Goal: Task Accomplishment & Management: Manage account settings

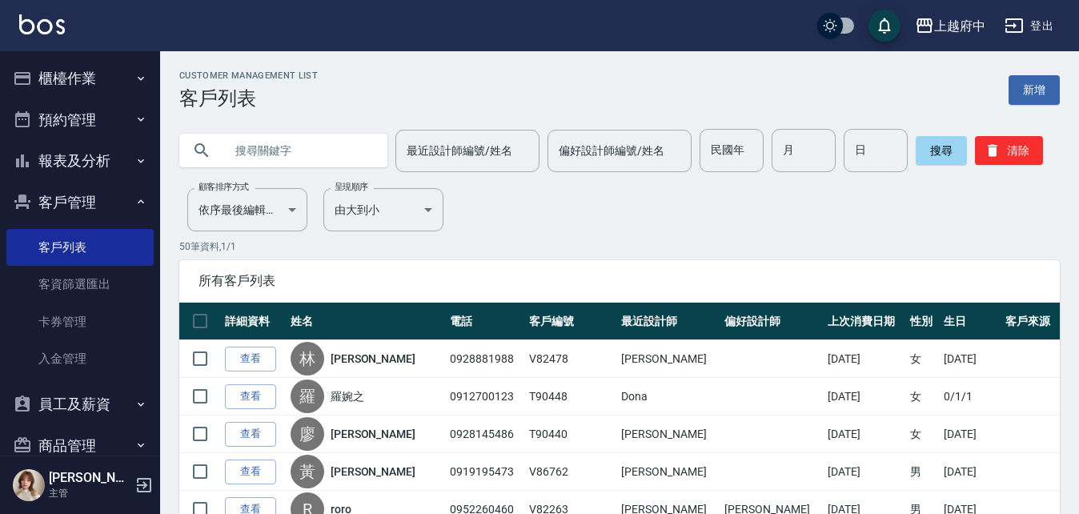
click at [224, 151] on input "text" at bounding box center [299, 150] width 151 height 43
type input "0982709664"
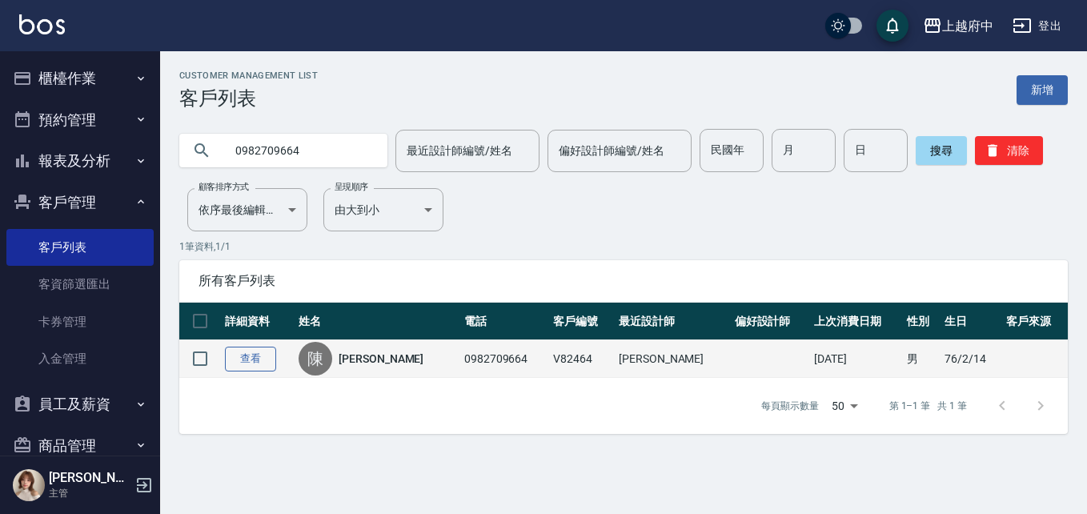
click at [258, 356] on link "查看" at bounding box center [250, 359] width 51 height 25
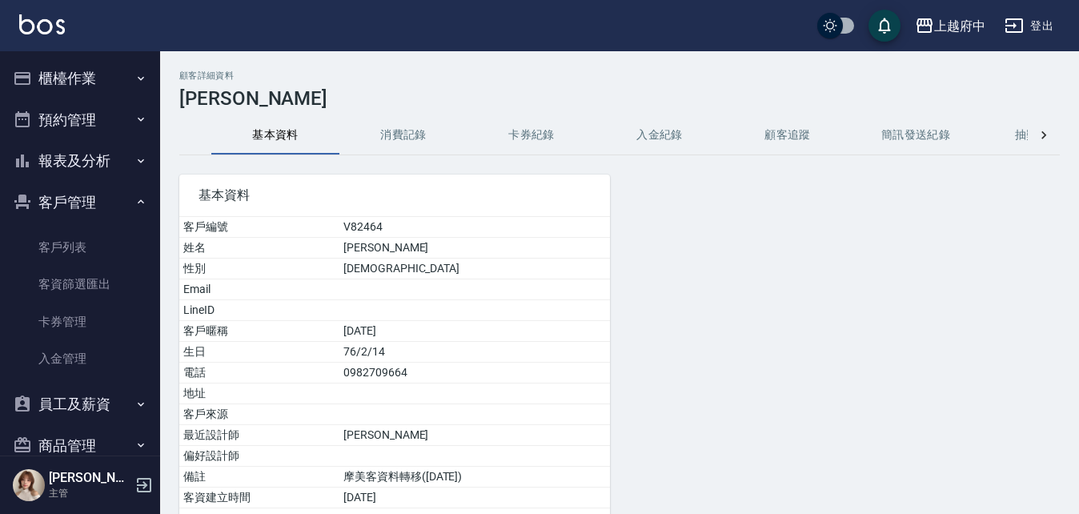
click at [403, 131] on button "消費記錄" at bounding box center [403, 135] width 128 height 38
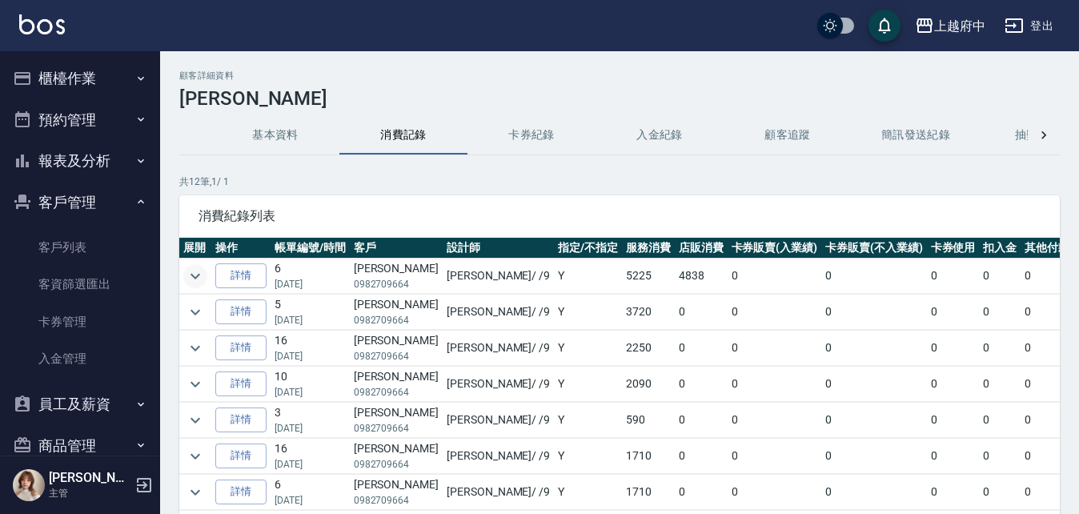
click at [193, 275] on icon "expand row" at bounding box center [196, 276] width 10 height 6
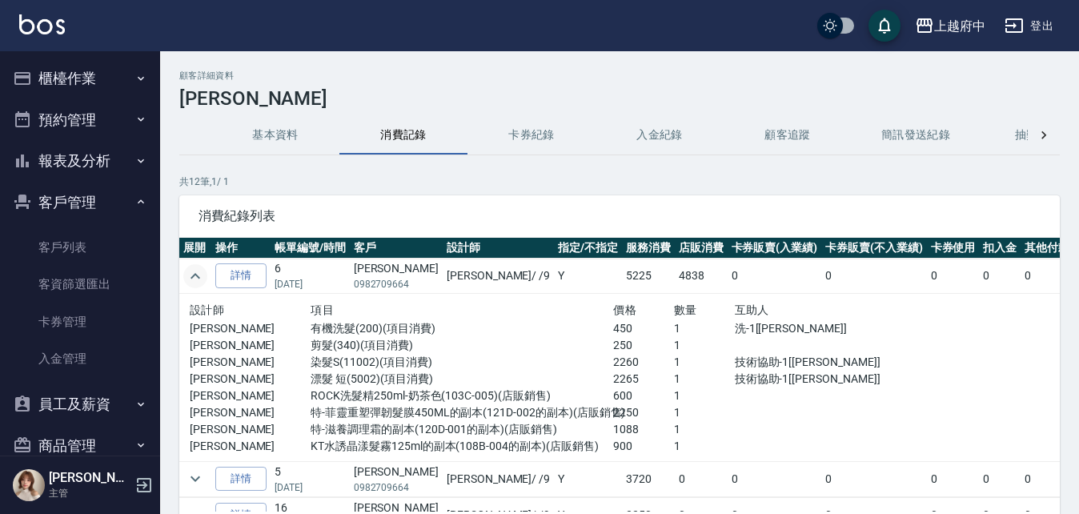
scroll to position [80, 0]
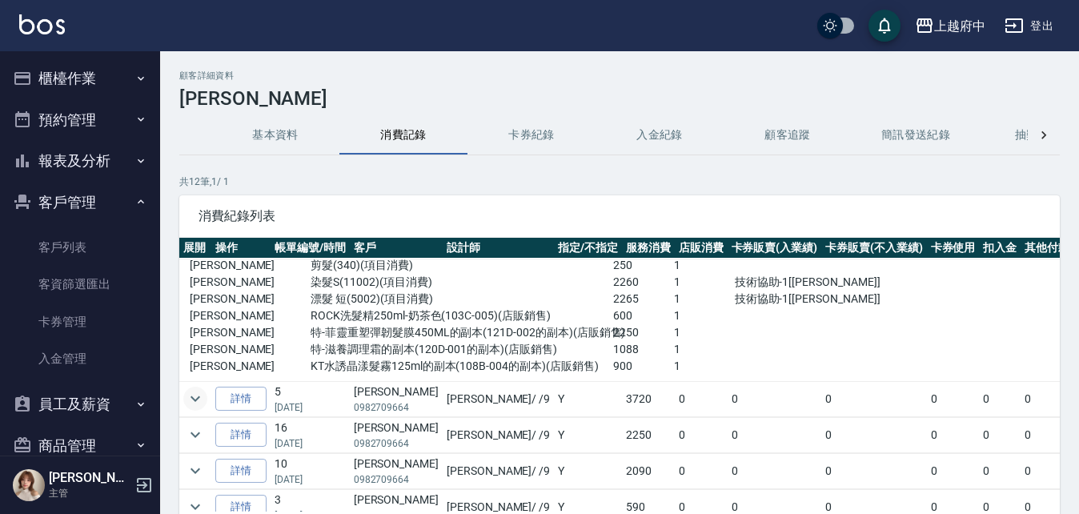
click at [191, 395] on icon "expand row" at bounding box center [195, 398] width 19 height 19
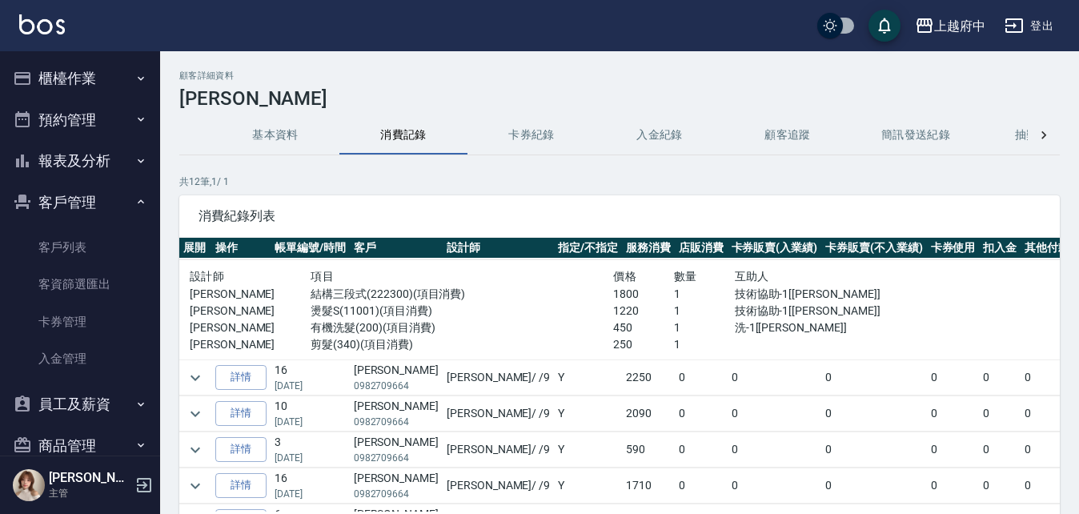
scroll to position [240, 0]
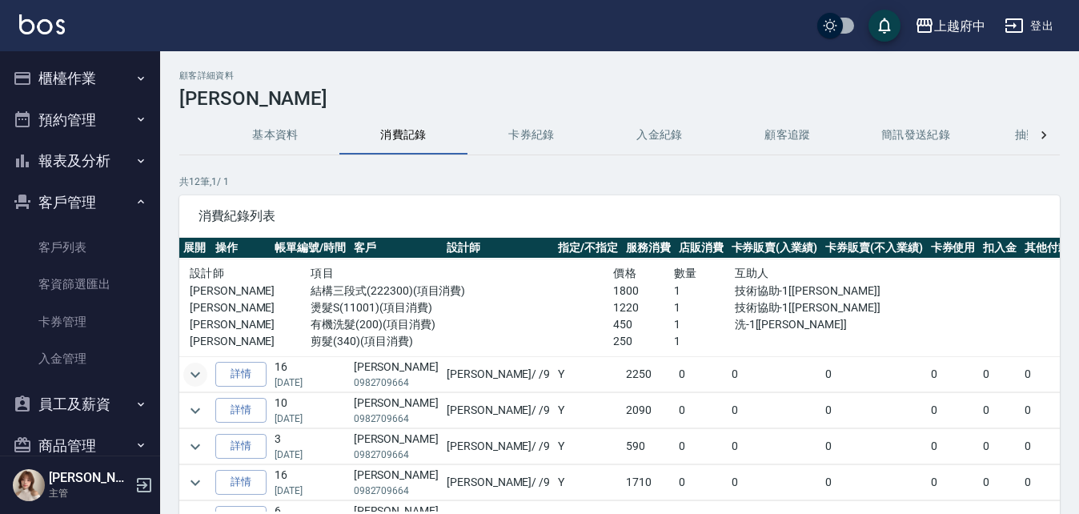
click at [200, 374] on icon "expand row" at bounding box center [195, 374] width 19 height 19
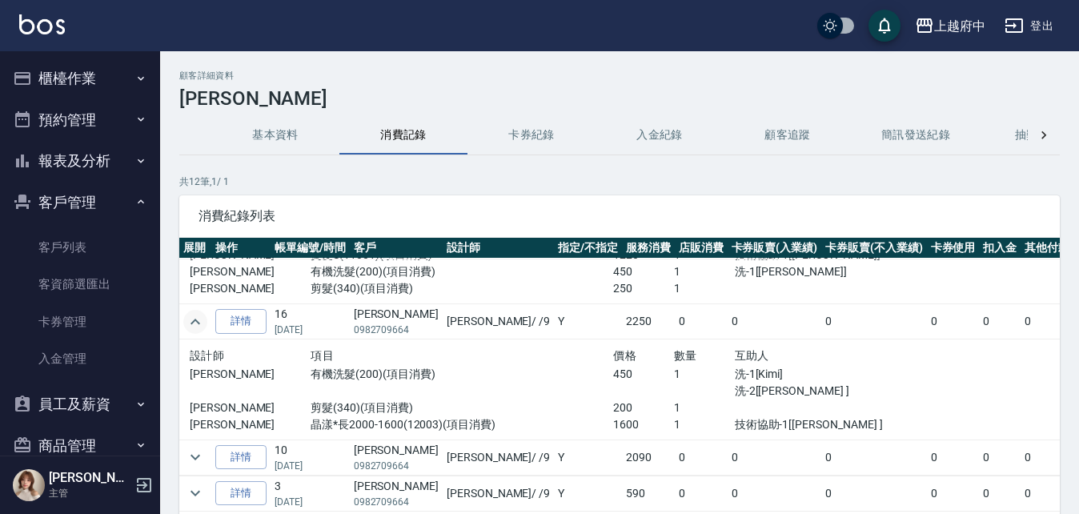
scroll to position [320, 0]
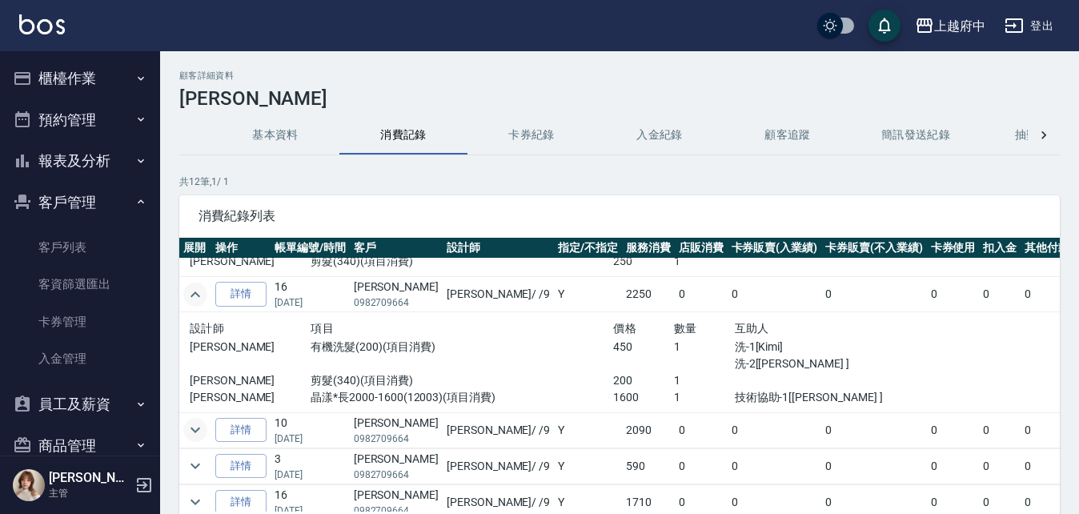
click at [195, 430] on icon "expand row" at bounding box center [195, 429] width 19 height 19
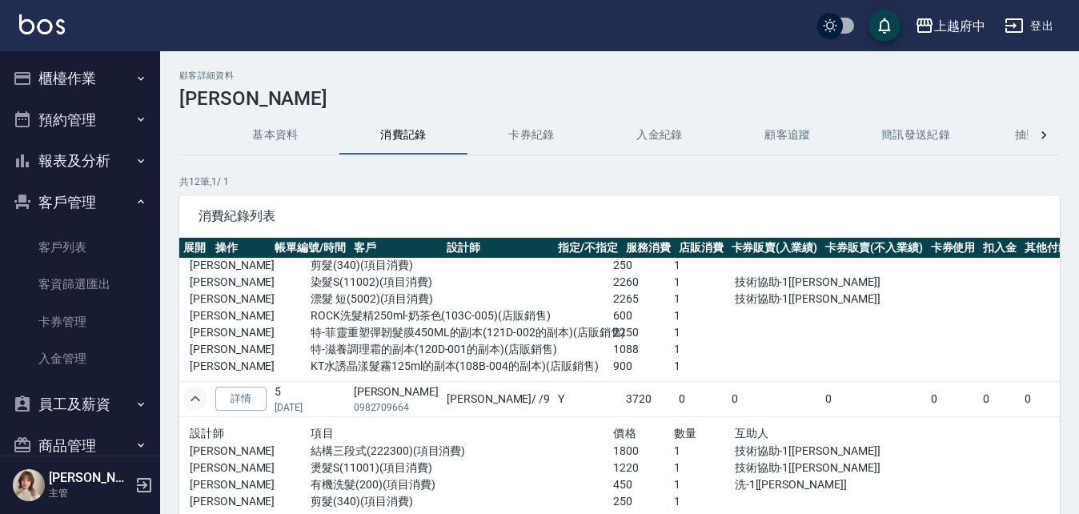
scroll to position [0, 0]
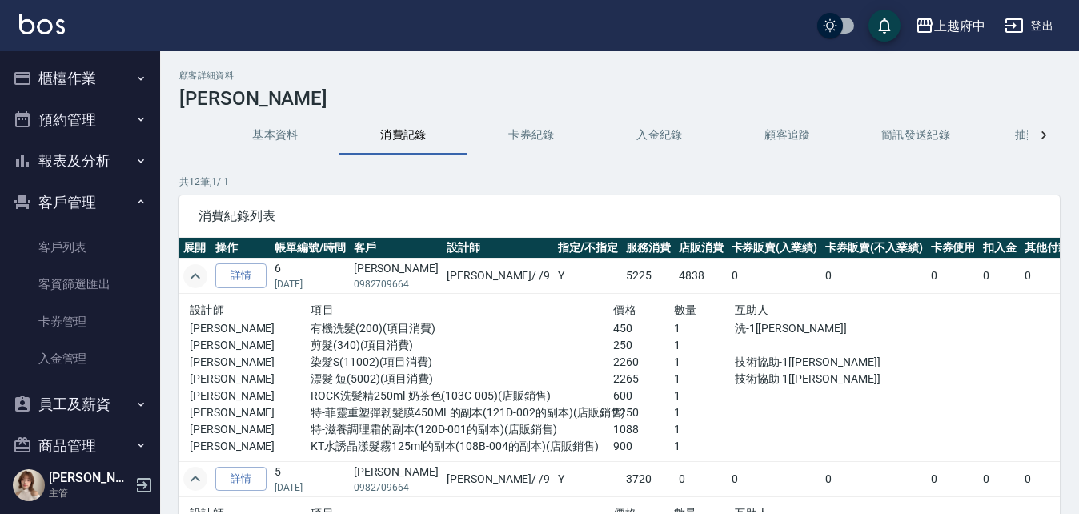
click at [269, 138] on button "基本資料" at bounding box center [275, 135] width 128 height 38
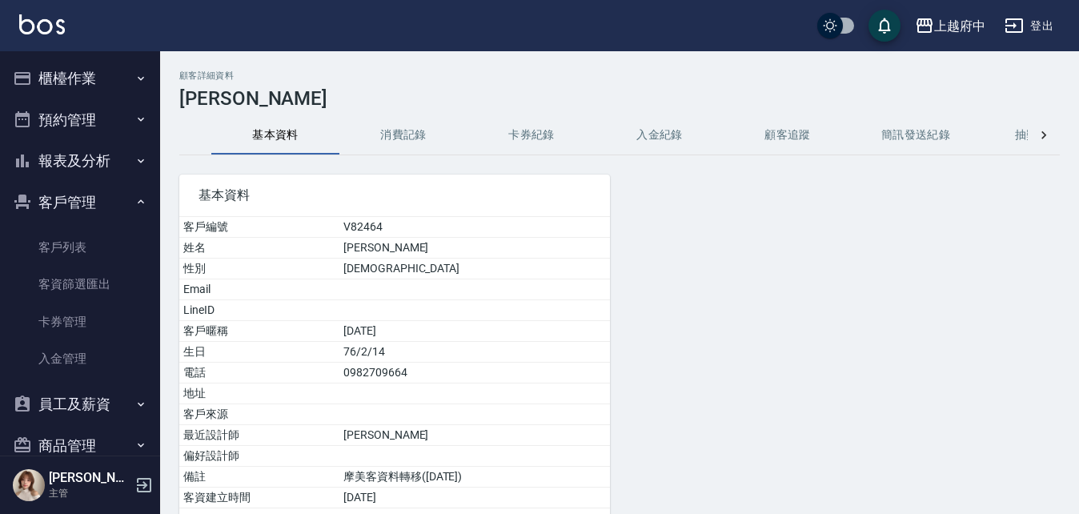
click at [420, 135] on button "消費記錄" at bounding box center [403, 135] width 128 height 38
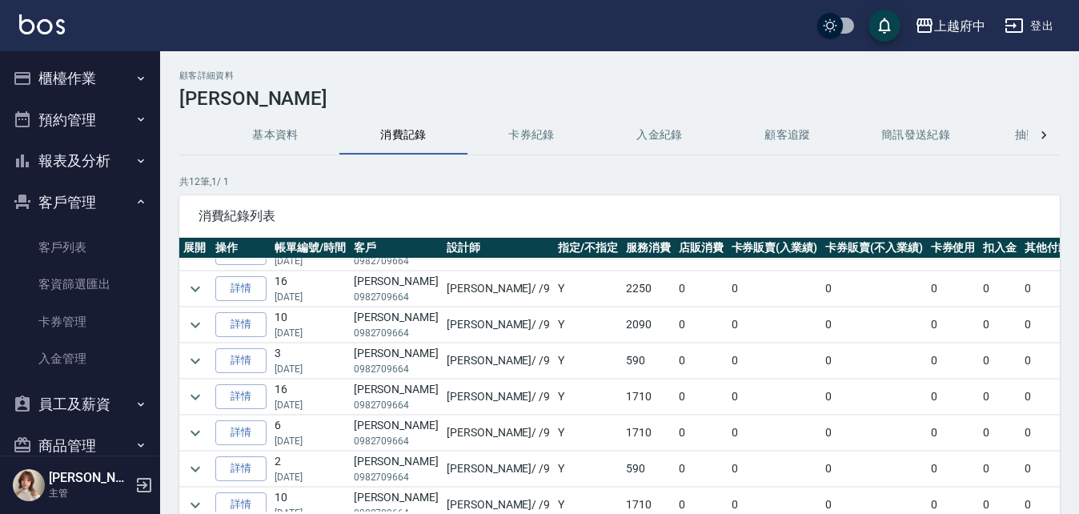
scroll to position [31, 0]
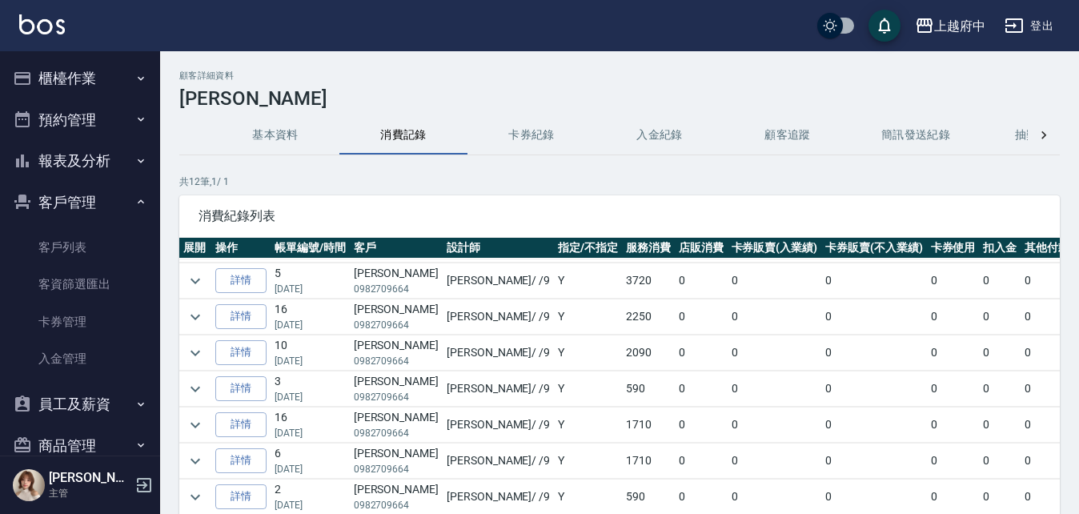
click at [281, 139] on button "基本資料" at bounding box center [275, 135] width 128 height 38
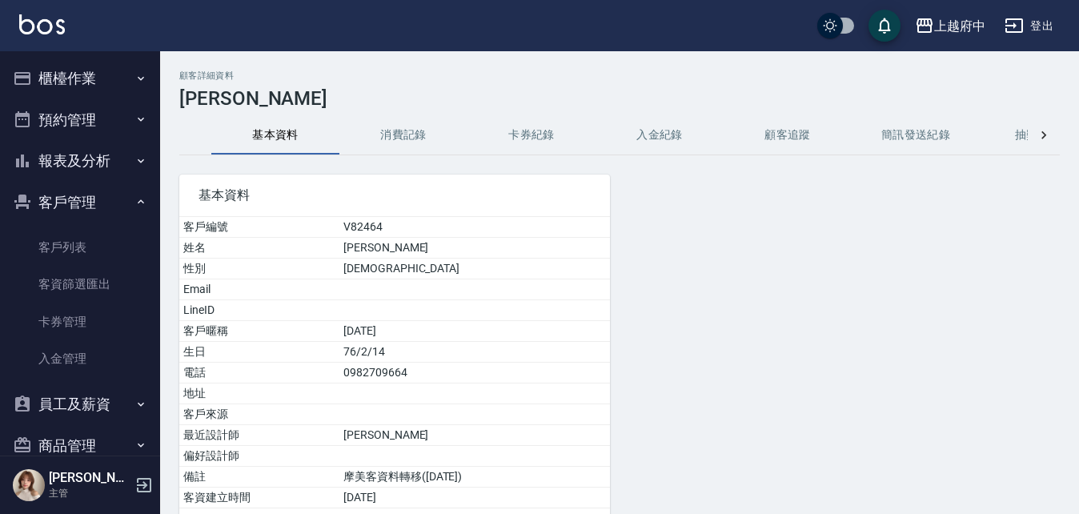
click at [407, 131] on button "消費記錄" at bounding box center [403, 135] width 128 height 38
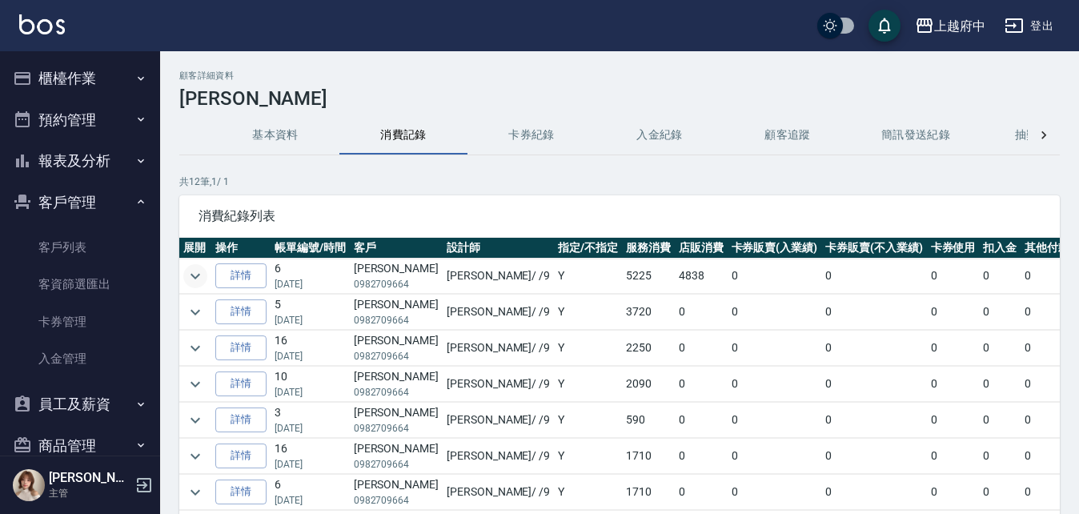
click at [191, 271] on icon "expand row" at bounding box center [195, 276] width 19 height 19
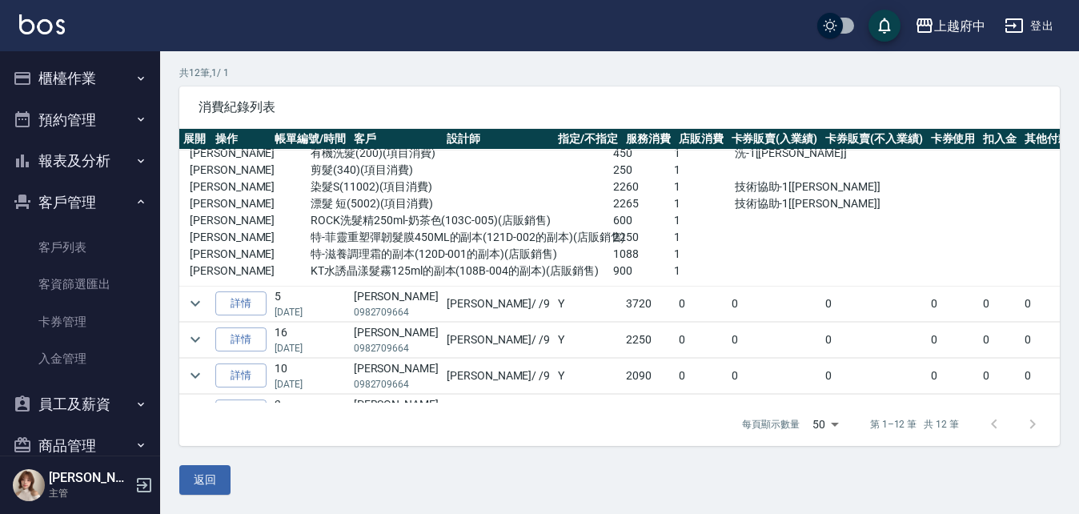
scroll to position [38, 0]
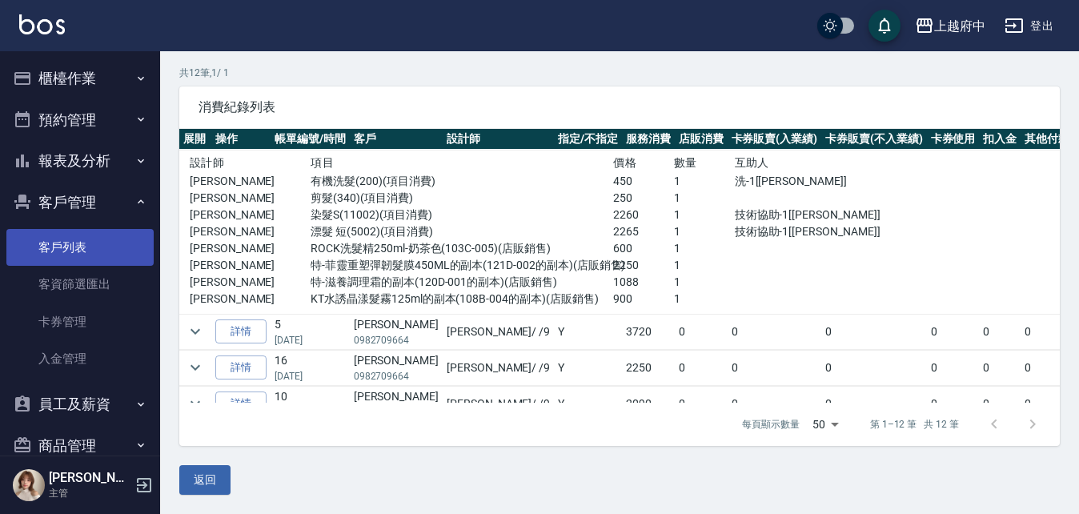
click at [50, 256] on link "客戶列表" at bounding box center [79, 247] width 147 height 37
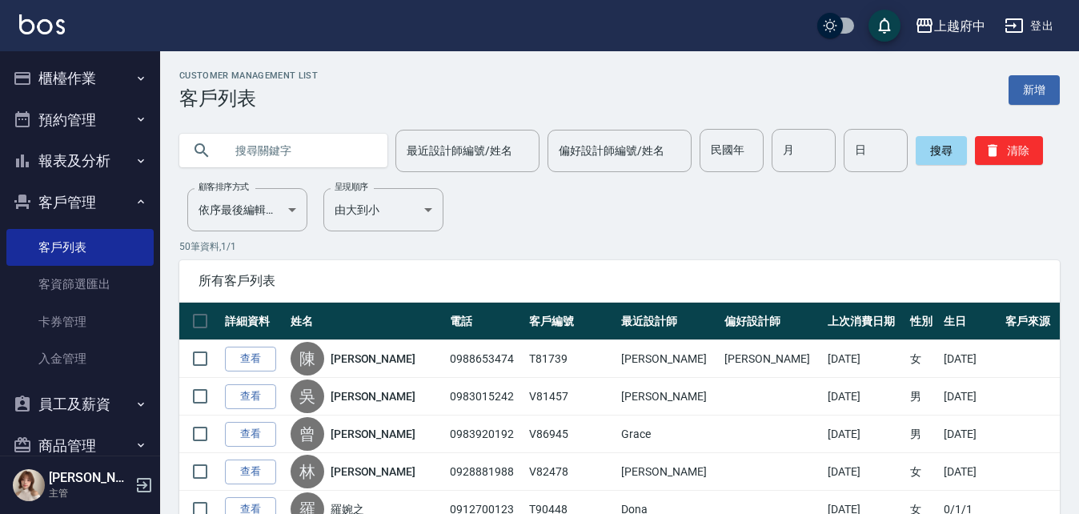
click at [235, 140] on input "text" at bounding box center [299, 150] width 151 height 43
type input "80987"
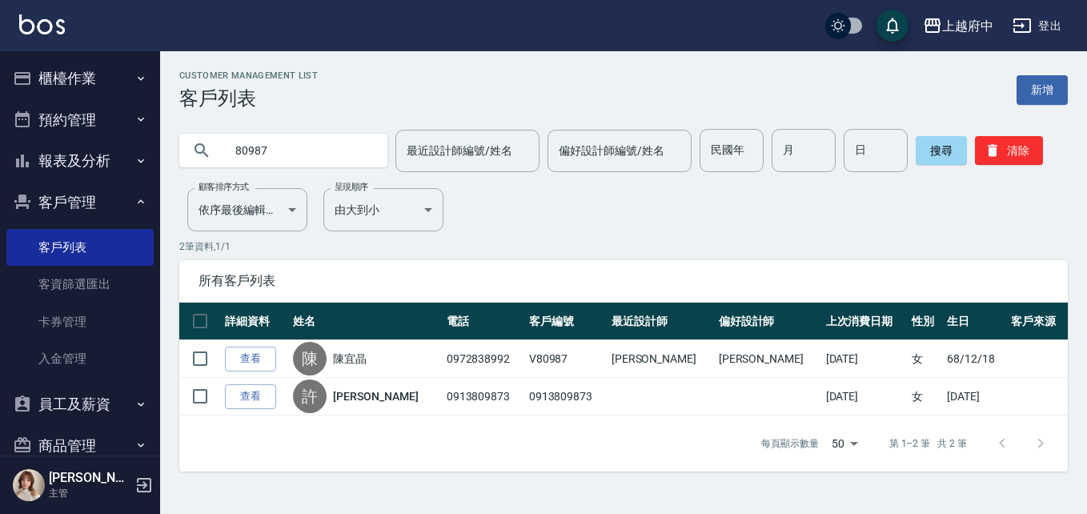
click at [255, 358] on link "查看" at bounding box center [250, 359] width 51 height 25
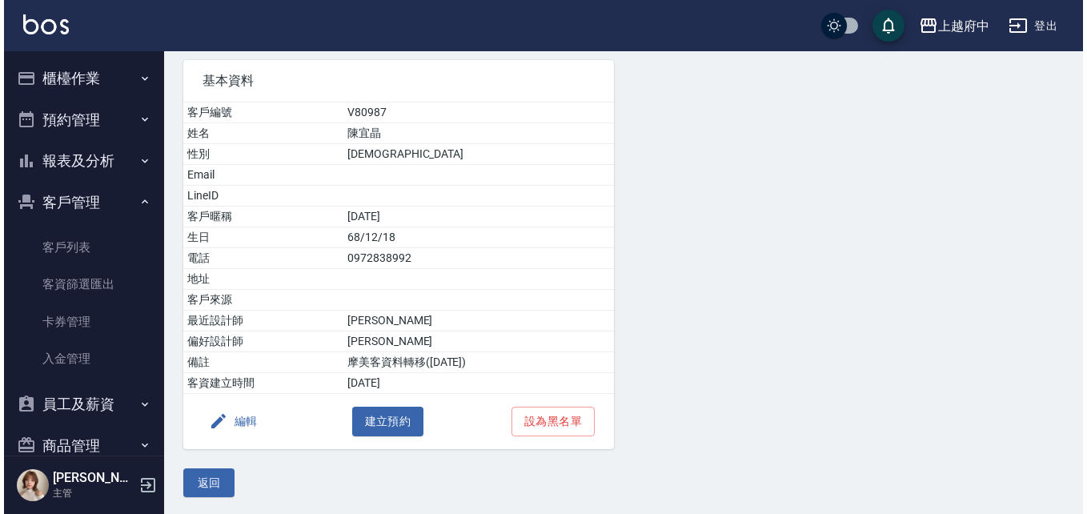
scroll to position [117, 0]
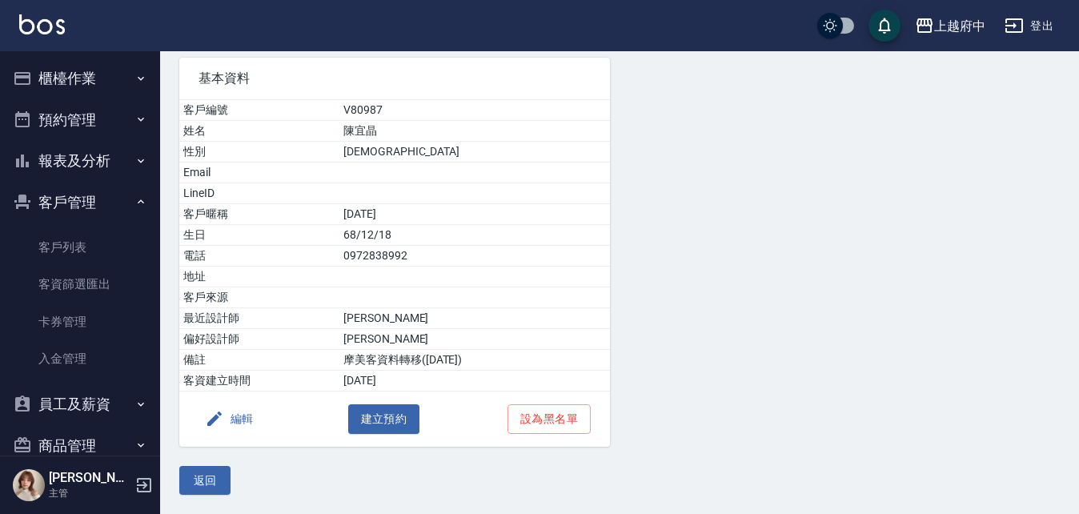
click at [238, 412] on button "編輯" at bounding box center [230, 419] width 62 height 30
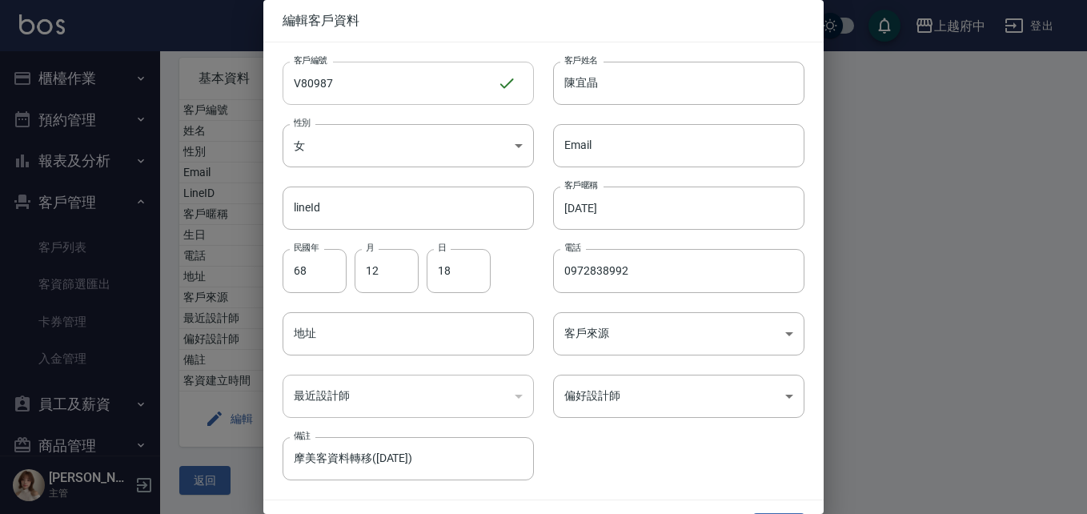
click at [380, 91] on input "V80987" at bounding box center [390, 83] width 215 height 43
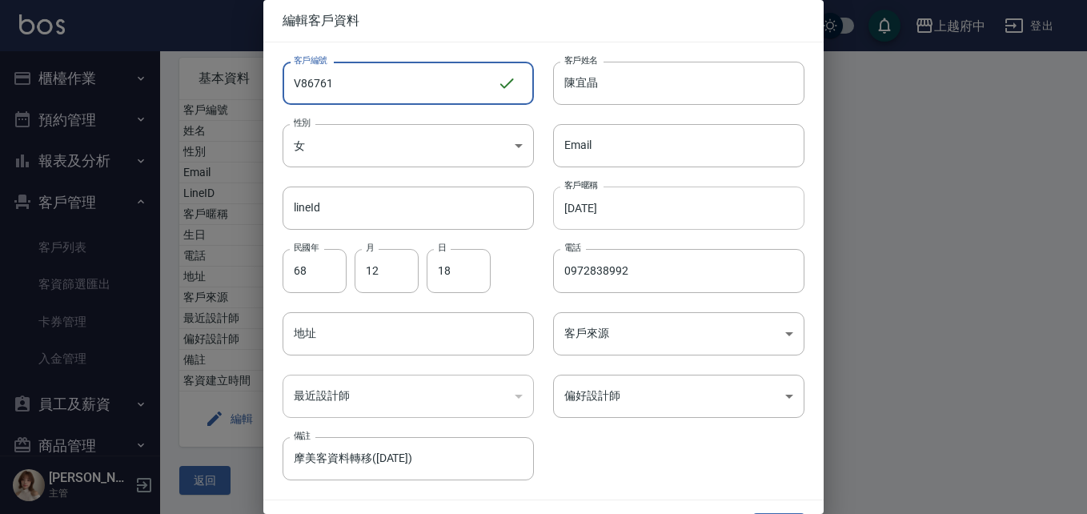
type input "V86761"
drag, startPoint x: 651, startPoint y: 211, endPoint x: 496, endPoint y: 213, distance: 155.3
click at [496, 213] on div "客戶編號 V86761 ​ 客戶編號 客戶姓名 陳宜晶 客戶姓名 性別 女 FEMALE 性別 Email Email lineId lineId 客戶暱稱 …" at bounding box center [533, 261] width 541 height 438
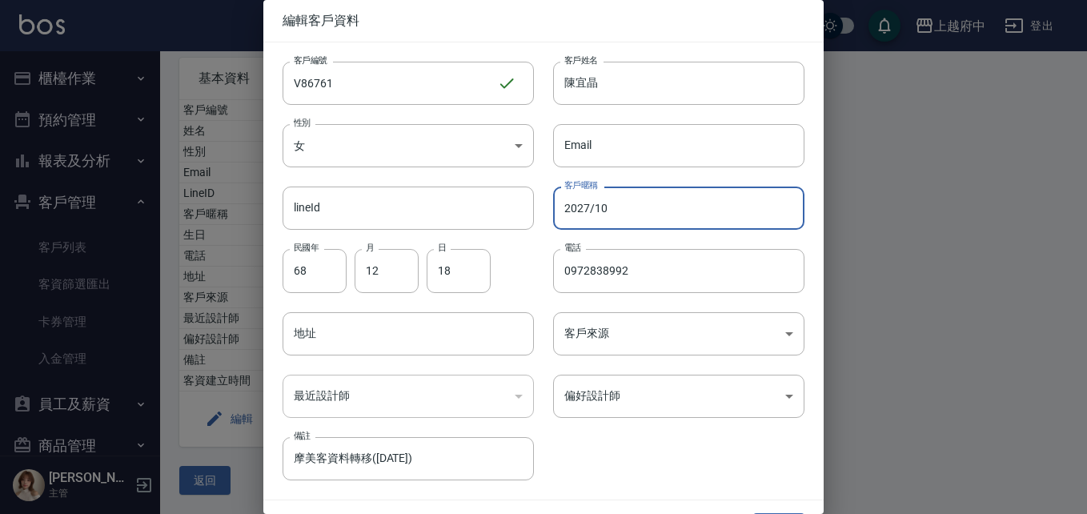
type input "2027/10"
click at [644, 448] on div "客戶編號 V86761 ​ 客戶編號 客戶姓名 陳宜晶 客戶姓名 性別 女 FEMALE 性別 Email Email lineId lineId 客戶暱稱 …" at bounding box center [533, 261] width 541 height 438
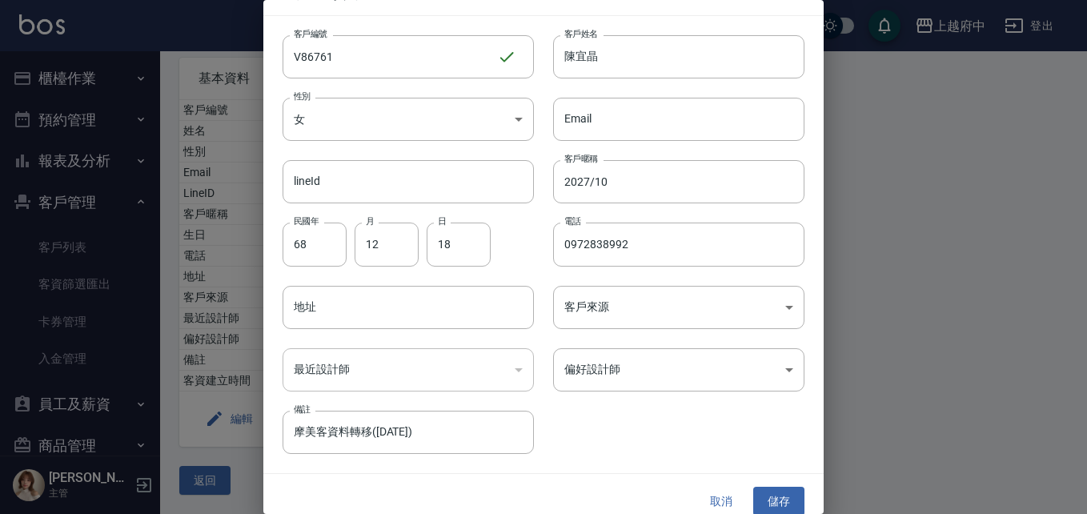
scroll to position [41, 0]
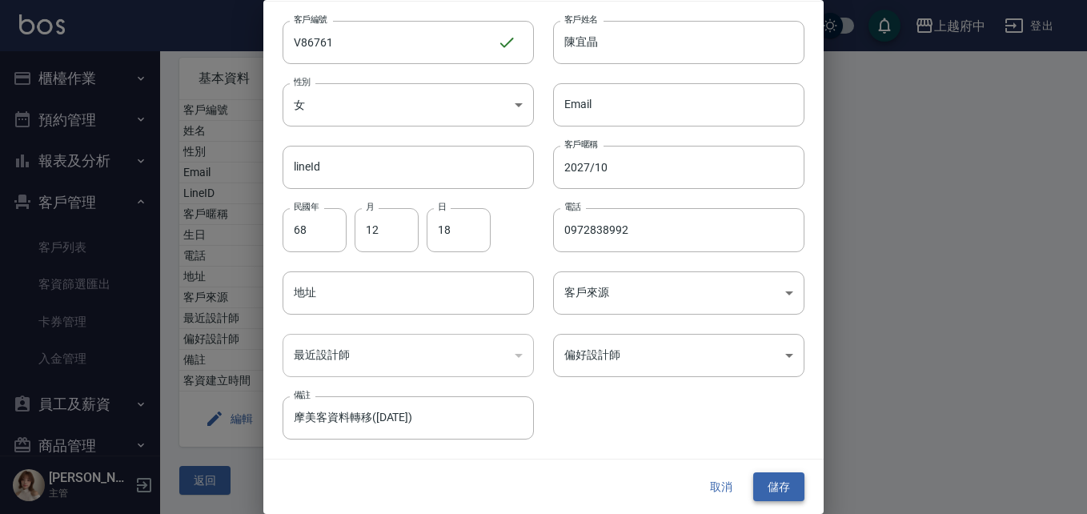
click at [781, 483] on button "儲存" at bounding box center [778, 487] width 51 height 30
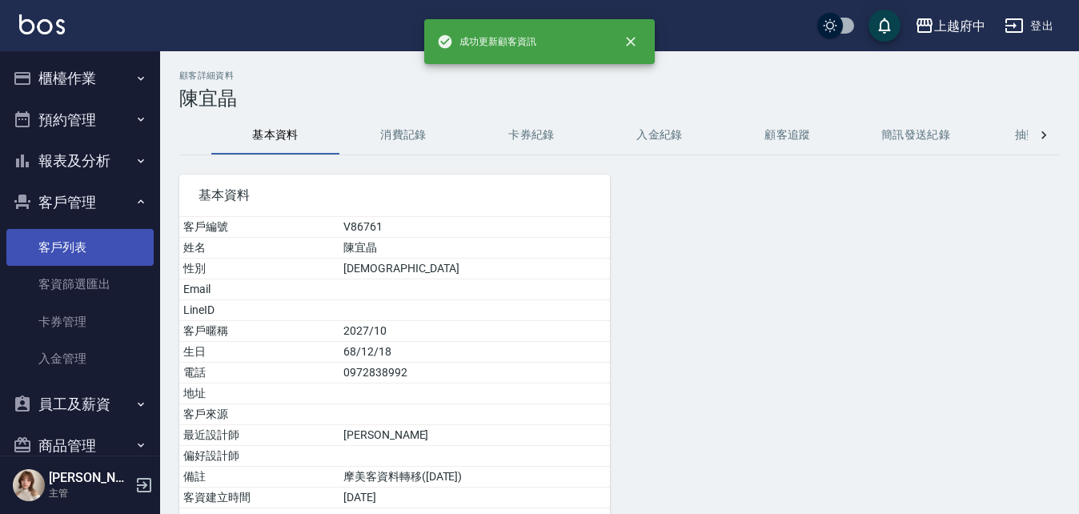
click at [78, 247] on link "客戶列表" at bounding box center [79, 247] width 147 height 37
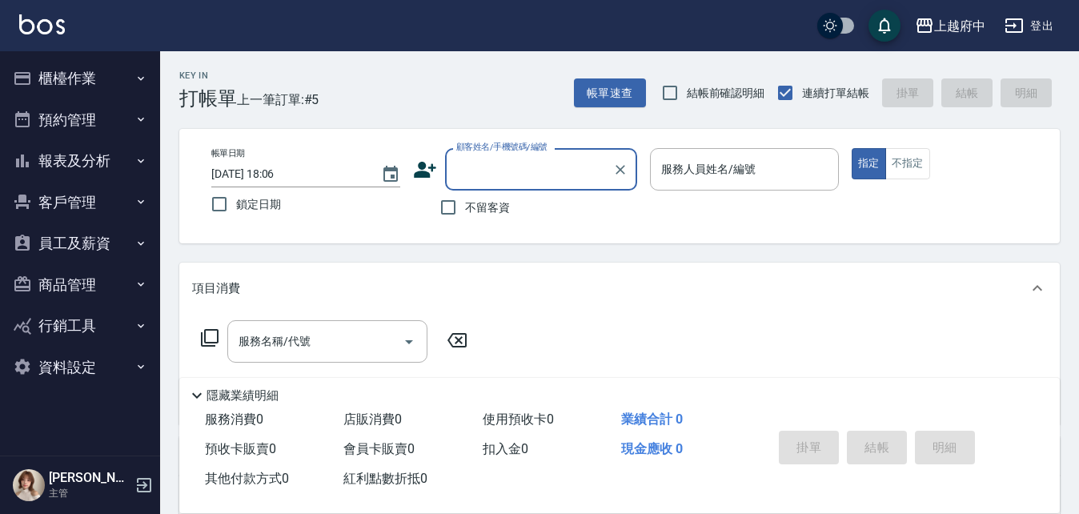
type input "ㄒ"
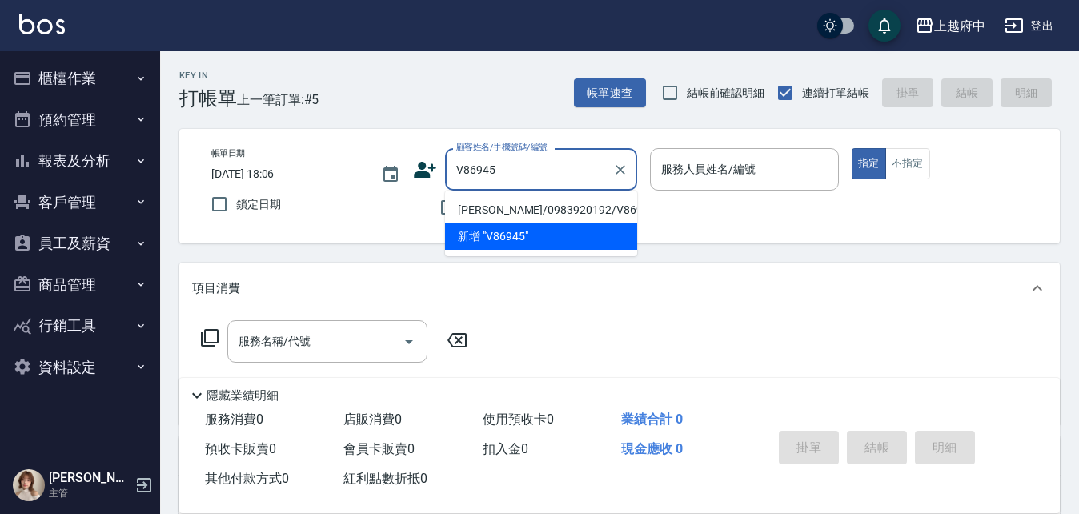
click at [515, 207] on li "[PERSON_NAME]/0983920192/V86945" at bounding box center [541, 210] width 192 height 26
type input "[PERSON_NAME]/0983920192/V86945"
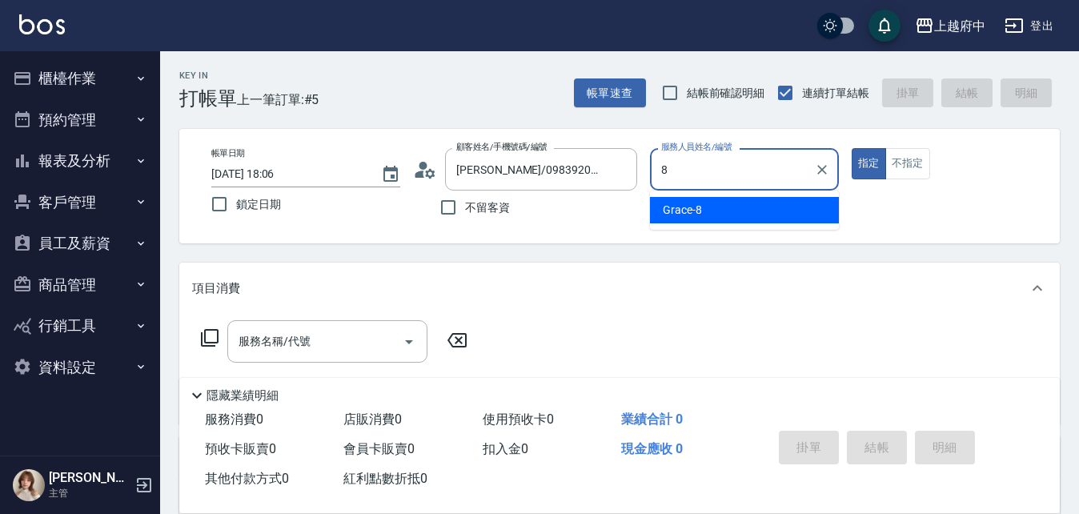
type input "Grace-8"
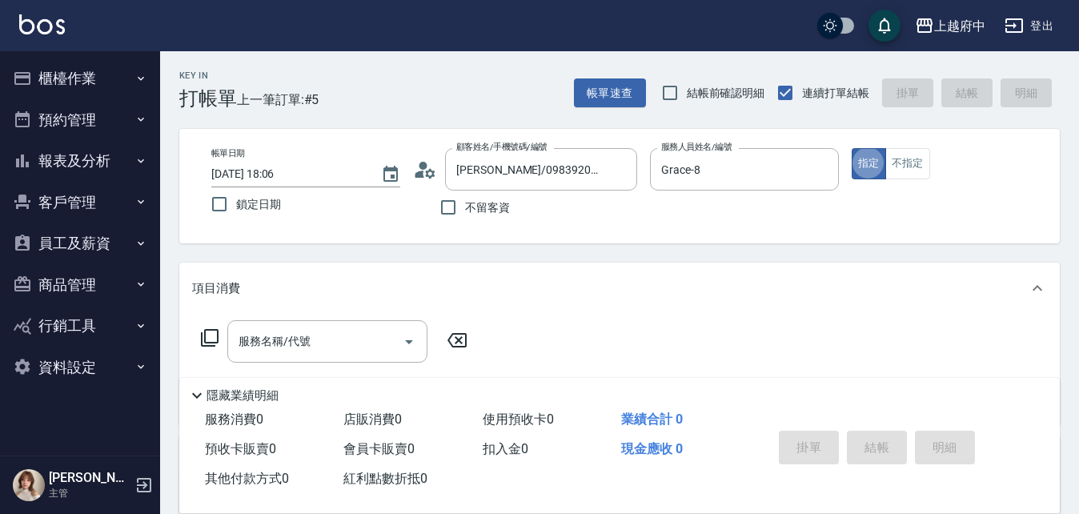
type button "true"
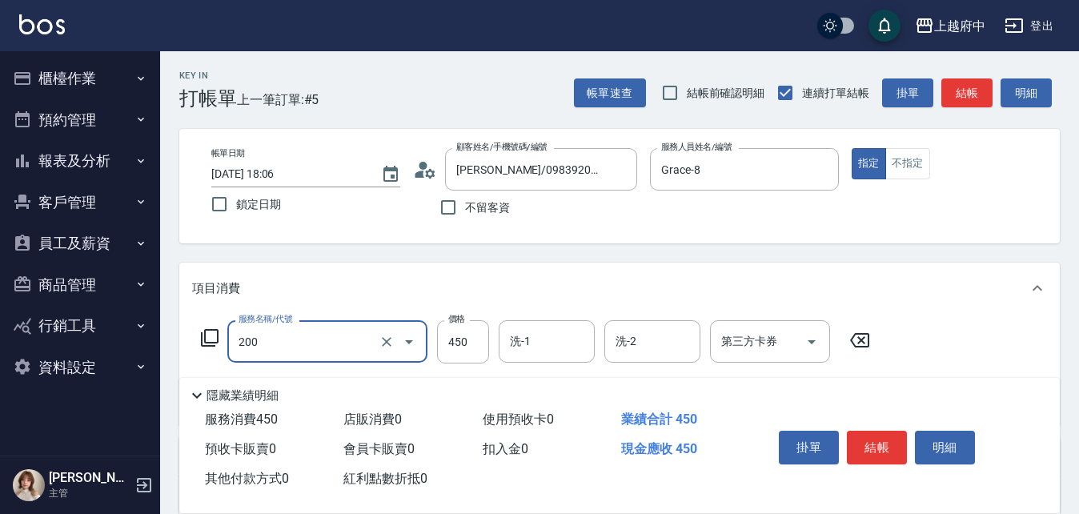
type input "有機洗髮(200)"
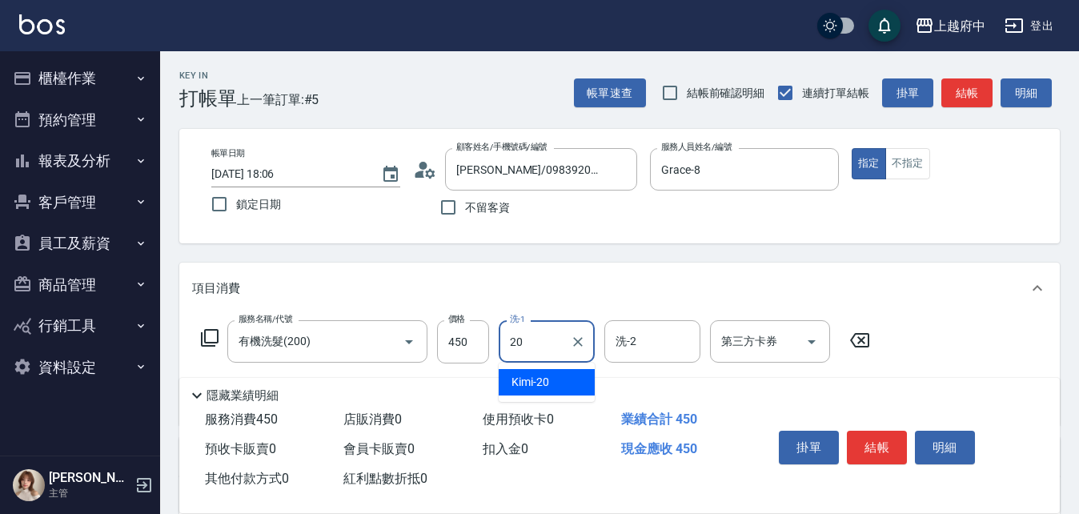
type input "Kimi-20"
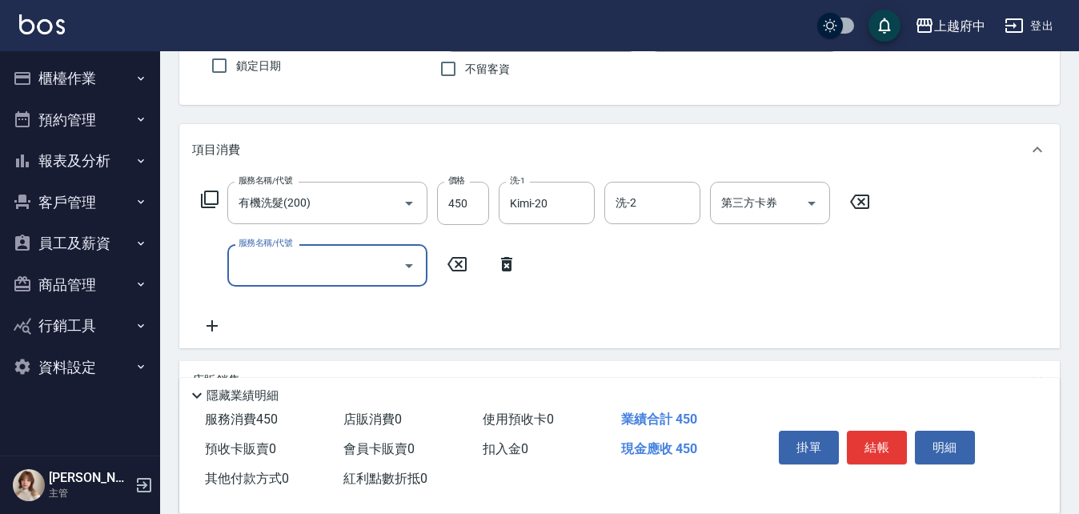
scroll to position [160, 0]
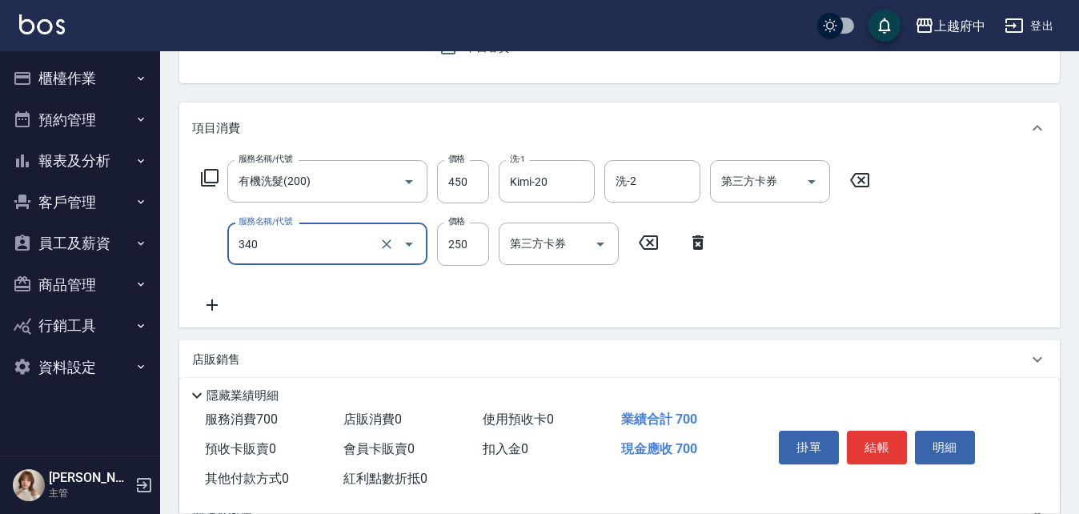
type input "剪髮(340)"
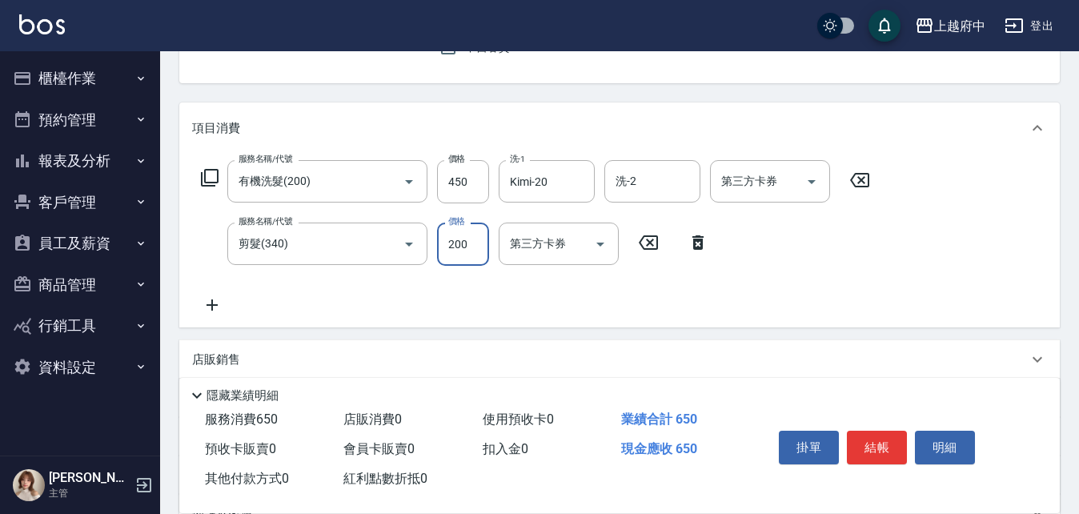
type input "200"
click at [563, 293] on div "服務名稱/代號 有機洗髮(200) 服務名稱/代號 價格 450 價格 洗-1 Kimi-20 洗-1 洗-2 洗-2 第三方卡券 第三方卡券 服務名稱/代號…" at bounding box center [536, 237] width 688 height 155
click at [869, 443] on button "結帳" at bounding box center [877, 448] width 60 height 34
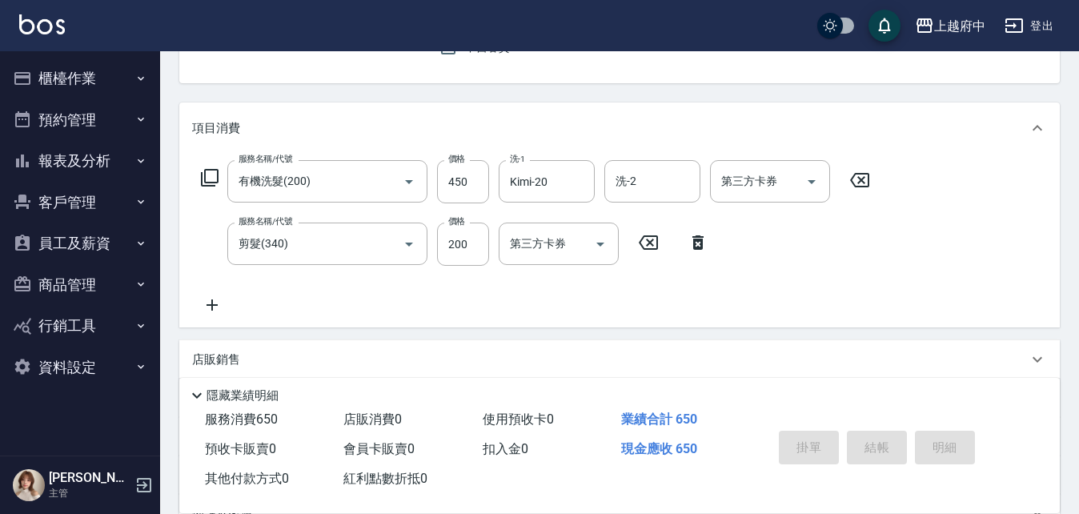
type input "[DATE] 19:19"
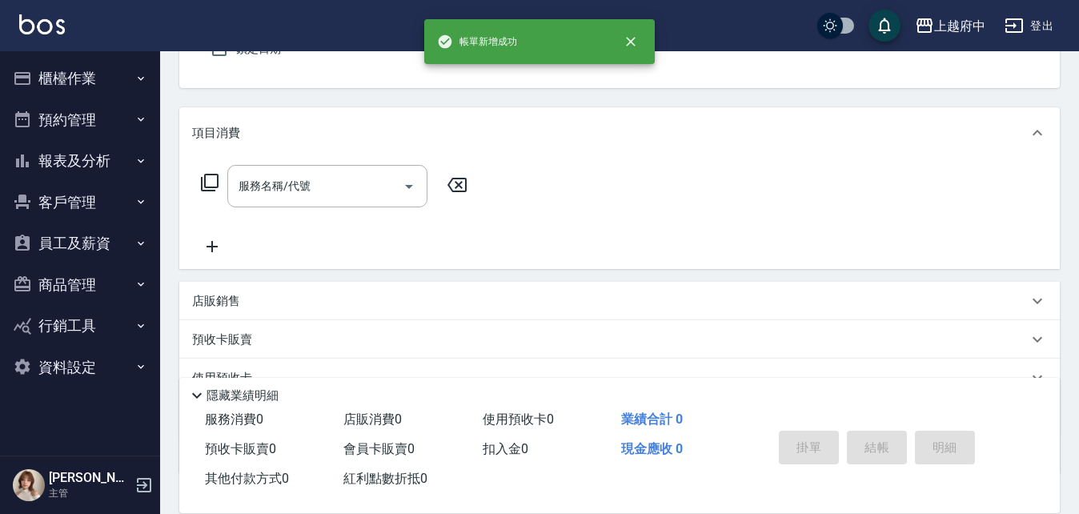
scroll to position [0, 0]
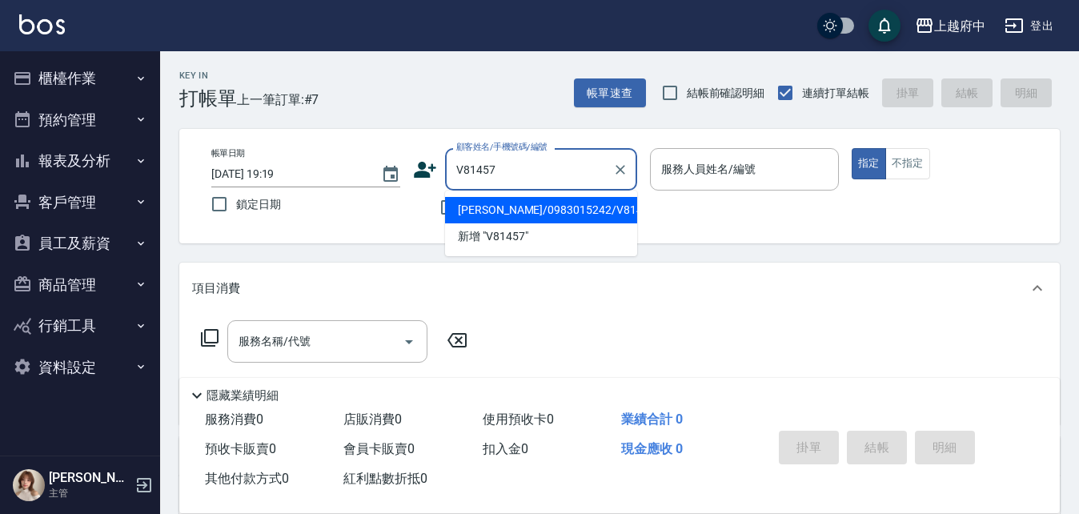
click at [520, 210] on li "[PERSON_NAME]/0983015242/V81457" at bounding box center [541, 210] width 192 height 26
type input "[PERSON_NAME]/0983015242/V81457"
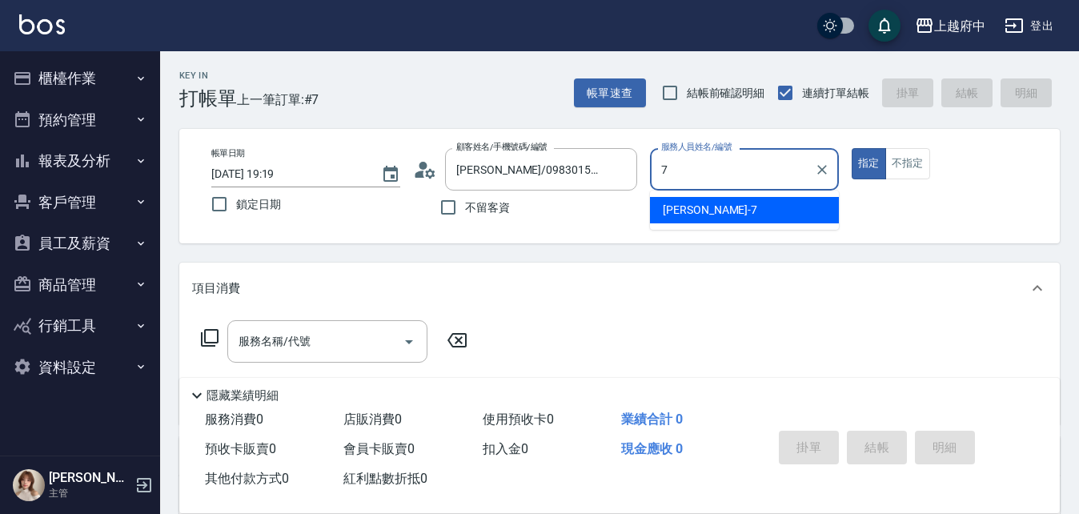
type input "Fanny-7"
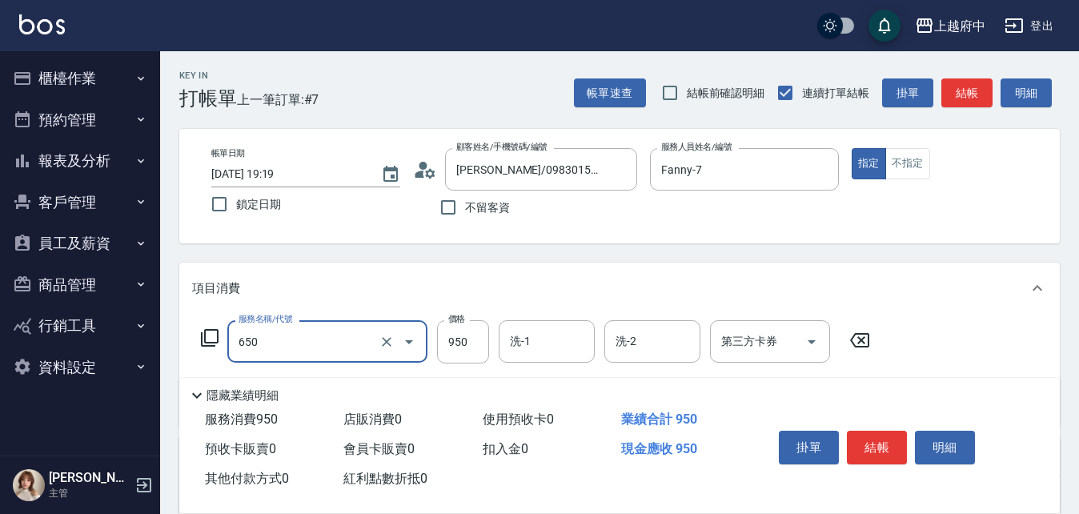
type input "SPA精油洗髮(650)"
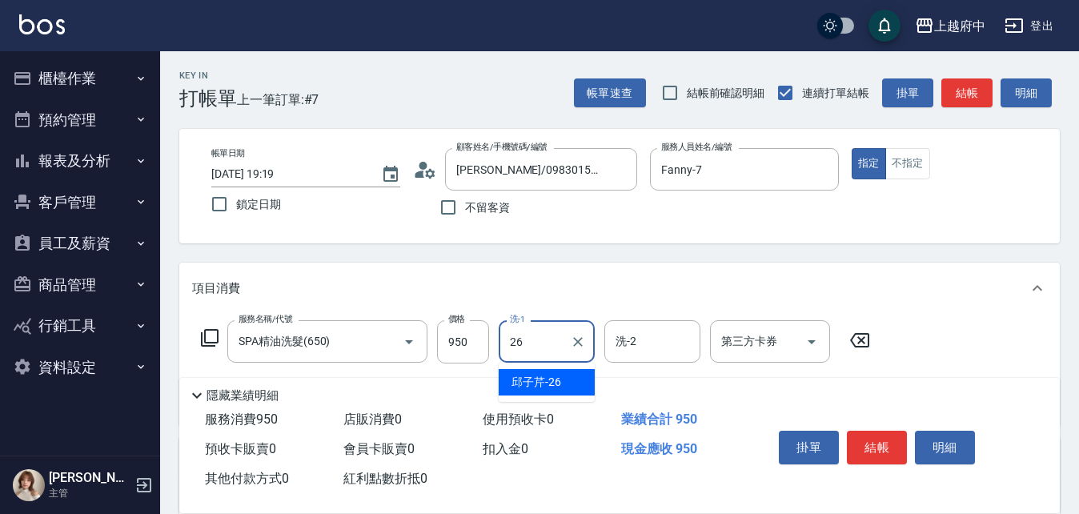
type input "[PERSON_NAME]-26"
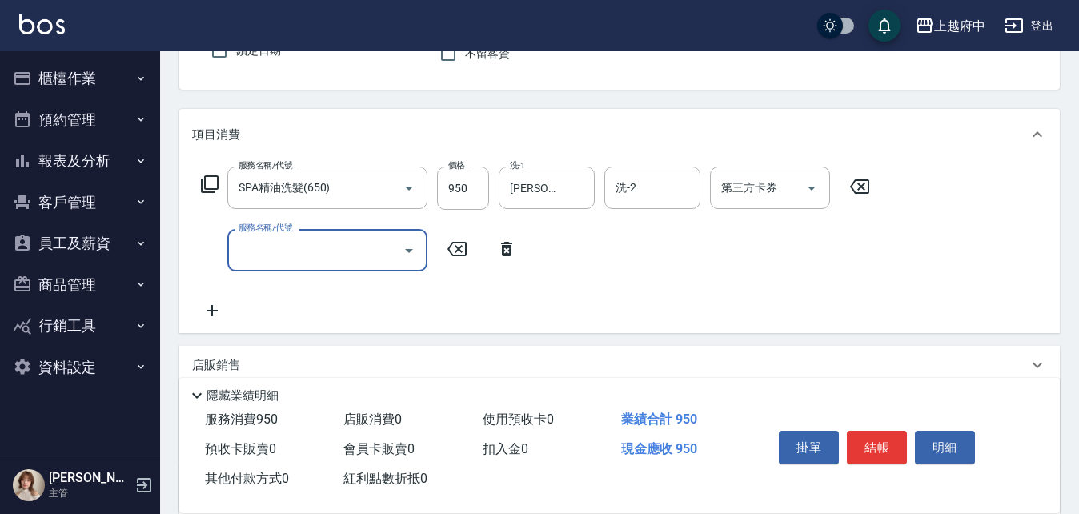
scroll to position [160, 0]
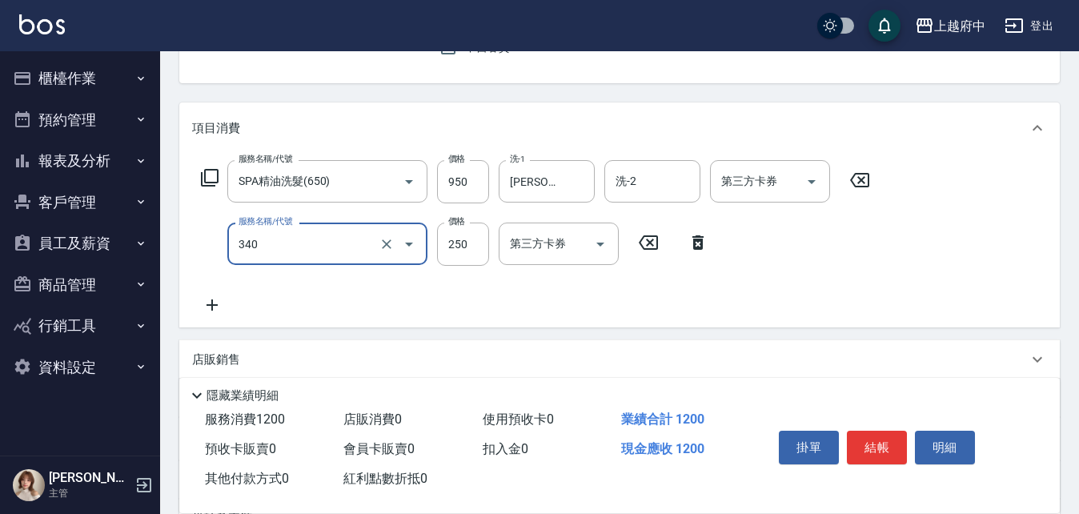
type input "剪髮(340)"
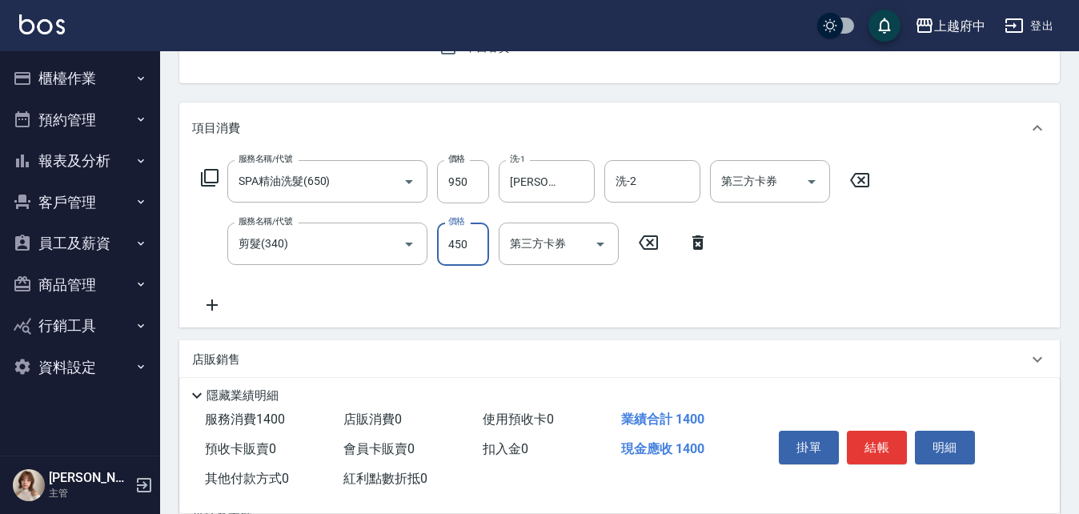
type input "450"
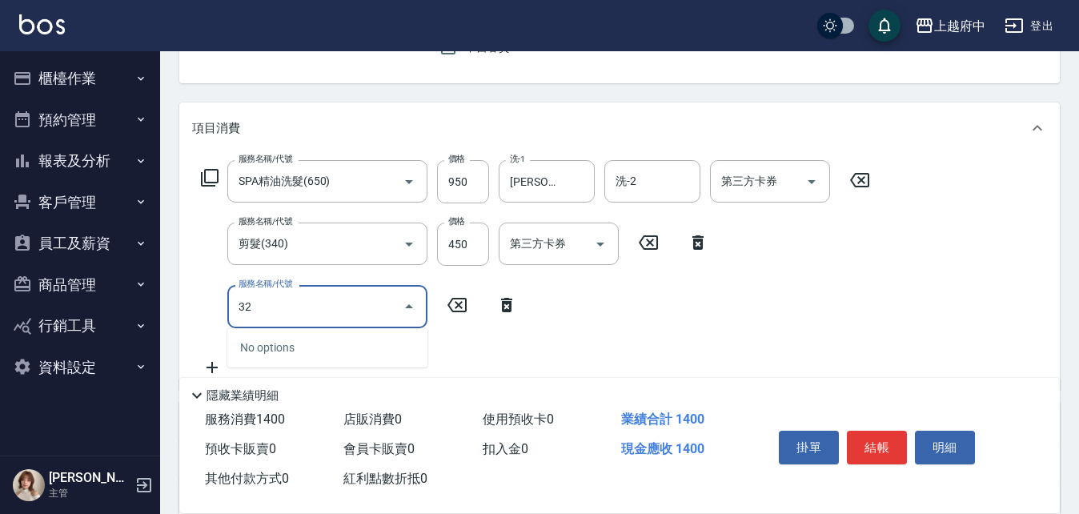
type input "3"
type input "蘆薈敷膜(83203)"
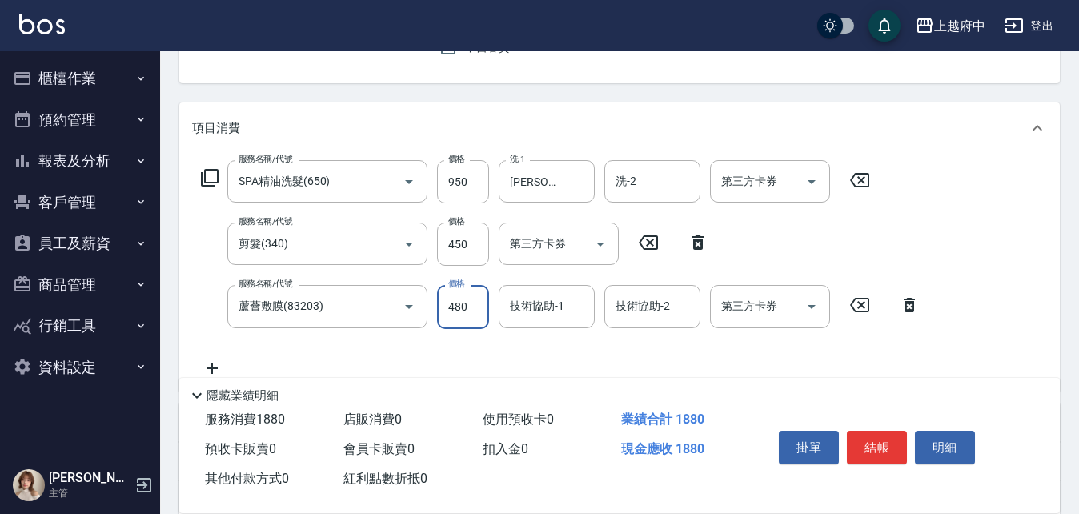
type input "480"
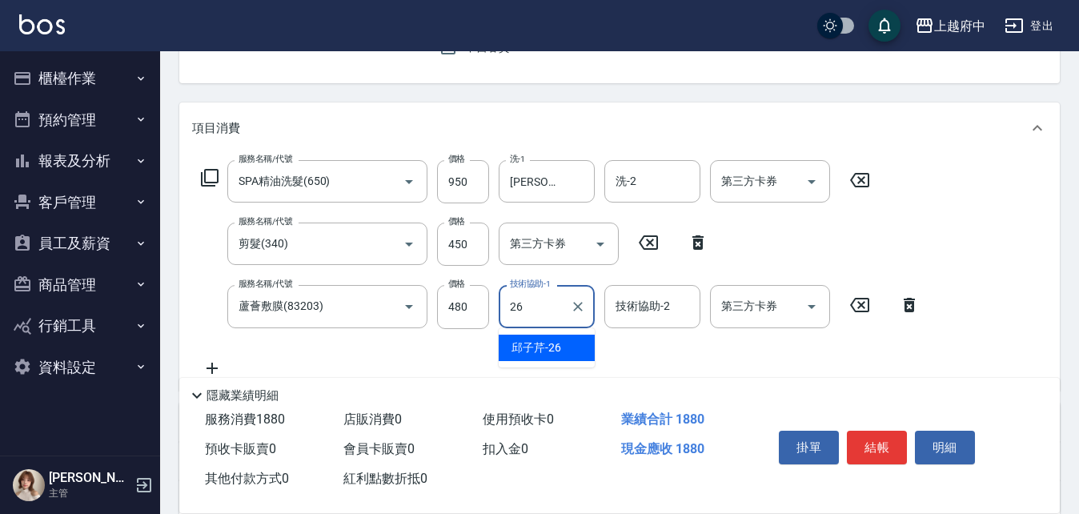
type input "[PERSON_NAME]-26"
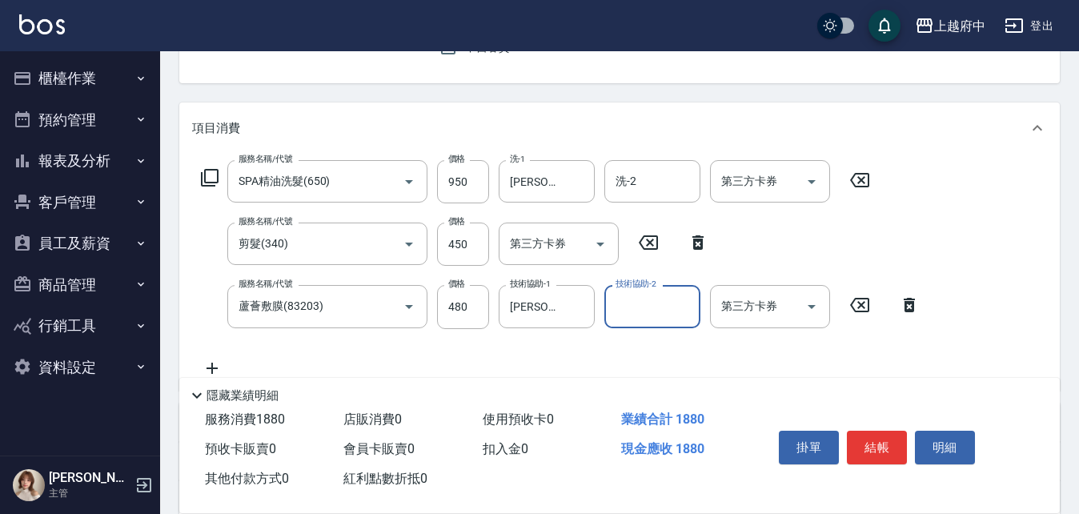
click at [600, 355] on div "服務名稱/代號 SPA精油洗髮(650) 服務名稱/代號 價格 950 價格 洗-1 [PERSON_NAME]-26 洗-1 洗-2 洗-2 第三方卡券 第…" at bounding box center [560, 268] width 737 height 217
click at [881, 444] on button "結帳" at bounding box center [877, 448] width 60 height 34
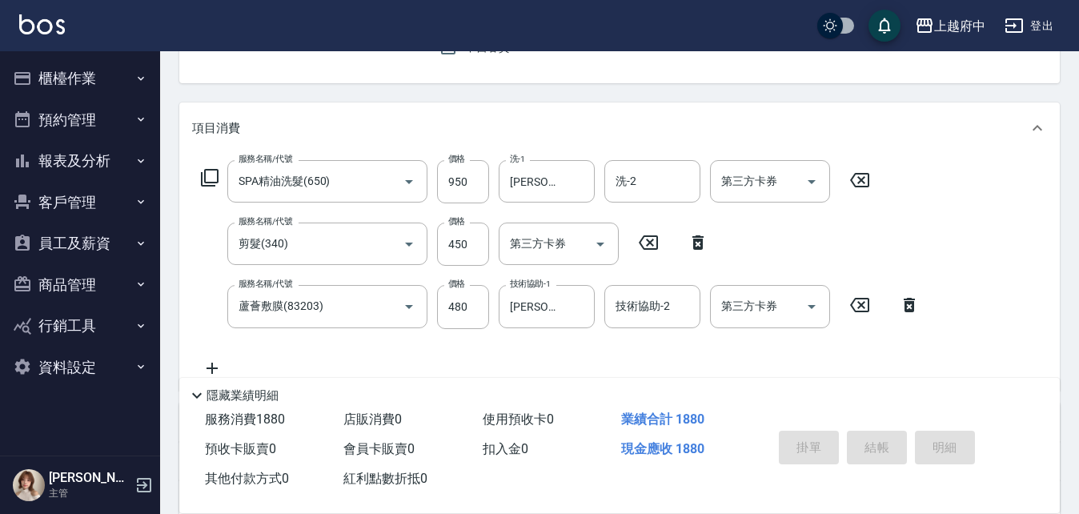
type input "[DATE] 19:20"
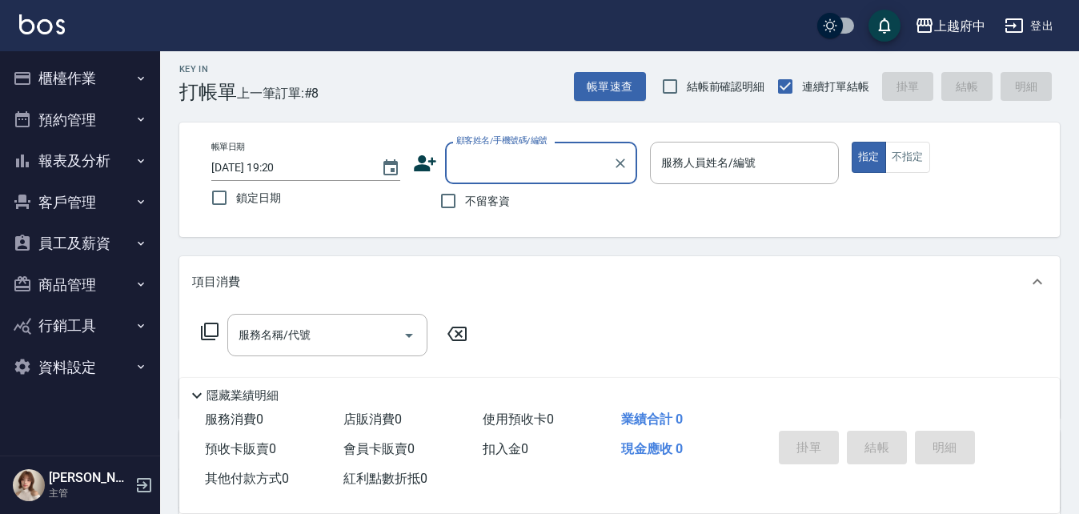
scroll to position [0, 0]
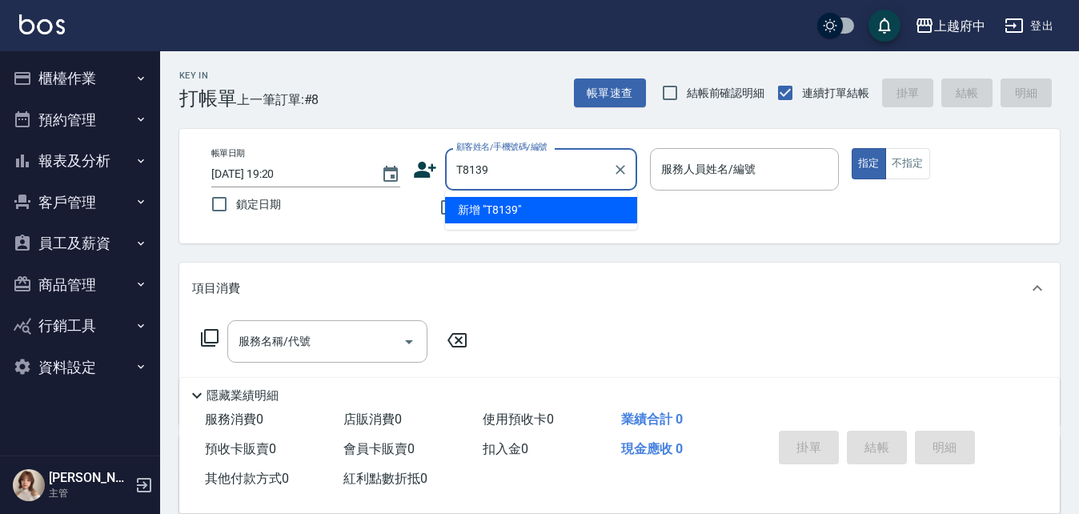
click at [477, 170] on input "T8139" at bounding box center [529, 169] width 154 height 28
click at [536, 214] on li "[PERSON_NAME]/0988653474/T81739" at bounding box center [541, 210] width 192 height 26
type input "[PERSON_NAME]/0988653474/T81739"
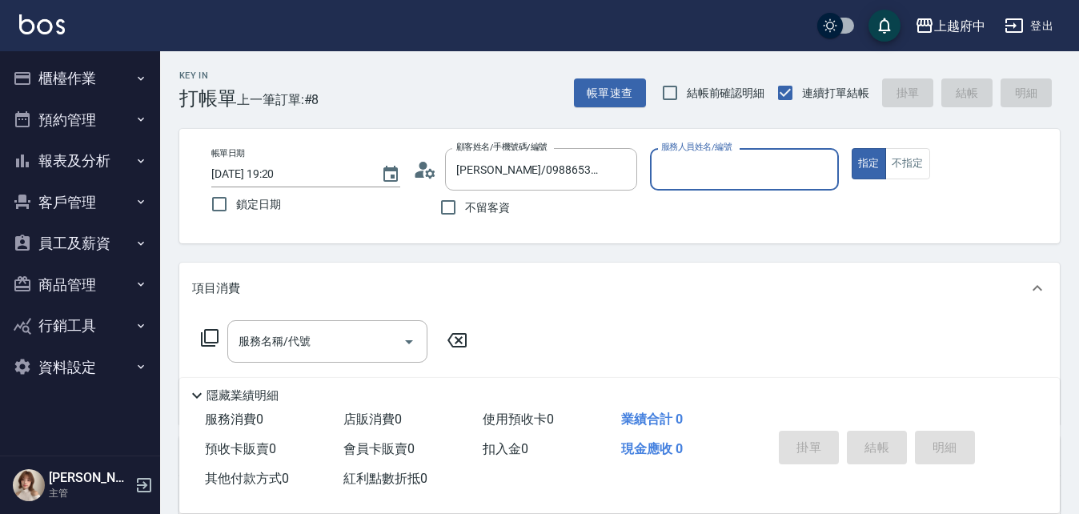
type input "黎黎-3"
click at [852, 148] on button "指定" at bounding box center [869, 163] width 34 height 31
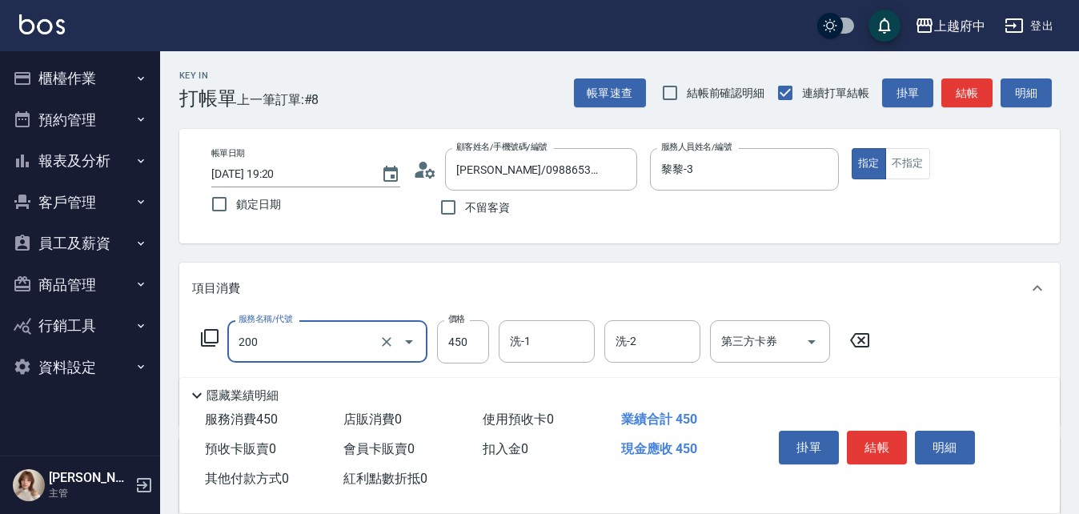
type input "有機洗髮(200)"
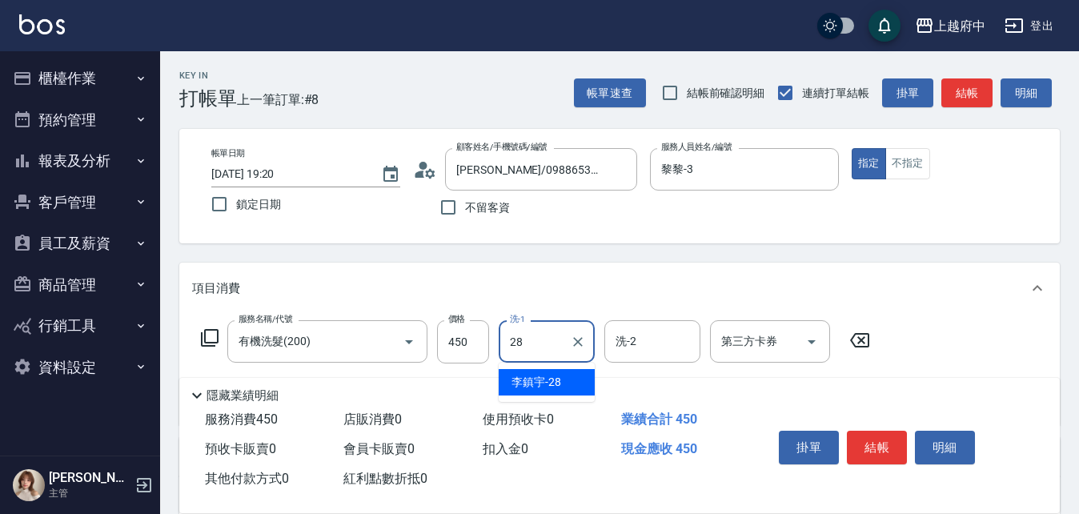
type input "[PERSON_NAME]-28"
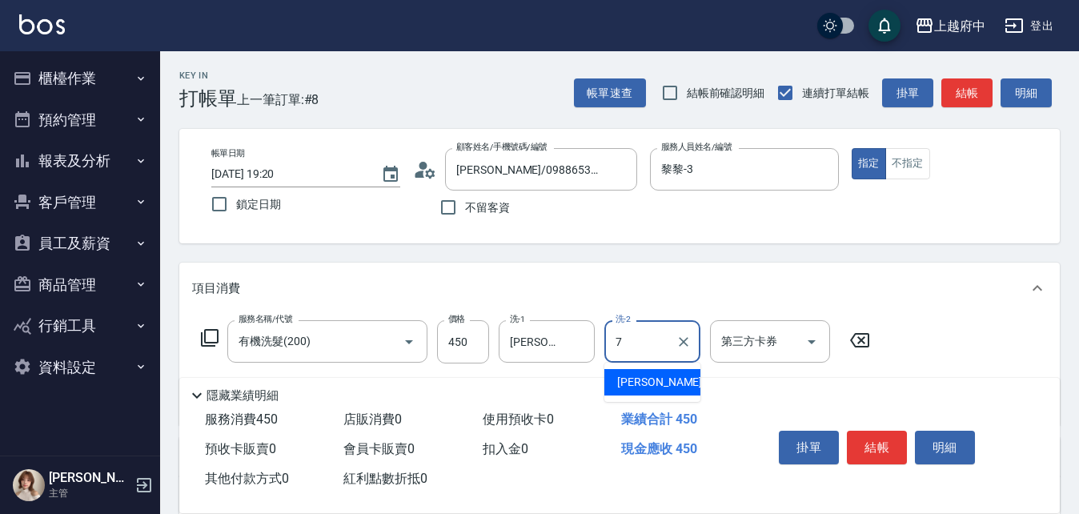
type input "Fanny-7"
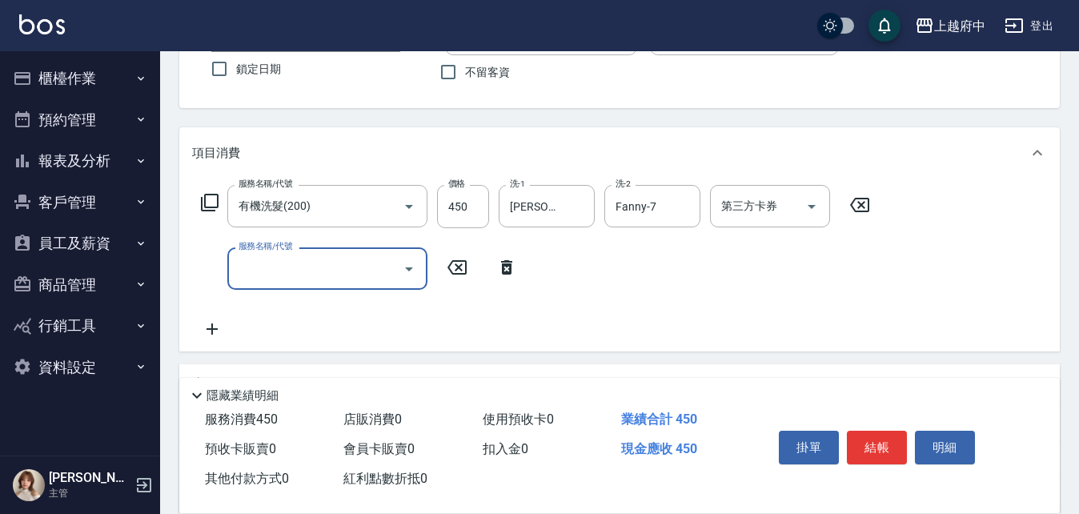
scroll to position [160, 0]
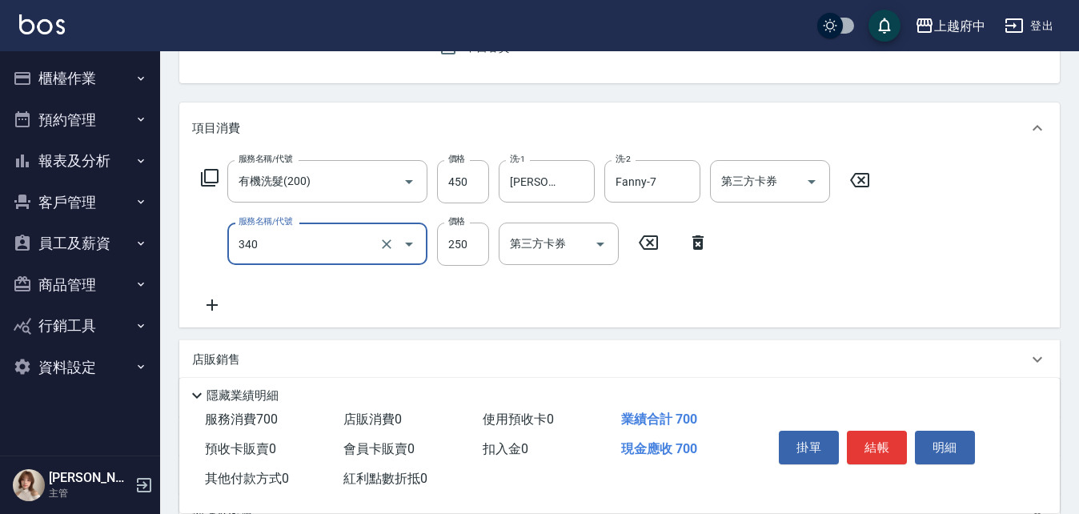
type input "剪髮(340)"
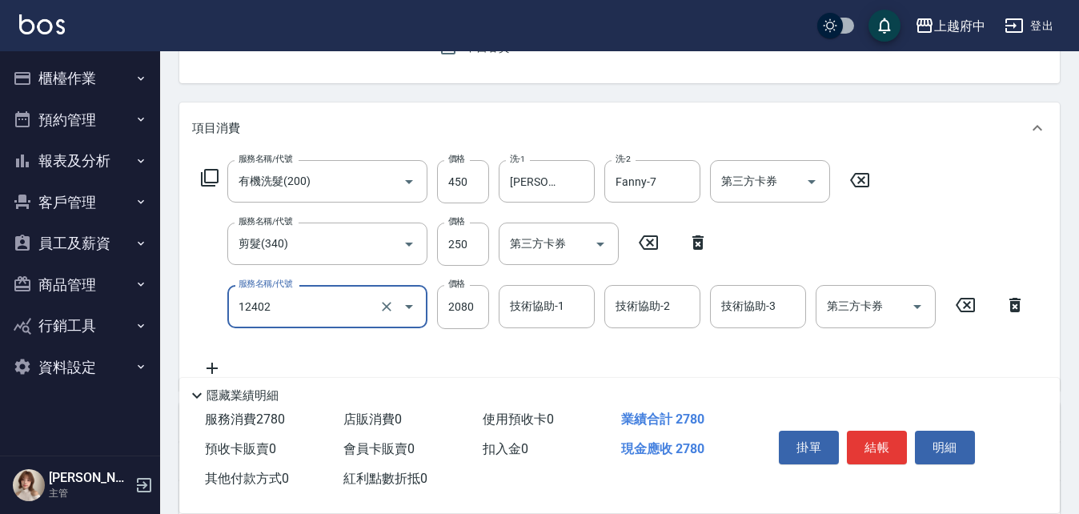
type input "染髮M(12402)"
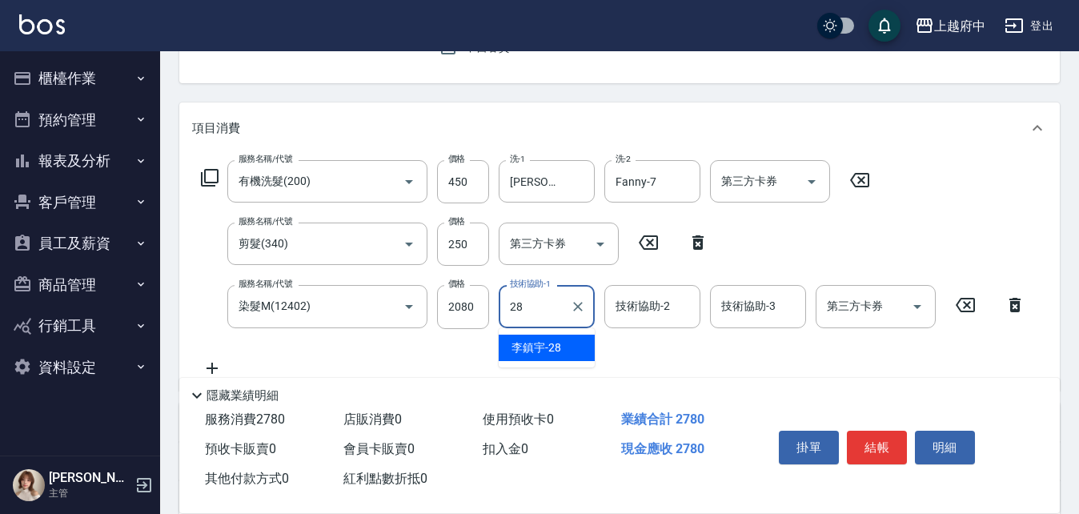
type input "[PERSON_NAME]-28"
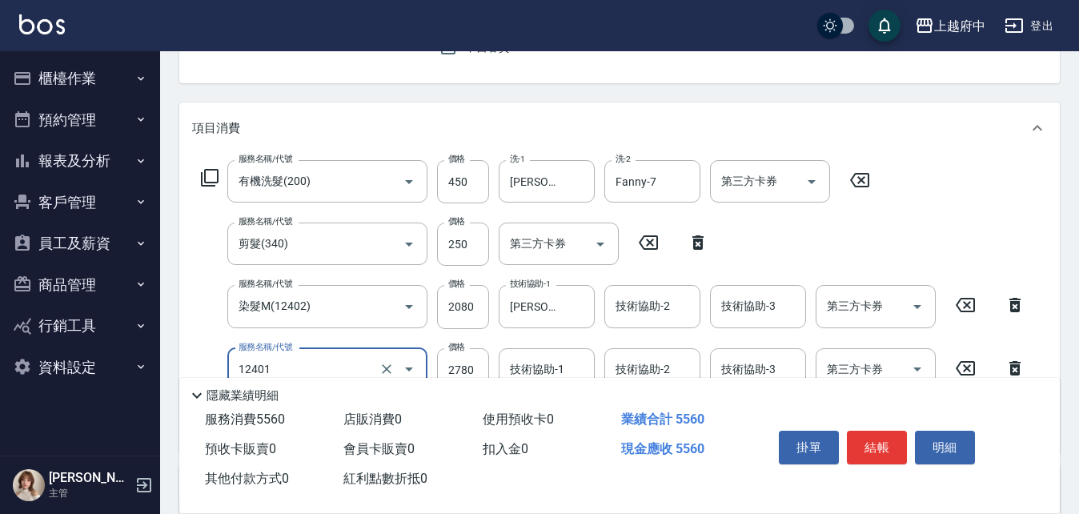
type input "燙髮M(12401)"
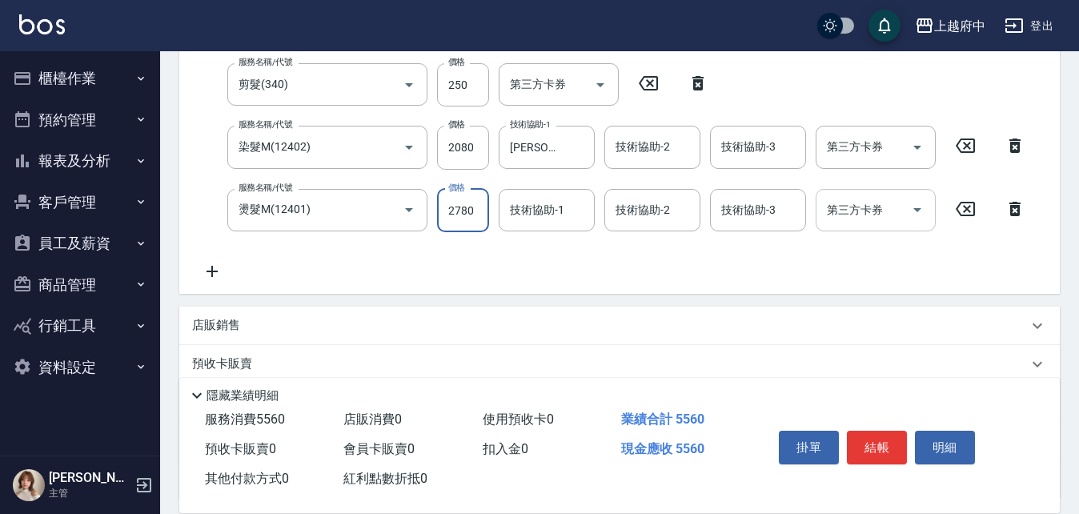
scroll to position [320, 0]
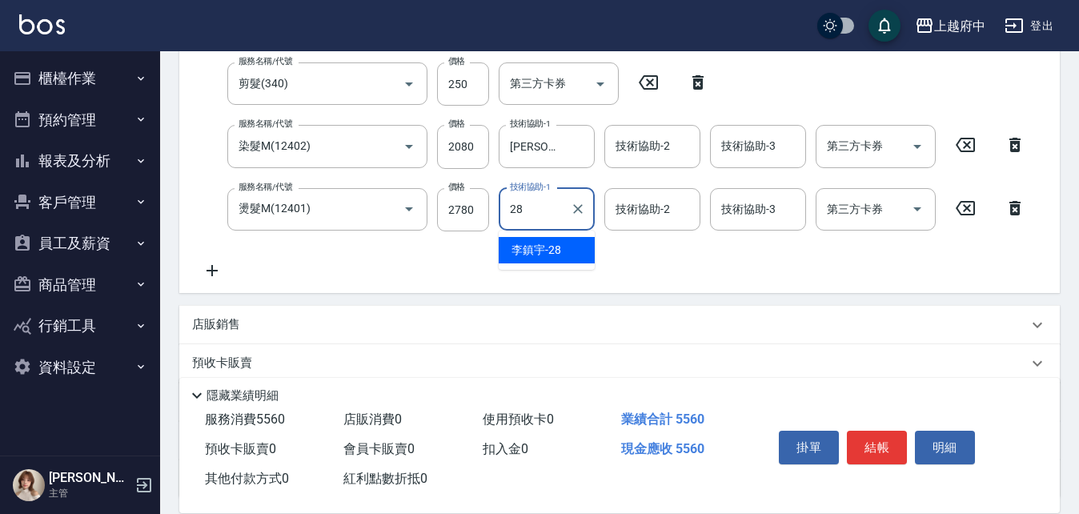
type input "[PERSON_NAME]-28"
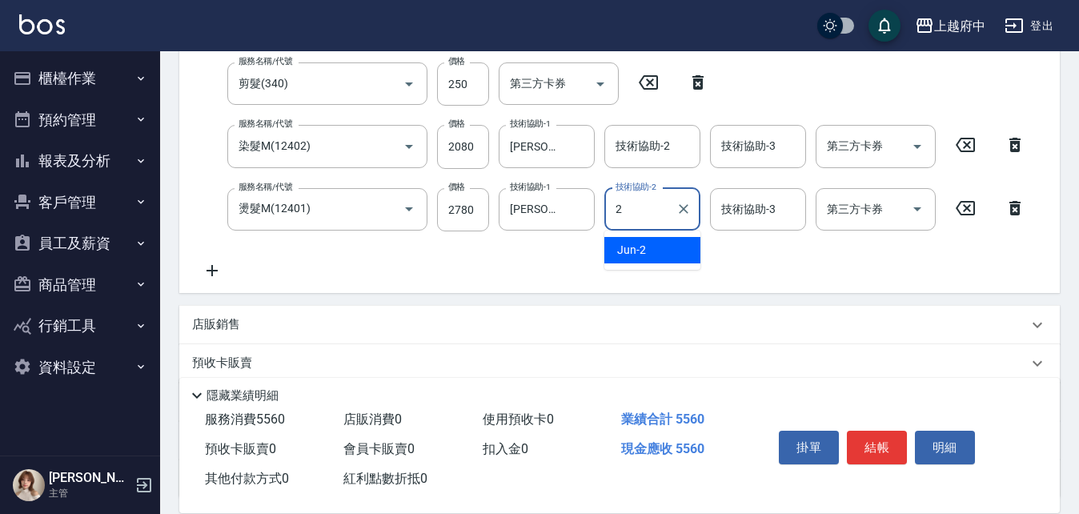
type input "Jun-2"
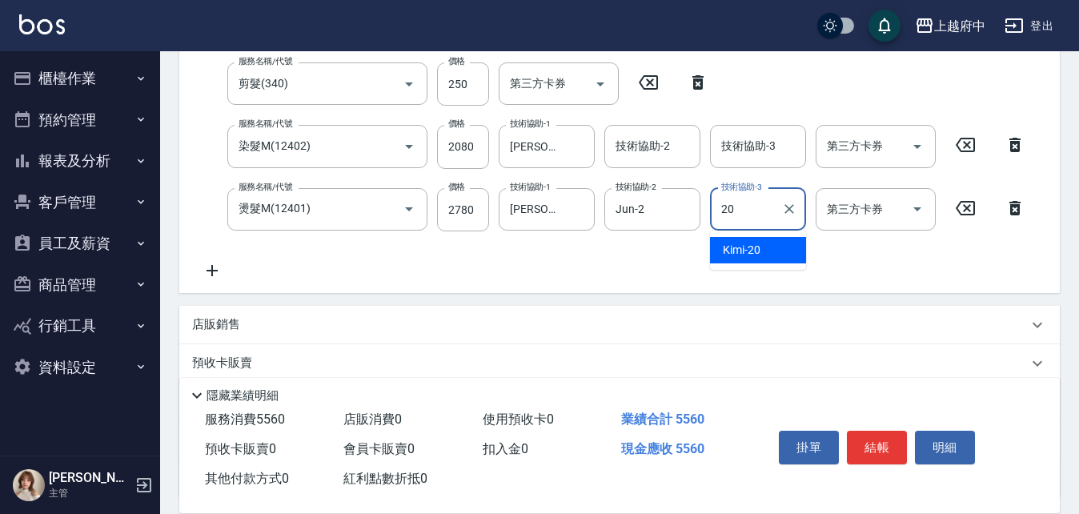
type input "Kimi-20"
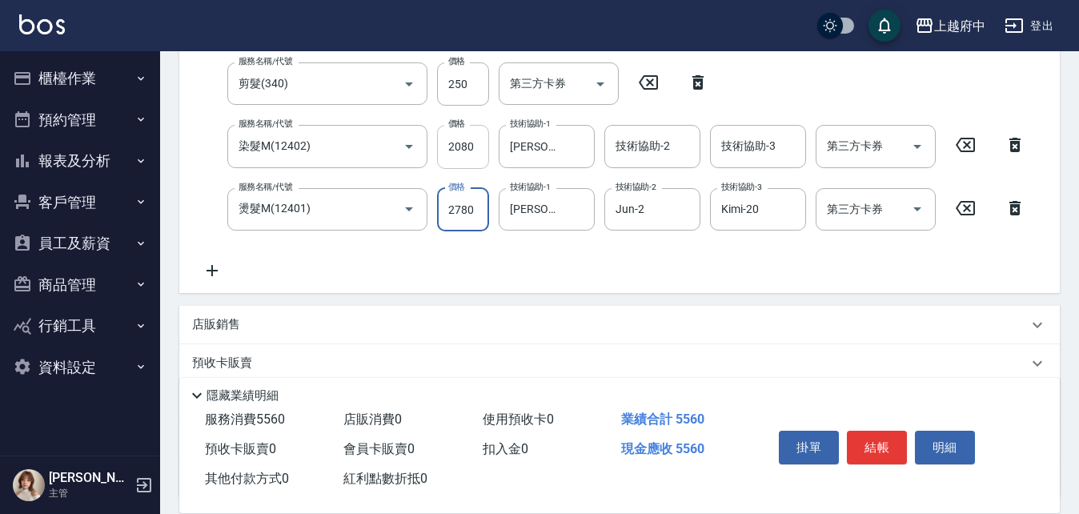
click at [464, 146] on input "2080" at bounding box center [463, 146] width 52 height 43
click at [466, 150] on input "2080" at bounding box center [463, 146] width 52 height 43
type input "2000"
click at [470, 210] on input "2780" at bounding box center [463, 209] width 52 height 43
type input "2485"
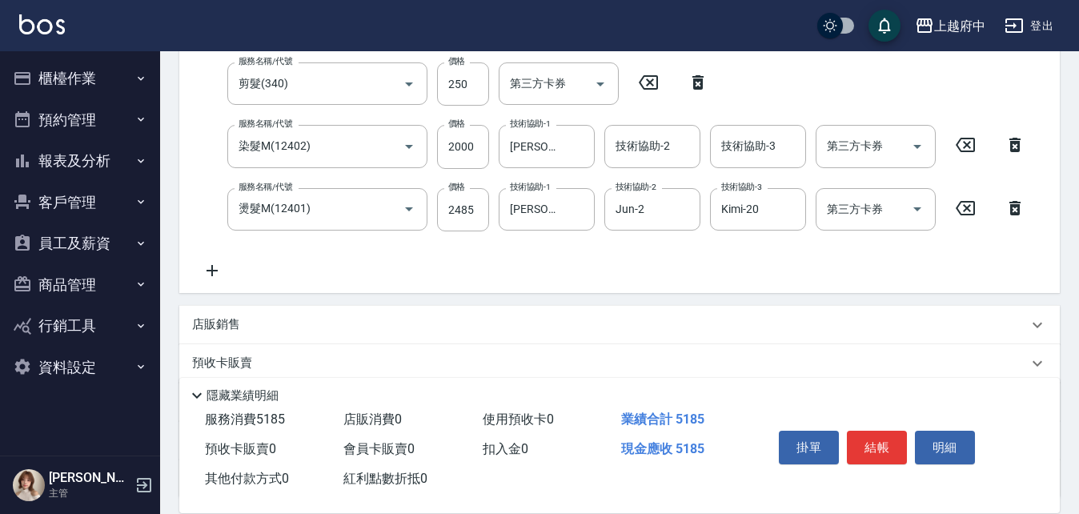
click at [215, 261] on icon at bounding box center [212, 270] width 40 height 19
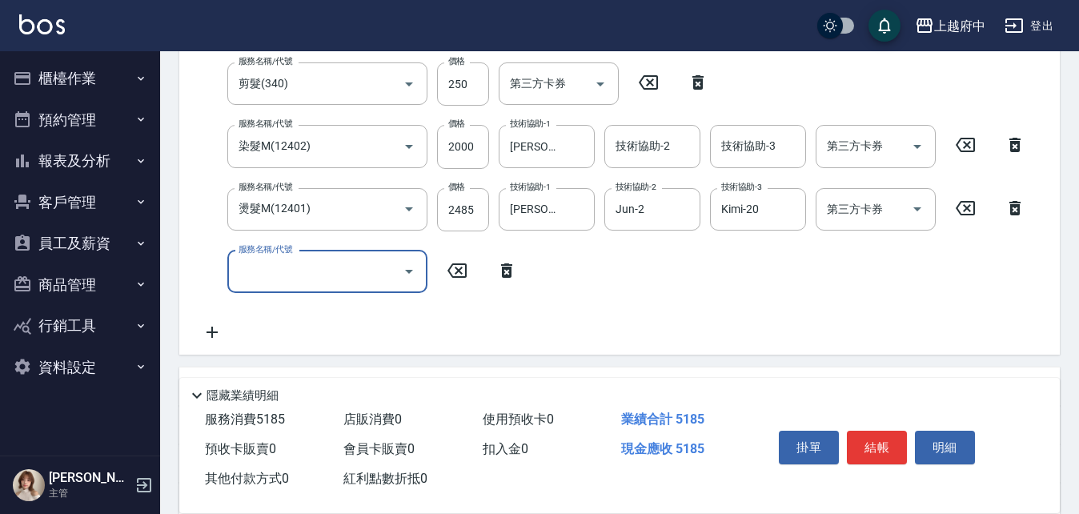
drag, startPoint x: 372, startPoint y: 266, endPoint x: 409, endPoint y: 284, distance: 41.2
click at [407, 282] on div "服務名稱/代號" at bounding box center [327, 272] width 200 height 42
click at [352, 279] on input "服務名稱/代號" at bounding box center [316, 272] width 162 height 28
type input "+升級結構染 (含隔離)(1003)"
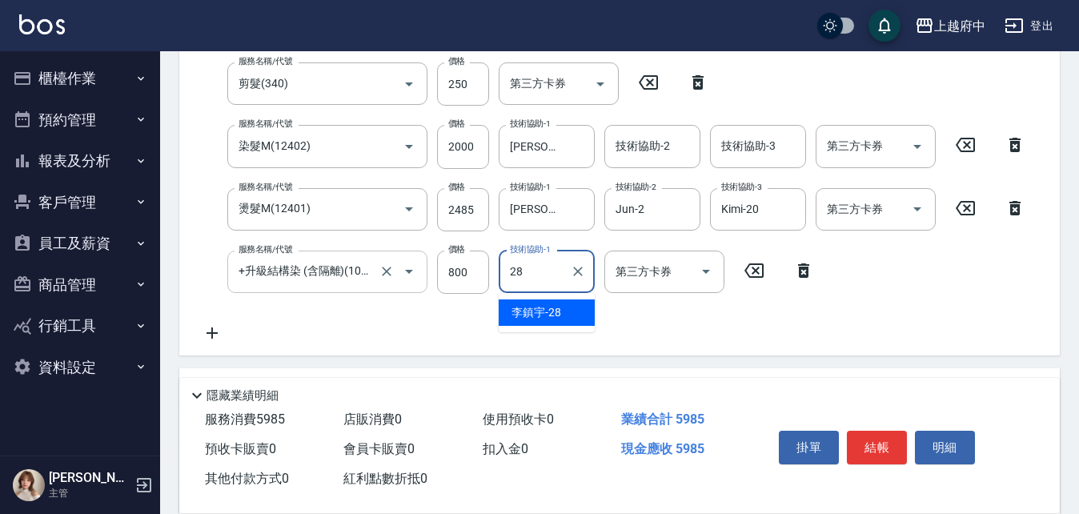
type input "[PERSON_NAME]-28"
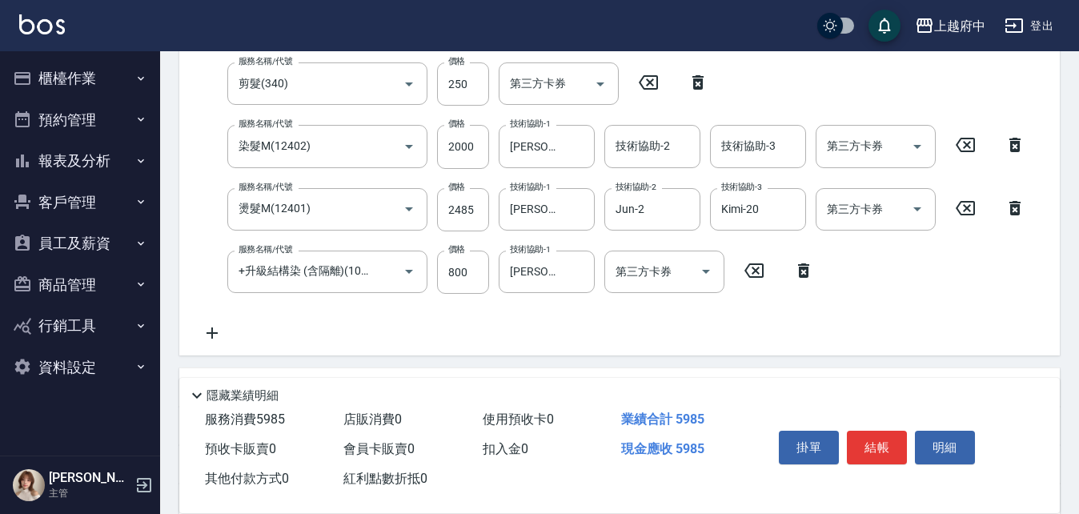
click at [580, 329] on div "服務名稱/代號 有機洗髮(200) 服務名稱/代號 價格 450 價格 洗-1 [PERSON_NAME]-28 洗-1 洗-2 Fanny-7 洗-2 第三…" at bounding box center [613, 171] width 843 height 343
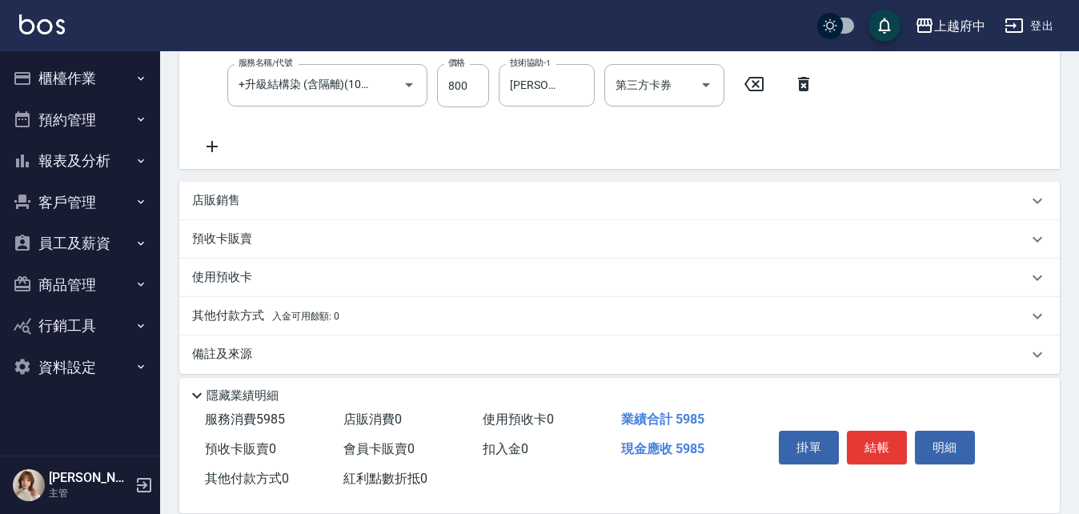
scroll to position [520, 0]
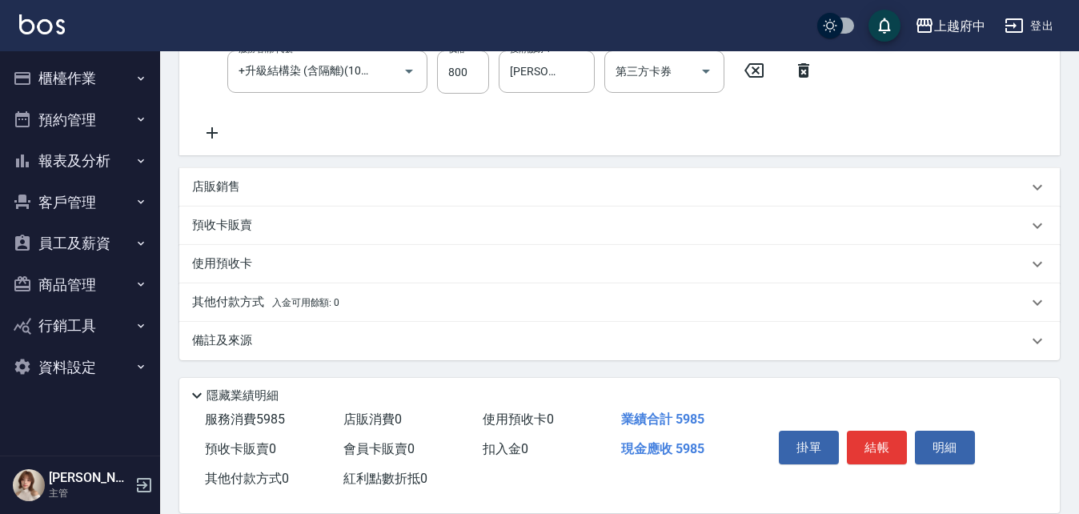
click at [245, 299] on p "其他付款方式 入金可用餘額: 0" at bounding box center [265, 303] width 147 height 18
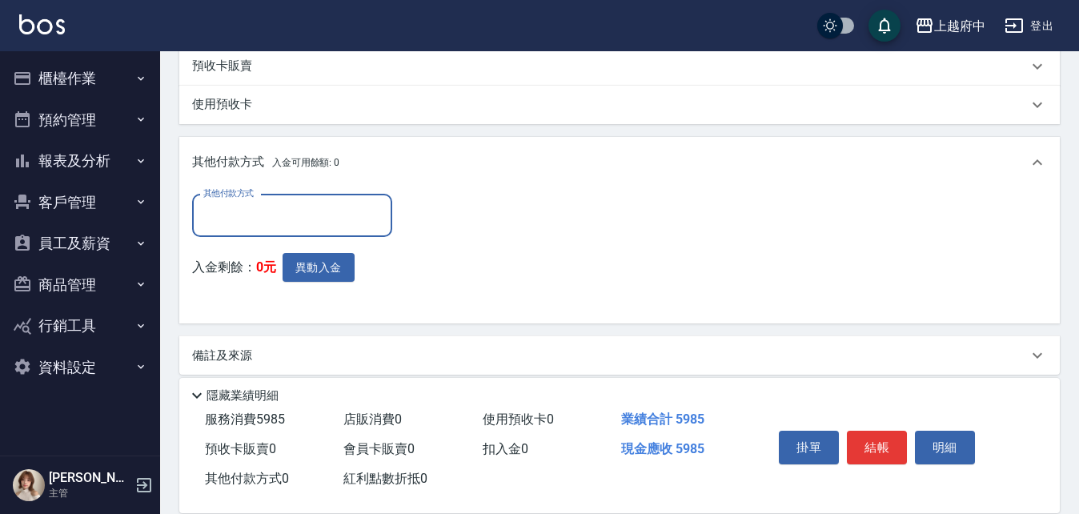
scroll to position [681, 0]
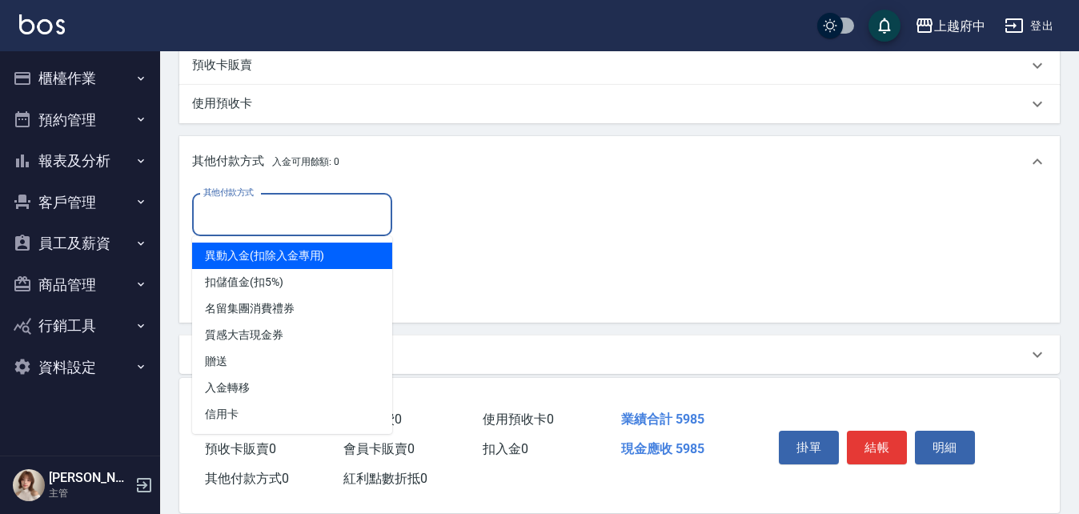
click at [272, 210] on input "其他付款方式" at bounding box center [292, 215] width 186 height 28
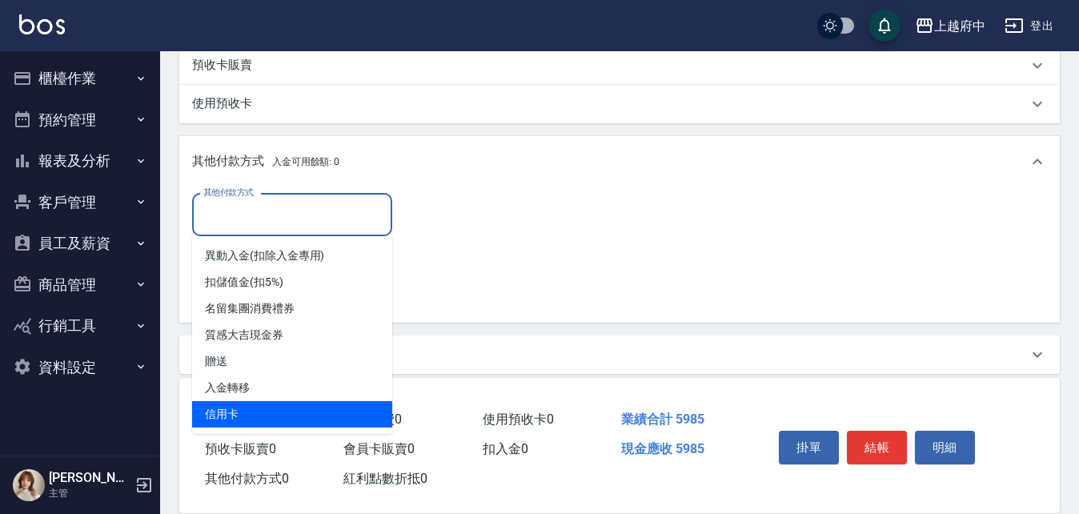
click at [230, 402] on span "信用卡" at bounding box center [292, 414] width 200 height 26
type input "信用卡"
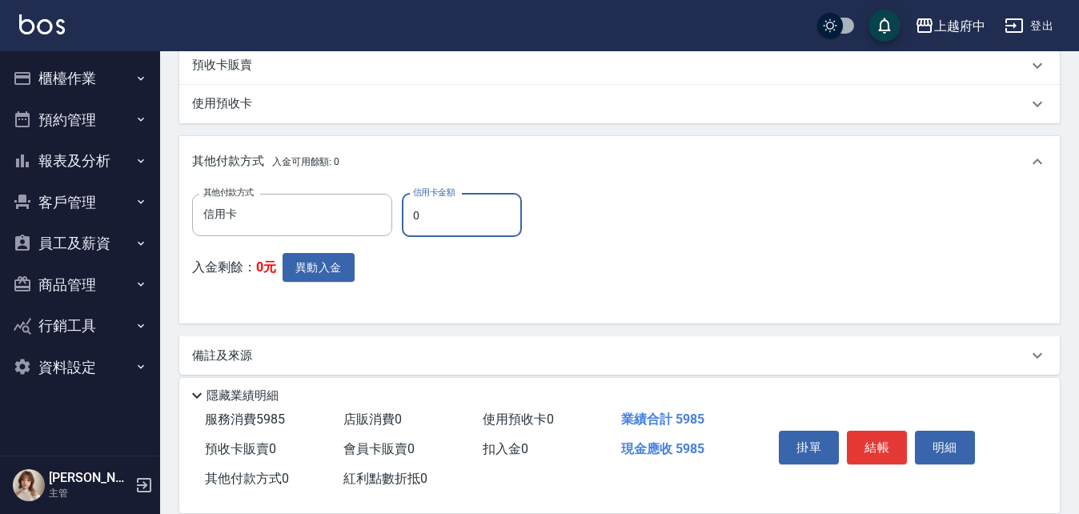
drag, startPoint x: 463, startPoint y: 211, endPoint x: 400, endPoint y: 221, distance: 63.2
click at [400, 221] on div "其他付款方式 信用卡 其他付款方式 信用卡金額 0 信用卡金額" at bounding box center [361, 215] width 339 height 43
type input "5985"
click at [551, 298] on div "其他付款方式 信用卡 其他付款方式 信用卡金額 5985 信用卡金額 入金剩餘： 0元 異動入金" at bounding box center [619, 253] width 855 height 118
click at [677, 291] on div "其他付款方式 信用卡 其他付款方式 信用卡金額 5985 信用卡金額 入金剩餘： 0元 異動入金" at bounding box center [619, 253] width 855 height 118
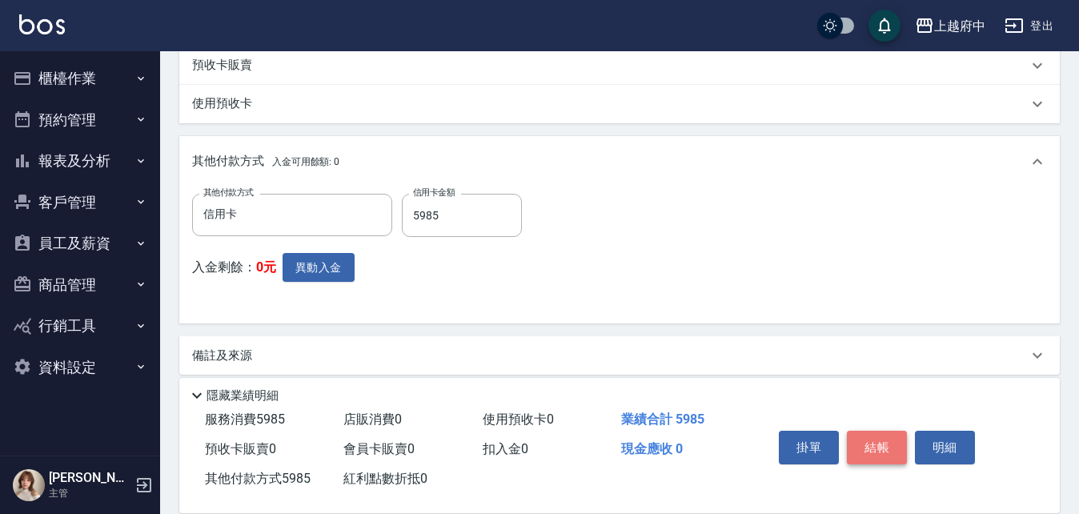
click at [869, 437] on button "結帳" at bounding box center [877, 448] width 60 height 34
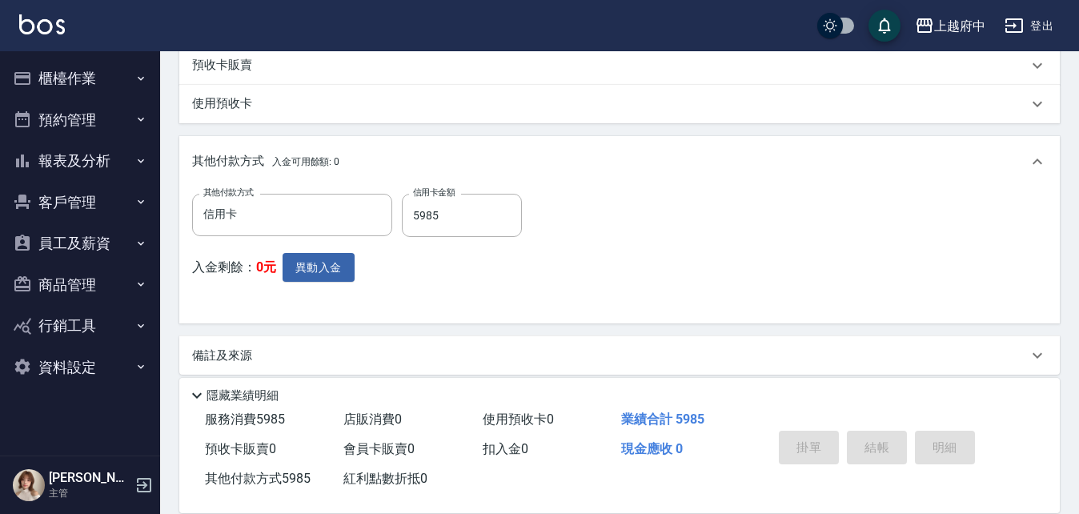
type input "[DATE] 19:23"
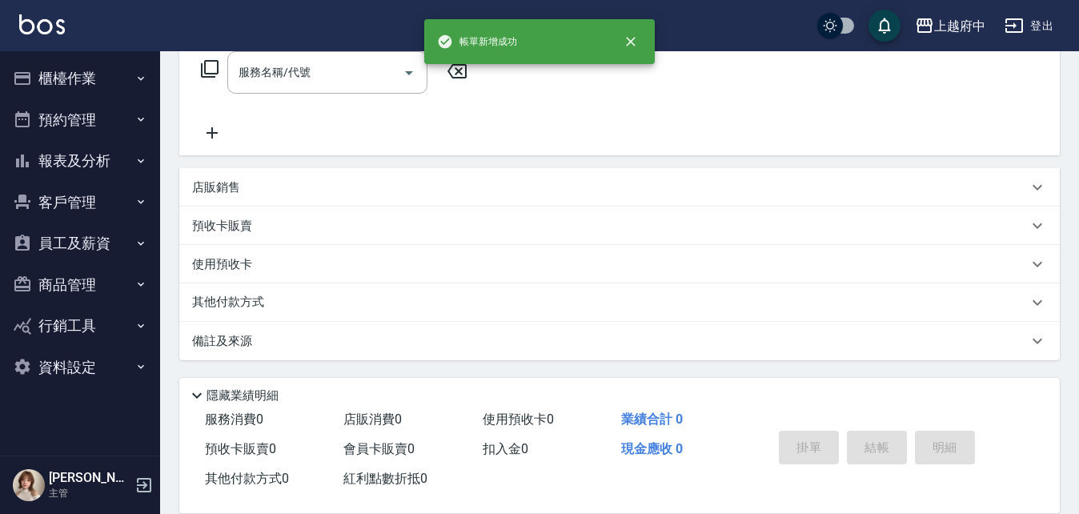
scroll to position [0, 0]
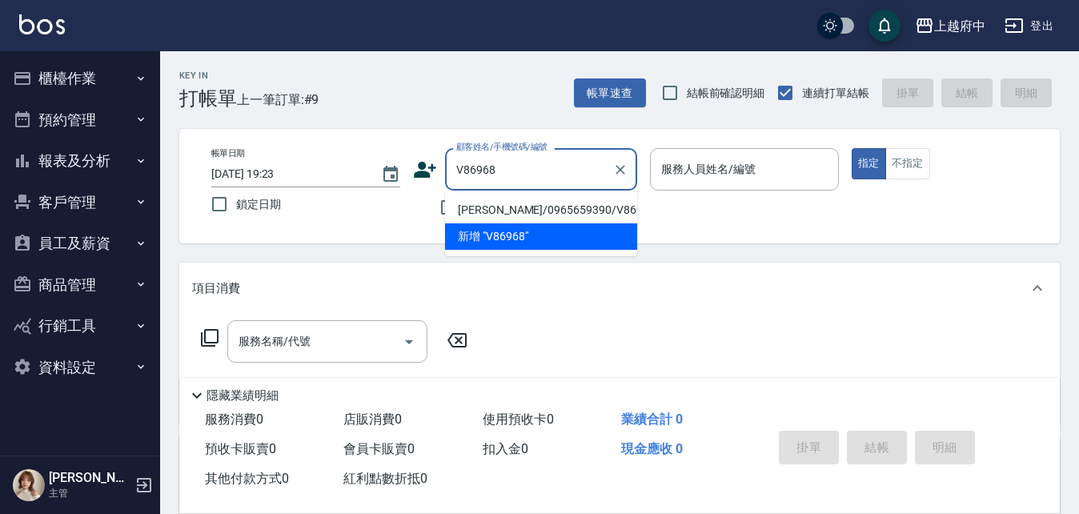
click at [494, 215] on li "[PERSON_NAME]/0965659390/V86968" at bounding box center [541, 210] width 192 height 26
type input "[PERSON_NAME]/0965659390/V86968"
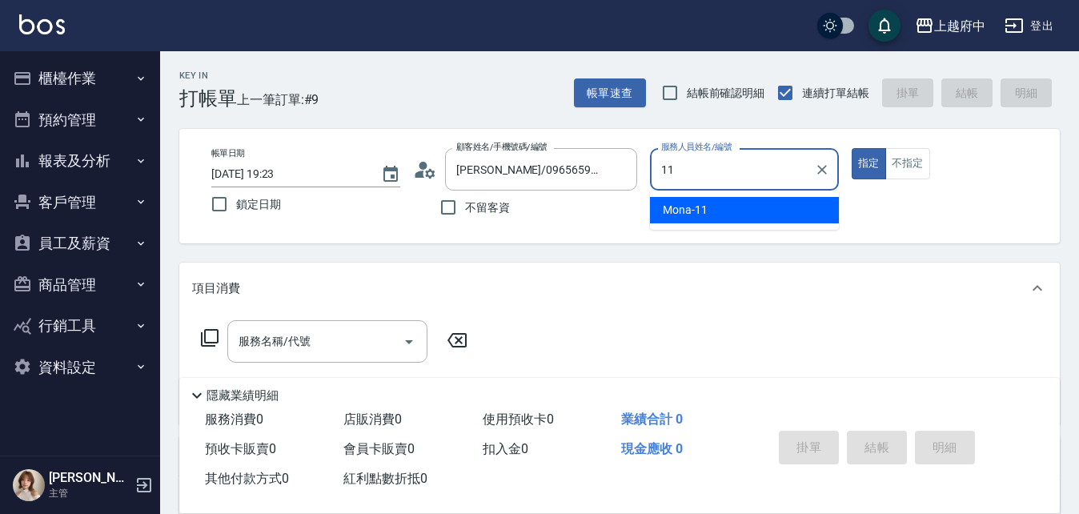
type input "Mona-11"
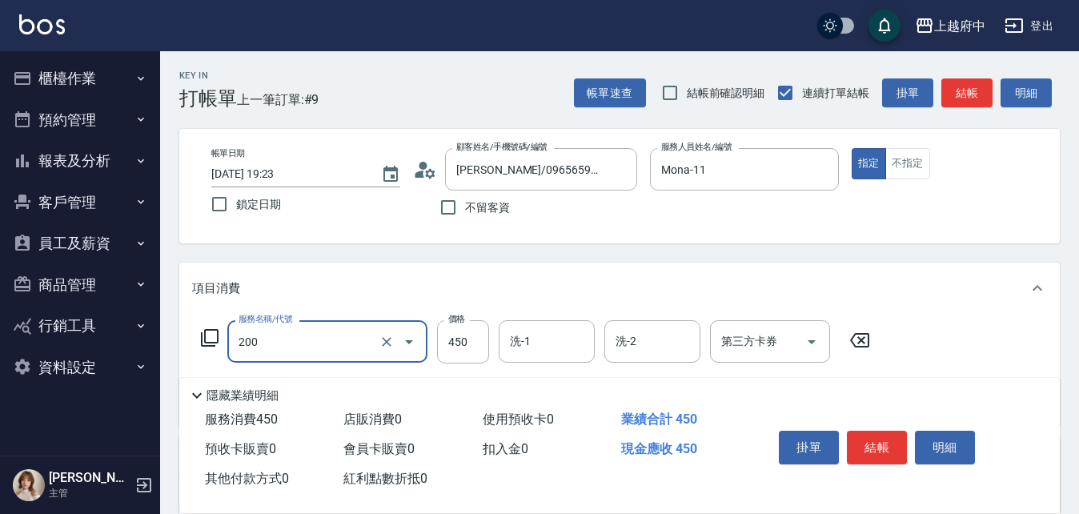
type input "有機洗髮(200)"
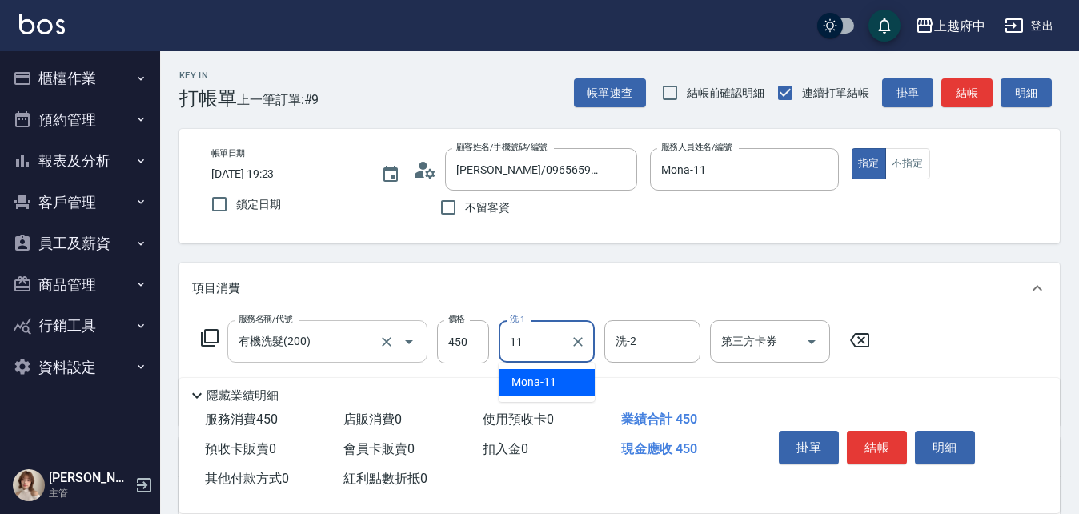
type input "Mona-11"
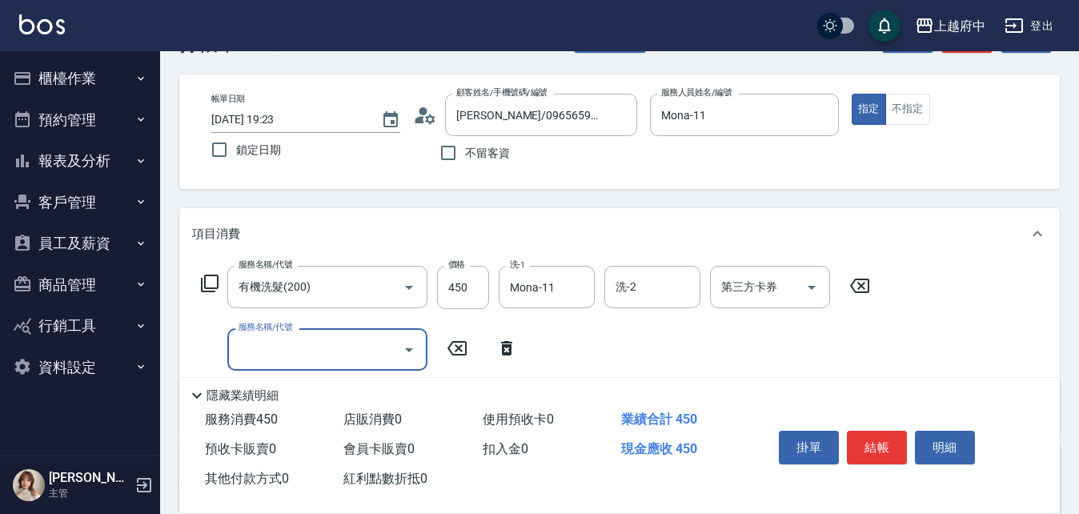
scroll to position [80, 0]
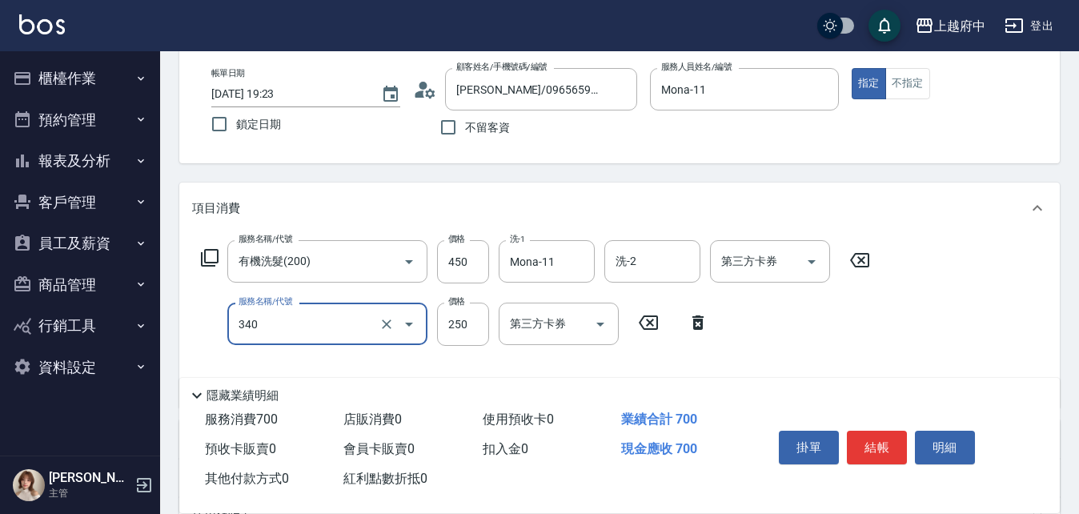
type input "剪髮(340)"
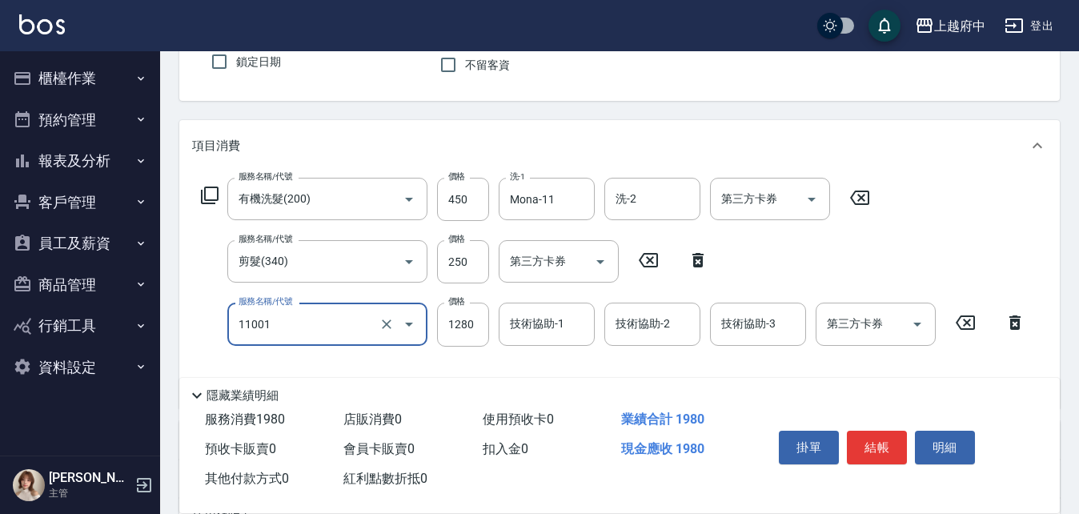
scroll to position [240, 0]
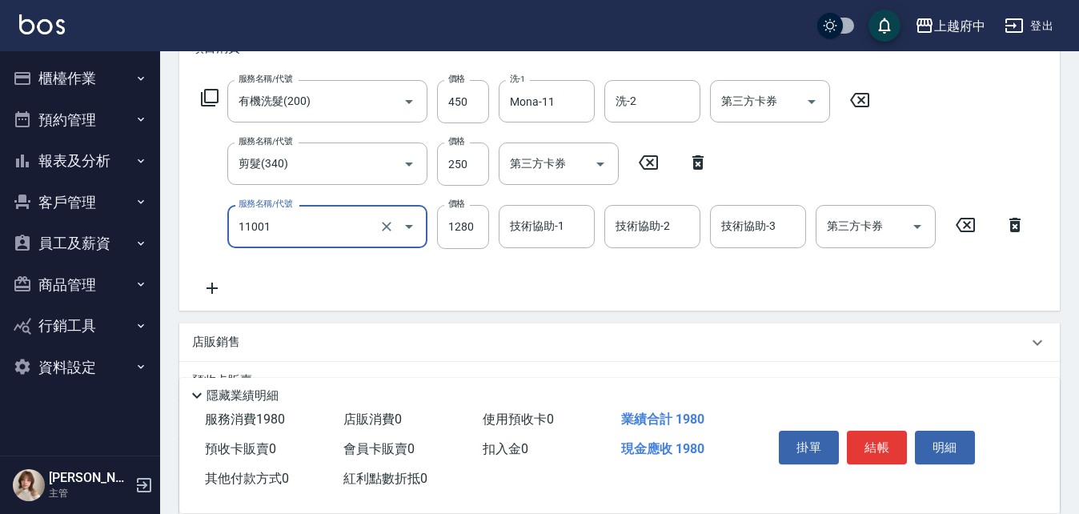
type input "燙髮S(11001)"
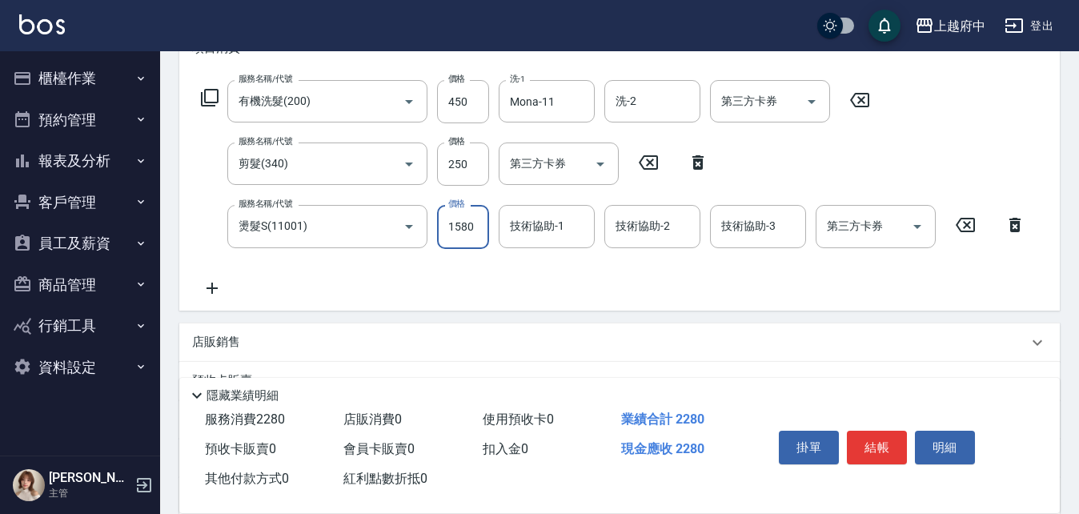
type input "1580"
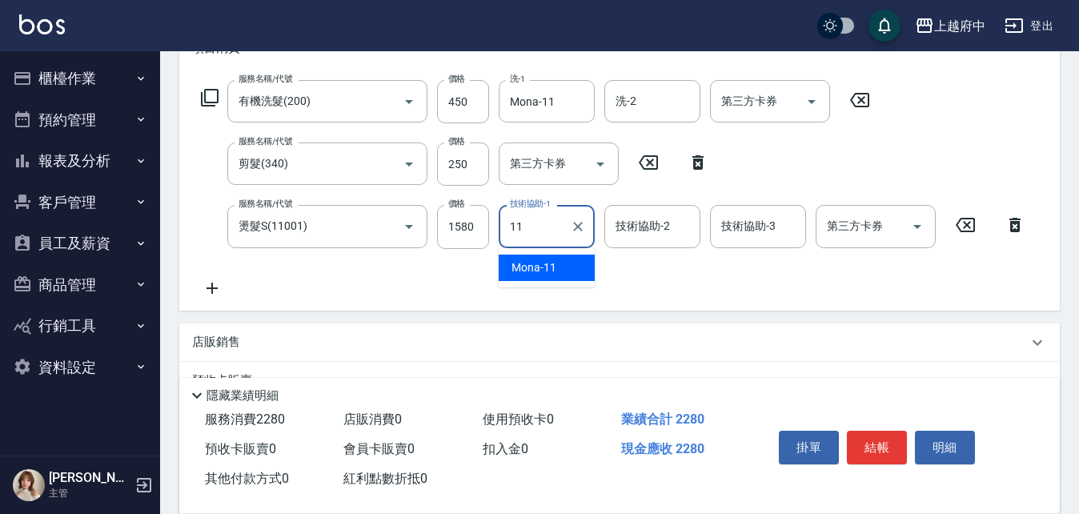
type input "Mona-11"
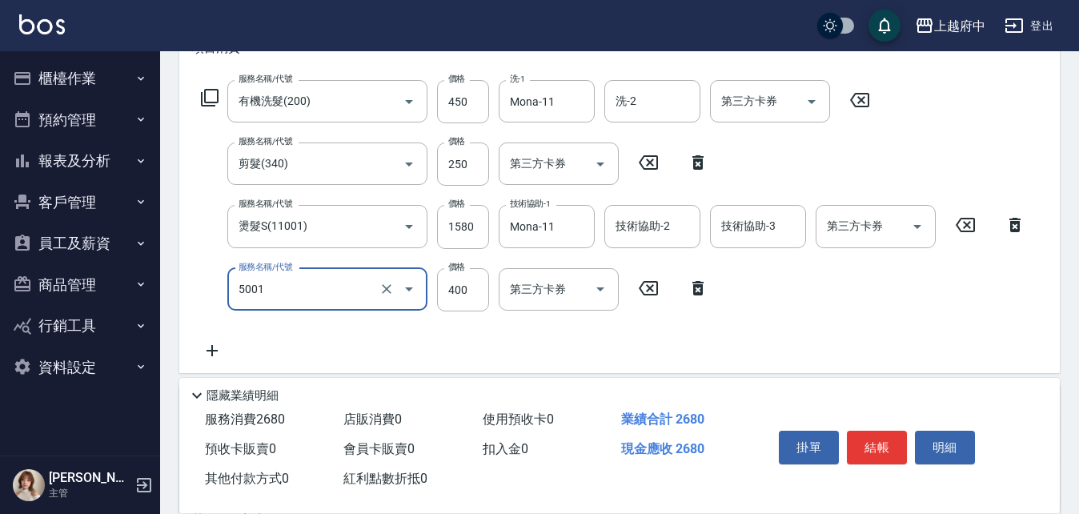
type input "側邊壓貼(5001)"
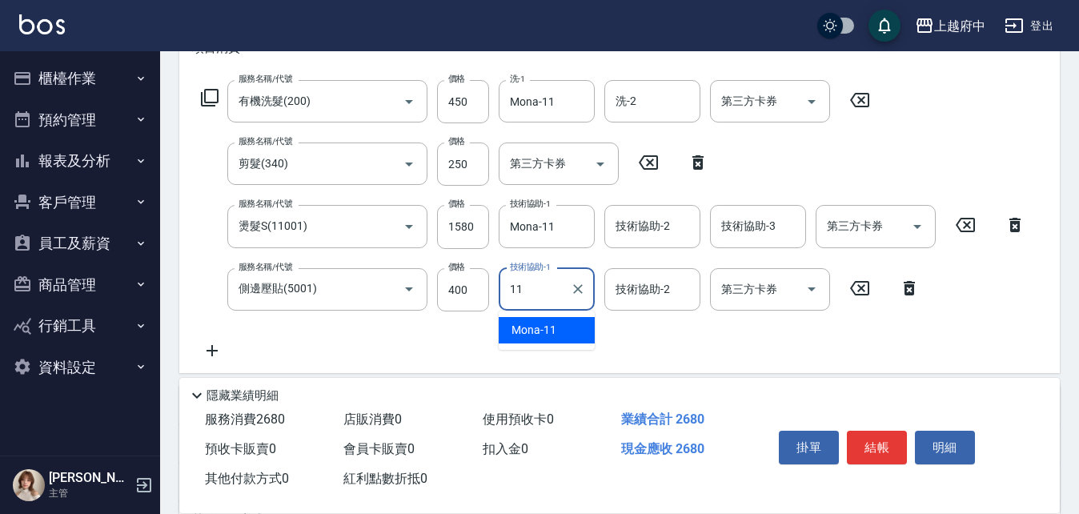
type input "Mona-11"
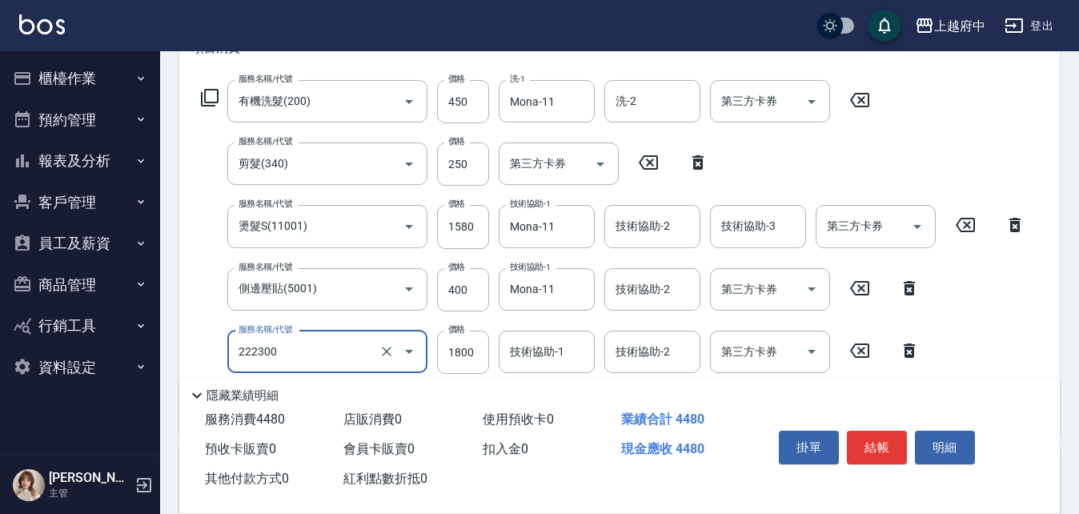
type input "結構三段式(222300)"
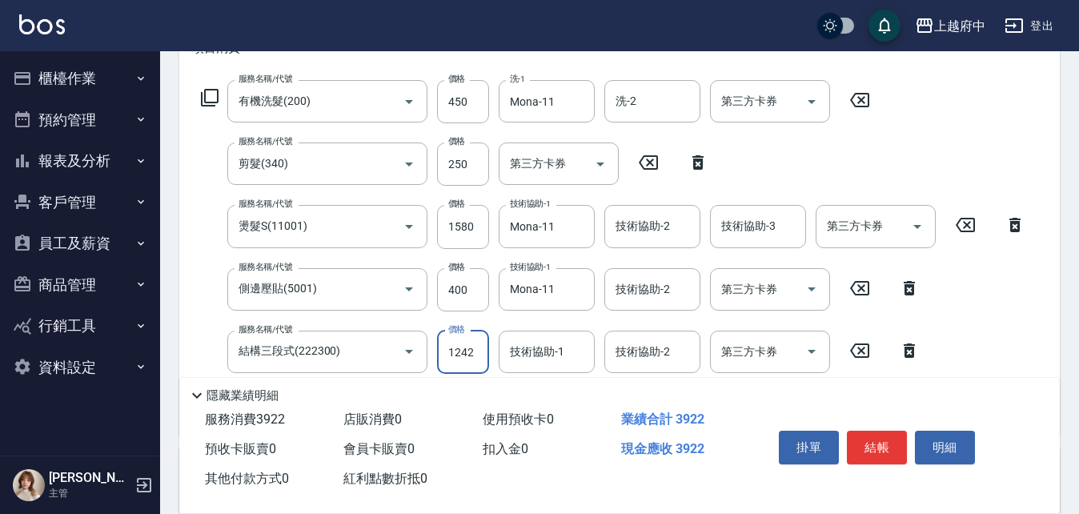
type input "1242"
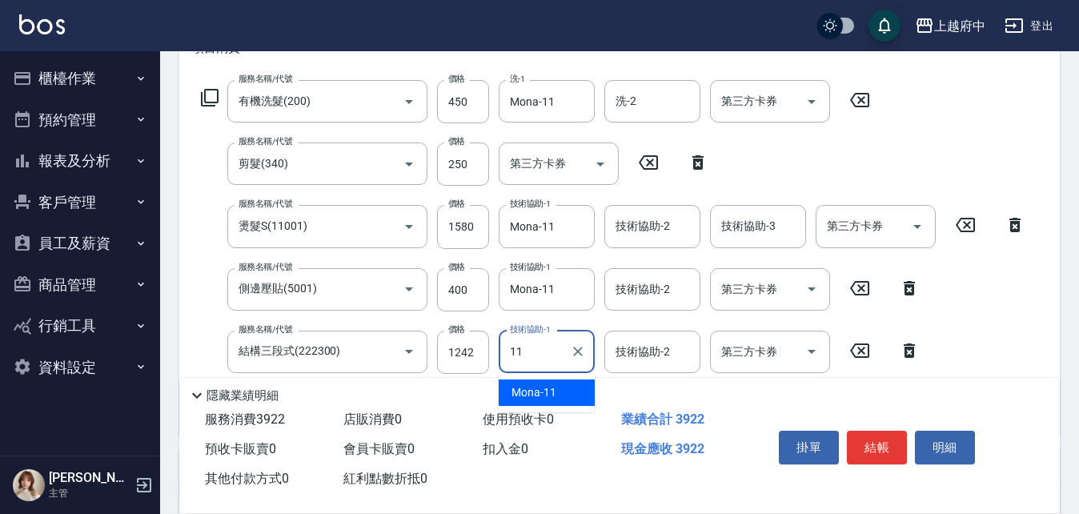
type input "Mona-11"
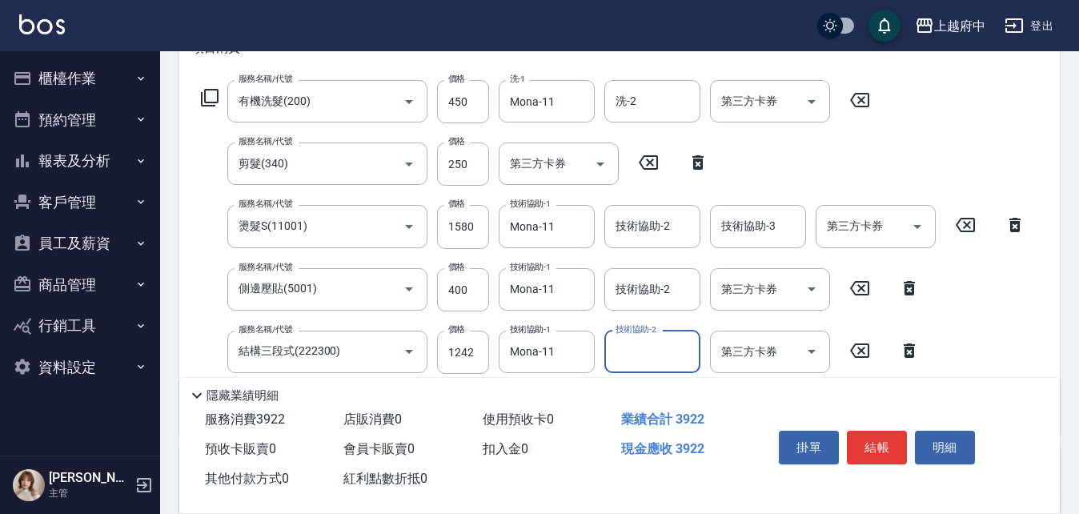
click at [993, 332] on div "服務名稱/代號 有機洗髮(200) 服務名稱/代號 價格 450 價格 洗-1 Mona-11 洗-1 洗-2 洗-2 第三方卡券 第三方卡券 服務名稱/代號…" at bounding box center [613, 251] width 843 height 343
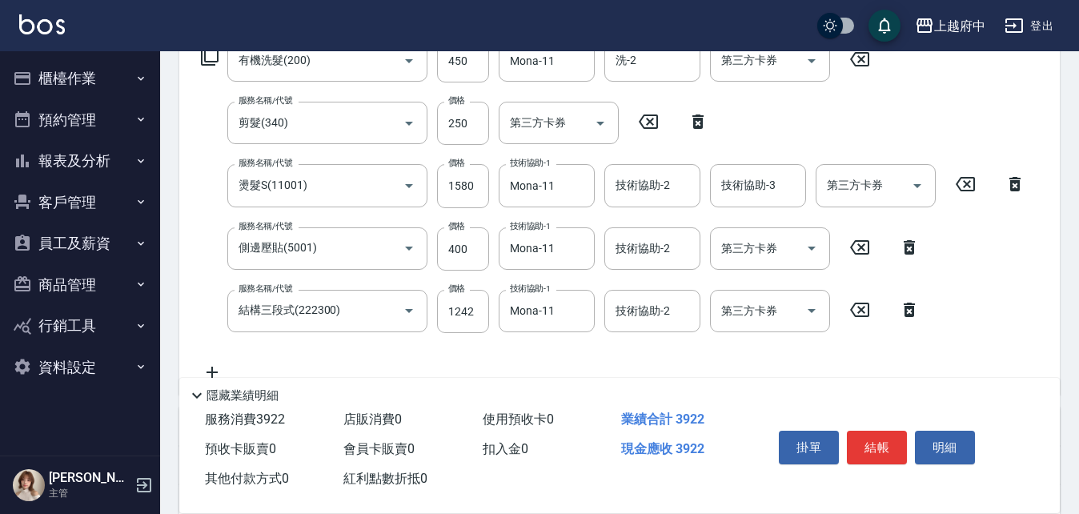
scroll to position [320, 0]
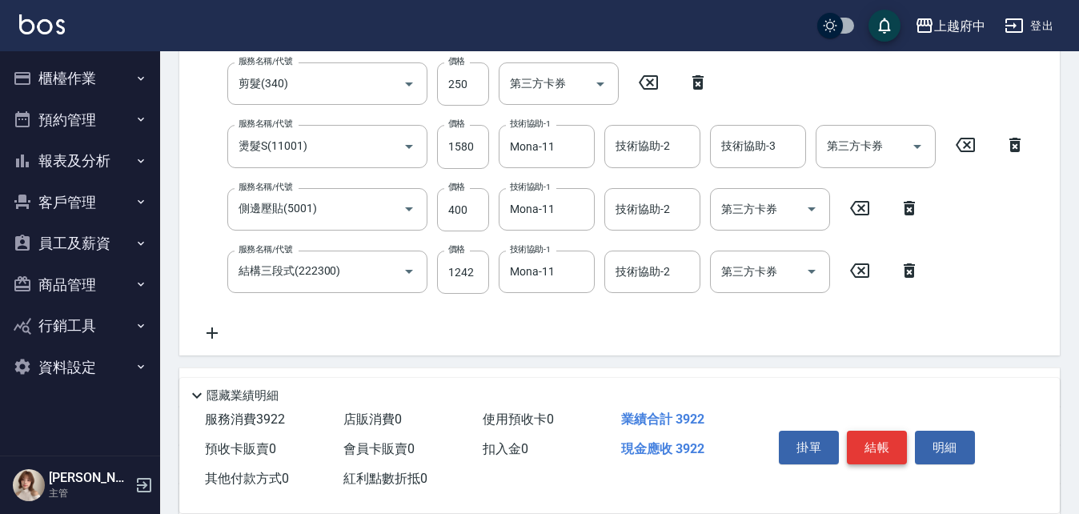
click at [874, 444] on button "結帳" at bounding box center [877, 448] width 60 height 34
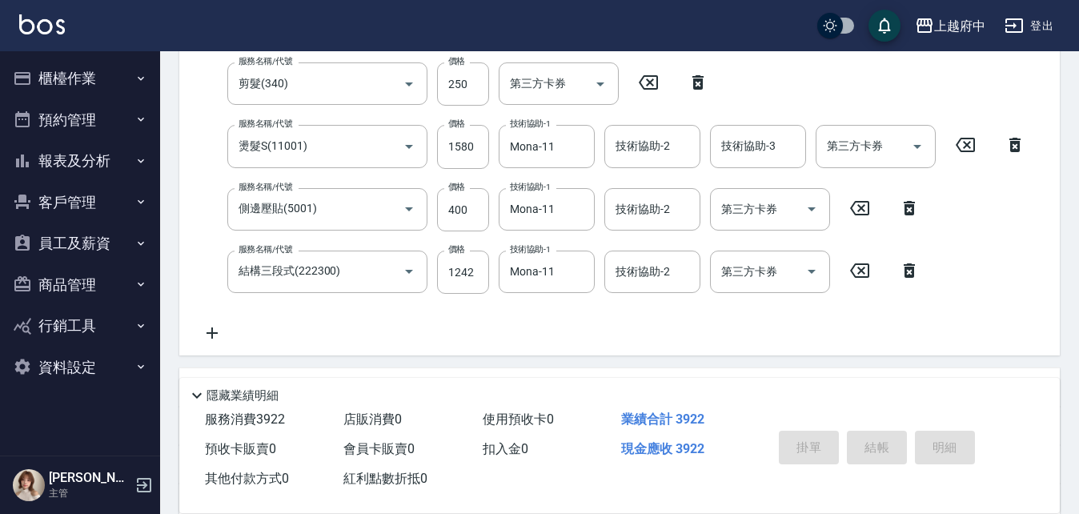
type input "[DATE] 19:32"
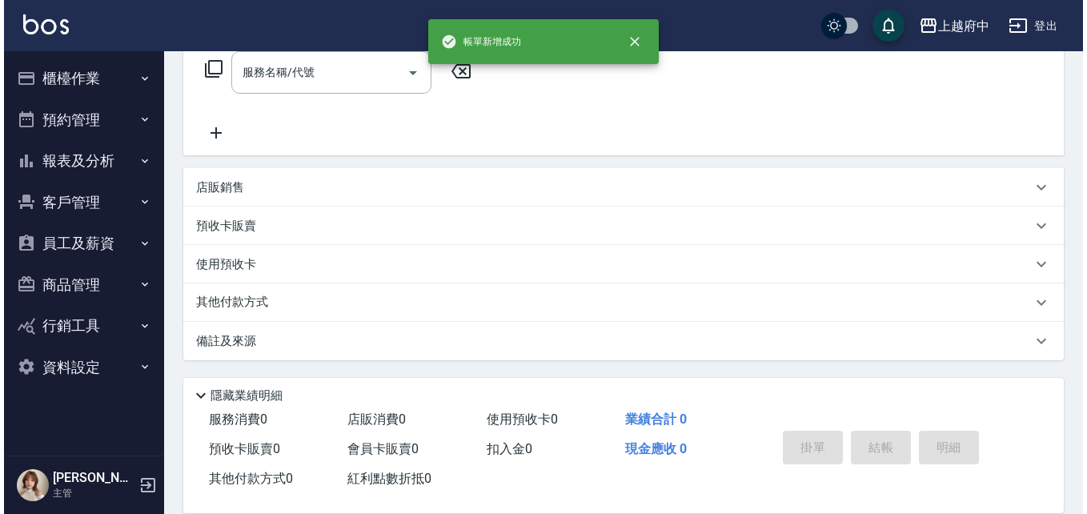
scroll to position [0, 0]
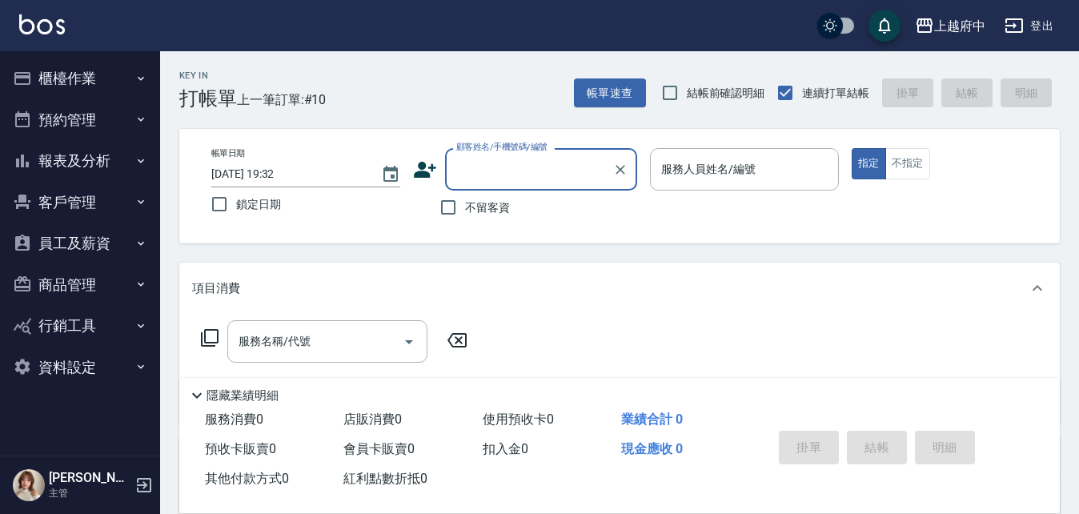
click at [424, 179] on icon at bounding box center [425, 170] width 24 height 24
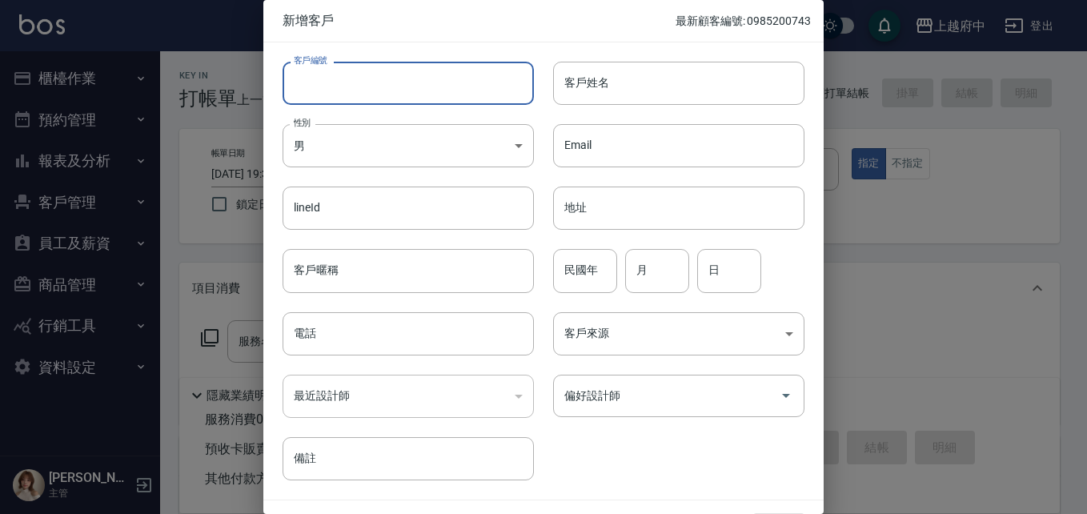
click at [333, 86] on input "客戶編號" at bounding box center [408, 83] width 251 height 43
type input "0960765518"
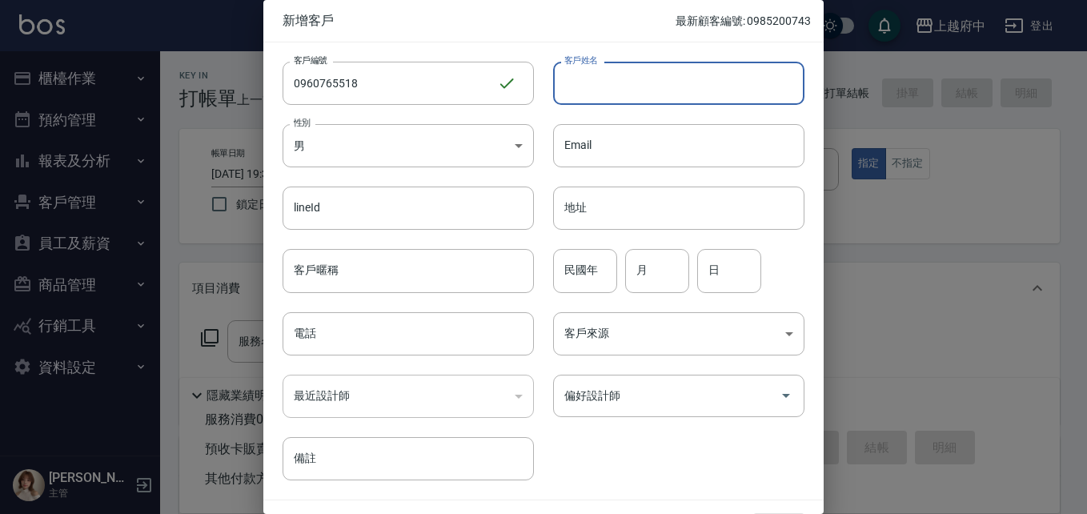
click at [573, 82] on input "客戶姓名" at bounding box center [678, 83] width 251 height 43
type input "[PERSON_NAME]"
click at [358, 323] on input "電話" at bounding box center [408, 333] width 251 height 43
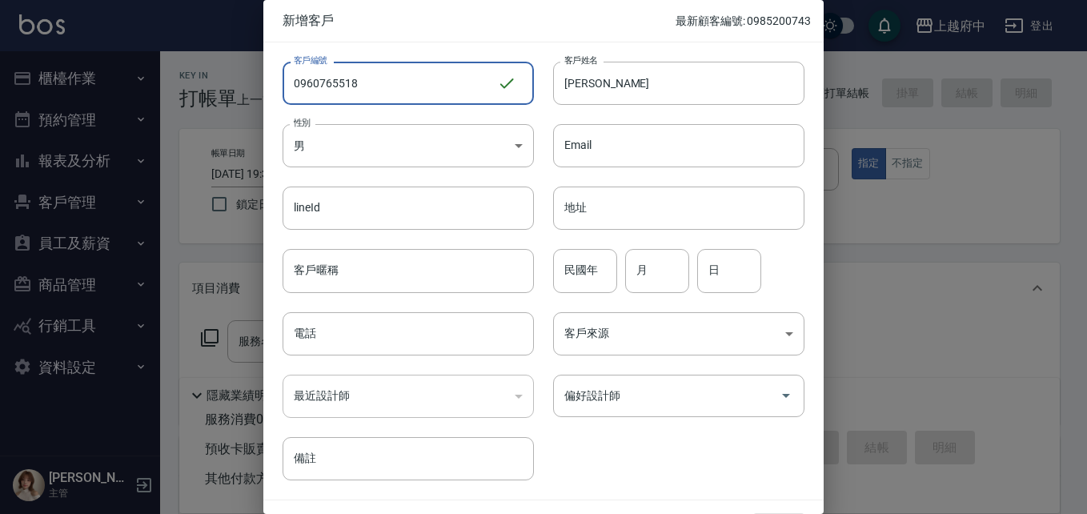
drag, startPoint x: 362, startPoint y: 86, endPoint x: 235, endPoint y: 81, distance: 127.4
click at [235, 81] on div "新增客戶 最新顧客編號: 0985200743 客戶編號 0960765518 ​ 客戶編號 客戶姓名 [PERSON_NAME]姓名 性別 男 [DEMOG…" at bounding box center [543, 257] width 1087 height 514
click at [320, 338] on input "電話" at bounding box center [408, 333] width 251 height 43
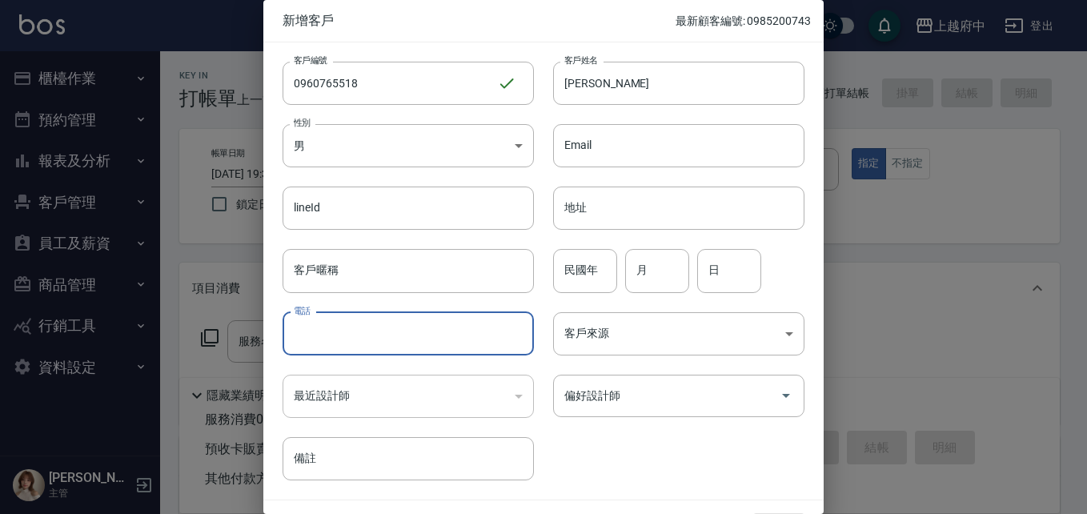
paste input "0960765518"
type input "0960765518"
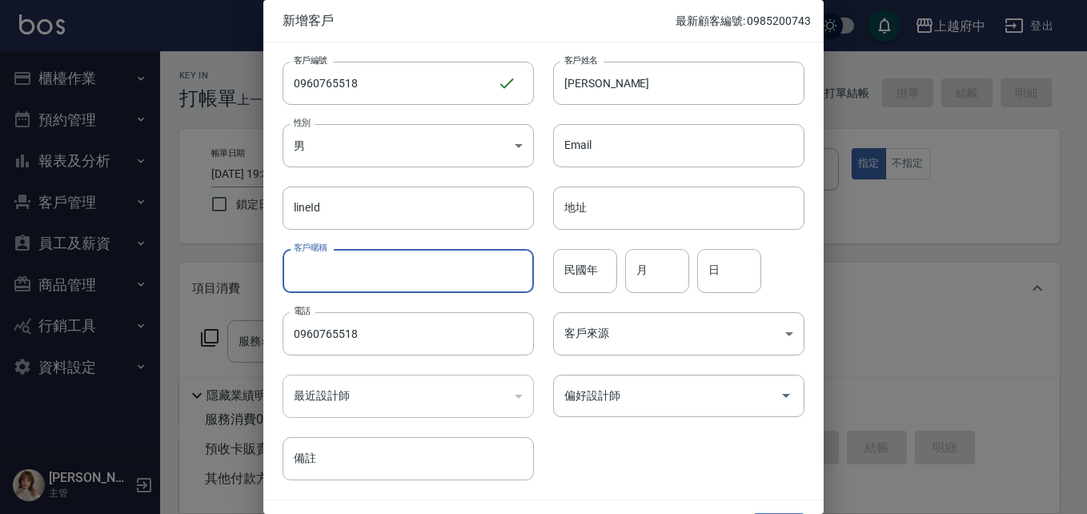
click at [320, 273] on input "客戶暱稱" at bounding box center [408, 270] width 251 height 43
type input "9"
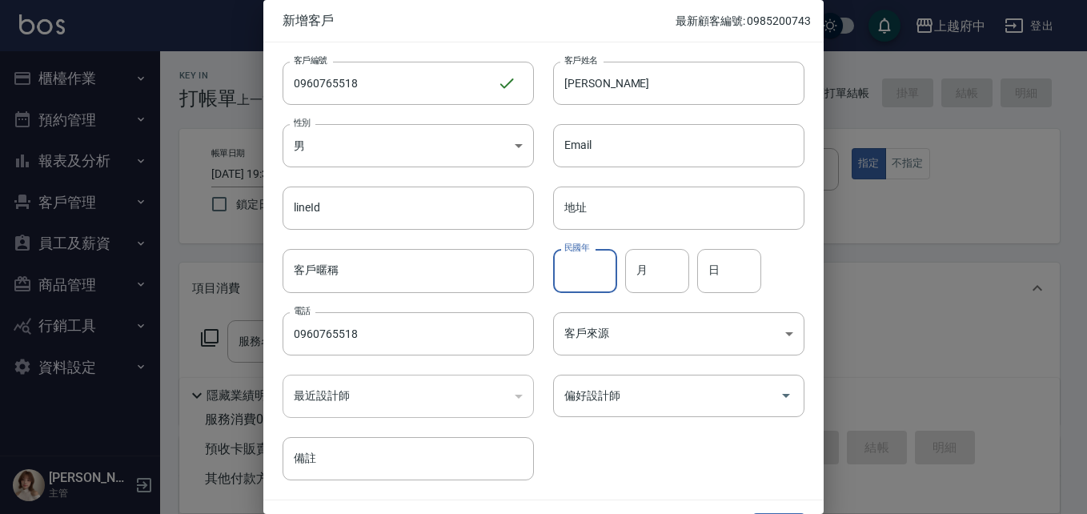
click at [596, 279] on input "民國年" at bounding box center [585, 270] width 64 height 43
type input "93"
type input "2"
type input "10"
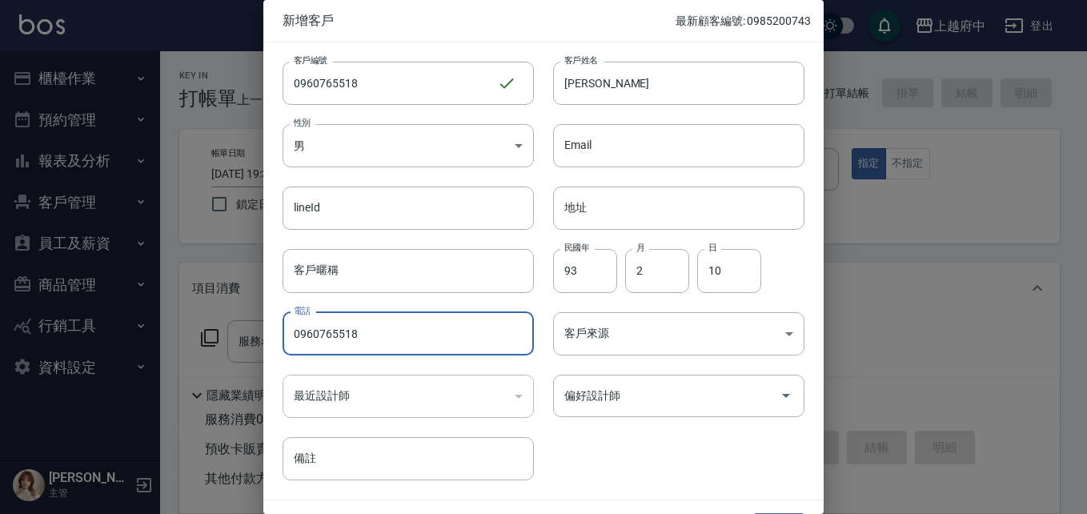
click at [634, 445] on div "客戶編號 0960765518 ​ 客戶編號 客戶姓名 [PERSON_NAME]姓名 性別 男 [DEMOGRAPHIC_DATA] 性別 Email Em…" at bounding box center [533, 261] width 541 height 438
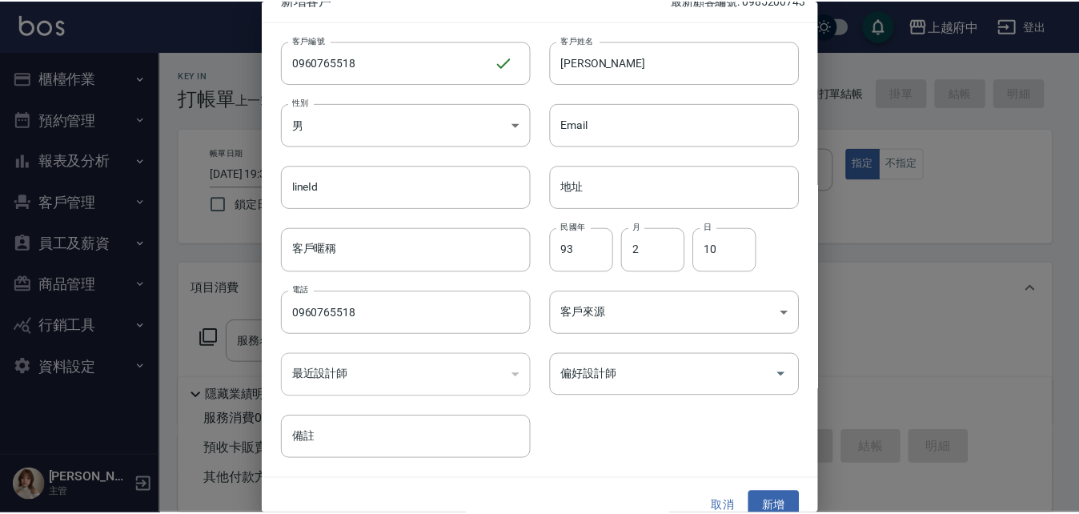
scroll to position [41, 0]
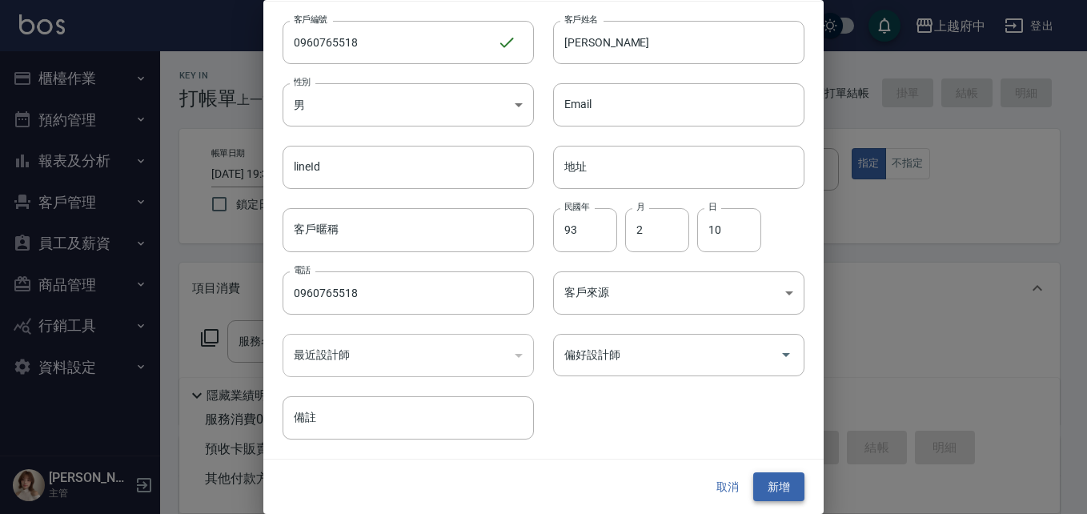
click at [765, 477] on button "新增" at bounding box center [778, 487] width 51 height 30
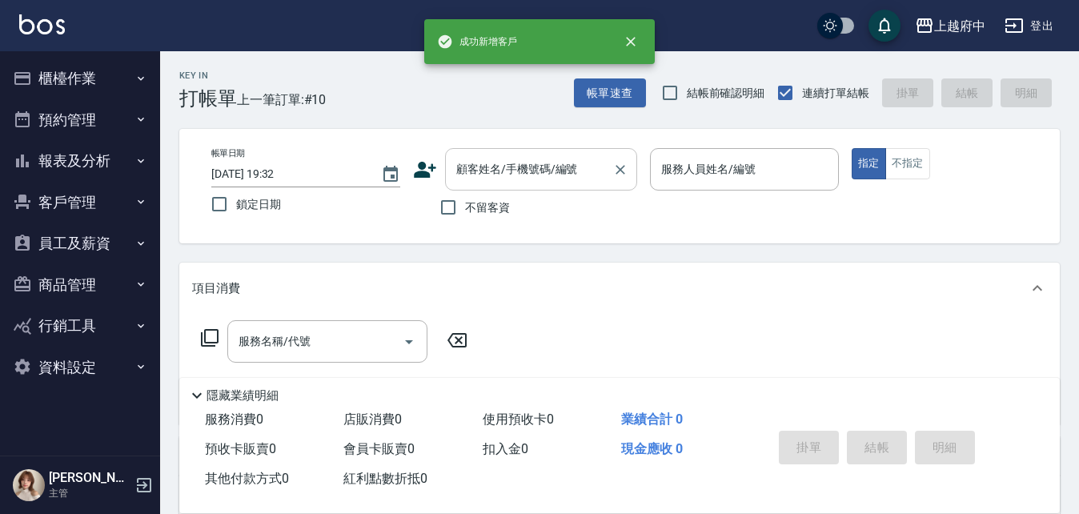
click at [520, 172] on input "顧客姓名/手機號碼/編號" at bounding box center [529, 169] width 154 height 28
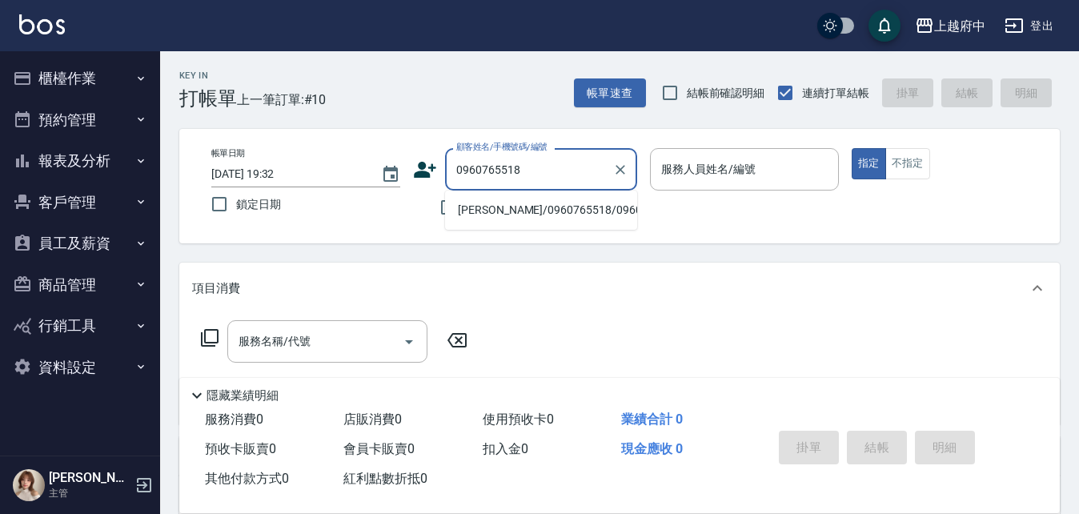
click at [515, 215] on li "[PERSON_NAME]/0960765518/0960765518" at bounding box center [541, 210] width 192 height 26
type input "[PERSON_NAME]/0960765518/0960765518"
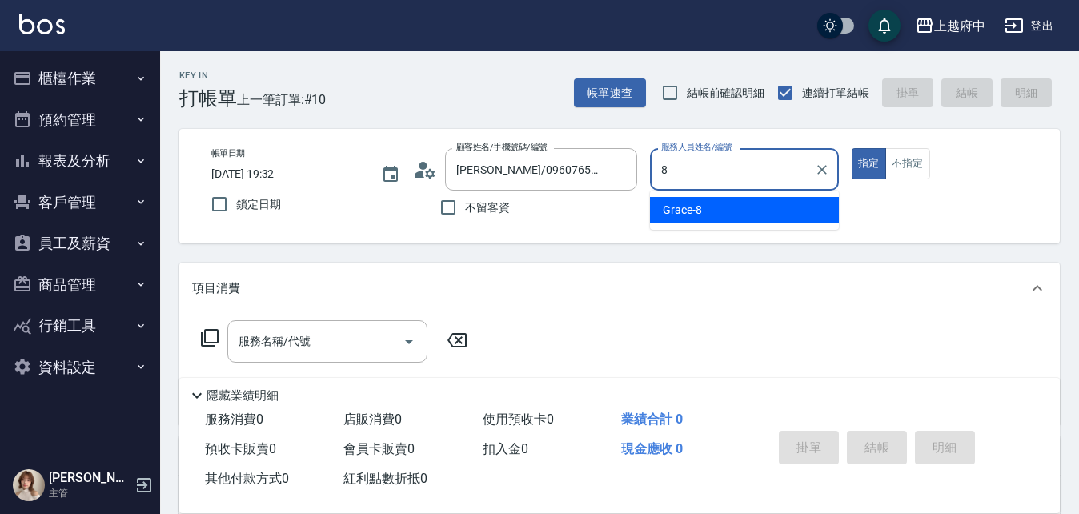
type input "Grace-8"
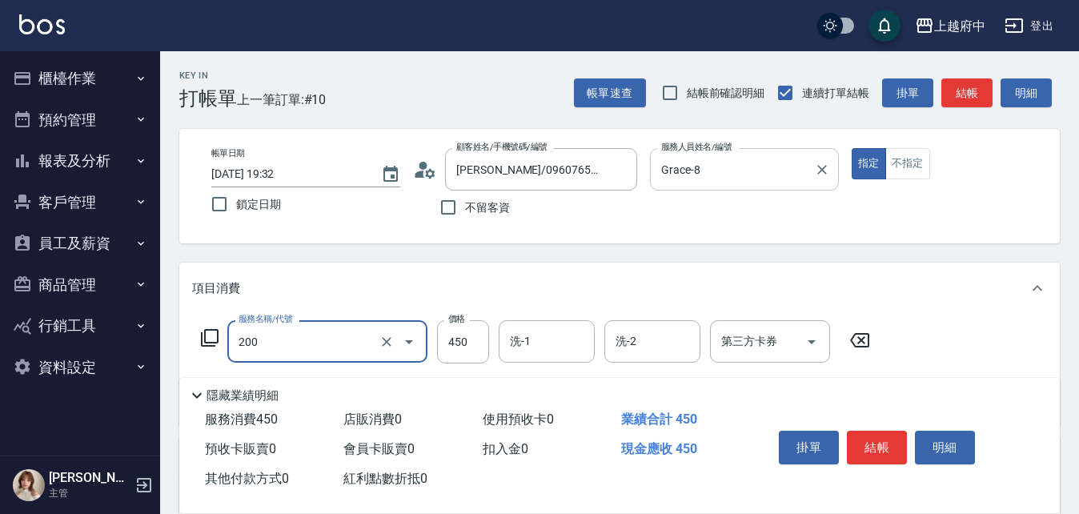
type input "有機洗髮(200)"
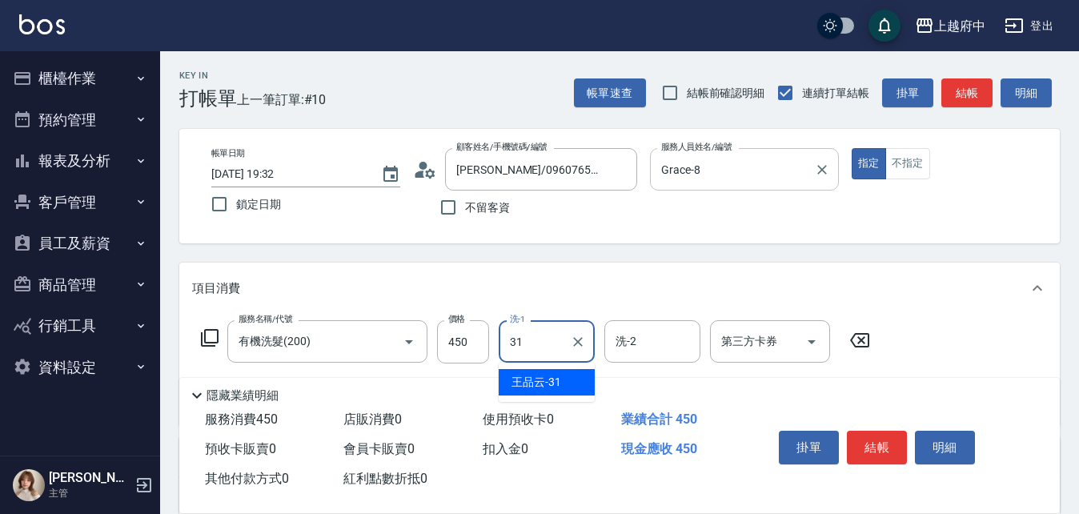
type input "[PERSON_NAME]-31"
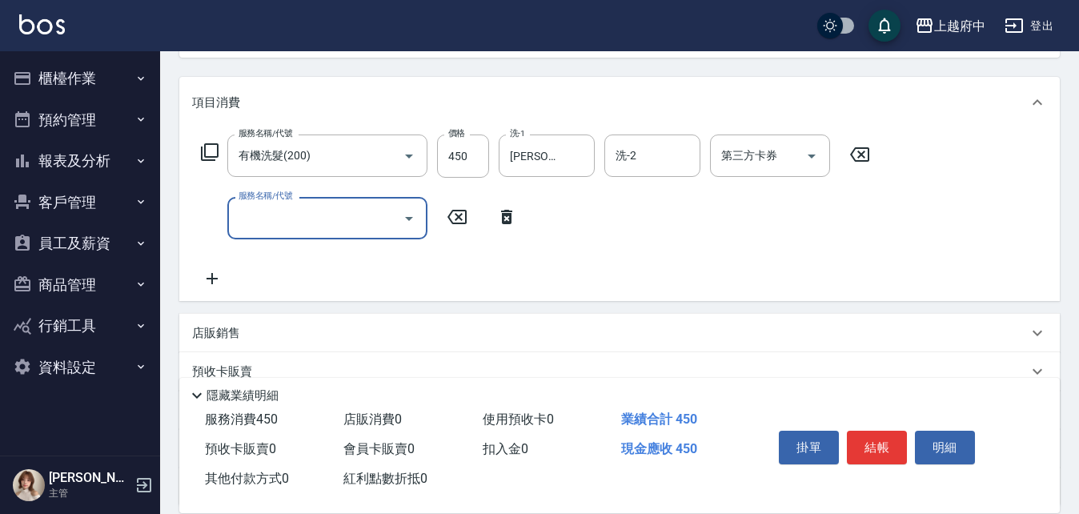
scroll to position [240, 0]
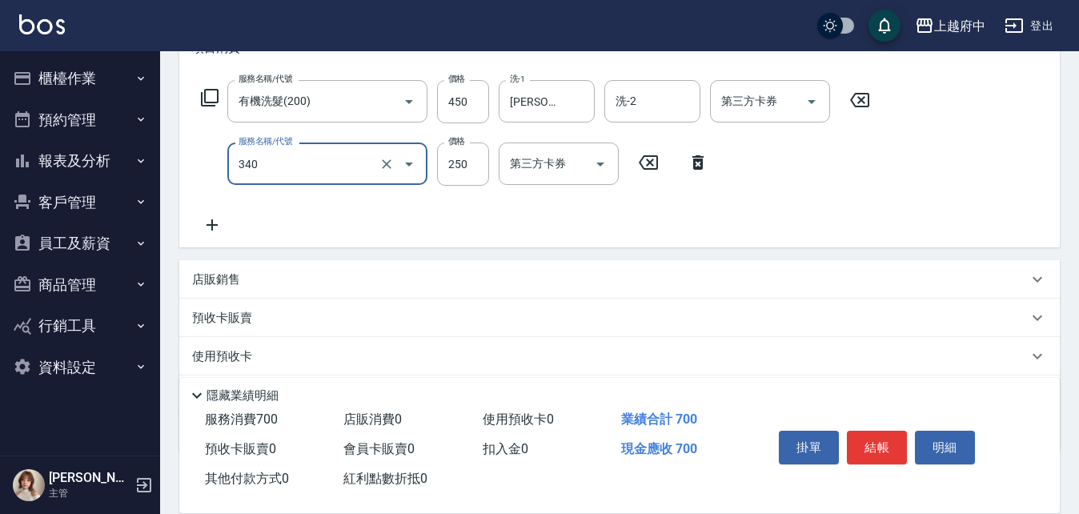
type input "剪髮(340)"
click at [591, 214] on div "服務名稱/代號 有機洗髮(200) 服務名稱/代號 價格 450 價格 洗-1 [PERSON_NAME]-31 洗-1 洗-2 洗-2 第三方卡券 第三方卡…" at bounding box center [536, 157] width 688 height 155
click at [872, 446] on button "結帳" at bounding box center [877, 448] width 60 height 34
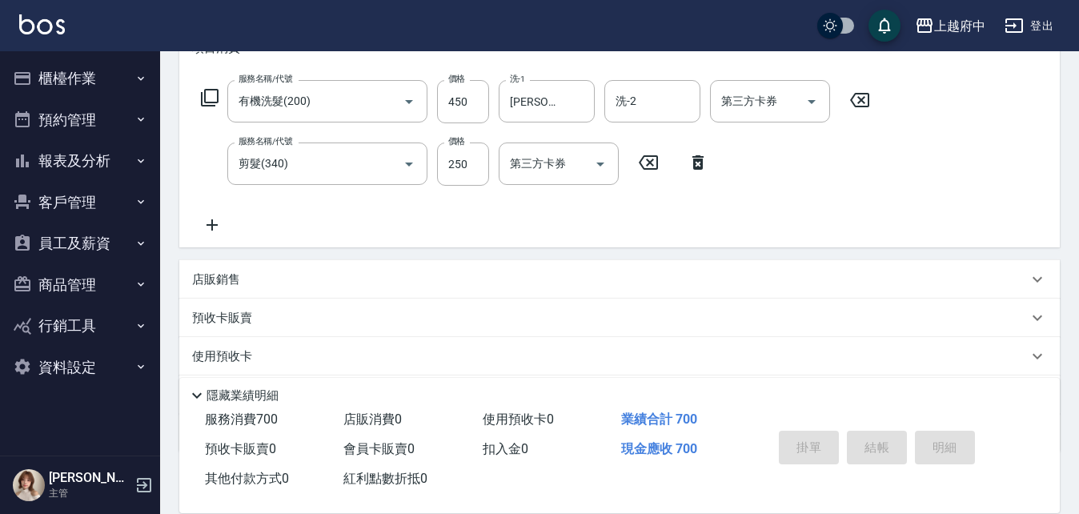
type input "[DATE] 19:35"
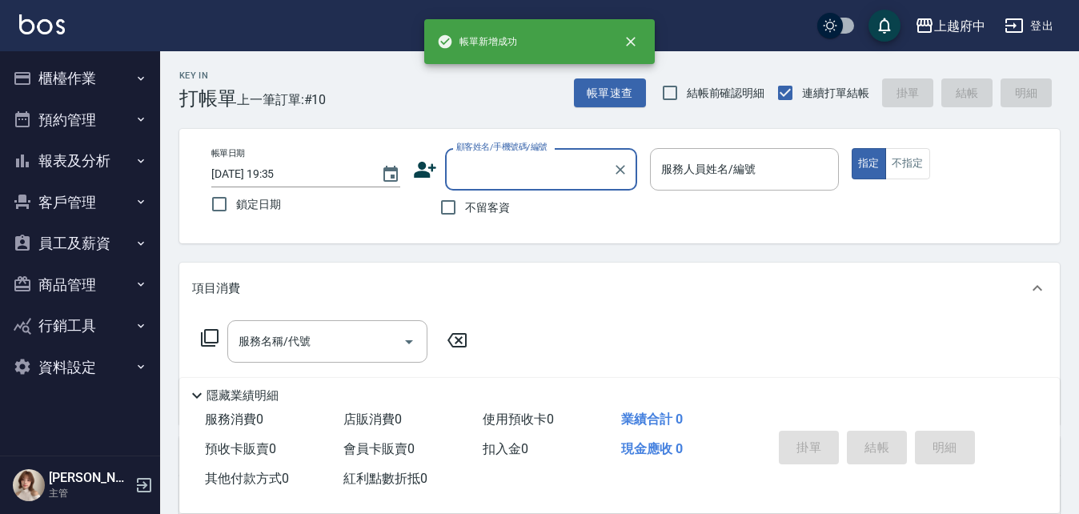
scroll to position [0, 0]
click at [74, 76] on button "櫃檯作業" at bounding box center [79, 79] width 147 height 42
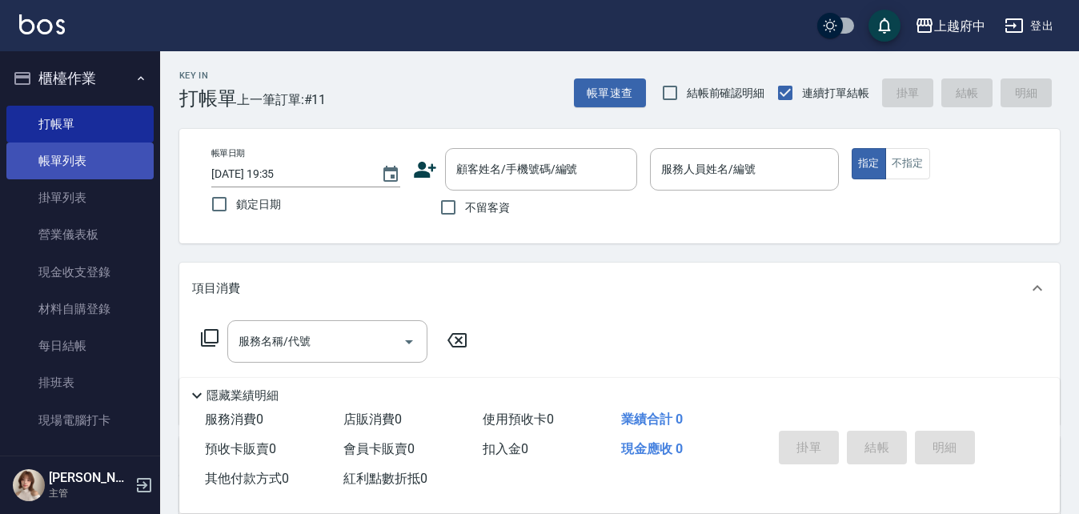
click at [63, 159] on link "帳單列表" at bounding box center [79, 161] width 147 height 37
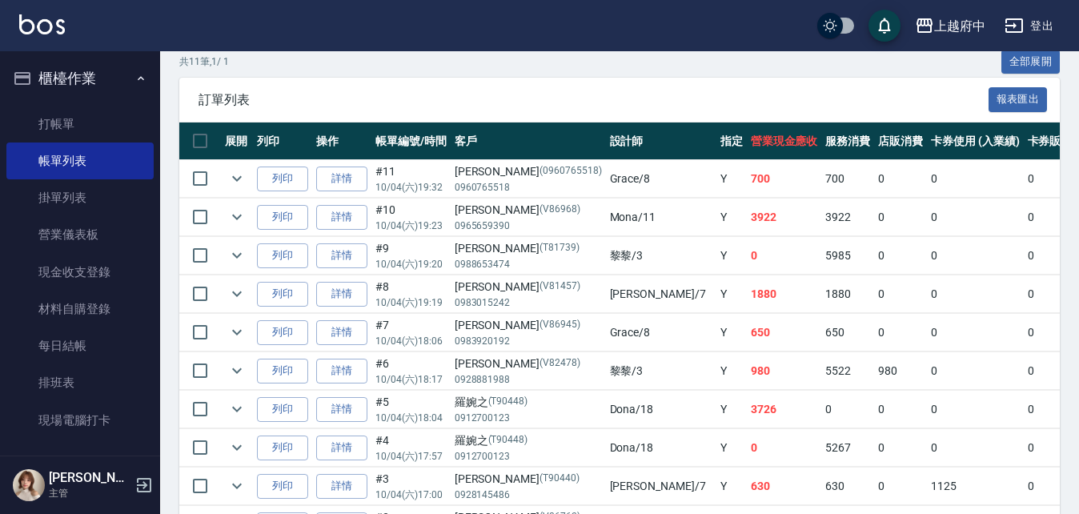
scroll to position [400, 0]
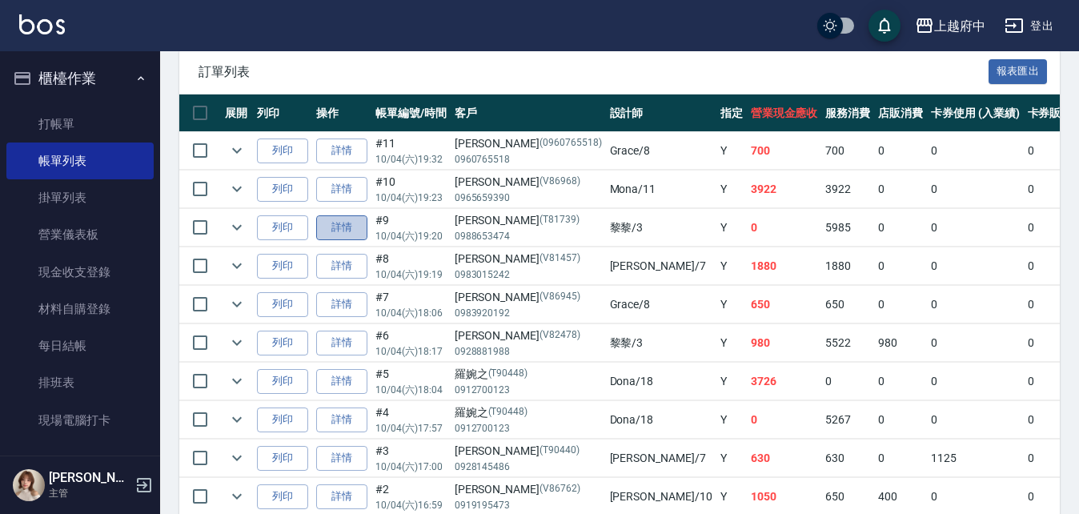
click at [351, 226] on link "詳情" at bounding box center [341, 227] width 51 height 25
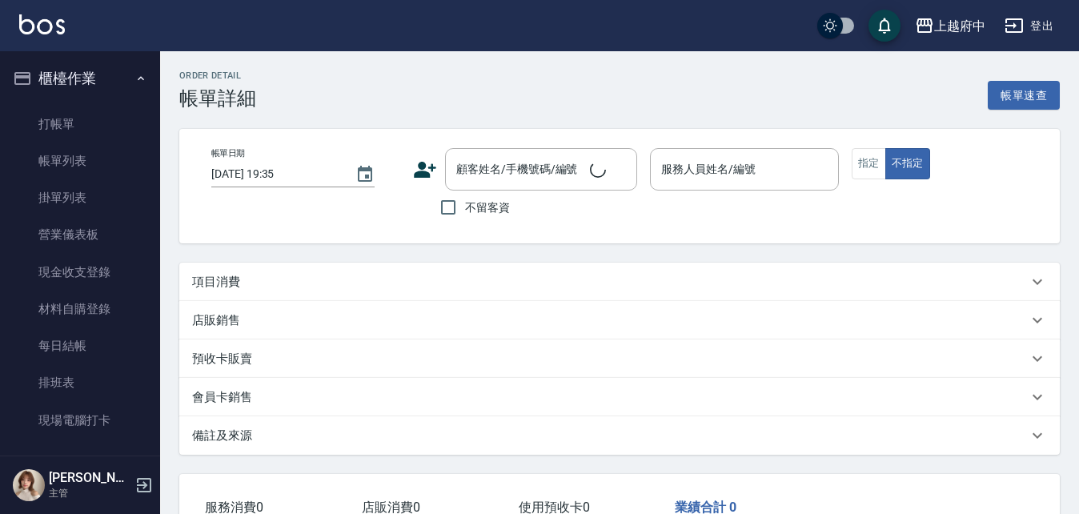
type input "[DATE] 19:20"
type input "黎黎-3"
type input "[PERSON_NAME]/0988653474/T81739"
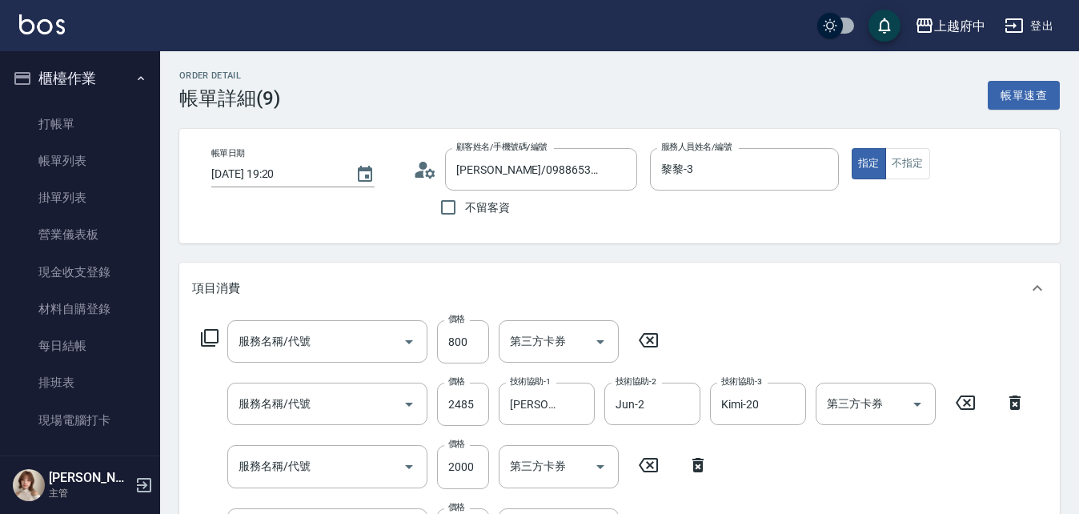
type input "+升級結構染 (含隔離)(1003)"
type input "燙髮M(12401)"
type input "染髮M(12402)"
type input "剪髮(340)"
type input "有機洗髮(200)"
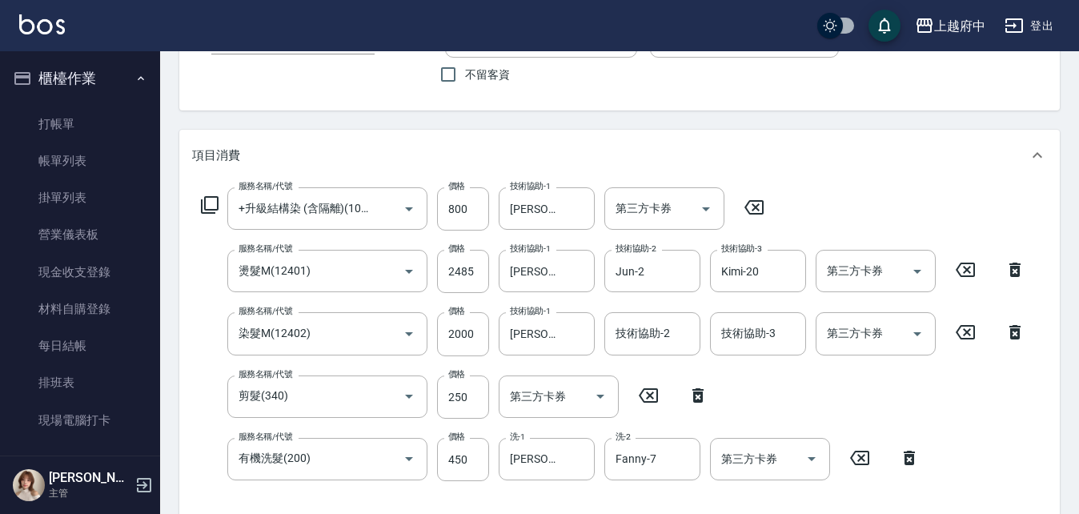
scroll to position [160, 0]
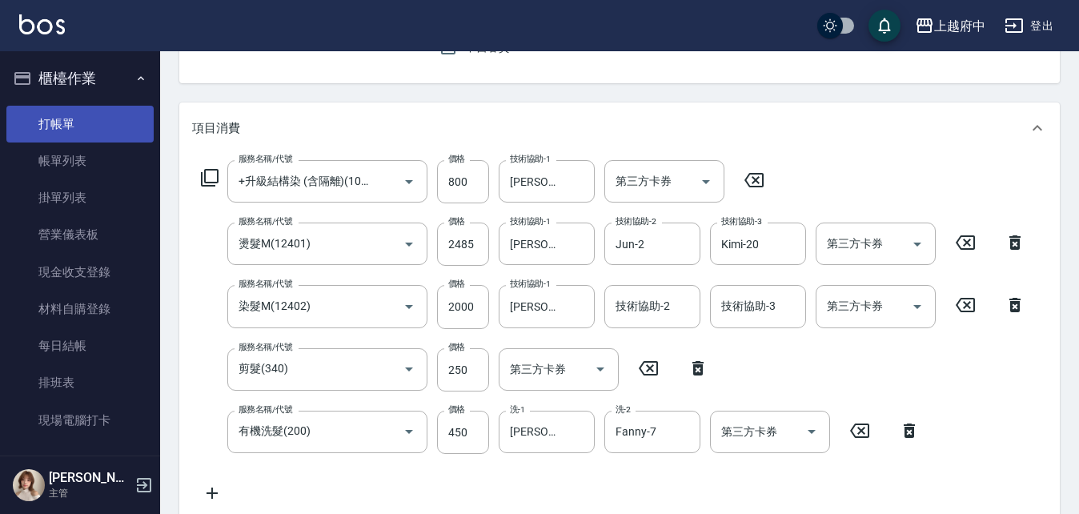
click at [51, 132] on link "打帳單" at bounding box center [79, 124] width 147 height 37
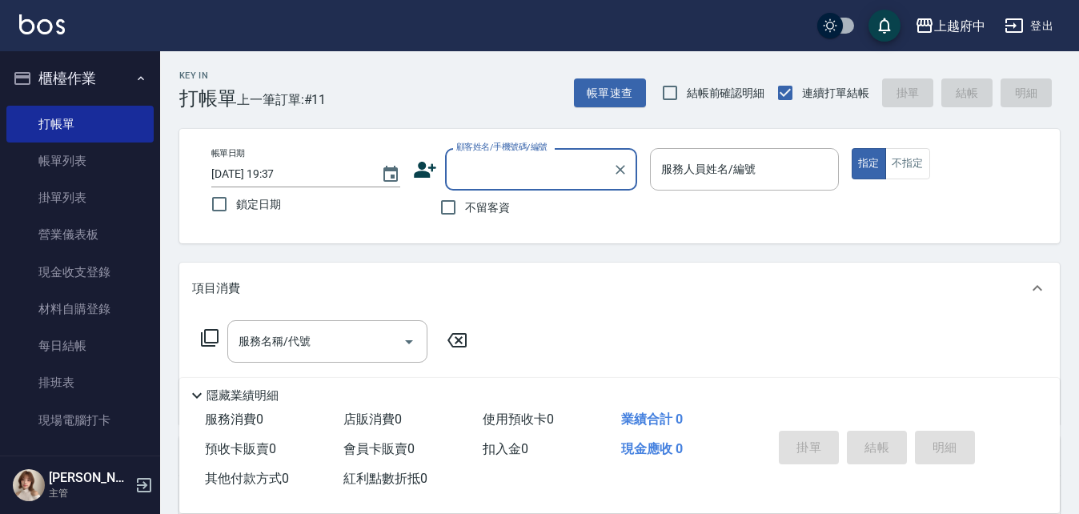
type input "ㄒ"
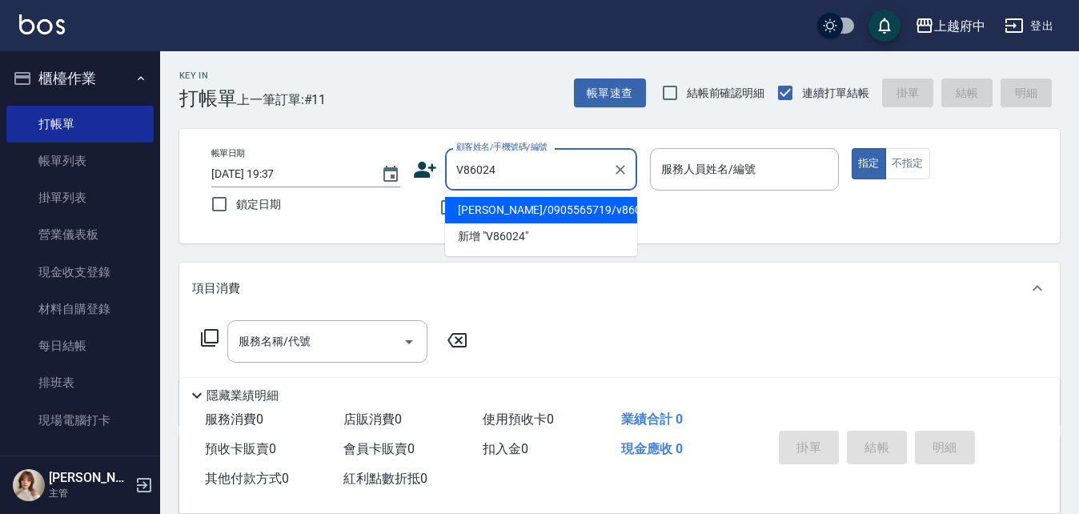
click at [496, 204] on li "[PERSON_NAME]/0905565719/v86024" at bounding box center [541, 210] width 192 height 26
type input "[PERSON_NAME]/0905565719/v86024"
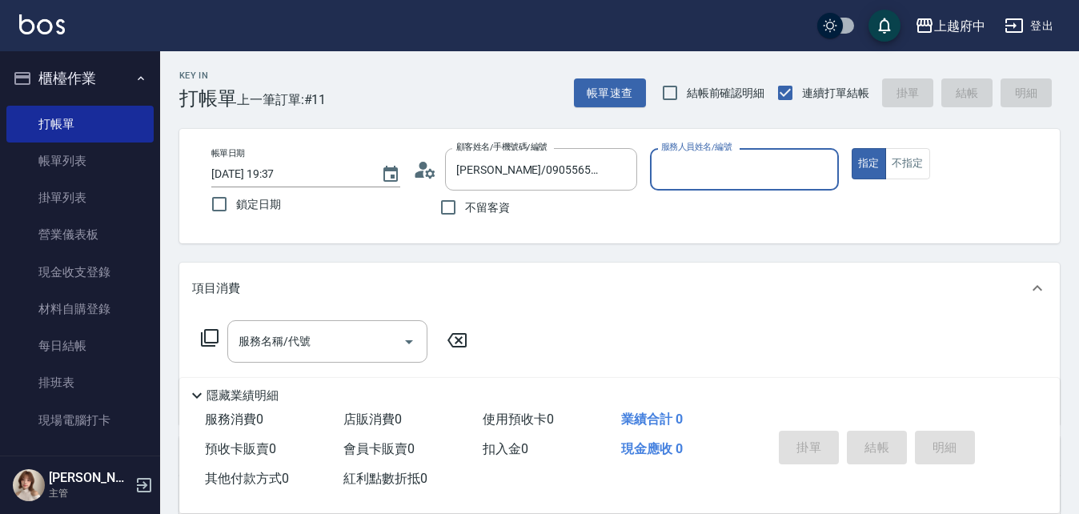
type input "Grace-8"
click at [852, 148] on button "指定" at bounding box center [869, 163] width 34 height 31
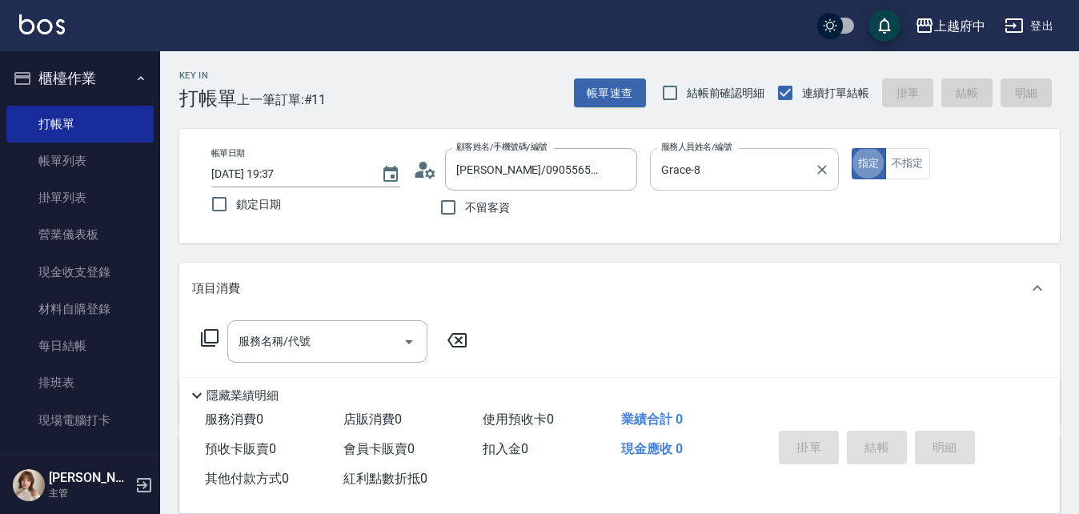
type button "true"
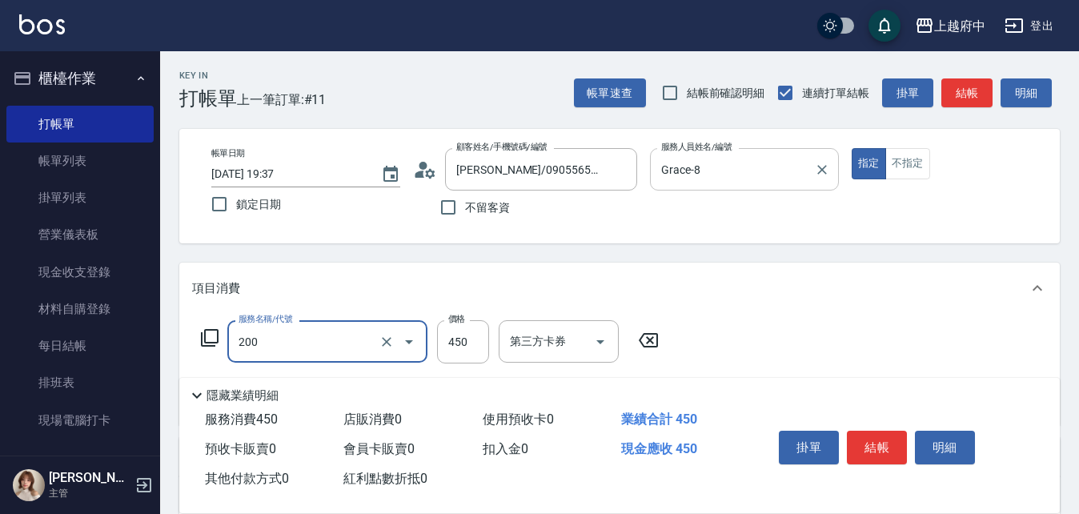
type input "有機洗髮(200)"
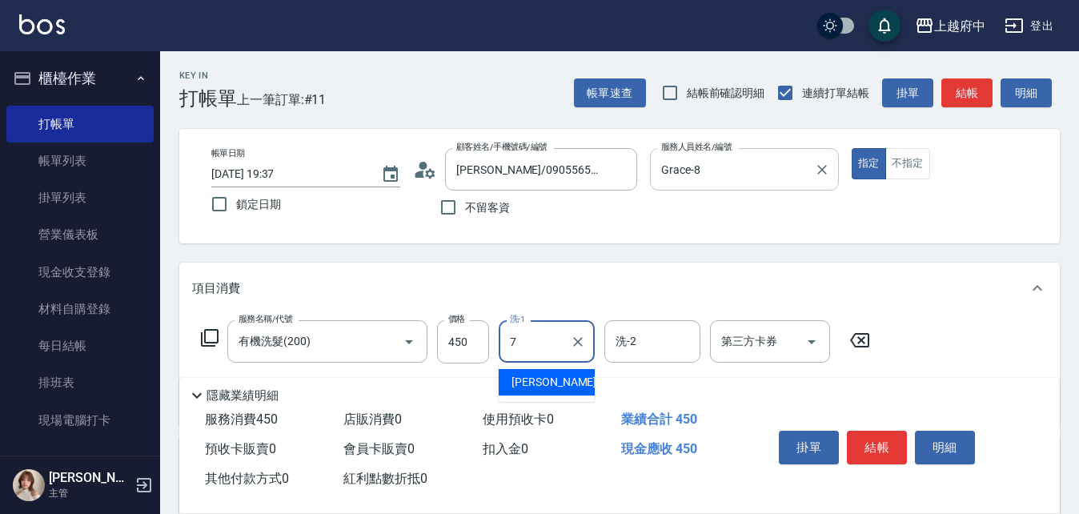
type input "Fanny-7"
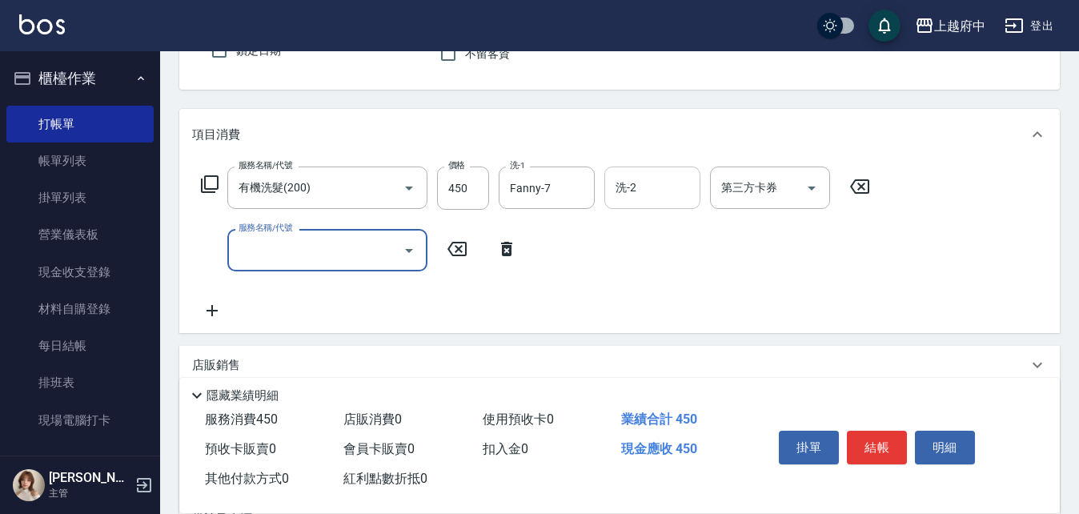
scroll to position [160, 0]
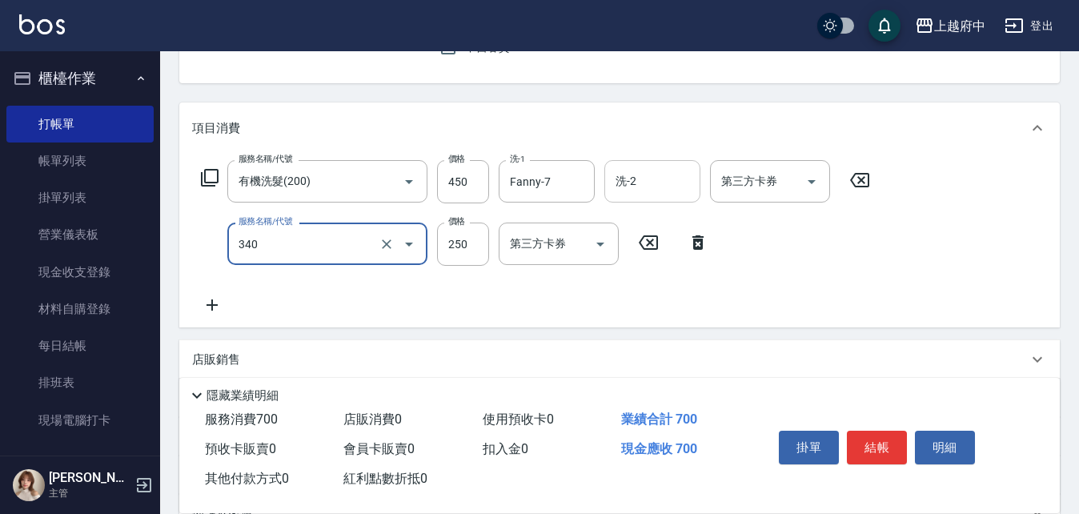
type input "剪髮(340)"
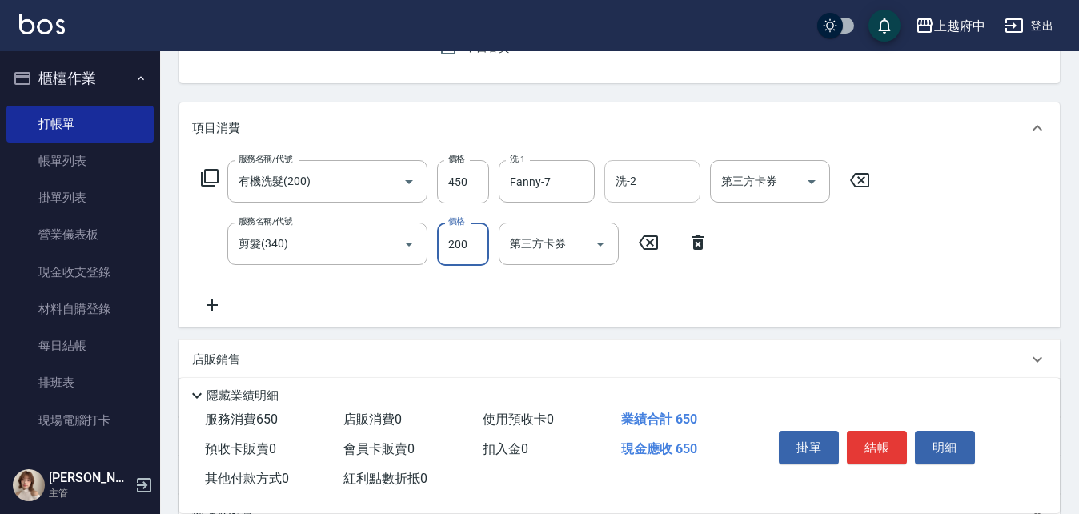
type input "200"
click at [843, 279] on div "服務名稱/代號 有機洗髮(200) 服務名稱/代號 價格 450 價格 洗-1 Fanny-7 洗-1 洗-2 洗-2 第三方卡券 第三方卡券 服務名稱/代號…" at bounding box center [536, 237] width 688 height 155
click at [892, 434] on button "結帳" at bounding box center [877, 448] width 60 height 34
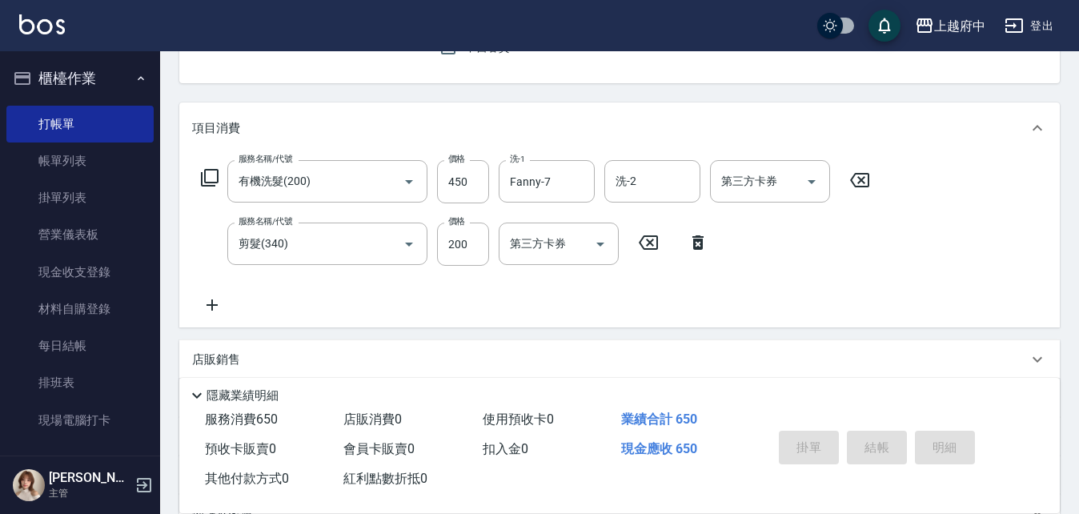
type input "[DATE] 19:38"
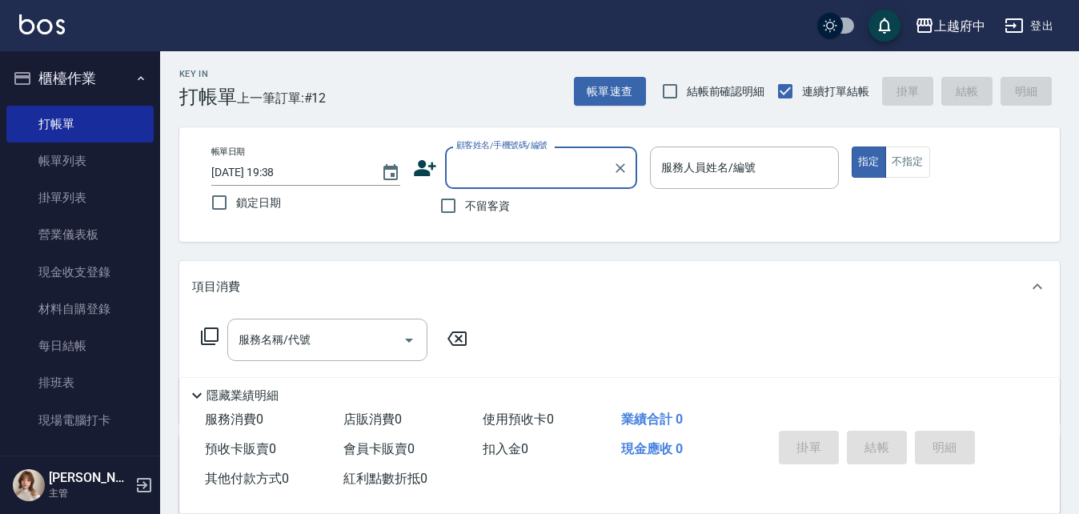
scroll to position [0, 0]
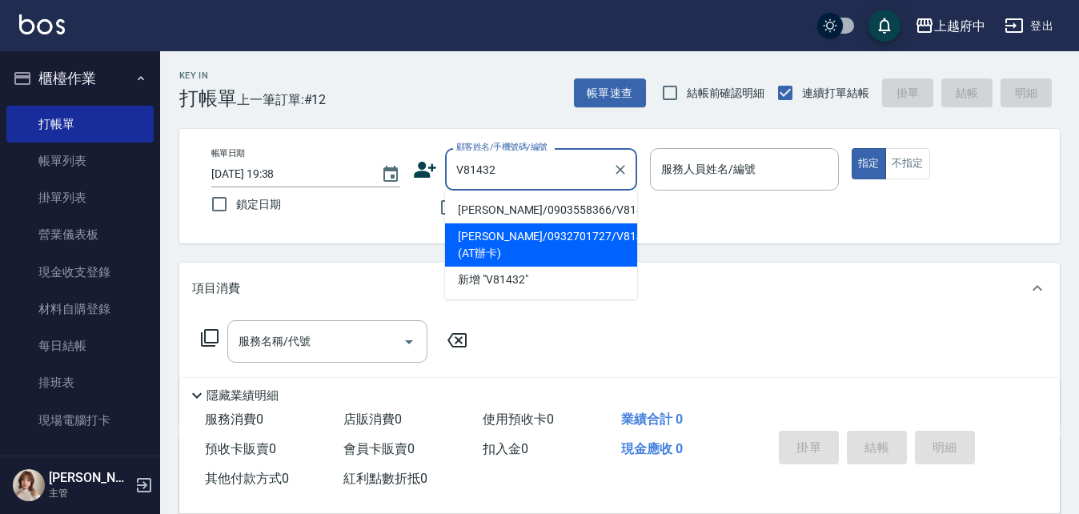
click at [573, 250] on li "[PERSON_NAME]/0932701727/V81432 (AT辦卡)" at bounding box center [541, 244] width 192 height 43
type input "[PERSON_NAME]/0932701727/V81432 (AT辦卡)"
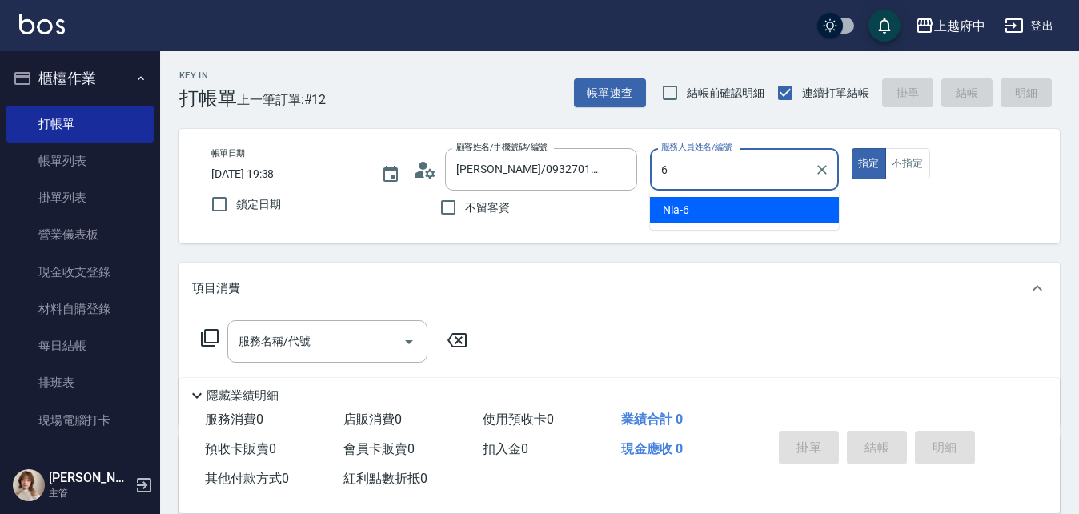
type input "Nia-6"
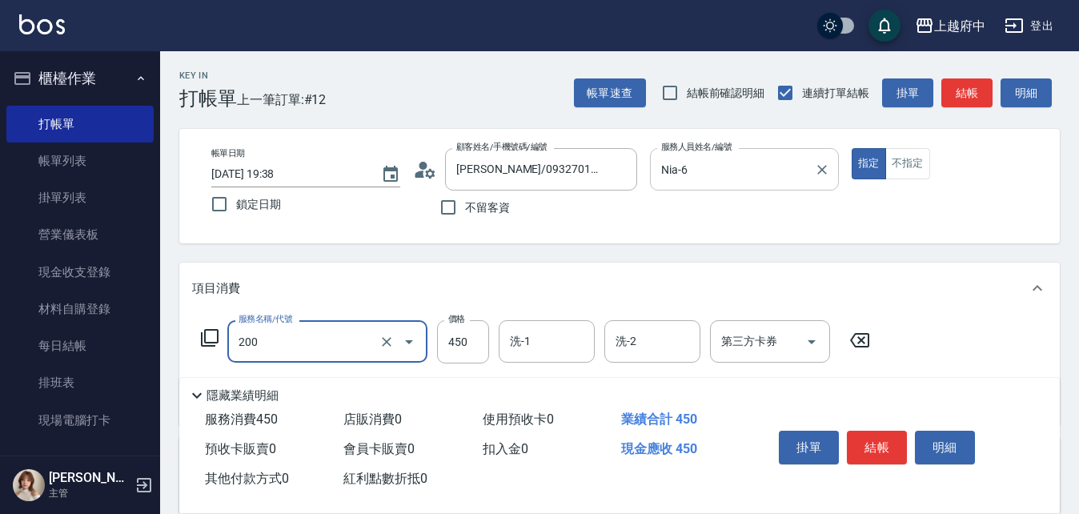
type input "有機洗髮(200)"
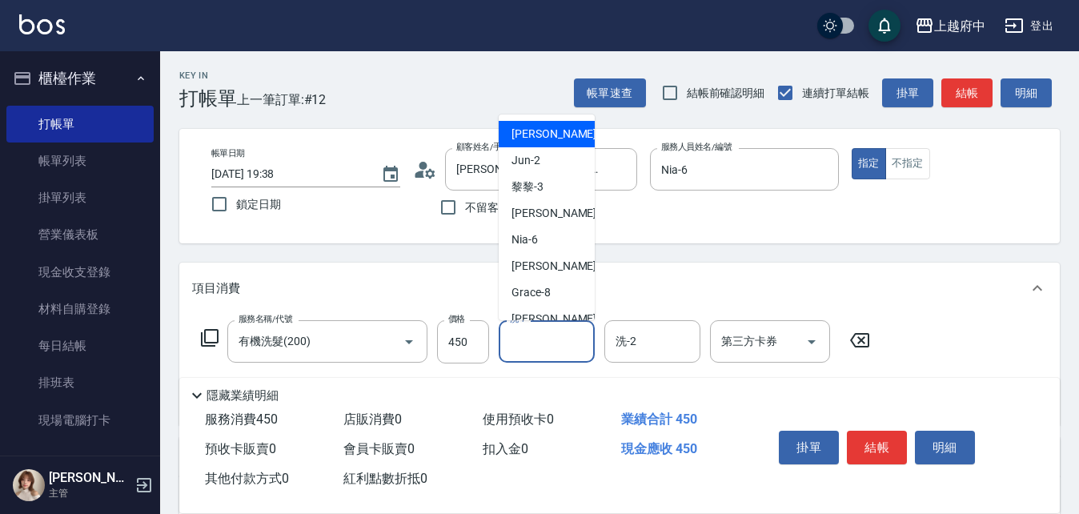
click at [556, 349] on input "洗-1" at bounding box center [547, 341] width 82 height 28
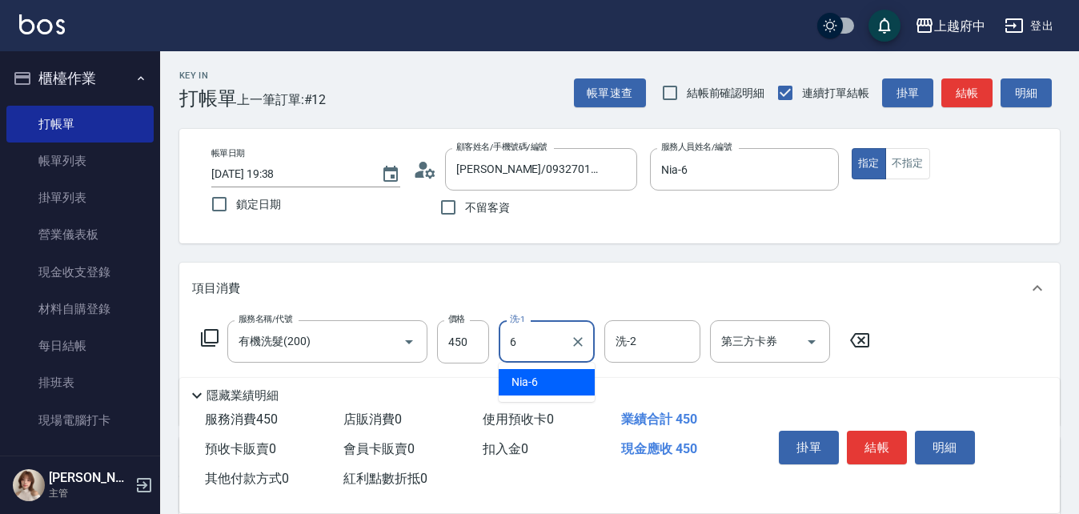
type input "Nia-6"
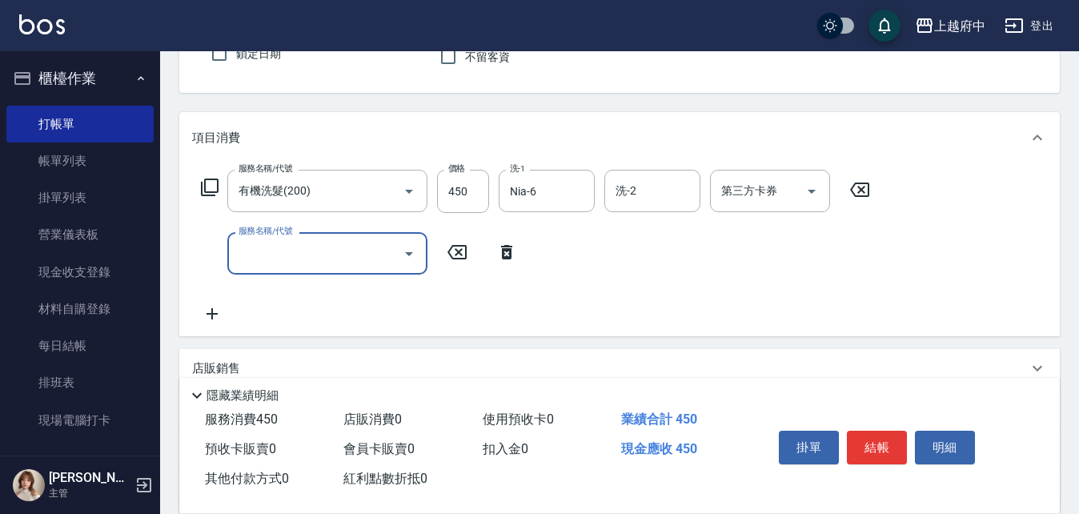
scroll to position [160, 0]
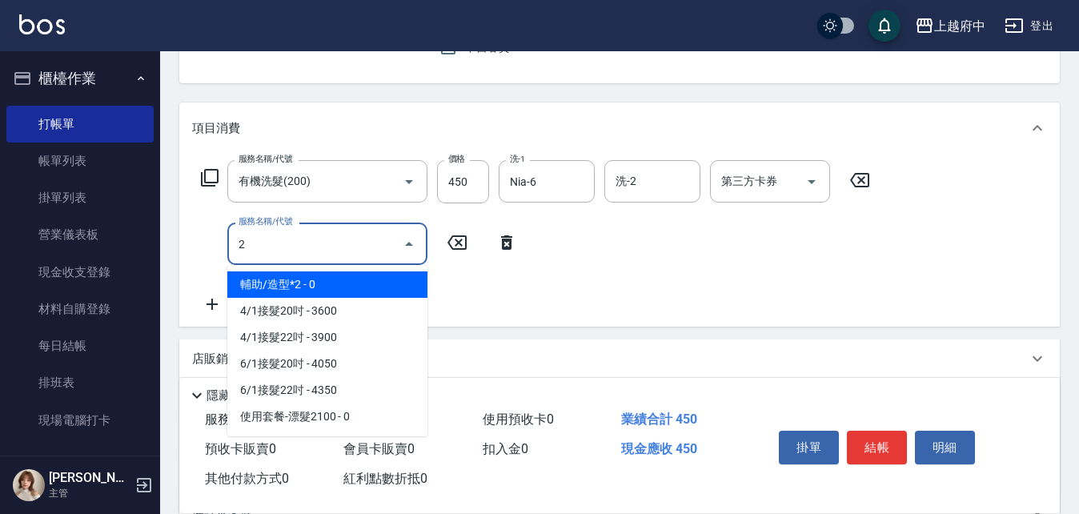
type input "2"
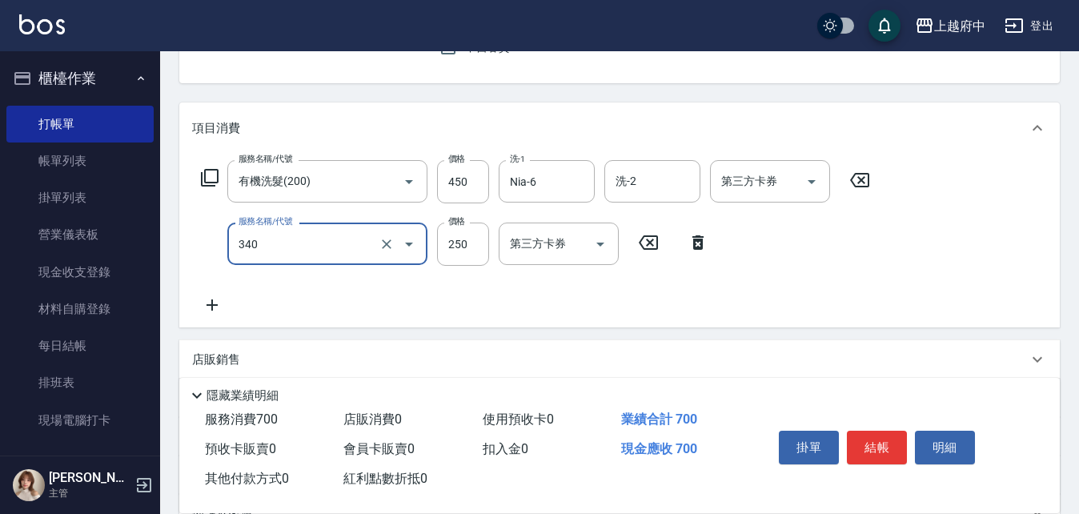
type input "剪髮(340)"
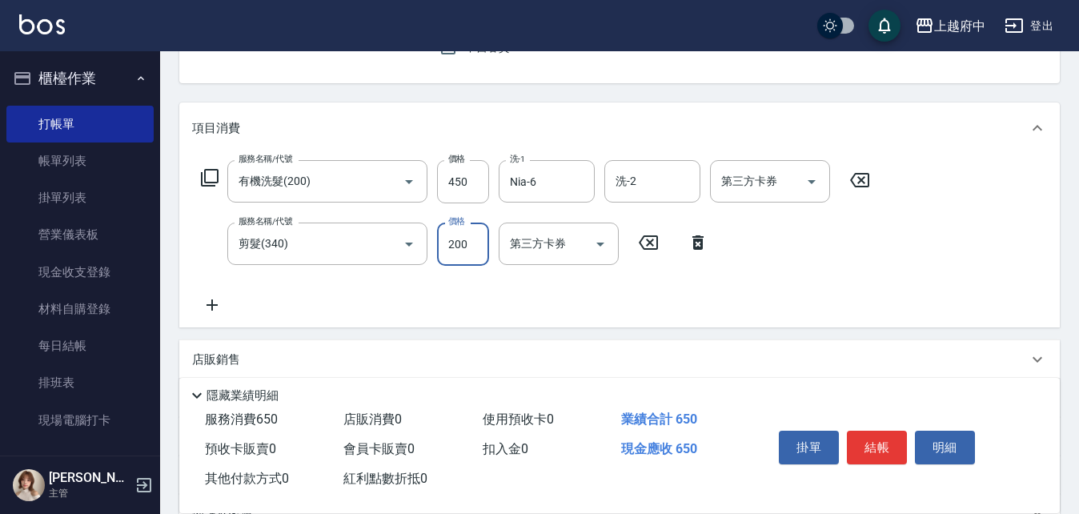
type input "200"
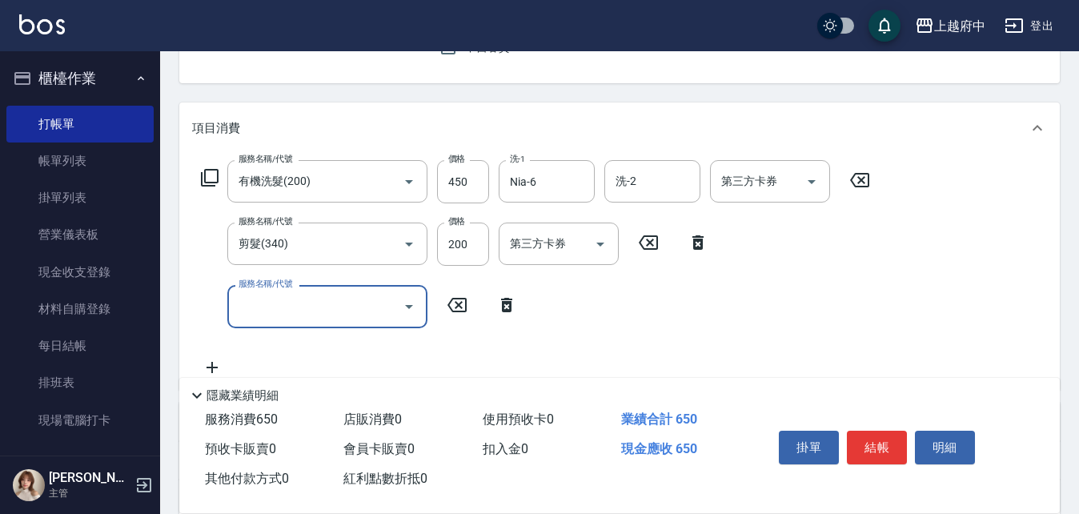
click at [506, 307] on icon at bounding box center [507, 304] width 40 height 19
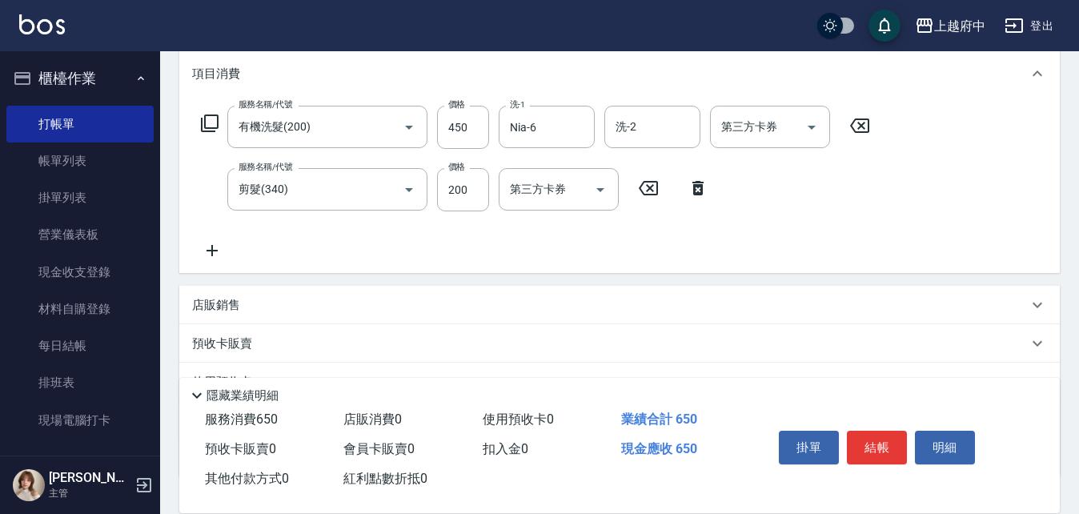
scroll to position [240, 0]
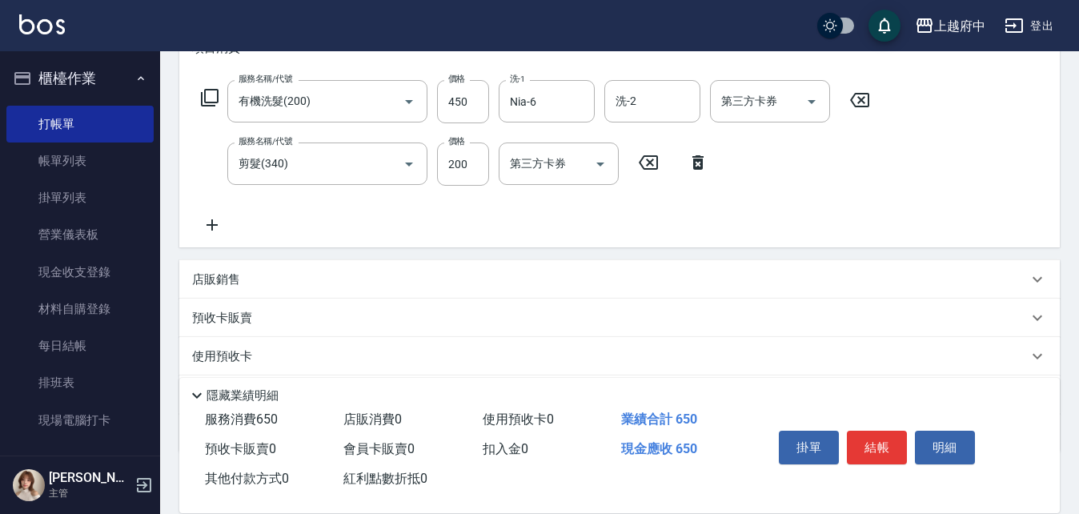
click at [210, 276] on p "店販銷售" at bounding box center [216, 279] width 48 height 17
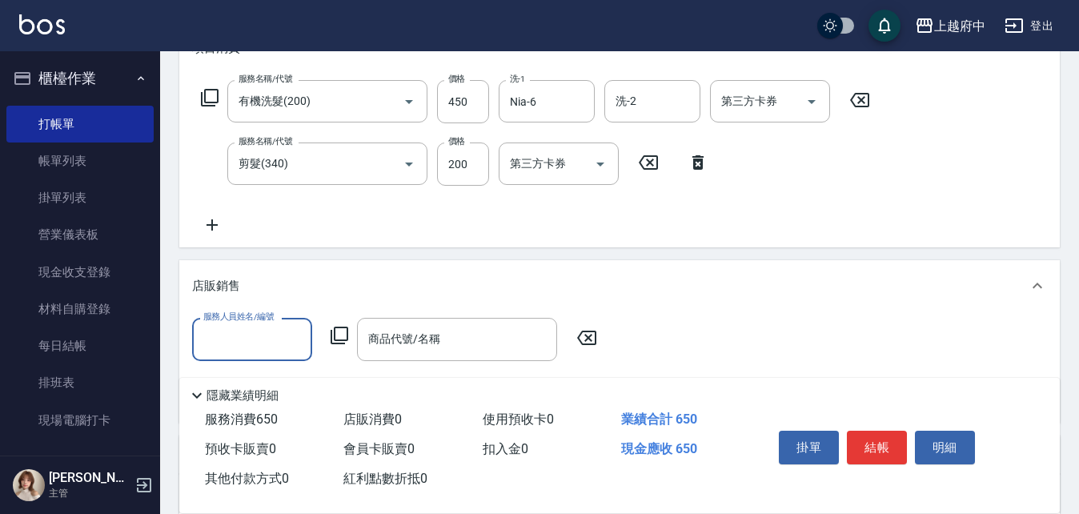
scroll to position [0, 0]
type input "Nia-6"
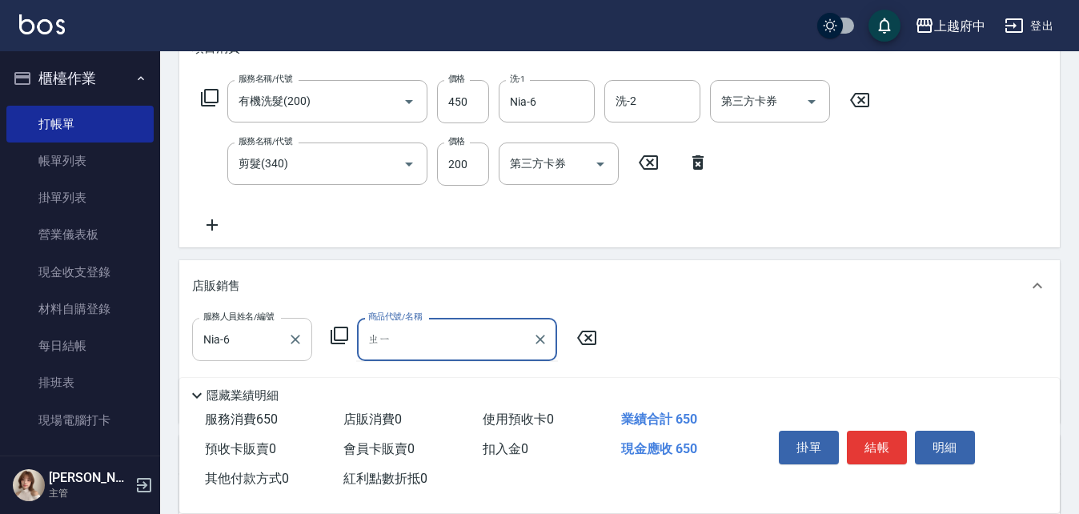
type input "ㄓ"
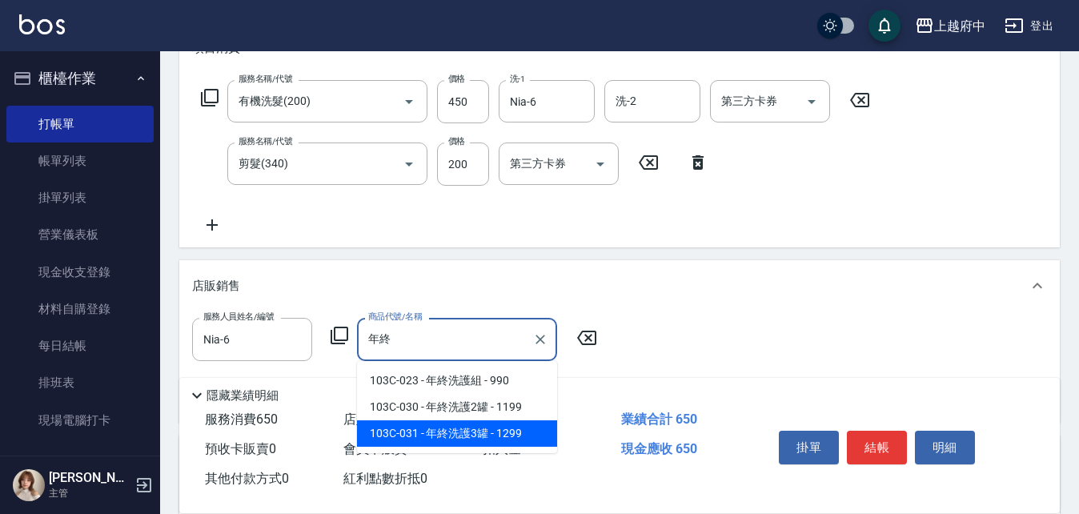
click at [471, 410] on span "103C-030 - 年終洗護2罐 - 1199" at bounding box center [457, 407] width 200 height 26
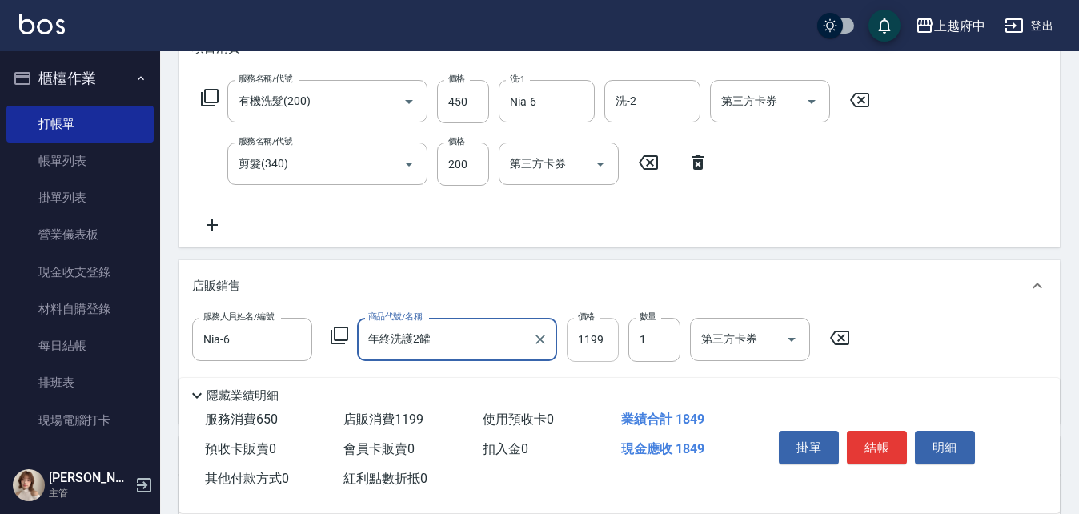
type input "年終洗護2罐"
click at [607, 335] on input "1199" at bounding box center [593, 339] width 52 height 43
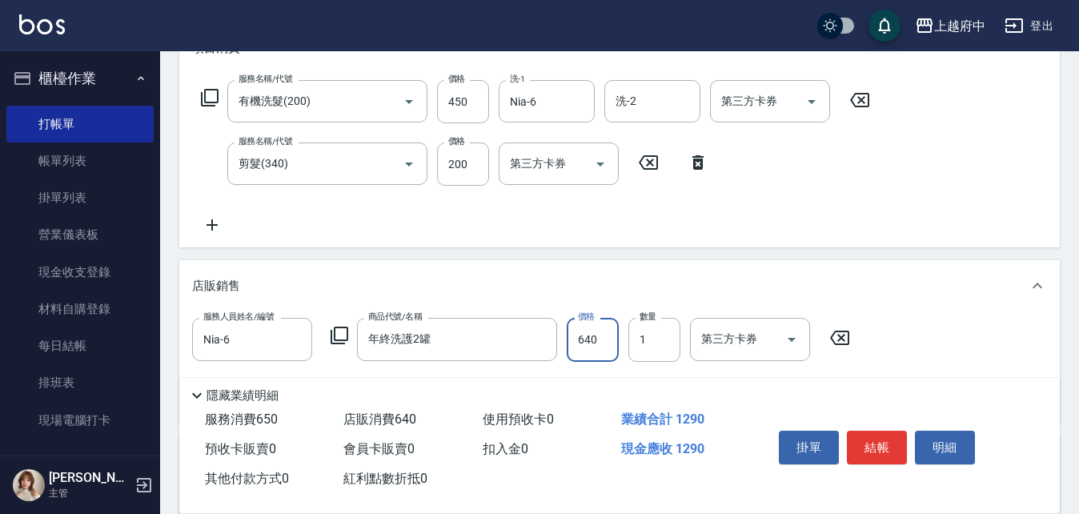
type input "640"
click at [709, 278] on div "店販銷售" at bounding box center [610, 286] width 836 height 17
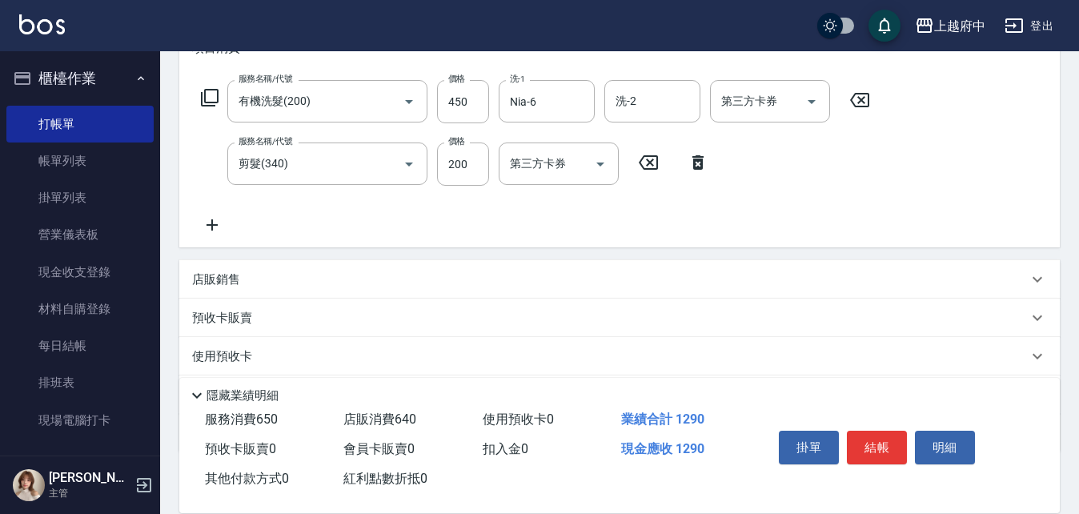
click at [706, 278] on div "店販銷售" at bounding box center [610, 279] width 836 height 17
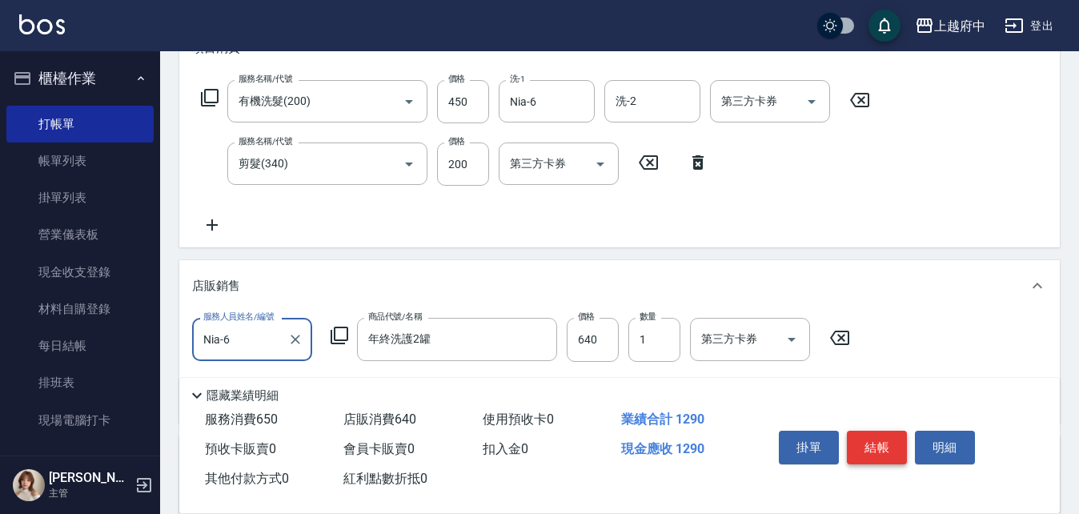
click at [875, 434] on button "結帳" at bounding box center [877, 448] width 60 height 34
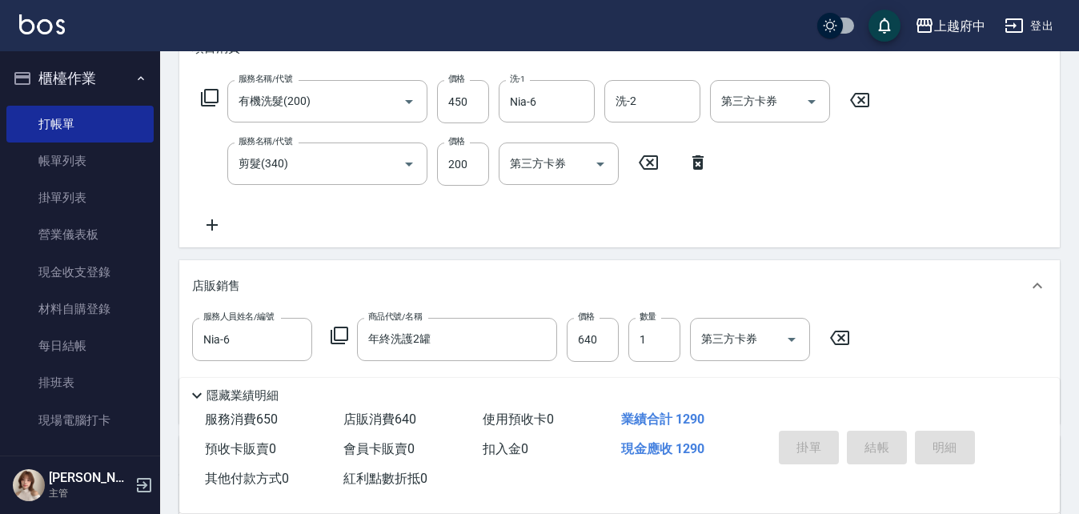
type input "[DATE] 19:40"
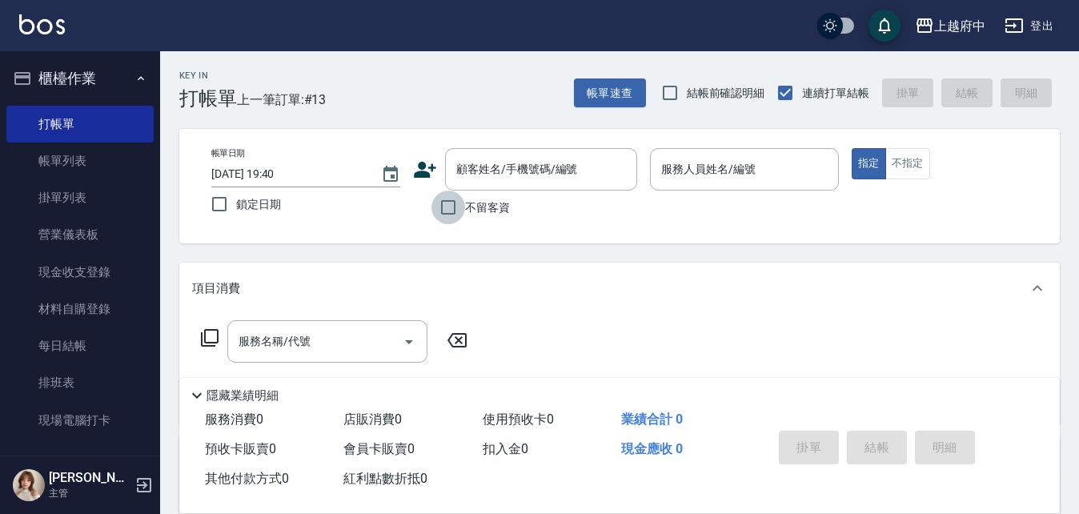
click at [455, 204] on input "不留客資" at bounding box center [449, 208] width 34 height 34
checkbox input "true"
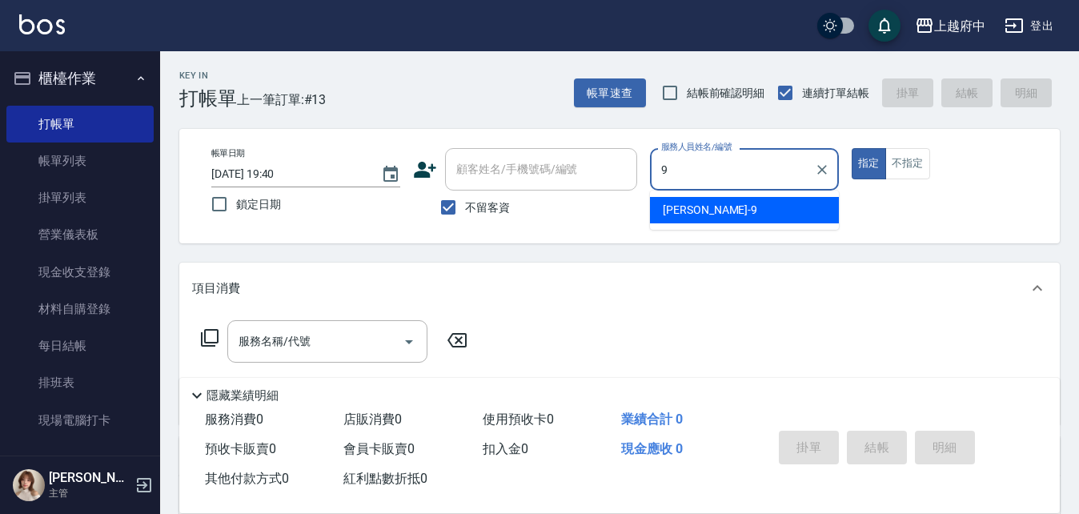
type input "[PERSON_NAME]-9"
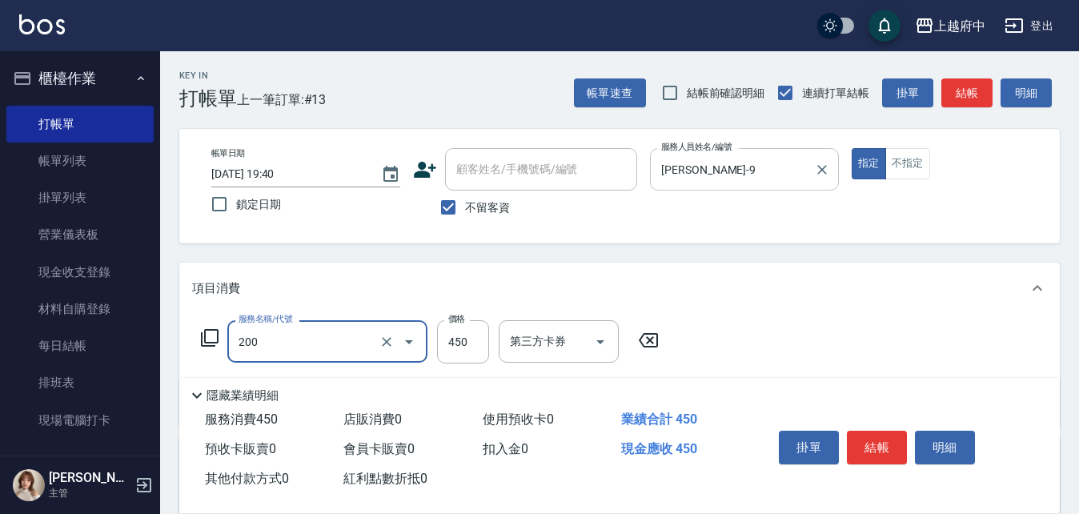
type input "有機洗髮(200)"
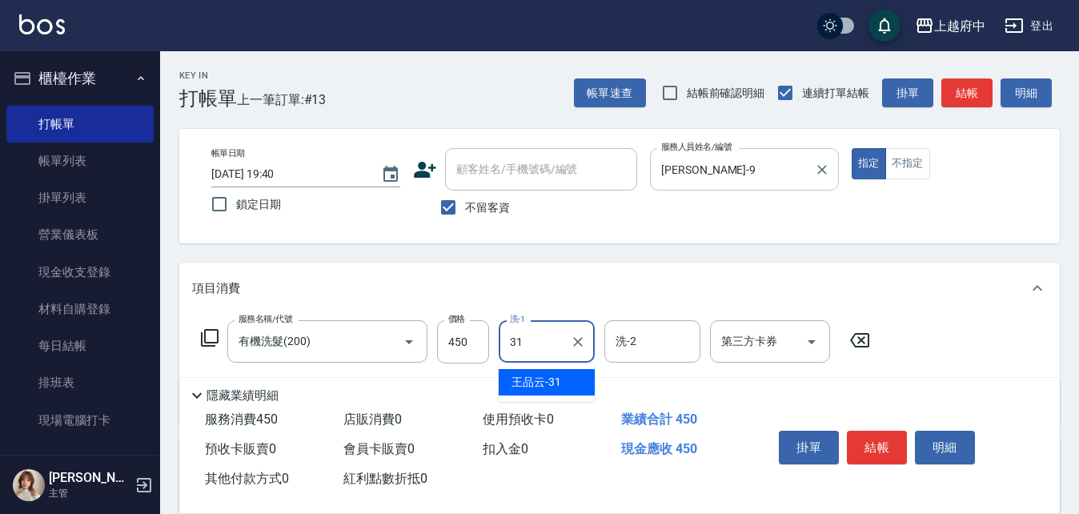
type input "[PERSON_NAME]-31"
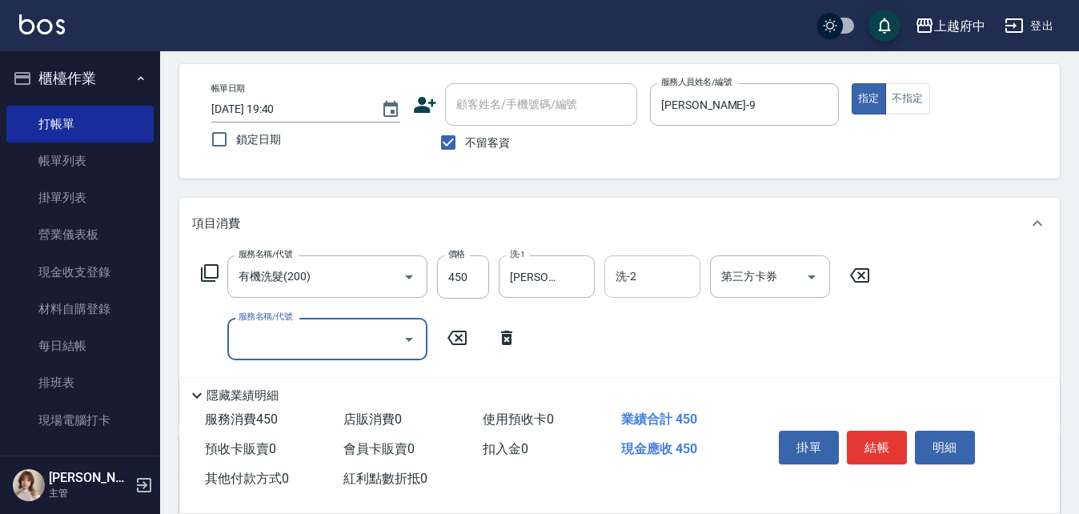
scroll to position [160, 0]
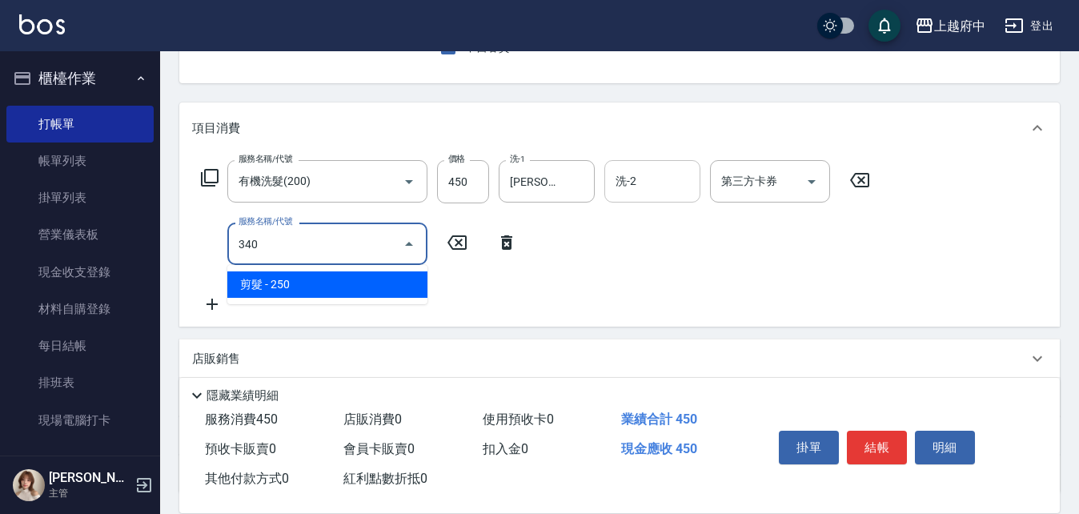
type input "剪髮(340)"
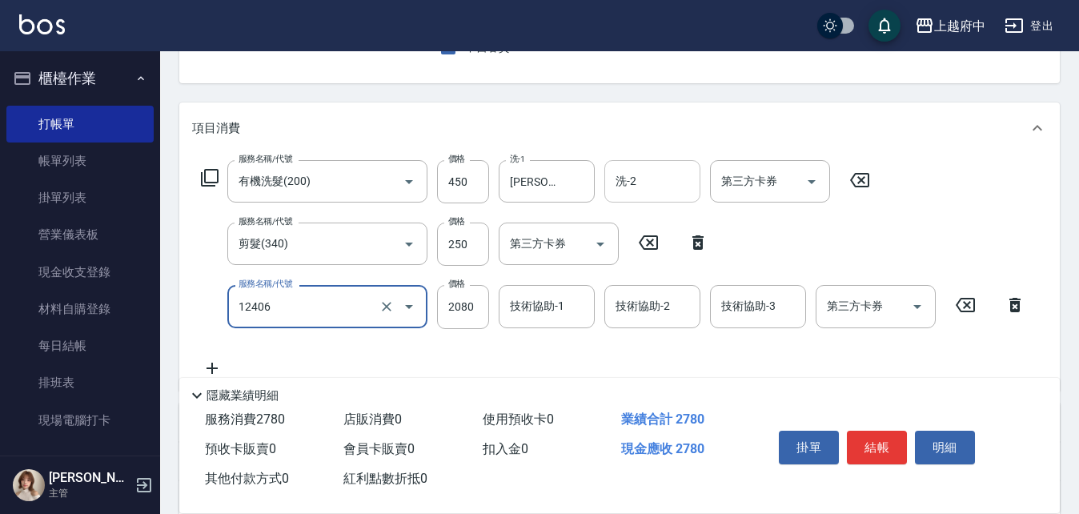
type input "染髮XL(12406)"
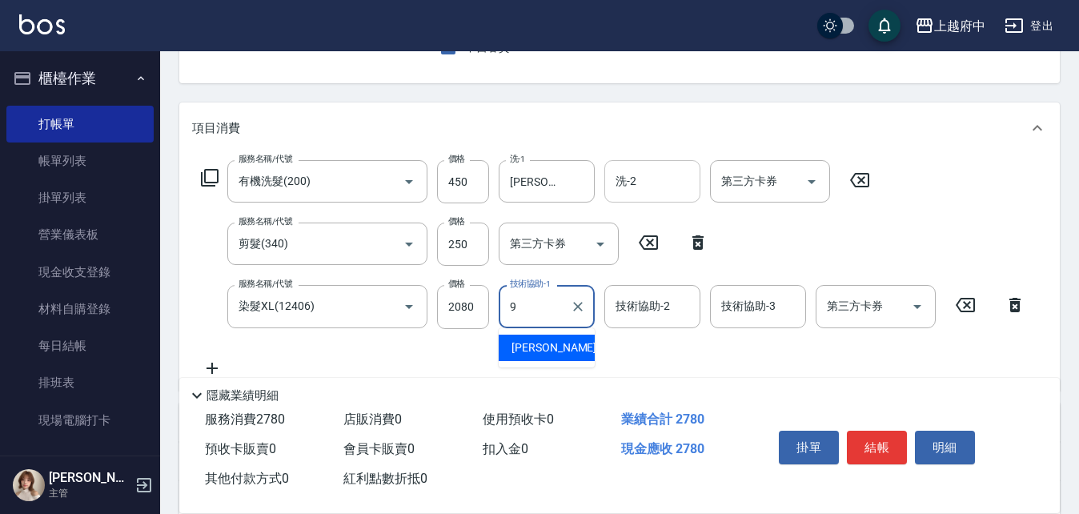
type input "[PERSON_NAME]-9"
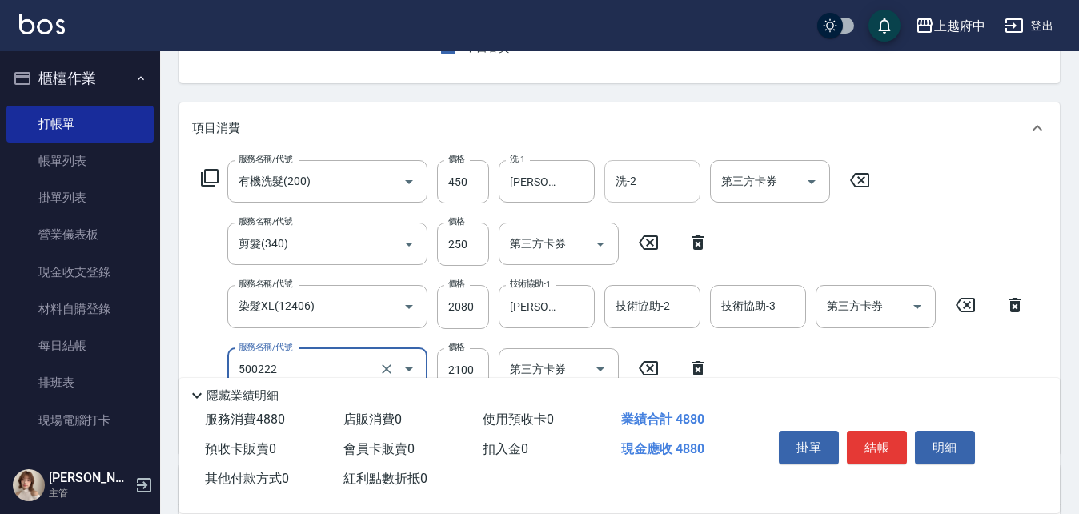
type input "漂髮 長(500222)"
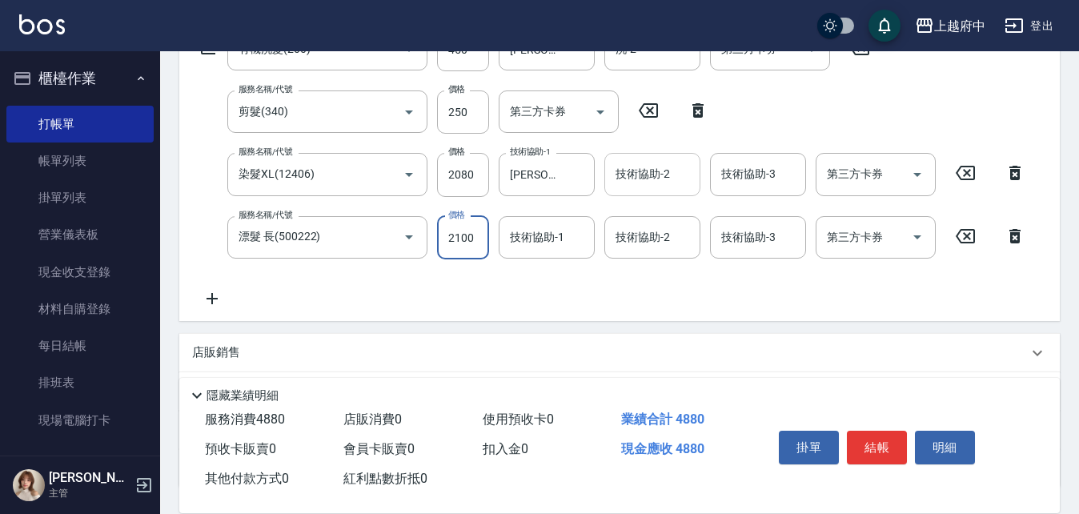
scroll to position [320, 0]
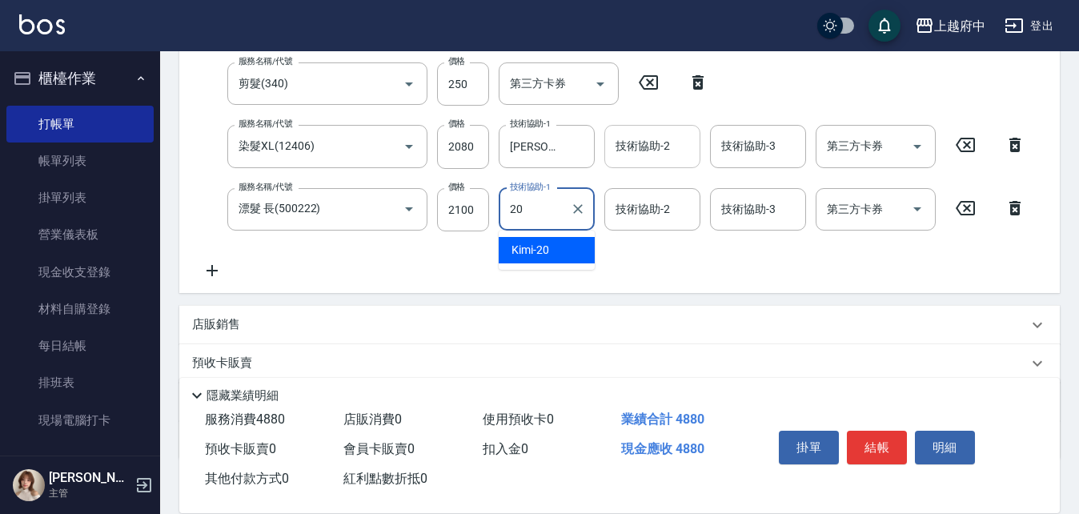
type input "Kimi-20"
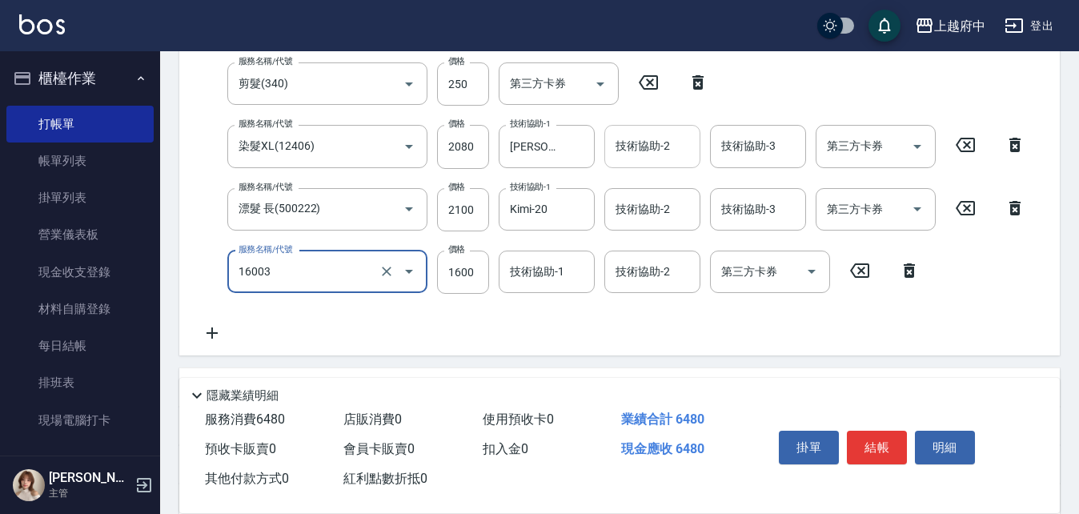
type input "漸層/手刷(16003)"
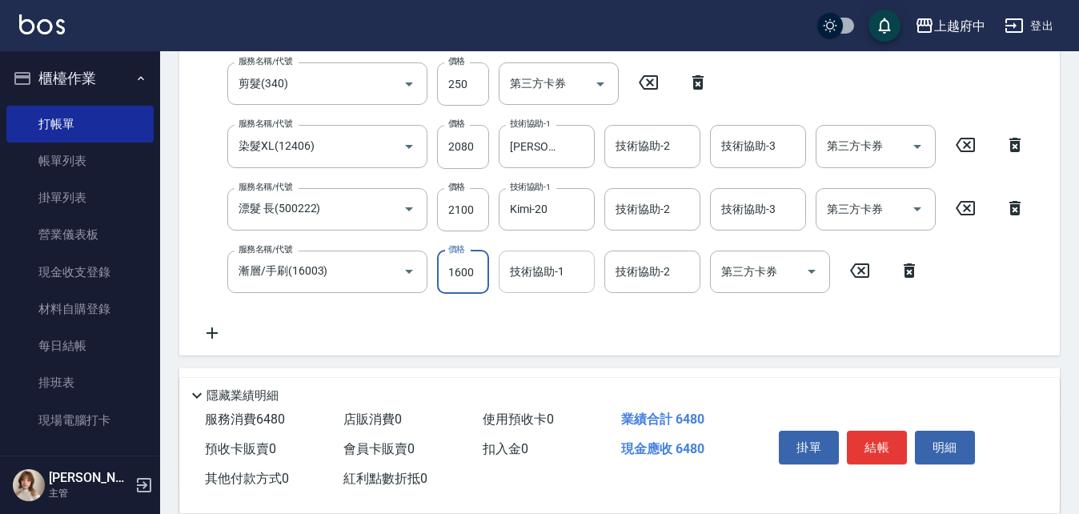
click at [553, 267] on input "技術協助-1" at bounding box center [547, 272] width 82 height 28
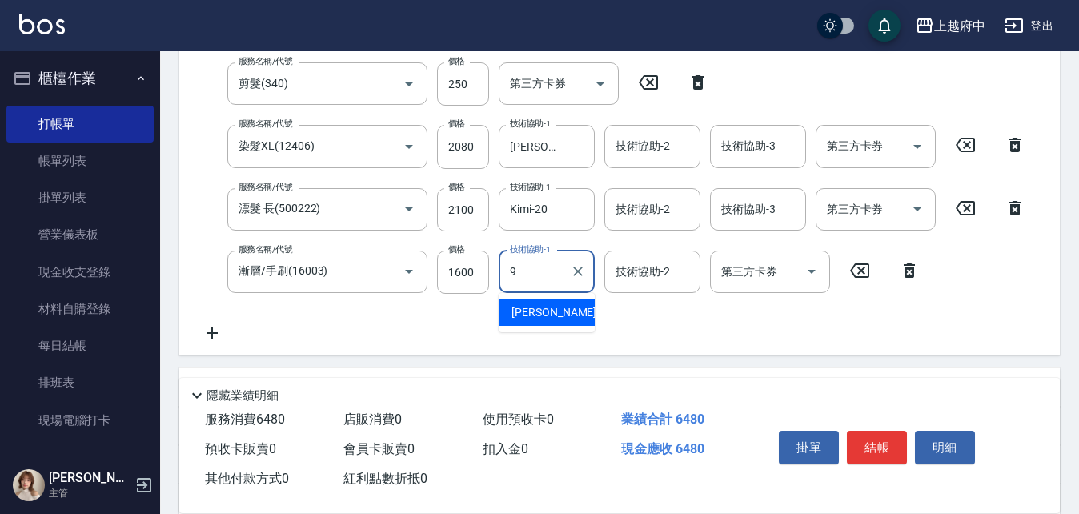
type input "[PERSON_NAME]-9"
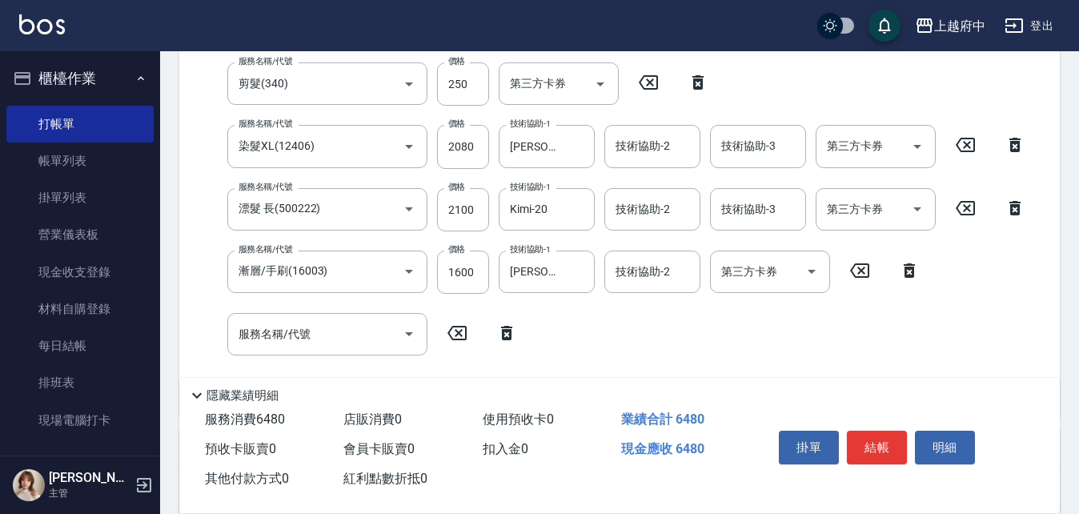
click at [502, 334] on icon at bounding box center [507, 332] width 40 height 19
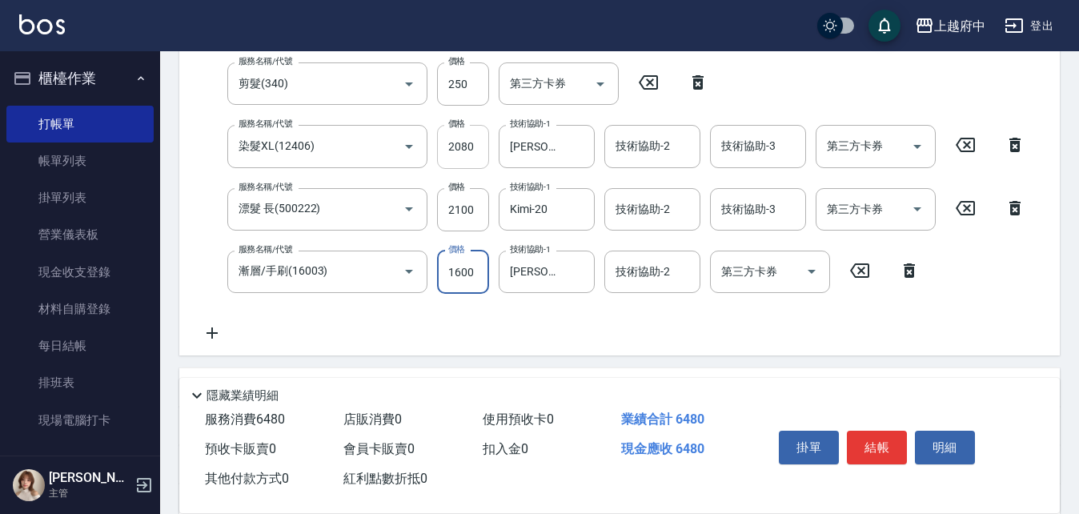
click at [452, 147] on input "2080" at bounding box center [463, 146] width 52 height 43
type input "1000"
click at [471, 212] on input "2100" at bounding box center [463, 209] width 52 height 43
click at [480, 211] on input "2100" at bounding box center [463, 209] width 52 height 43
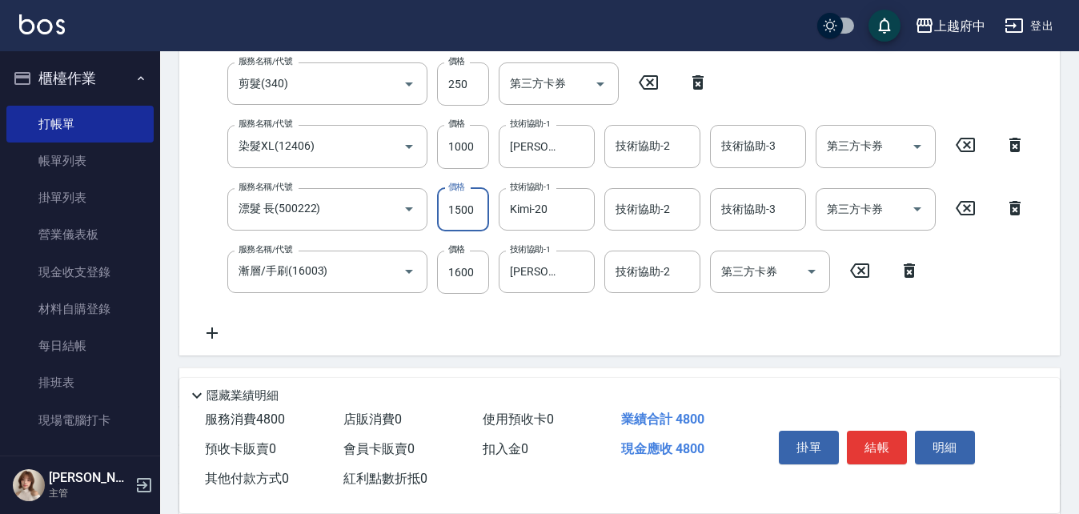
type input "1500"
click at [476, 264] on input "1600" at bounding box center [463, 272] width 52 height 43
type input "1750"
click at [604, 317] on div "服務名稱/代號 有機洗髮(200) 服務名稱/代號 價格 450 價格 洗-1 [PERSON_NAME]-31 洗-1 洗-2 洗-2 第三方卡券 第三方卡…" at bounding box center [613, 171] width 843 height 343
click at [721, 331] on div "服務名稱/代號 有機洗髮(200) 服務名稱/代號 價格 450 價格 洗-1 [PERSON_NAME]-31 洗-1 洗-2 洗-2 第三方卡券 第三方卡…" at bounding box center [613, 171] width 843 height 343
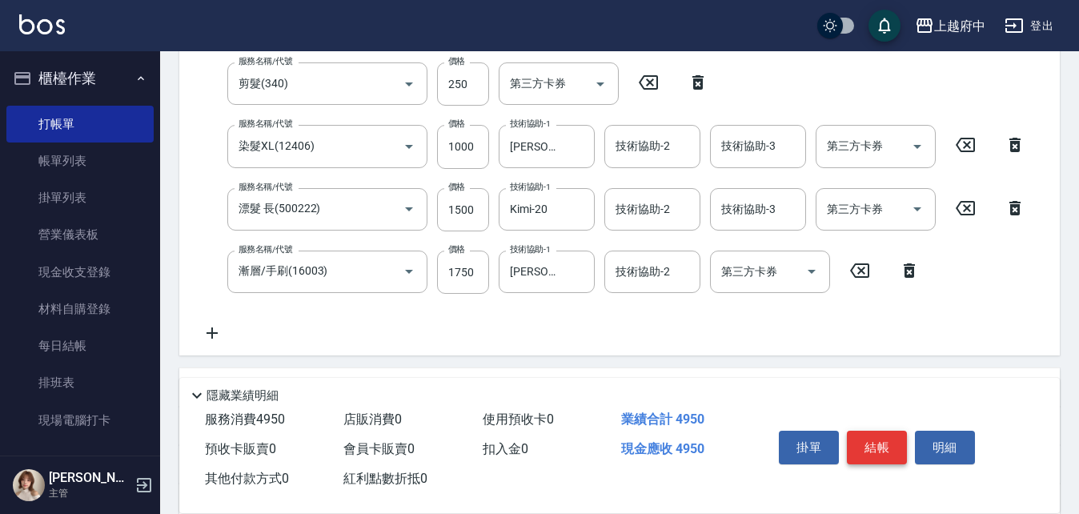
click at [870, 438] on button "結帳" at bounding box center [877, 448] width 60 height 34
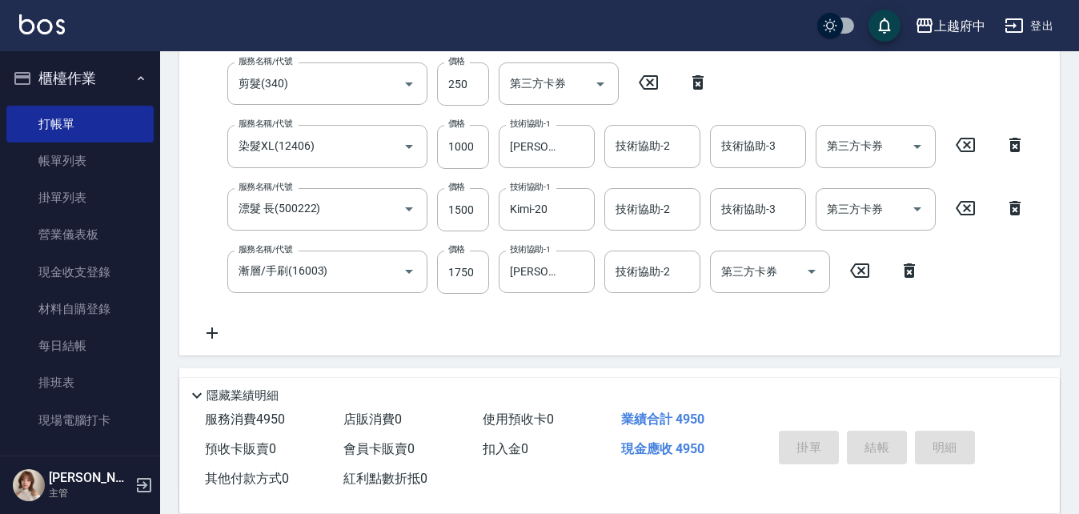
type input "[DATE] 19:43"
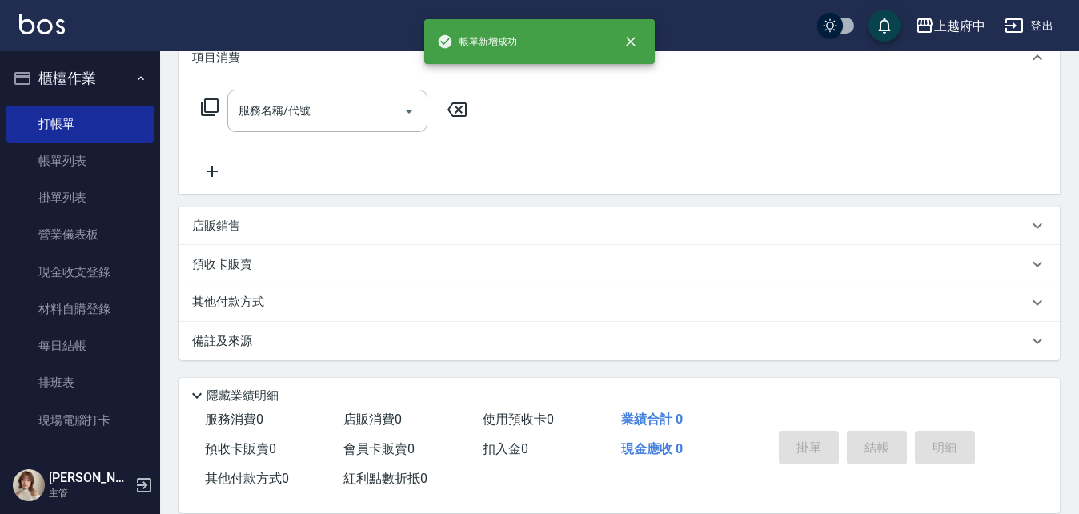
scroll to position [0, 0]
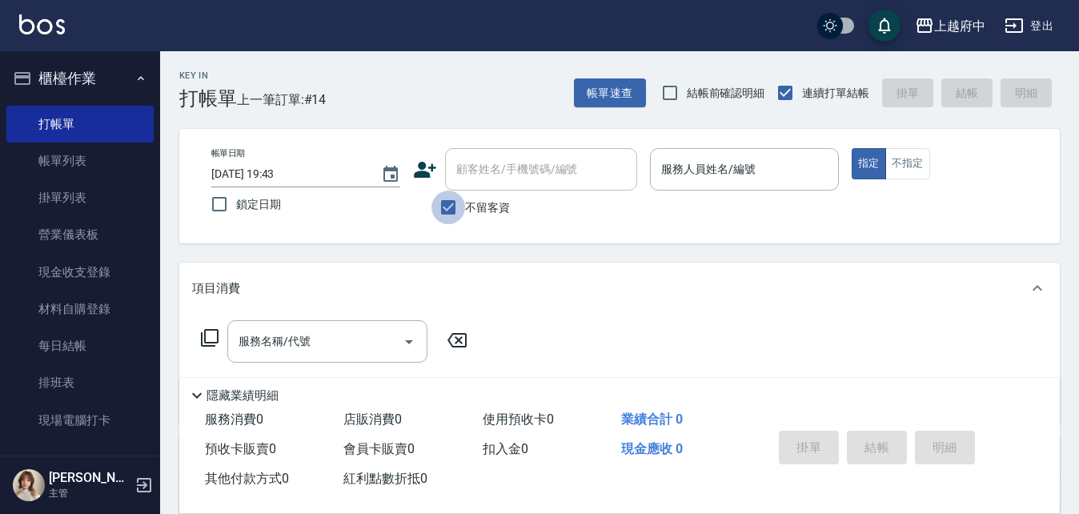
click at [451, 200] on input "不留客資" at bounding box center [449, 208] width 34 height 34
checkbox input "false"
click at [483, 159] on div "顧客姓名/手機號碼/編號 顧客姓名/手機號碼/編號" at bounding box center [541, 169] width 192 height 42
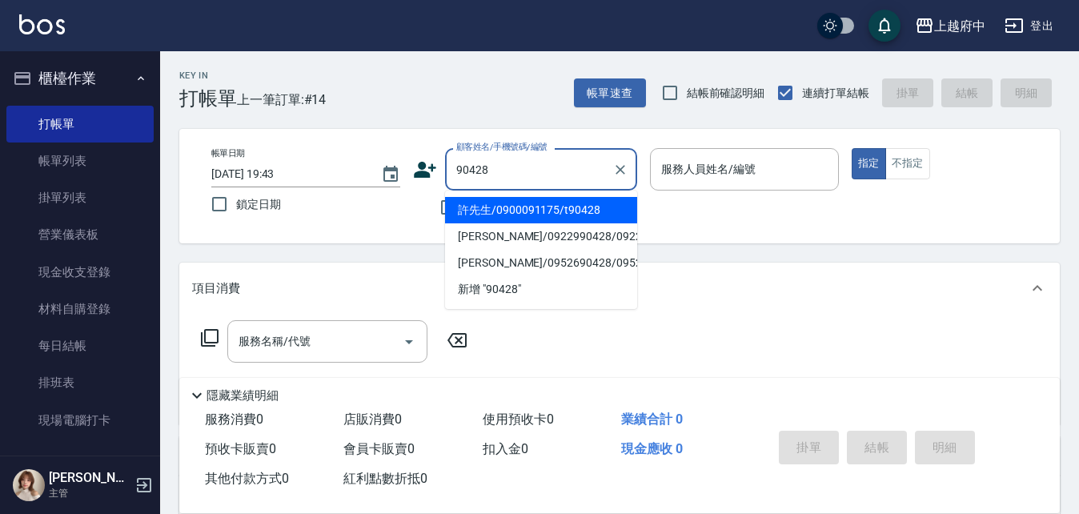
click at [522, 208] on li "許先生/0900091175/t90428" at bounding box center [541, 210] width 192 height 26
type input "許先生/0900091175/t90428"
type input "[PERSON_NAME] -1"
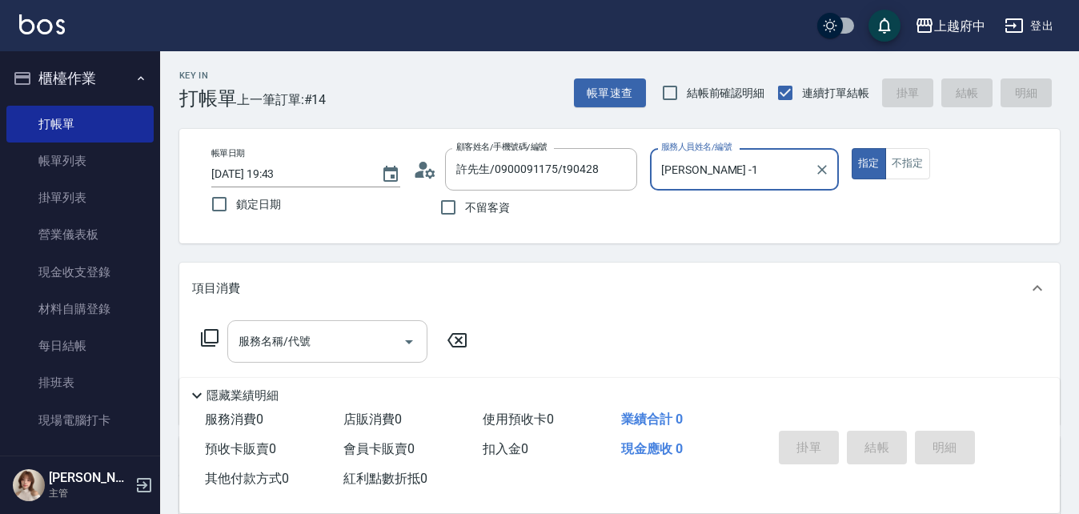
click at [290, 344] on input "服務名稱/代號" at bounding box center [316, 341] width 162 height 28
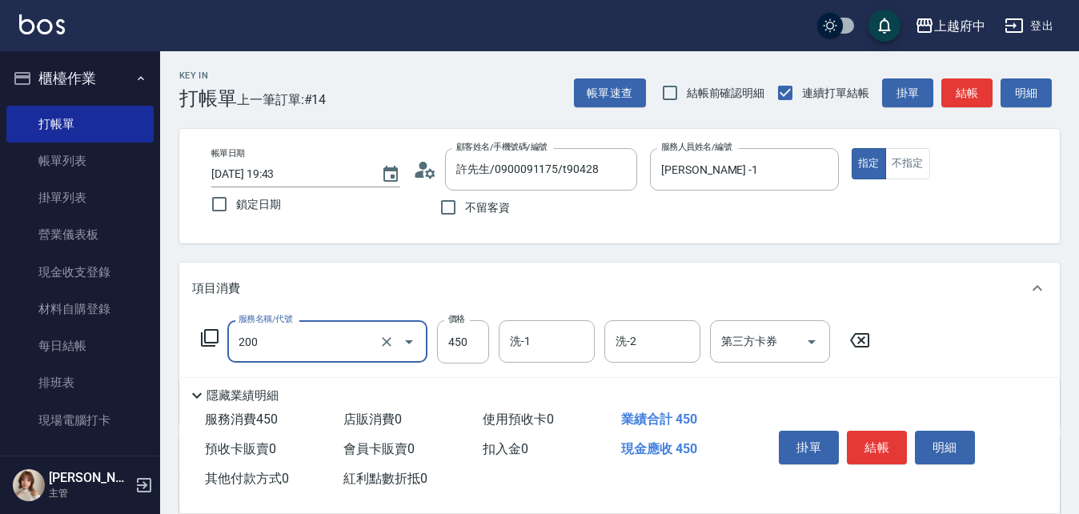
type input "有機洗髮(200)"
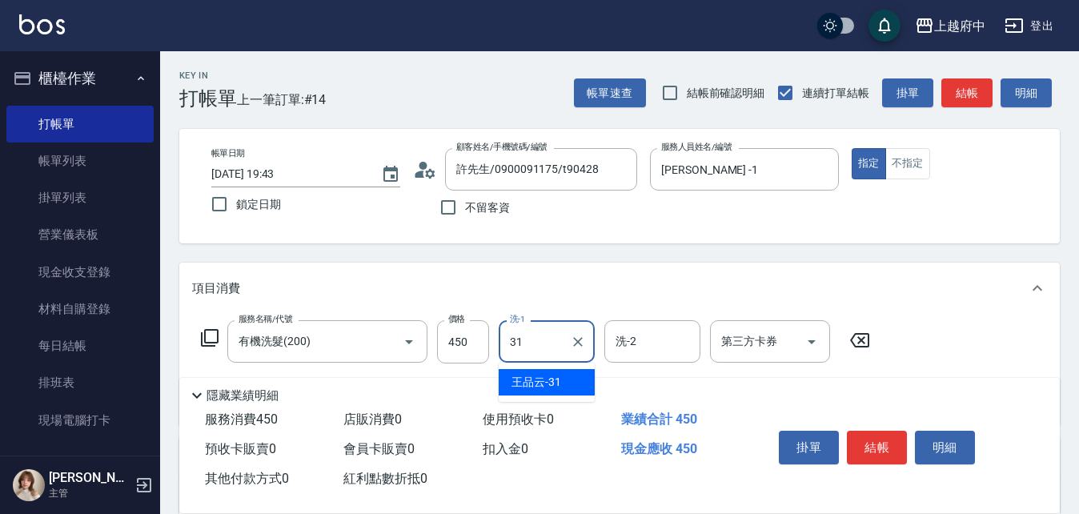
type input "[PERSON_NAME]-31"
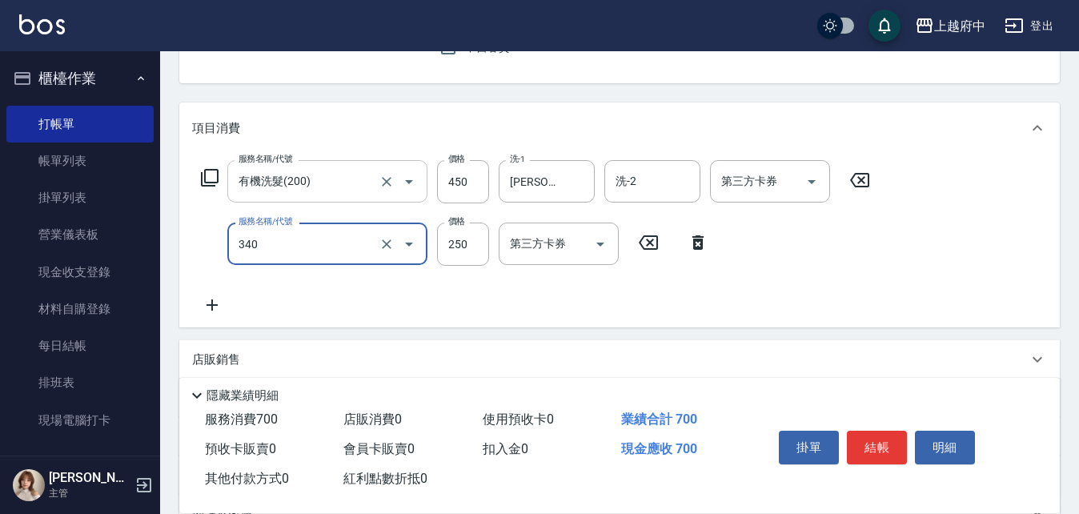
type input "剪髮(340)"
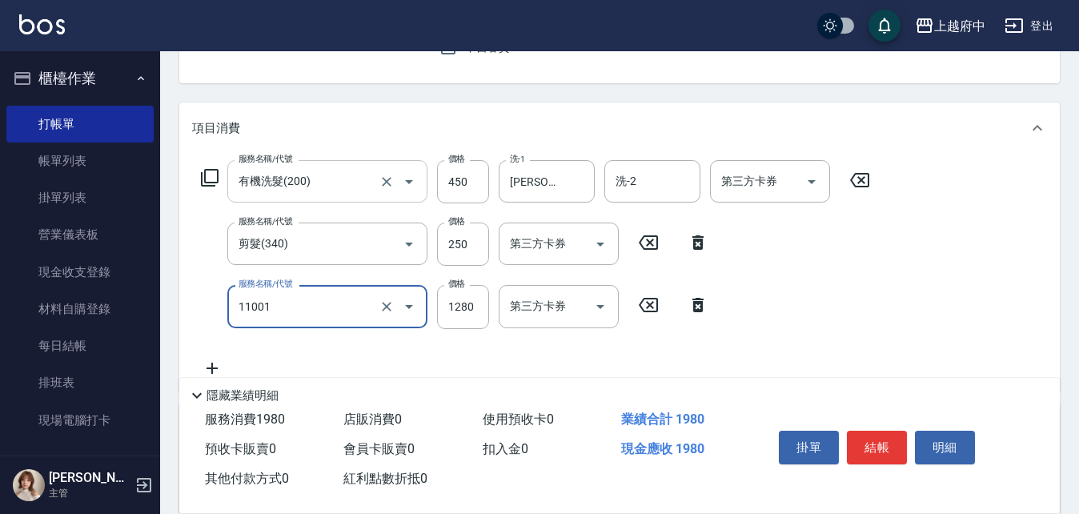
type input "燙髮S(11001)"
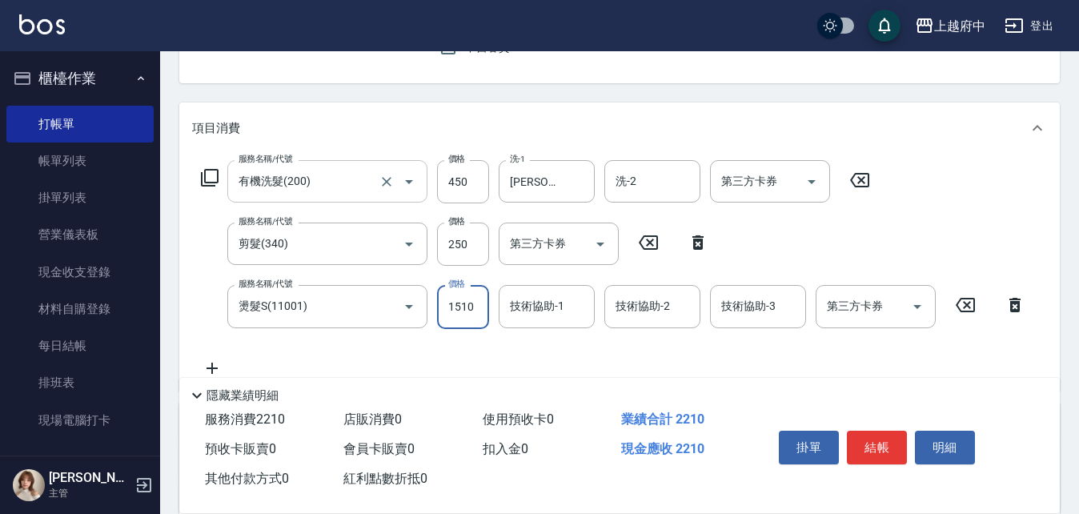
type input "1510"
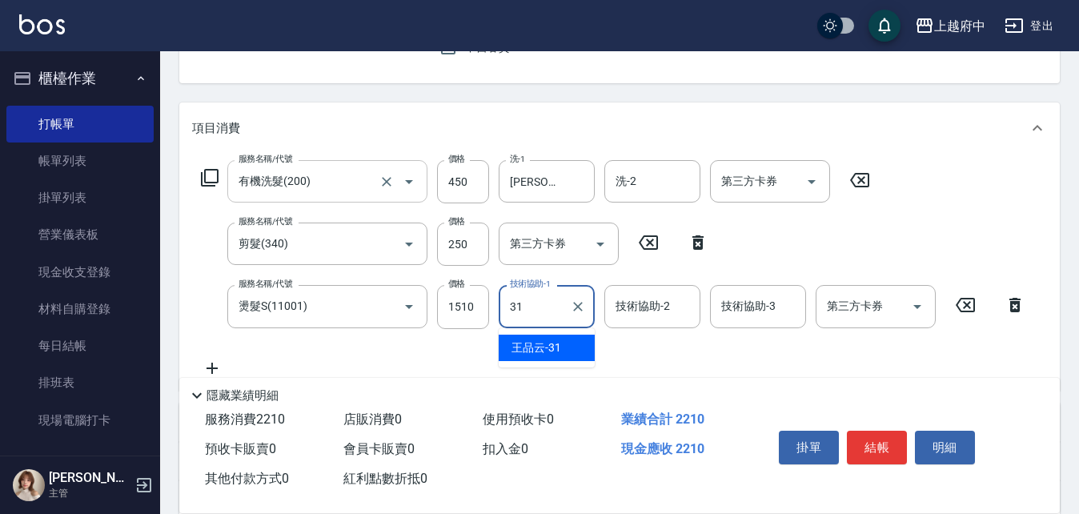
type input "[PERSON_NAME]-31"
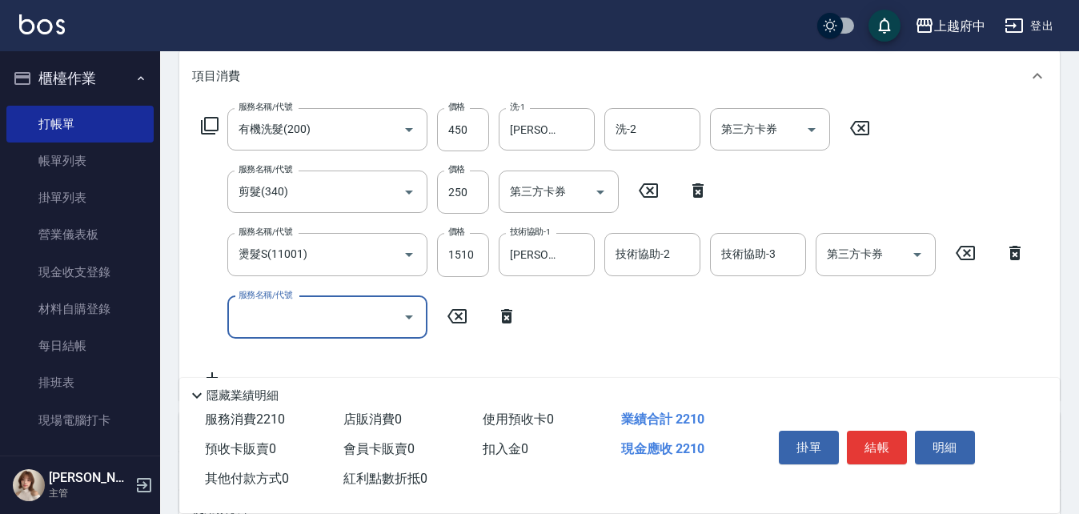
scroll to position [240, 0]
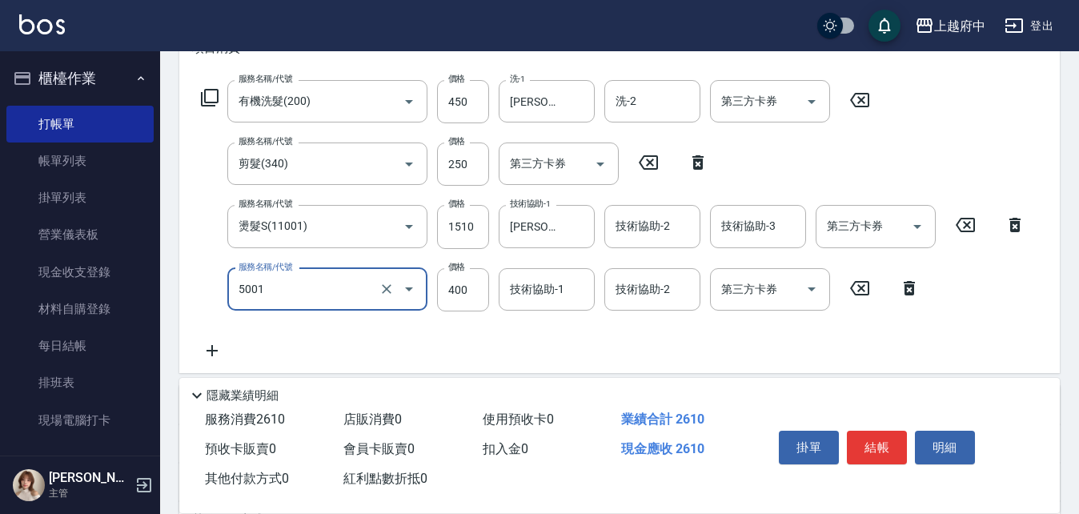
type input "側邊壓貼(5001)"
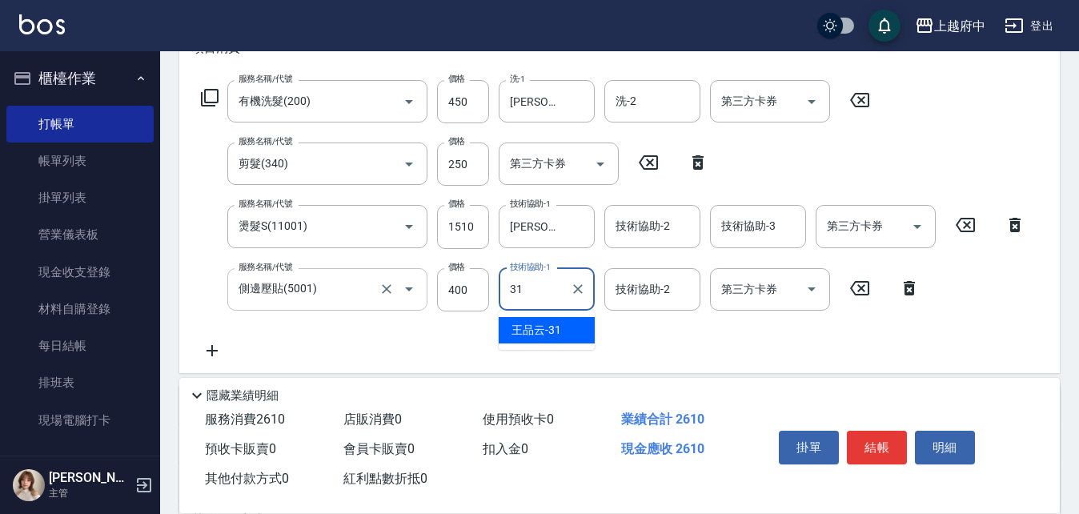
type input "[PERSON_NAME]-31"
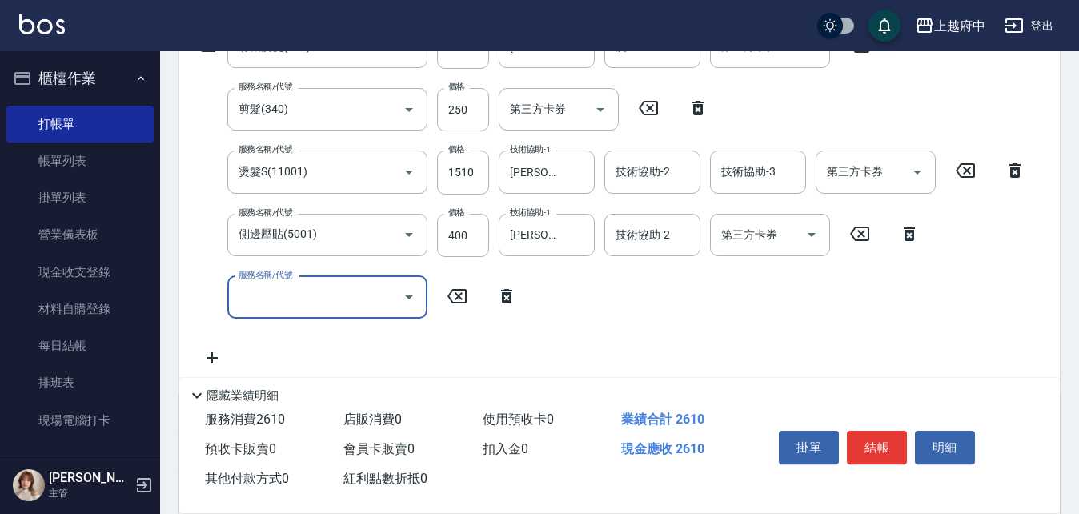
scroll to position [320, 0]
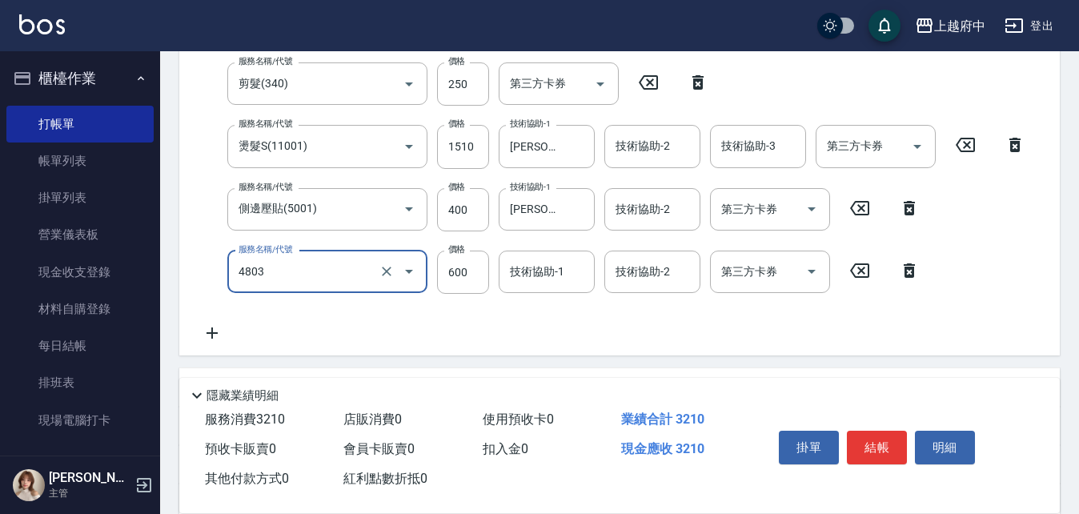
type input "[PERSON_NAME](4803)"
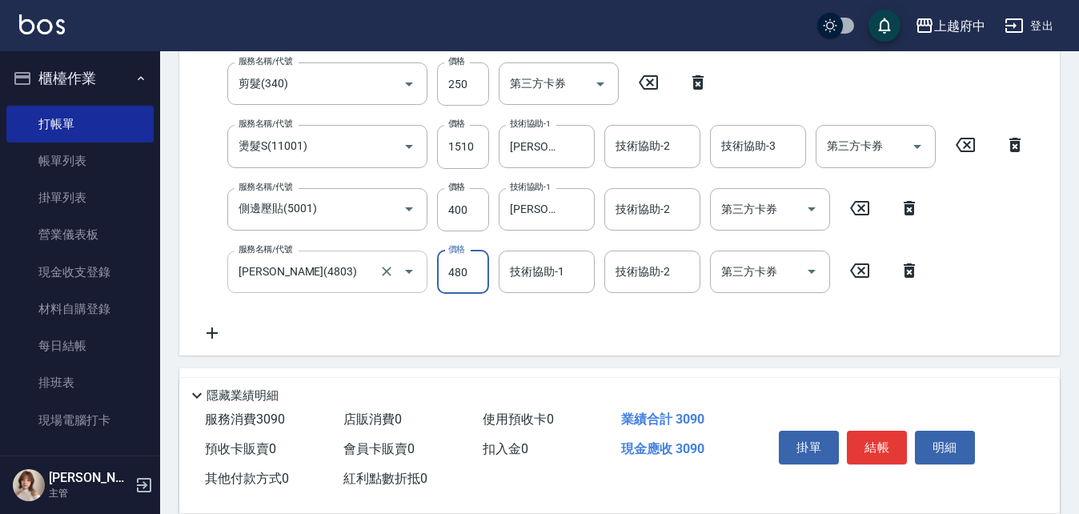
type input "480"
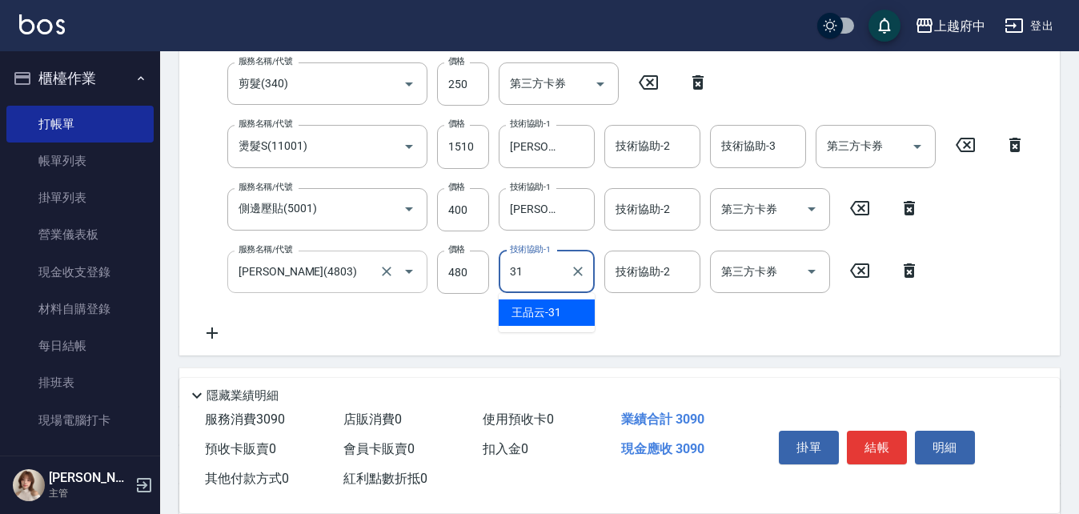
type input "[PERSON_NAME]-31"
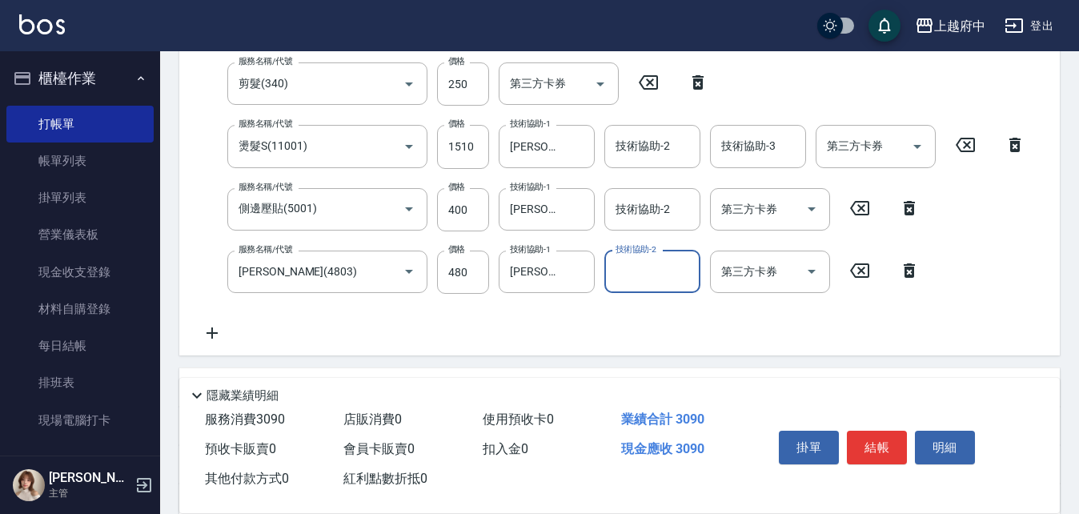
click at [440, 340] on div "服務名稱/代號 有機洗髮(200) 服務名稱/代號 價格 450 價格 洗-1 [PERSON_NAME]-31 洗-1 洗-2 洗-2 第三方卡券 第三方卡…" at bounding box center [613, 171] width 843 height 343
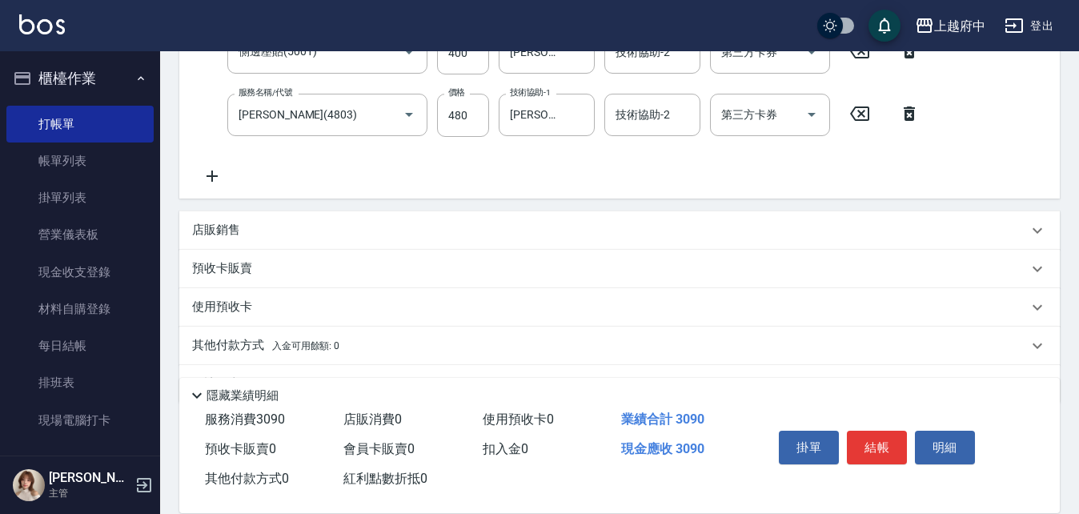
scroll to position [480, 0]
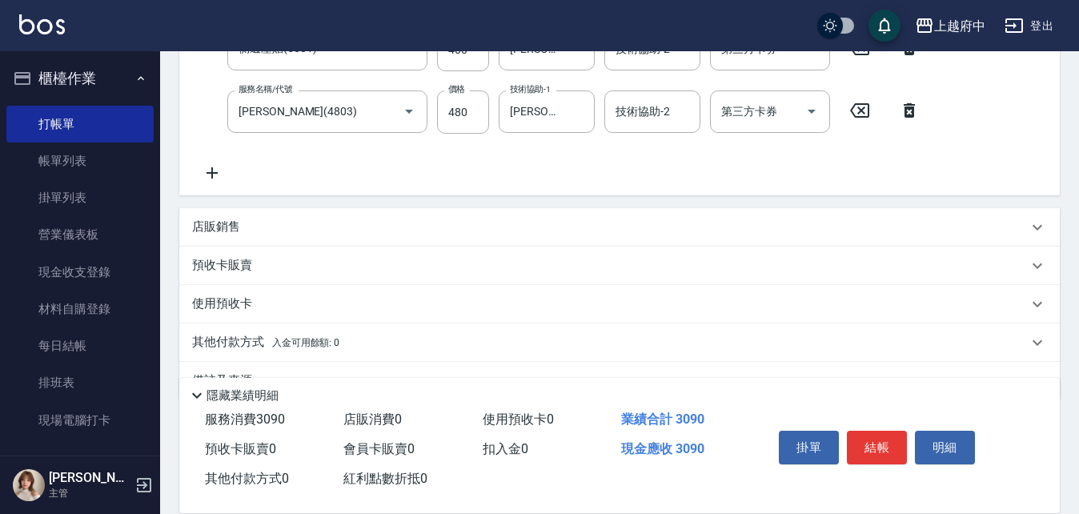
click at [213, 227] on p "店販銷售" at bounding box center [216, 227] width 48 height 17
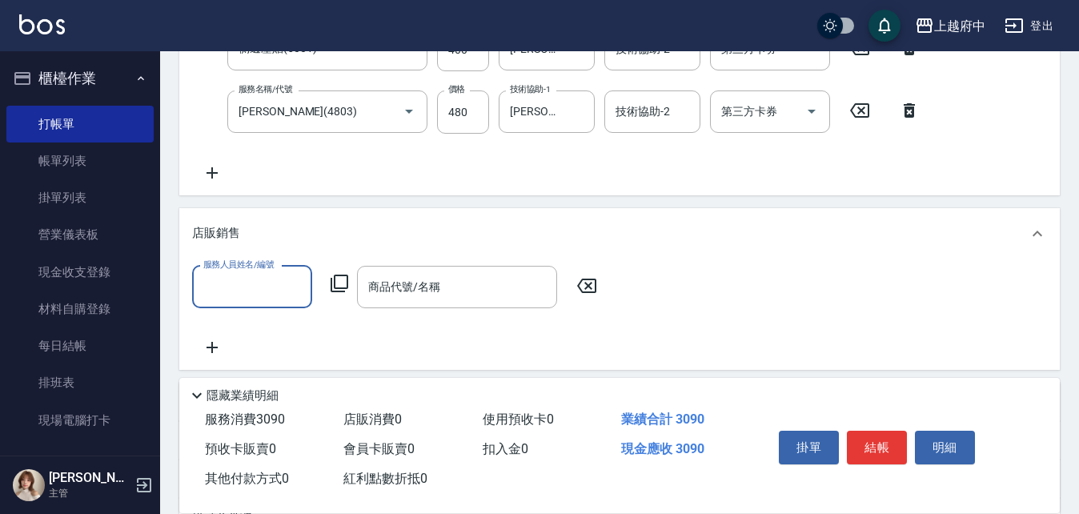
scroll to position [0, 0]
type input "[PERSON_NAME] -1"
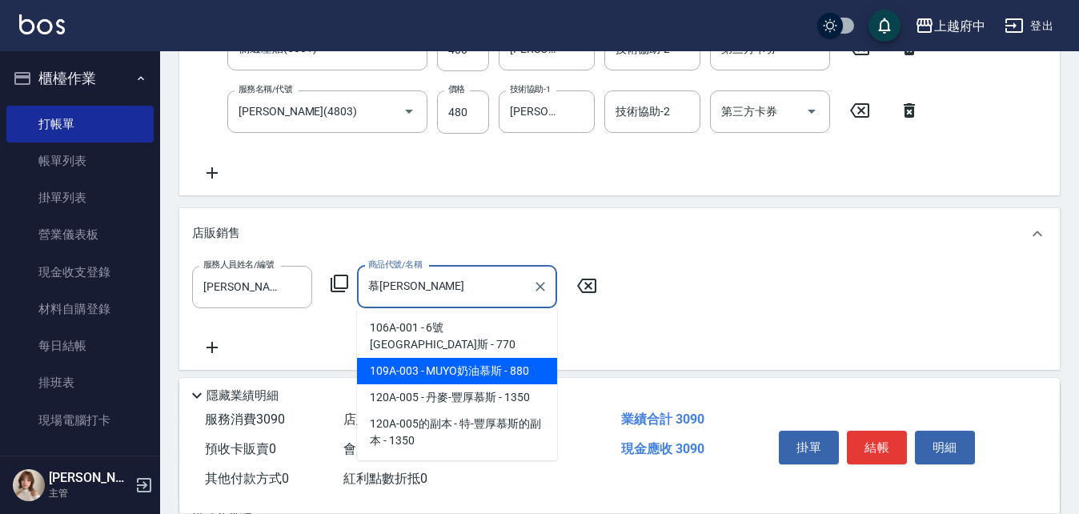
click at [464, 358] on span "109A-003 - MUYO奶油慕斯 - 880" at bounding box center [457, 371] width 200 height 26
type input "MUYO奶油慕斯"
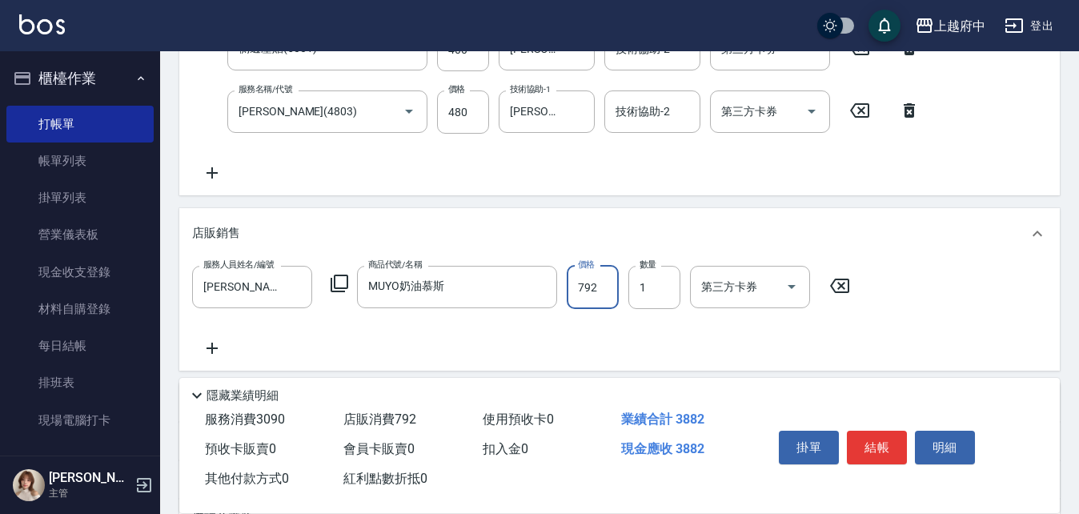
type input "792"
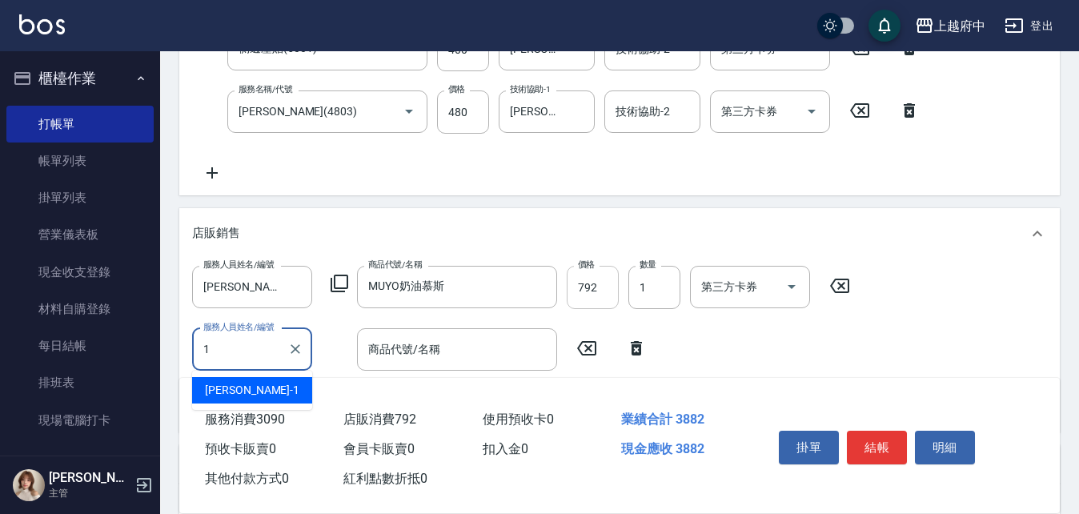
type input "[PERSON_NAME] -1"
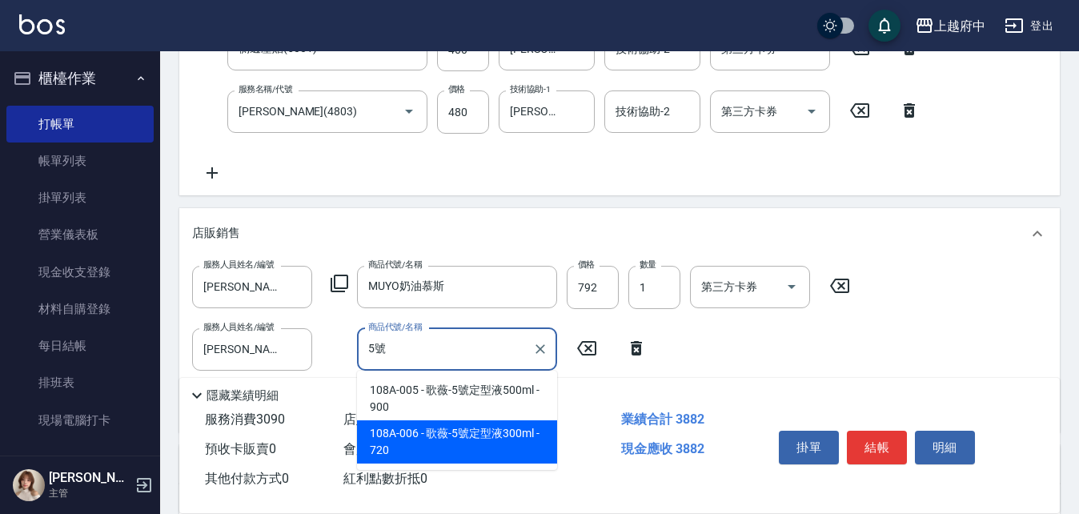
click at [477, 432] on span "108A-006 - 歌薇-5號定型液300ml - 720" at bounding box center [457, 441] width 200 height 43
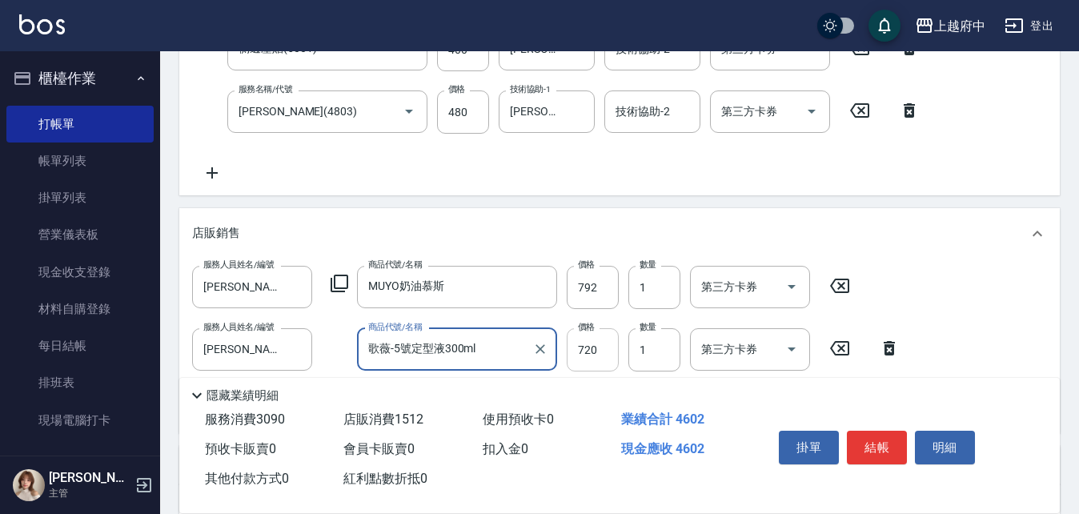
type input "歌薇-5號定型液300ml"
click at [584, 355] on input "720" at bounding box center [593, 349] width 52 height 43
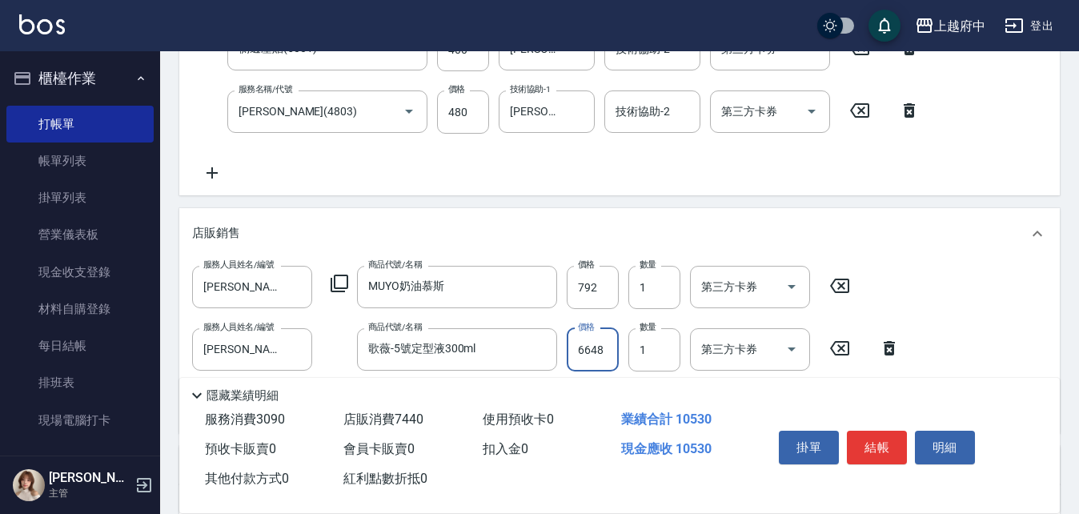
click at [588, 351] on input "6648" at bounding box center [593, 349] width 52 height 43
type input "648"
click at [1010, 339] on div "服務人員姓名/編號 [PERSON_NAME] -1 服務人員姓名/編號 商品代號/名稱 MUYO奶油慕斯 商品代號/名稱 價格 792 價格 數量 1 數量…" at bounding box center [619, 343] width 855 height 155
click at [873, 439] on button "結帳" at bounding box center [877, 448] width 60 height 34
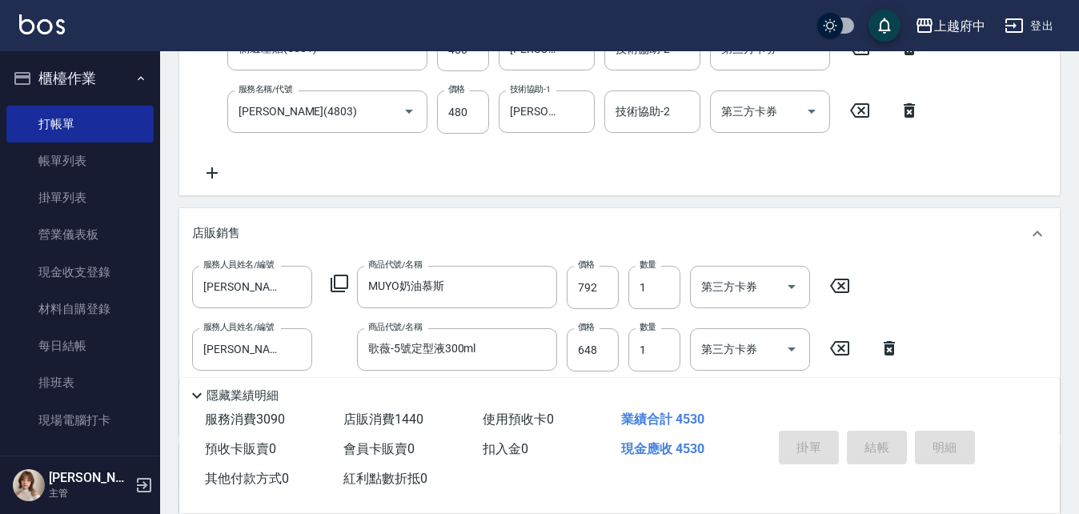
type input "[DATE] 19:44"
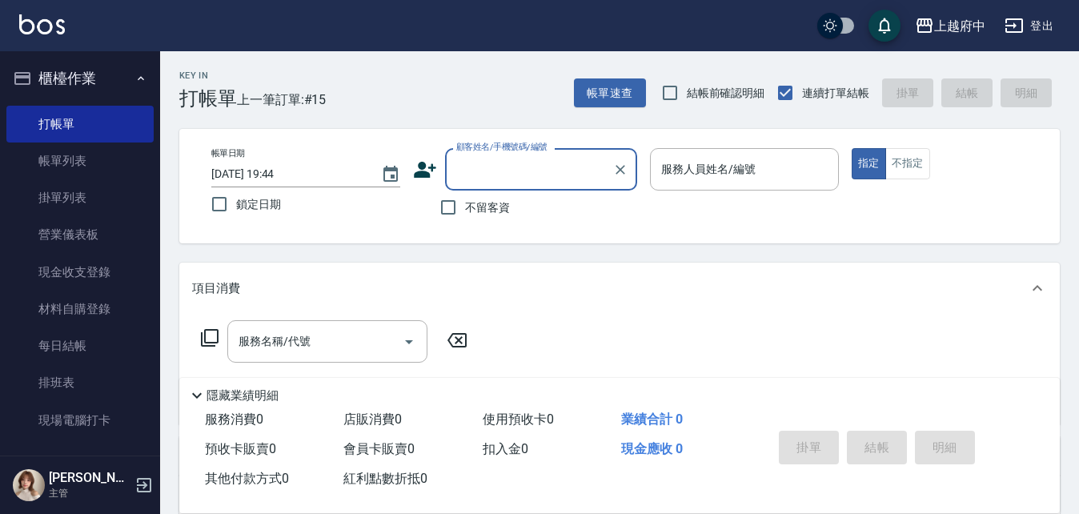
click at [489, 170] on input "顧客姓名/手機號碼/編號" at bounding box center [529, 169] width 154 height 28
click at [499, 222] on li "[PERSON_NAME]/0975081138/0975081138" at bounding box center [541, 210] width 192 height 26
type input "[PERSON_NAME]/0975081138/0975081138"
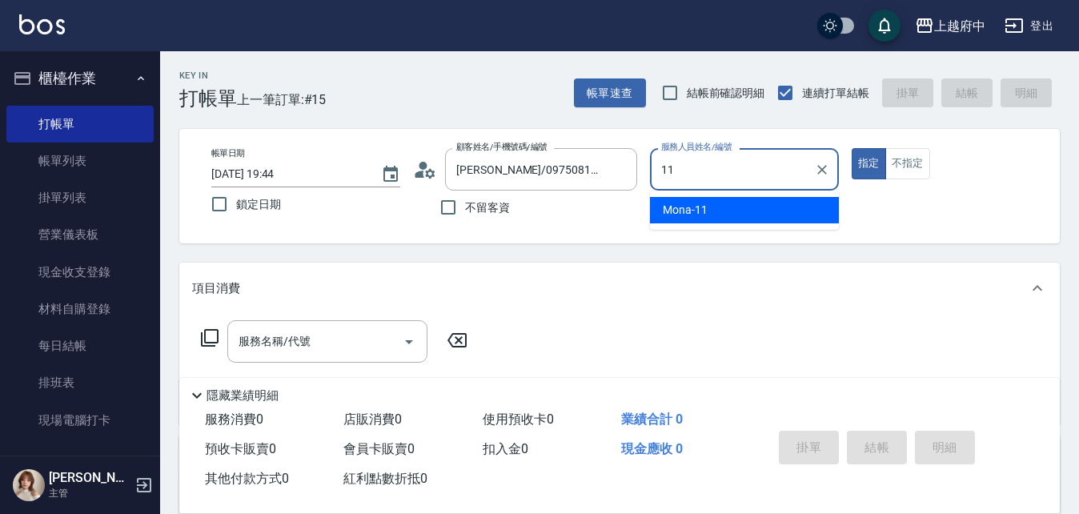
type input "Mona-11"
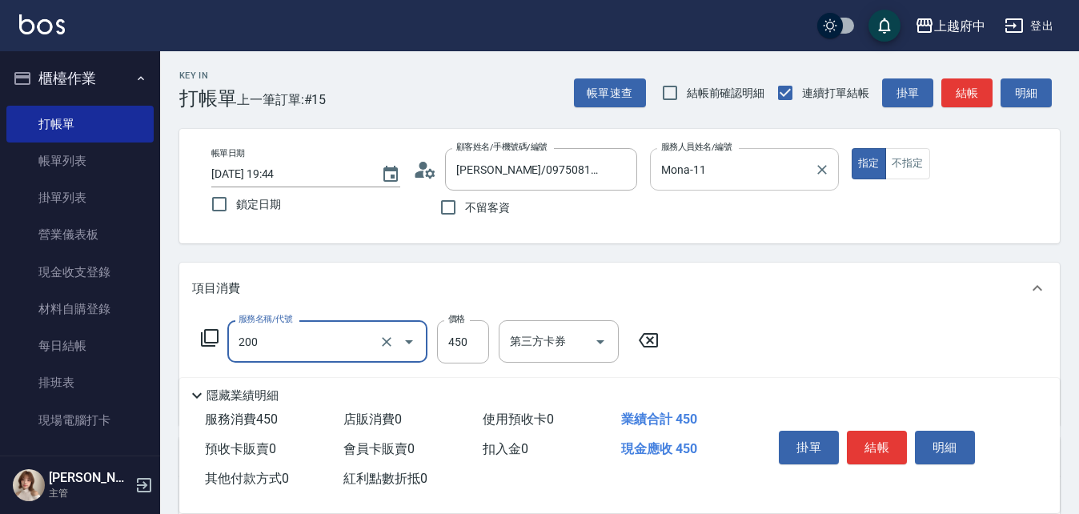
type input "有機洗髮(200)"
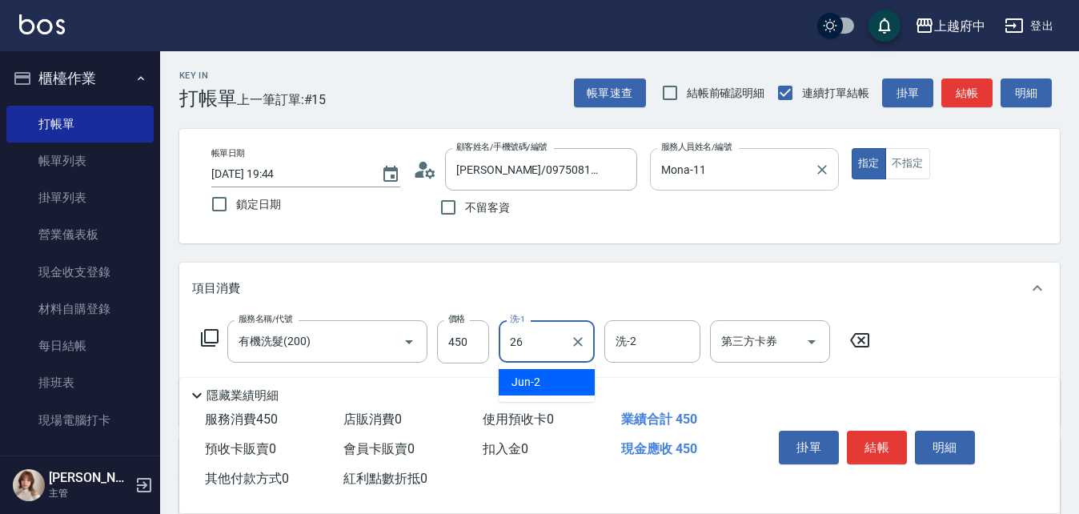
type input "[PERSON_NAME]-26"
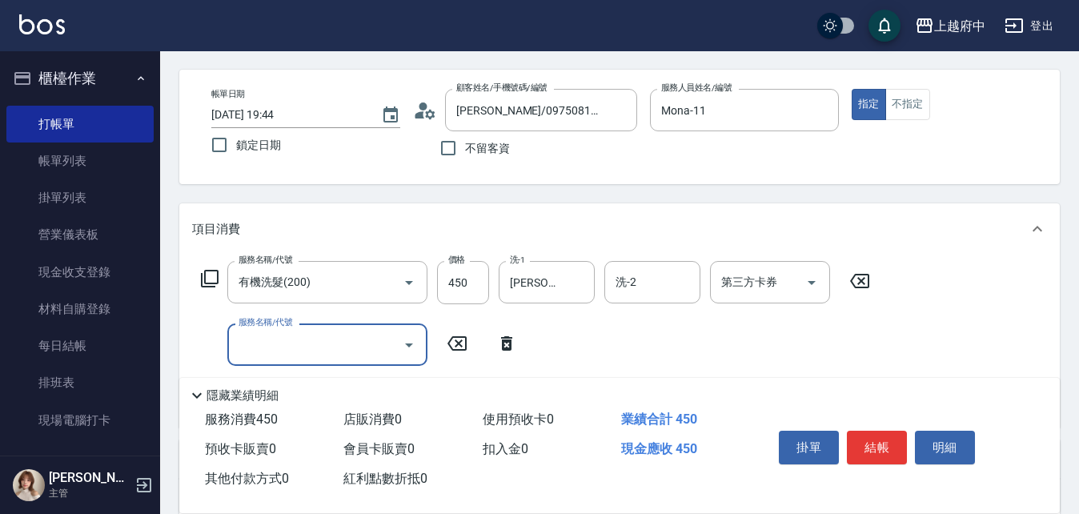
scroll to position [160, 0]
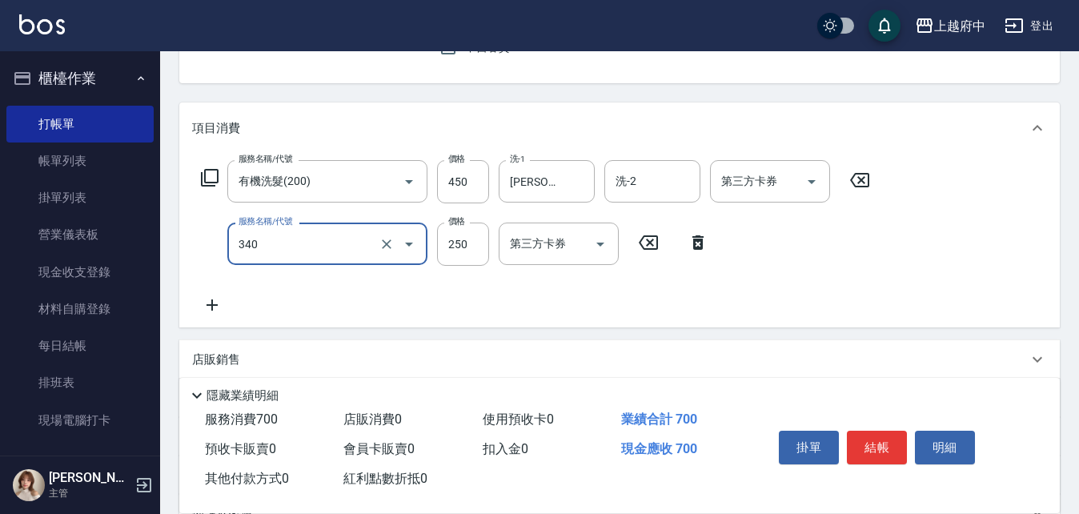
type input "剪髮(340)"
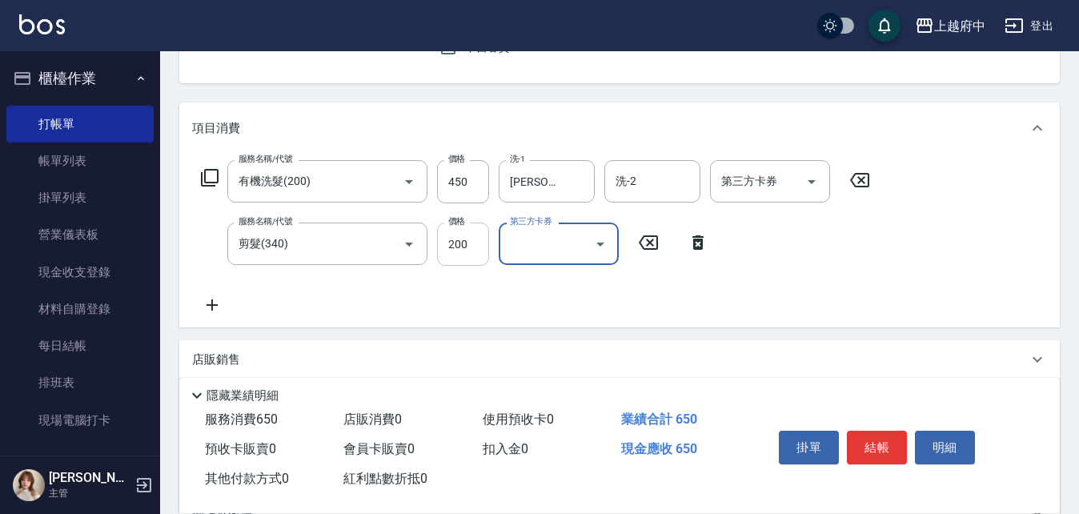
click at [473, 244] on input "200" at bounding box center [463, 244] width 52 height 43
type input "250"
drag, startPoint x: 519, startPoint y: 288, endPoint x: 522, endPoint y: 300, distance: 12.4
click at [519, 287] on div "服務名稱/代號 有機洗髮(200) 服務名稱/代號 價格 450 價格 洗-1 [PERSON_NAME]-26 洗-1 洗-2 洗-2 第三方卡券 第三方卡…" at bounding box center [536, 237] width 688 height 155
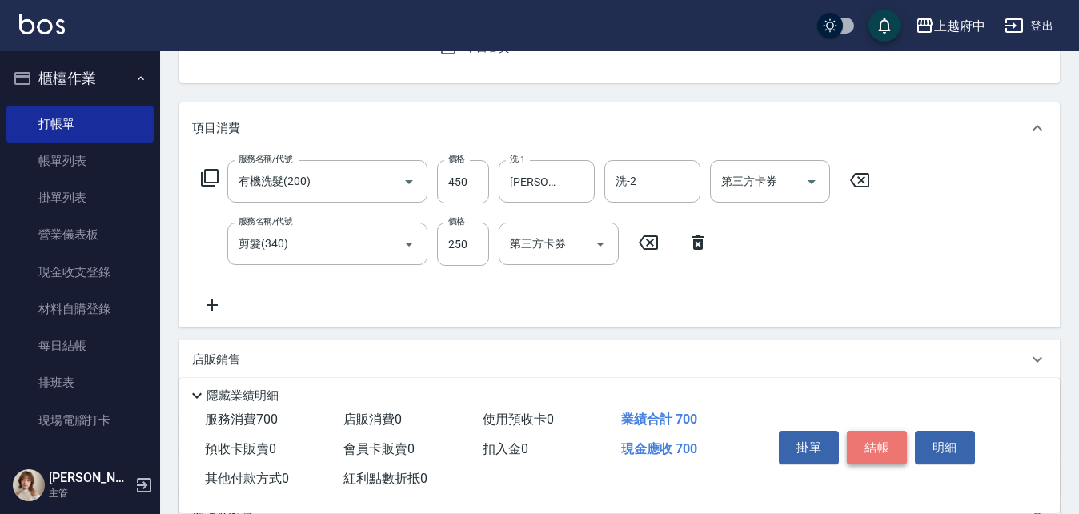
click at [873, 441] on button "結帳" at bounding box center [877, 448] width 60 height 34
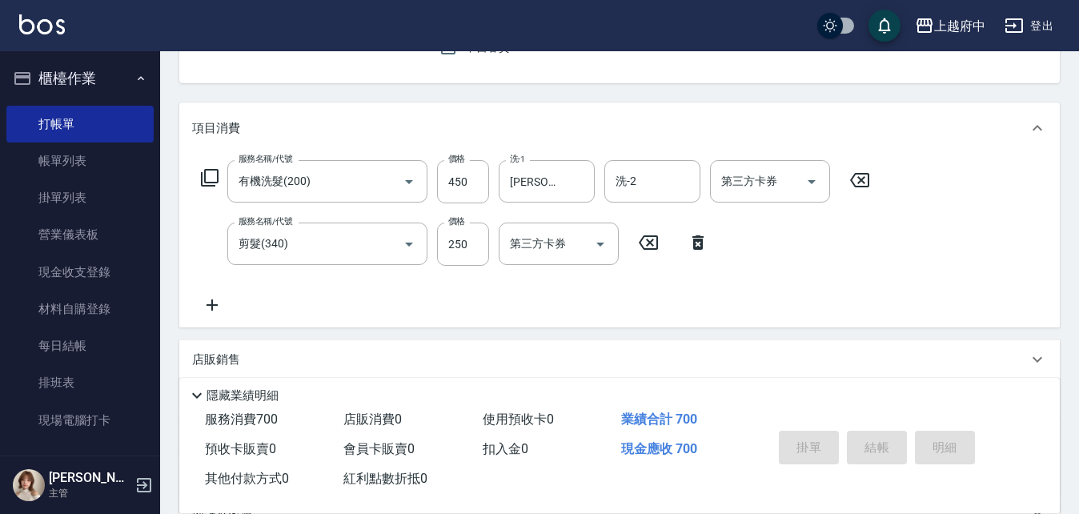
type input "[DATE] 19:46"
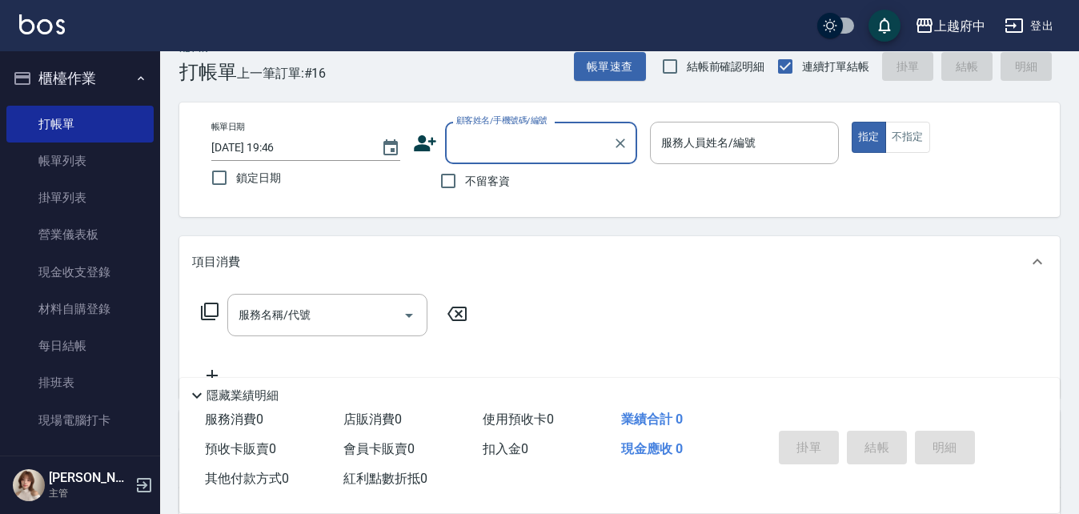
scroll to position [0, 0]
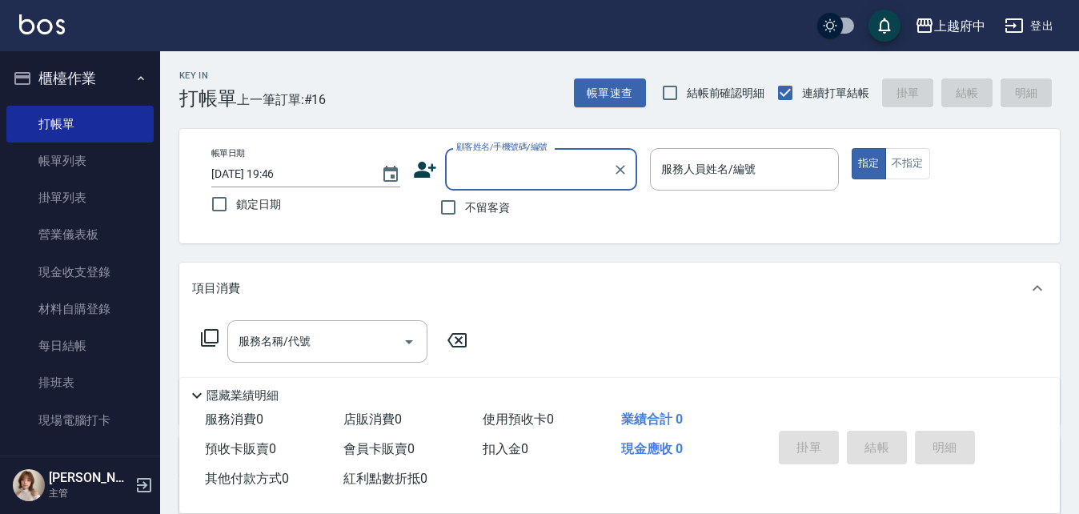
type input "ㄔ"
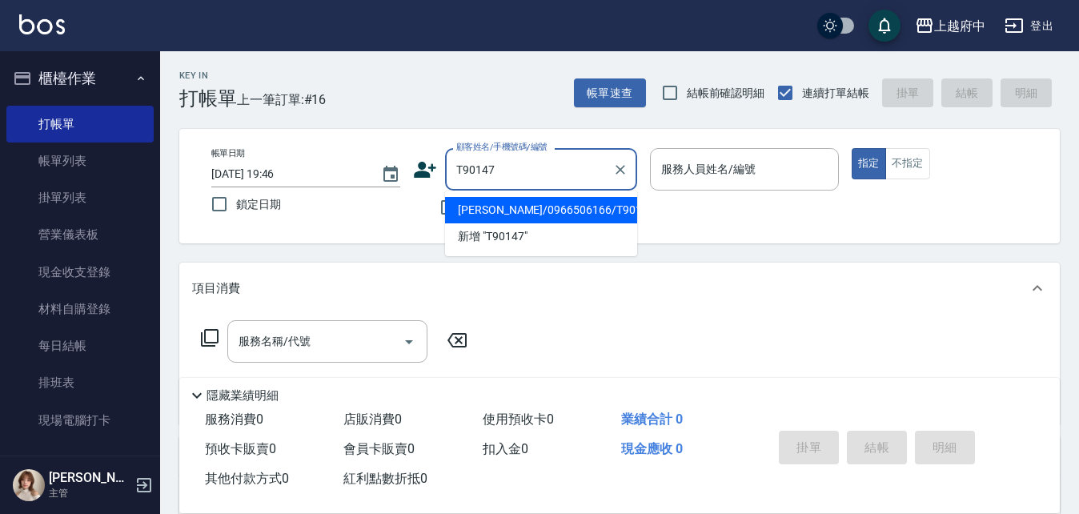
click at [496, 215] on li "[PERSON_NAME]/0966506166/T90147" at bounding box center [541, 210] width 192 height 26
type input "[PERSON_NAME]/0966506166/T90147"
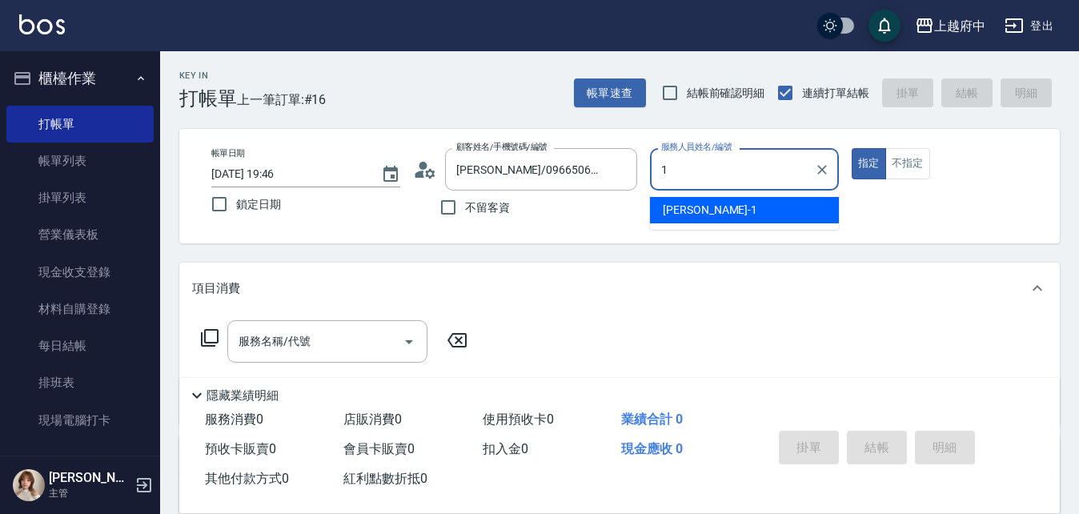
type input "[PERSON_NAME] -1"
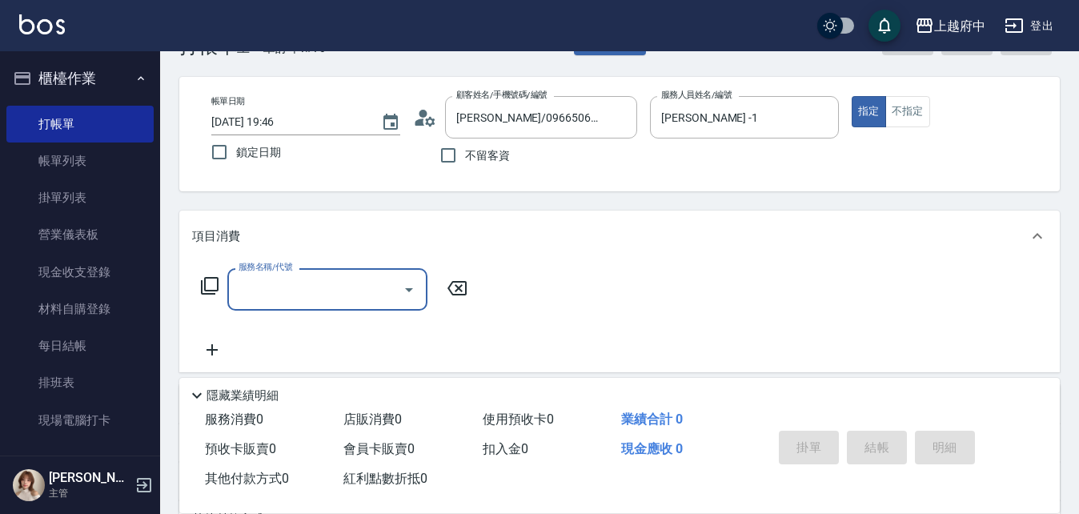
scroll to position [80, 0]
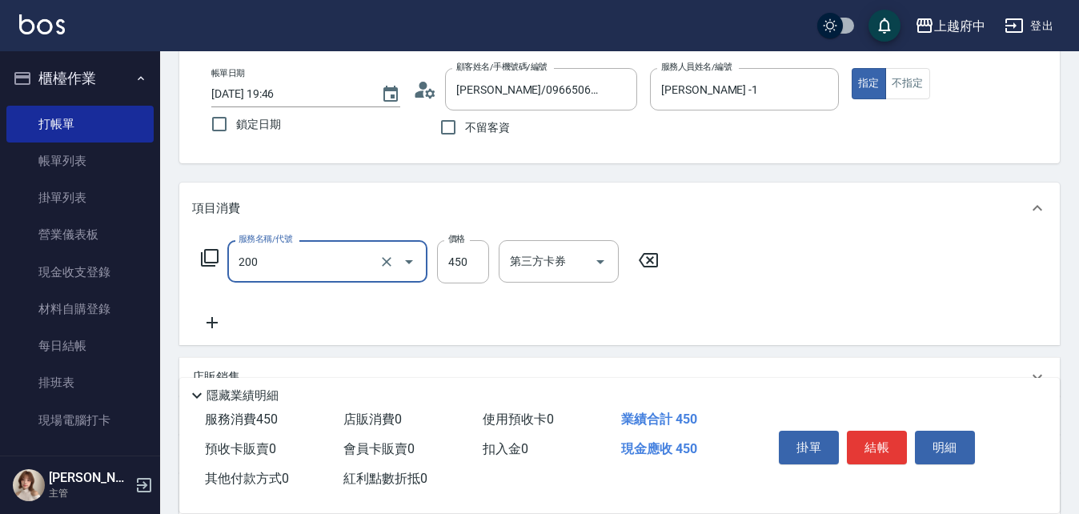
type input "有機洗髮(200)"
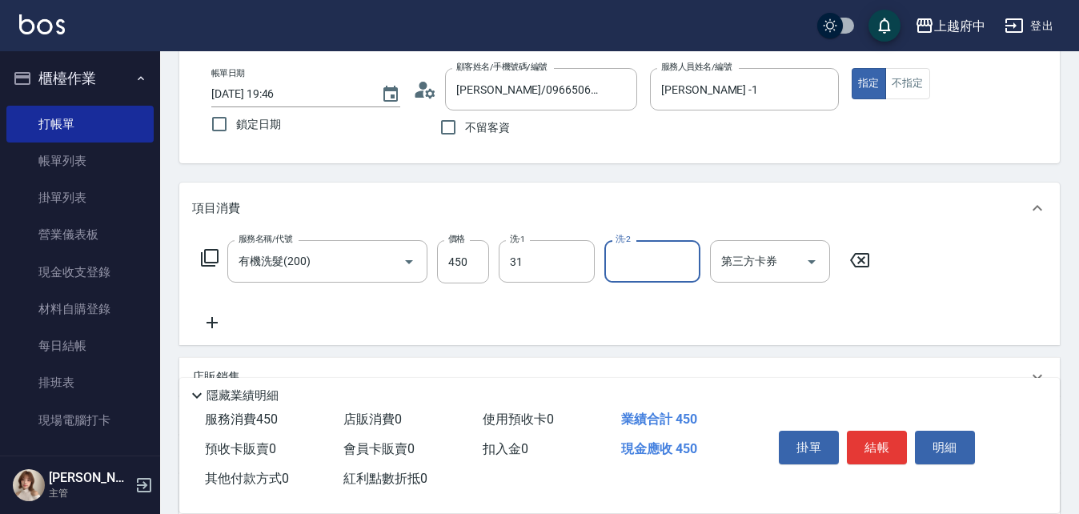
type input "[PERSON_NAME]-31"
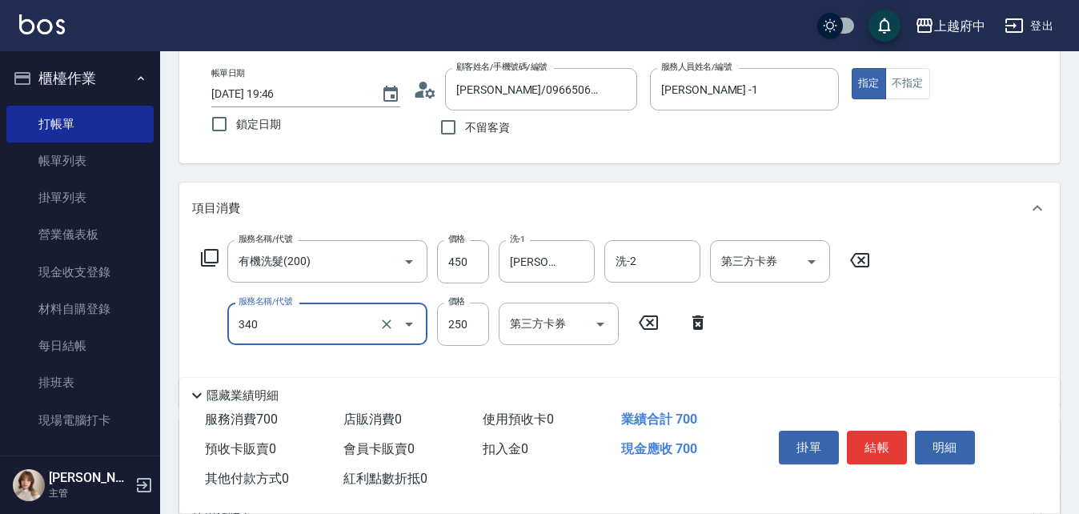
type input "剪髮(340)"
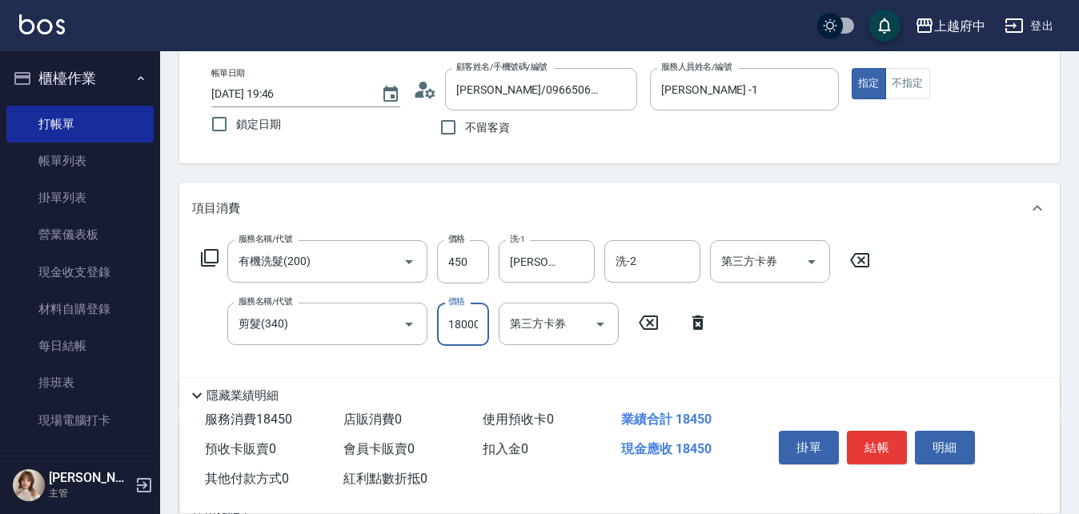
click at [466, 335] on input "18000" at bounding box center [463, 324] width 52 height 43
drag, startPoint x: 446, startPoint y: 324, endPoint x: 523, endPoint y: 326, distance: 76.9
click at [518, 328] on div "服務名稱/代號 剪髮(340) 服務名稱/代號 價格 18000 價格 第三方卡券 第三方卡券" at bounding box center [455, 324] width 526 height 43
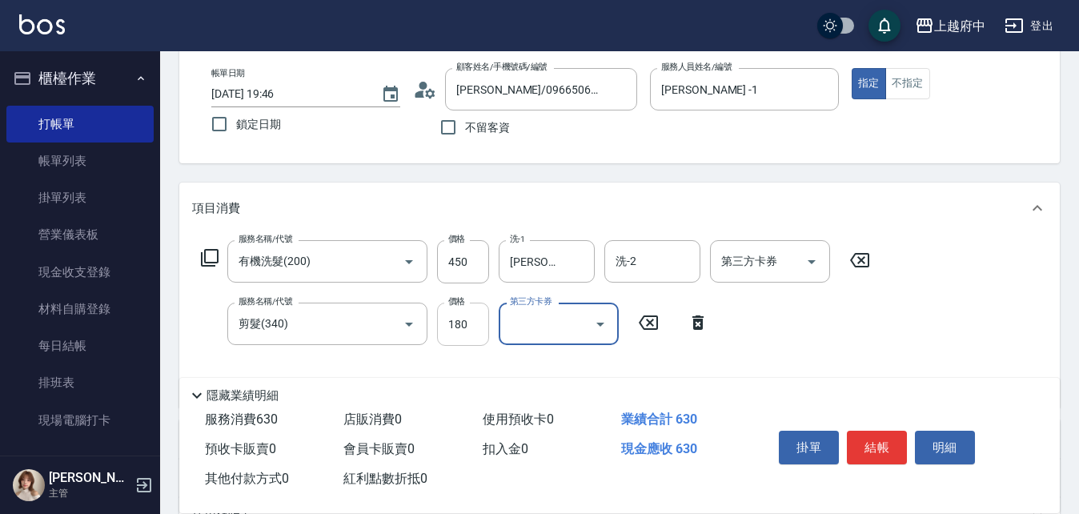
click at [473, 323] on input "180" at bounding box center [463, 324] width 52 height 43
type input "280"
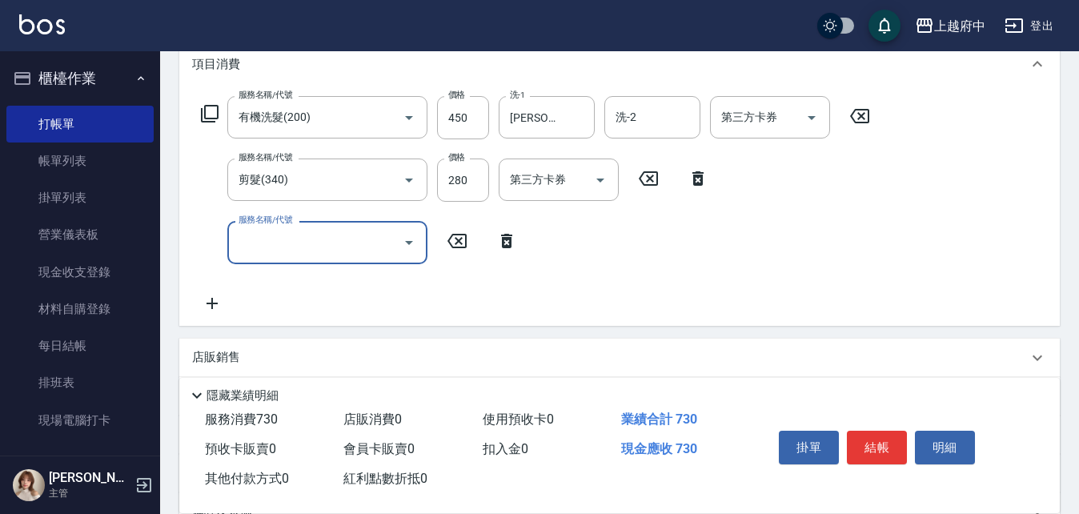
scroll to position [240, 0]
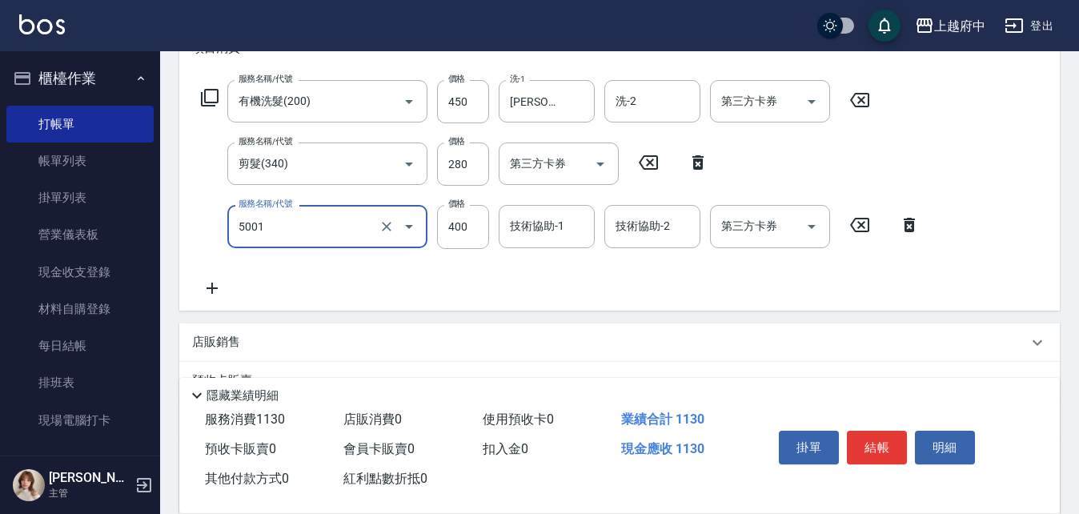
type input "側邊壓貼(5001)"
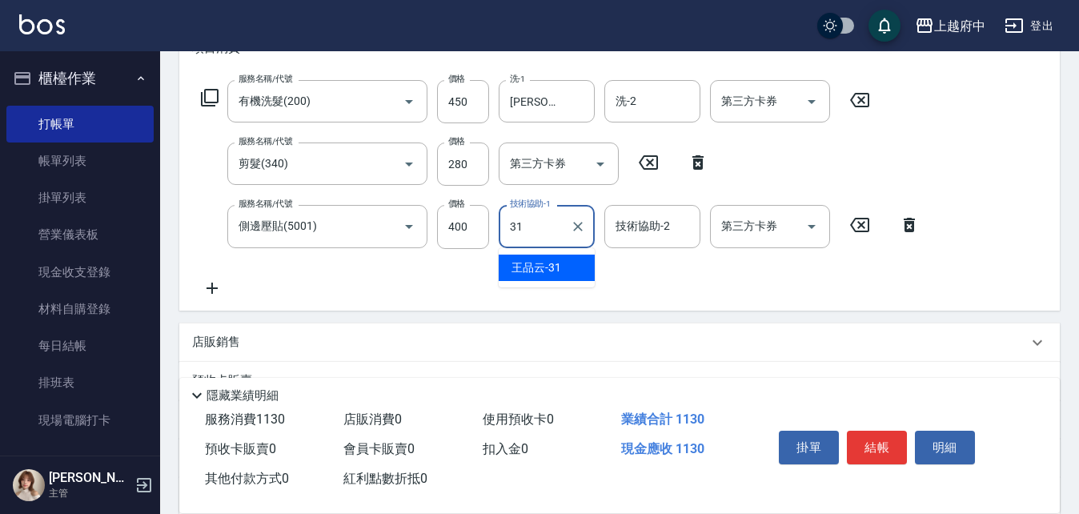
type input "[PERSON_NAME]-31"
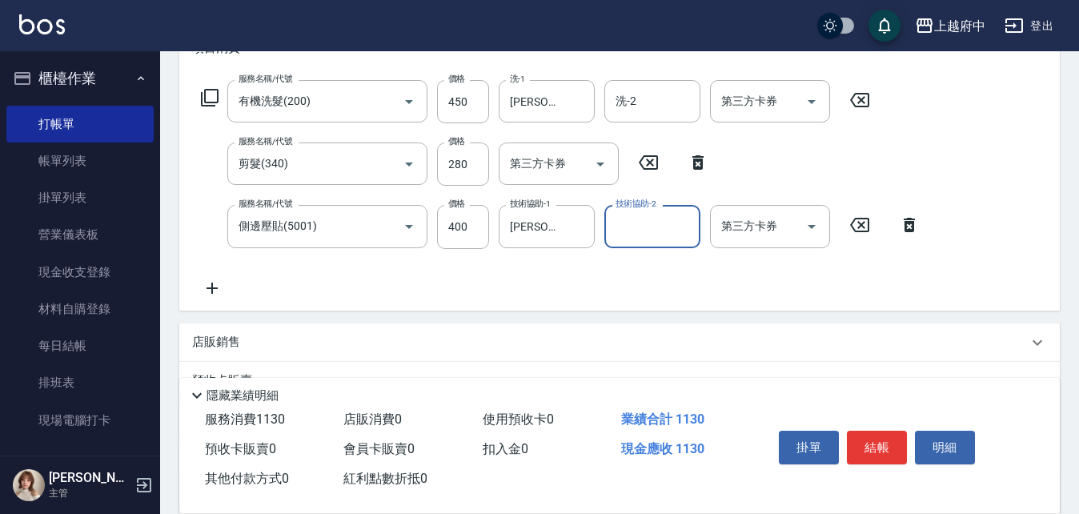
click at [564, 275] on div "服務名稱/代號 有機洗髮(200) 服務名稱/代號 價格 450 價格 洗-1 [PERSON_NAME]-31 洗-1 洗-2 洗-2 第三方卡券 第三方卡…" at bounding box center [560, 188] width 737 height 217
click at [863, 436] on button "結帳" at bounding box center [877, 448] width 60 height 34
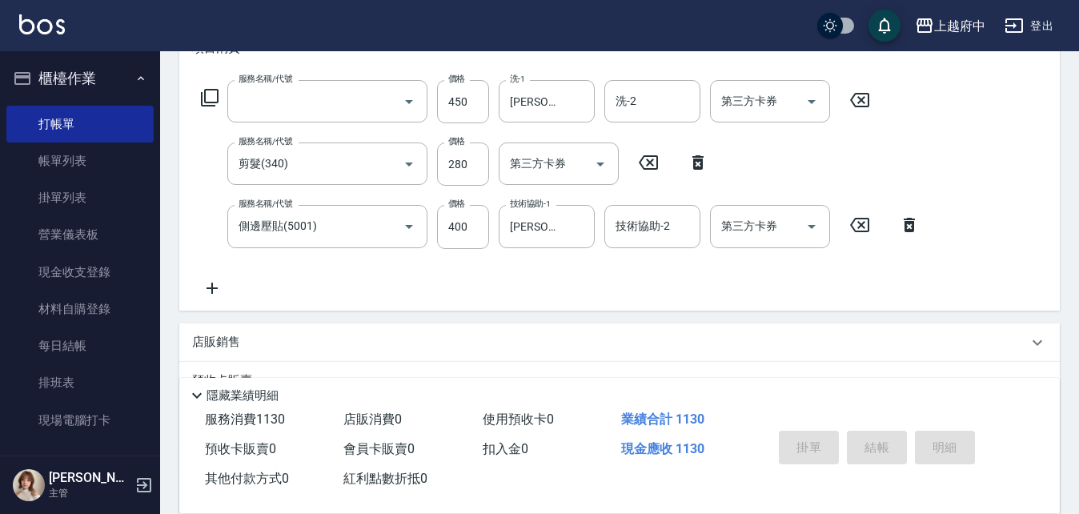
scroll to position [0, 0]
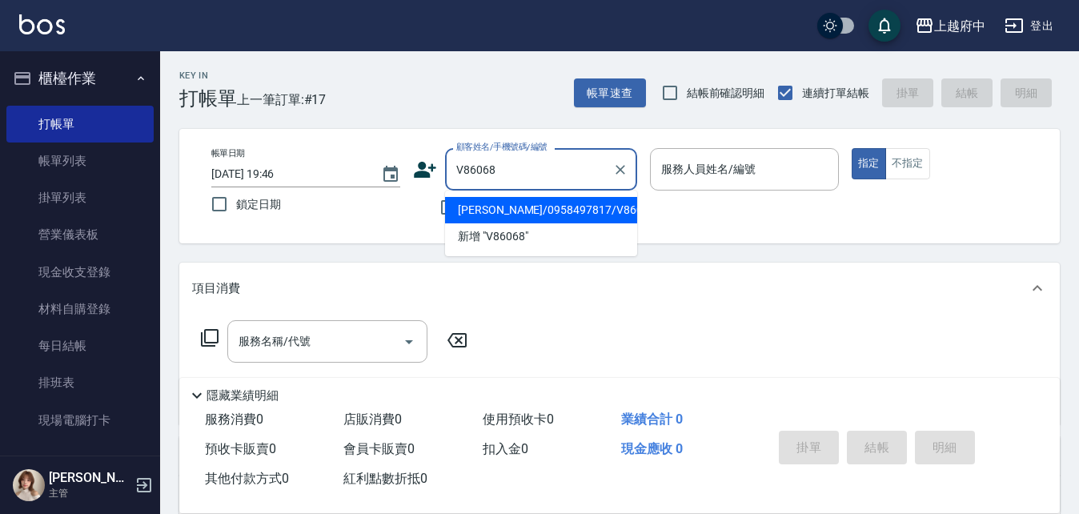
click at [550, 207] on li "[PERSON_NAME]/0958497817/V86068" at bounding box center [541, 210] width 192 height 26
type input "[PERSON_NAME]/0958497817/V86068"
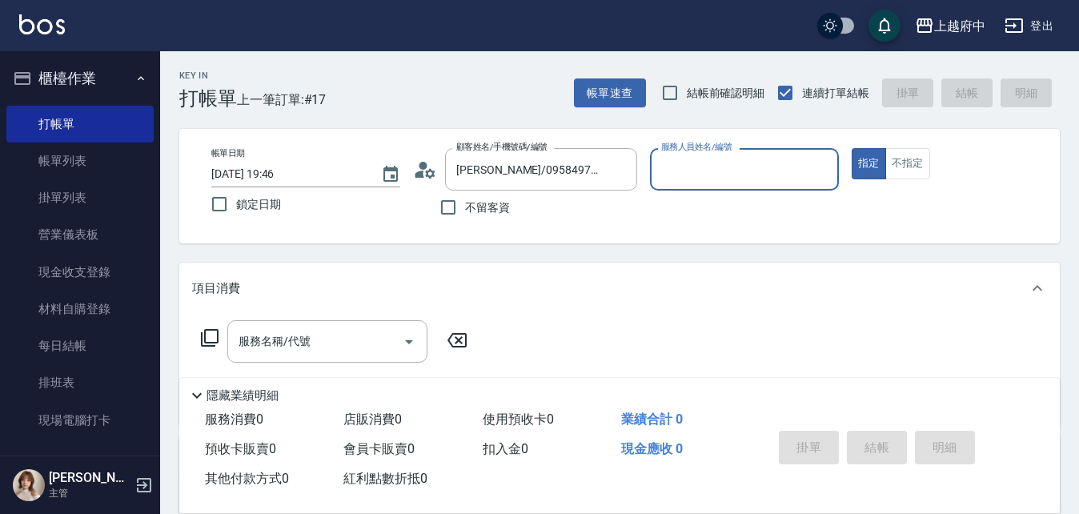
type input "Fanny-7"
click at [852, 148] on button "指定" at bounding box center [869, 163] width 34 height 31
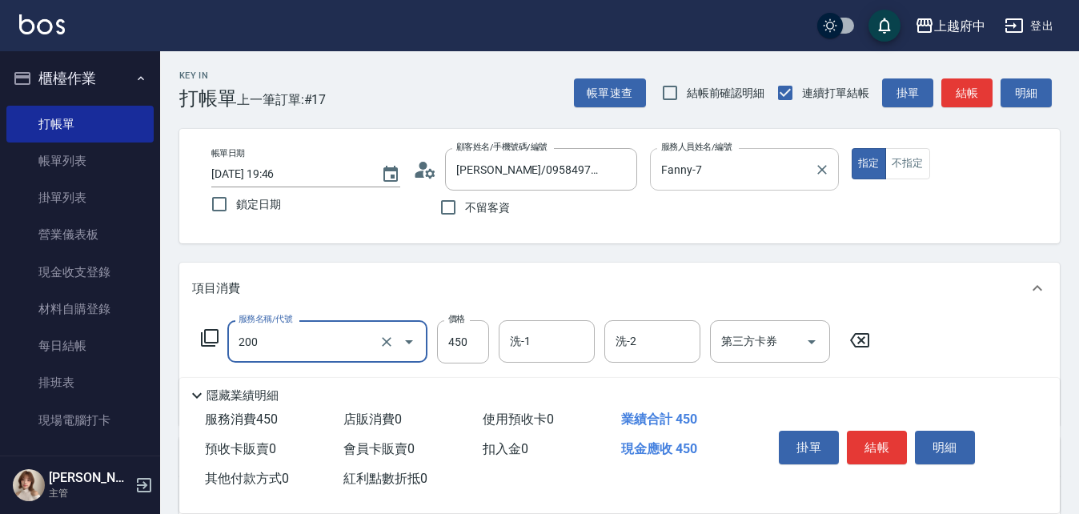
type input "有機洗髮(200)"
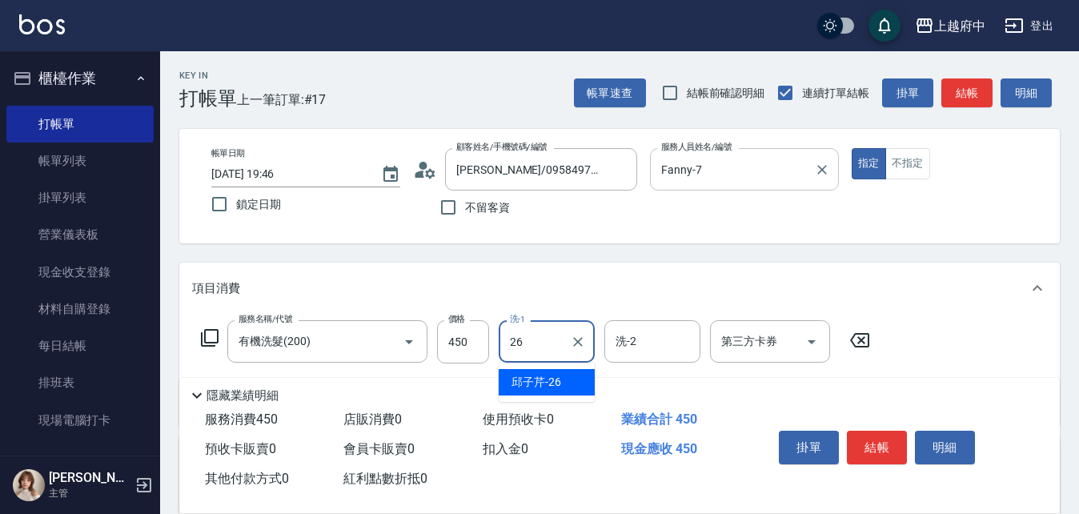
type input "[PERSON_NAME]-26"
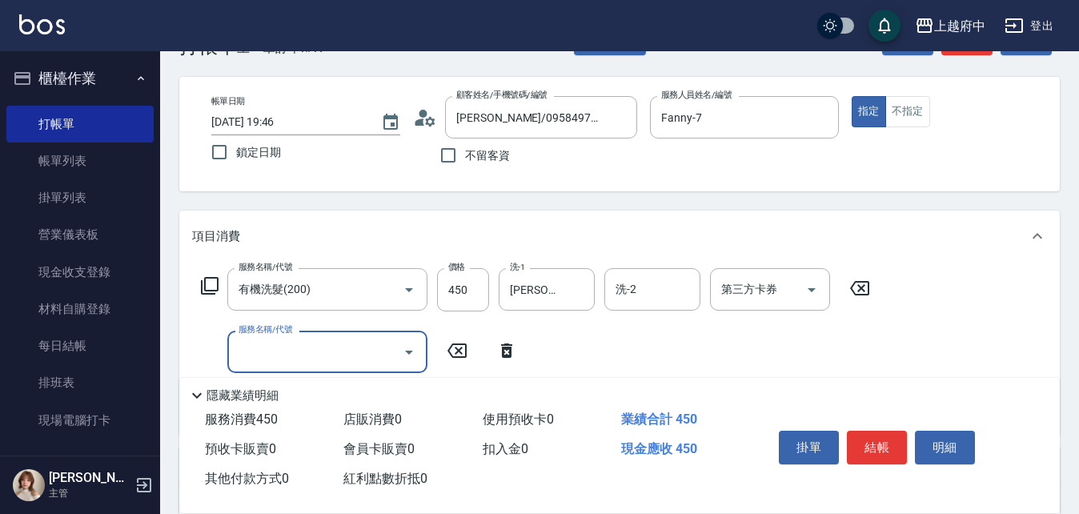
scroll to position [80, 0]
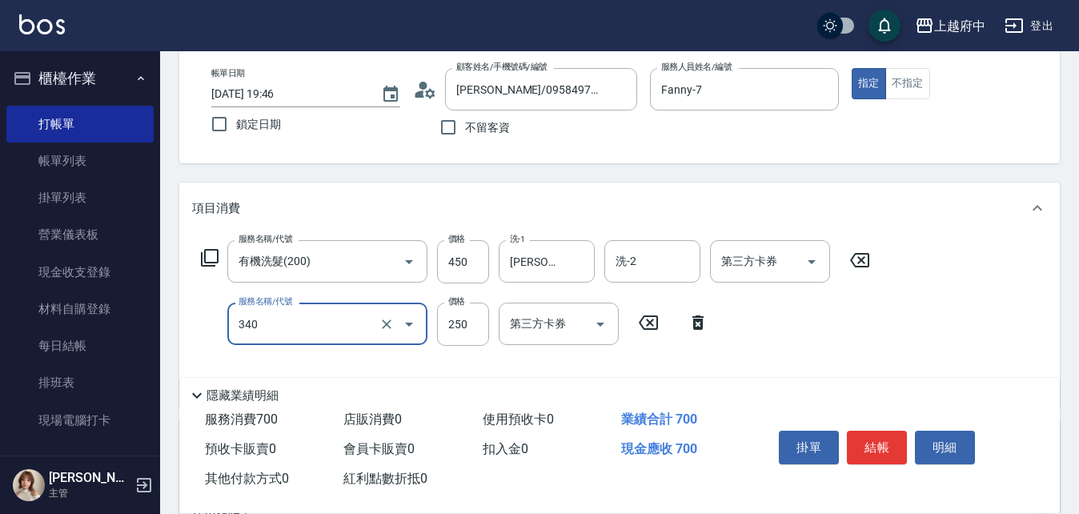
type input "剪髮(340)"
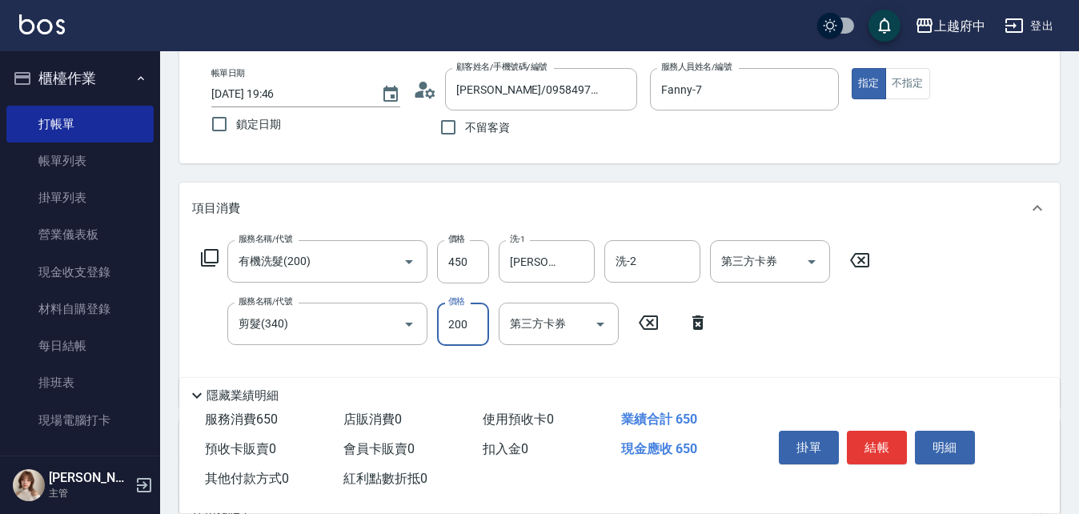
type input "200"
click at [822, 334] on div "服務名稱/代號 有機洗髮(200) 服務名稱/代號 價格 450 價格 洗-1 [PERSON_NAME]-26 洗-1 洗-2 洗-2 第三方卡券 第三方卡…" at bounding box center [536, 317] width 688 height 155
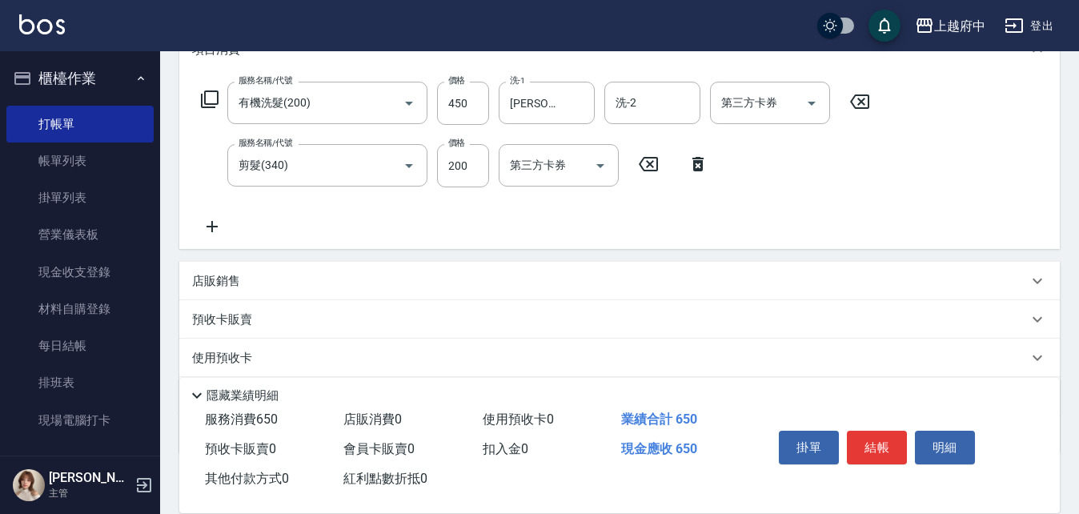
scroll to position [240, 0]
click at [200, 278] on p "店販銷售" at bounding box center [216, 279] width 48 height 17
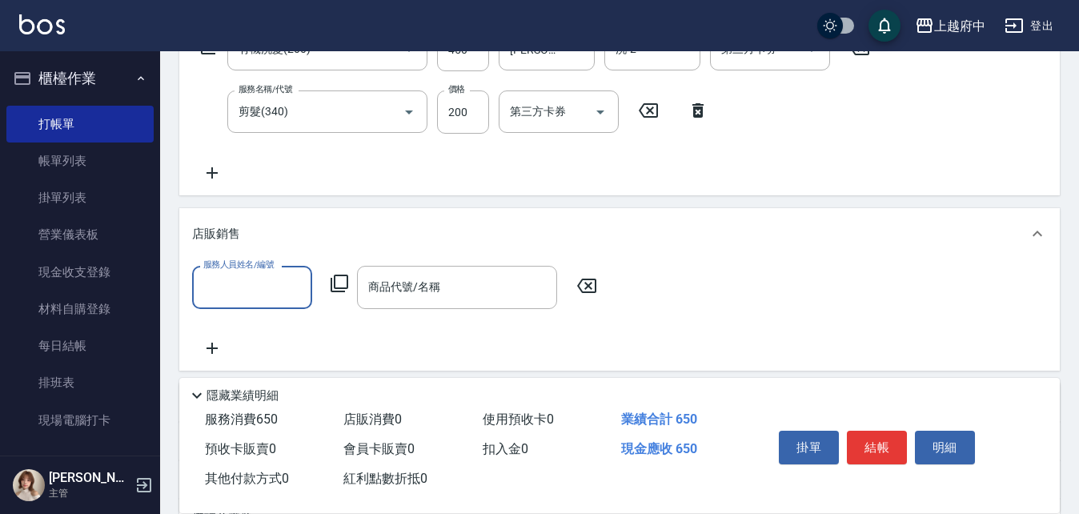
scroll to position [320, 0]
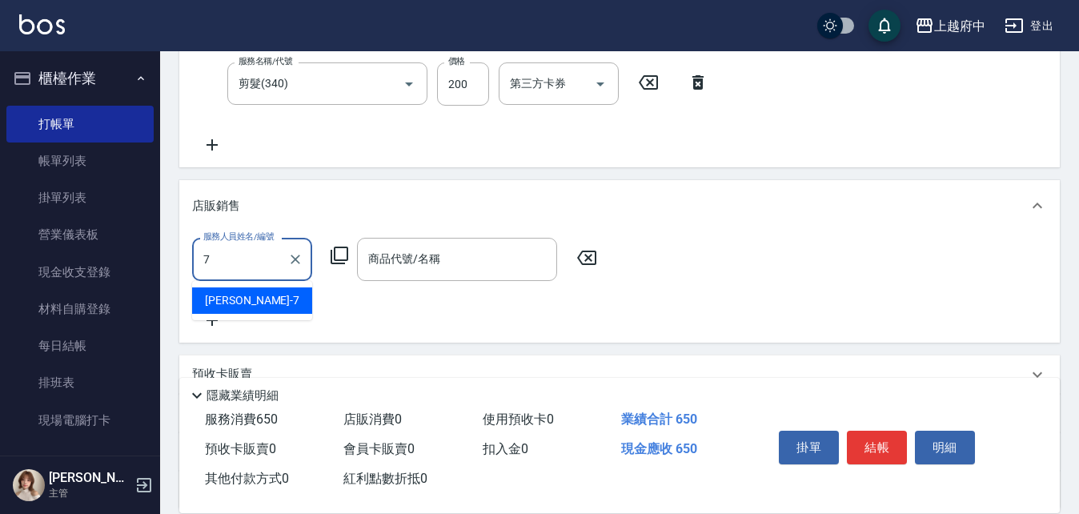
type input "Fanny-7"
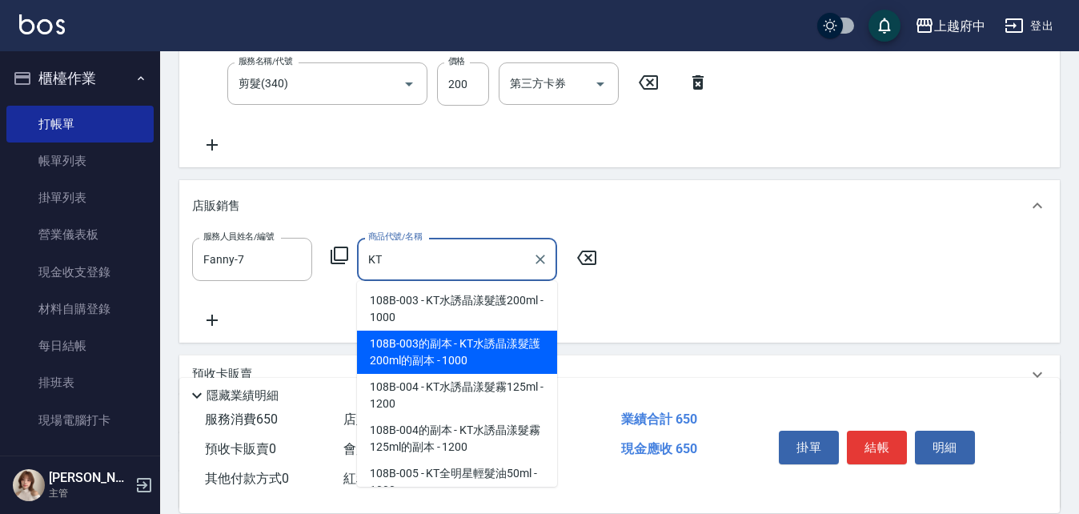
scroll to position [80, 0]
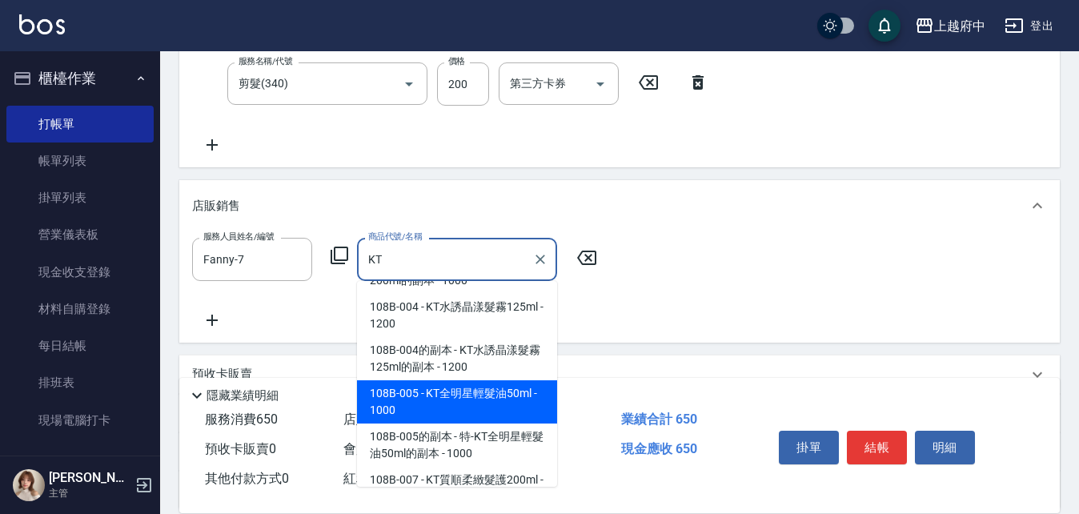
click at [479, 403] on span "108B-005 - KT全明星輕髮油50ml - 1000" at bounding box center [457, 401] width 200 height 43
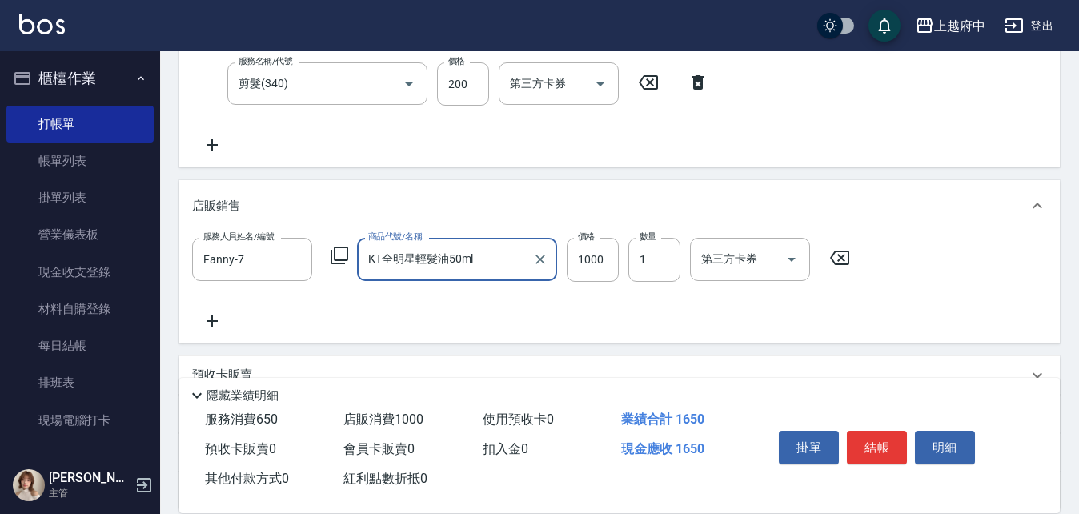
type input "KT全明星輕髮油50ml"
click at [548, 327] on div "服務人員姓名/編號 [PERSON_NAME]-7 服務人員姓名/編號 商品代號/名稱 KT全明星輕髮油50ml 商品代號/名稱 價格 1000 價格 數量 …" at bounding box center [619, 284] width 855 height 92
click at [870, 436] on button "結帳" at bounding box center [877, 448] width 60 height 34
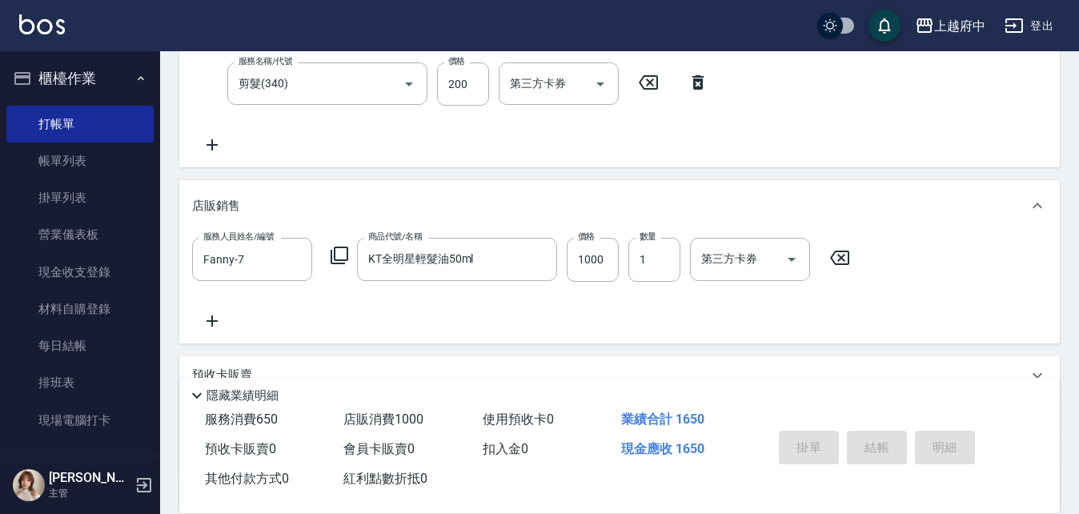
type input "[DATE] 19:47"
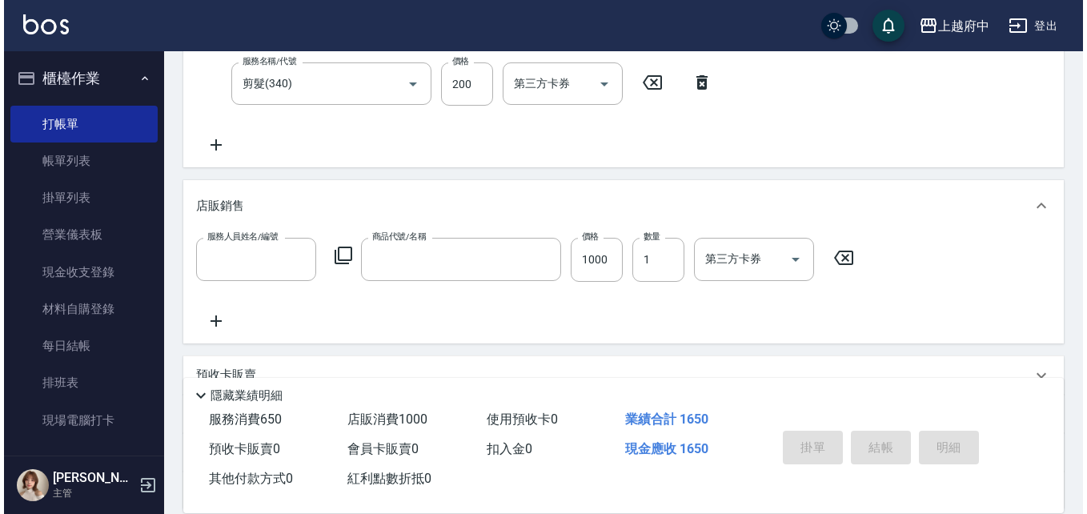
scroll to position [0, 0]
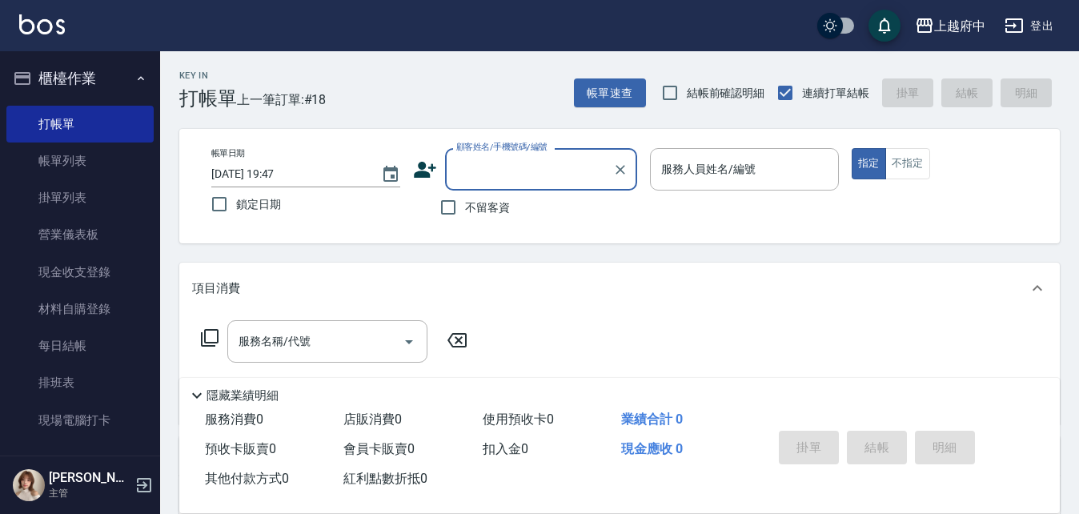
click at [420, 171] on icon at bounding box center [425, 170] width 24 height 24
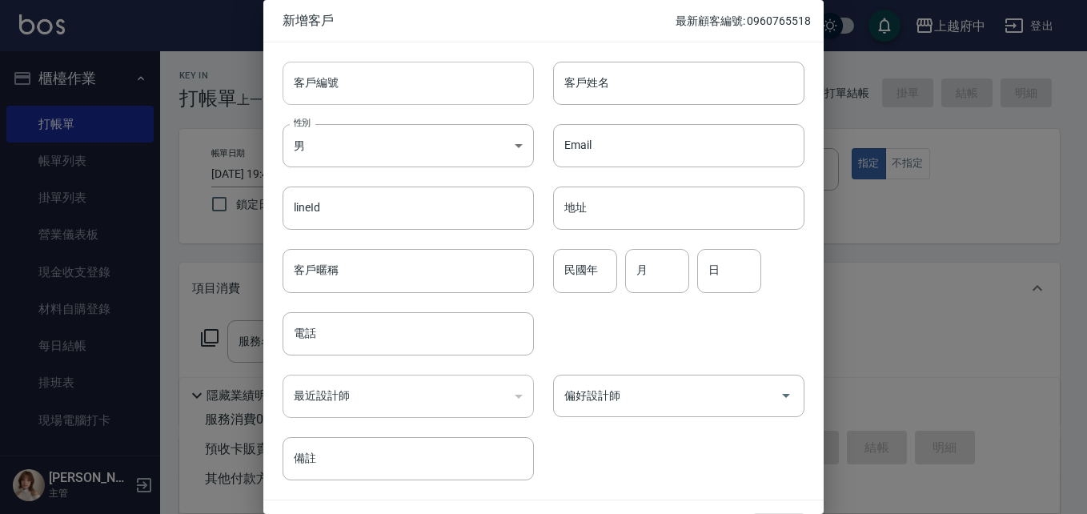
click at [393, 78] on input "客戶編號" at bounding box center [408, 83] width 251 height 43
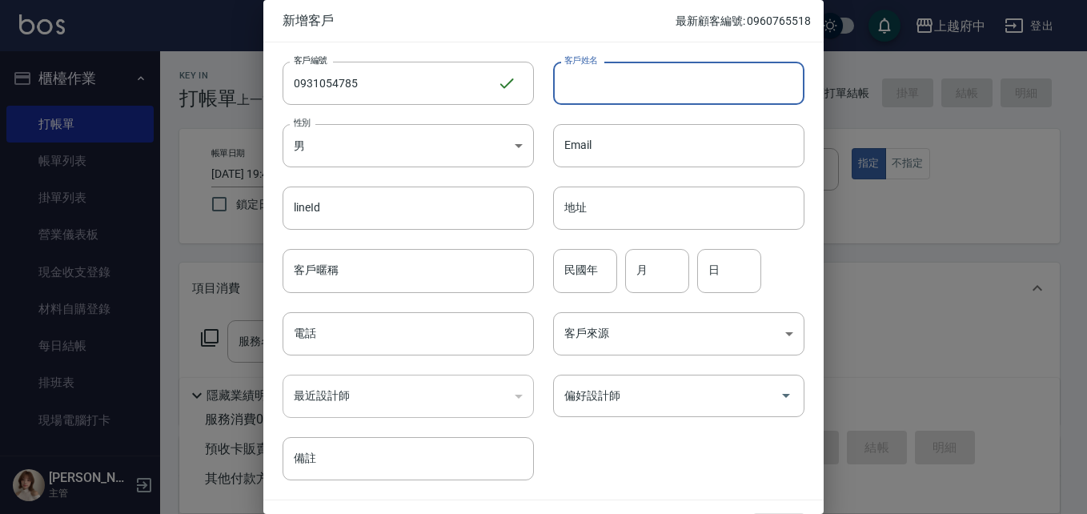
click at [591, 88] on input "客戶姓名" at bounding box center [678, 83] width 251 height 43
drag, startPoint x: 331, startPoint y: 344, endPoint x: 331, endPoint y: 331, distance: 13.6
click at [331, 343] on input "電話" at bounding box center [408, 333] width 251 height 43
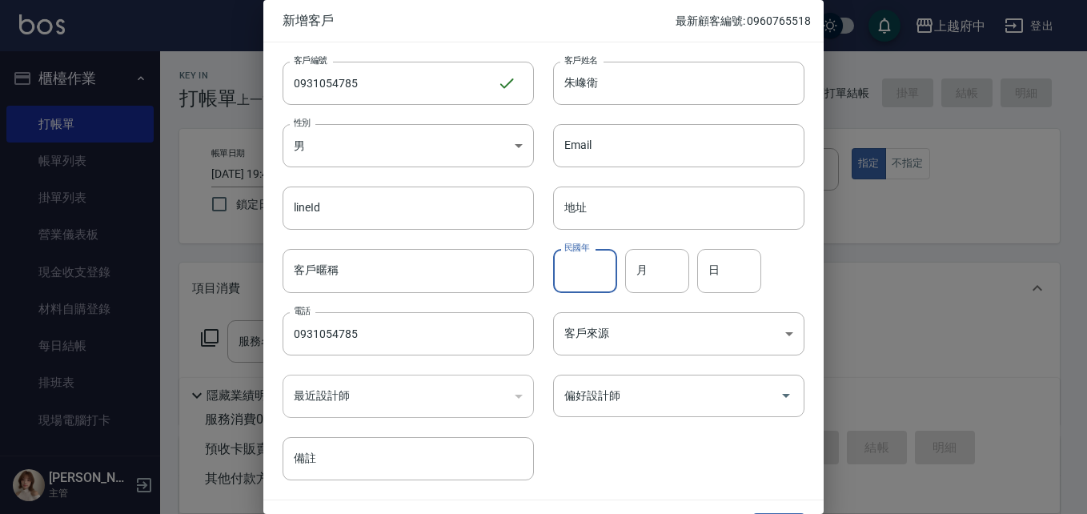
click at [581, 264] on input "民國年" at bounding box center [585, 270] width 64 height 43
drag, startPoint x: 657, startPoint y: 436, endPoint x: 671, endPoint y: 443, distance: 16.1
click at [669, 442] on div "客戶編號 0931054785 ​ 客戶編號 客戶姓名 [PERSON_NAME] 客戶姓名 性別 男 [DEMOGRAPHIC_DATA] 性別 Email…" at bounding box center [533, 261] width 541 height 438
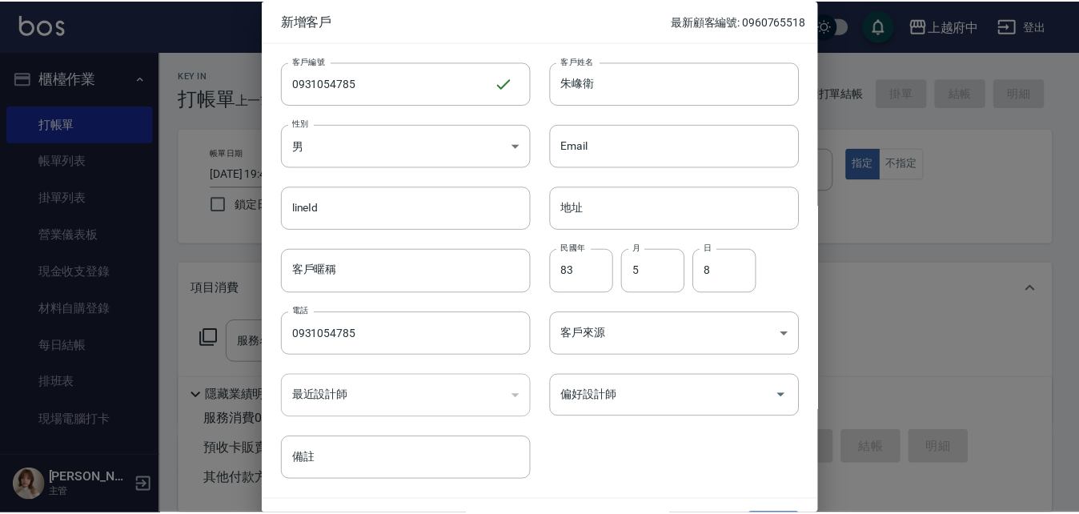
scroll to position [41, 0]
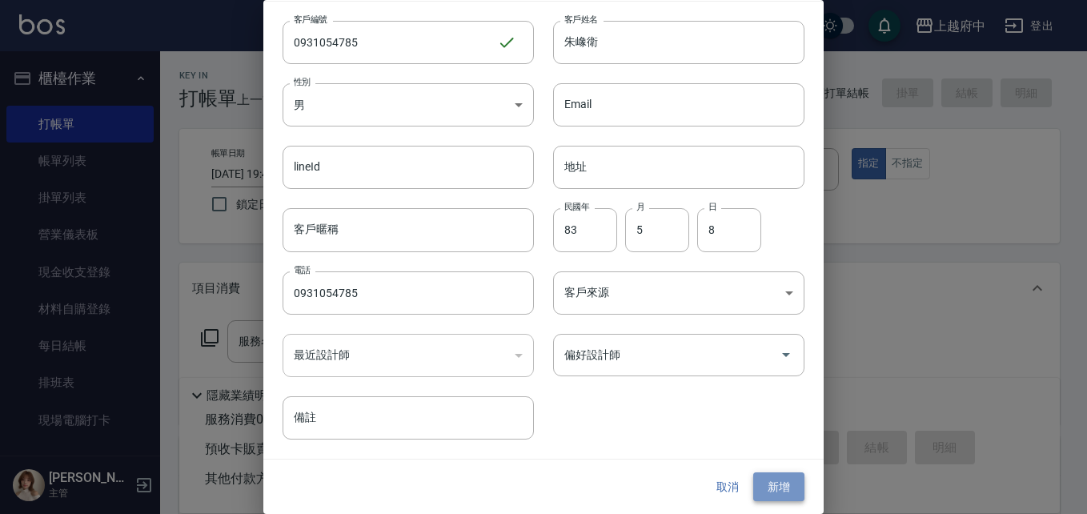
click at [771, 492] on button "新增" at bounding box center [778, 487] width 51 height 30
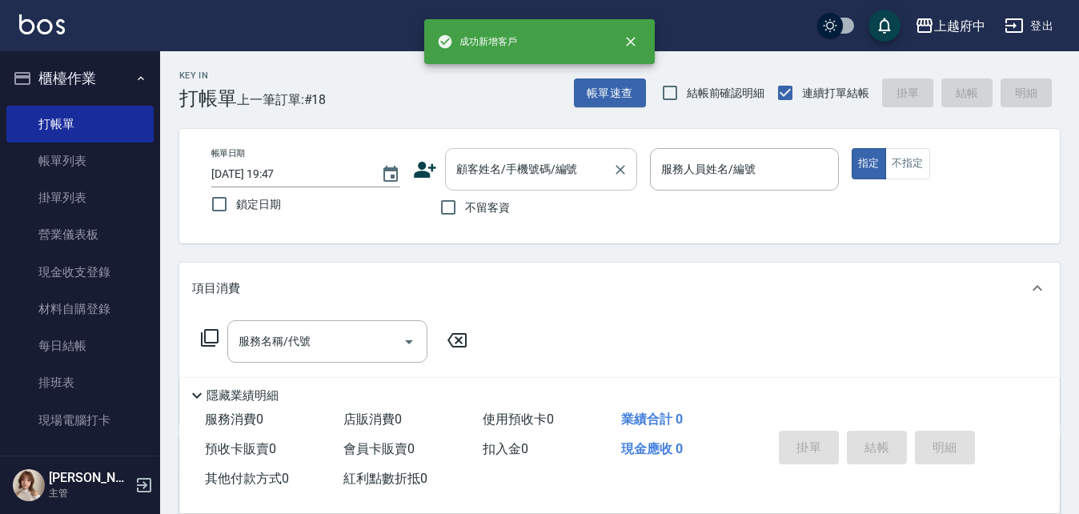
click at [477, 178] on input "顧客姓名/手機號碼/編號" at bounding box center [529, 169] width 154 height 28
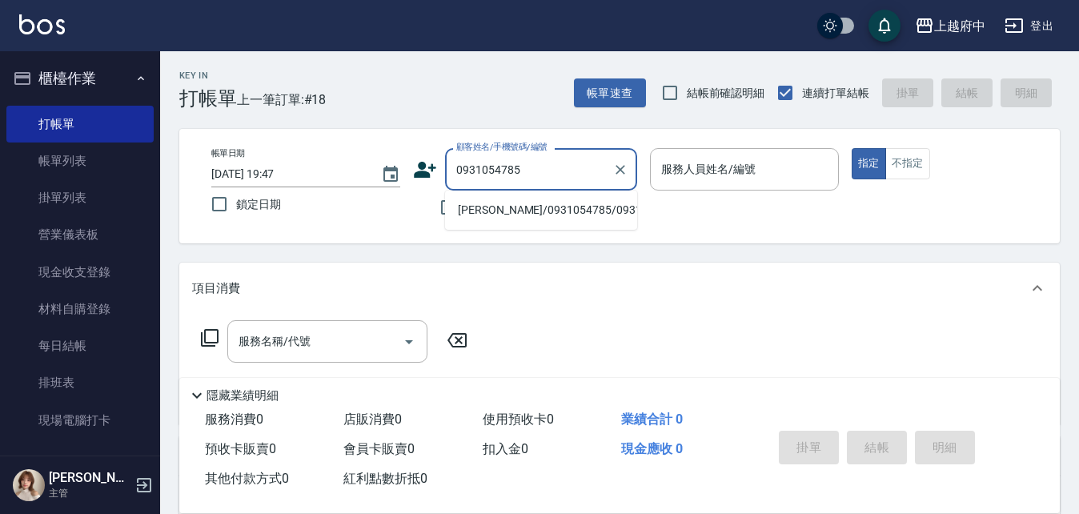
click at [497, 219] on li "[PERSON_NAME]/0931054785/0931054785" at bounding box center [541, 210] width 192 height 26
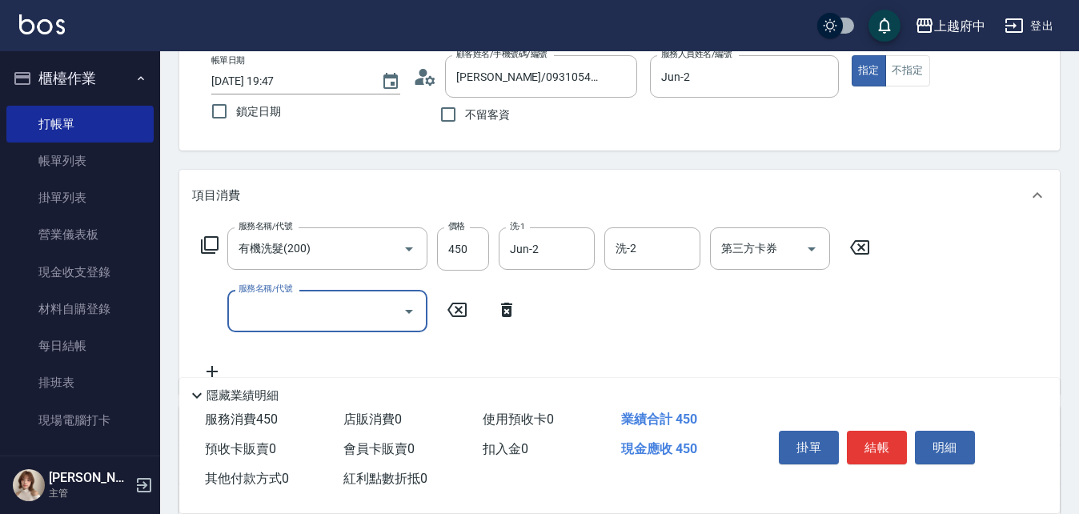
scroll to position [240, 0]
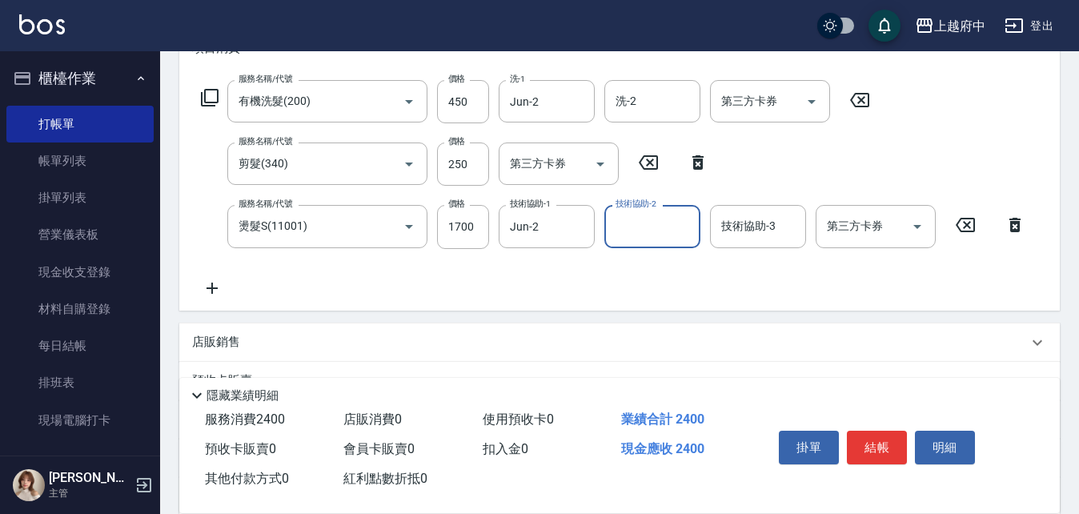
click at [539, 280] on div "服務名稱/代號 有機洗髮(200) 服務名稱/代號 價格 450 價格 洗-1 Jun-2 洗-1 洗-2 洗-2 第三方卡券 第三方卡券 服務名稱/代號 剪…" at bounding box center [613, 188] width 843 height 217
click at [870, 434] on button "結帳" at bounding box center [877, 448] width 60 height 34
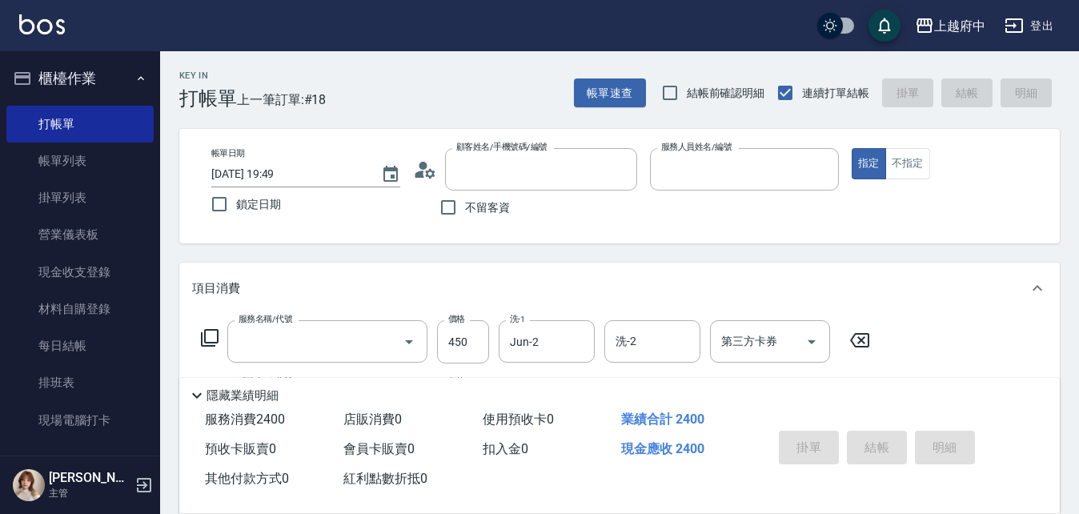
scroll to position [0, 0]
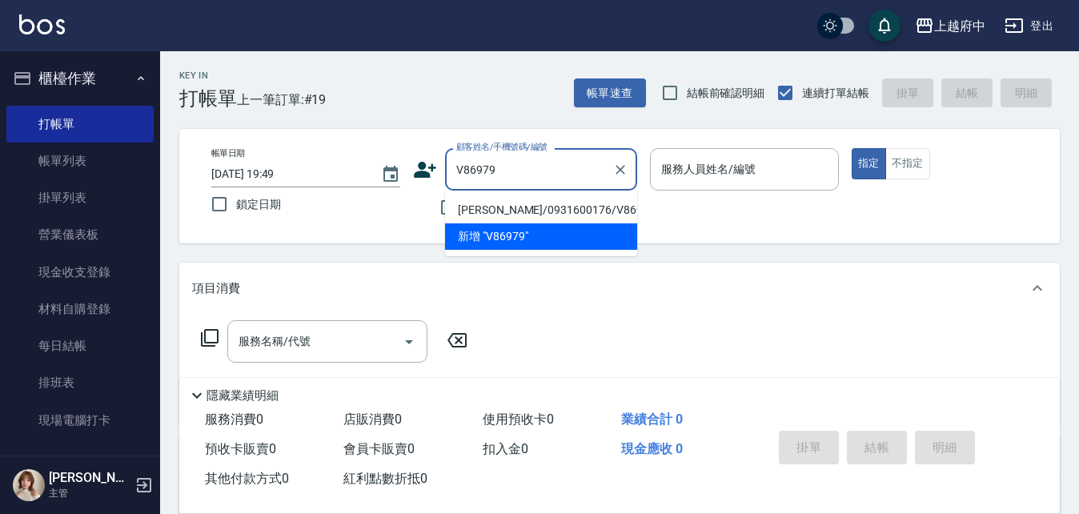
click at [479, 208] on li "[PERSON_NAME]/0931600176/V86979" at bounding box center [541, 210] width 192 height 26
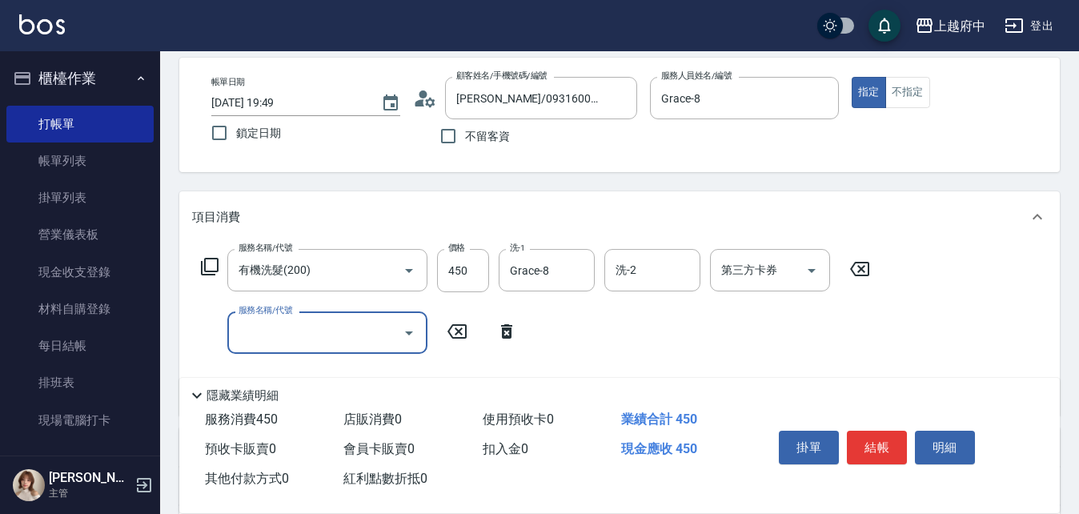
scroll to position [160, 0]
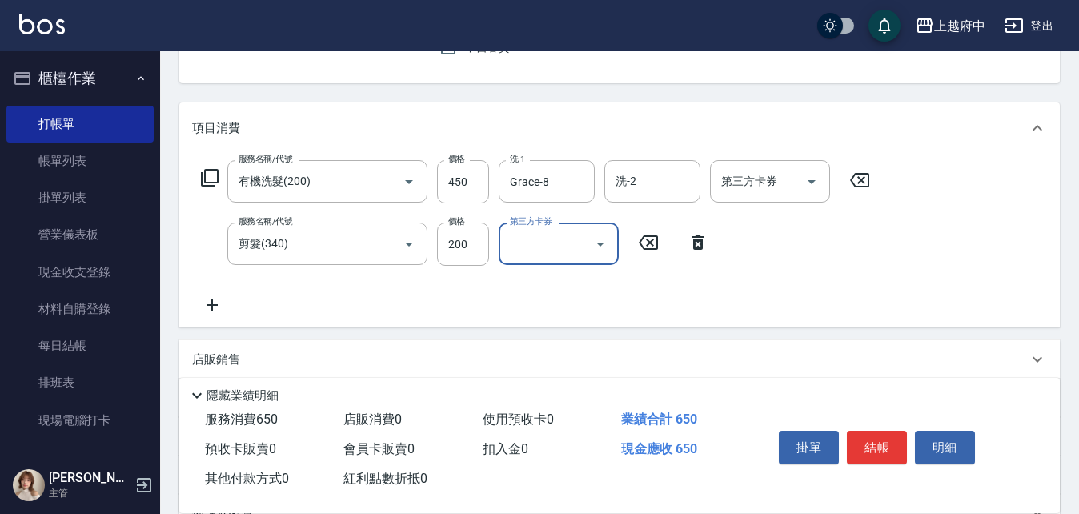
click at [665, 299] on div "服務名稱/代號 有機洗髮(200) 服務名稱/代號 價格 450 價格 洗-1 Grace-8 洗-1 洗-2 洗-2 第三方卡券 第三方卡券 服務名稱/代號…" at bounding box center [536, 237] width 688 height 155
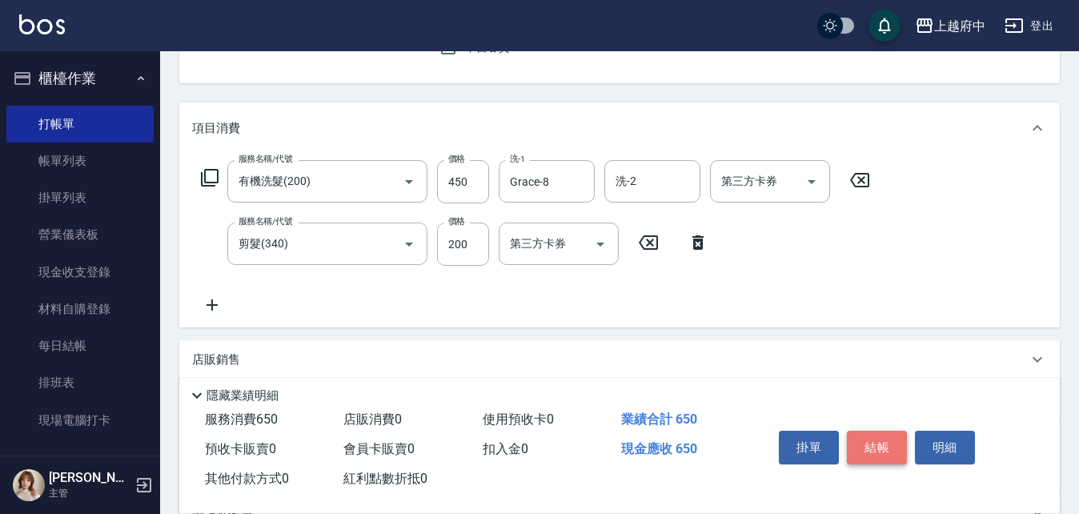
click at [875, 437] on button "結帳" at bounding box center [877, 448] width 60 height 34
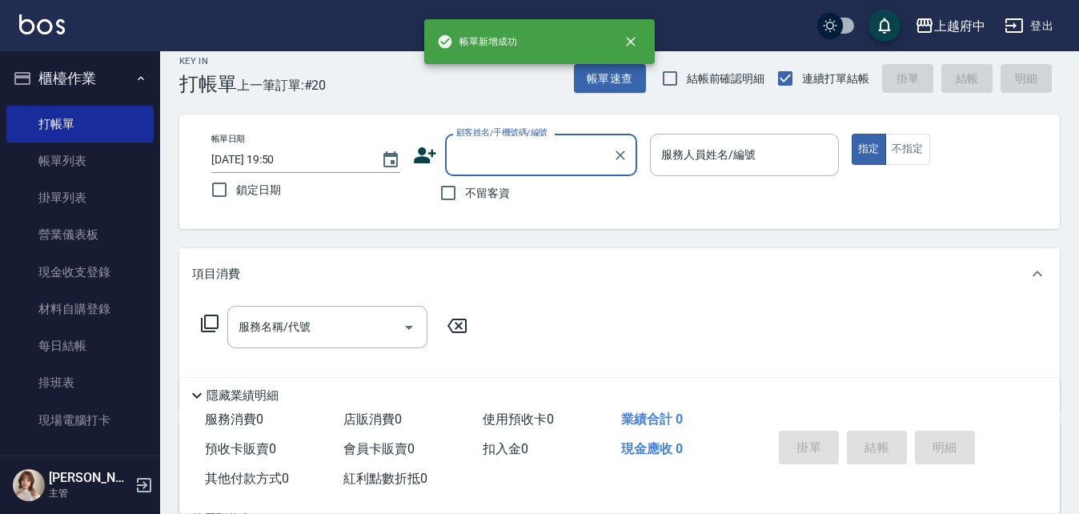
scroll to position [0, 0]
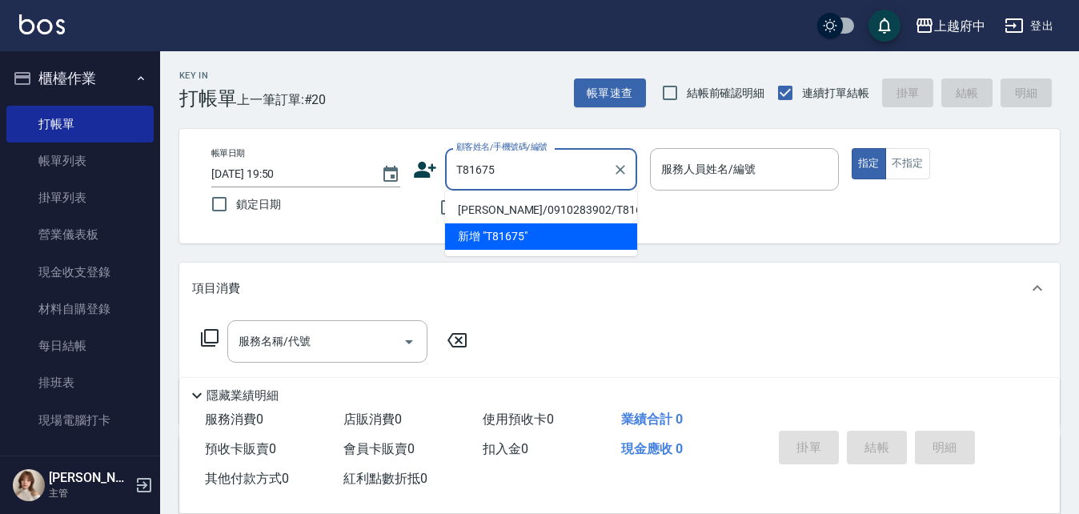
click at [492, 208] on li "[PERSON_NAME]/0910283902/T81675" at bounding box center [541, 210] width 192 height 26
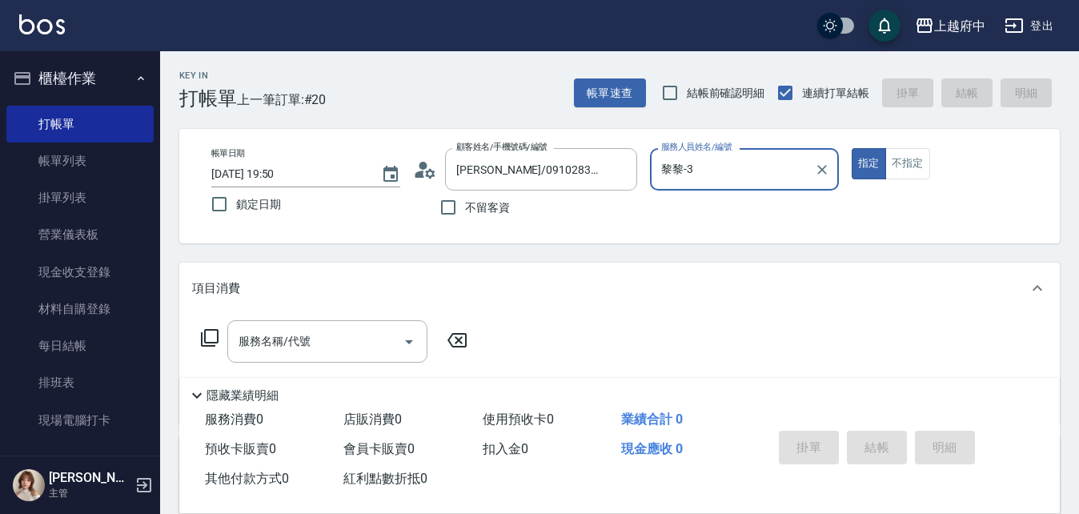
click at [852, 148] on button "指定" at bounding box center [869, 163] width 34 height 31
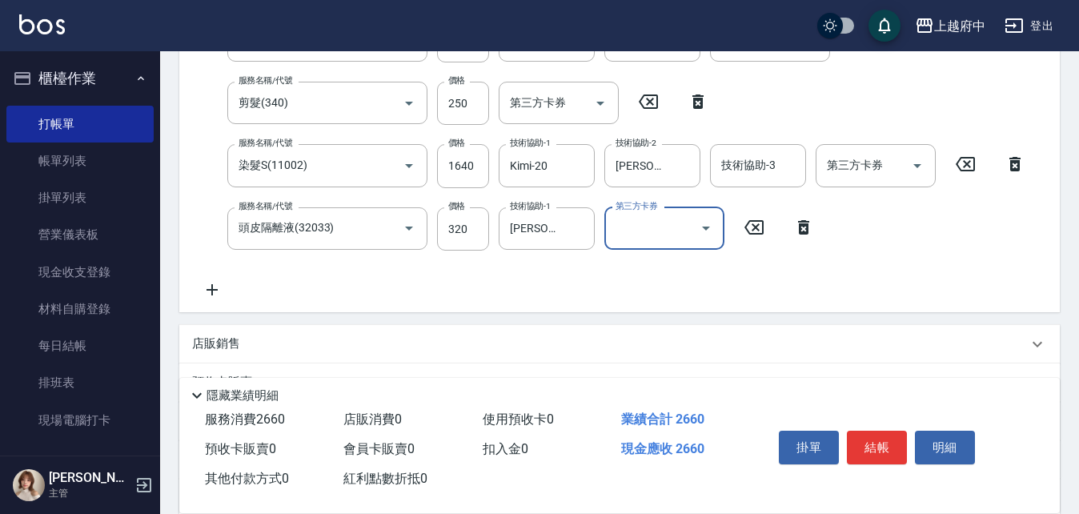
scroll to position [320, 0]
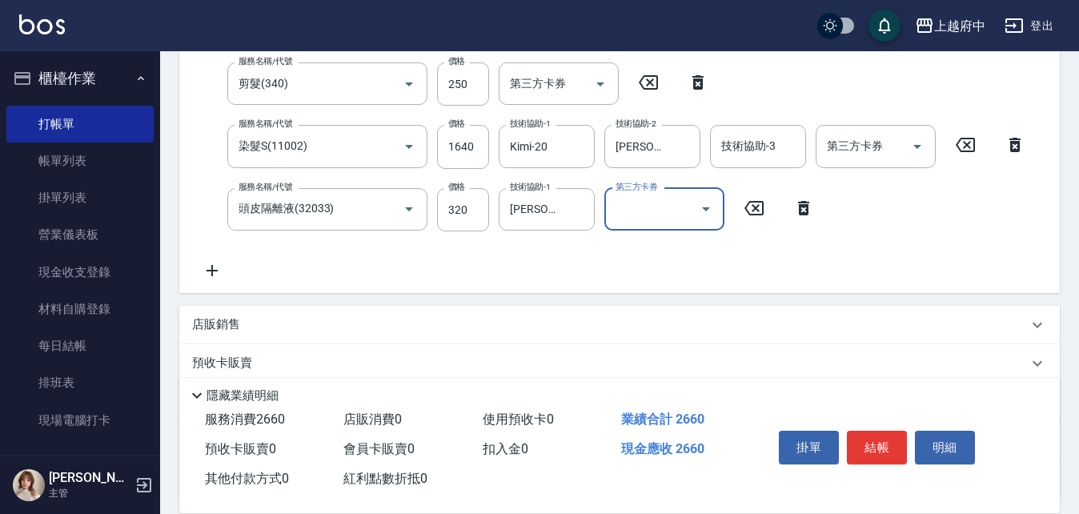
click at [893, 261] on div "服務名稱/代號 有機洗髮(200) 服務名稱/代號 價格 450 價格 洗-1 [PERSON_NAME]-28 洗-1 洗-2 洗-2 第三方卡券 第三方卡…" at bounding box center [613, 140] width 843 height 280
click at [871, 437] on button "結帳" at bounding box center [877, 448] width 60 height 34
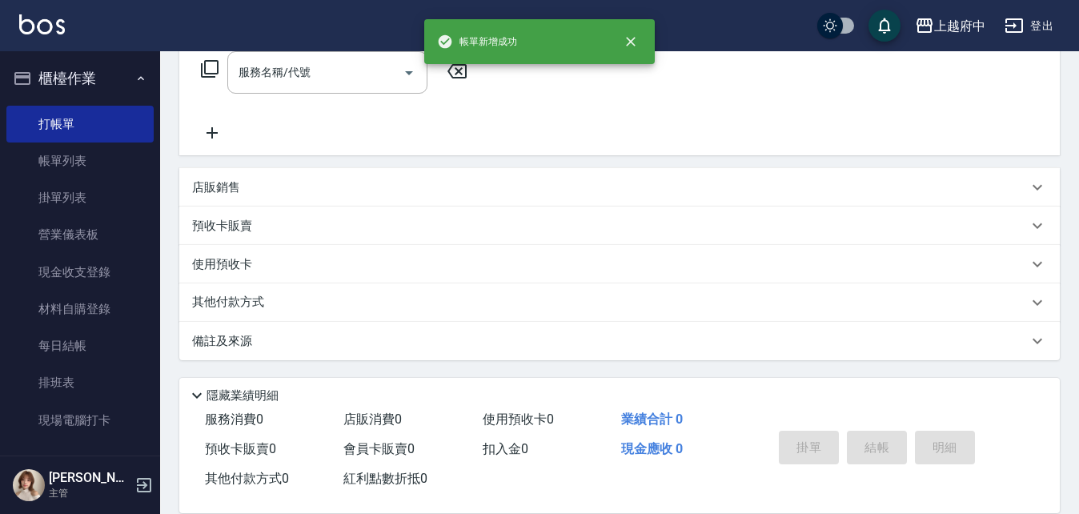
scroll to position [0, 0]
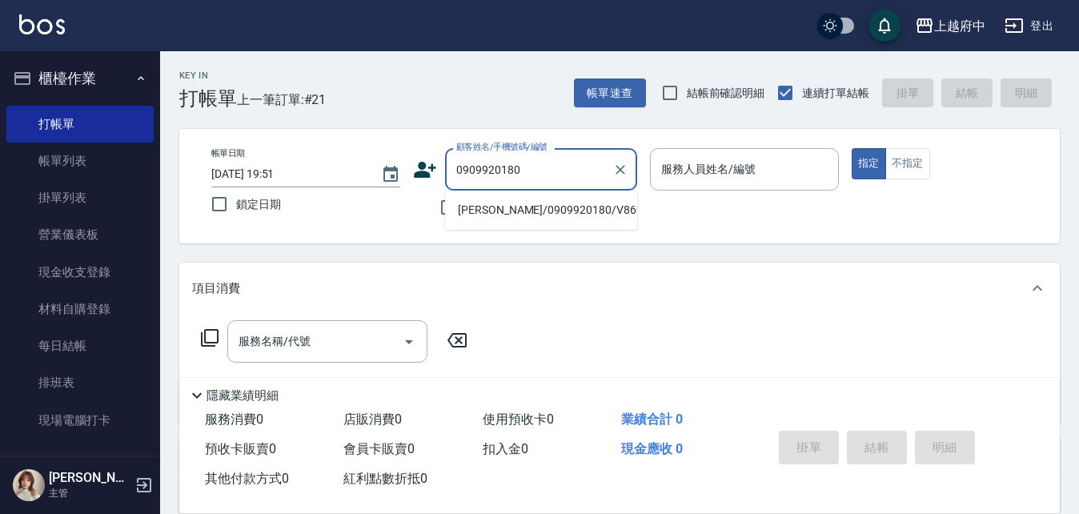
click at [520, 203] on li "[PERSON_NAME]/0909920180/V86993" at bounding box center [541, 210] width 192 height 26
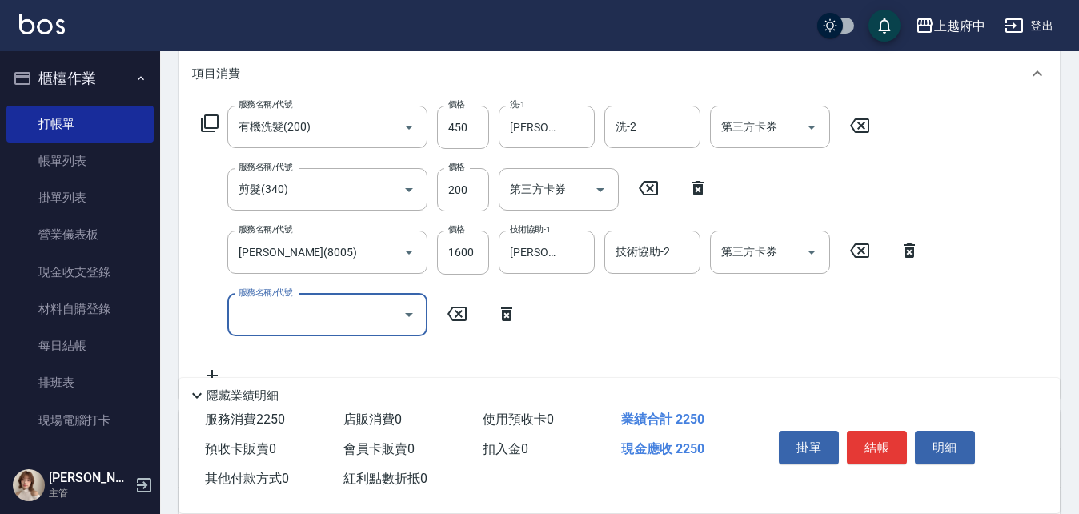
scroll to position [240, 0]
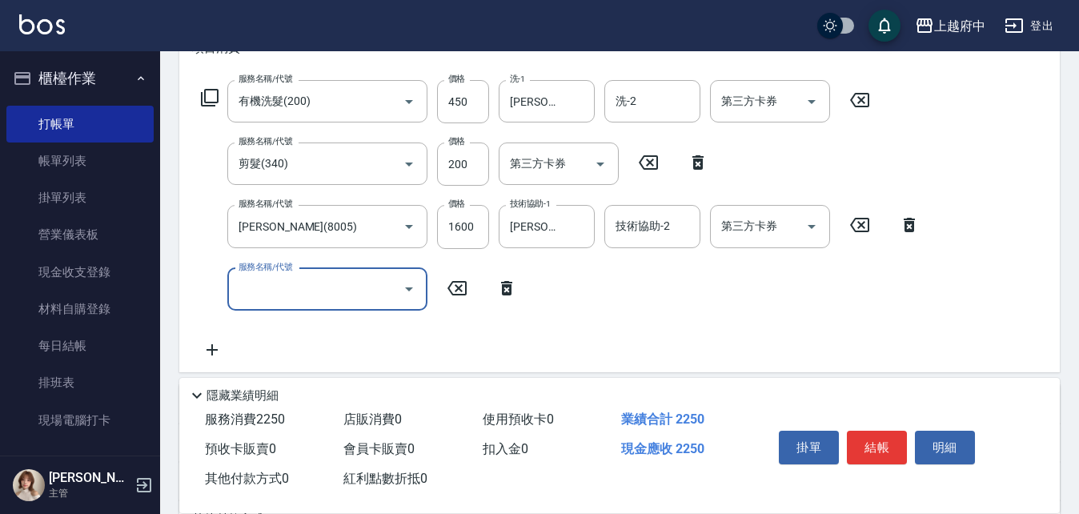
click at [511, 287] on icon at bounding box center [506, 288] width 11 height 14
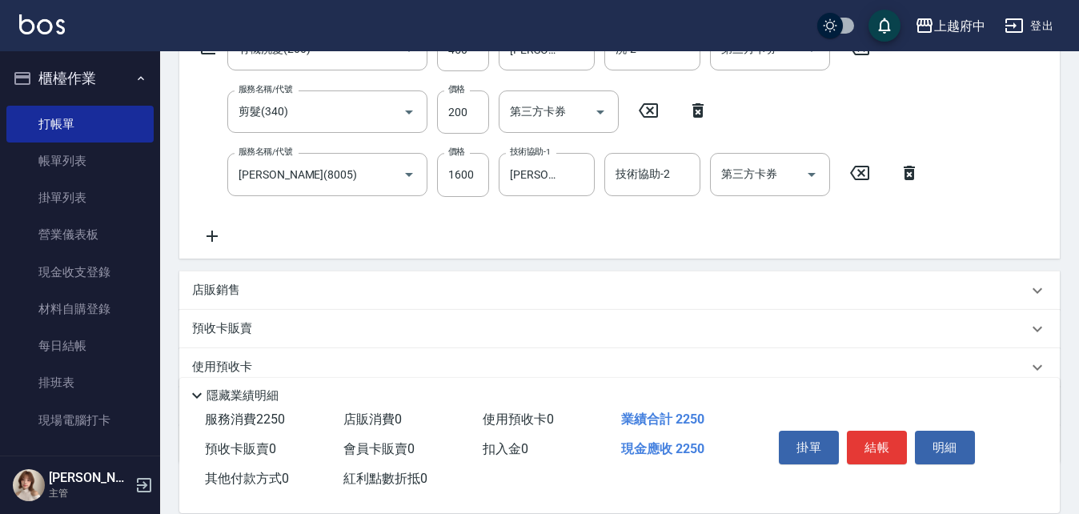
scroll to position [320, 0]
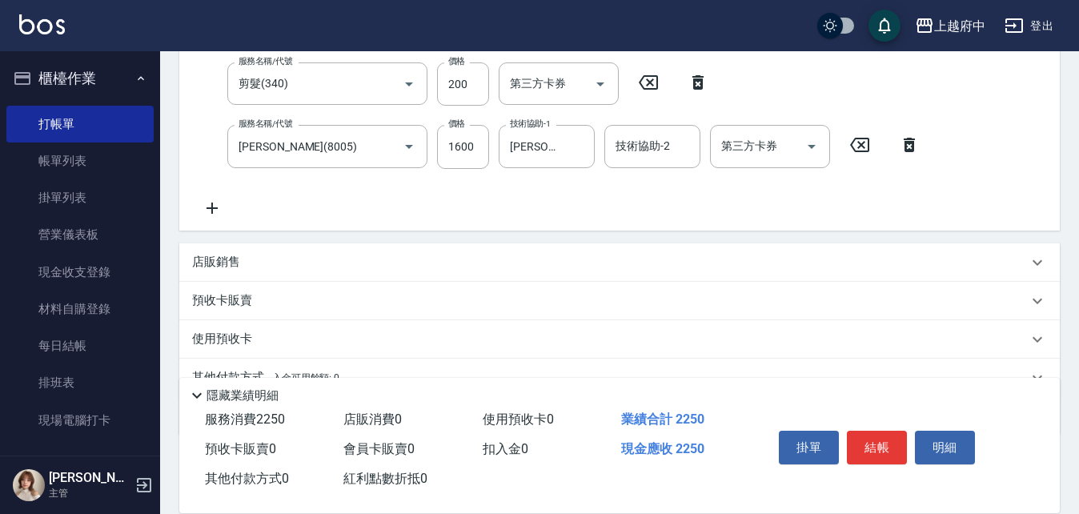
click at [212, 267] on p "店販銷售" at bounding box center [216, 262] width 48 height 17
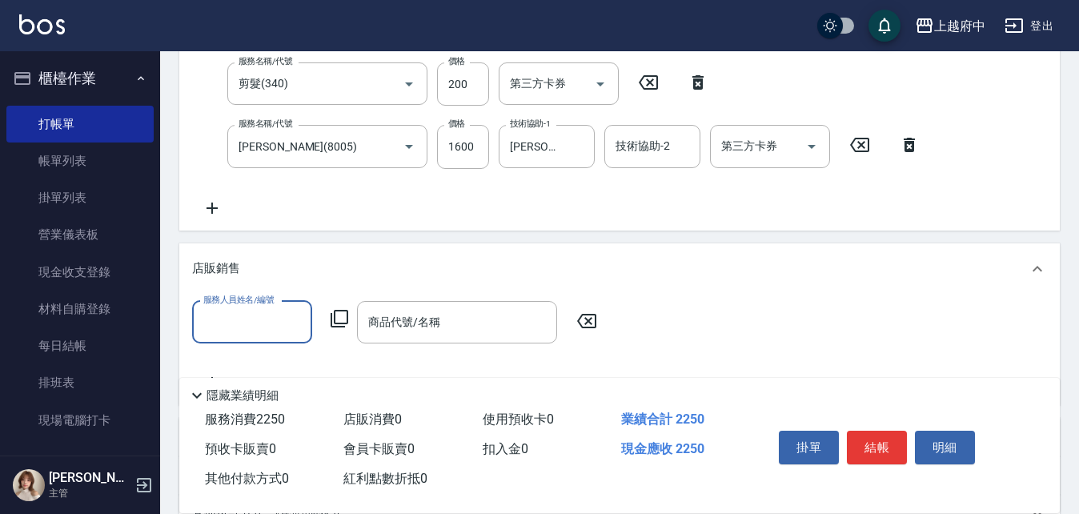
scroll to position [0, 0]
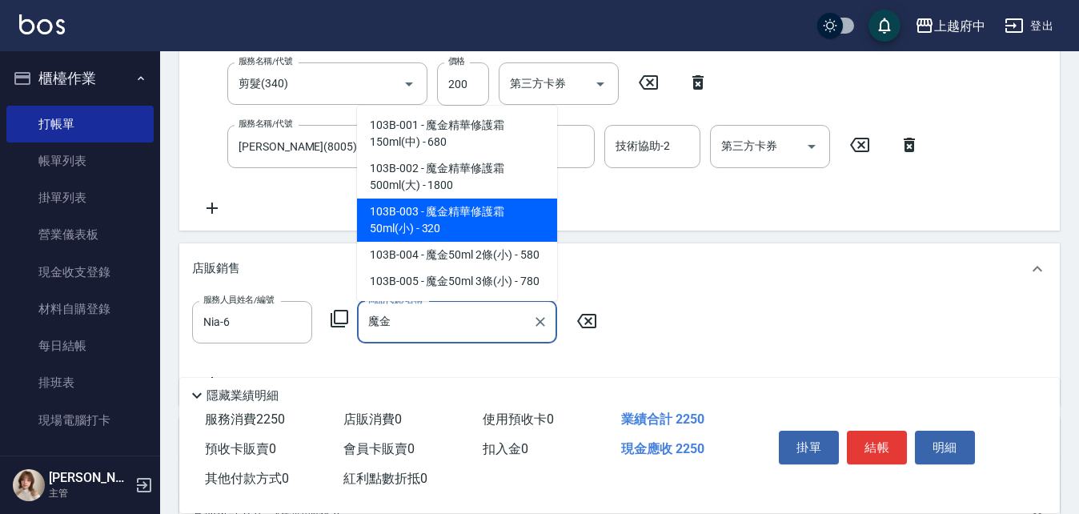
click at [450, 223] on span "103B-003 - 魔金精華修護霜50ml(小) - 320" at bounding box center [457, 220] width 200 height 43
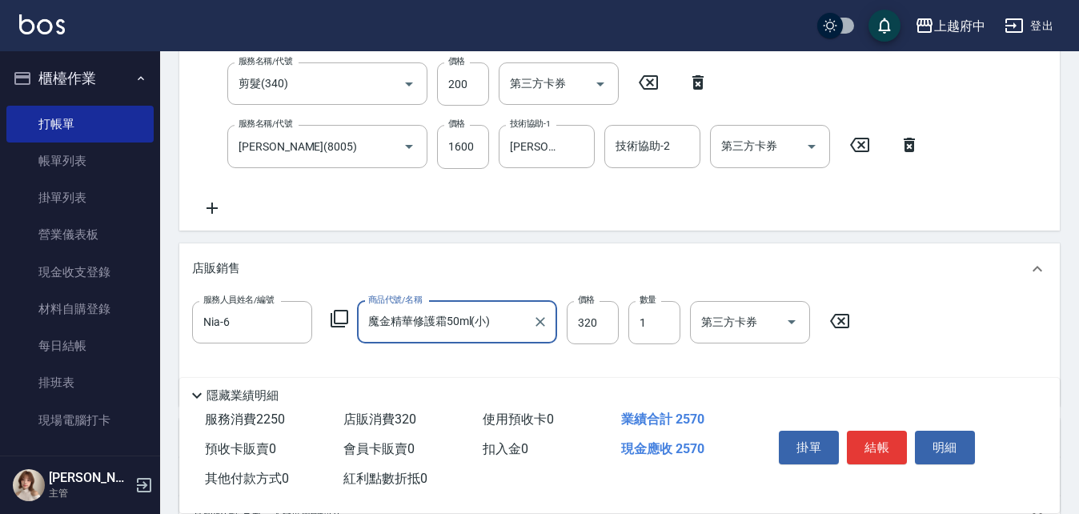
click at [958, 326] on div "服務人員姓名/編號 Nia-6 服務人員姓名/編號 商品代號/名稱 魔金精華修護霜50ml(小) 商品代號/名稱 價格 320 價格 數量 1 數量 第三方卡…" at bounding box center [619, 347] width 855 height 92
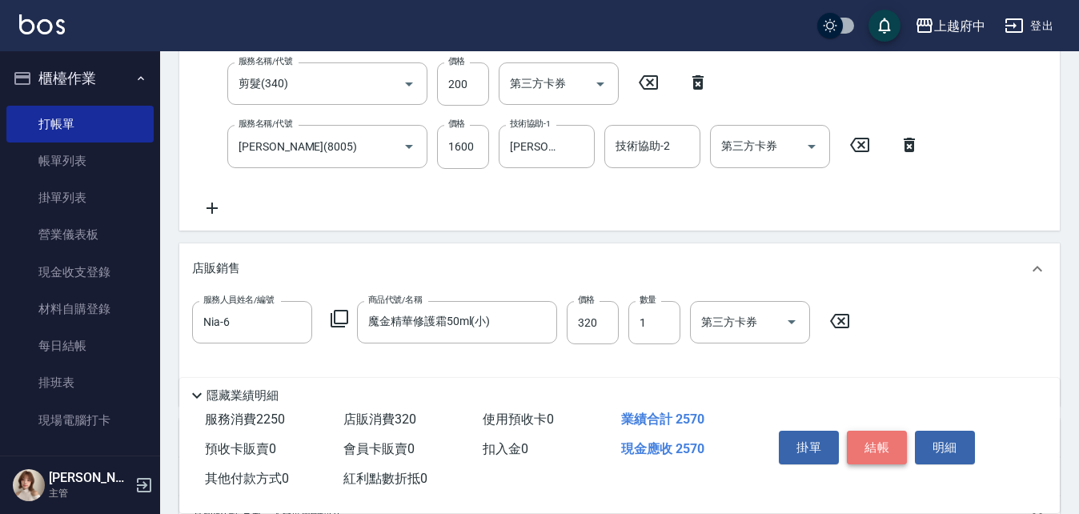
click at [885, 434] on button "結帳" at bounding box center [877, 448] width 60 height 34
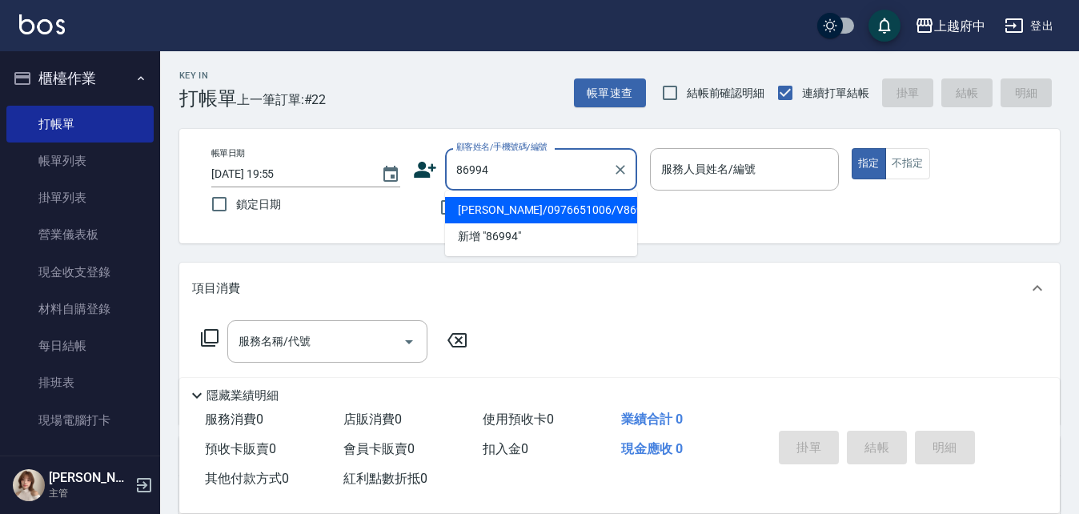
click at [513, 208] on li "[PERSON_NAME]/0976651006/V86994" at bounding box center [541, 210] width 192 height 26
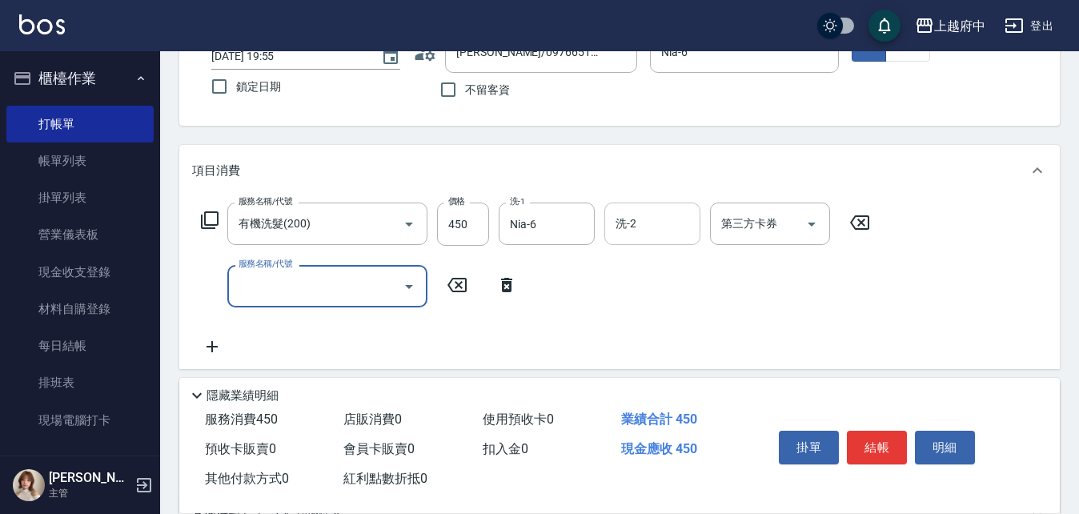
scroll to position [160, 0]
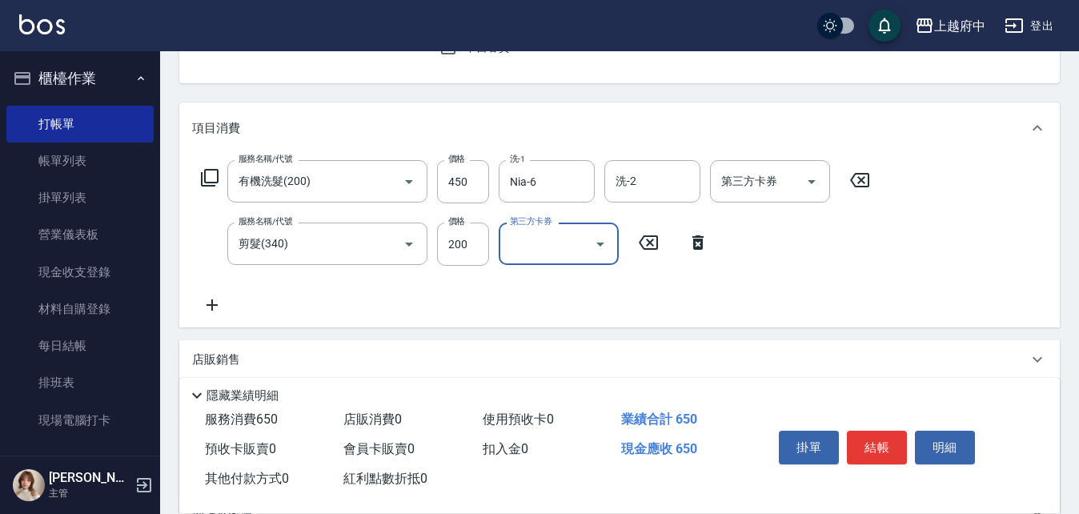
click at [648, 303] on div "服務名稱/代號 有機洗髮(200) 服務名稱/代號 價格 450 價格 洗-1 Nia-6 洗-1 洗-2 洗-2 第三方卡券 第三方卡券 服務名稱/代號 剪…" at bounding box center [536, 237] width 688 height 155
click at [887, 450] on button "結帳" at bounding box center [877, 448] width 60 height 34
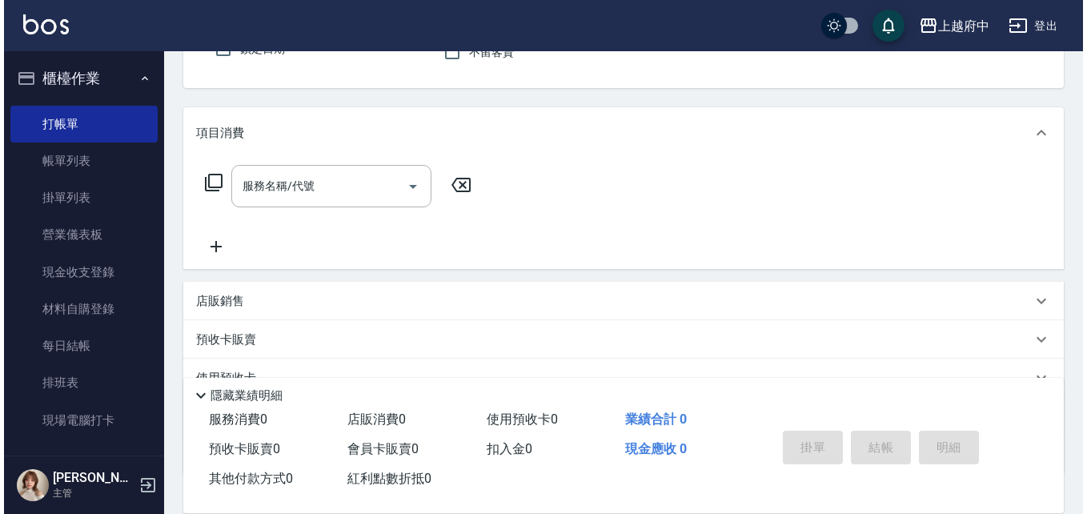
scroll to position [0, 0]
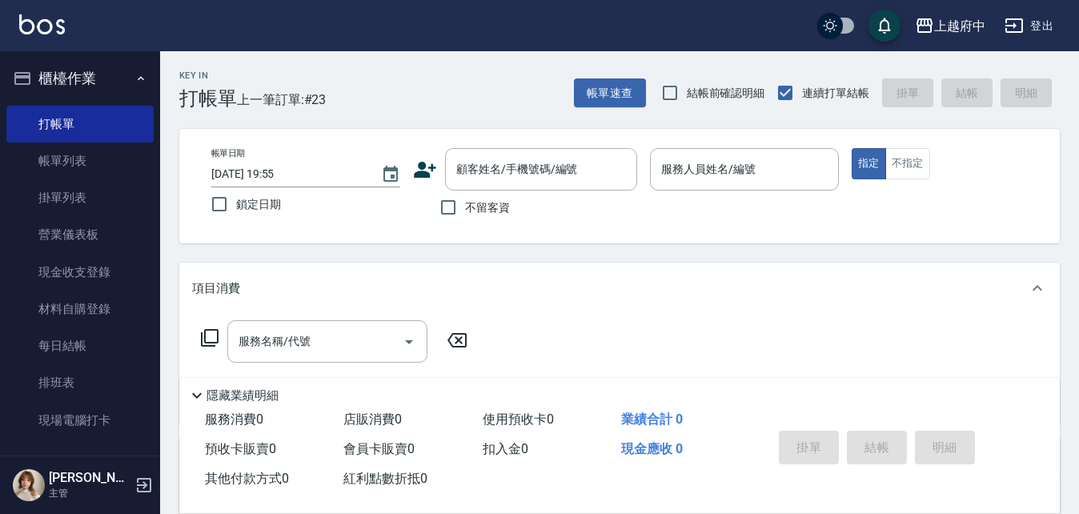
click at [422, 159] on icon at bounding box center [425, 170] width 24 height 24
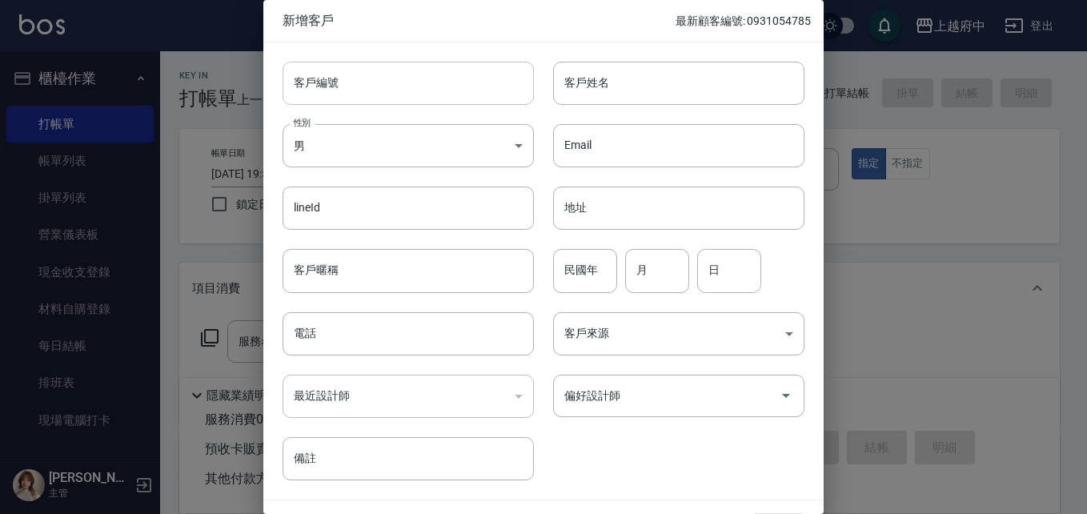
click at [350, 92] on input "客戶編號" at bounding box center [408, 83] width 251 height 43
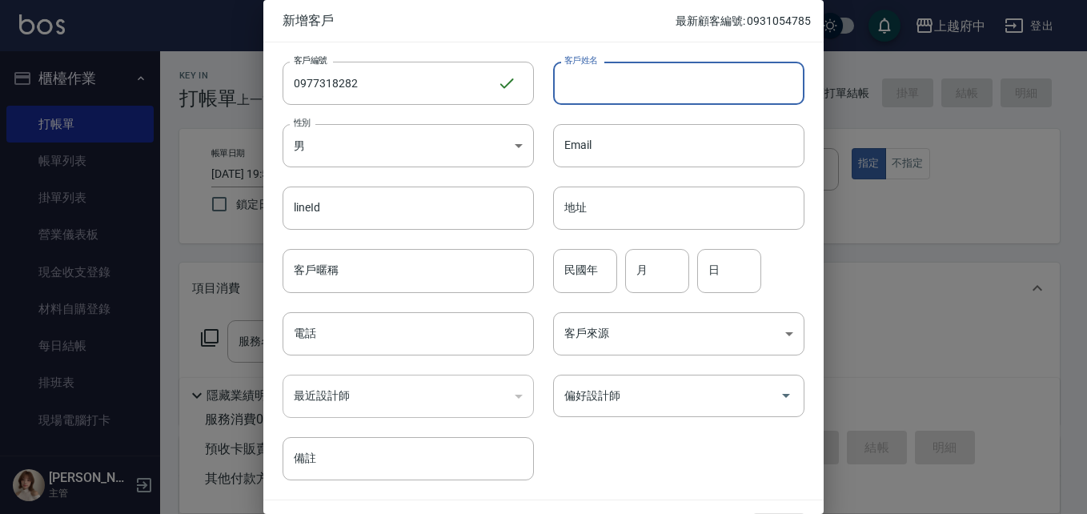
click at [576, 78] on input "客戶姓名" at bounding box center [678, 83] width 251 height 43
click at [329, 343] on input "電話" at bounding box center [408, 333] width 251 height 43
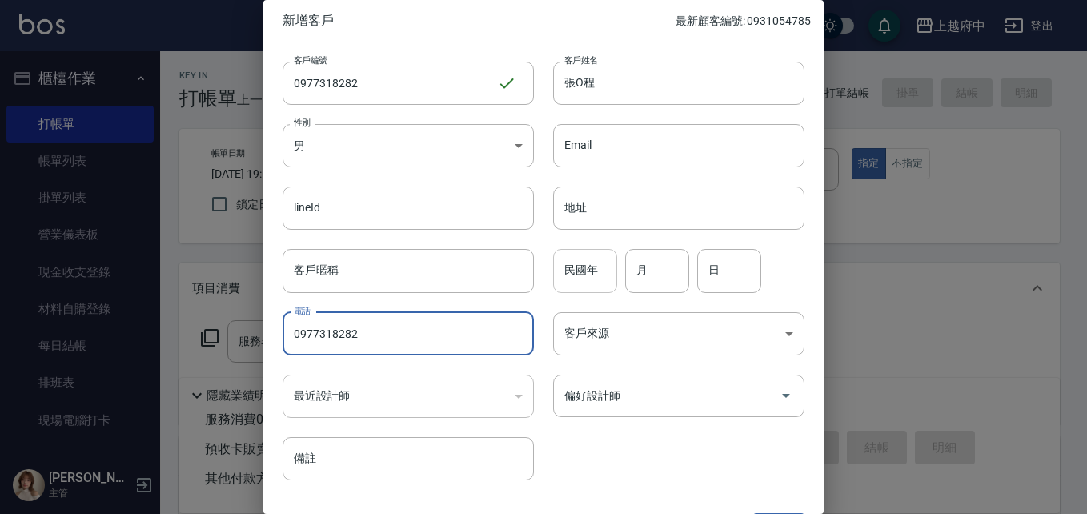
click at [576, 270] on input "民國年" at bounding box center [585, 270] width 64 height 43
click at [653, 448] on div "客戶編號 0977318282 ​ 客戶編號 客戶姓名 張O程 客戶姓名 性別 男 [DEMOGRAPHIC_DATA] 性別 Email Email lin…" at bounding box center [533, 261] width 541 height 438
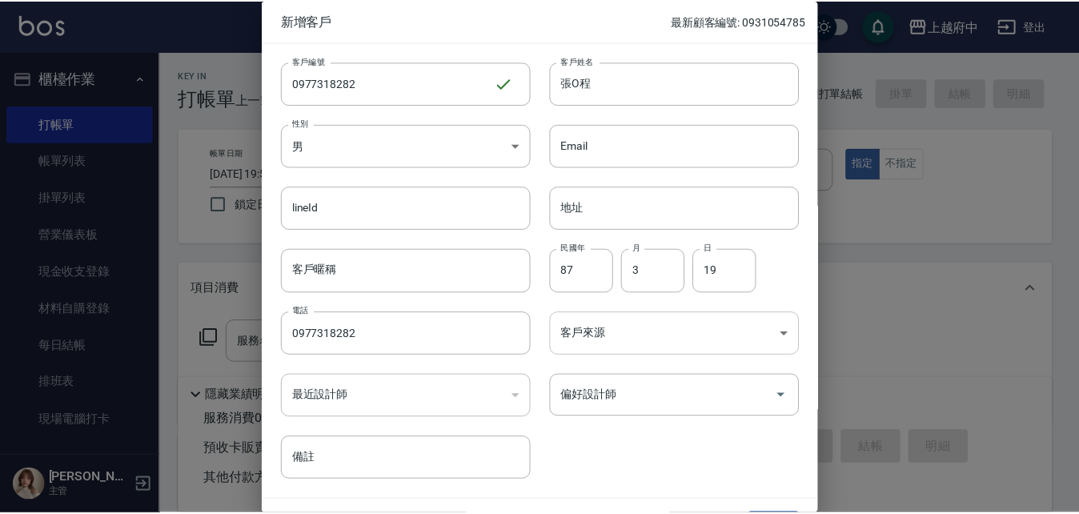
scroll to position [41, 0]
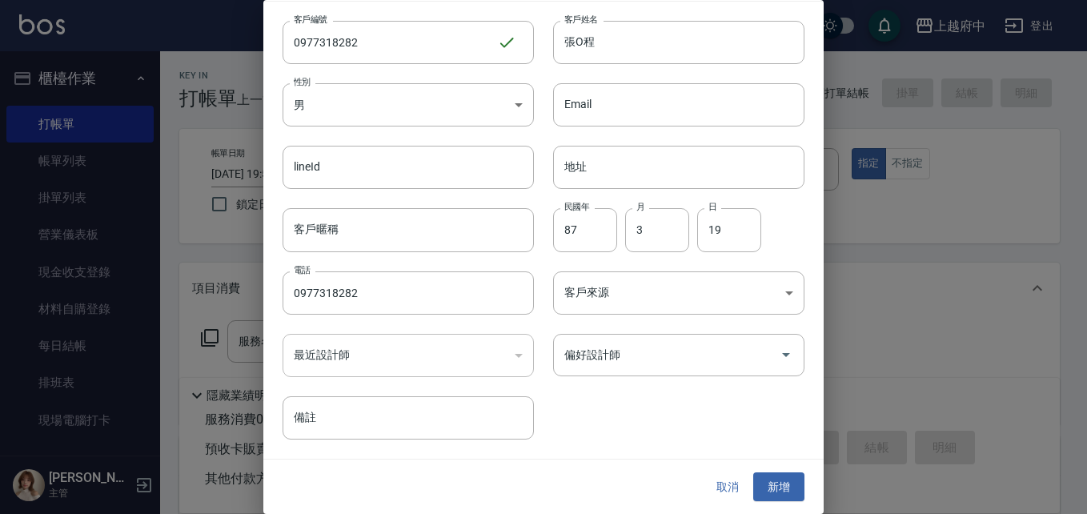
click at [769, 482] on button "新增" at bounding box center [778, 487] width 51 height 30
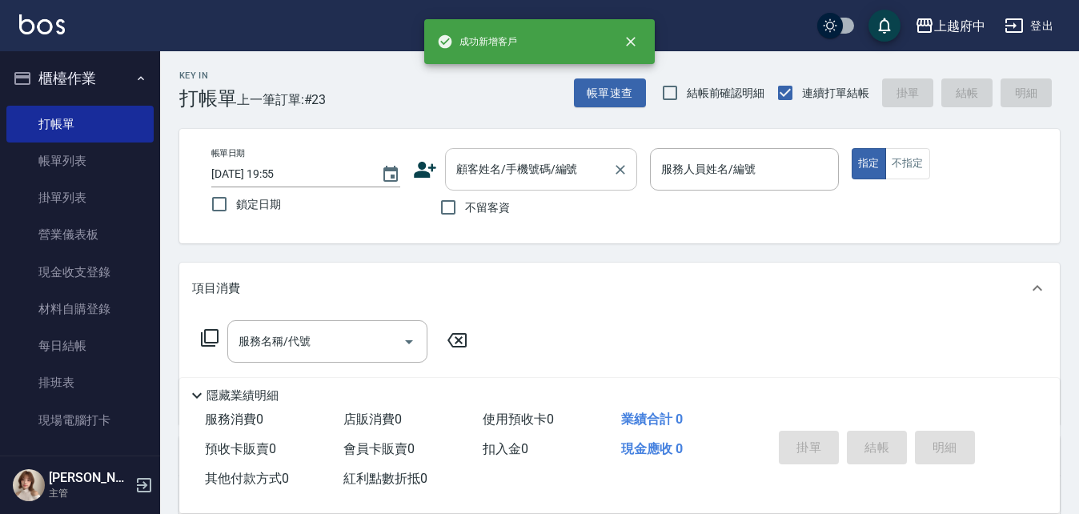
click at [489, 176] on input "顧客姓名/手機號碼/編號" at bounding box center [529, 169] width 154 height 28
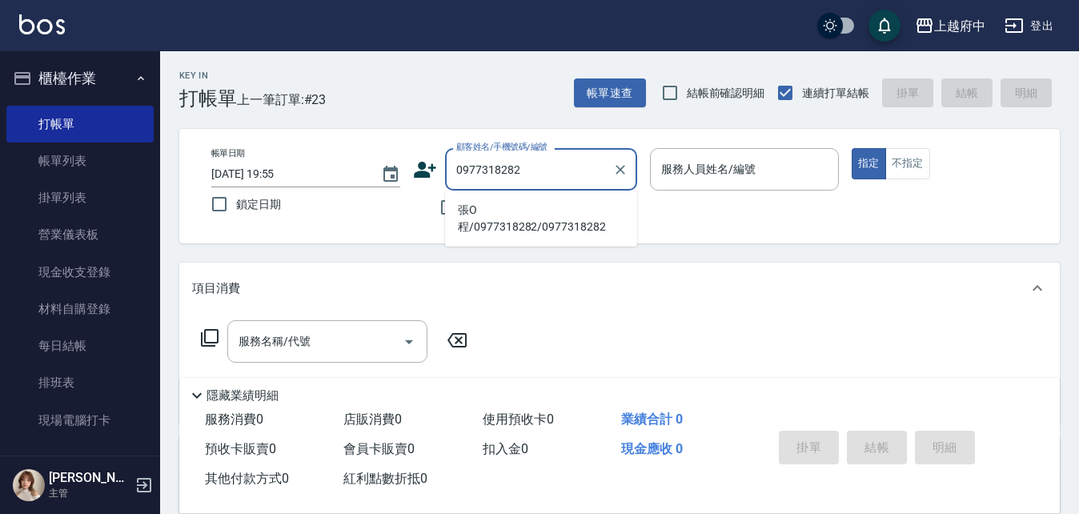
click at [503, 204] on li "張O程/0977318282/0977318282" at bounding box center [541, 218] width 192 height 43
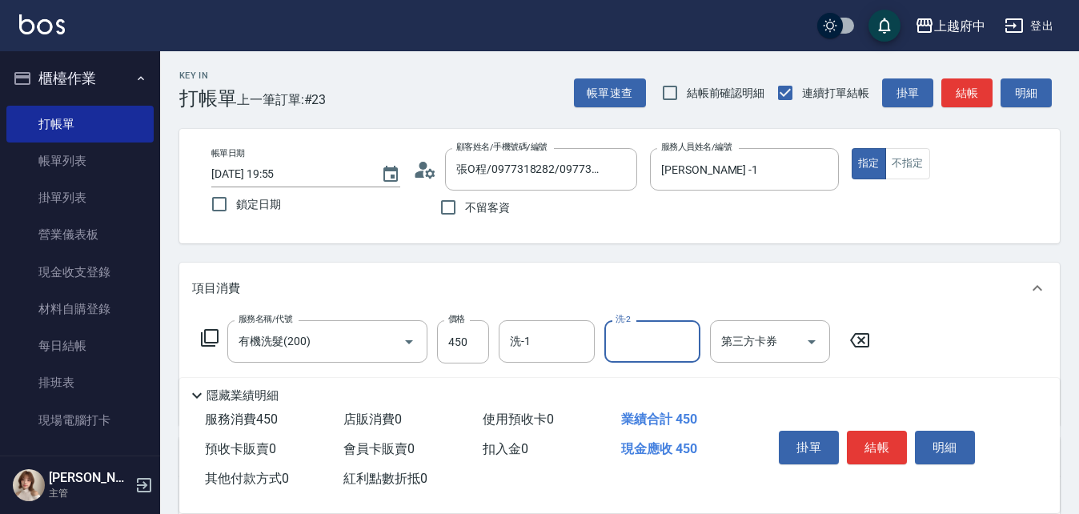
click at [520, 348] on input "洗-1" at bounding box center [547, 341] width 82 height 28
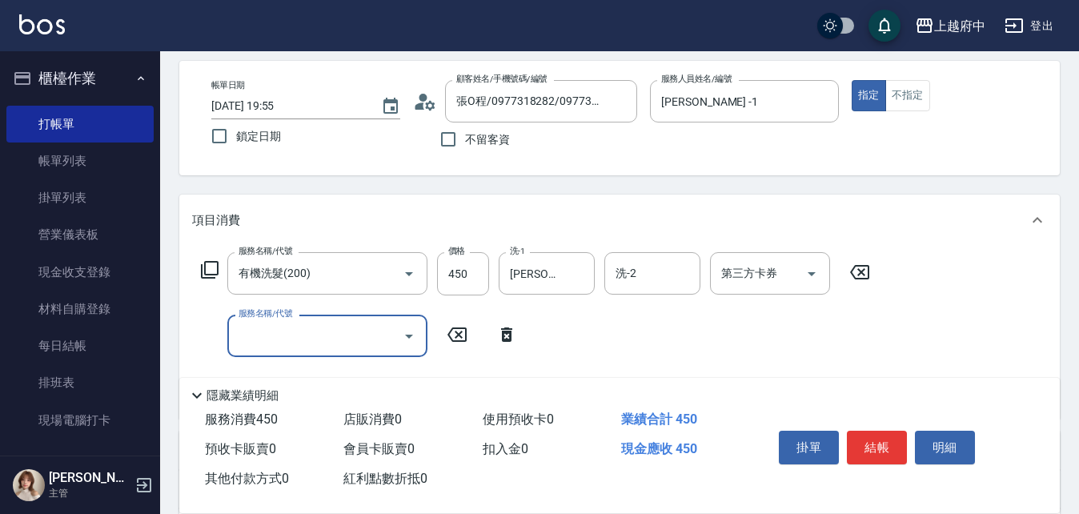
scroll to position [160, 0]
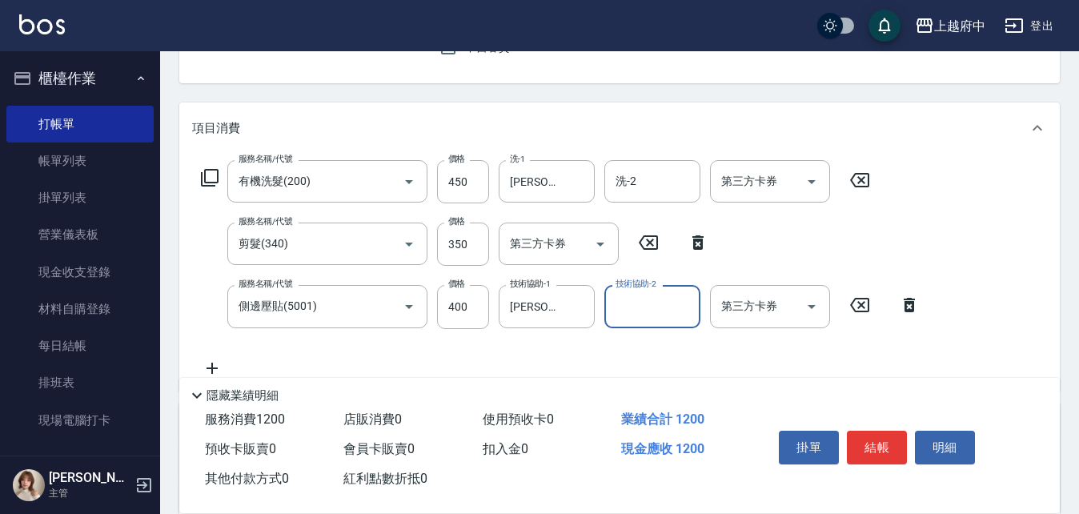
click at [650, 343] on div "服務名稱/代號 有機洗髮(200) 服務名稱/代號 價格 450 價格 洗-1 [PERSON_NAME]-31 洗-1 洗-2 洗-2 第三方卡券 第三方卡…" at bounding box center [560, 268] width 737 height 217
click at [882, 444] on button "結帳" at bounding box center [877, 448] width 60 height 34
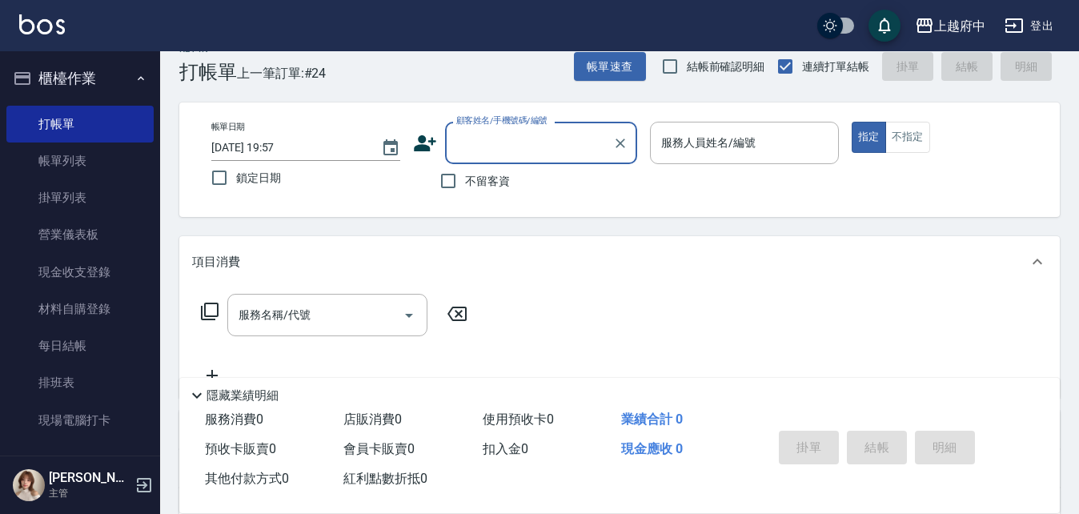
scroll to position [0, 0]
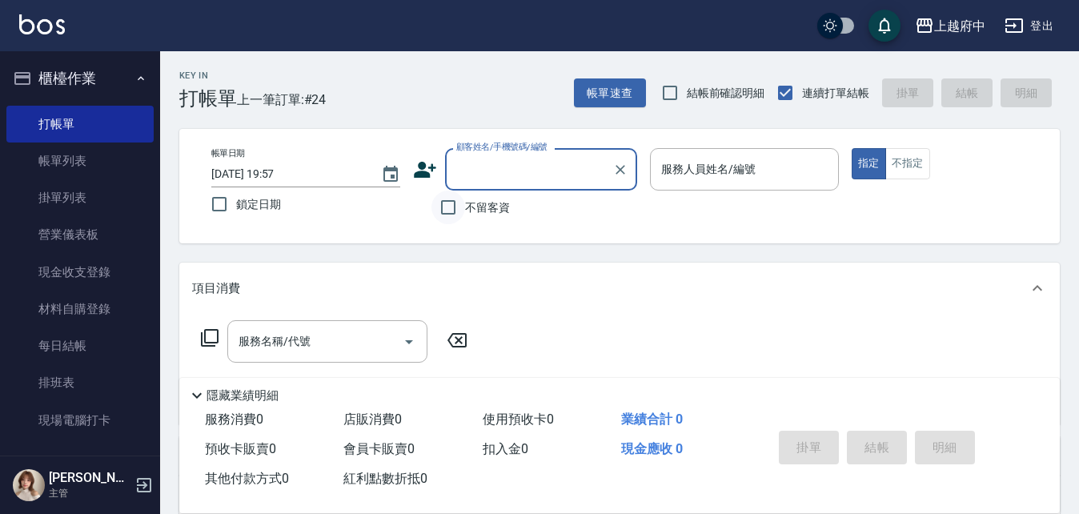
click at [452, 202] on input "不留客資" at bounding box center [449, 208] width 34 height 34
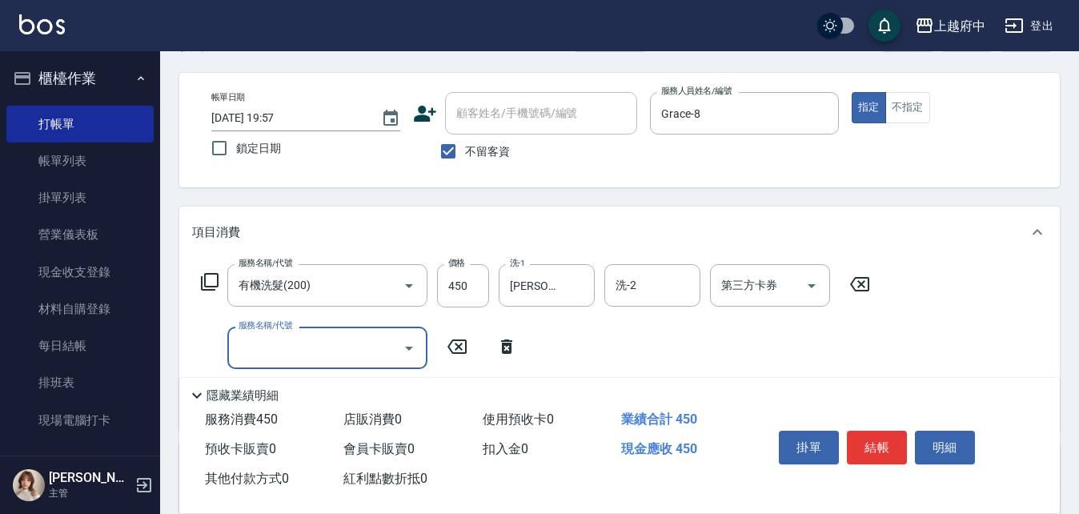
scroll to position [80, 0]
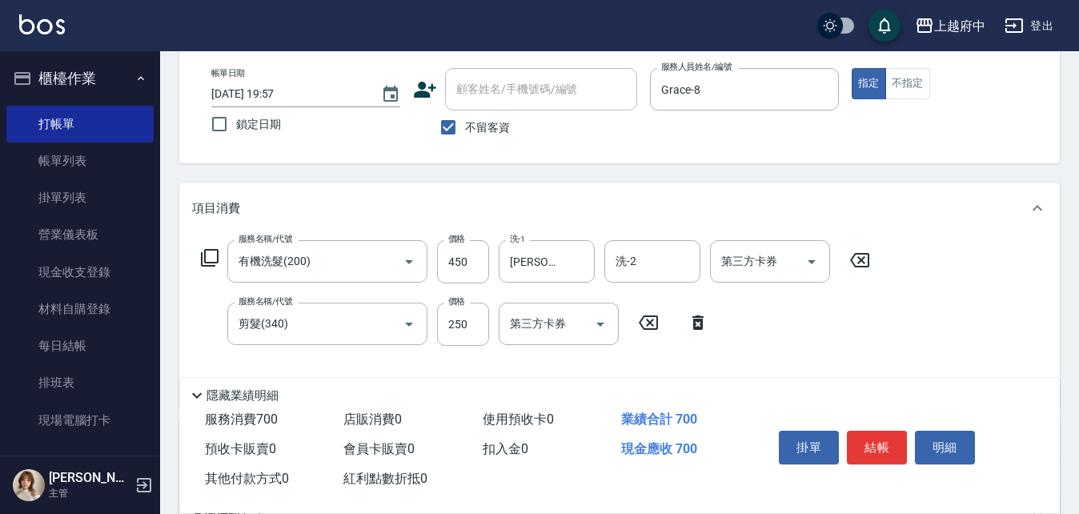
click at [836, 328] on div "服務名稱/代號 有機洗髮(200) 服務名稱/代號 價格 450 價格 洗-1 [PERSON_NAME]-26 洗-1 洗-2 洗-2 第三方卡券 第三方卡…" at bounding box center [536, 317] width 688 height 155
click at [877, 437] on button "結帳" at bounding box center [877, 448] width 60 height 34
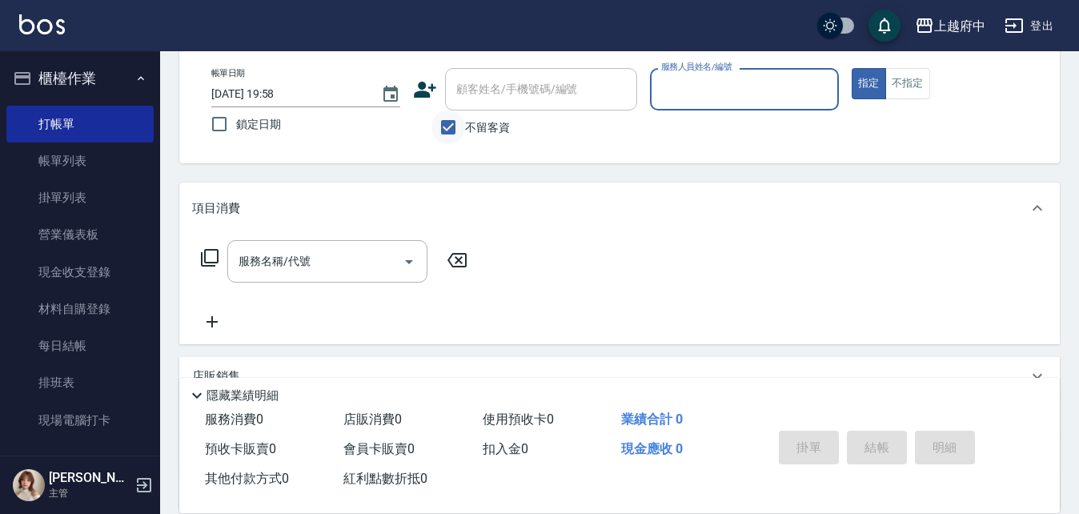
click at [446, 128] on input "不留客資" at bounding box center [449, 127] width 34 height 34
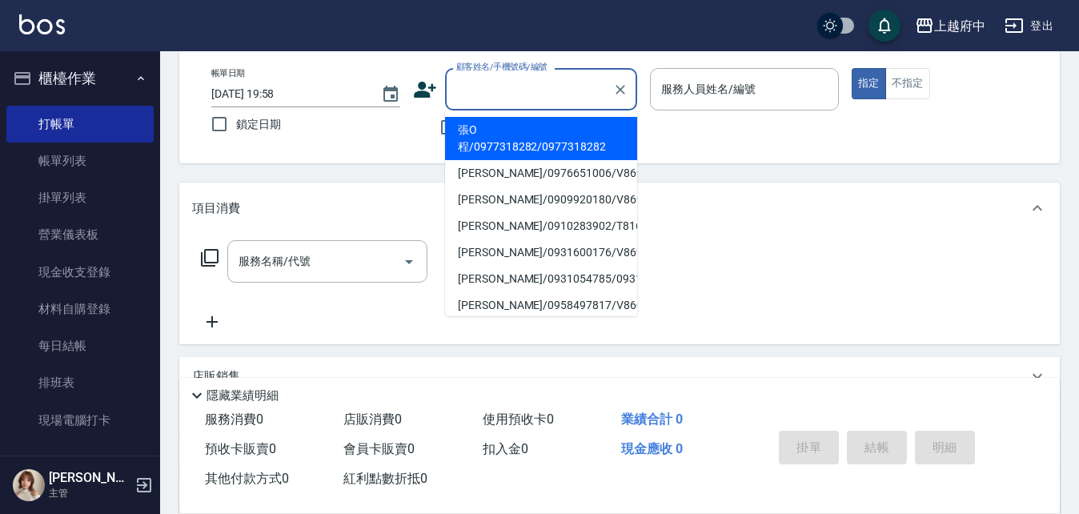
click at [475, 94] on input "顧客姓名/手機號碼/編號" at bounding box center [529, 89] width 154 height 28
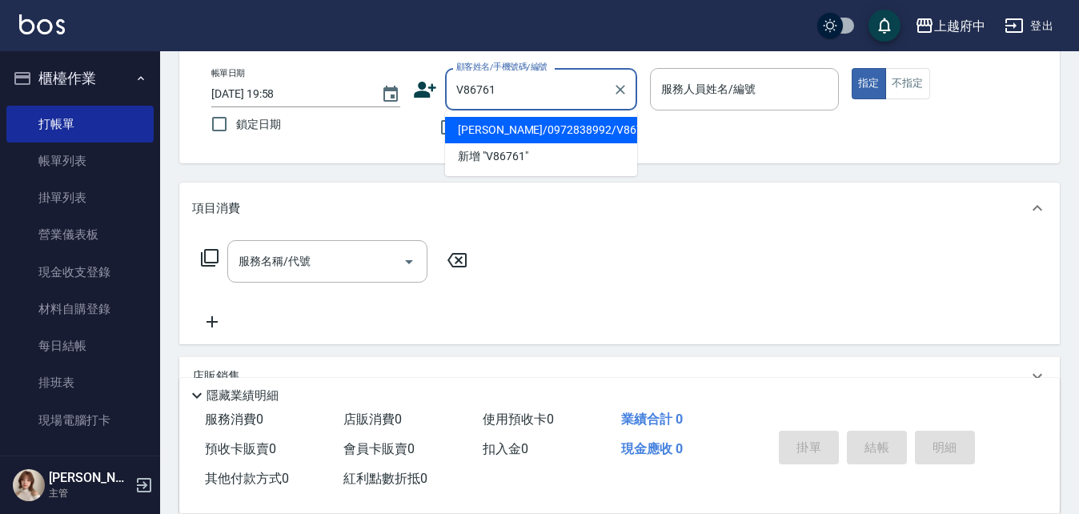
click at [516, 132] on li "[PERSON_NAME]/0972838992/V86761" at bounding box center [541, 130] width 192 height 26
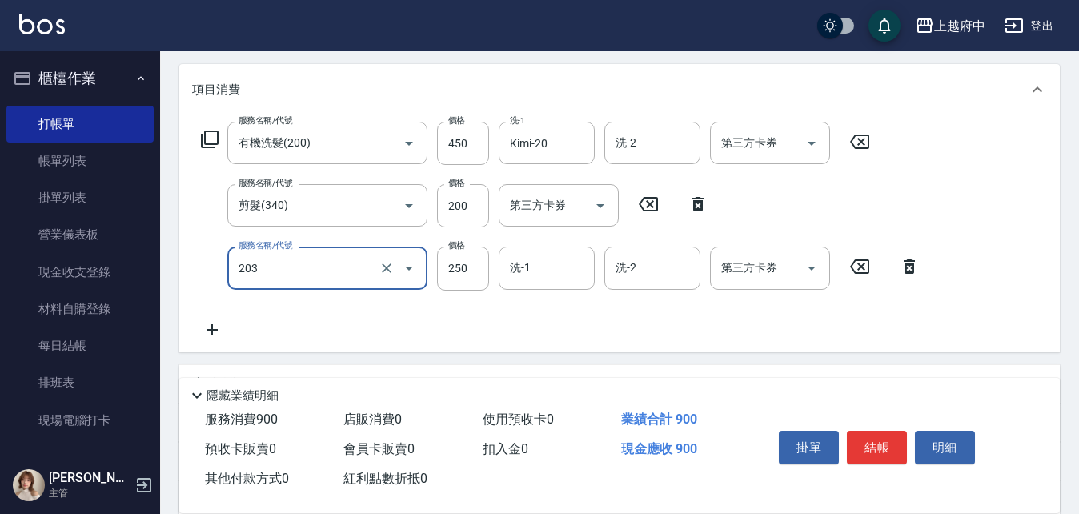
scroll to position [240, 0]
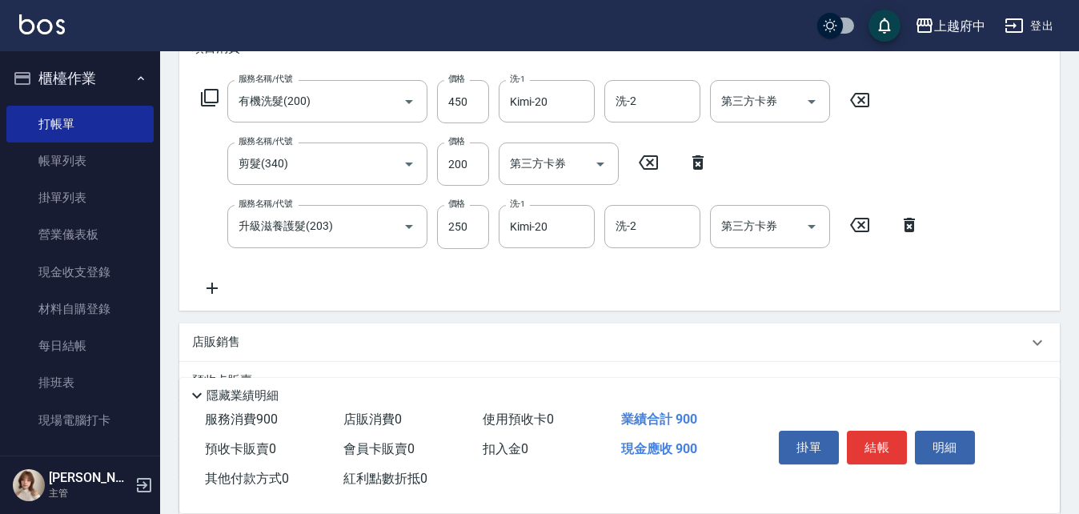
click at [494, 280] on div "服務名稱/代號 有機洗髮(200) 服務名稱/代號 價格 450 價格 洗-1 Kimi-20 洗-1 洗-2 洗-2 第三方卡券 第三方卡券 服務名稱/代號…" at bounding box center [560, 188] width 737 height 217
click at [223, 343] on p "店販銷售" at bounding box center [216, 342] width 48 height 17
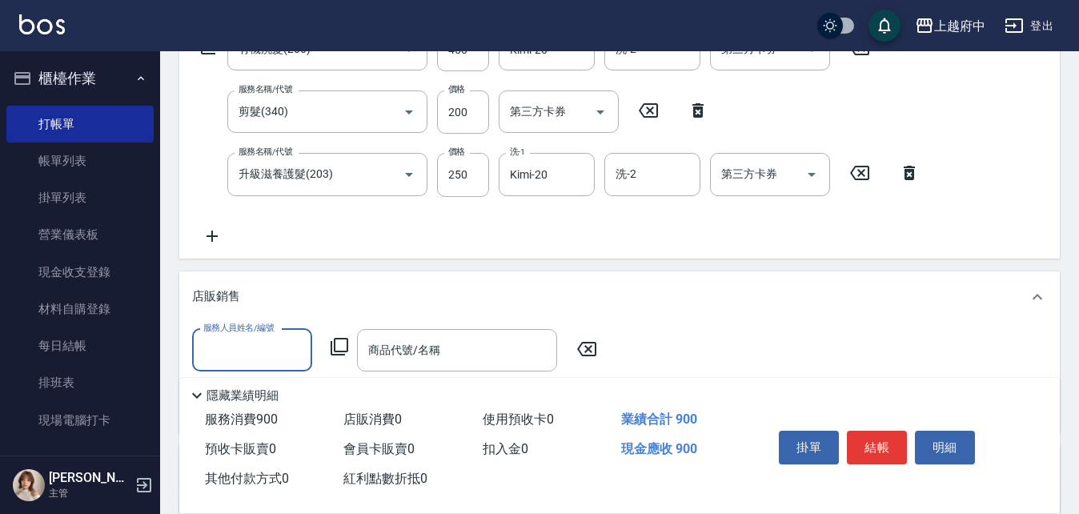
scroll to position [320, 0]
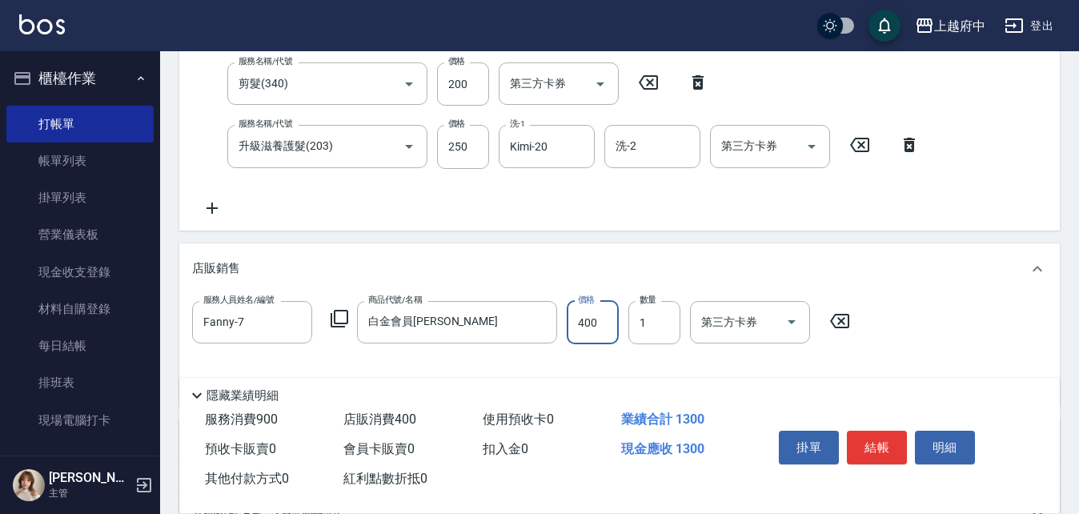
drag, startPoint x: 476, startPoint y: 265, endPoint x: 468, endPoint y: 270, distance: 9.3
click at [476, 265] on div "店販銷售" at bounding box center [610, 268] width 836 height 17
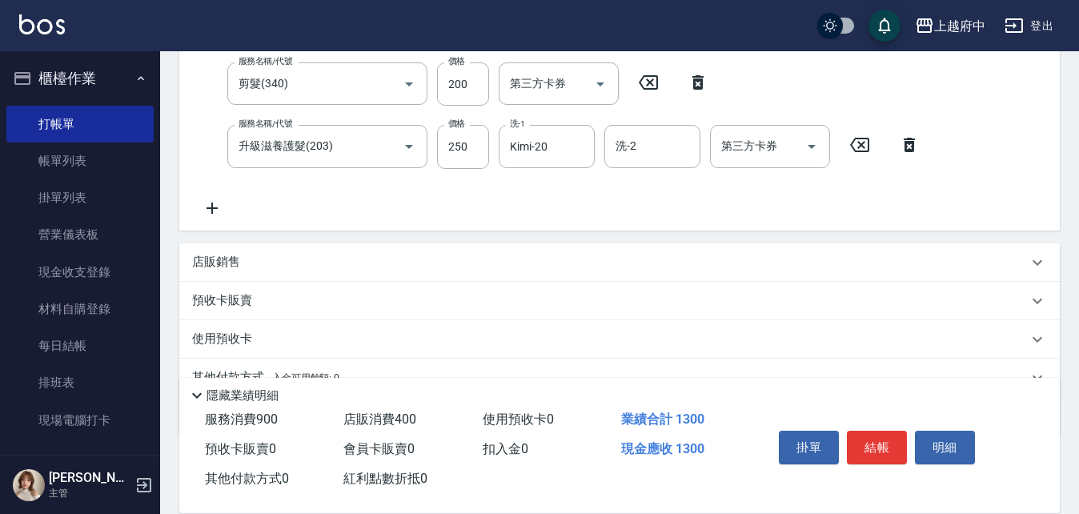
click at [553, 259] on div "店販銷售" at bounding box center [610, 262] width 836 height 17
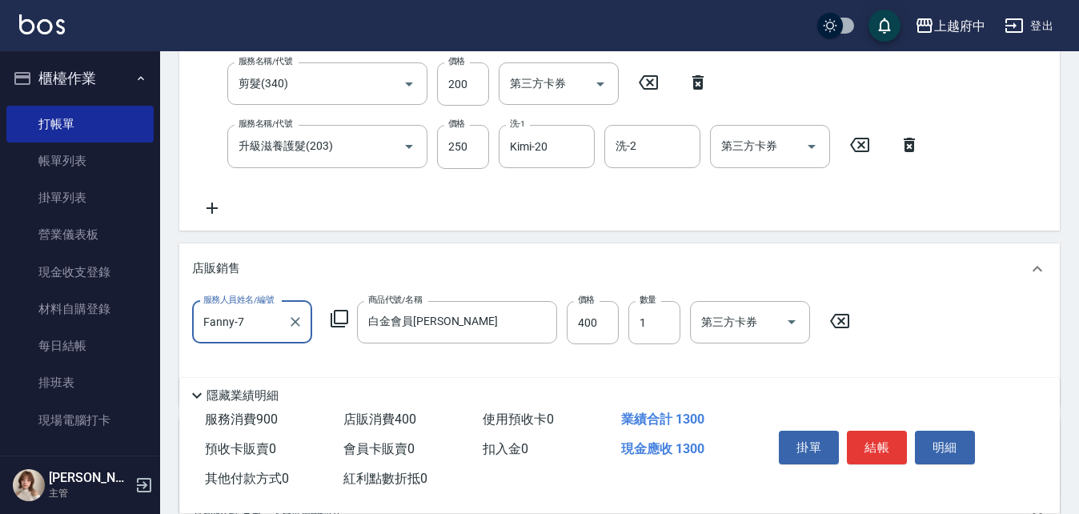
scroll to position [0, 0]
click at [871, 431] on button "結帳" at bounding box center [877, 448] width 60 height 34
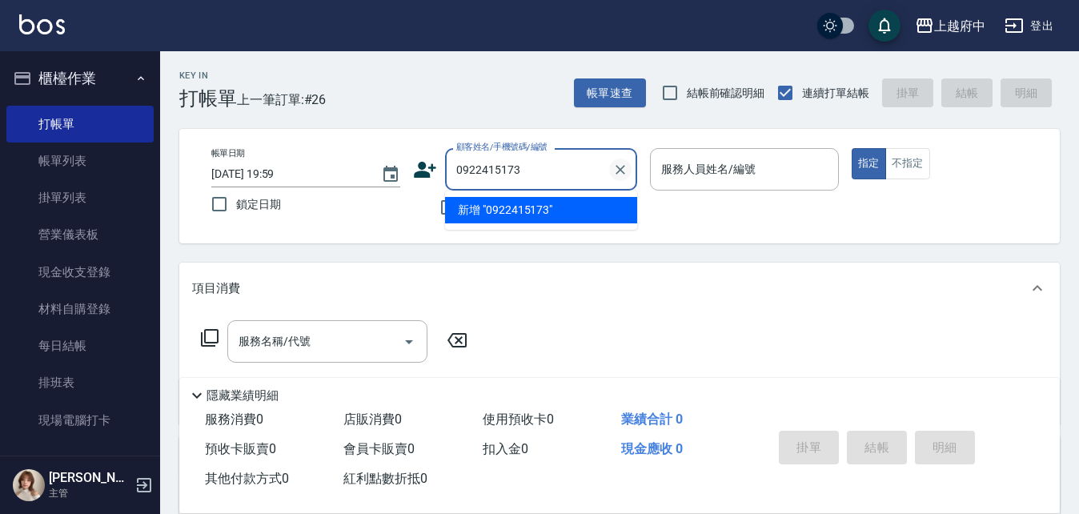
click at [617, 167] on icon "Clear" at bounding box center [620, 170] width 16 height 16
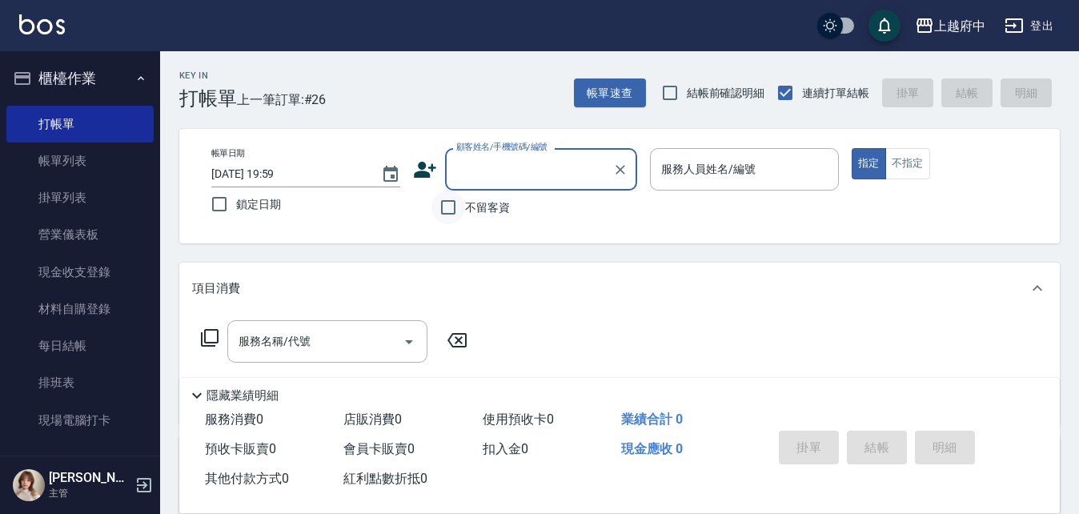
click at [453, 199] on input "不留客資" at bounding box center [449, 208] width 34 height 34
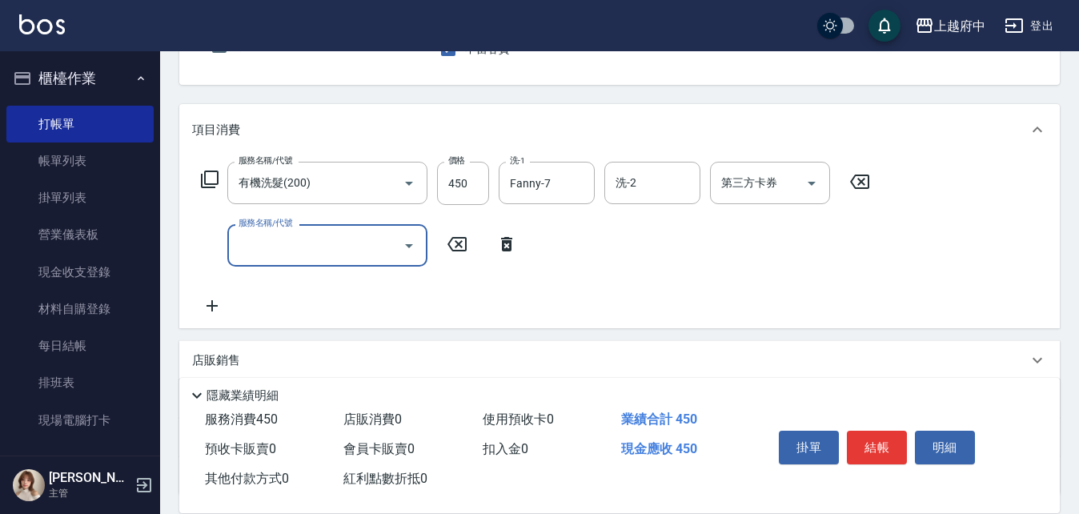
scroll to position [160, 0]
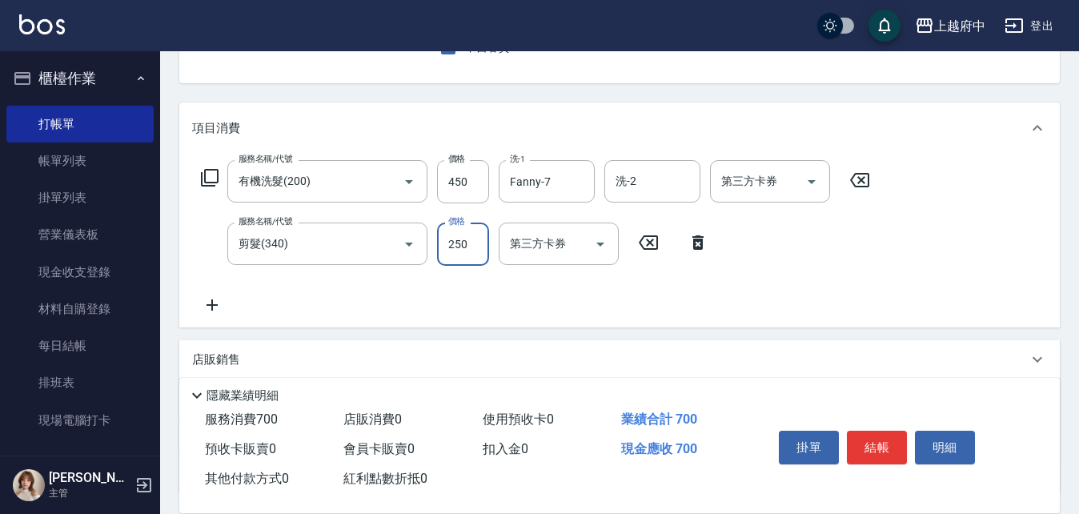
click at [704, 292] on div "服務名稱/代號 有機洗髮(200) 服務名稱/代號 價格 450 價格 洗-1 Fanny-7 洗-1 洗-2 洗-2 第三方卡券 第三方卡券 服務名稱/代號…" at bounding box center [536, 237] width 688 height 155
click at [888, 438] on button "結帳" at bounding box center [877, 448] width 60 height 34
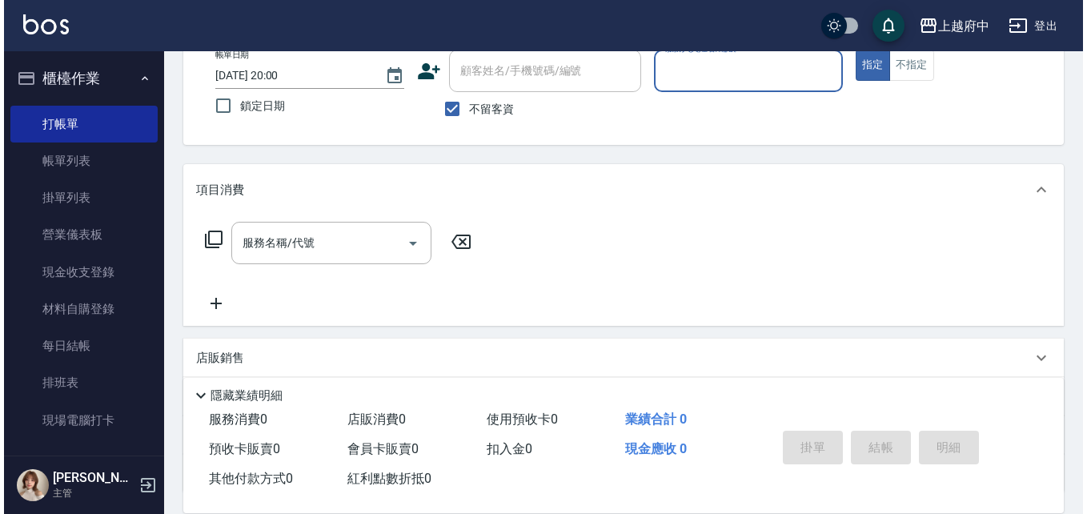
scroll to position [0, 0]
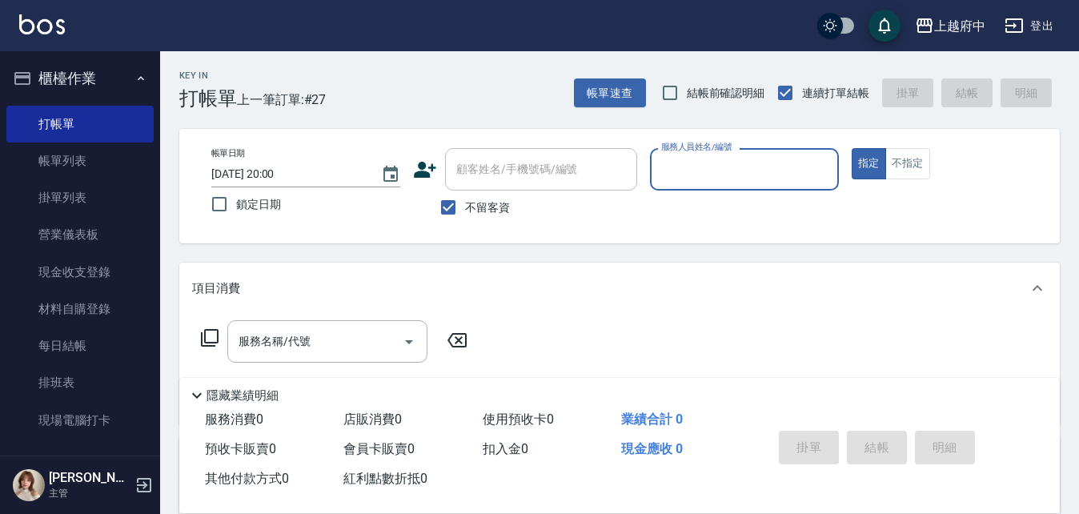
click at [438, 172] on div "顧客姓名/手機號碼/編號 顧客姓名/手機號碼/編號" at bounding box center [525, 169] width 224 height 42
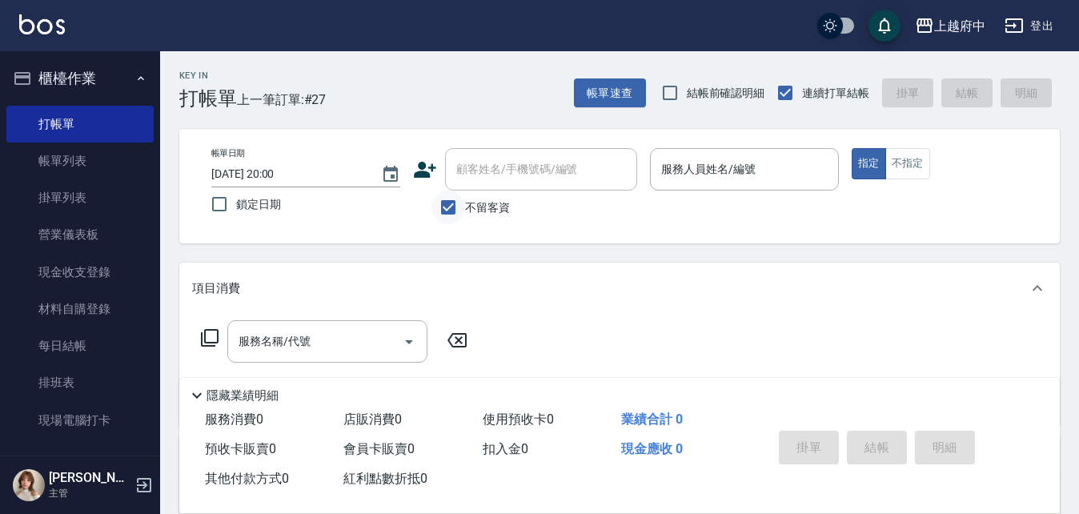
click at [447, 209] on input "不留客資" at bounding box center [449, 208] width 34 height 34
click at [428, 169] on icon at bounding box center [425, 170] width 24 height 24
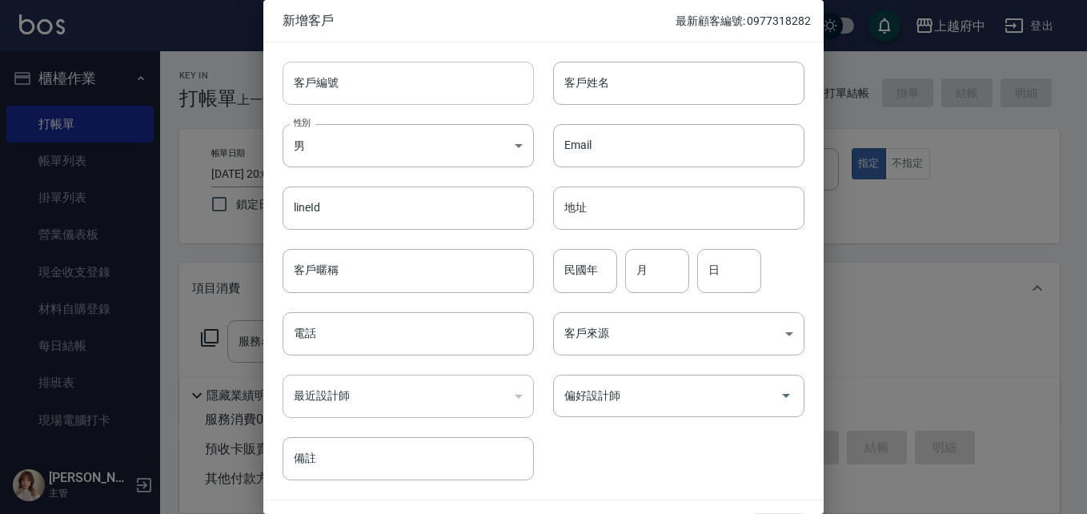
click at [353, 78] on input "客戶編號" at bounding box center [408, 83] width 251 height 43
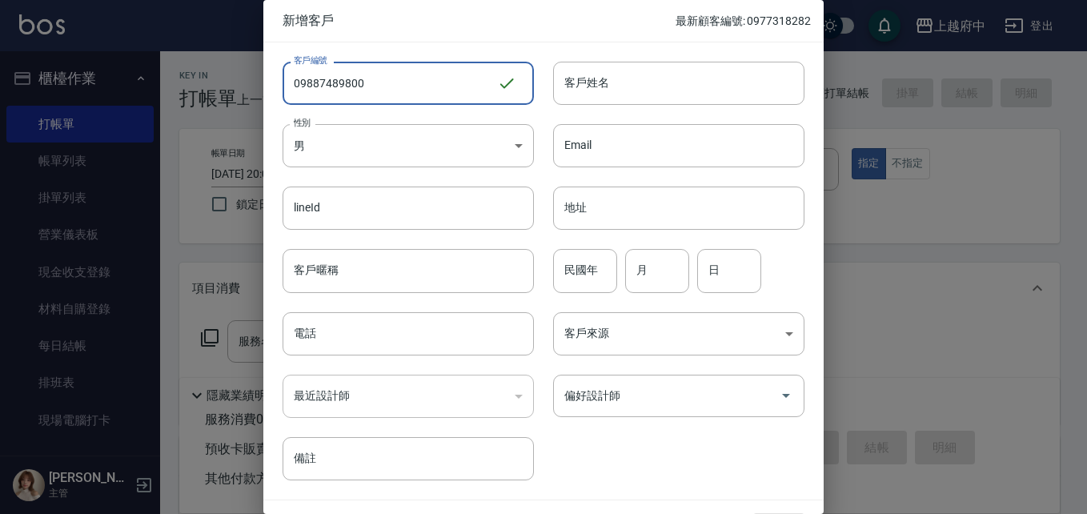
drag, startPoint x: 323, startPoint y: 85, endPoint x: 332, endPoint y: 86, distance: 8.8
click at [323, 84] on input "09887489800" at bounding box center [390, 83] width 215 height 43
click at [548, 82] on div "客戶姓名 客戶姓名" at bounding box center [669, 73] width 271 height 62
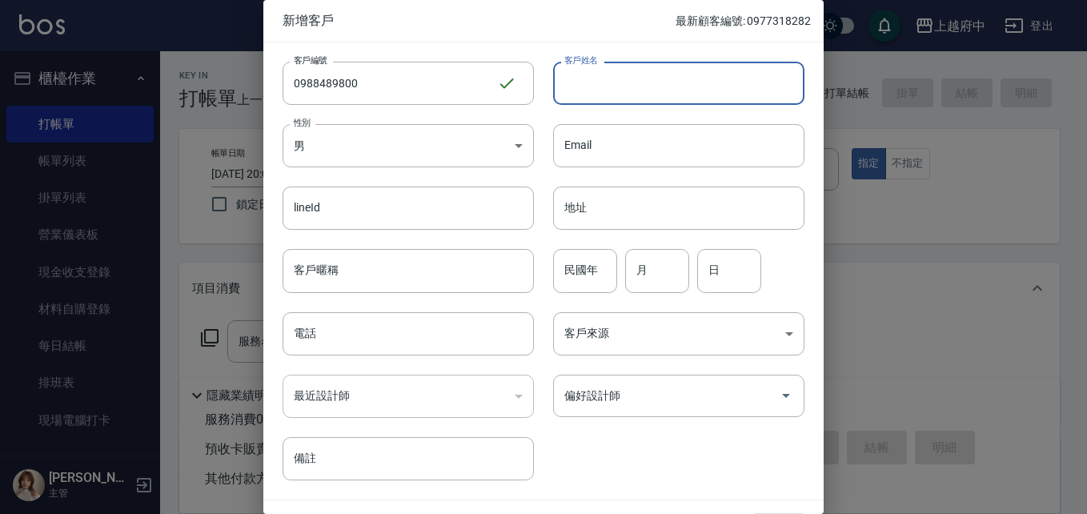
click at [588, 88] on input "客戶姓名" at bounding box center [678, 83] width 251 height 43
click at [603, 276] on input "民國年" at bounding box center [585, 270] width 64 height 43
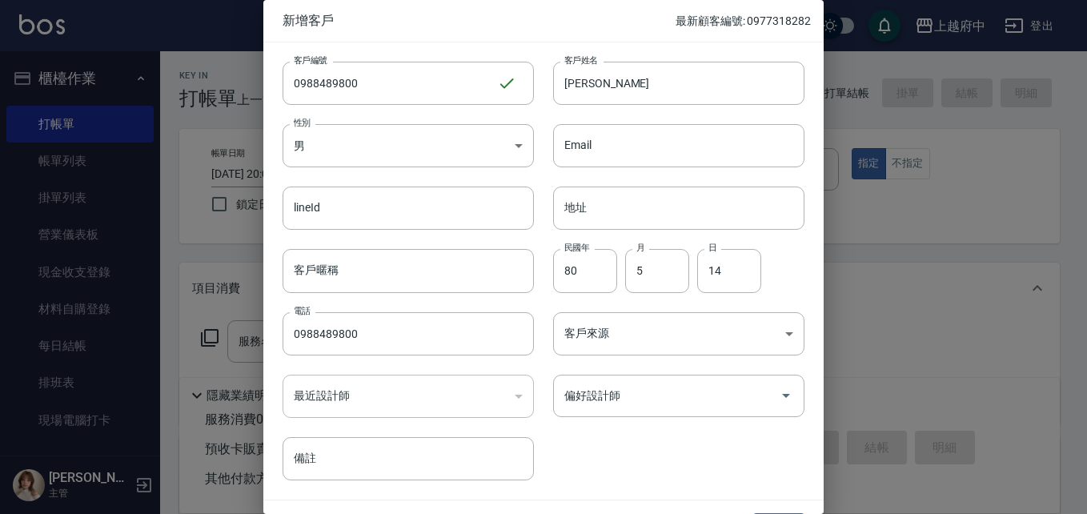
click at [670, 436] on div "客戶編號 0988489800 ​ 客戶編號 客戶姓名 [PERSON_NAME] 客戶姓名 性別 男 [DEMOGRAPHIC_DATA] 性別 Email…" at bounding box center [533, 261] width 541 height 438
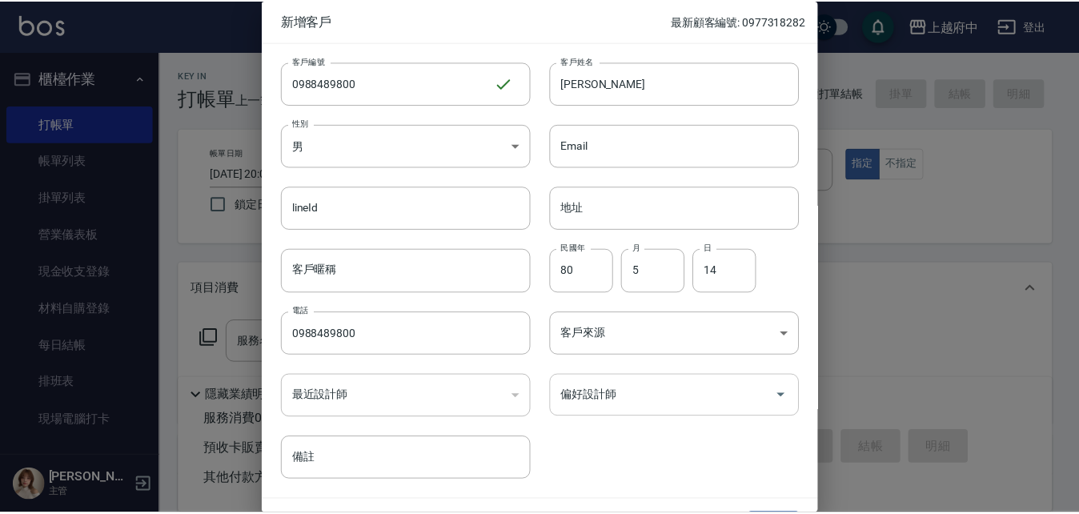
scroll to position [41, 0]
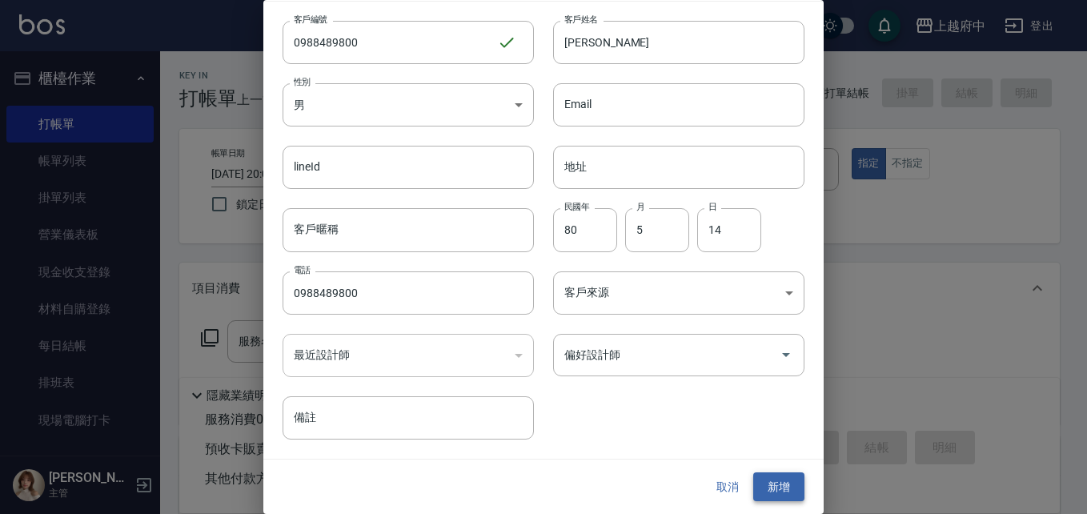
click at [771, 490] on button "新增" at bounding box center [778, 487] width 51 height 30
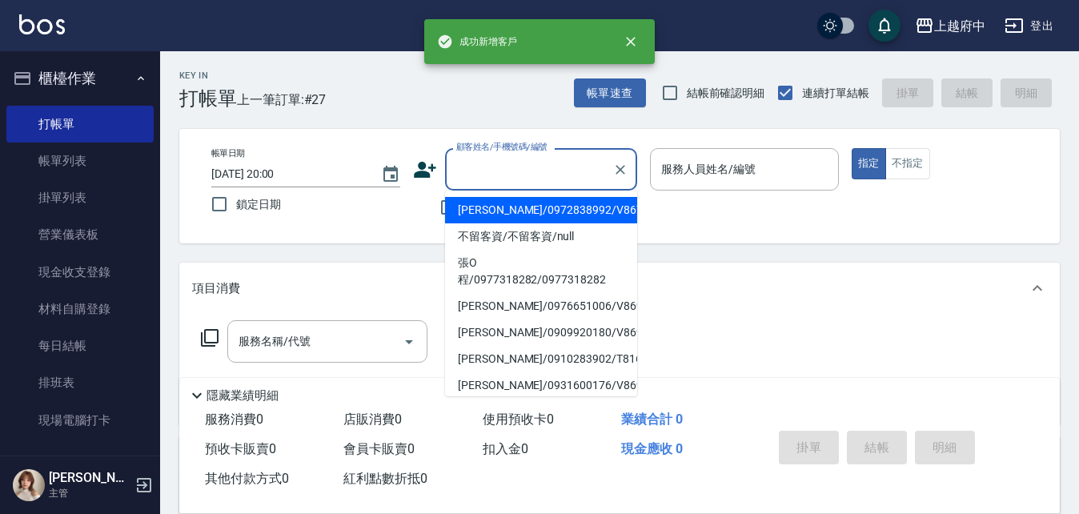
click at [509, 171] on input "顧客姓名/手機號碼/編號" at bounding box center [529, 169] width 154 height 28
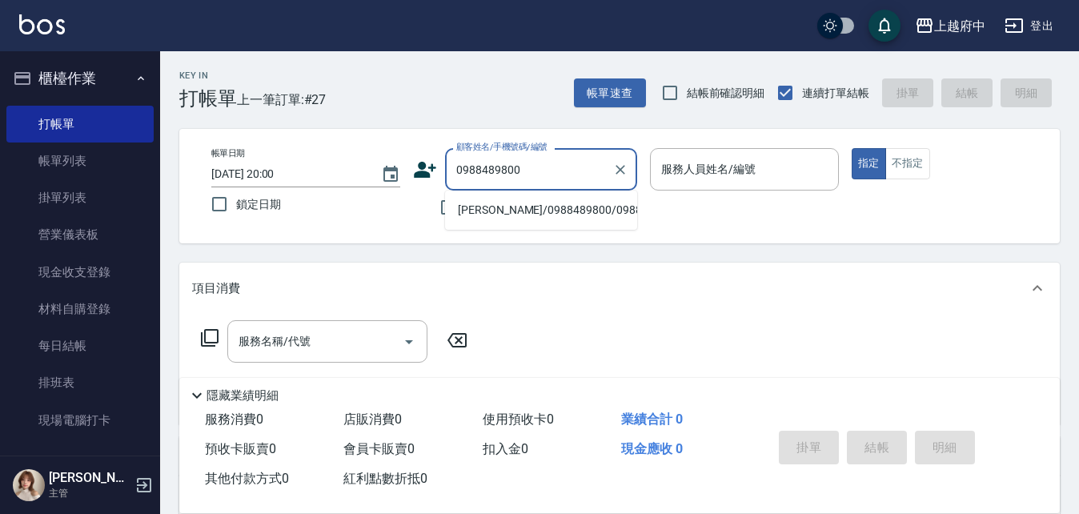
click at [500, 211] on li "[PERSON_NAME]/0988489800/0988489800" at bounding box center [541, 210] width 192 height 26
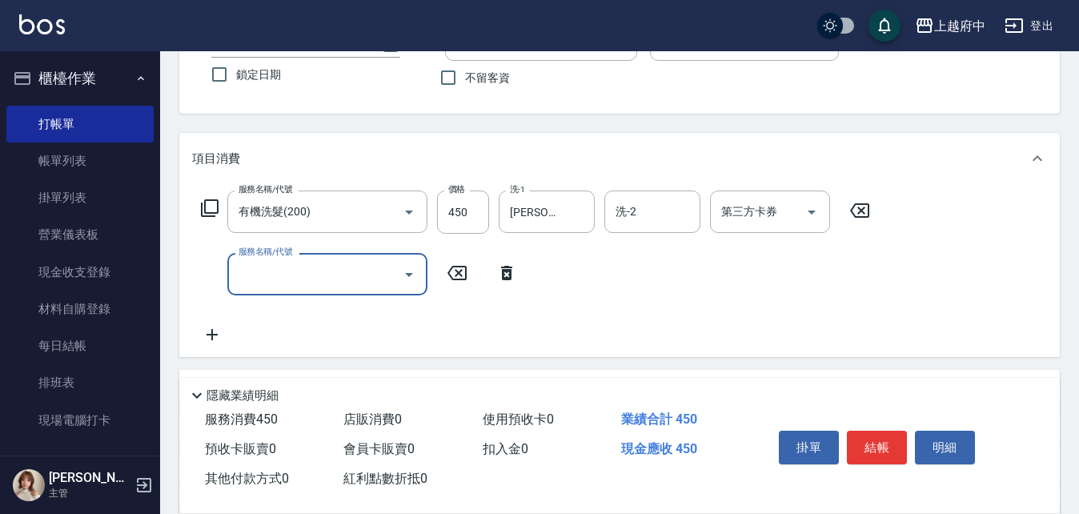
scroll to position [160, 0]
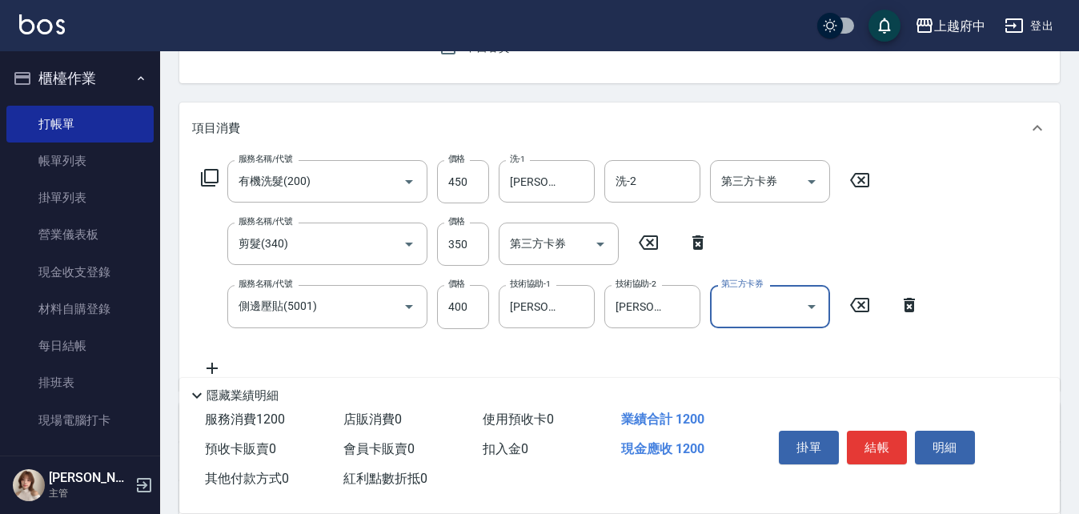
click at [636, 367] on div "服務名稱/代號 有機洗髮(200) 服務名稱/代號 價格 450 價格 洗-1 [PERSON_NAME]-26 洗-1 洗-2 洗-2 第三方卡券 第三方卡…" at bounding box center [560, 268] width 737 height 217
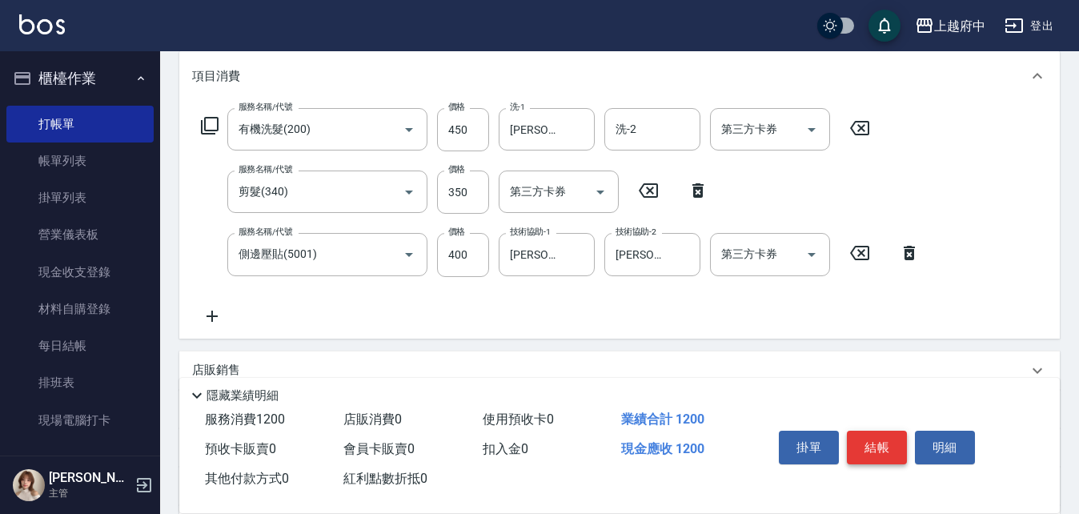
scroll to position [240, 0]
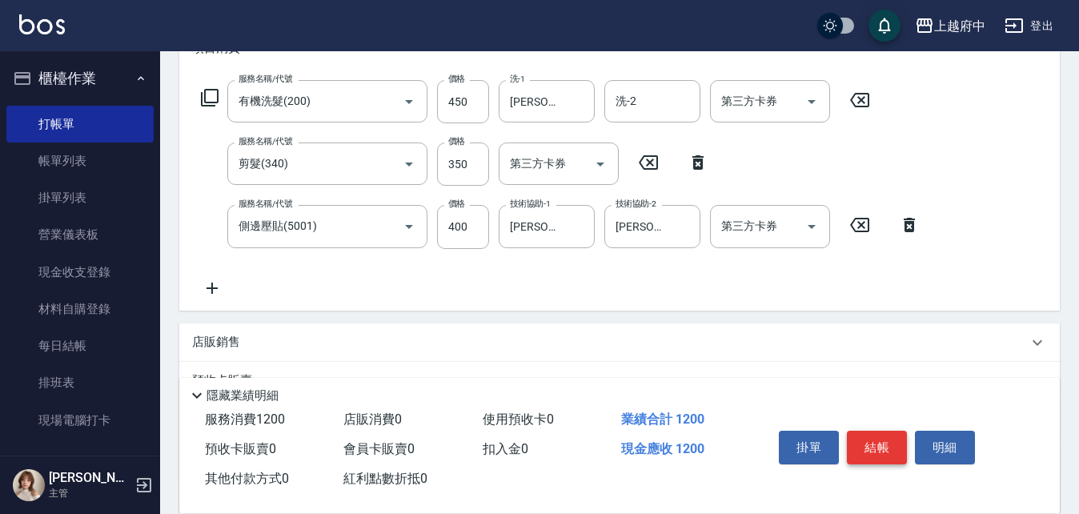
click at [877, 433] on button "結帳" at bounding box center [877, 448] width 60 height 34
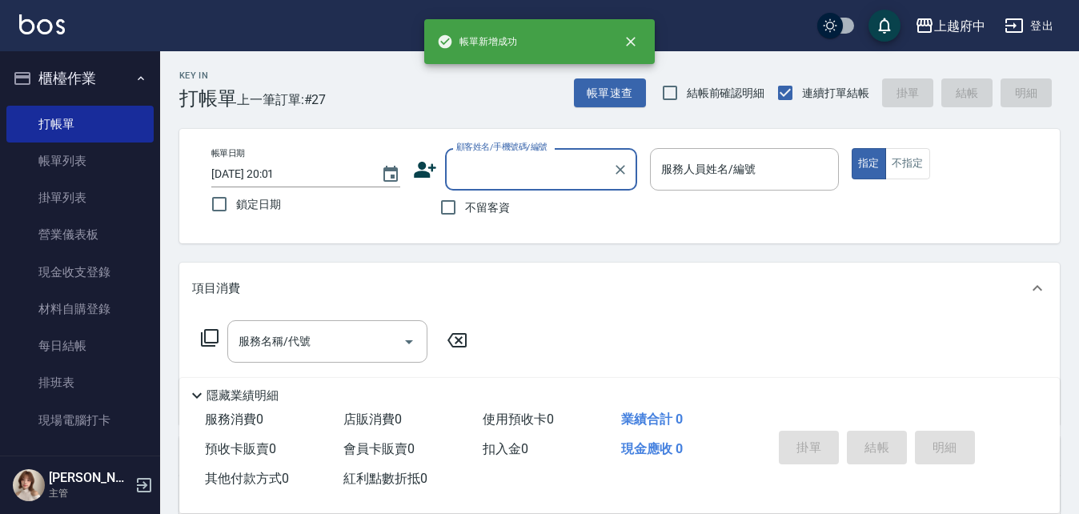
scroll to position [0, 0]
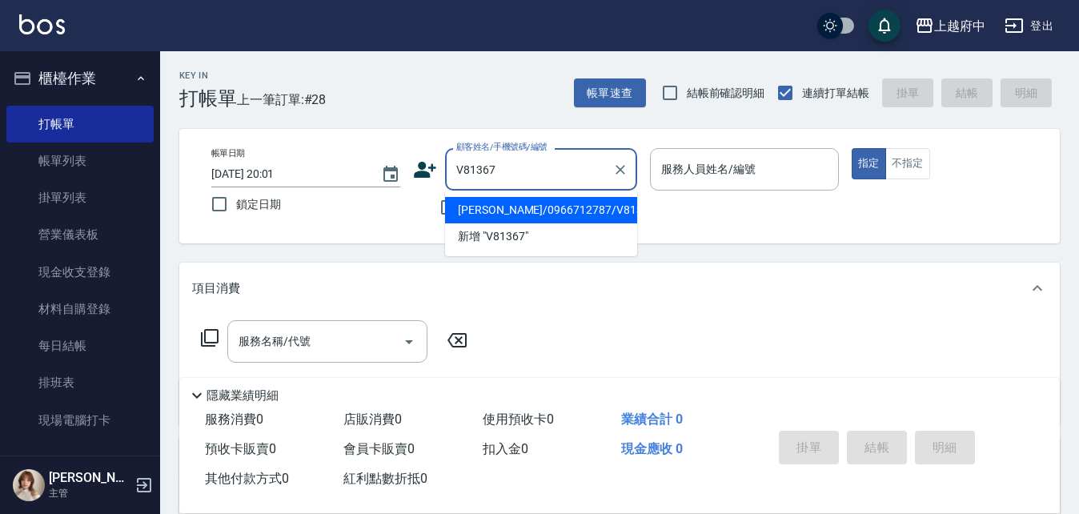
click at [511, 199] on li "[PERSON_NAME]/0966712787/V81367" at bounding box center [541, 210] width 192 height 26
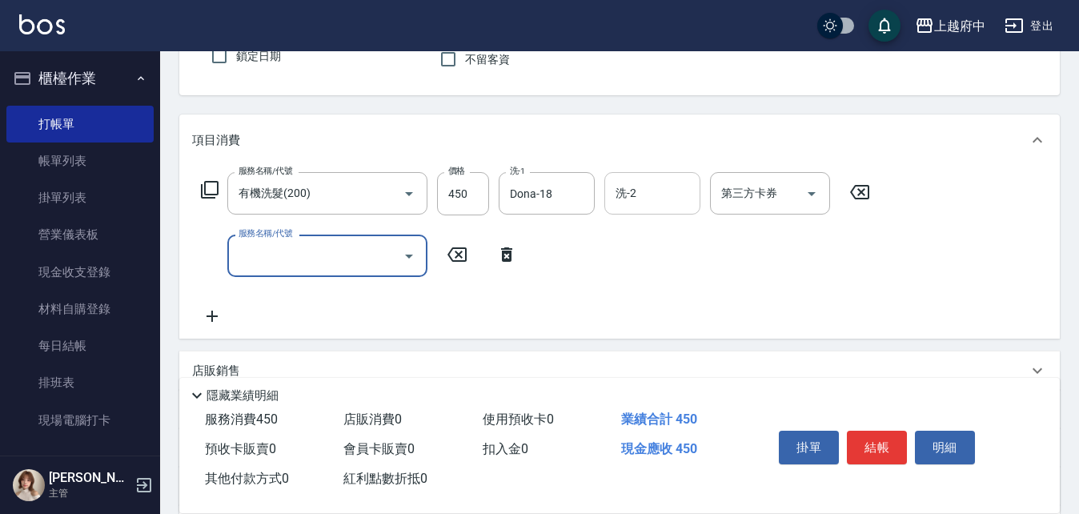
scroll to position [160, 0]
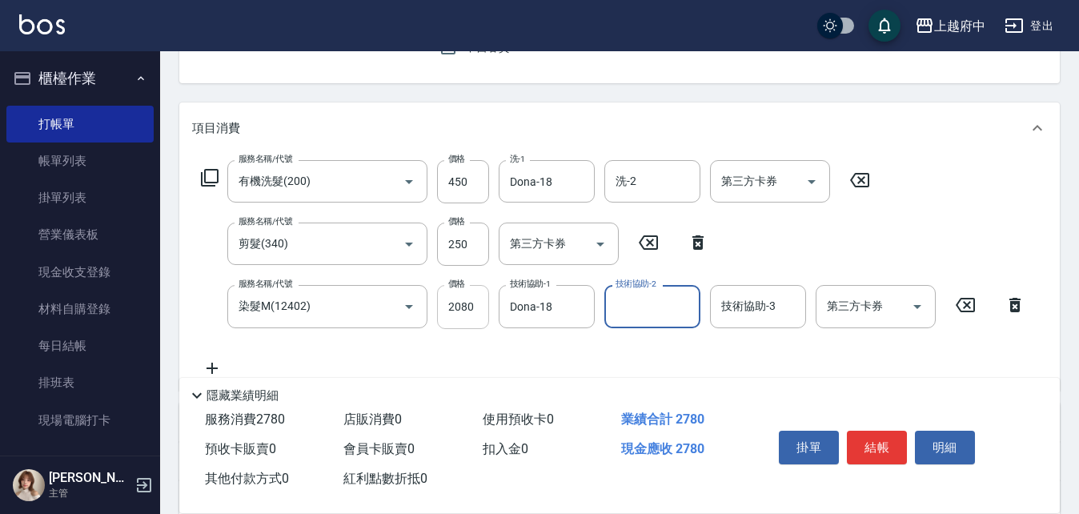
click at [467, 311] on input "2080" at bounding box center [463, 306] width 52 height 43
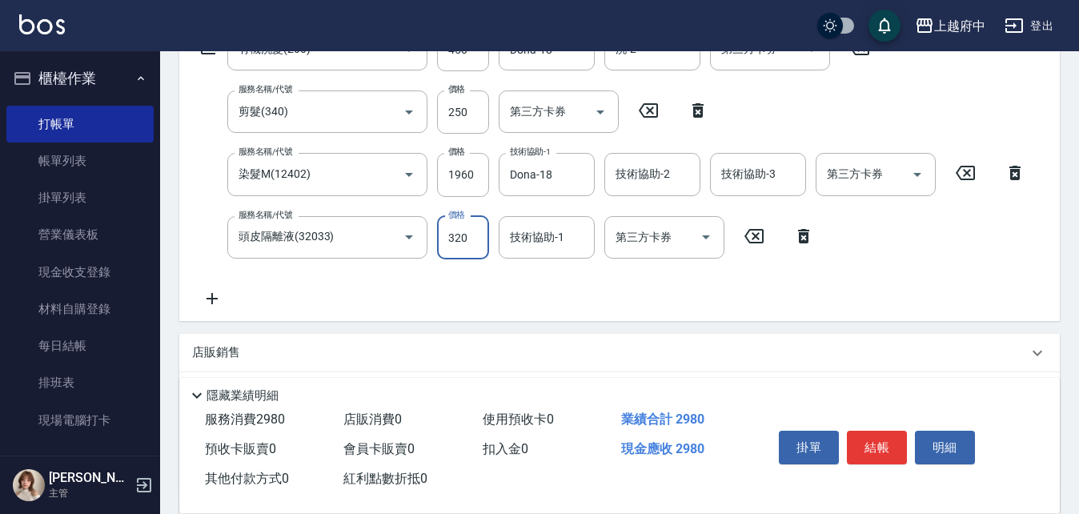
scroll to position [320, 0]
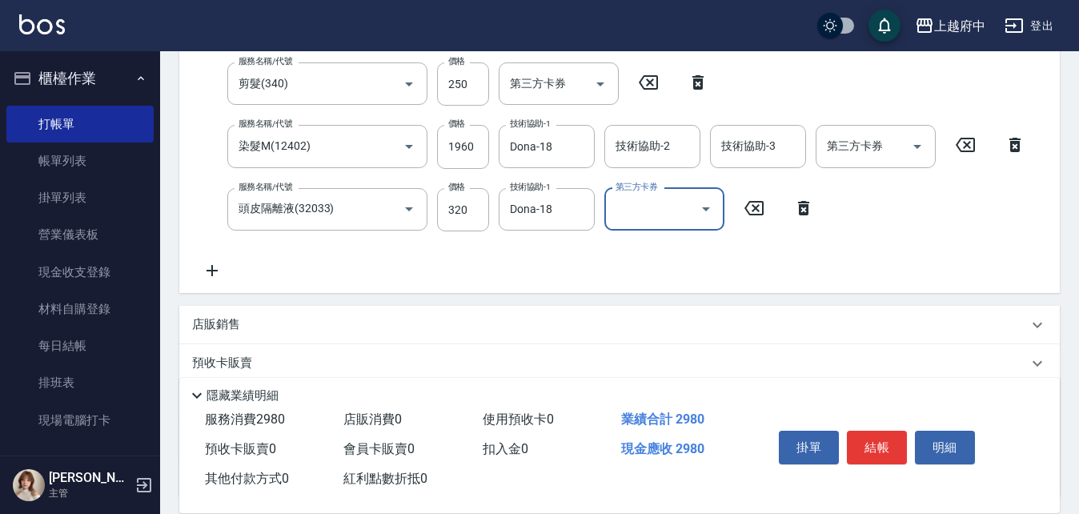
click at [515, 268] on div "服務名稱/代號 有機洗髮(200) 服務名稱/代號 價格 450 價格 洗-1 Dona-18 洗-1 洗-2 洗-2 第三方卡券 第三方卡券 服務名稱/代號…" at bounding box center [613, 140] width 843 height 280
click at [883, 436] on button "結帳" at bounding box center [877, 448] width 60 height 34
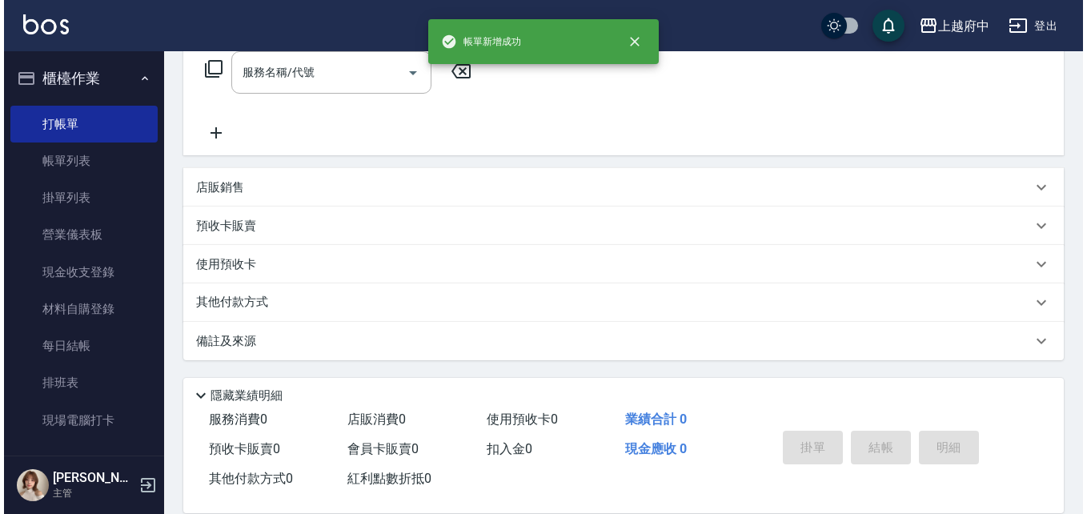
scroll to position [0, 0]
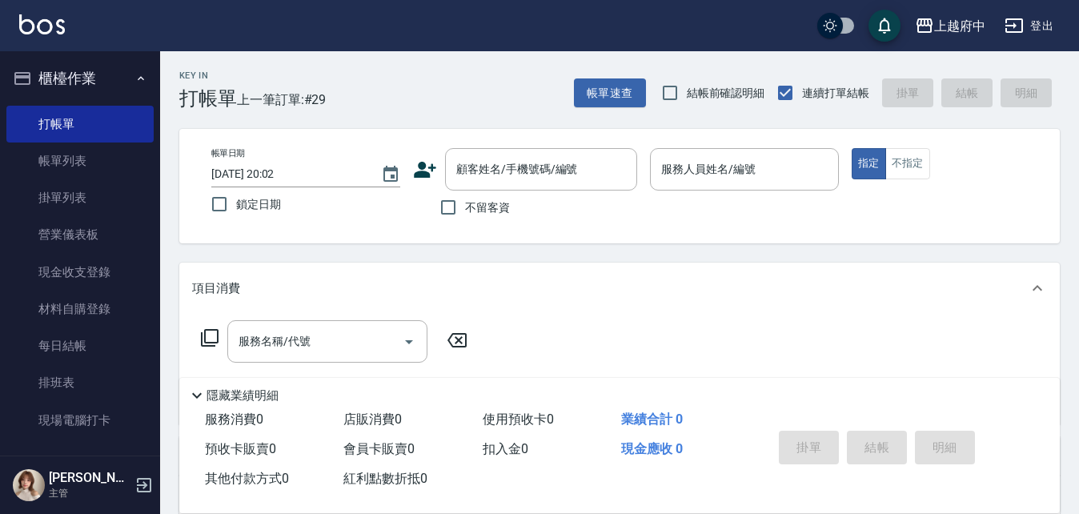
click at [422, 171] on icon at bounding box center [425, 170] width 22 height 16
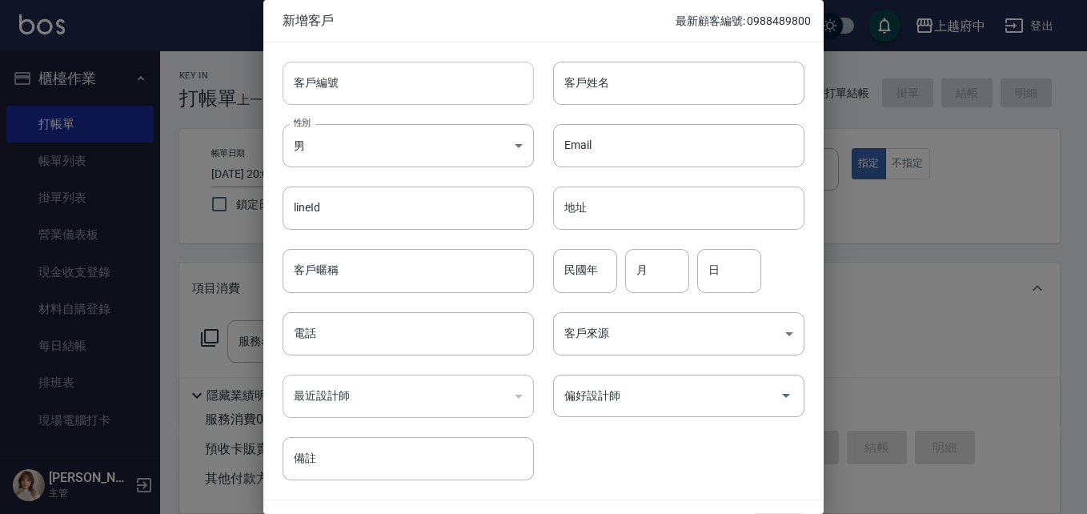
click at [355, 82] on input "客戶編號" at bounding box center [408, 83] width 251 height 43
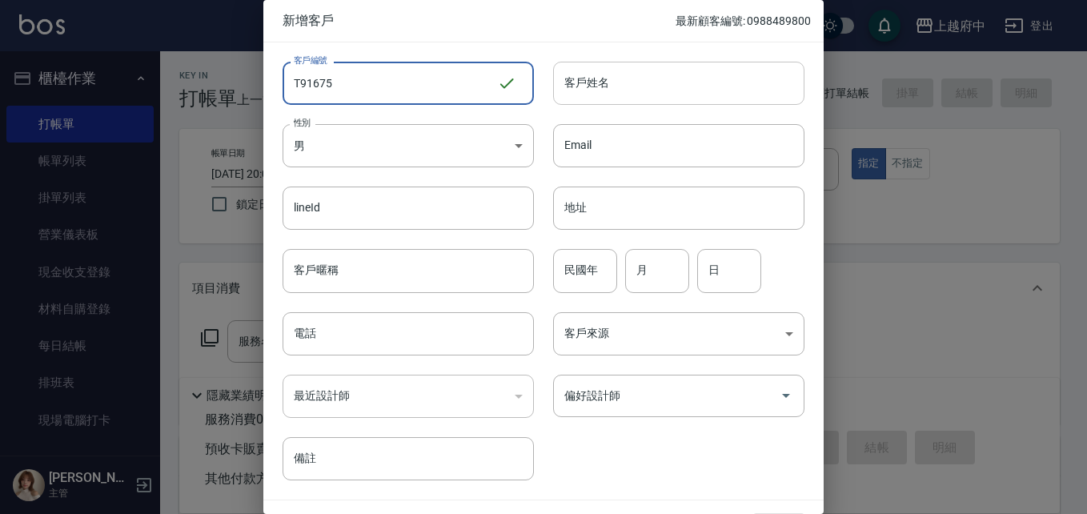
click at [609, 89] on input "客戶姓名" at bounding box center [678, 83] width 251 height 43
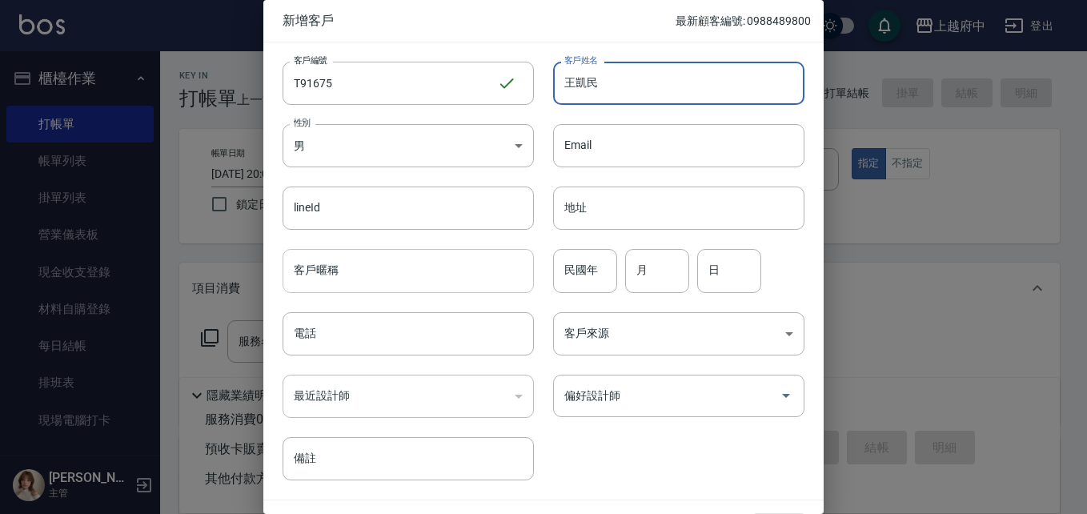
click at [353, 273] on input "客戶暱稱" at bounding box center [408, 270] width 251 height 43
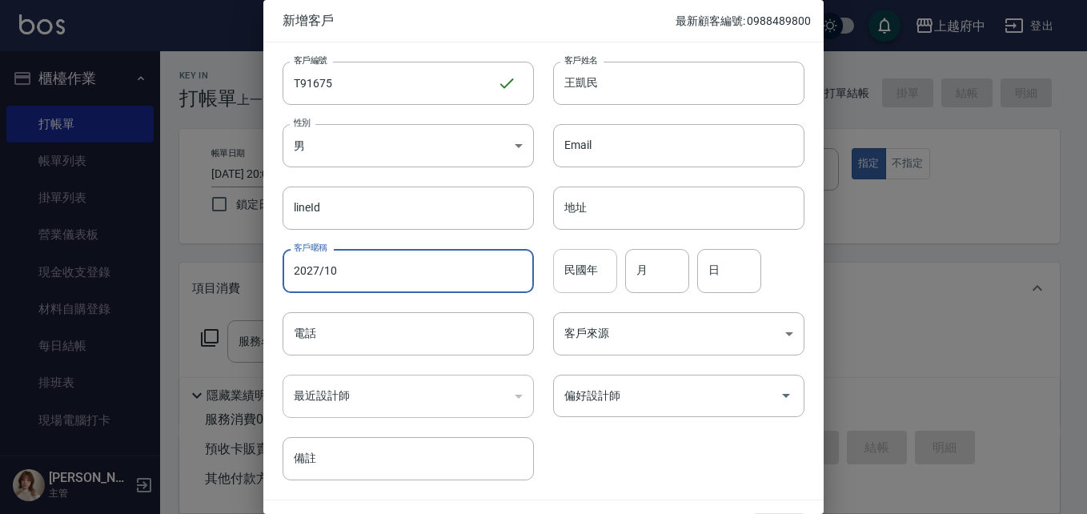
click at [568, 272] on input "民國年" at bounding box center [585, 270] width 64 height 43
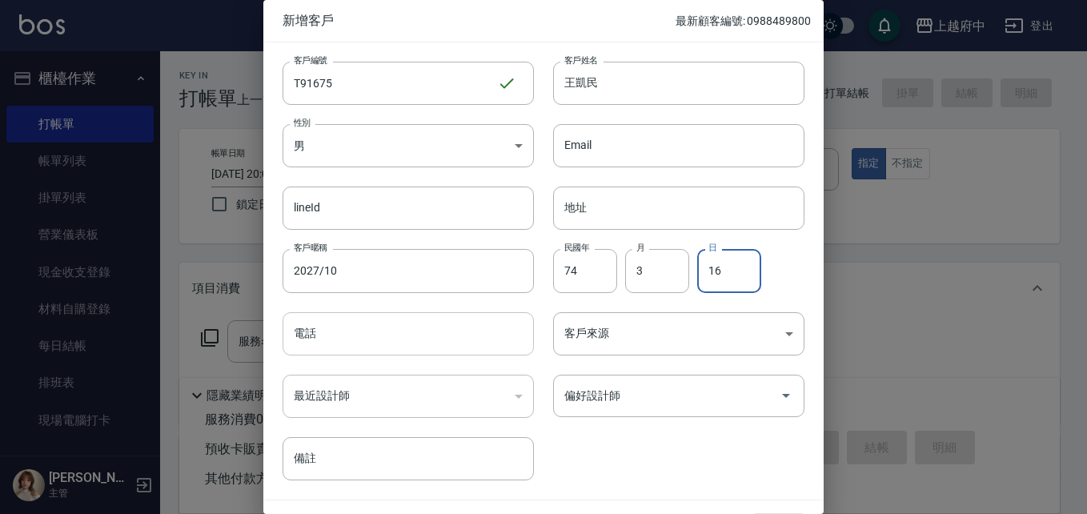
click at [315, 341] on input "電話" at bounding box center [408, 333] width 251 height 43
click at [689, 448] on div "客戶編號 T91675 ​ 客戶編號 客戶姓名 [PERSON_NAME] 客戶姓名 性別 男 [DEMOGRAPHIC_DATA] 性別 Email Ema…" at bounding box center [533, 261] width 541 height 438
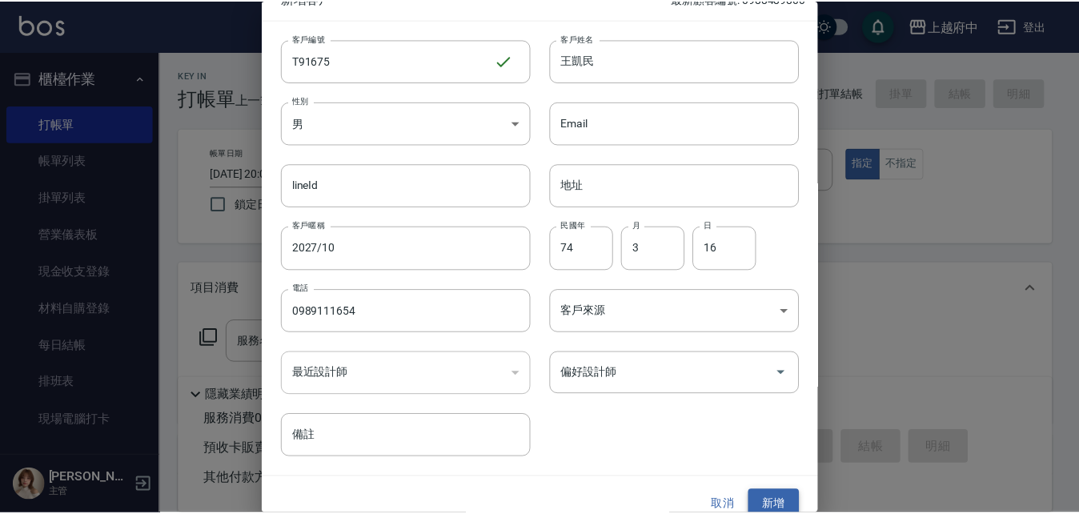
scroll to position [41, 0]
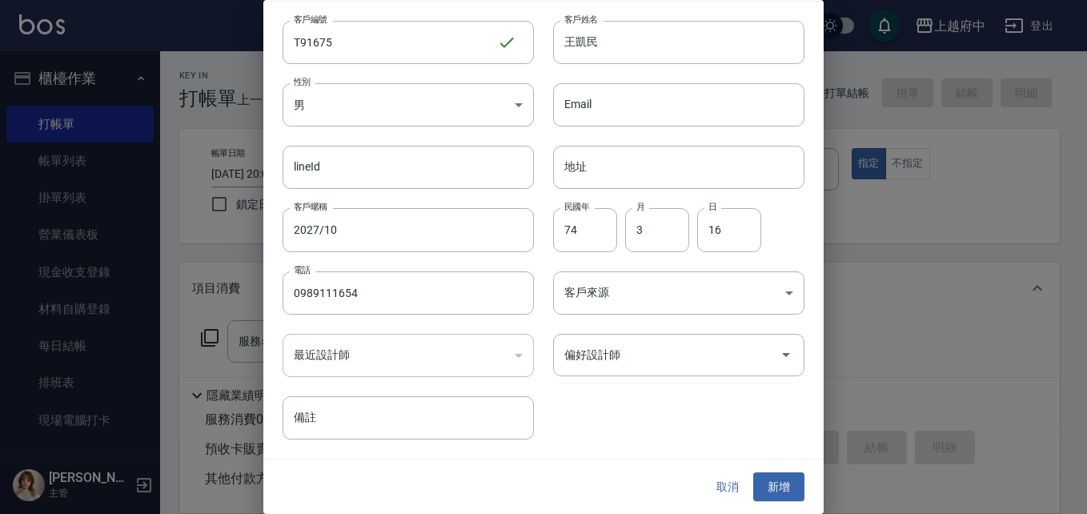
click at [775, 479] on button "新增" at bounding box center [778, 487] width 51 height 30
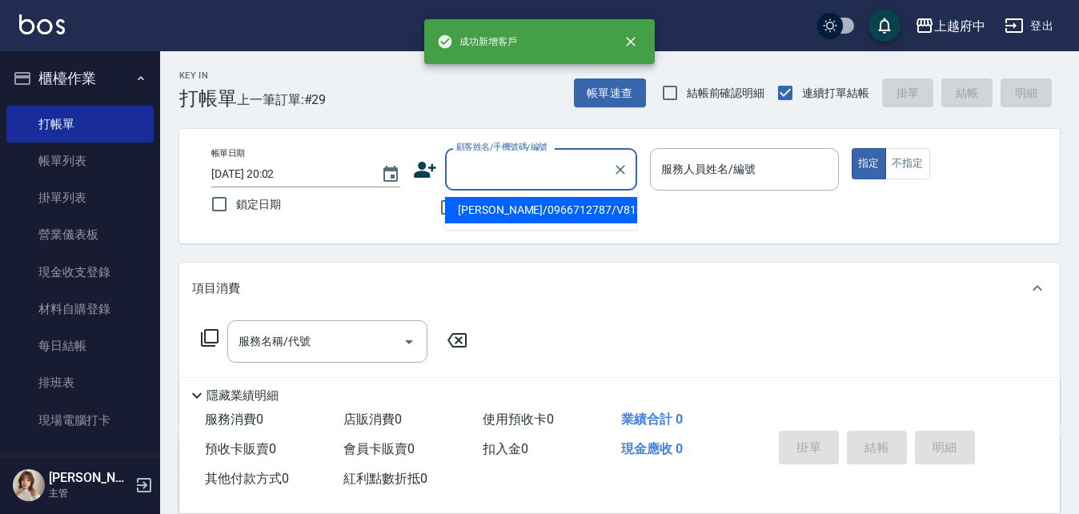
click at [513, 176] on input "顧客姓名/手機號碼/編號" at bounding box center [529, 169] width 154 height 28
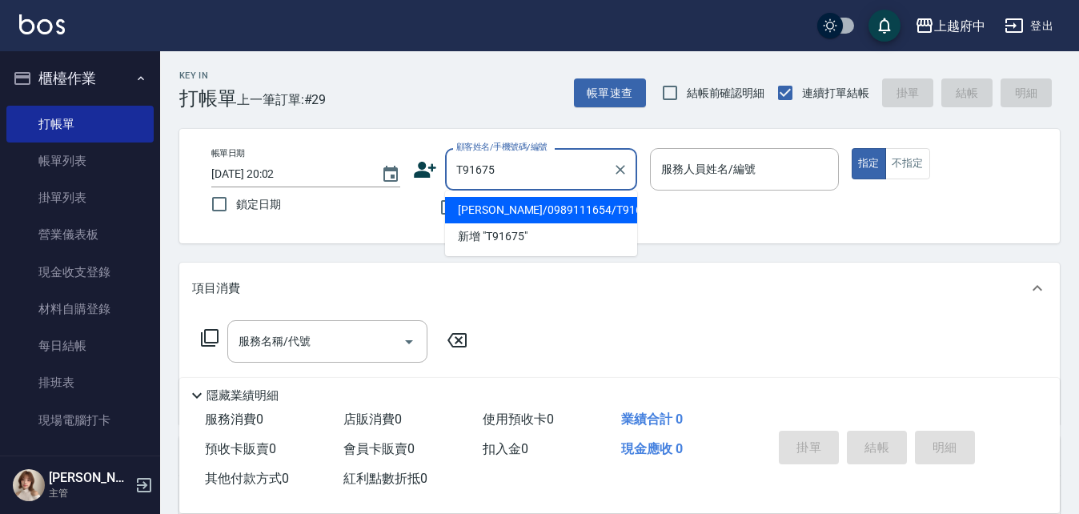
click at [525, 211] on li "[PERSON_NAME]/0989111654/T91675" at bounding box center [541, 210] width 192 height 26
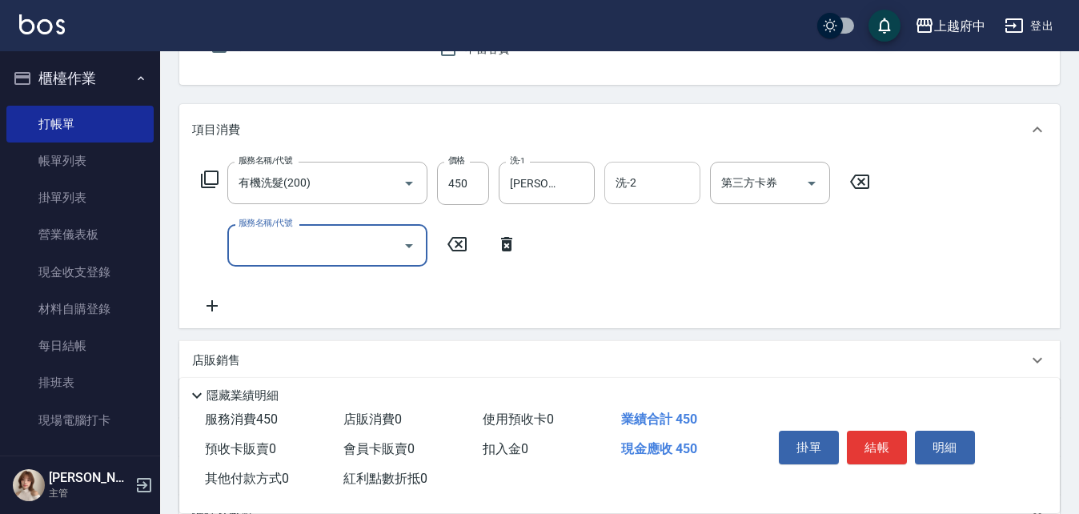
scroll to position [160, 0]
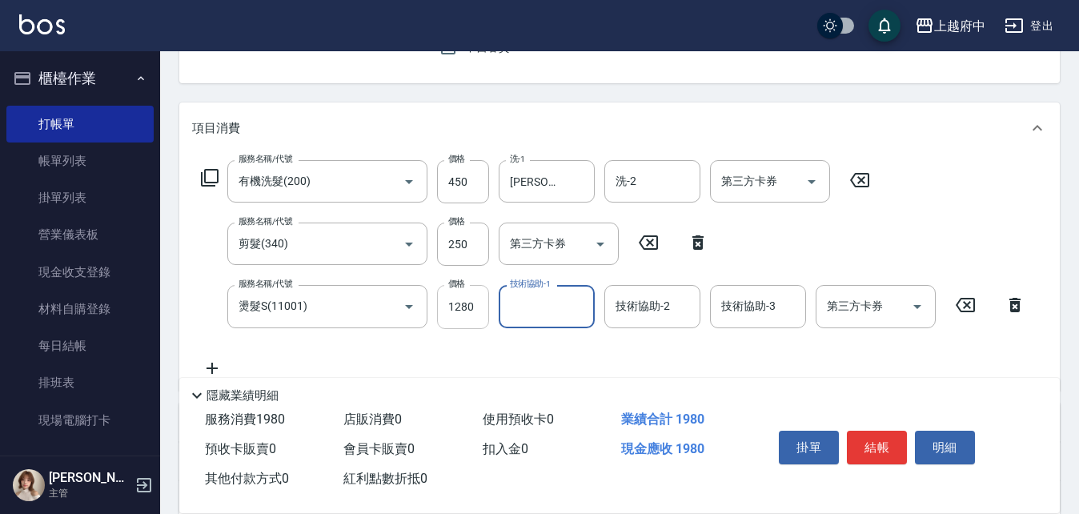
click at [469, 305] on input "1280" at bounding box center [463, 306] width 52 height 43
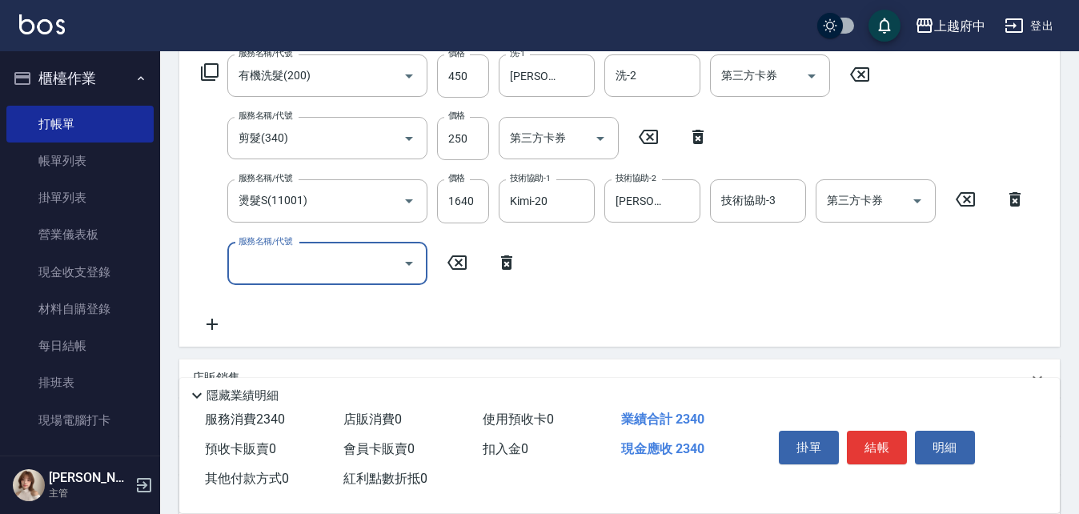
scroll to position [320, 0]
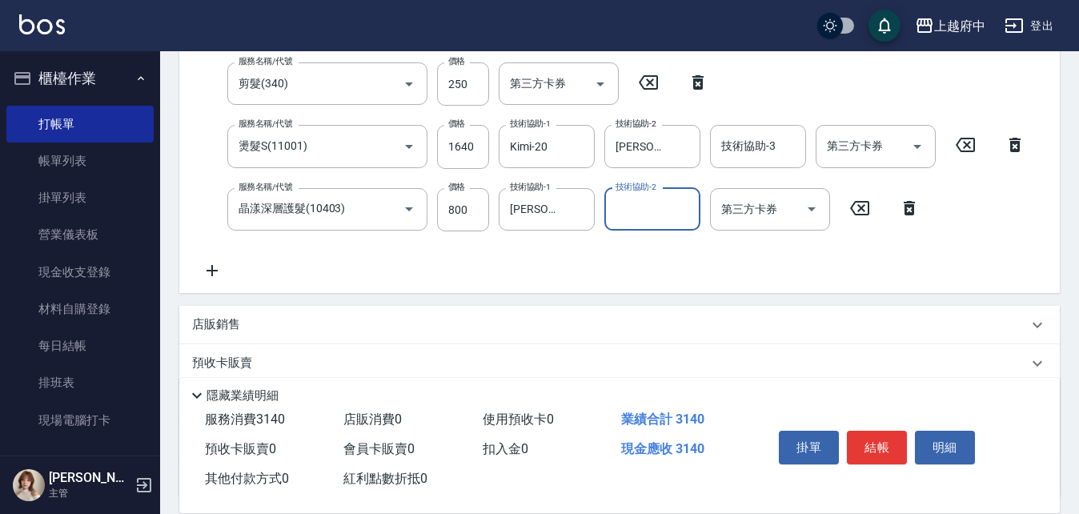
click at [527, 254] on div "服務名稱/代號 有機洗髮(200) 服務名稱/代號 價格 450 價格 洗-1 [PERSON_NAME]-31 洗-1 洗-2 洗-2 第三方卡券 第三方卡…" at bounding box center [613, 140] width 843 height 280
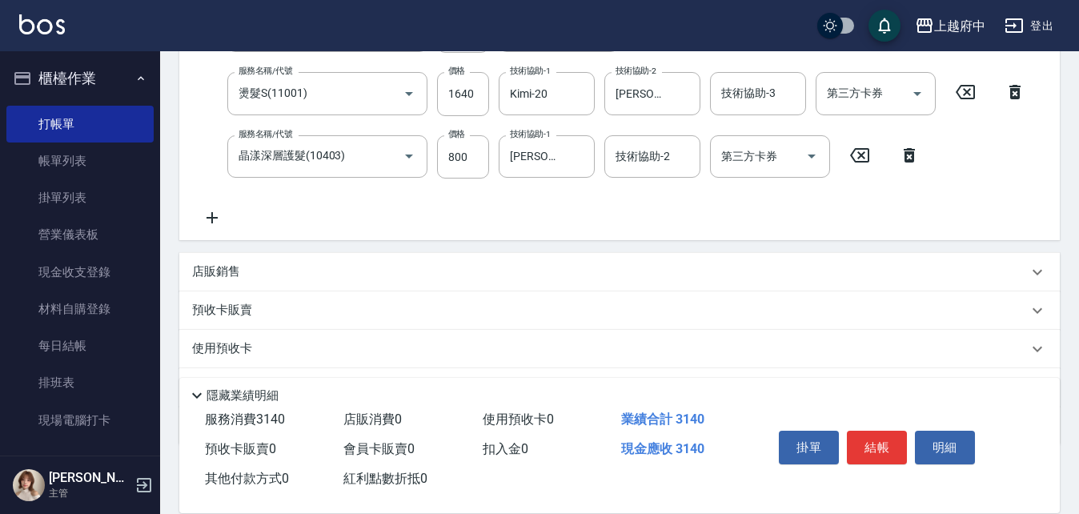
scroll to position [400, 0]
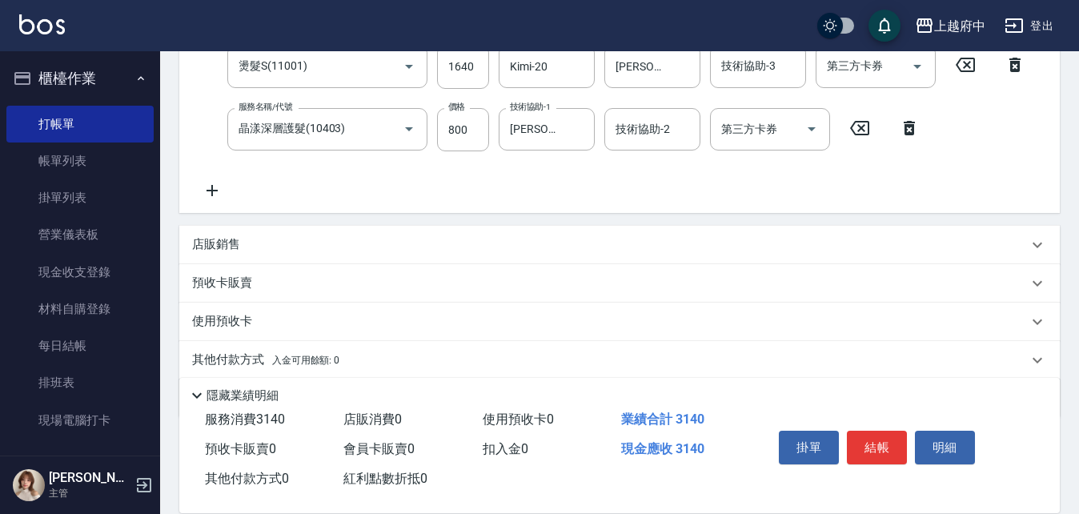
click at [205, 241] on p "店販銷售" at bounding box center [216, 244] width 48 height 17
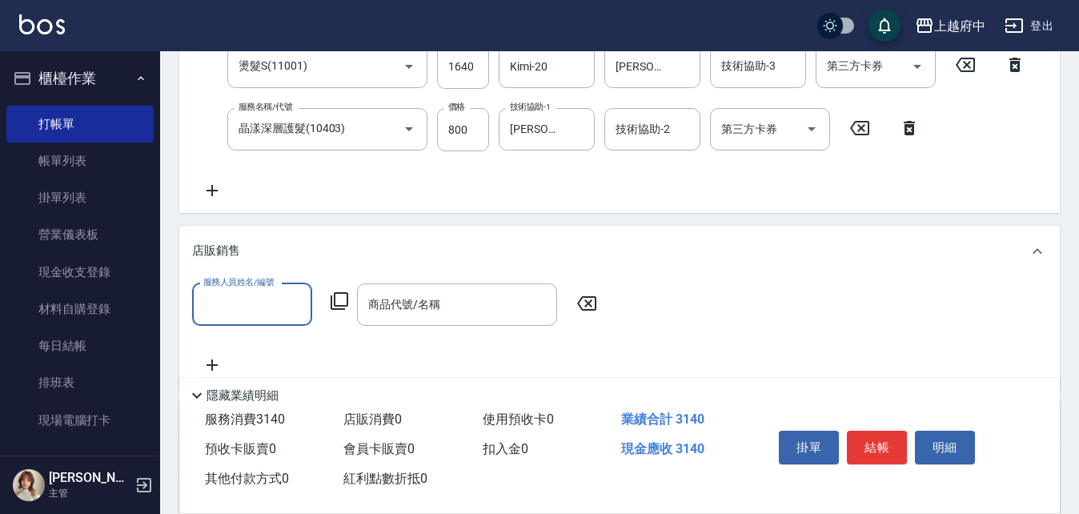
scroll to position [0, 0]
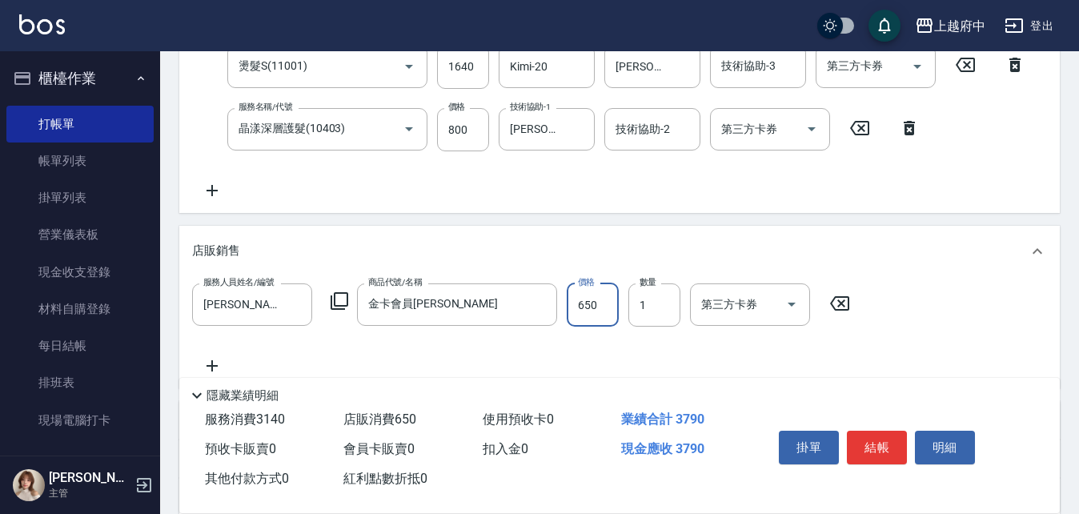
click at [521, 360] on div "服務人員姓名/編號 [PERSON_NAME] -1 服務人員姓名/編號 商品代號/名稱 金卡會員卡 商品代號/名稱 價格 650 價格 數量 1 數量 第三…" at bounding box center [619, 329] width 855 height 92
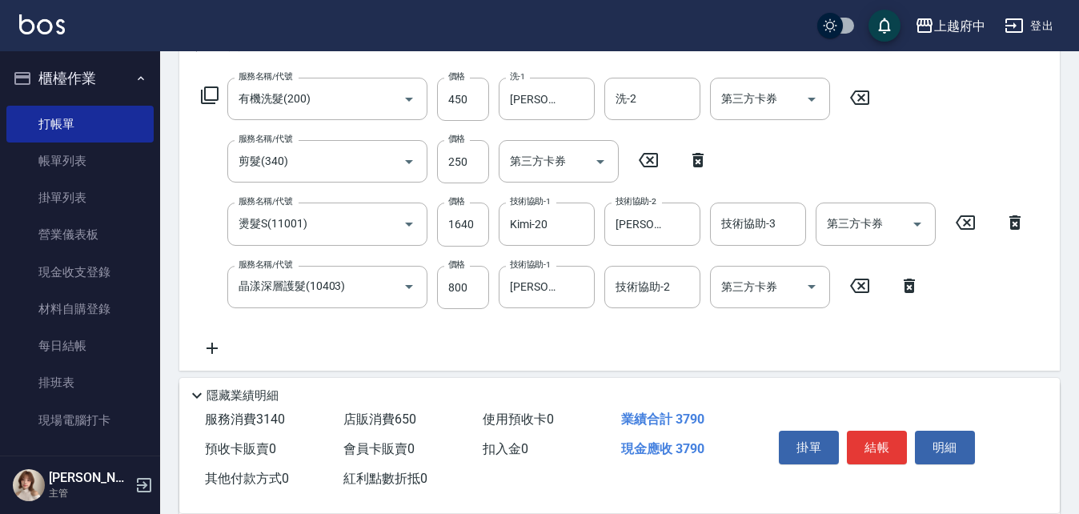
scroll to position [240, 0]
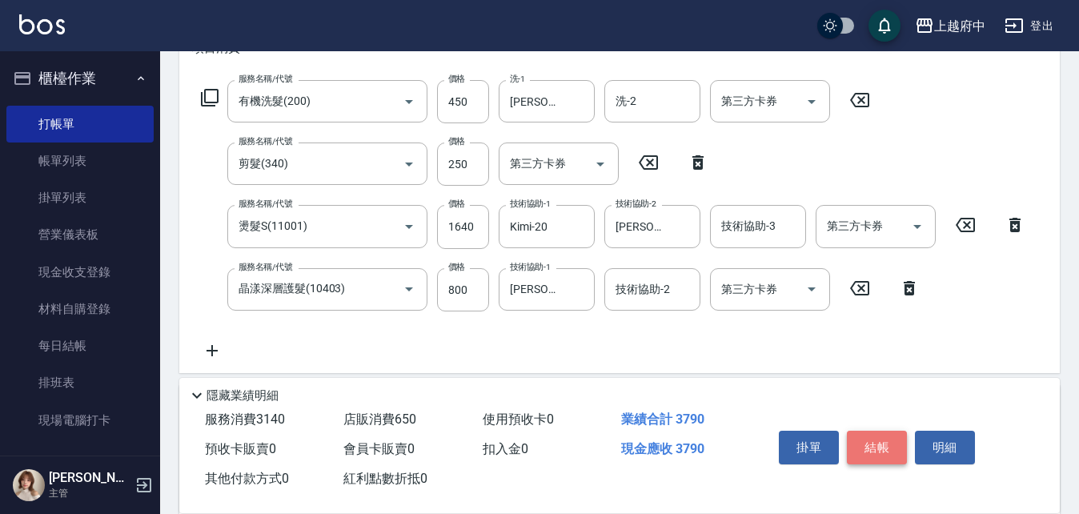
click at [883, 447] on button "結帳" at bounding box center [877, 448] width 60 height 34
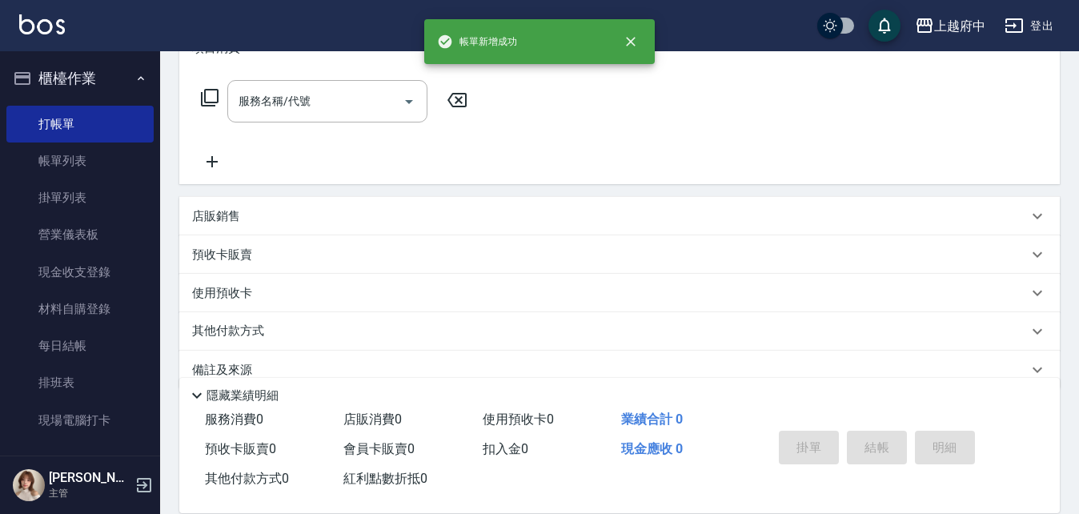
scroll to position [0, 0]
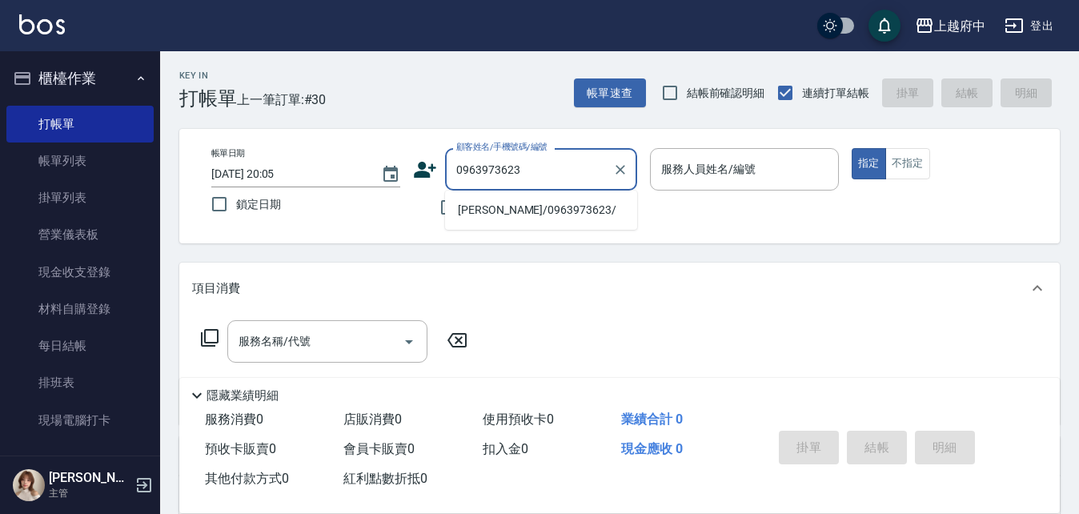
click at [500, 211] on li "[PERSON_NAME]/0963973623/" at bounding box center [541, 210] width 192 height 26
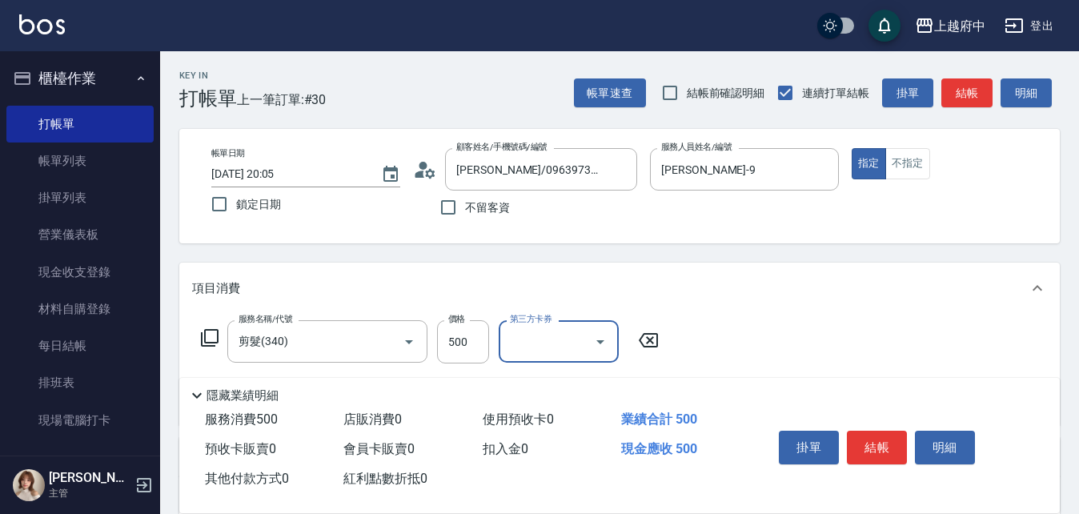
click at [811, 303] on div "項目消費" at bounding box center [619, 288] width 881 height 51
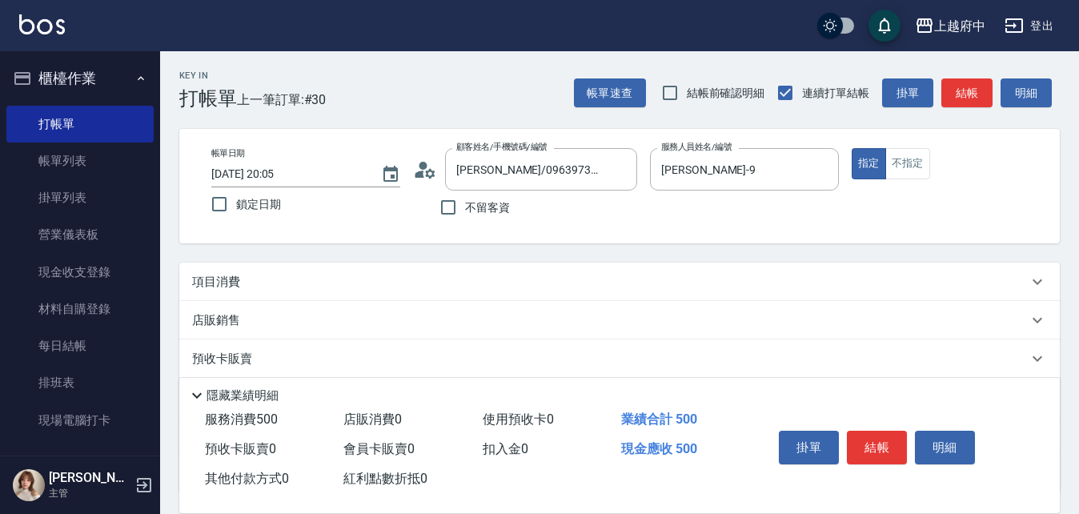
click at [792, 294] on div "項目消費" at bounding box center [619, 282] width 881 height 38
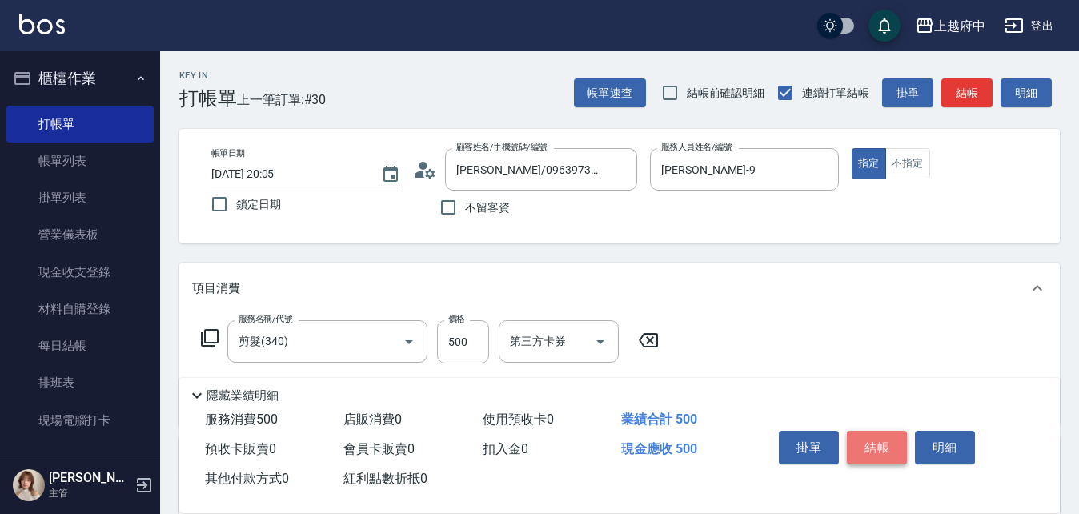
click at [874, 440] on button "結帳" at bounding box center [877, 448] width 60 height 34
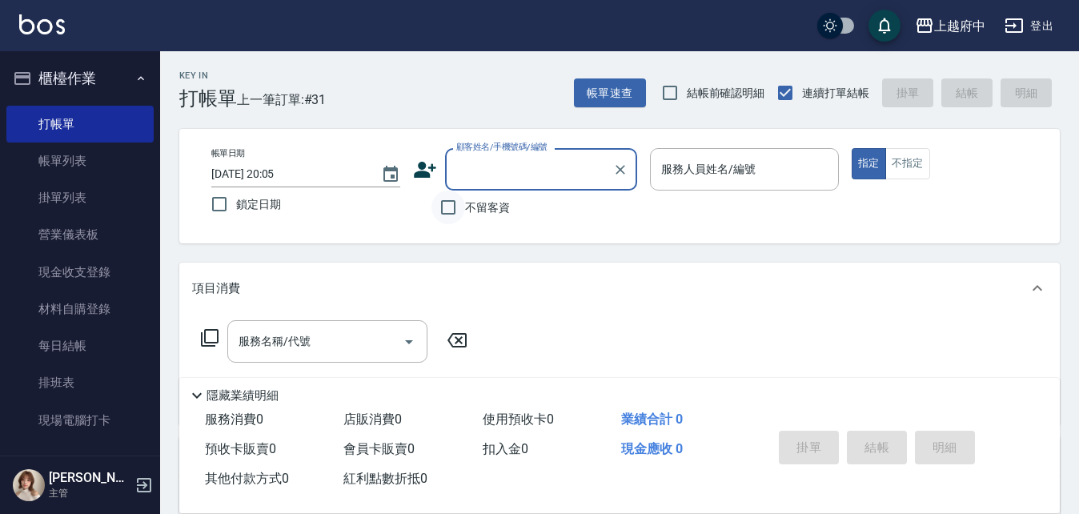
click at [450, 206] on input "不留客資" at bounding box center [449, 208] width 34 height 34
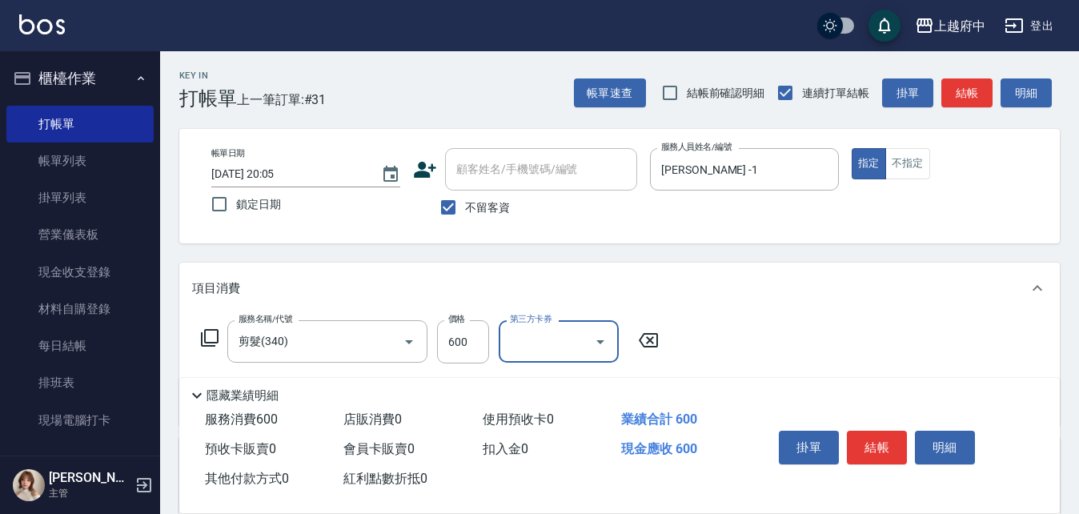
click at [807, 308] on div "項目消費" at bounding box center [619, 288] width 881 height 51
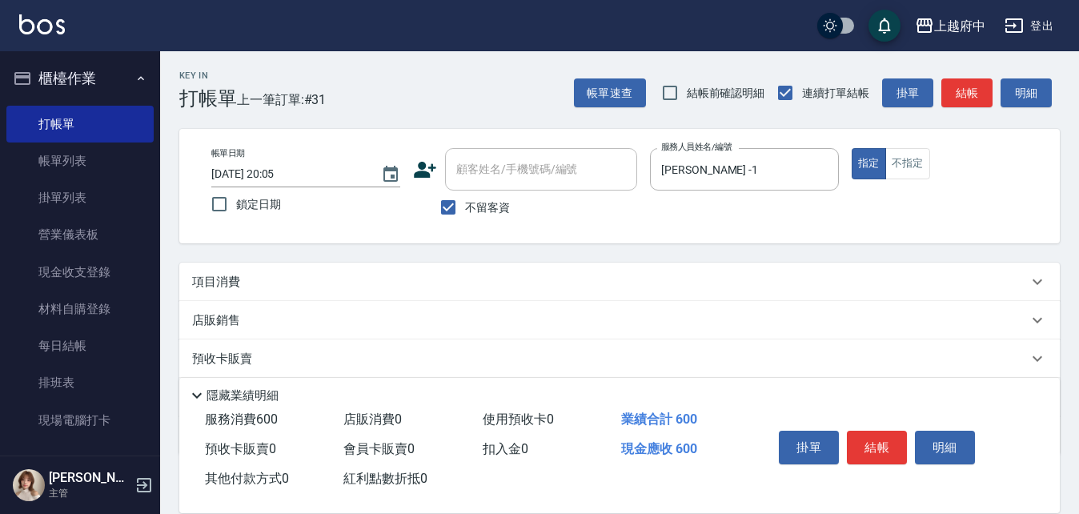
click at [802, 304] on div "店販銷售" at bounding box center [619, 320] width 881 height 38
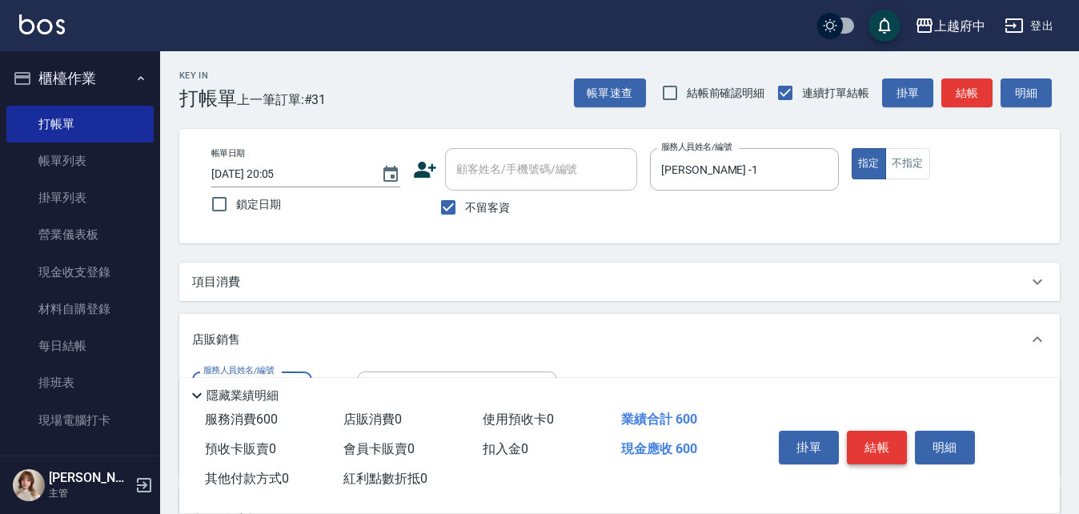
click at [881, 438] on button "結帳" at bounding box center [877, 448] width 60 height 34
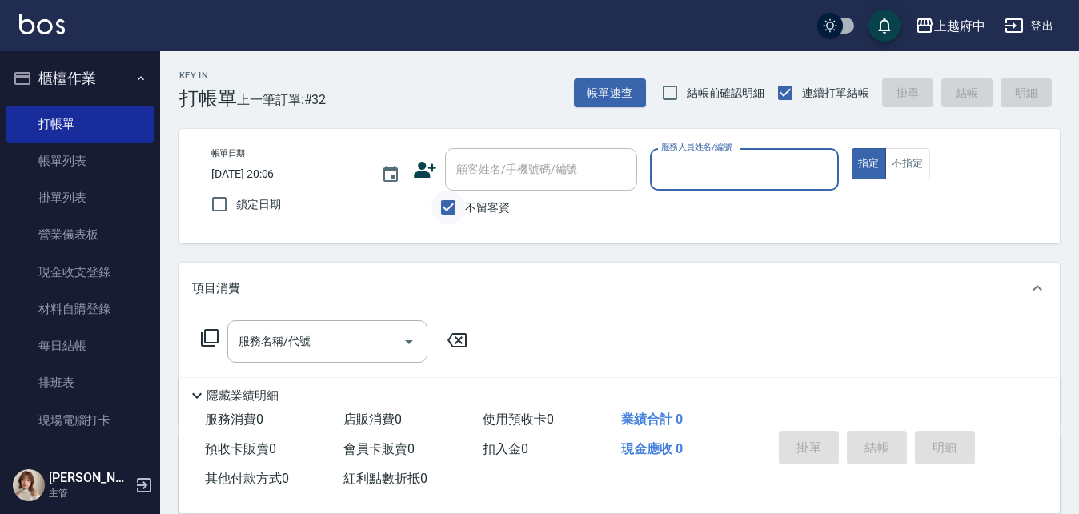
click at [448, 203] on input "不留客資" at bounding box center [449, 208] width 34 height 34
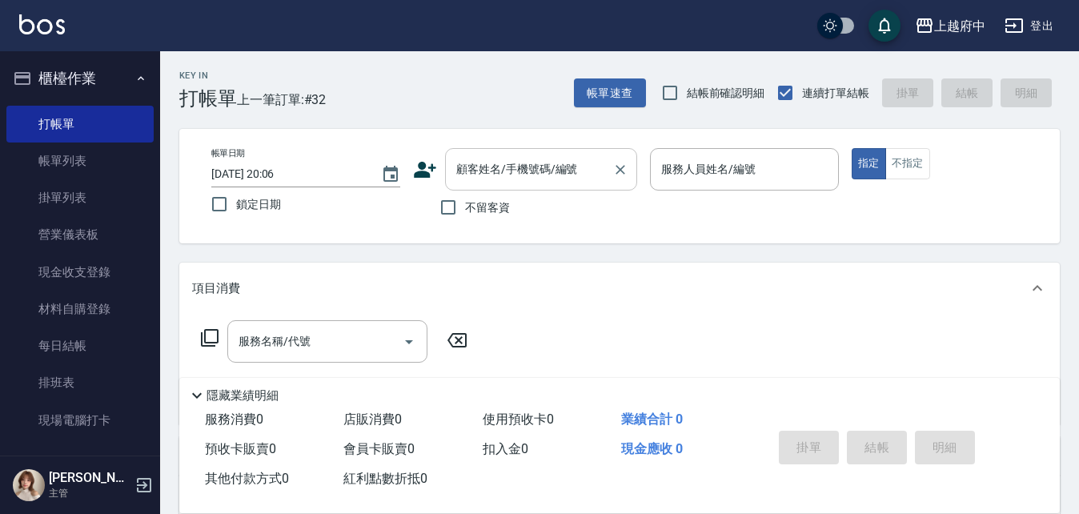
click at [481, 171] on input "顧客姓名/手機號碼/編號" at bounding box center [529, 169] width 154 height 28
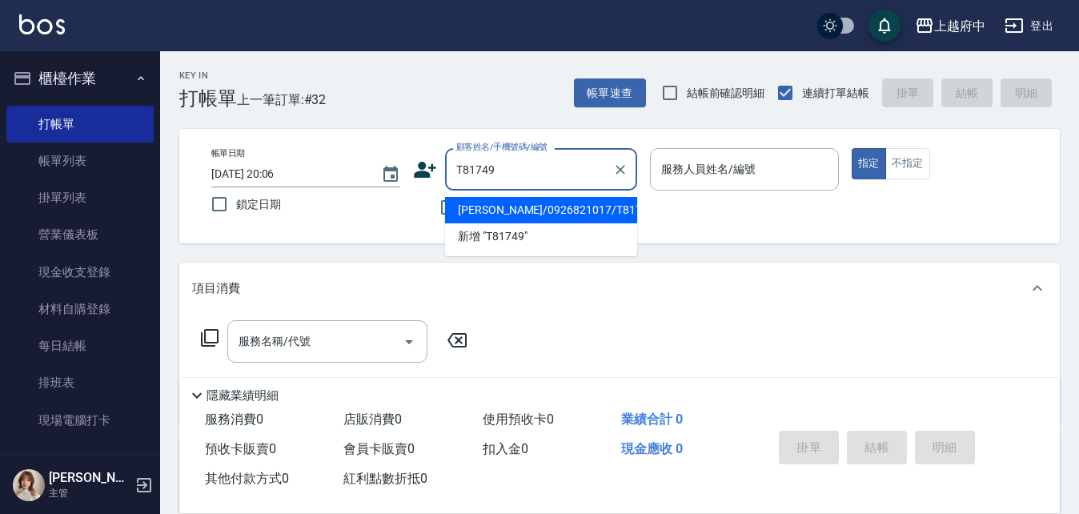
click at [512, 205] on li "[PERSON_NAME]/0926821017/T81749" at bounding box center [541, 210] width 192 height 26
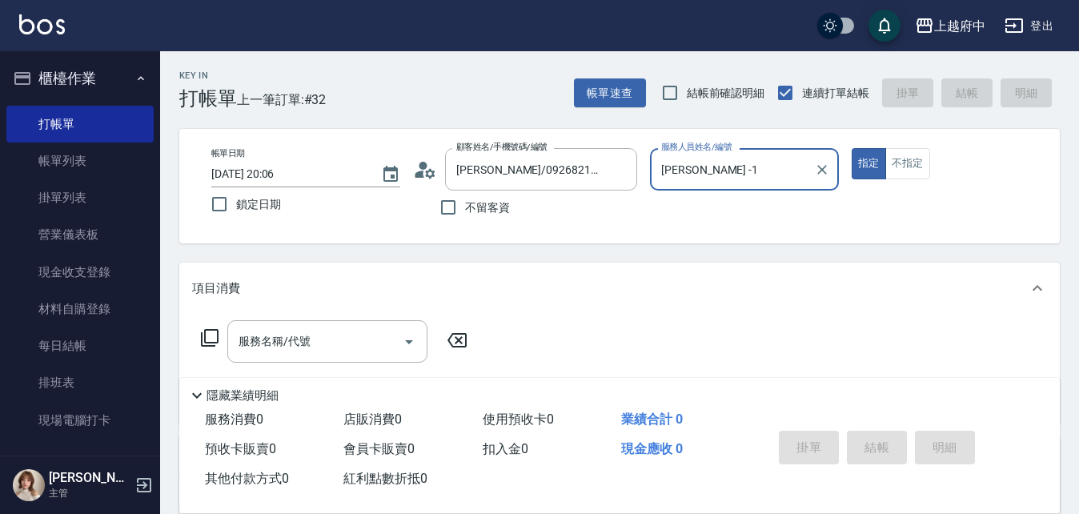
click at [852, 148] on button "指定" at bounding box center [869, 163] width 34 height 31
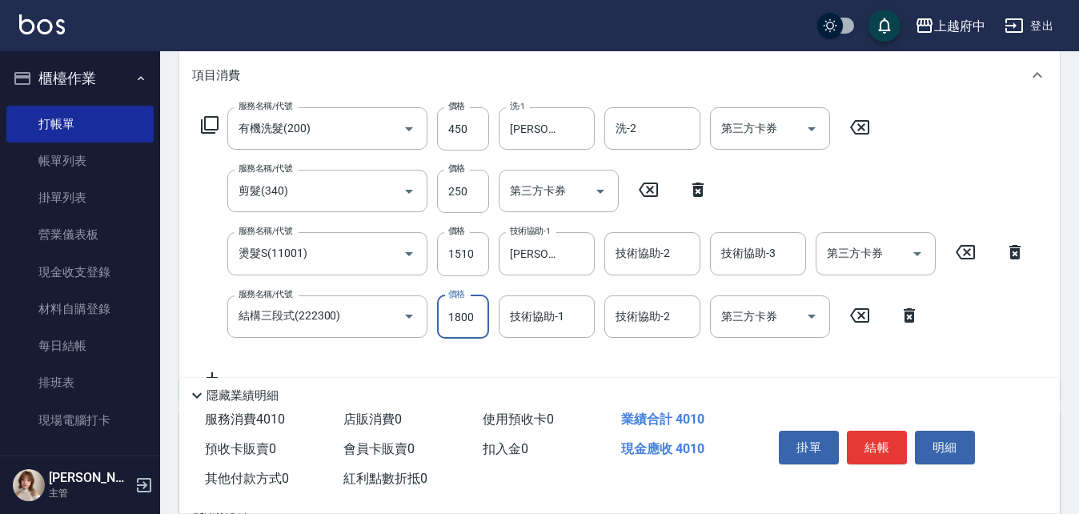
scroll to position [240, 0]
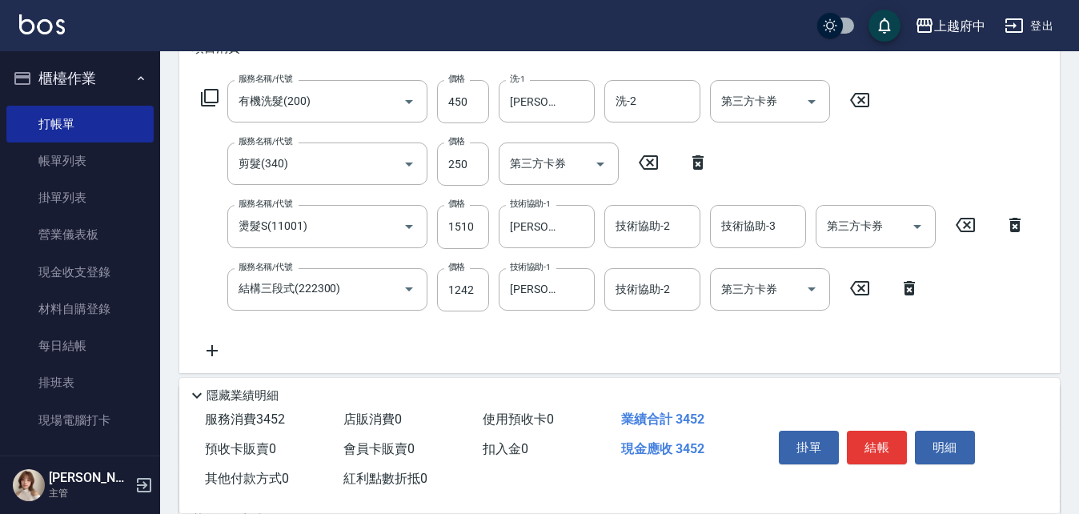
click at [711, 329] on div "服務名稱/代號 有機洗髮(200) 服務名稱/代號 價格 450 價格 洗-1 [PERSON_NAME]-31 洗-1 洗-2 洗-2 第三方卡券 第三方卡…" at bounding box center [613, 220] width 843 height 280
click at [867, 446] on button "結帳" at bounding box center [877, 448] width 60 height 34
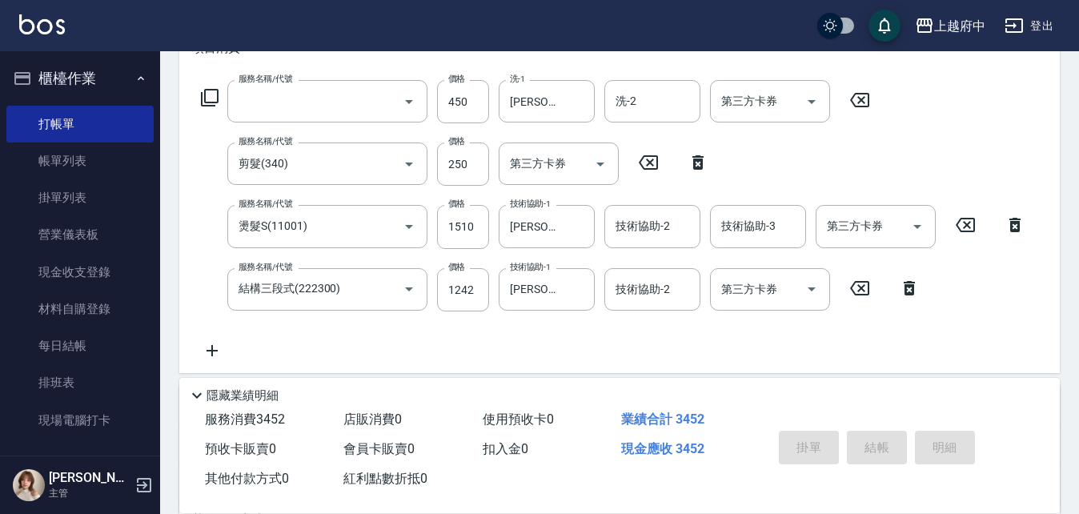
scroll to position [0, 0]
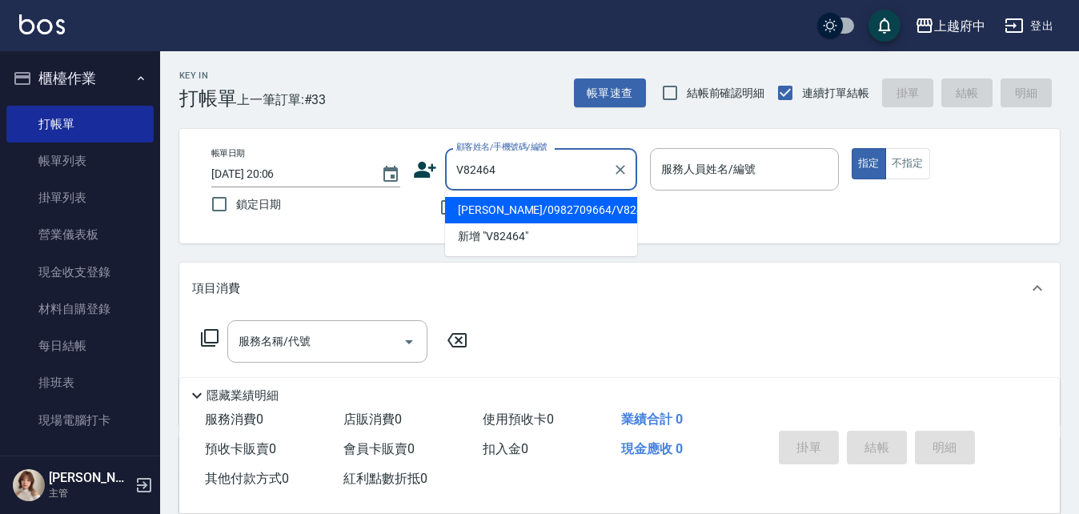
click at [527, 208] on li "[PERSON_NAME]/0982709664/V82464" at bounding box center [541, 210] width 192 height 26
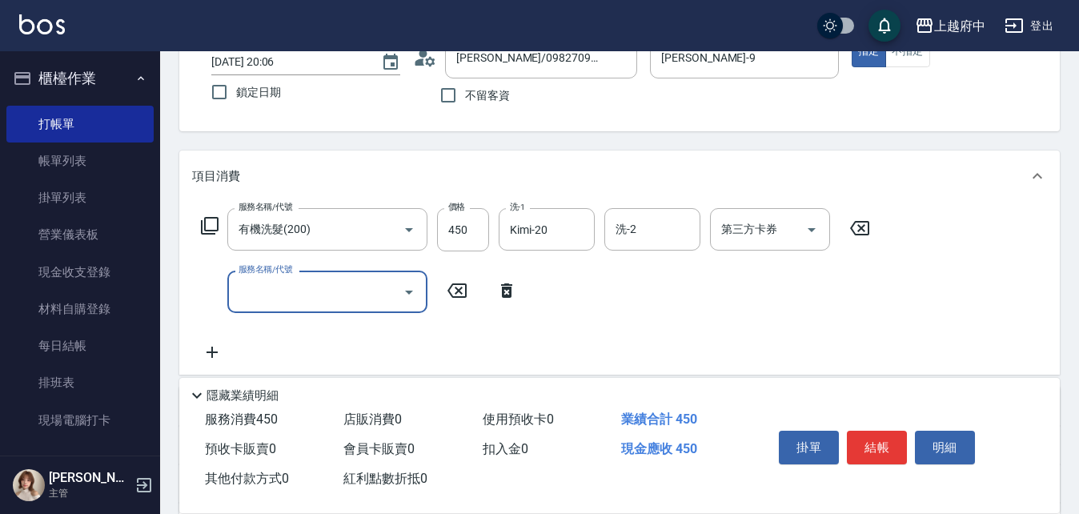
scroll to position [160, 0]
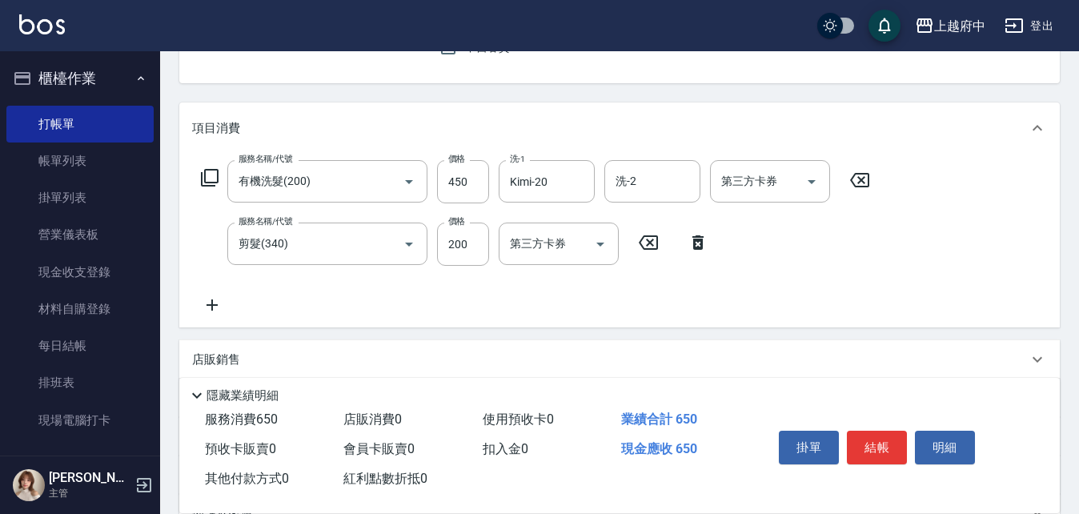
click at [649, 293] on div "服務名稱/代號 有機洗髮(200) 服務名稱/代號 價格 450 價格 洗-1 Kimi-20 洗-1 洗-2 洗-2 第三方卡券 第三方卡券 服務名稱/代號…" at bounding box center [536, 237] width 688 height 155
click at [880, 431] on button "結帳" at bounding box center [877, 448] width 60 height 34
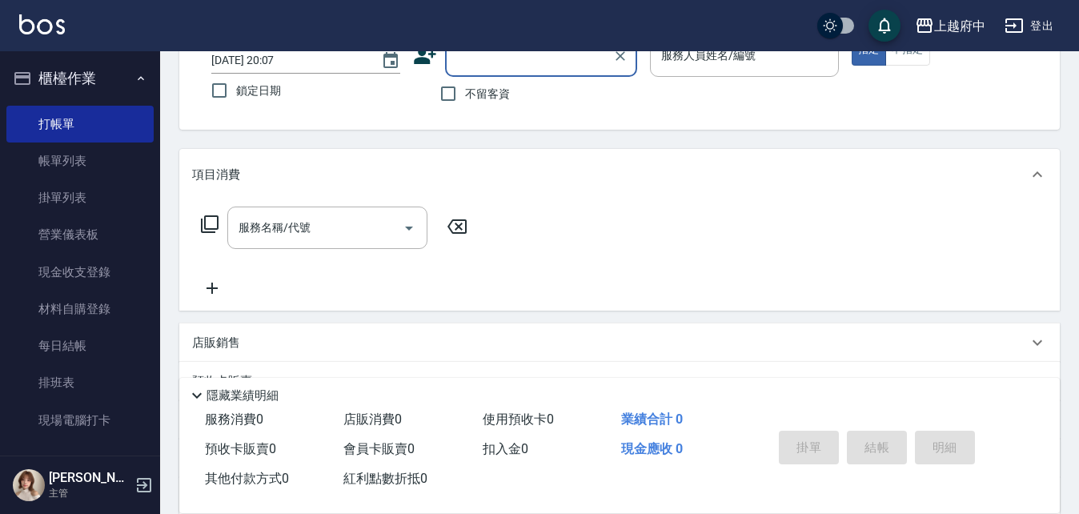
scroll to position [75, 0]
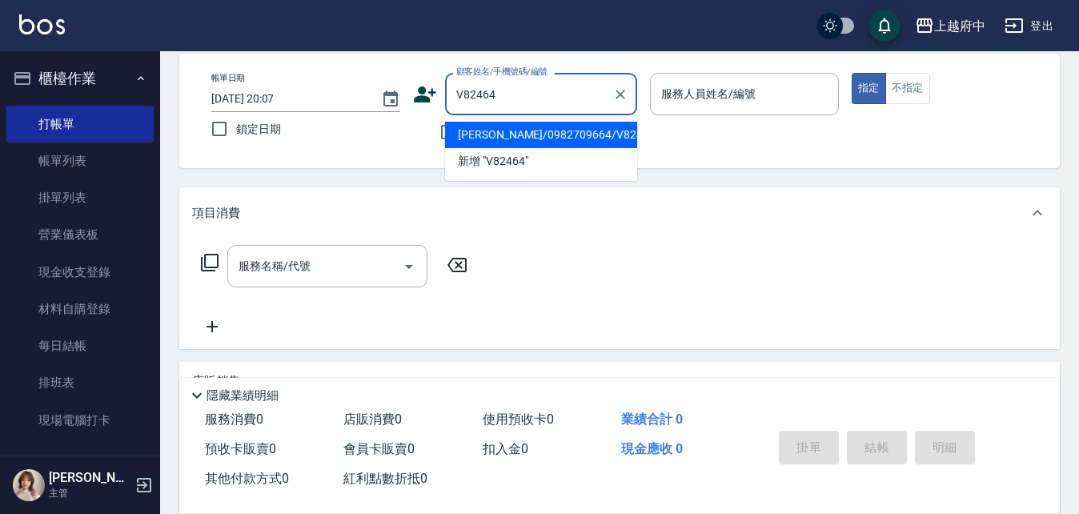
click at [563, 135] on li "[PERSON_NAME]/0982709664/V82464" at bounding box center [541, 135] width 192 height 26
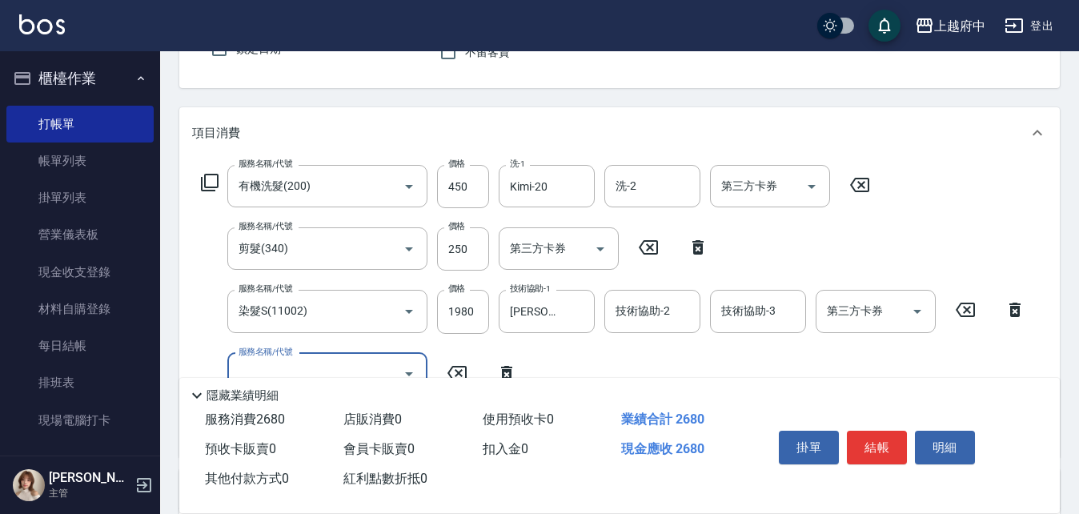
scroll to position [235, 0]
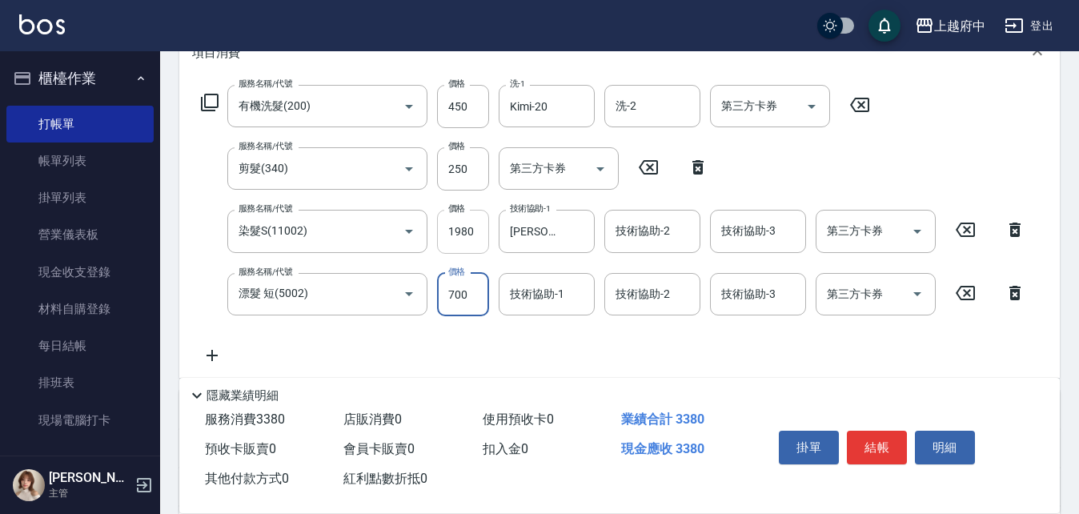
click at [460, 233] on input "1980" at bounding box center [463, 231] width 52 height 43
click at [464, 299] on input "700" at bounding box center [463, 294] width 52 height 43
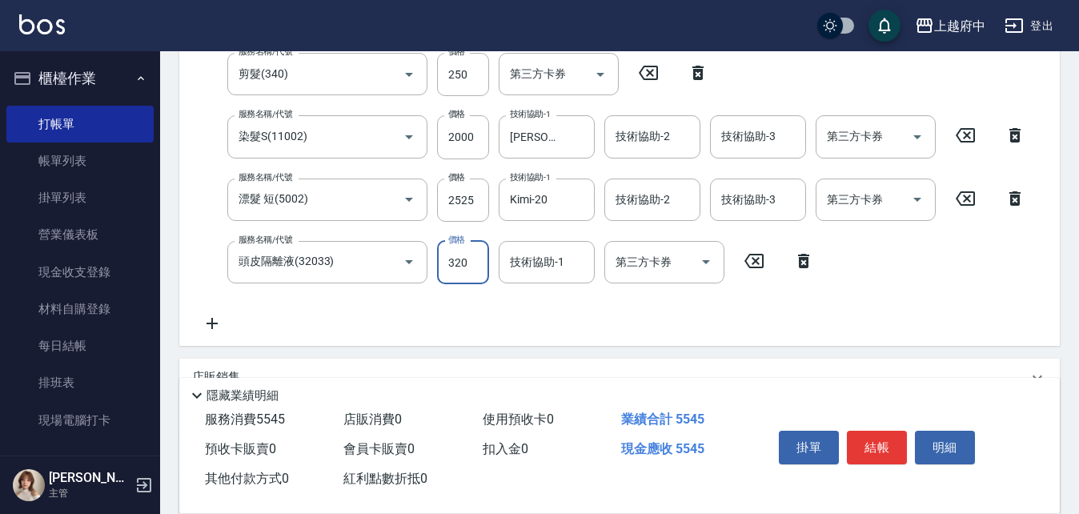
scroll to position [396, 0]
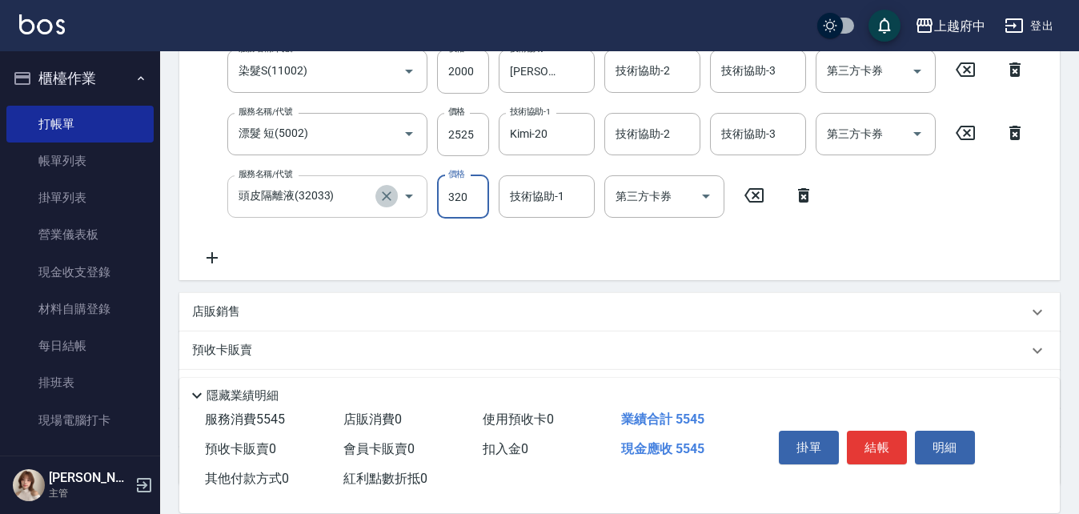
click at [388, 191] on icon "Clear" at bounding box center [387, 196] width 16 height 16
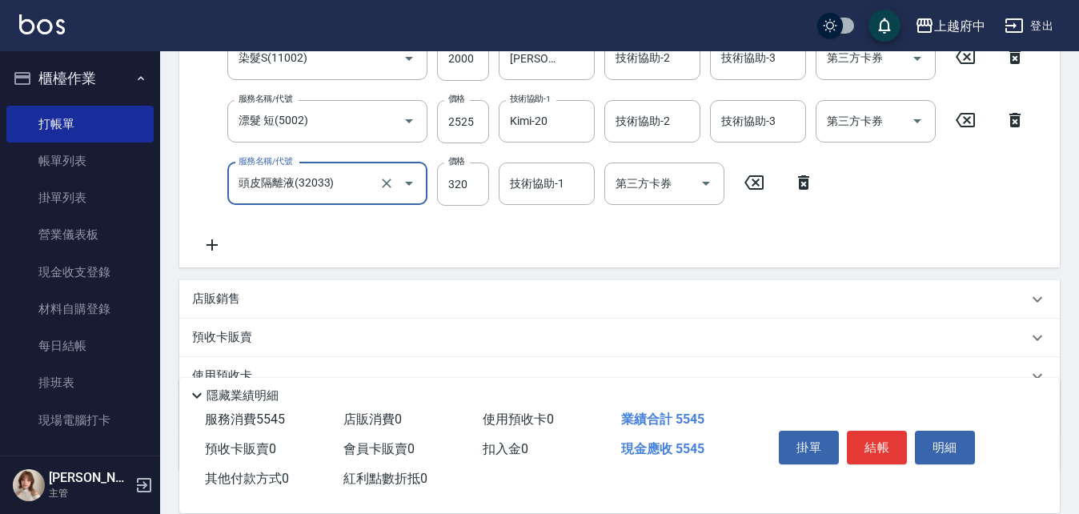
scroll to position [412, 0]
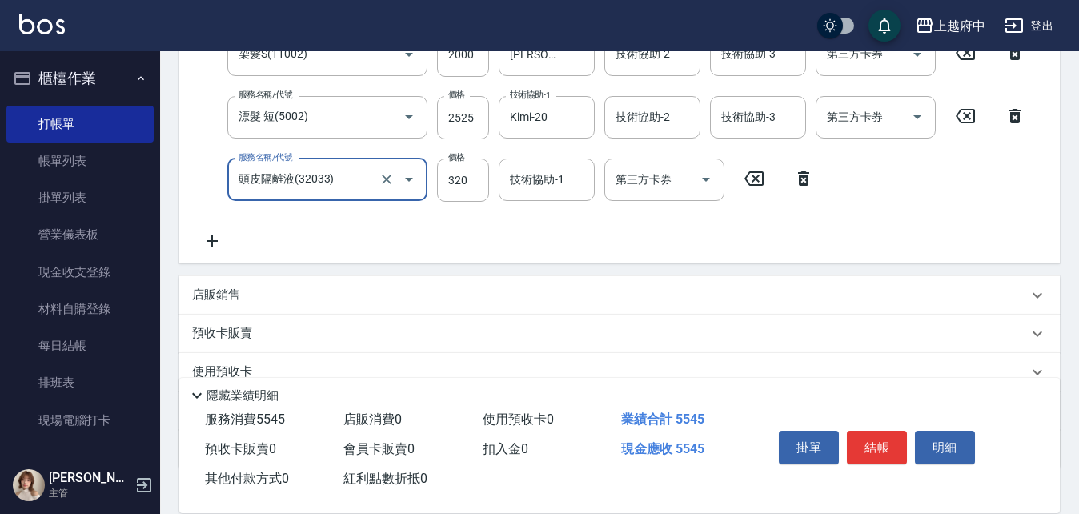
drag, startPoint x: 750, startPoint y: 175, endPoint x: 689, endPoint y: 179, distance: 61.8
click at [754, 171] on icon at bounding box center [754, 178] width 40 height 19
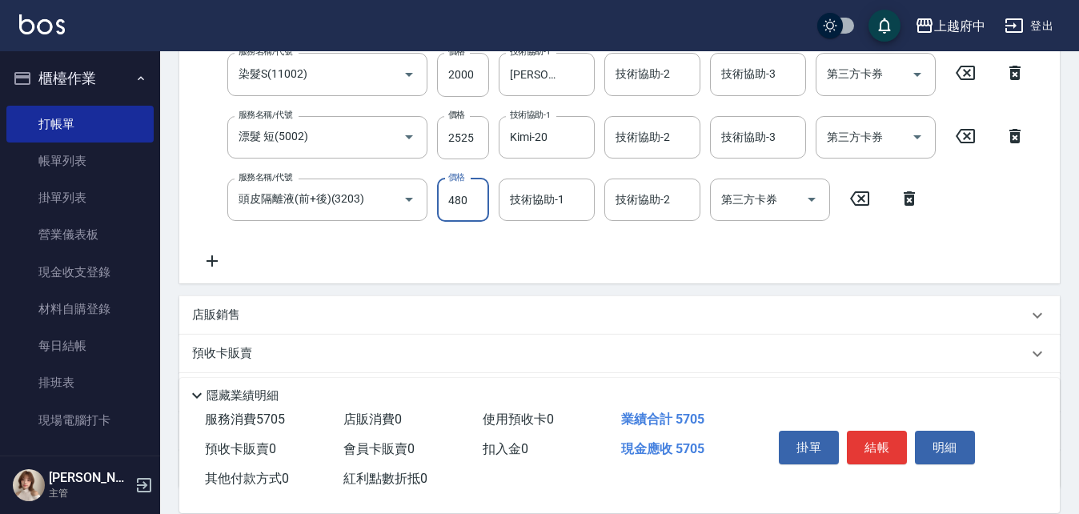
scroll to position [420, 0]
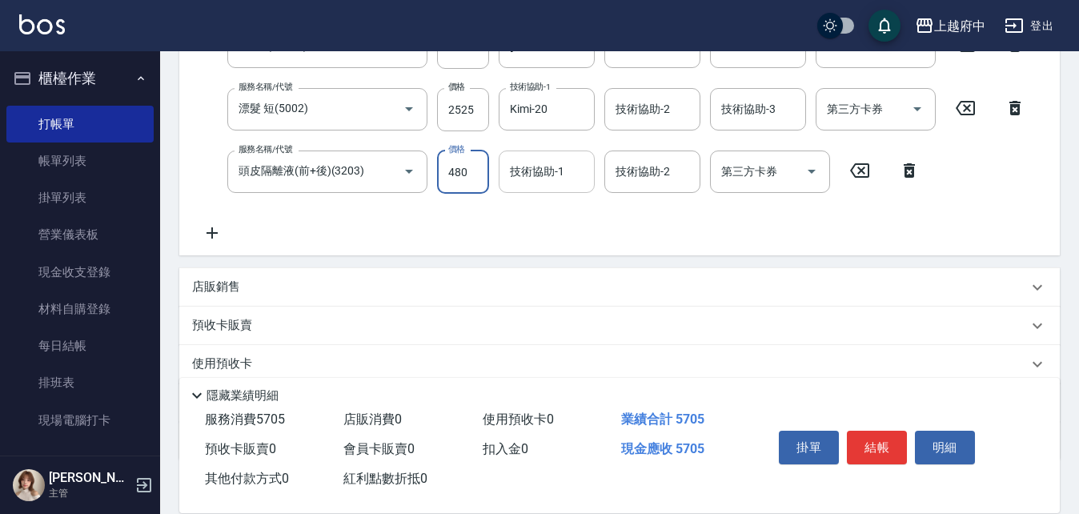
click at [549, 175] on input "技術協助-1" at bounding box center [547, 172] width 82 height 28
click at [623, 231] on div "服務名稱/代號 有機洗髮(200) 服務名稱/代號 價格 450 價格 洗-1 Kimi-20 洗-1 洗-2 洗-2 第三方卡券 第三方卡券 服務名稱/代號…" at bounding box center [613, 71] width 843 height 343
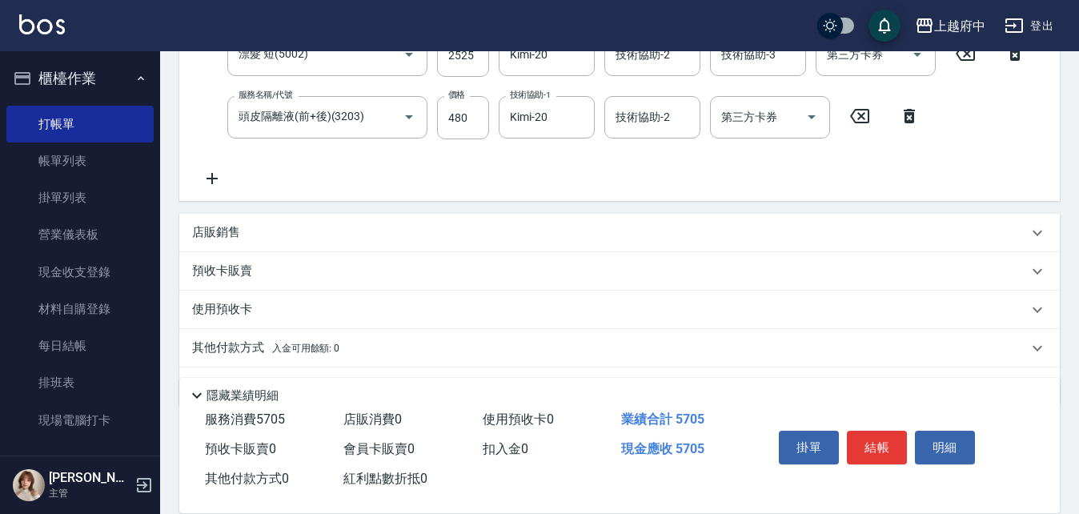
scroll to position [500, 0]
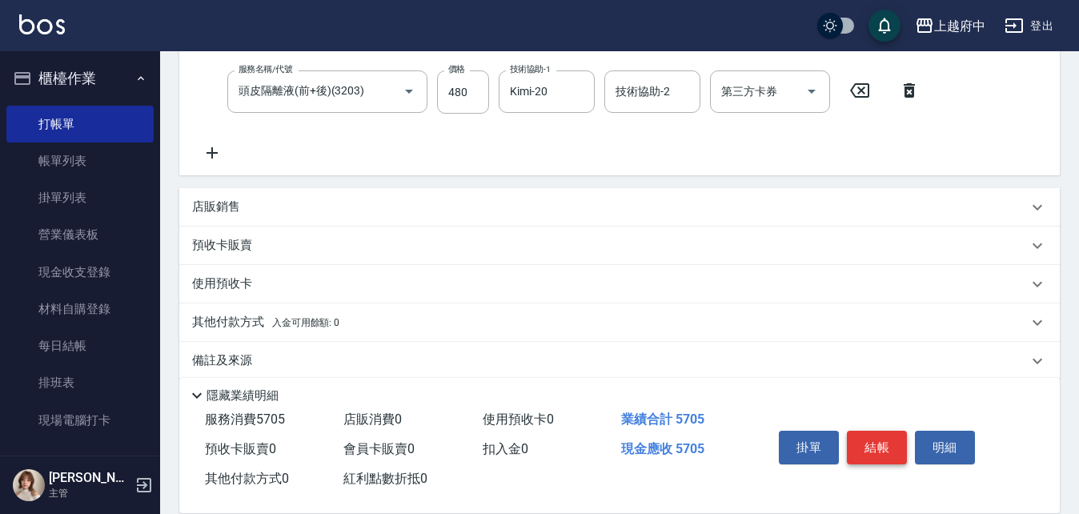
click at [873, 435] on button "結帳" at bounding box center [877, 448] width 60 height 34
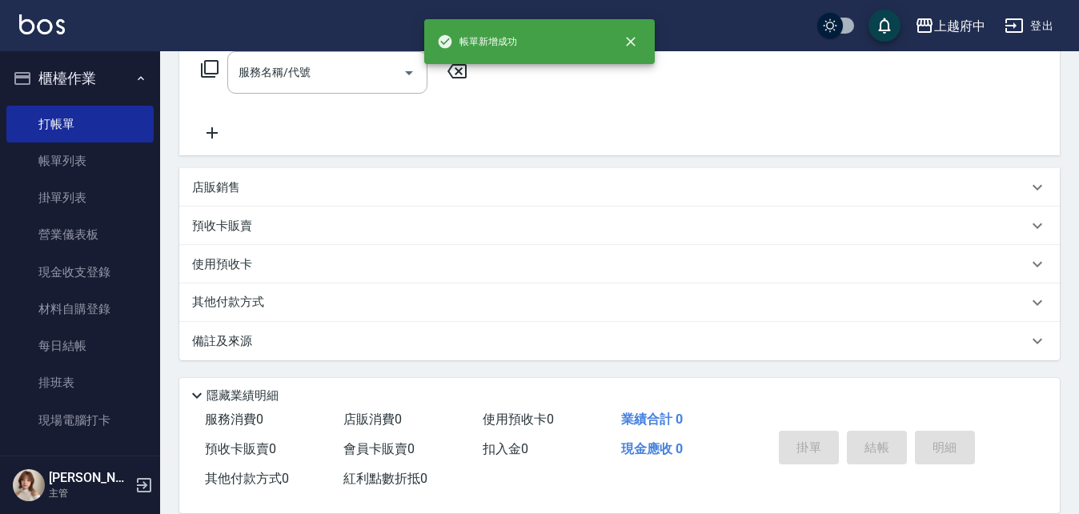
scroll to position [0, 0]
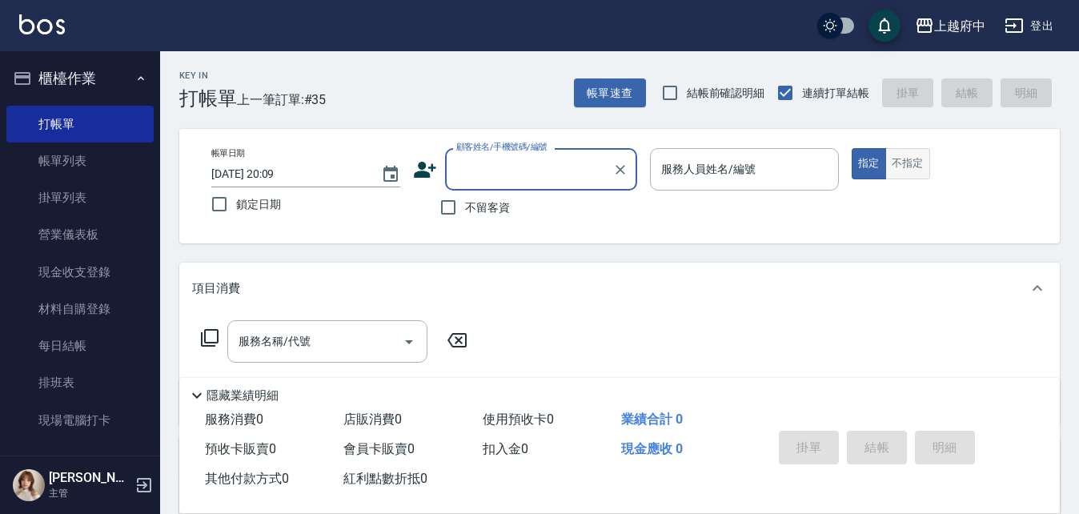
click at [911, 165] on button "不指定" at bounding box center [907, 163] width 45 height 31
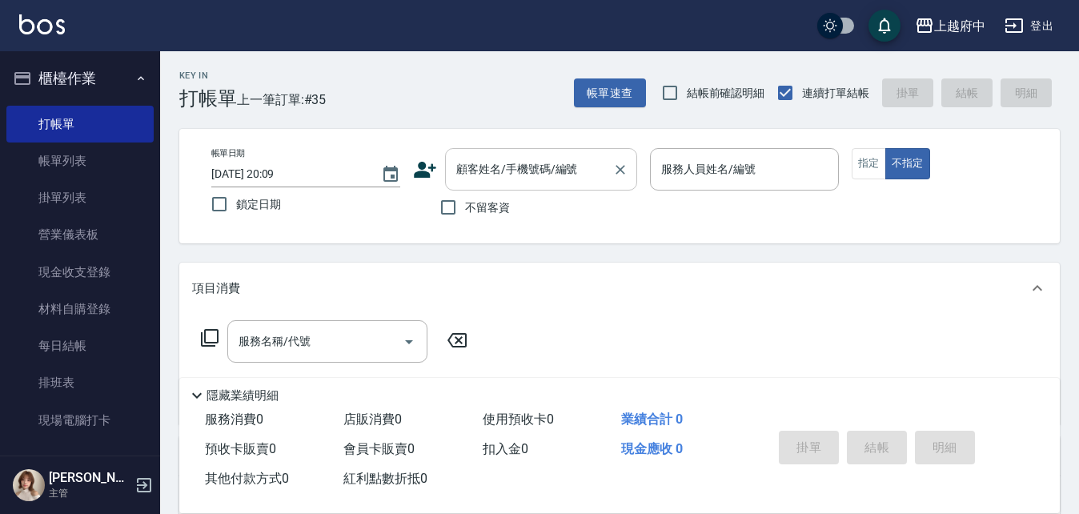
click at [475, 172] on input "顧客姓名/手機號碼/編號" at bounding box center [529, 169] width 154 height 28
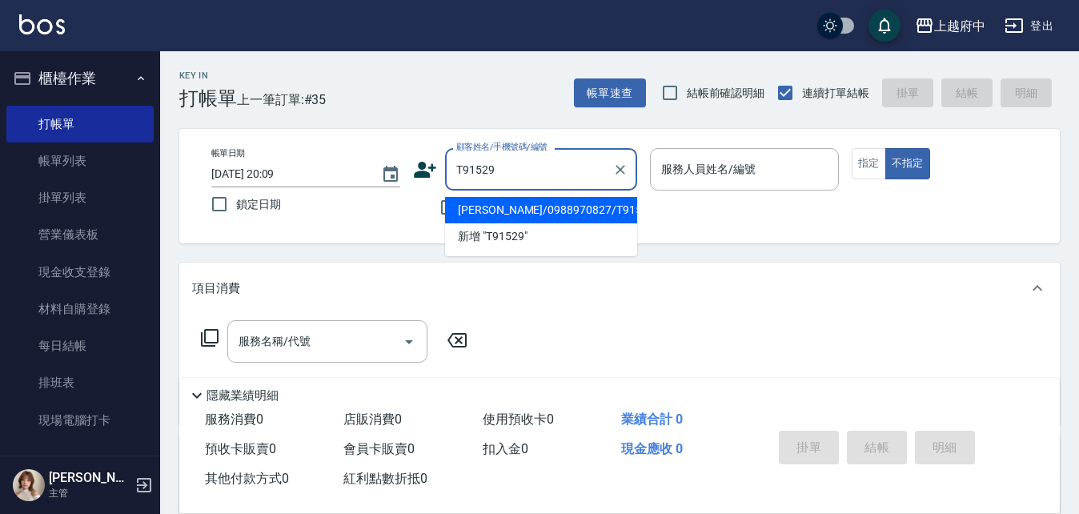
click at [488, 214] on li "[PERSON_NAME]/0988970827/T91529" at bounding box center [541, 210] width 192 height 26
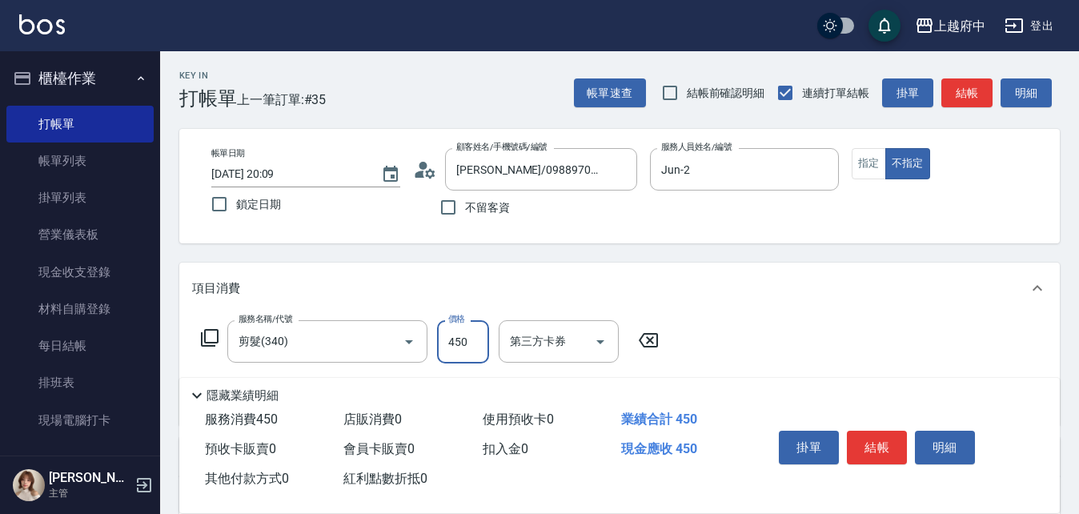
click at [829, 333] on div "服務名稱/代號 剪髮(340) 服務名稱/代號 價格 450 價格 第三方卡券 第三方卡券" at bounding box center [619, 369] width 881 height 111
click at [865, 435] on button "結帳" at bounding box center [877, 448] width 60 height 34
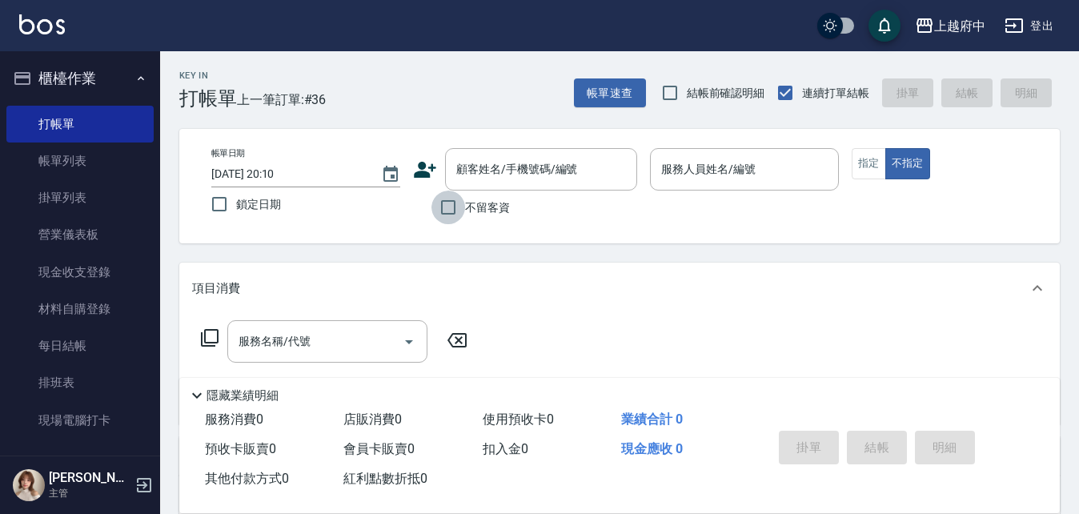
click at [445, 208] on input "不留客資" at bounding box center [449, 208] width 34 height 34
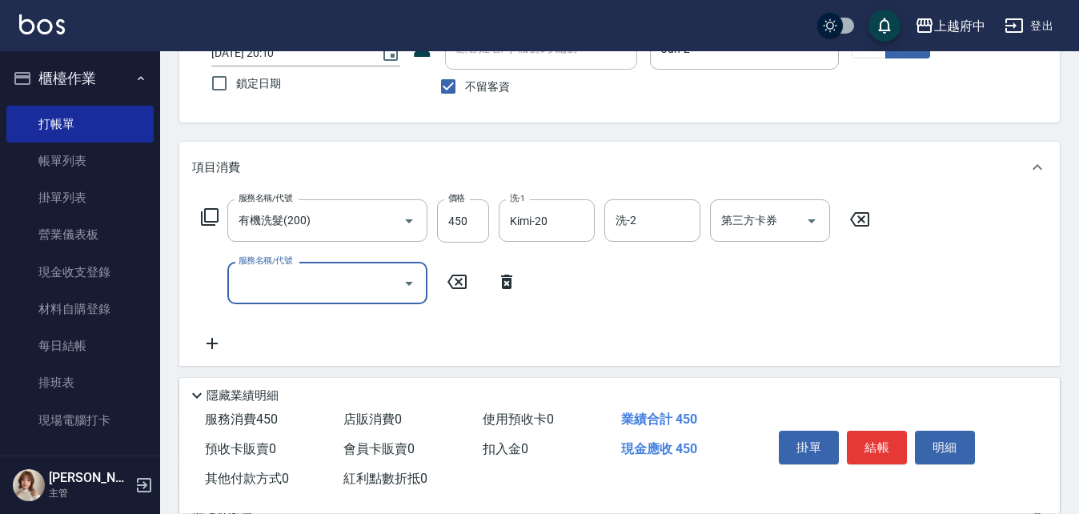
scroll to position [160, 0]
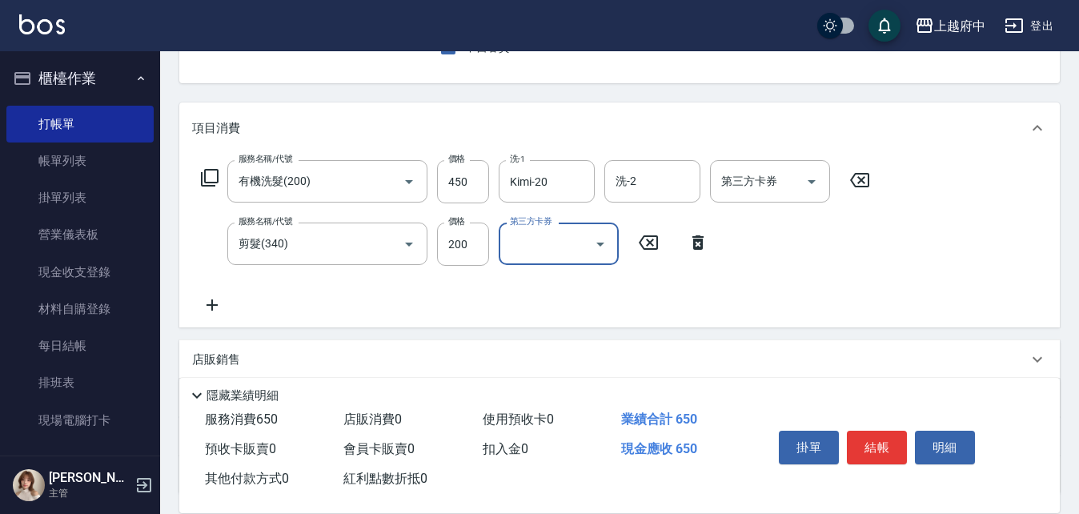
click at [661, 303] on div "服務名稱/代號 有機洗髮(200) 服務名稱/代號 價格 450 價格 洗-1 Kimi-20 洗-1 洗-2 洗-2 第三方卡券 第三方卡券 服務名稱/代號…" at bounding box center [536, 237] width 688 height 155
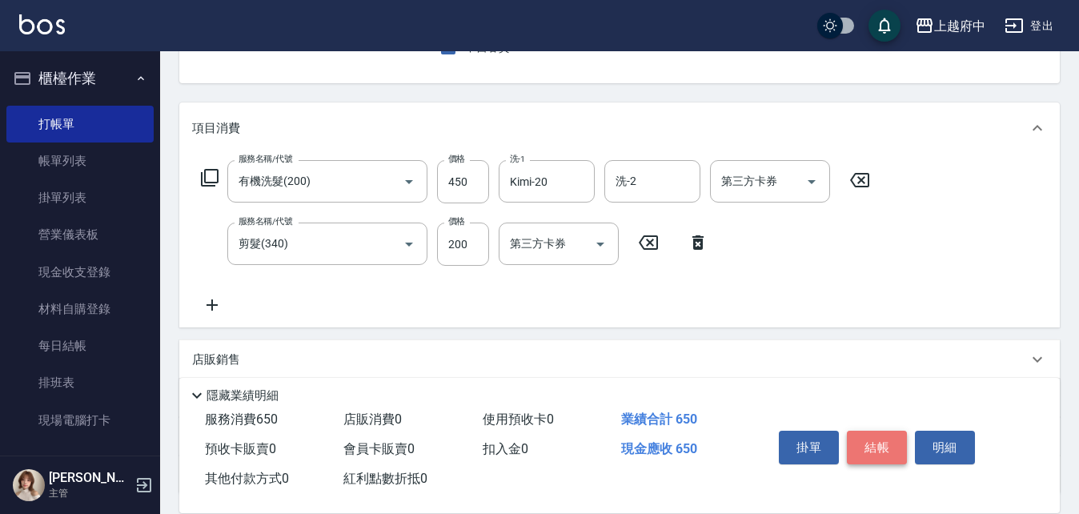
click at [883, 445] on button "結帳" at bounding box center [877, 448] width 60 height 34
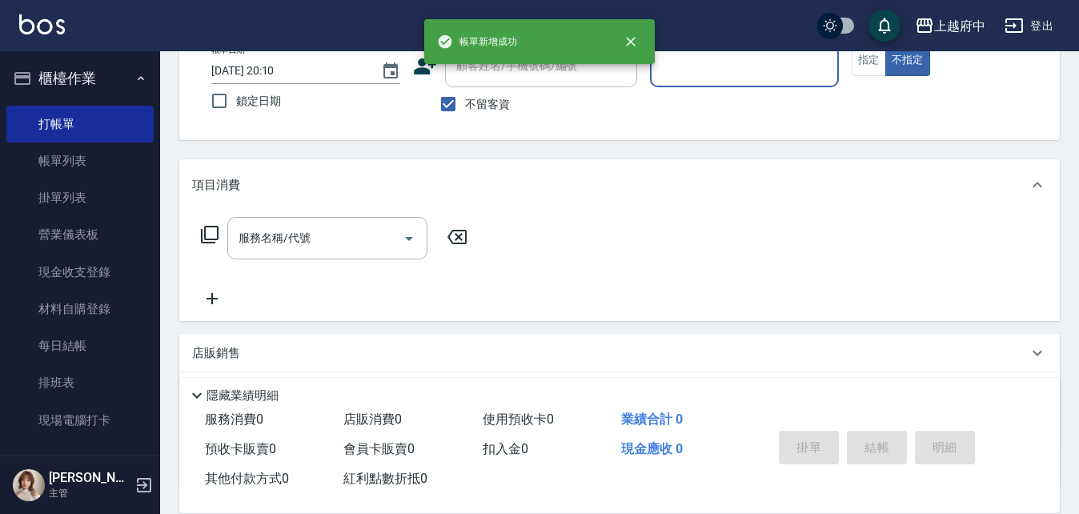
scroll to position [75, 0]
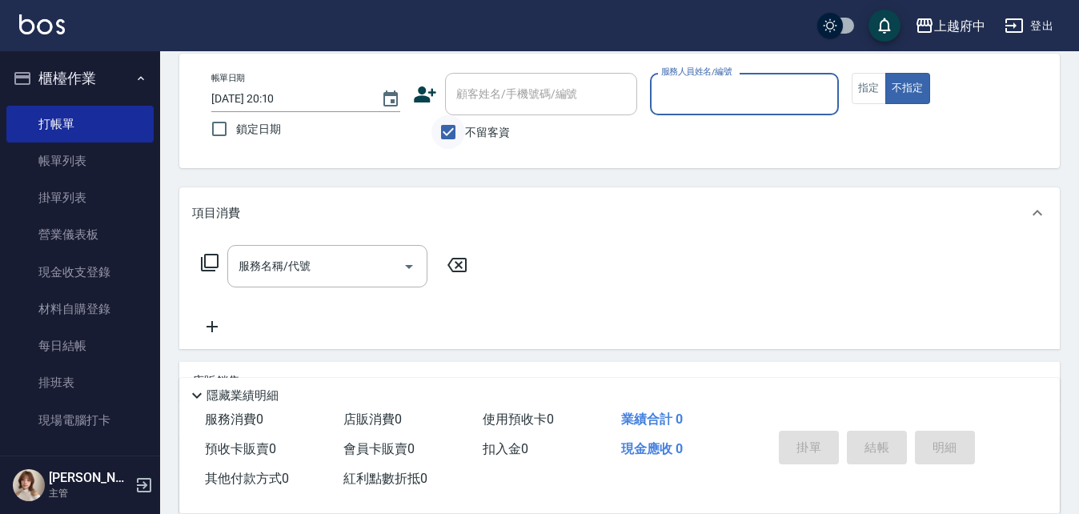
click at [456, 130] on input "不留客資" at bounding box center [449, 132] width 34 height 34
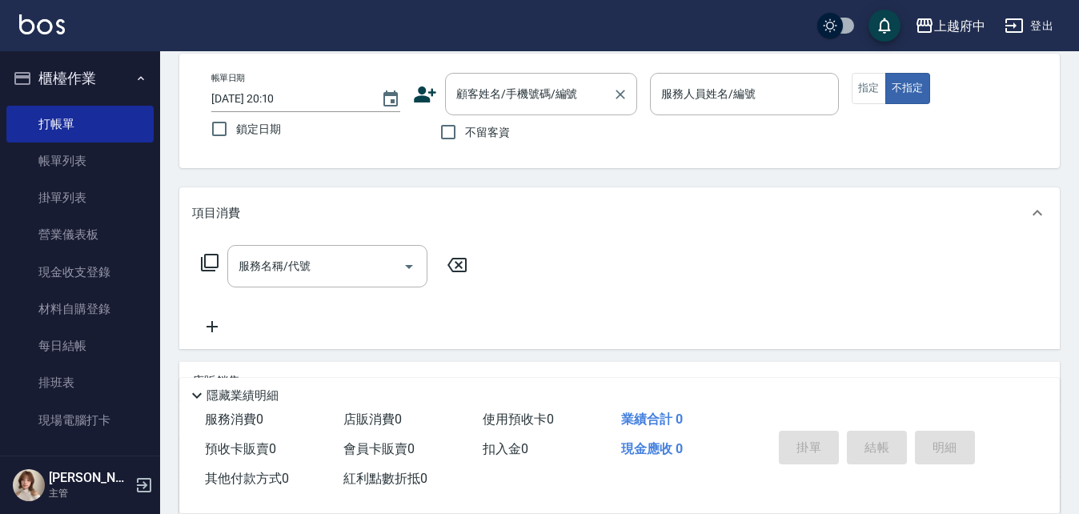
click at [492, 97] on input "顧客姓名/手機號碼/編號" at bounding box center [529, 94] width 154 height 28
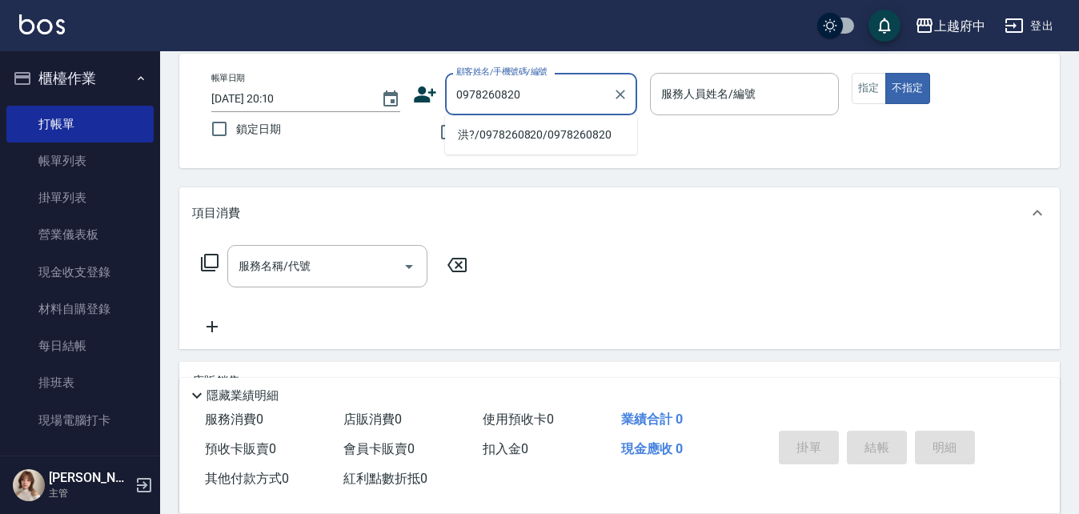
click at [541, 133] on li "洪?/0978260820/0978260820" at bounding box center [541, 135] width 192 height 26
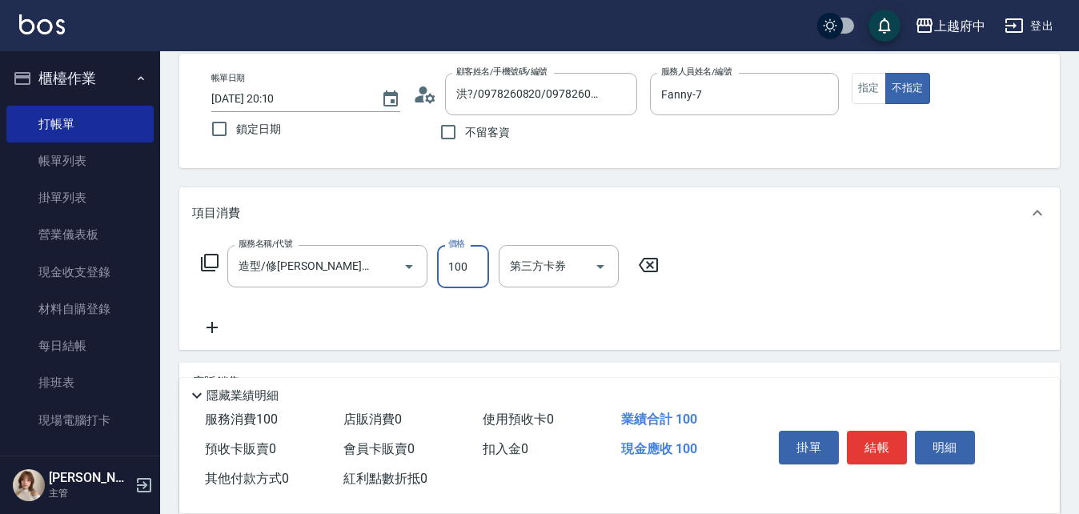
click at [675, 315] on div "服務名稱/代號 造型/修[PERSON_NAME](100) 服務名稱/代號 價格 100 價格 第三方卡券 第三方卡券" at bounding box center [619, 294] width 881 height 111
click at [872, 431] on button "結帳" at bounding box center [877, 448] width 60 height 34
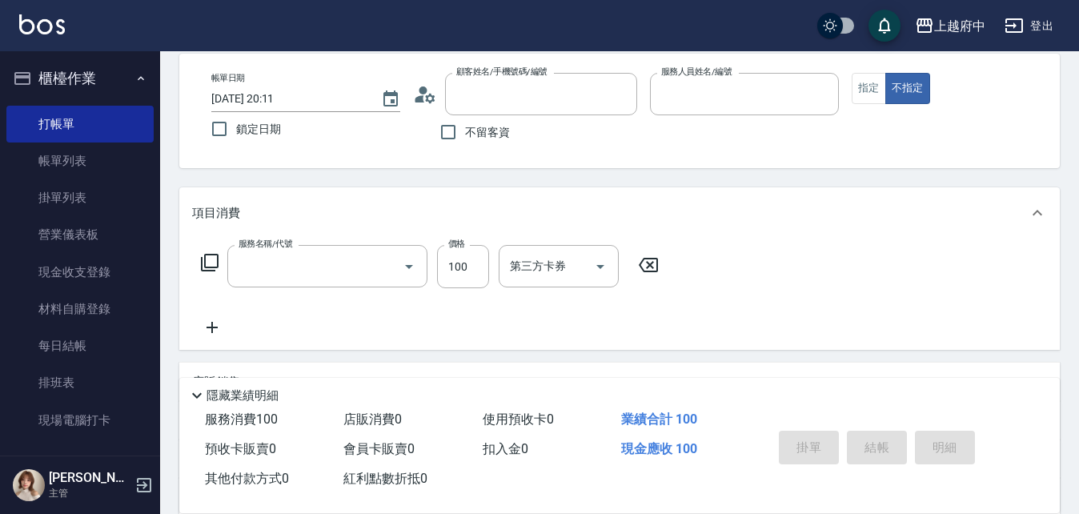
scroll to position [0, 0]
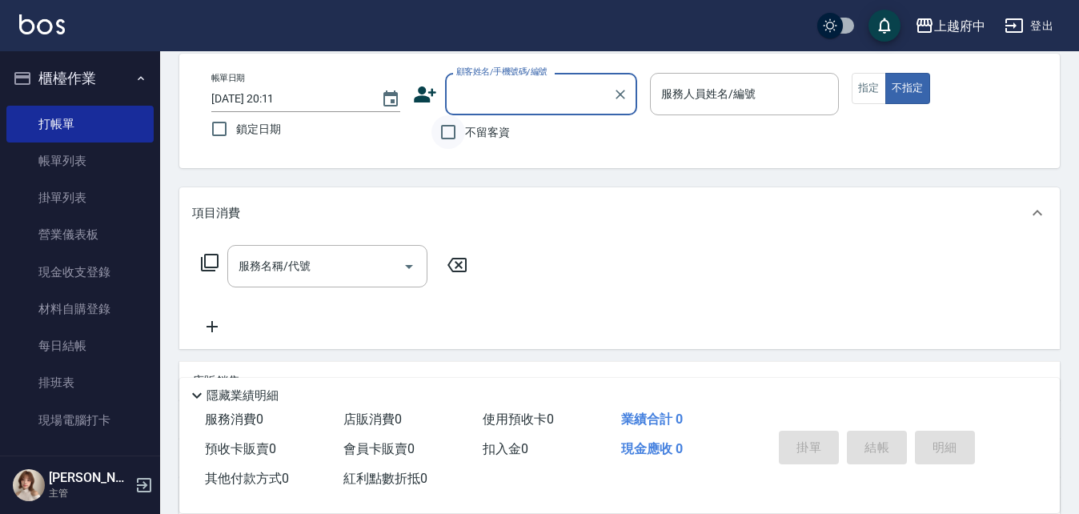
click at [444, 127] on input "不留客資" at bounding box center [449, 132] width 34 height 34
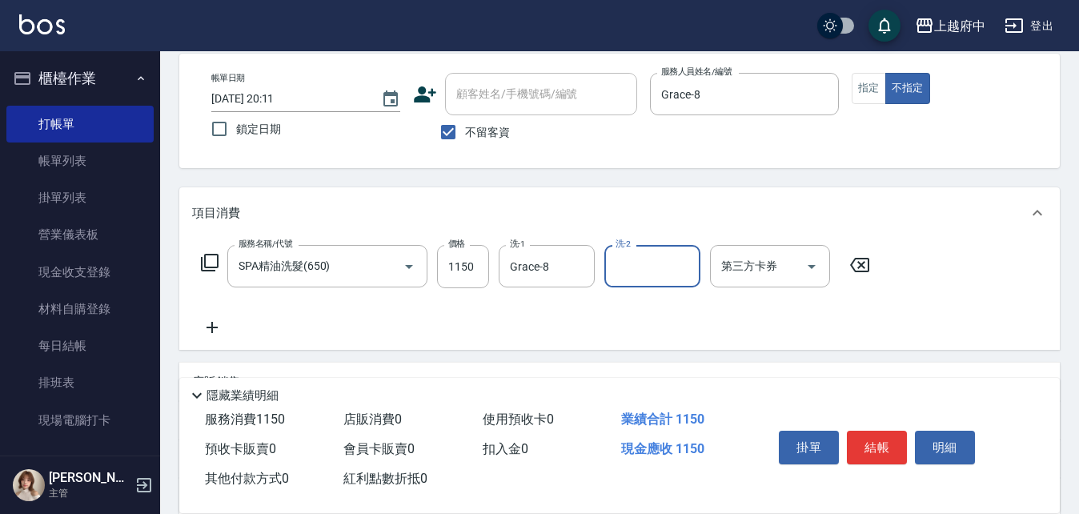
click at [658, 312] on div "服務名稱/代號 SPA精油洗髮(650) 服務名稱/代號 價格 1150 價格 洗-1 Grace-8 洗-1 洗-2 洗-2 第三方卡券 第三方卡券" at bounding box center [536, 291] width 688 height 92
click at [875, 434] on button "結帳" at bounding box center [877, 448] width 60 height 34
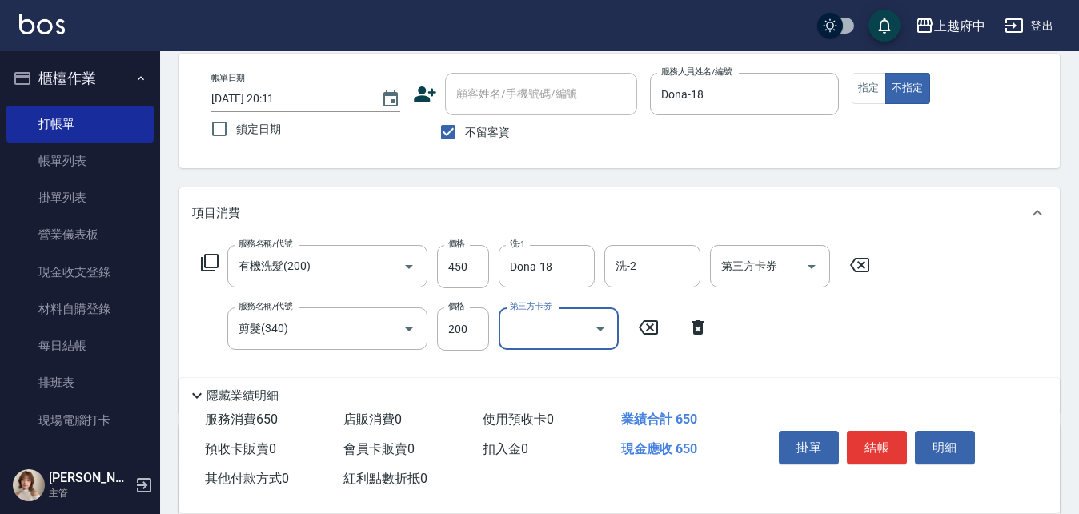
click at [865, 332] on div "服務名稱/代號 有機洗髮(200) 服務名稱/代號 價格 450 價格 洗-1 Dona-18 洗-1 洗-2 洗-2 第三方卡券 第三方卡券 服務名稱/代號…" at bounding box center [536, 322] width 688 height 155
click at [878, 446] on button "結帳" at bounding box center [877, 448] width 60 height 34
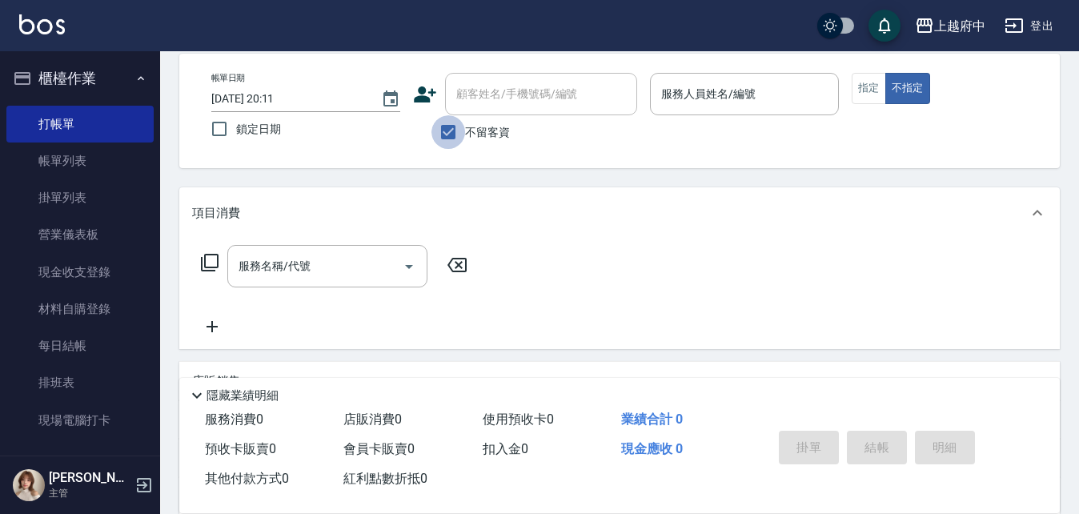
click at [450, 135] on input "不留客資" at bounding box center [449, 132] width 34 height 34
click at [479, 91] on input "顧客姓名/手機號碼/編號" at bounding box center [529, 94] width 154 height 28
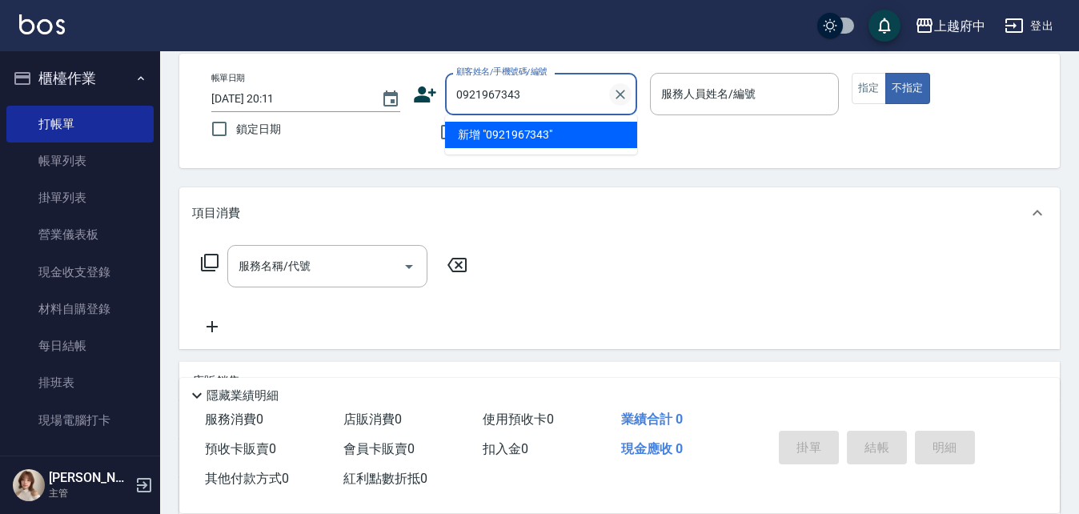
click at [622, 92] on icon "Clear" at bounding box center [621, 95] width 10 height 10
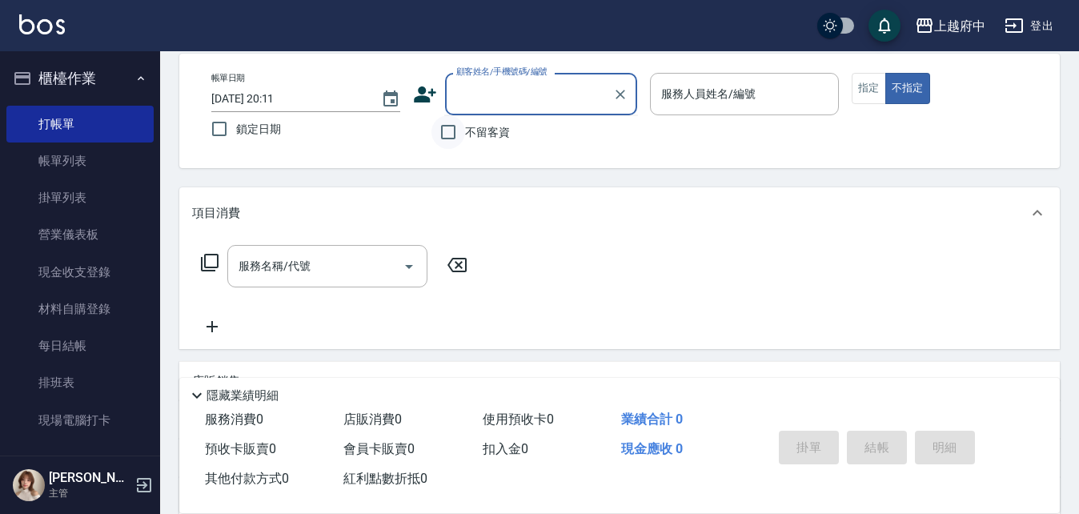
click at [439, 135] on input "不留客資" at bounding box center [449, 132] width 34 height 34
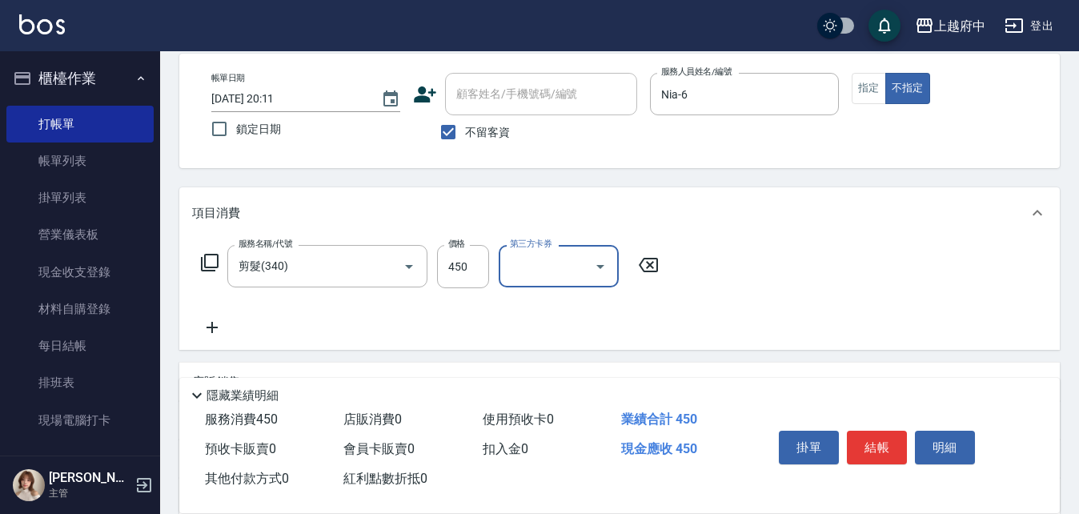
click at [709, 327] on div "服務名稱/代號 剪髮(340) 服務名稱/代號 價格 450 價格 第三方卡券 第三方卡券" at bounding box center [619, 294] width 881 height 111
click at [865, 439] on button "結帳" at bounding box center [877, 448] width 60 height 34
click at [855, 265] on icon at bounding box center [860, 264] width 40 height 19
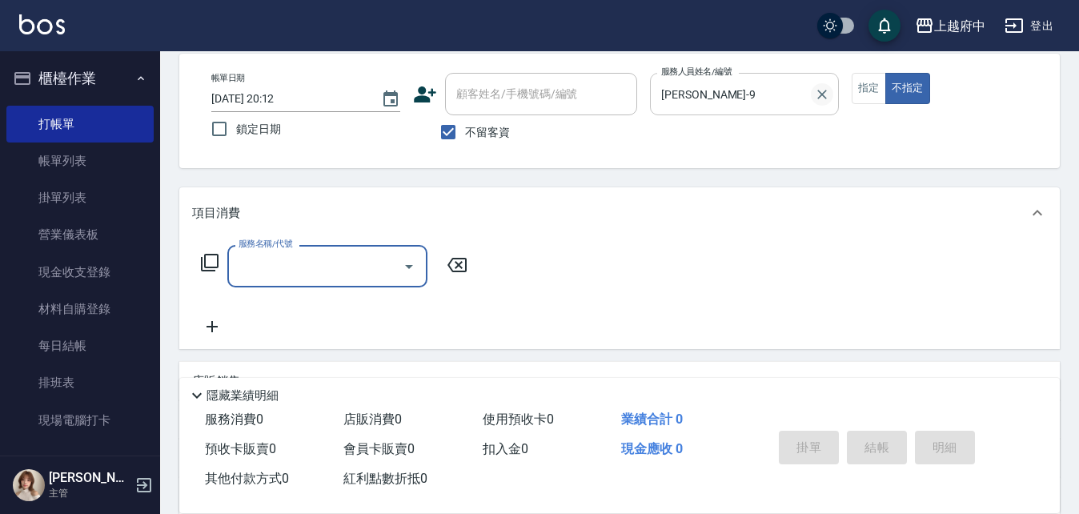
click at [819, 96] on icon "Clear" at bounding box center [822, 94] width 16 height 16
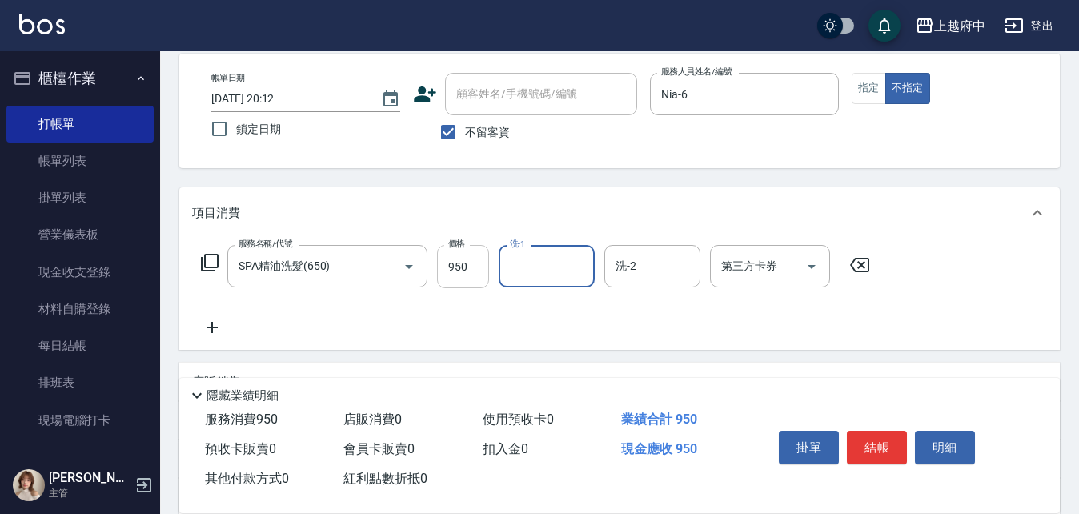
click at [465, 259] on input "950" at bounding box center [463, 266] width 52 height 43
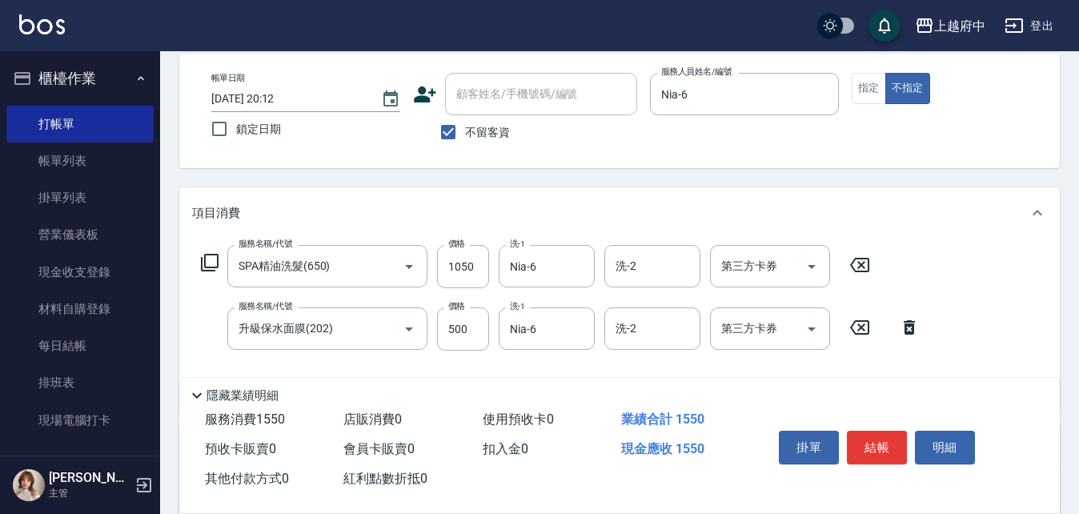
click at [963, 323] on div "服務名稱/代號 SPA精油洗髮(650) 服務名稱/代號 價格 1050 價格 洗-1 Nia-6 洗-1 洗-2 洗-2 第三方卡券 第三方卡券 服務名稱/…" at bounding box center [619, 326] width 881 height 174
click at [885, 439] on button "結帳" at bounding box center [877, 448] width 60 height 34
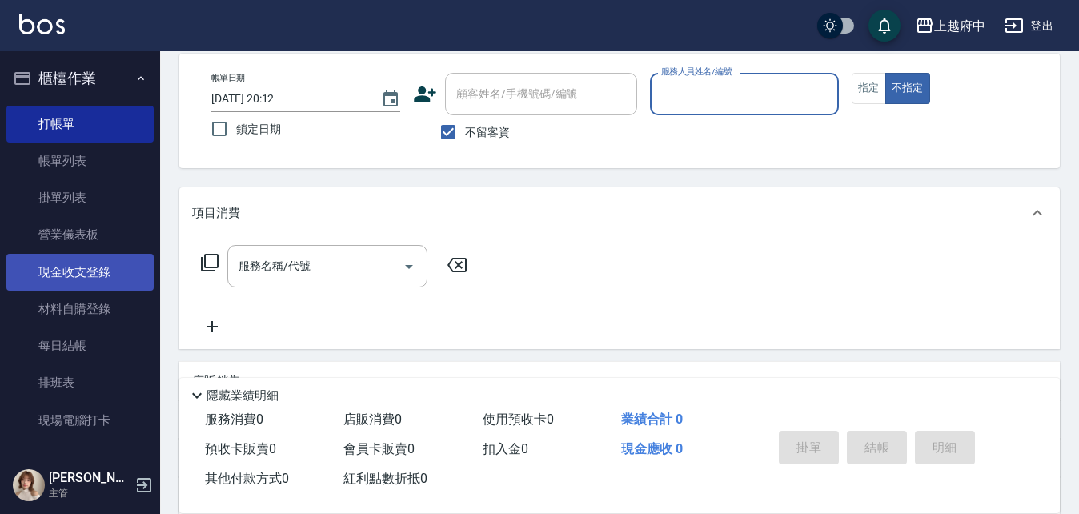
click at [73, 278] on link "現金收支登錄" at bounding box center [79, 272] width 147 height 37
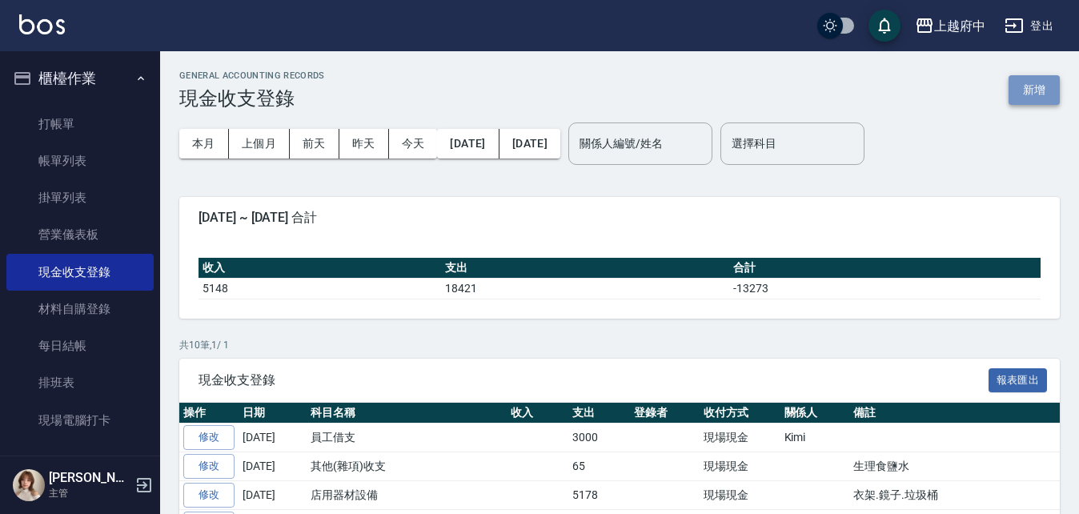
click at [1032, 94] on button "新增" at bounding box center [1034, 90] width 51 height 30
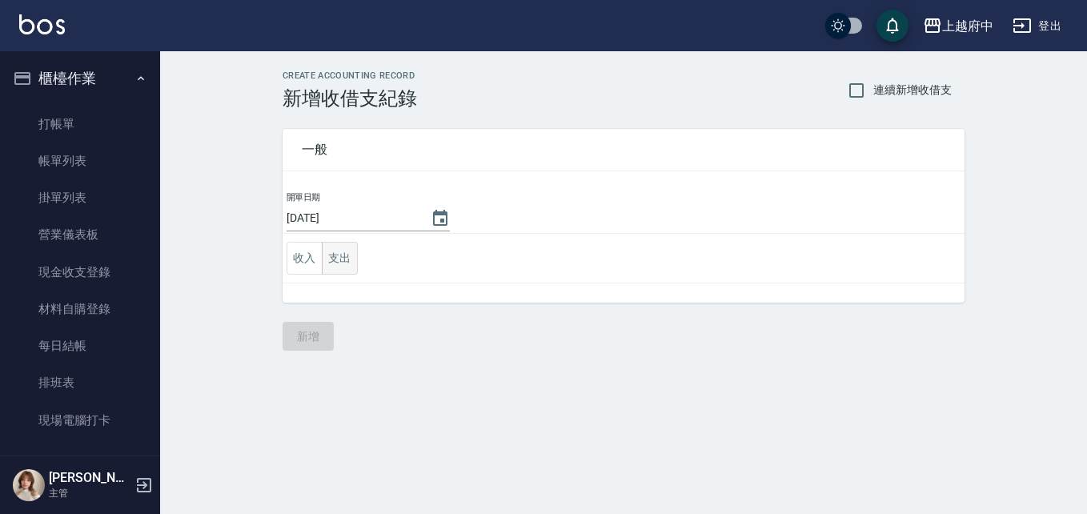
click at [346, 263] on button "支出" at bounding box center [340, 258] width 36 height 33
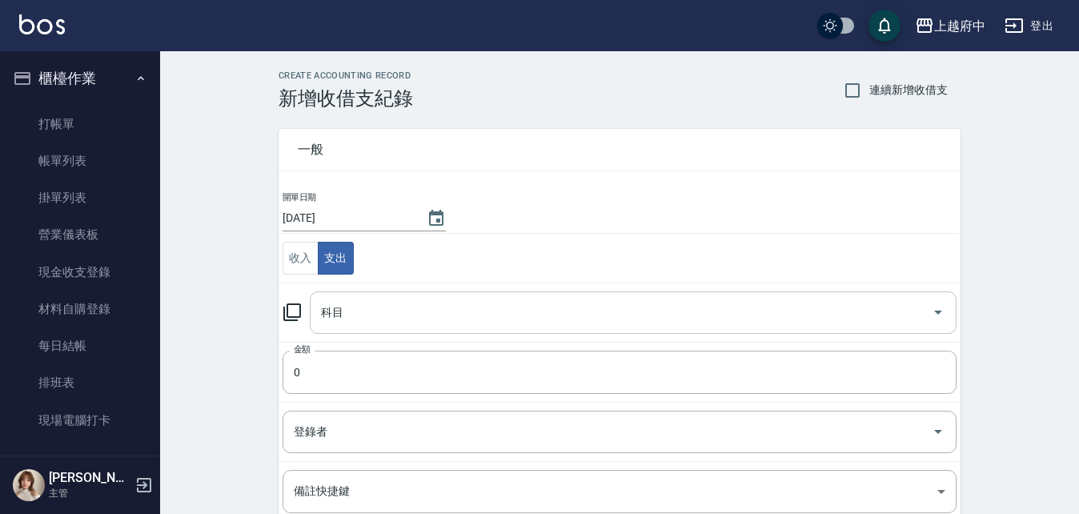
click at [369, 318] on input "科目" at bounding box center [621, 313] width 608 height 28
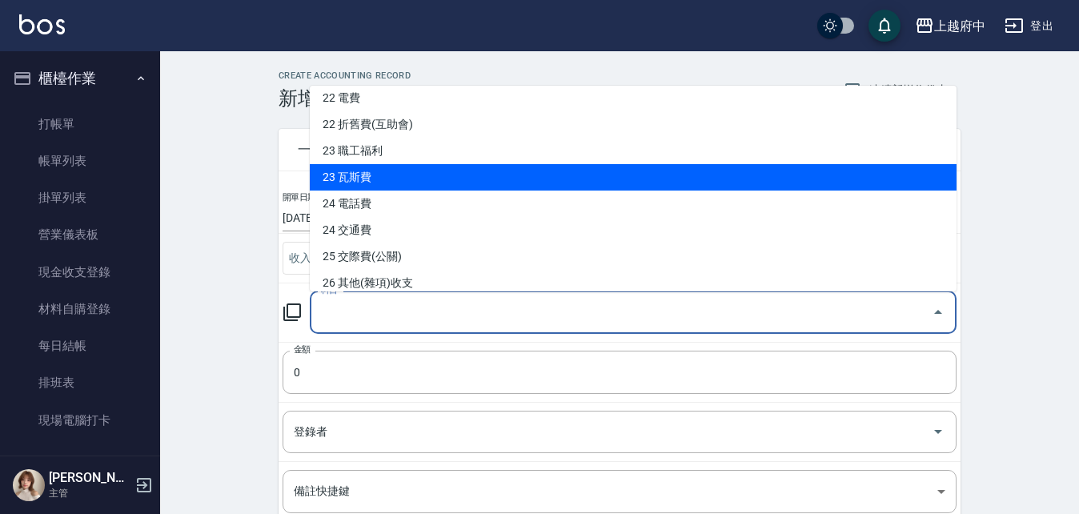
scroll to position [801, 0]
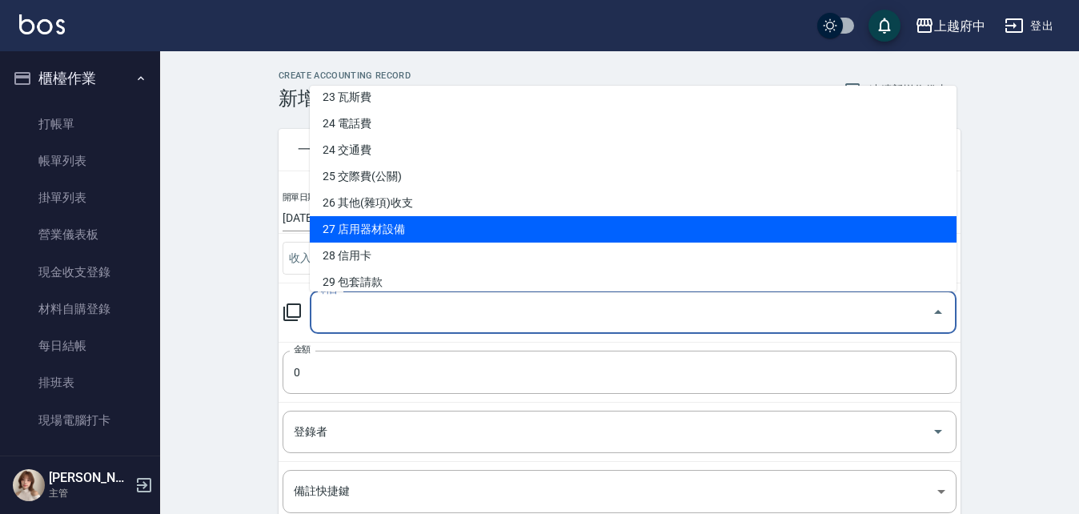
click at [371, 229] on li "27 店用器材設備" at bounding box center [633, 229] width 647 height 26
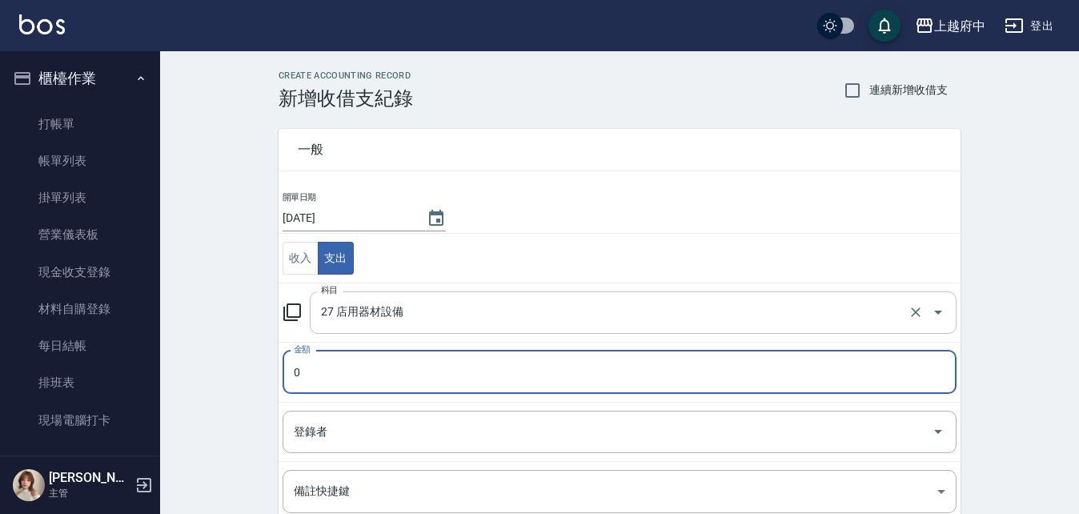
scroll to position [80, 0]
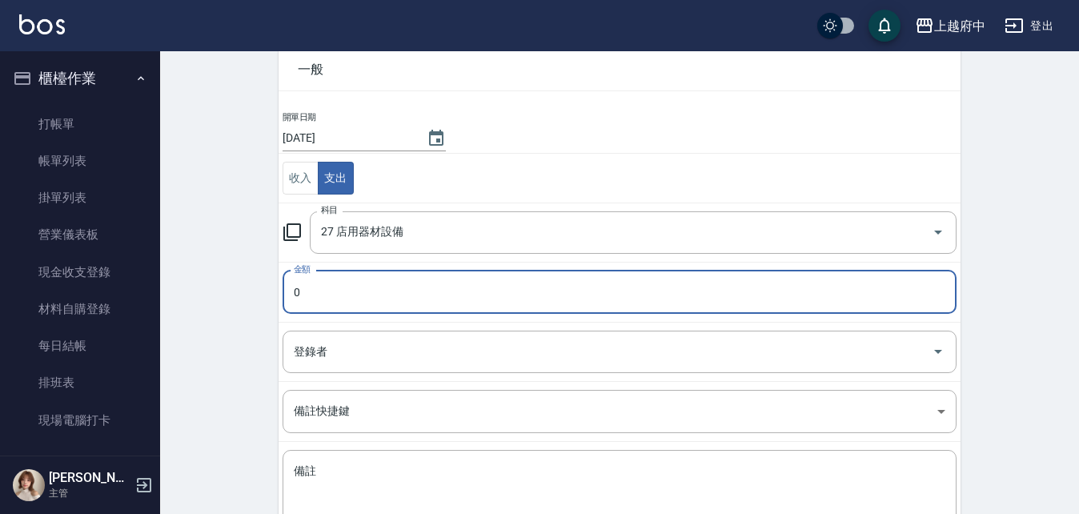
drag, startPoint x: 369, startPoint y: 288, endPoint x: 273, endPoint y: 297, distance: 96.5
click at [273, 297] on div "一般 開單日期 [DATE] 收入 支出 科目 27 店用器材設備 科目 金額 0 金額 登錄者 登錄者 備註快捷鍵 ​ 備註快捷鍵 備註 x 備註" at bounding box center [609, 294] width 701 height 529
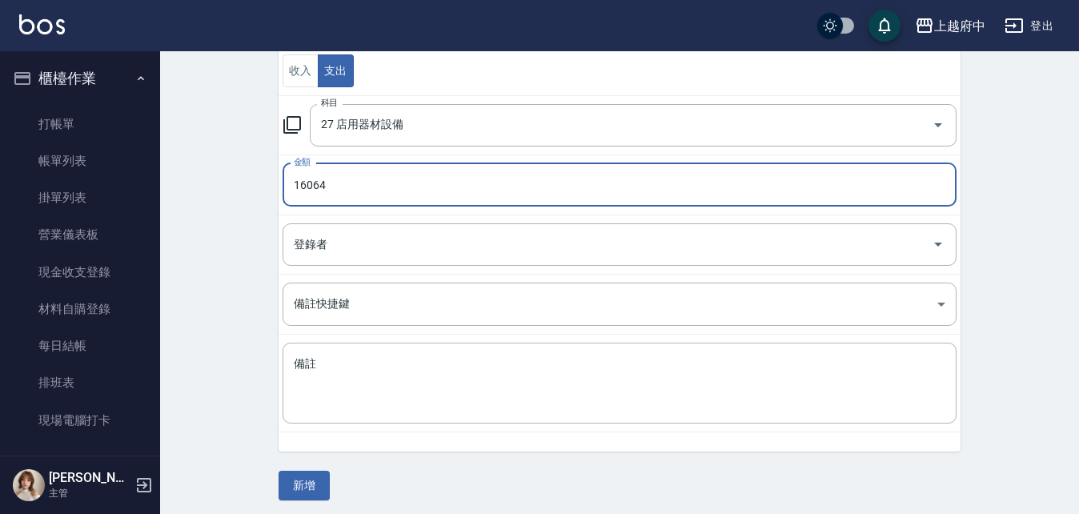
scroll to position [193, 0]
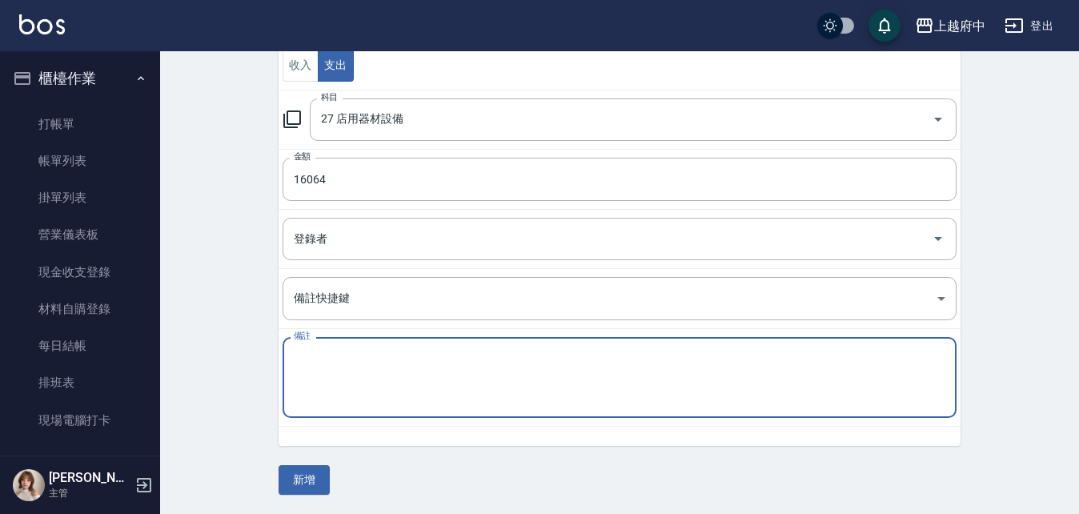
click at [332, 351] on textarea "備註" at bounding box center [620, 378] width 652 height 54
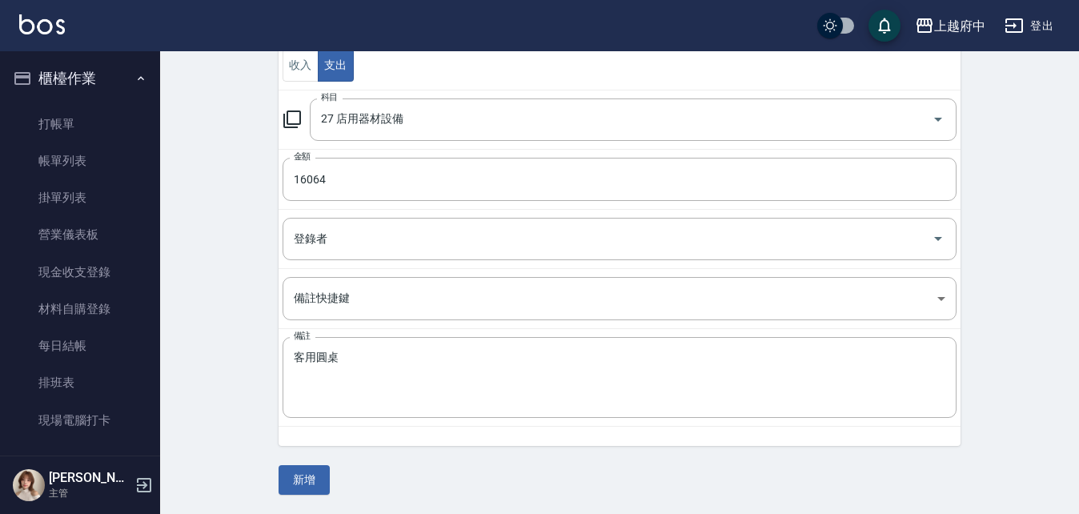
click at [345, 430] on div "開單日期 [DATE] 收入 支出 科目 27 店用器材設備 科目 金額 16064 金額 登錄者 登錄者 備註快捷鍵 ​ 備註快捷鍵 備註 客用圓桌 x 備註" at bounding box center [620, 222] width 682 height 448
click at [315, 483] on button "新增" at bounding box center [304, 480] width 51 height 30
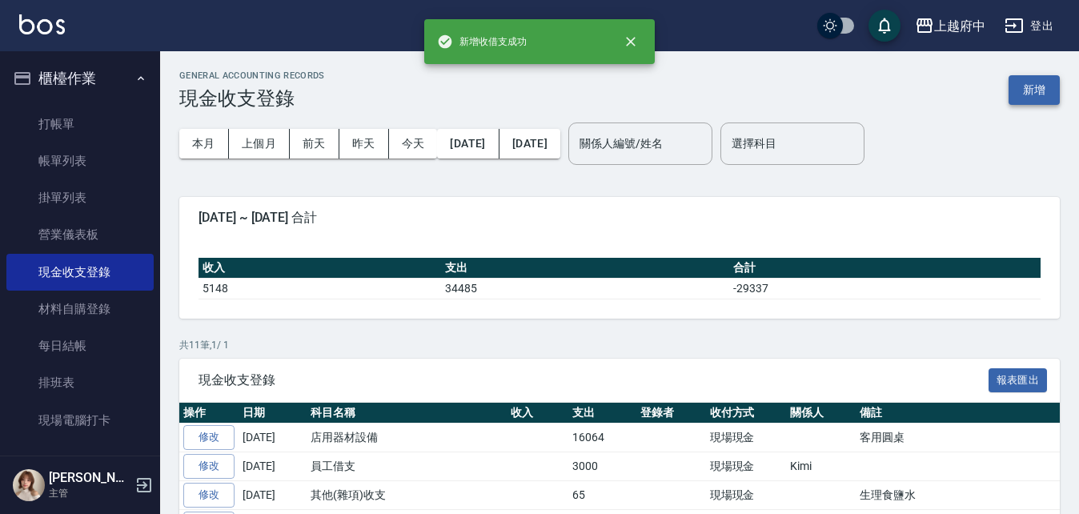
click at [1018, 90] on button "新增" at bounding box center [1034, 90] width 51 height 30
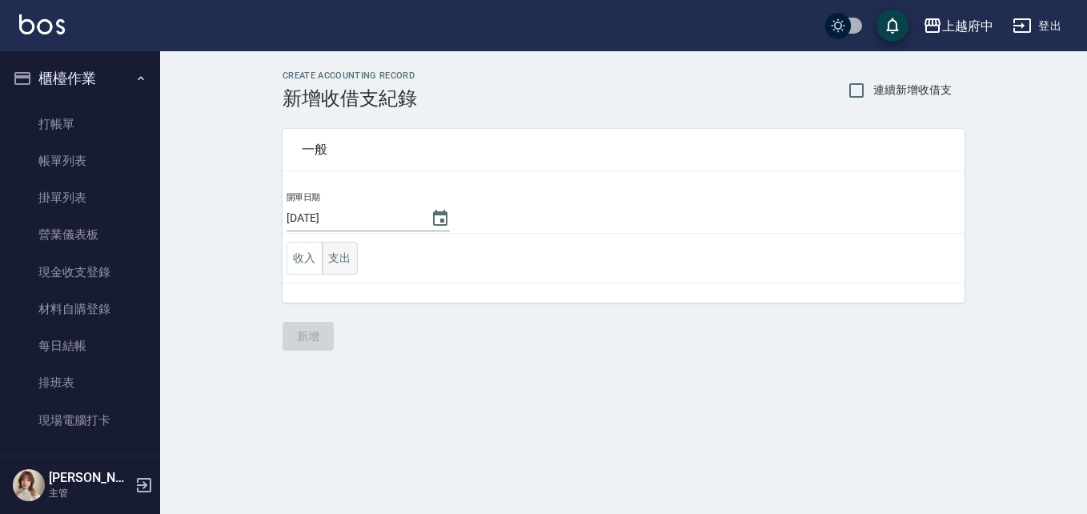
click at [339, 256] on button "支出" at bounding box center [340, 258] width 36 height 33
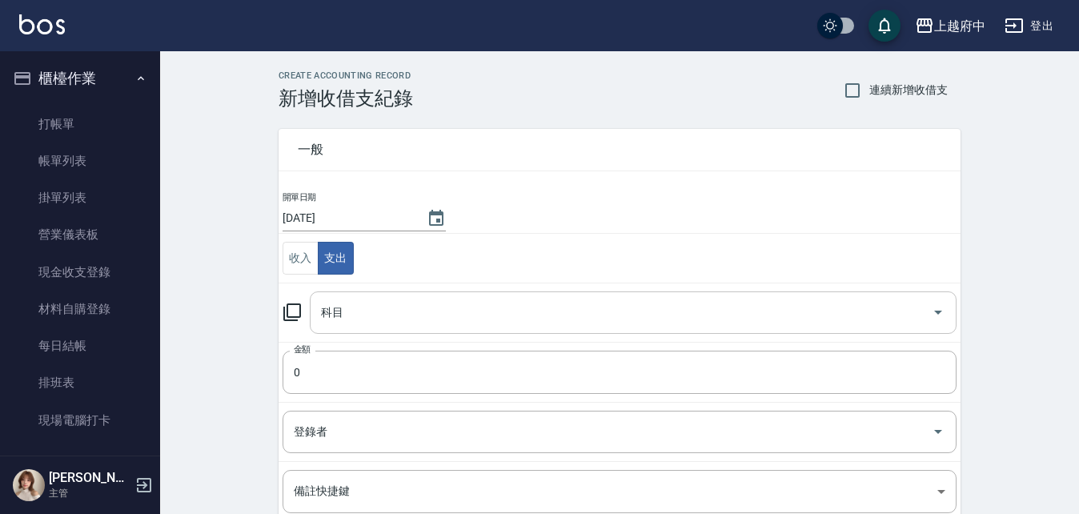
click at [491, 307] on input "科目" at bounding box center [621, 313] width 608 height 28
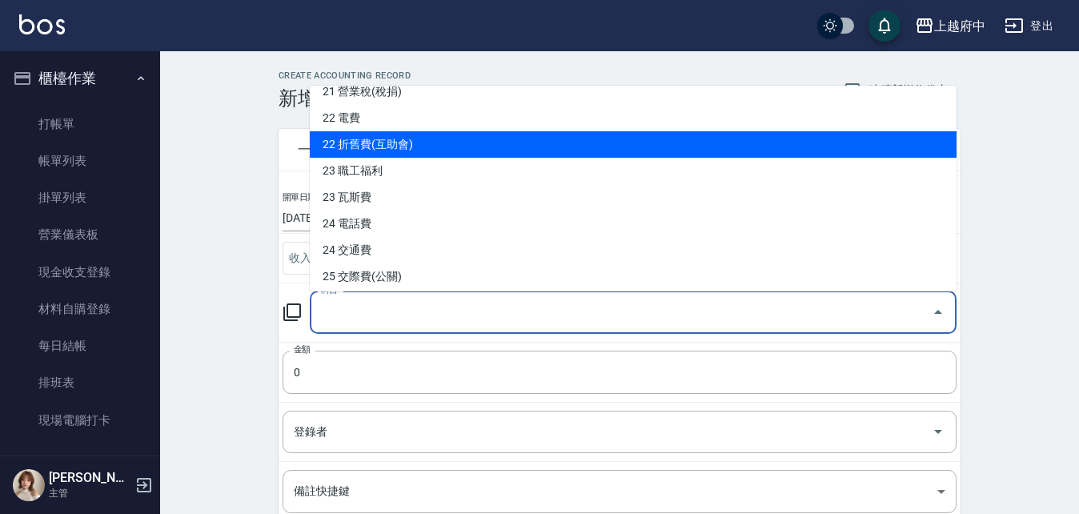
scroll to position [801, 0]
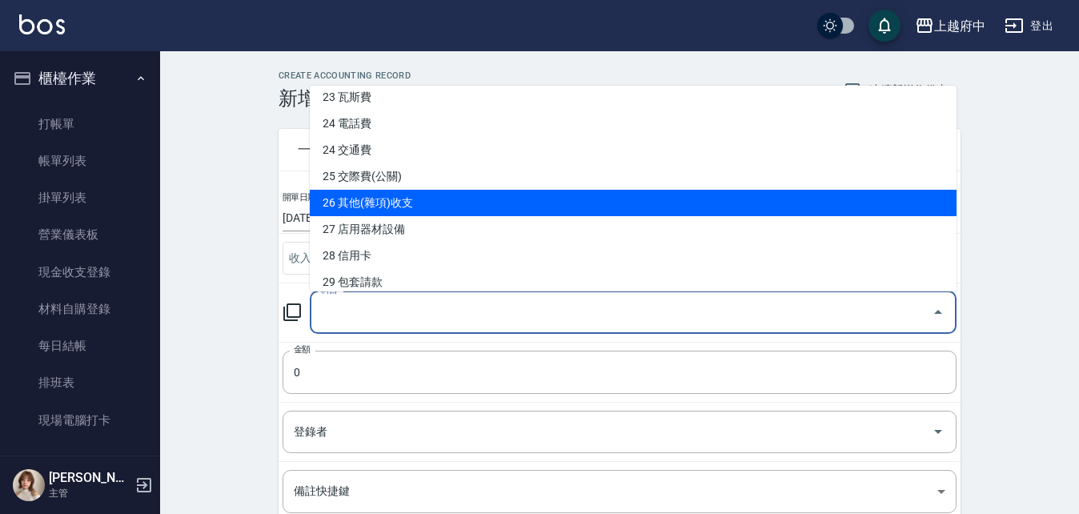
click at [392, 203] on li "26 其他(雜項)收支" at bounding box center [633, 203] width 647 height 26
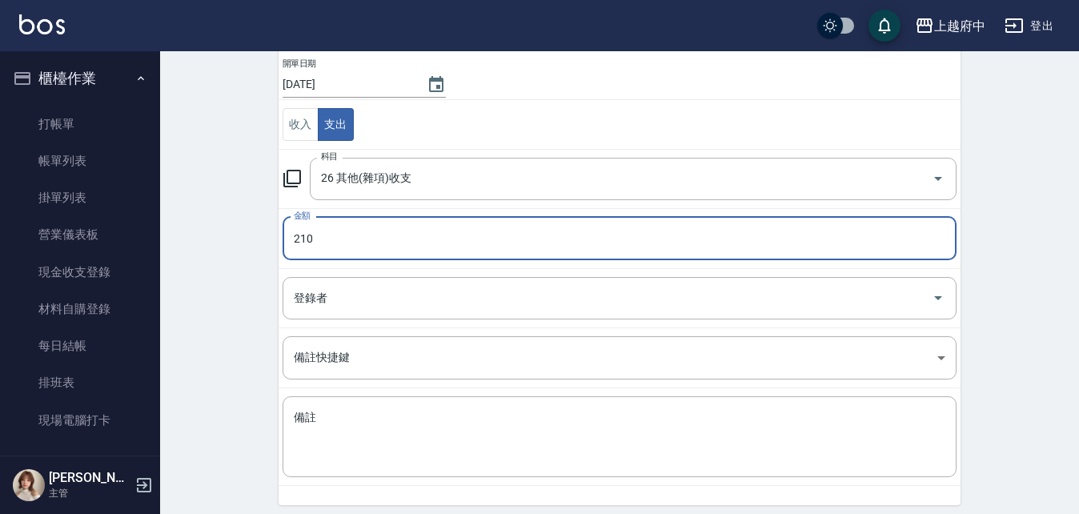
scroll to position [160, 0]
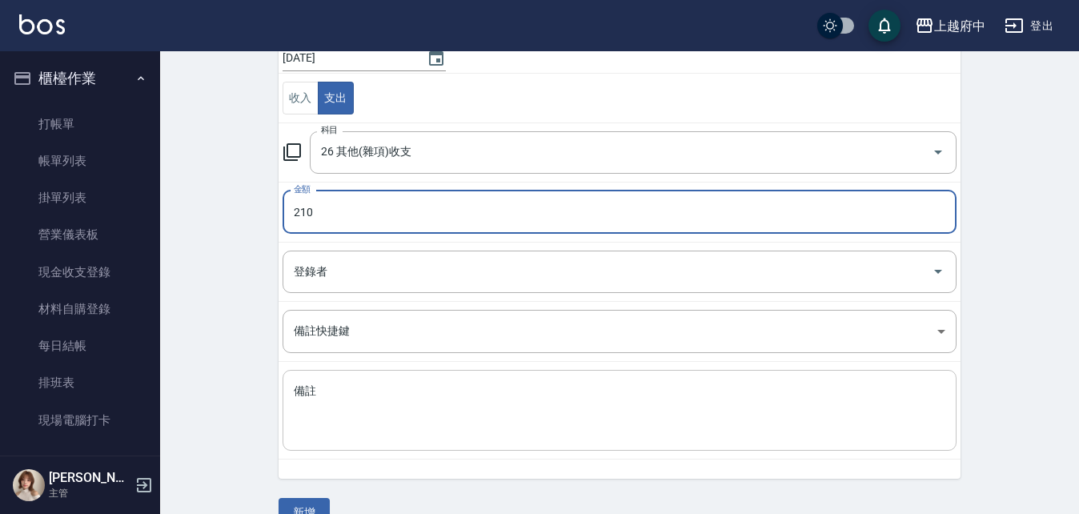
click at [339, 400] on textarea "備註" at bounding box center [620, 410] width 652 height 54
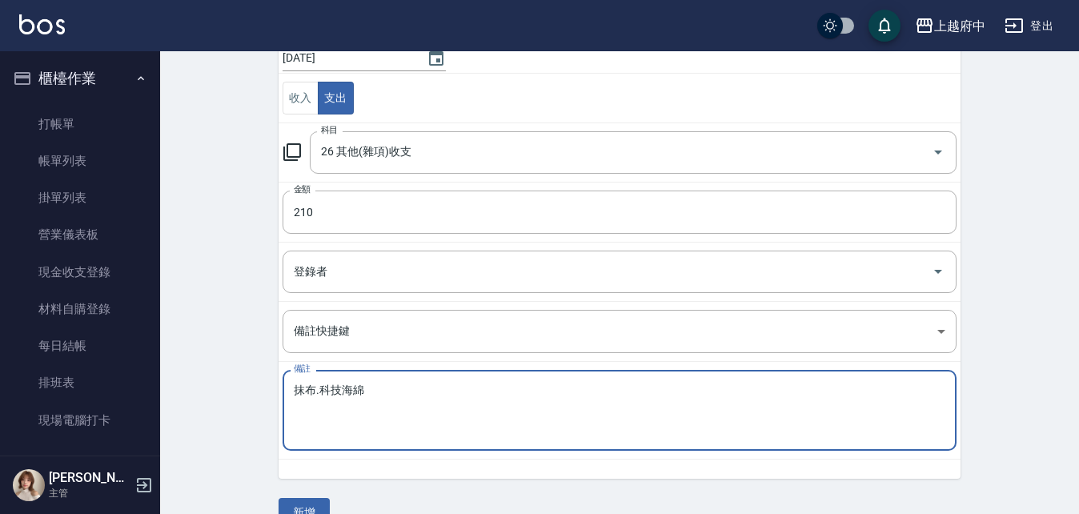
click at [383, 413] on textarea "抹布.科技海綿" at bounding box center [620, 410] width 652 height 54
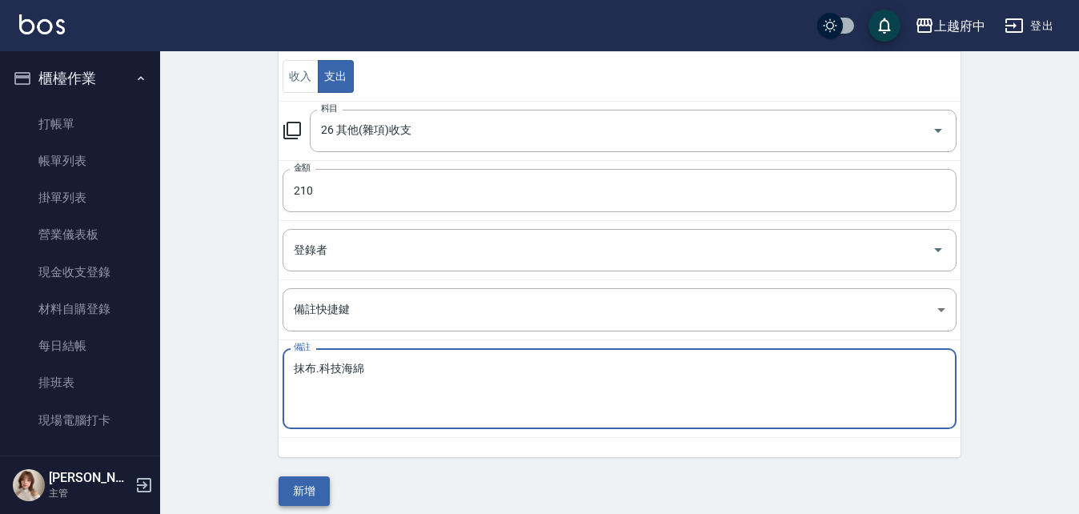
scroll to position [193, 0]
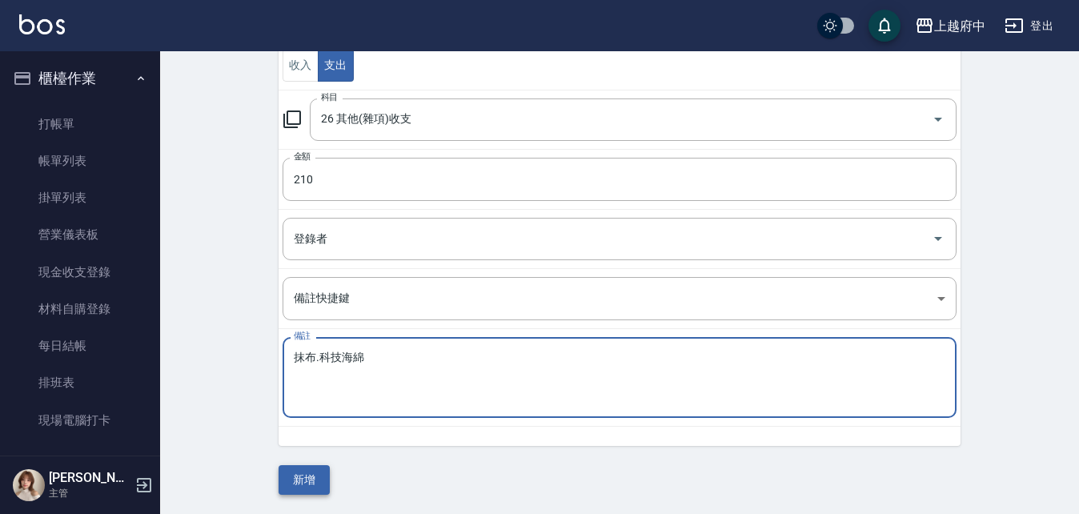
click at [318, 478] on button "新增" at bounding box center [304, 480] width 51 height 30
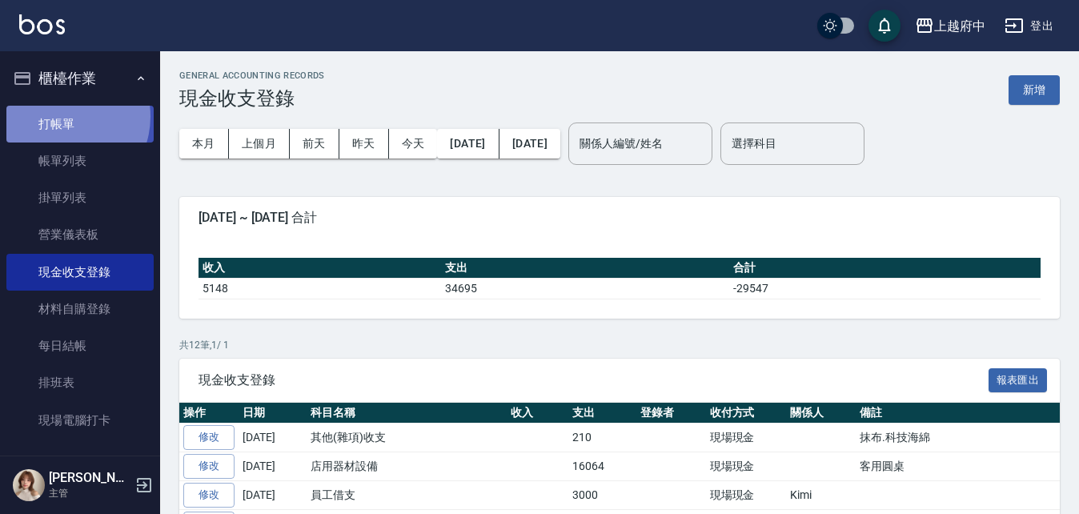
click at [59, 116] on link "打帳單" at bounding box center [79, 124] width 147 height 37
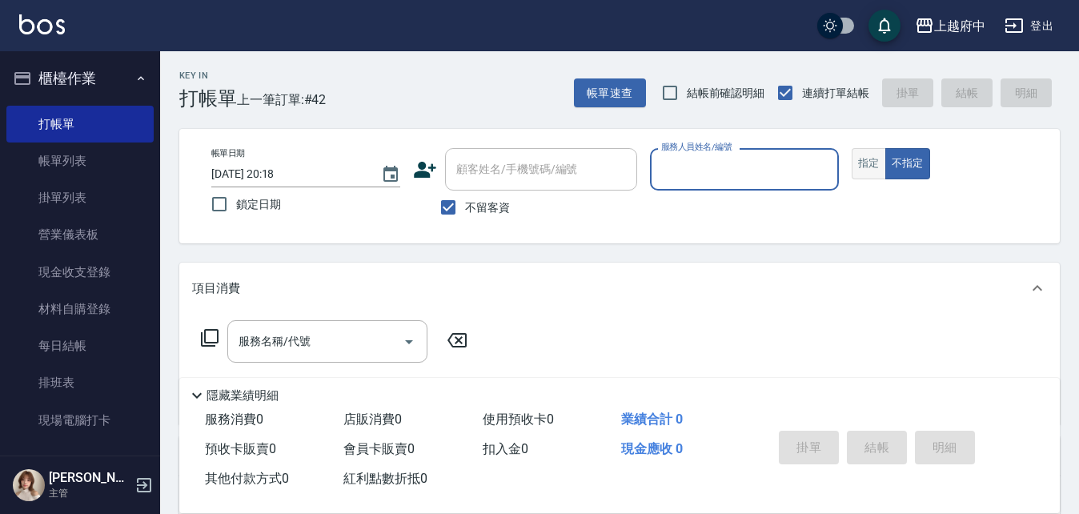
click at [857, 168] on button "指定" at bounding box center [869, 163] width 34 height 31
click at [445, 211] on input "不留客資" at bounding box center [449, 208] width 34 height 34
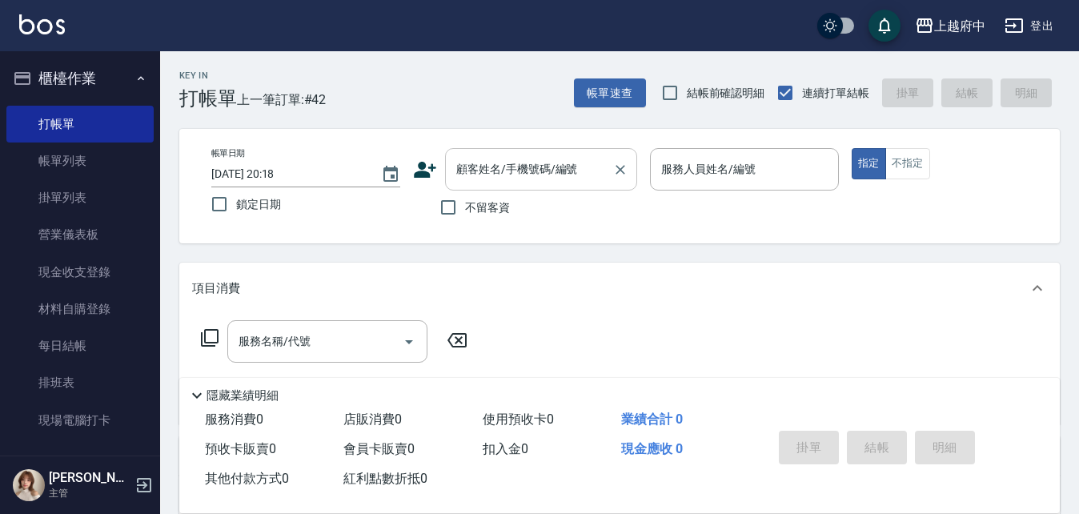
click at [484, 177] on input "顧客姓名/手機號碼/編號" at bounding box center [529, 169] width 154 height 28
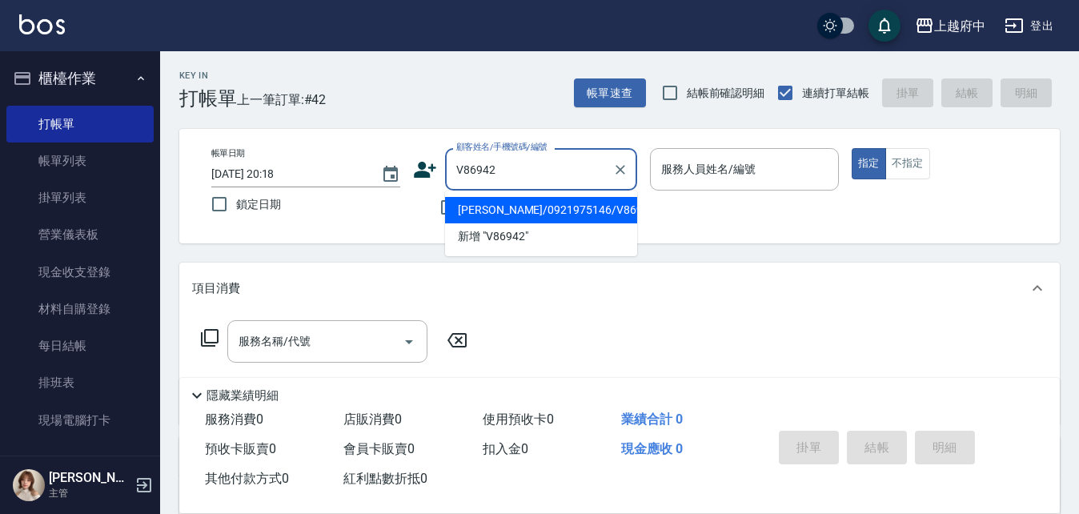
click at [519, 204] on li "[PERSON_NAME]/0921975146/V86942" at bounding box center [541, 210] width 192 height 26
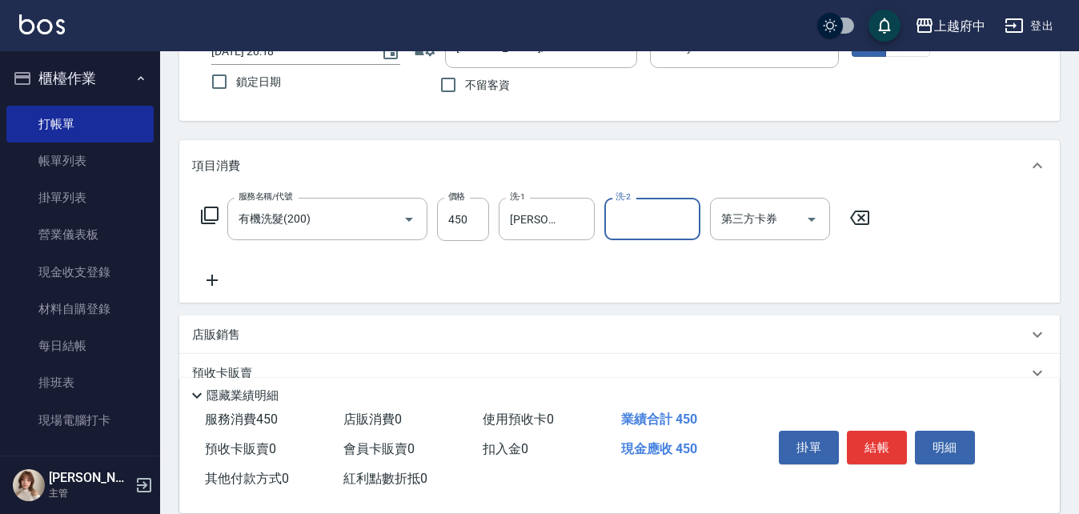
scroll to position [160, 0]
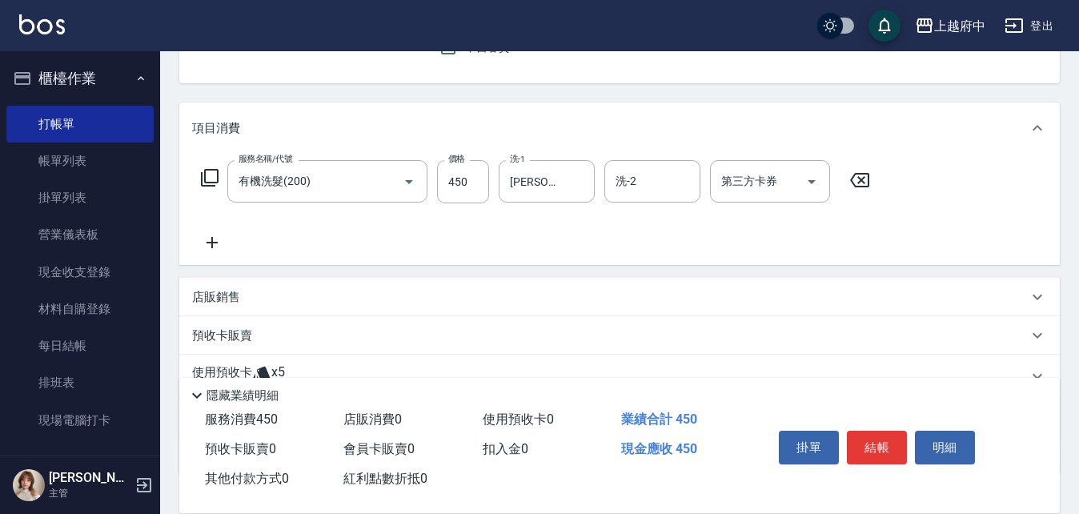
click at [257, 363] on div "使用預收卡 x5" at bounding box center [619, 376] width 881 height 43
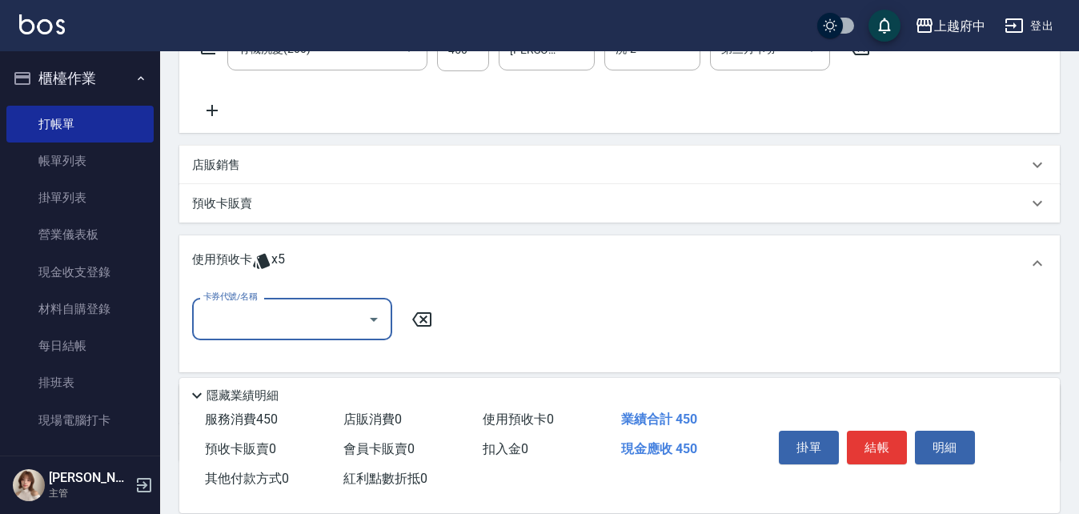
scroll to position [320, 0]
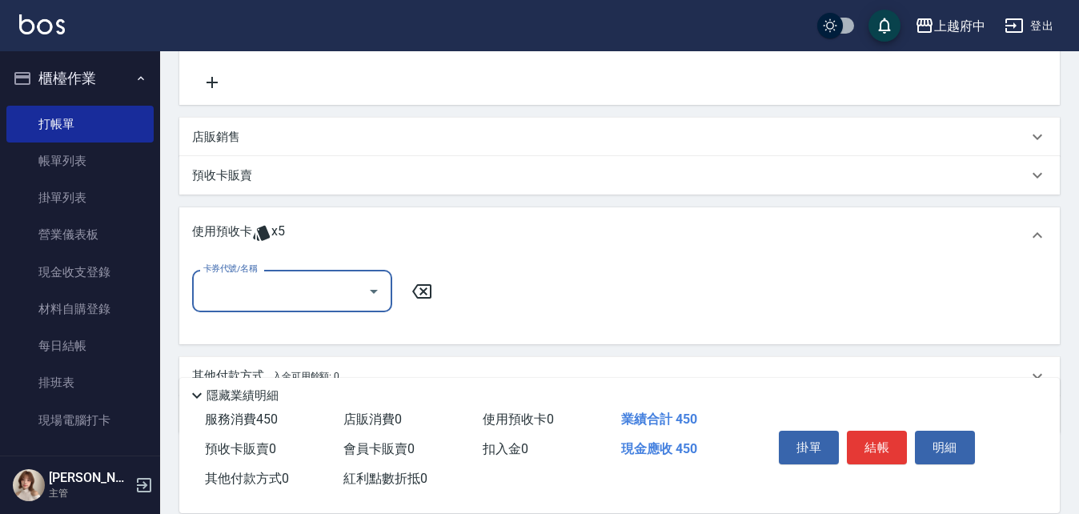
click at [369, 300] on icon "Open" at bounding box center [373, 291] width 19 height 19
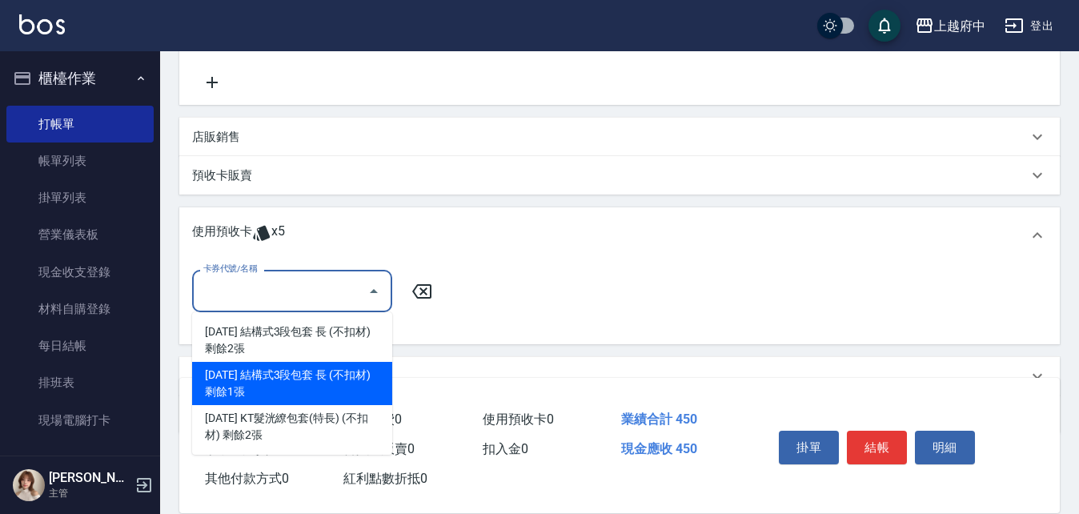
click at [349, 383] on div "[DATE] 結構式3段包套 長 (不扣材) 剩餘1張" at bounding box center [292, 383] width 200 height 43
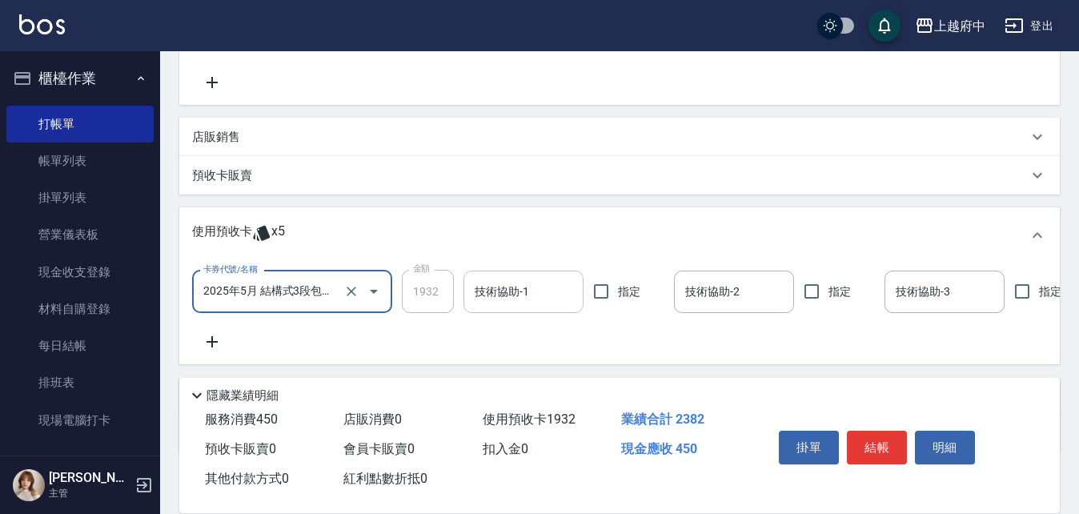
click at [498, 295] on input "技術協助-1" at bounding box center [524, 292] width 106 height 28
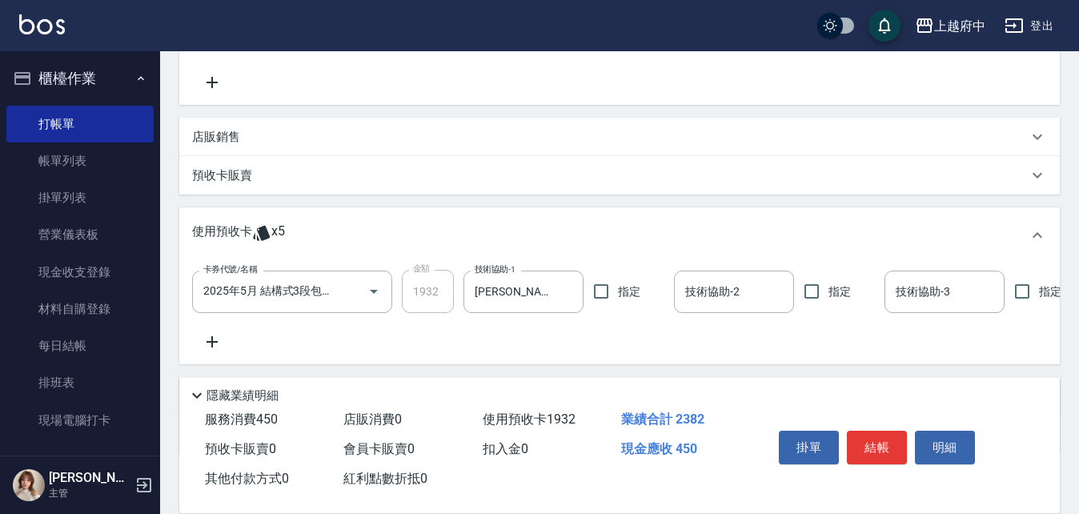
click at [520, 336] on div "卡券代號/名稱 [DATE] 結構式3段包套 長 (不扣材) 卡券代號/名稱 金額 1932 金額 技術協助-1 [PERSON_NAME]-28 技術協助-…" at bounding box center [619, 311] width 855 height 82
click at [882, 436] on button "結帳" at bounding box center [877, 448] width 60 height 34
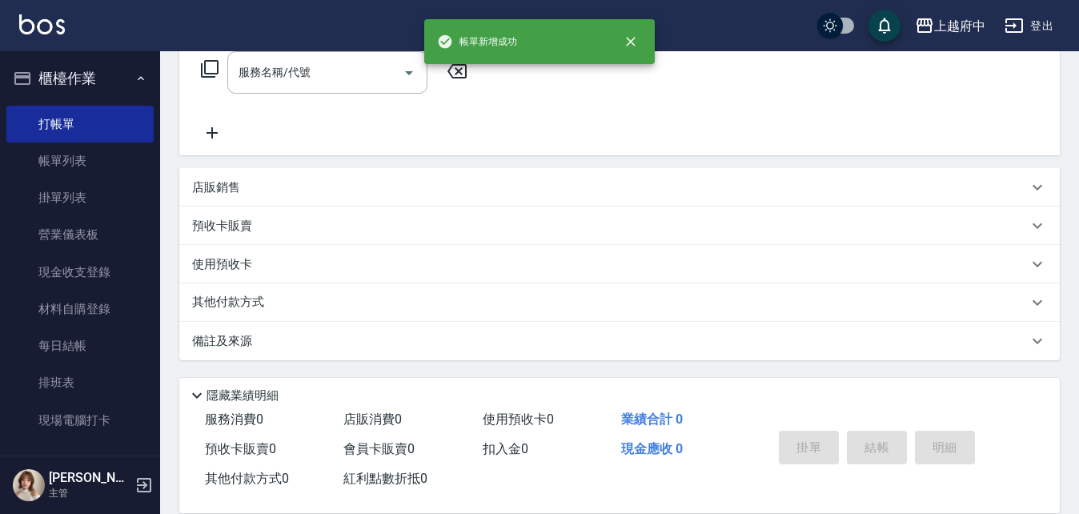
scroll to position [0, 0]
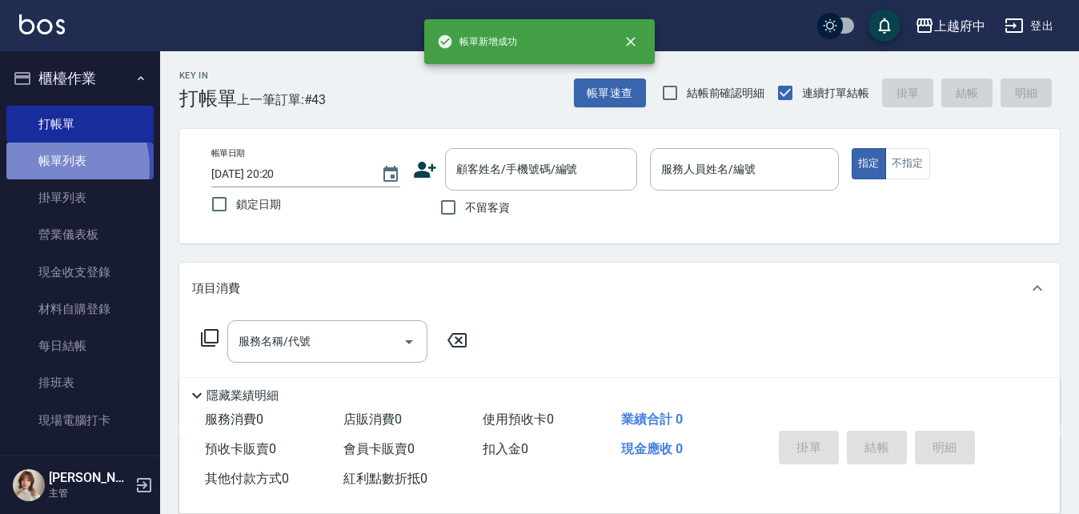
click at [56, 167] on link "帳單列表" at bounding box center [79, 161] width 147 height 37
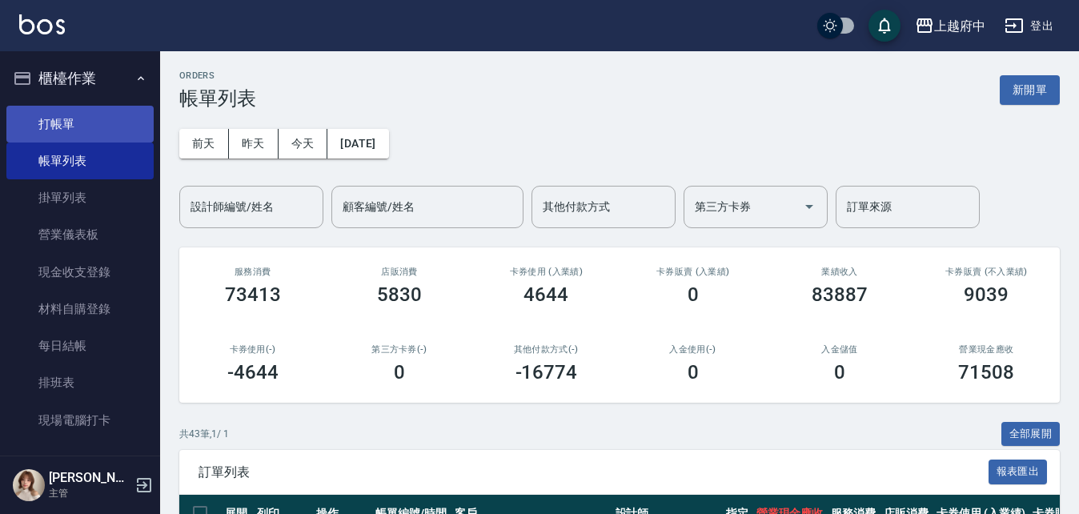
click at [68, 131] on link "打帳單" at bounding box center [79, 124] width 147 height 37
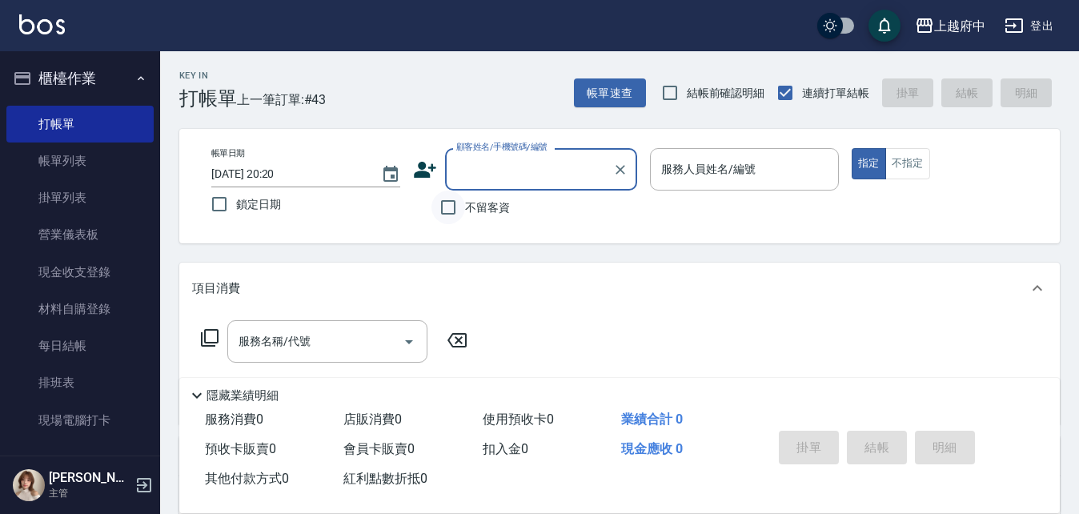
click at [460, 207] on input "不留客資" at bounding box center [449, 208] width 34 height 34
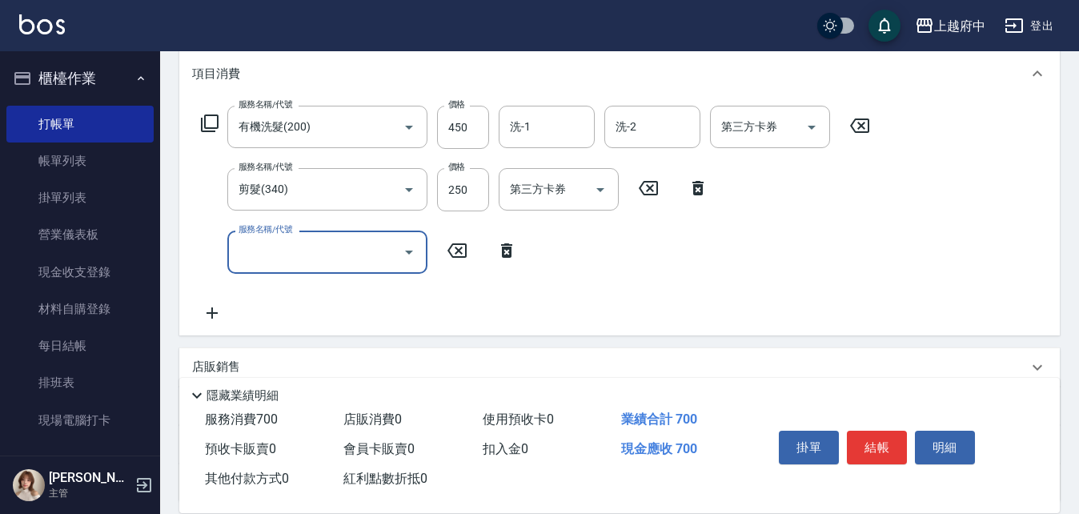
scroll to position [240, 0]
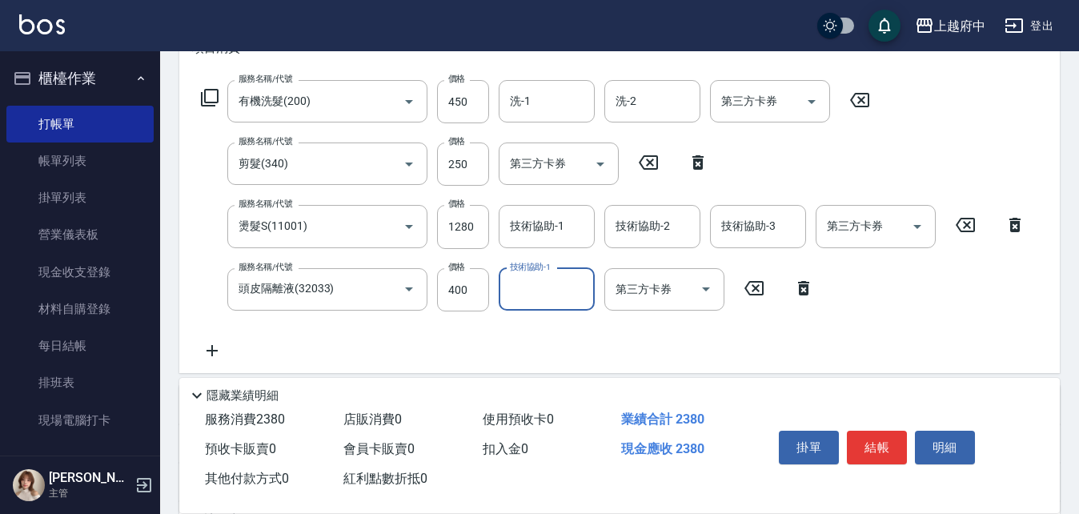
click at [892, 306] on div "服務名稱/代號 有機洗髮(200) 服務名稱/代號 價格 450 價格 洗-1 洗-1 洗-2 洗-2 第三方卡券 第三方卡券 服務名稱/代號 剪髮(340)…" at bounding box center [613, 220] width 843 height 280
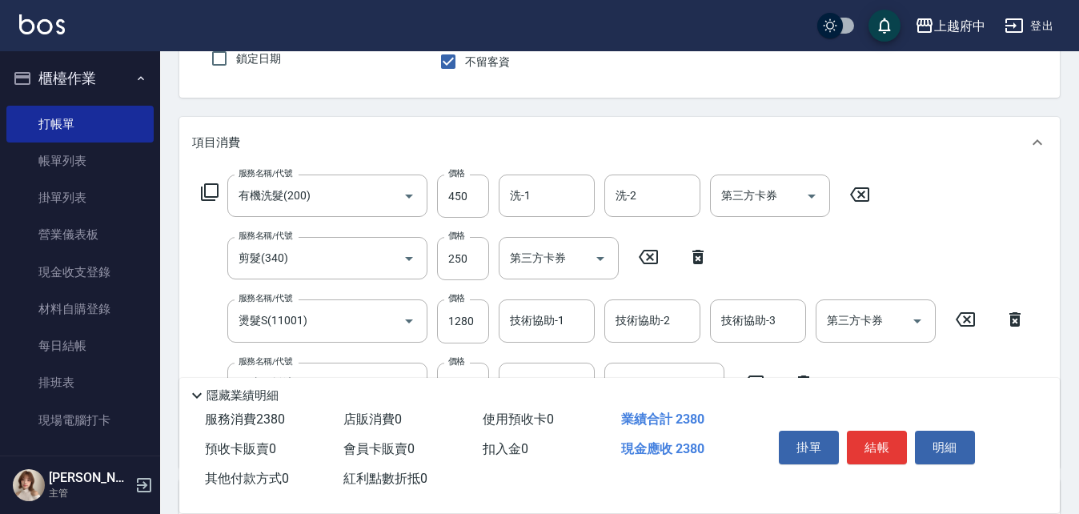
scroll to position [0, 0]
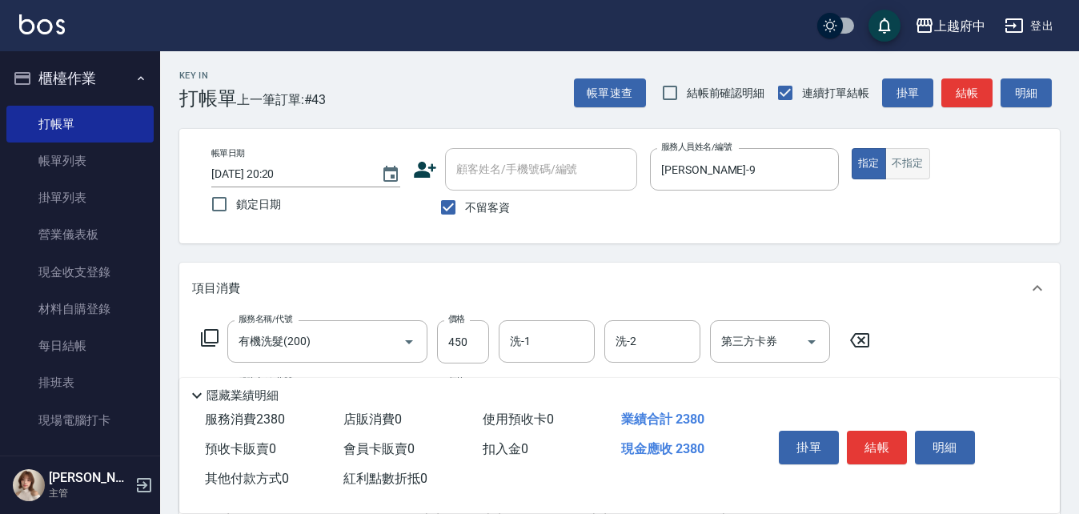
click at [908, 169] on button "不指定" at bounding box center [907, 163] width 45 height 31
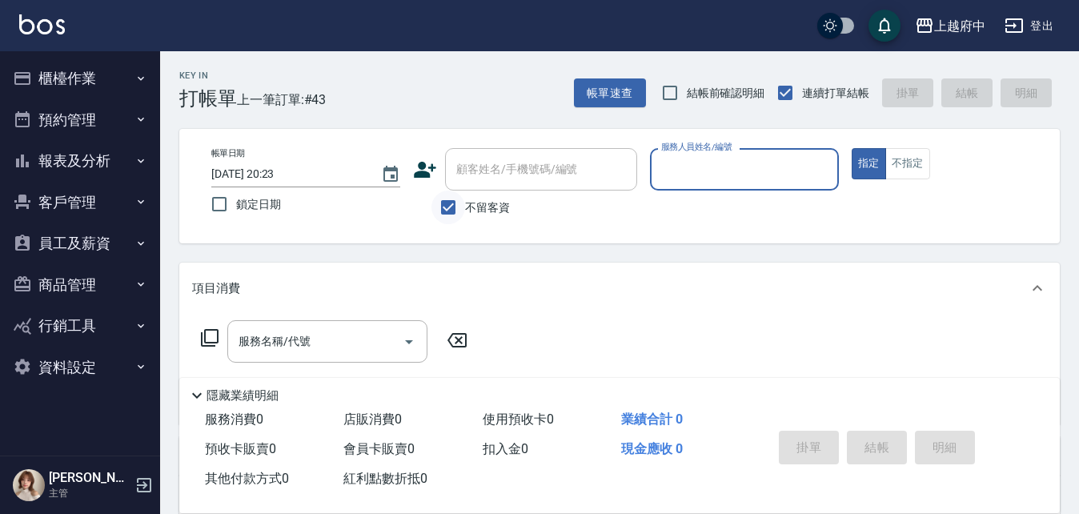
click at [451, 206] on input "不留客資" at bounding box center [449, 208] width 34 height 34
checkbox input "false"
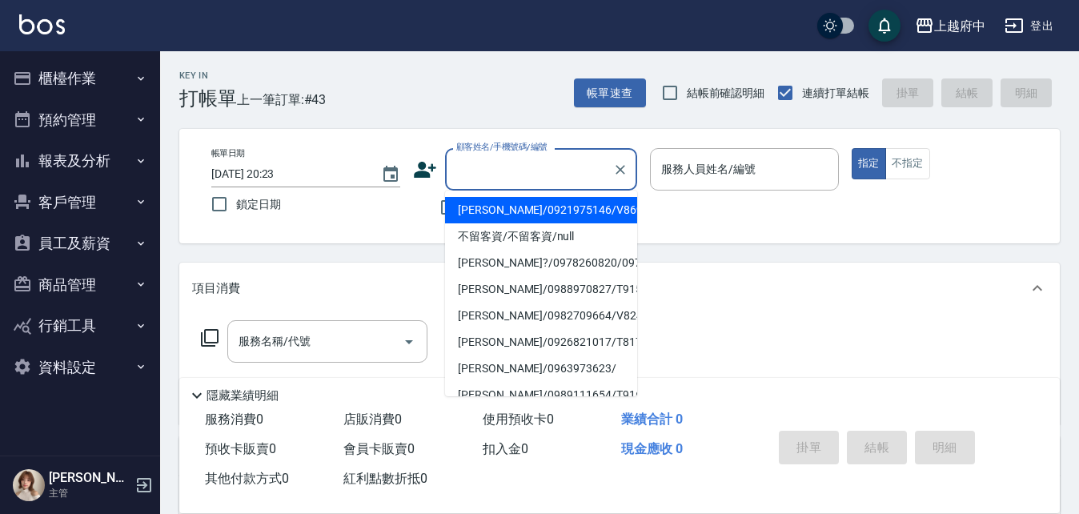
click at [475, 181] on input "顧客姓名/手機號碼/編號" at bounding box center [529, 169] width 154 height 28
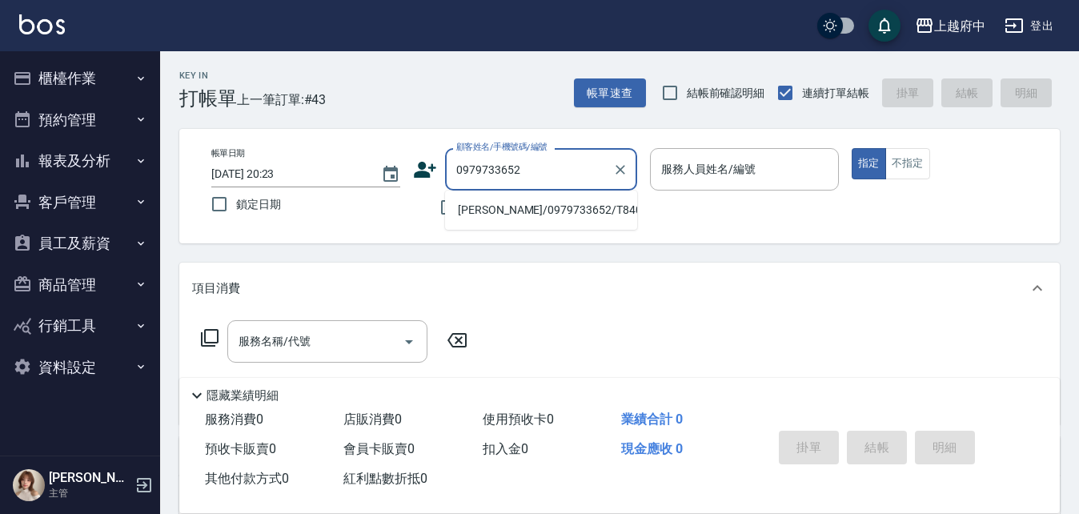
click at [528, 203] on li "[PERSON_NAME]/0979733652/T84058" at bounding box center [541, 210] width 192 height 26
type input "[PERSON_NAME]/0979733652/T84058"
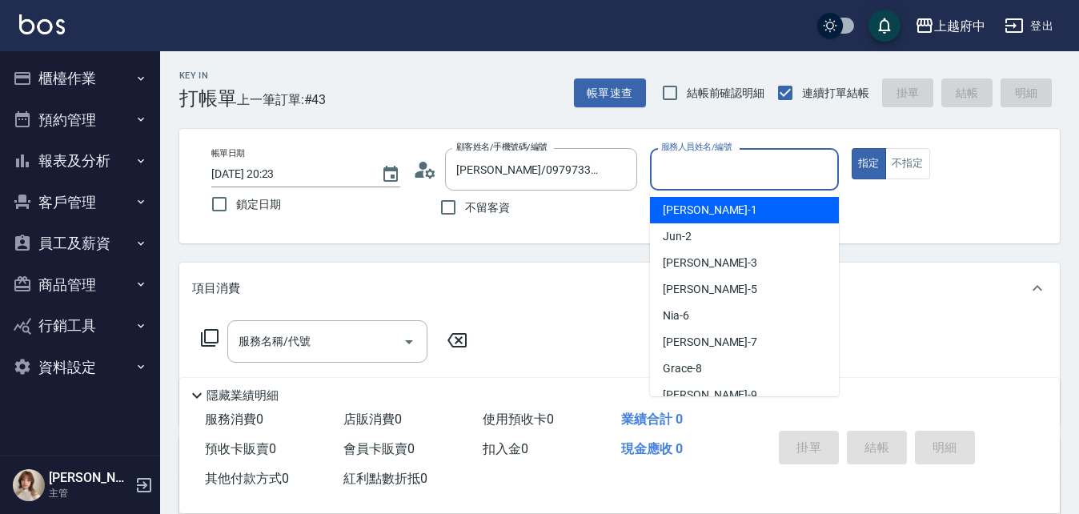
click at [714, 166] on input "服務人員姓名/編號" at bounding box center [744, 169] width 175 height 28
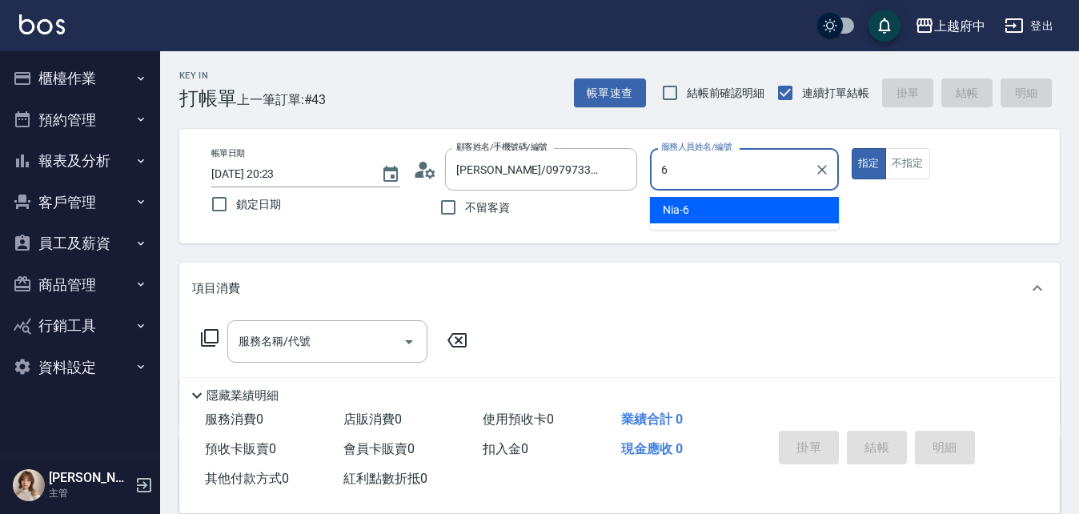
type input "Nia-6"
type button "true"
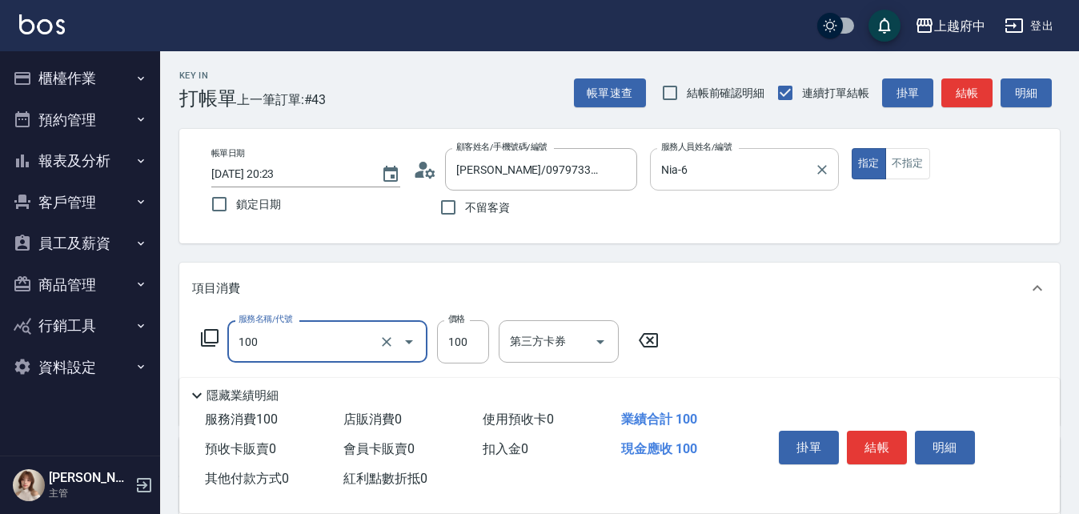
type input "造型/修[PERSON_NAME](100)"
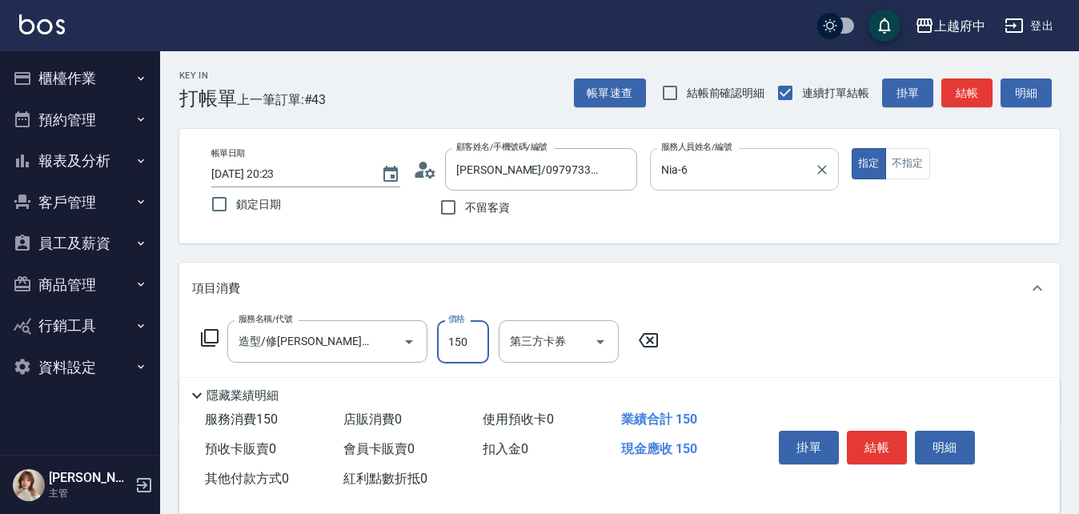
type input "150"
click at [803, 343] on div "服務名稱/代號 造型/修劉海(100) 服務名稱/代號 價格 150 價格 第三方卡券 第三方卡券" at bounding box center [619, 369] width 881 height 111
click at [866, 447] on button "結帳" at bounding box center [877, 448] width 60 height 34
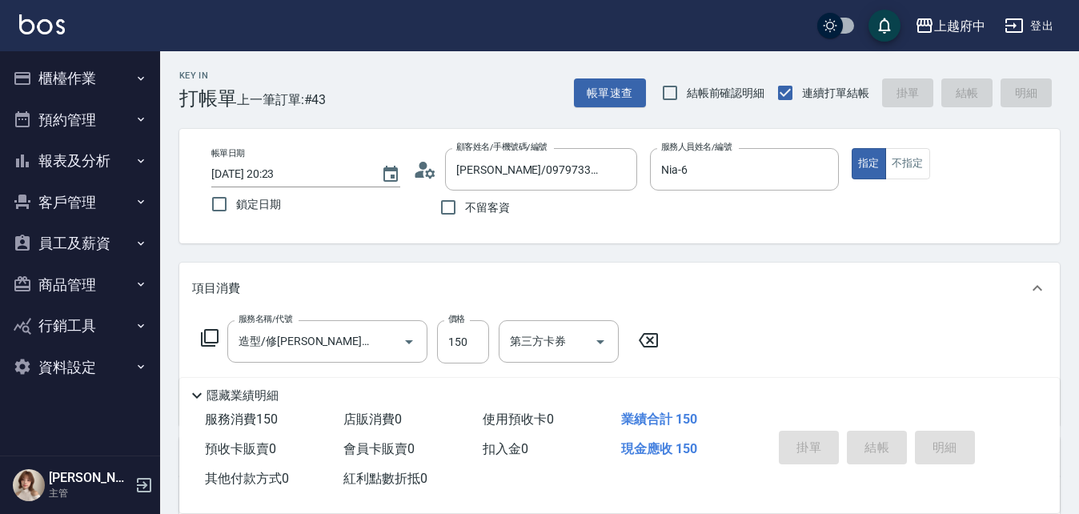
type input "2025/10/04 20:24"
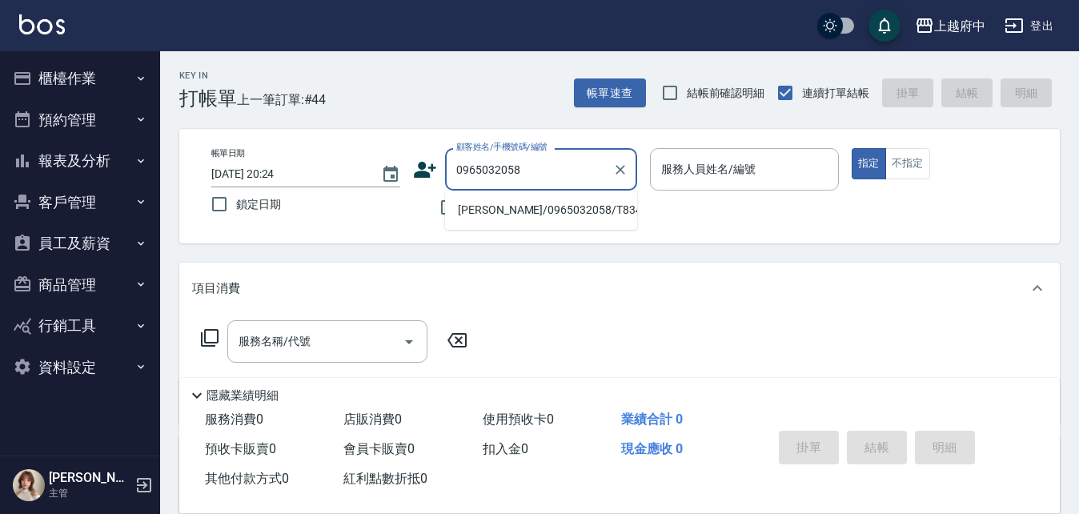
click at [524, 206] on li "鄭宇呈/0965032058/T83432" at bounding box center [541, 210] width 192 height 26
type input "鄭宇呈/0965032058/T83432"
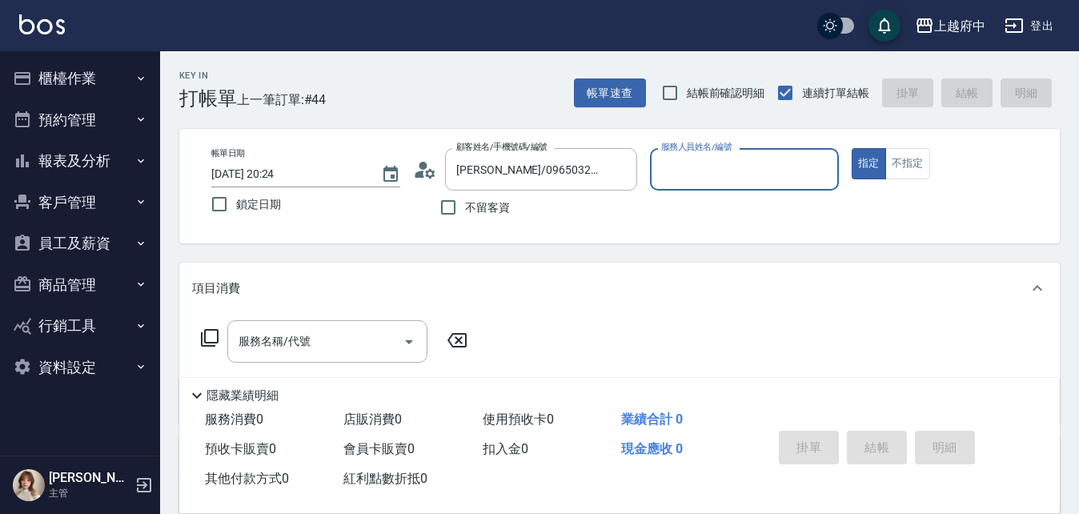
type input "Nia-6"
click at [367, 344] on input "服務名稱/代號" at bounding box center [316, 341] width 162 height 28
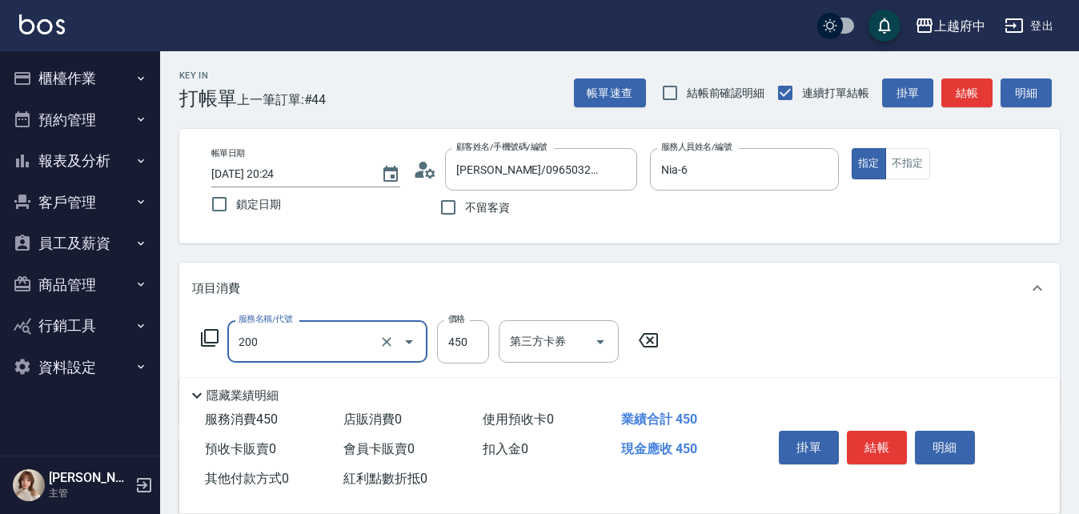
type input "有機洗髮(200)"
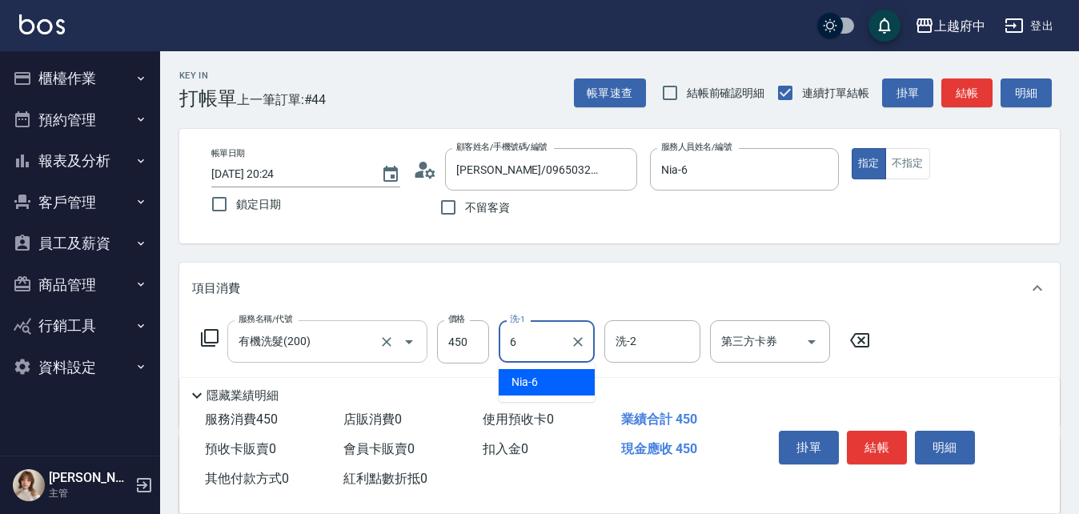
type input "Nia-6"
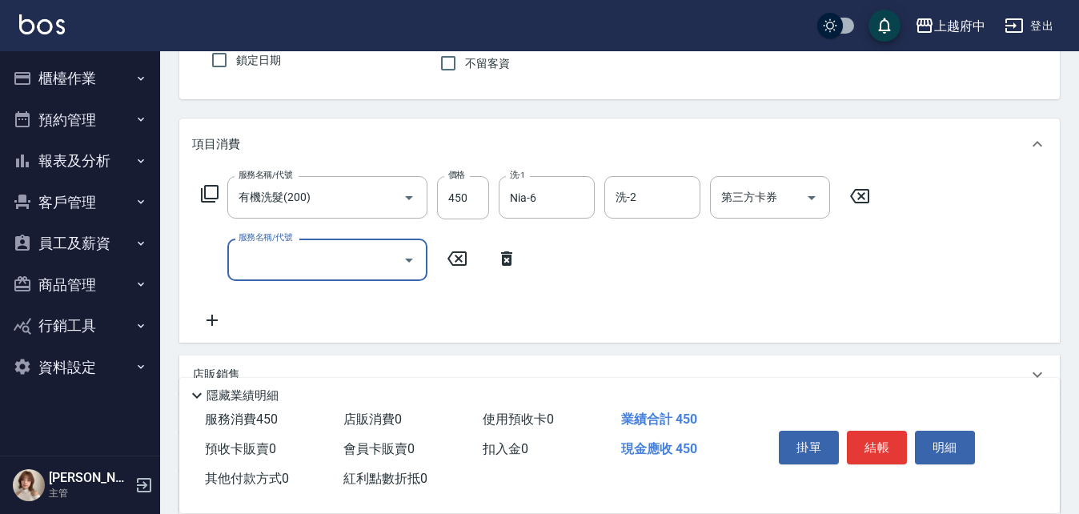
scroll to position [160, 0]
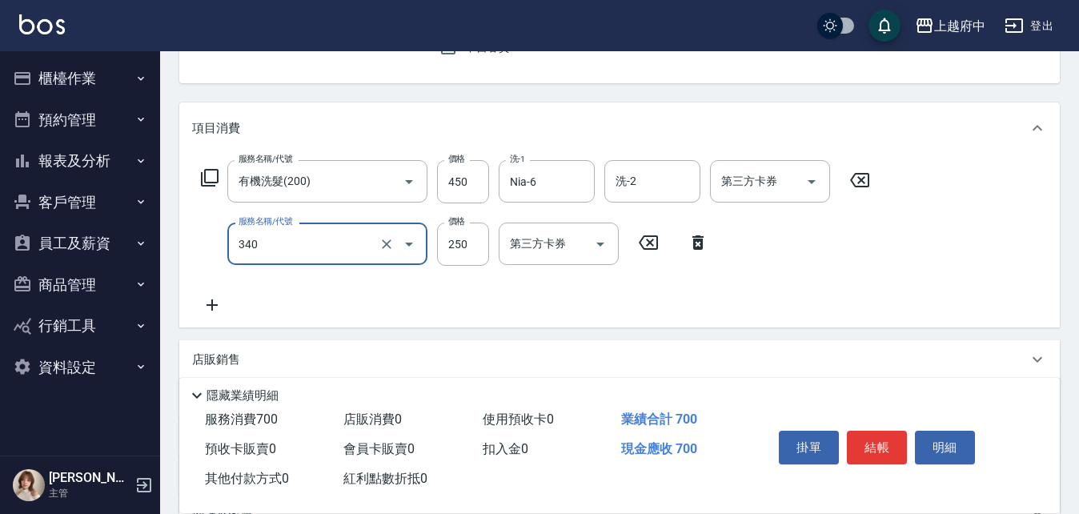
type input "剪髮(340)"
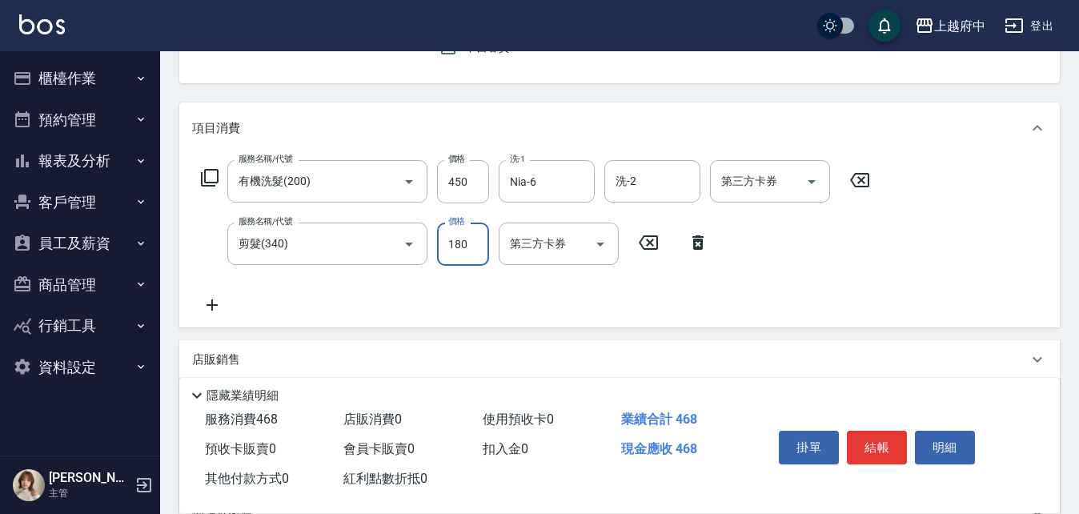
type input "180"
click at [518, 305] on div "服務名稱/代號 有機洗髮(200) 服務名稱/代號 價格 450 價格 洗-1 Nia-6 洗-1 洗-2 洗-2 第三方卡券 第三方卡券 服務名稱/代號 剪…" at bounding box center [536, 237] width 688 height 155
click at [884, 435] on button "結帳" at bounding box center [877, 448] width 60 height 34
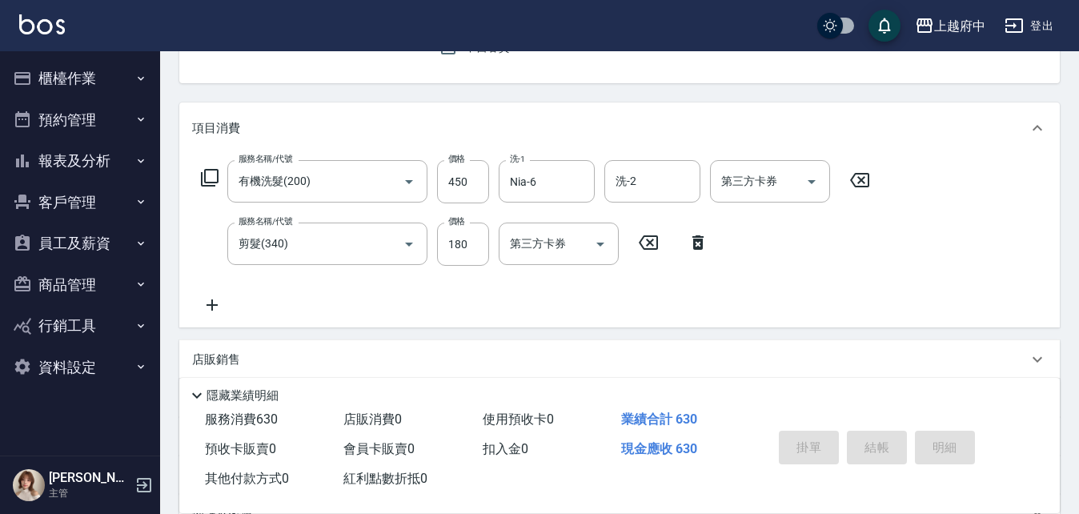
type input "2025/10/04 20:25"
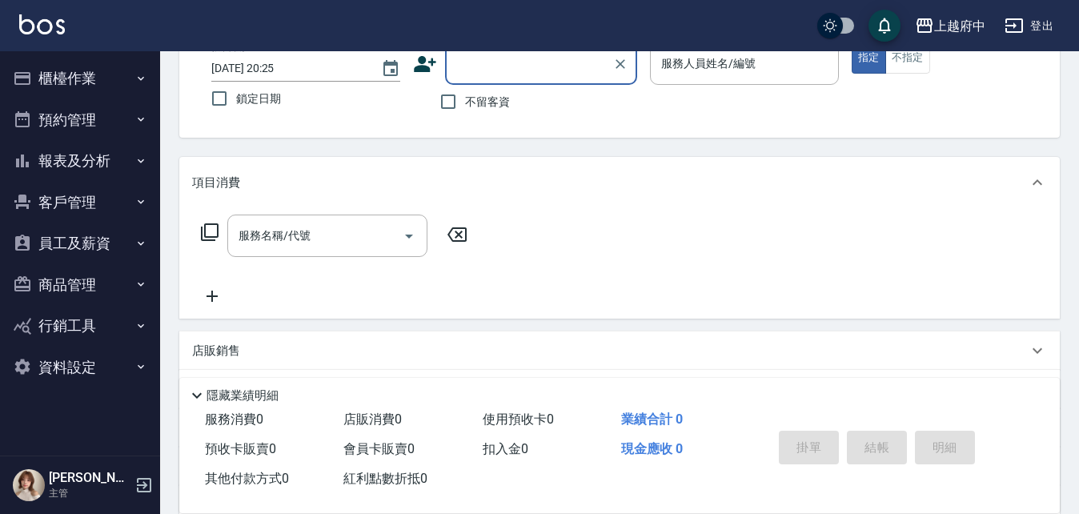
scroll to position [0, 0]
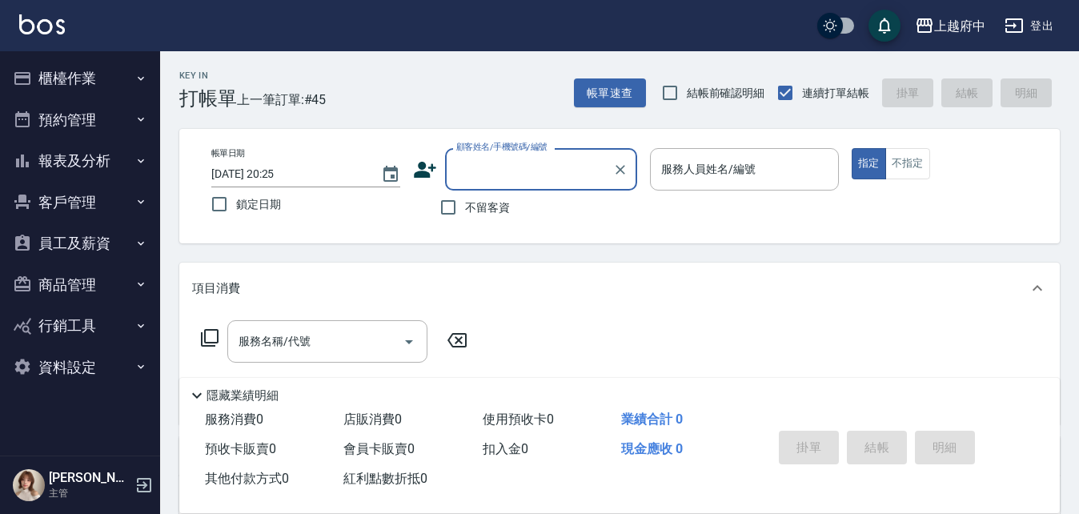
click at [69, 74] on button "櫃檯作業" at bounding box center [79, 79] width 147 height 42
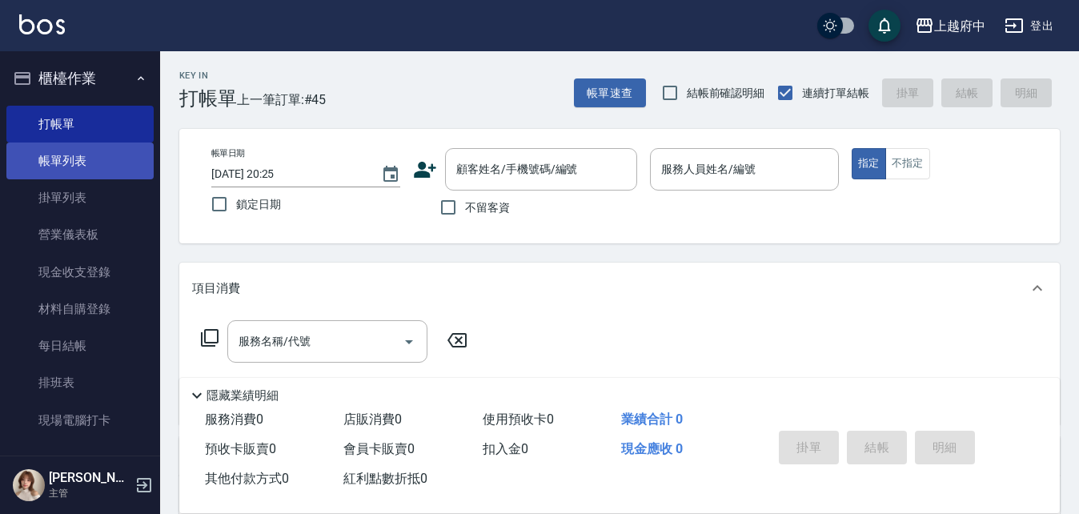
click at [50, 155] on link "帳單列表" at bounding box center [79, 161] width 147 height 37
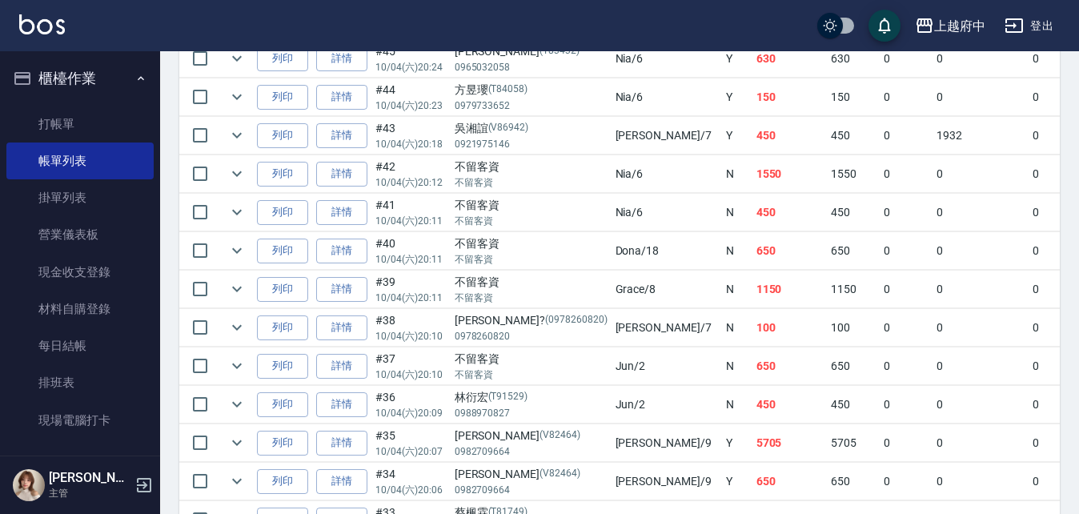
scroll to position [240, 0]
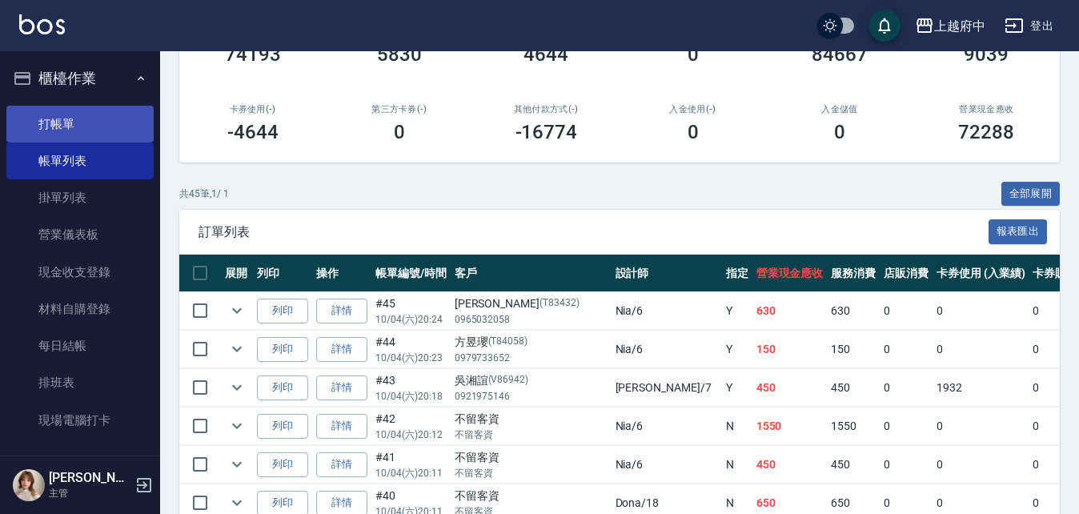
click at [55, 122] on link "打帳單" at bounding box center [79, 124] width 147 height 37
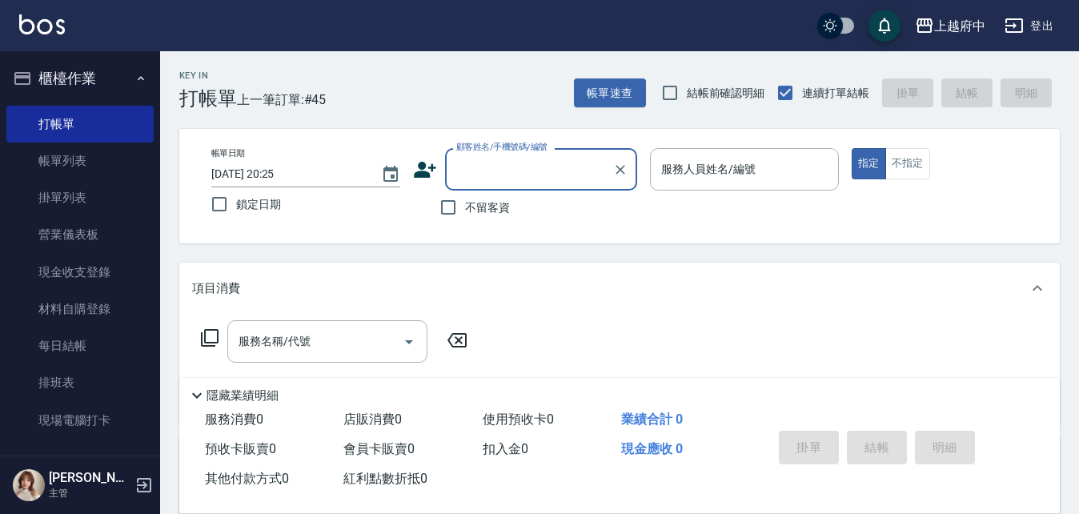
click at [424, 174] on icon at bounding box center [425, 170] width 22 height 16
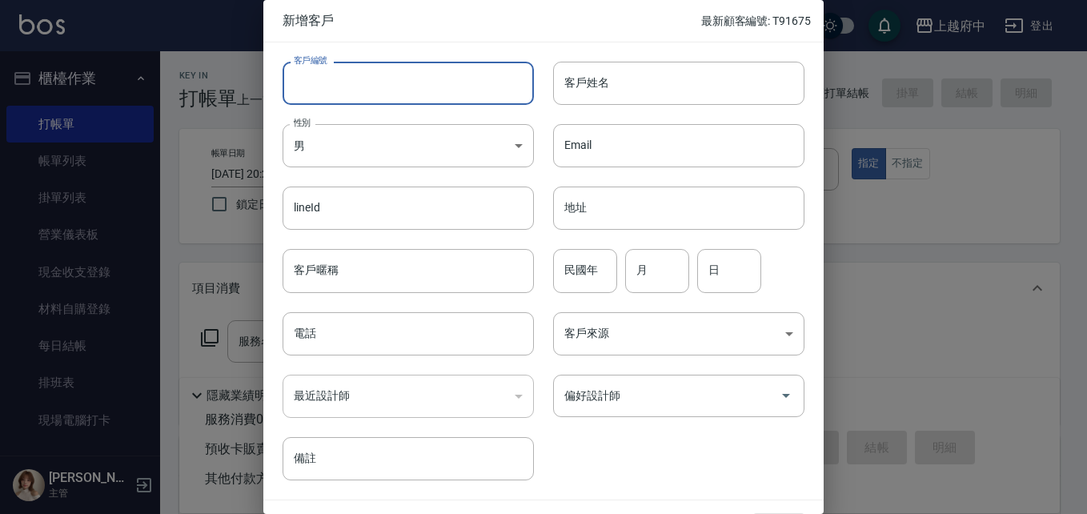
click at [420, 72] on input "客戶編號" at bounding box center [408, 83] width 251 height 43
type input "V86763"
click at [591, 90] on input "客戶姓名" at bounding box center [678, 83] width 251 height 43
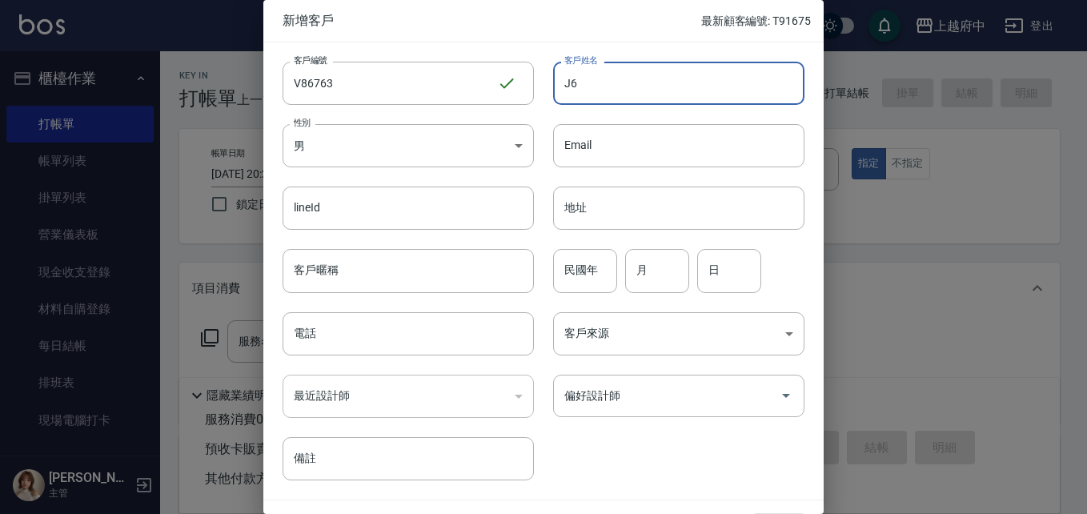
type input "J"
type input "吳佑賢"
click at [345, 272] on input "客戶暱稱" at bounding box center [408, 270] width 251 height 43
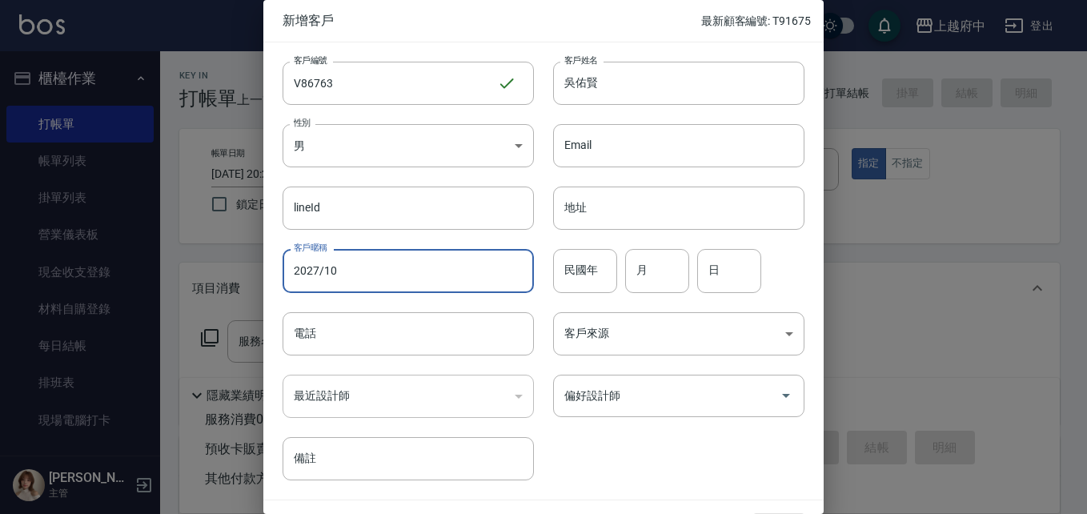
type input "2027/10"
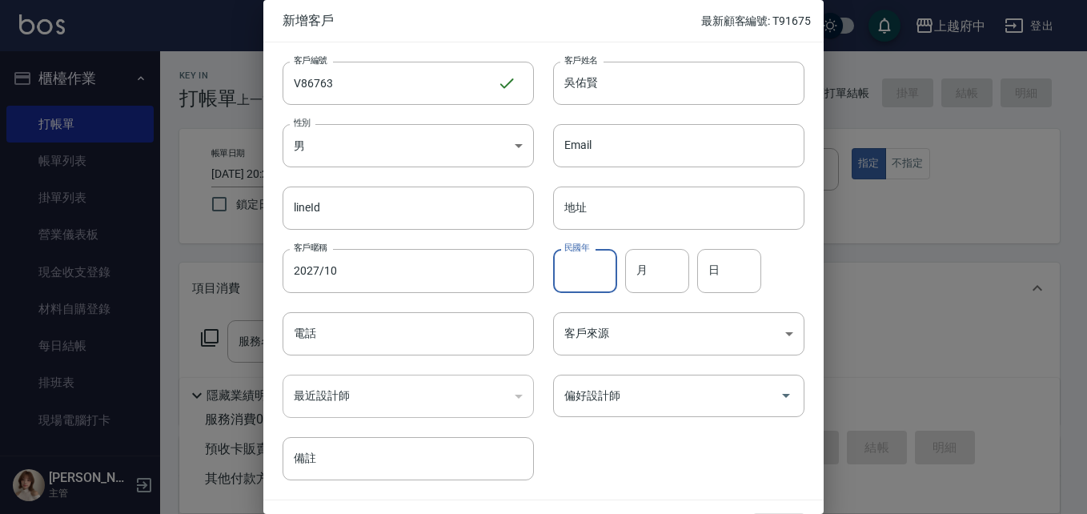
click at [590, 265] on input "民國年" at bounding box center [585, 270] width 64 height 43
type input "93"
type input "11"
type input "20"
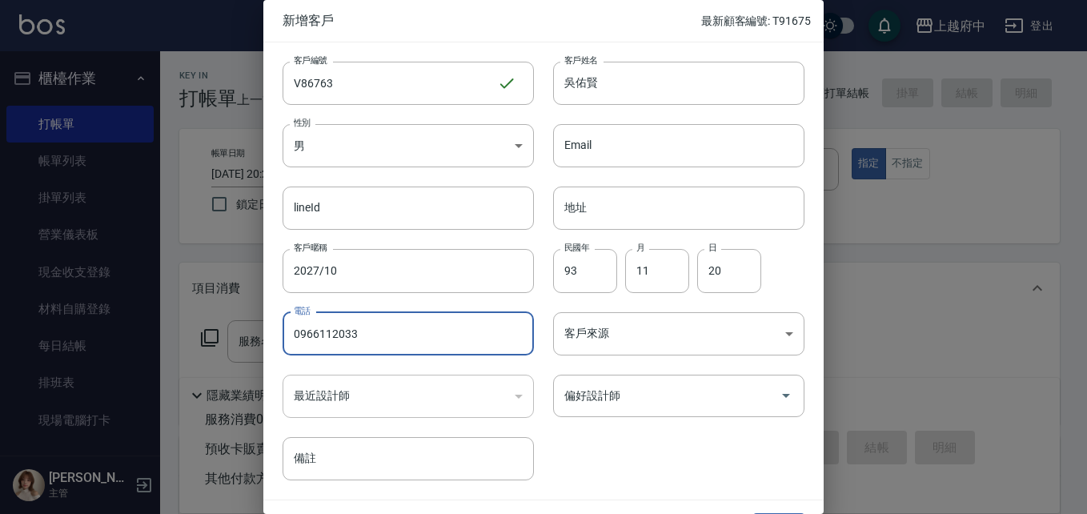
type input "0966112033"
click at [592, 437] on div "客戶編號 V86763 ​ 客戶編號 客戶姓名 吳佑賢 客戶姓名 性別 男 MALE 性別 Email Email lineId lineId 地址 地址 客…" at bounding box center [533, 261] width 541 height 438
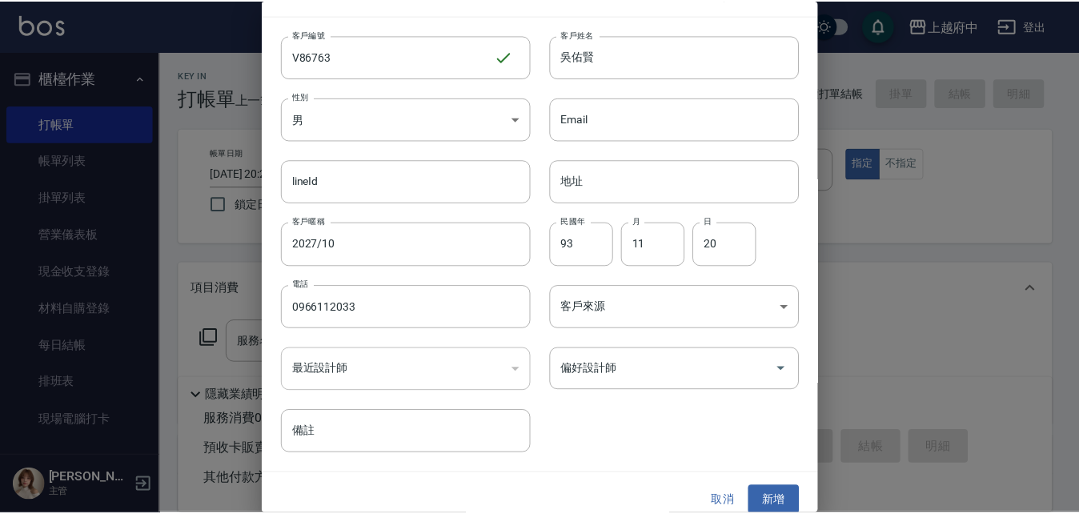
scroll to position [41, 0]
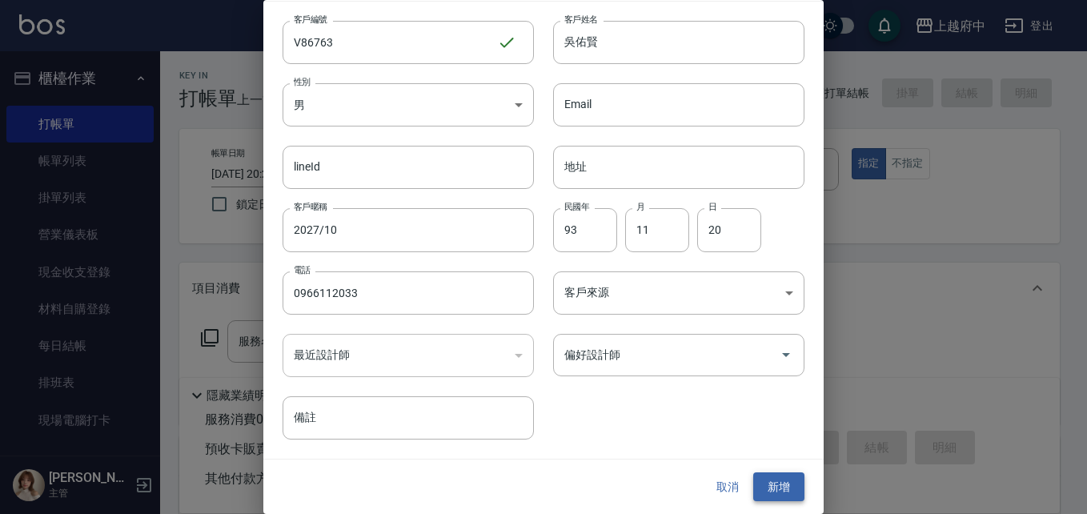
click at [770, 489] on button "新增" at bounding box center [778, 487] width 51 height 30
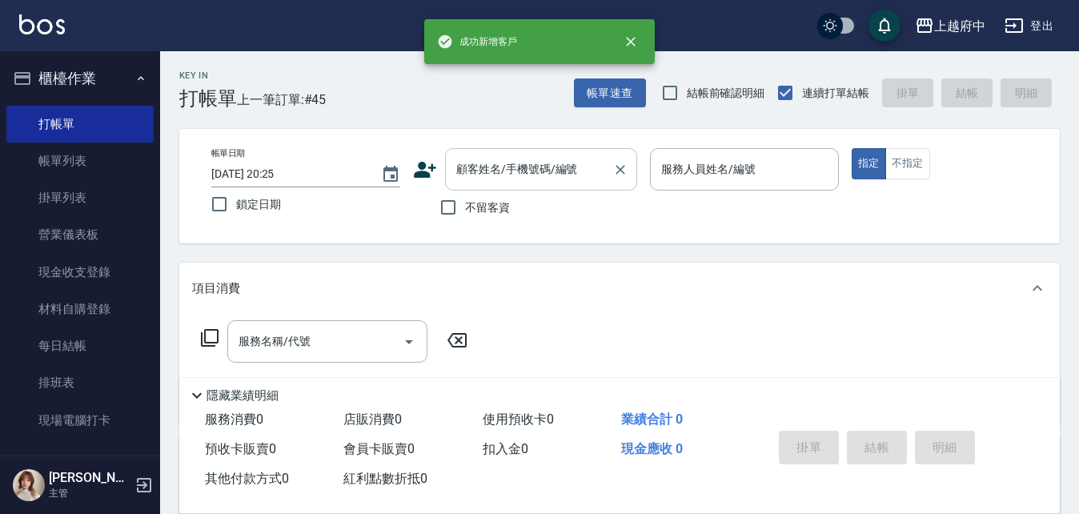
click at [497, 177] on input "顧客姓名/手機號碼/編號" at bounding box center [529, 169] width 154 height 28
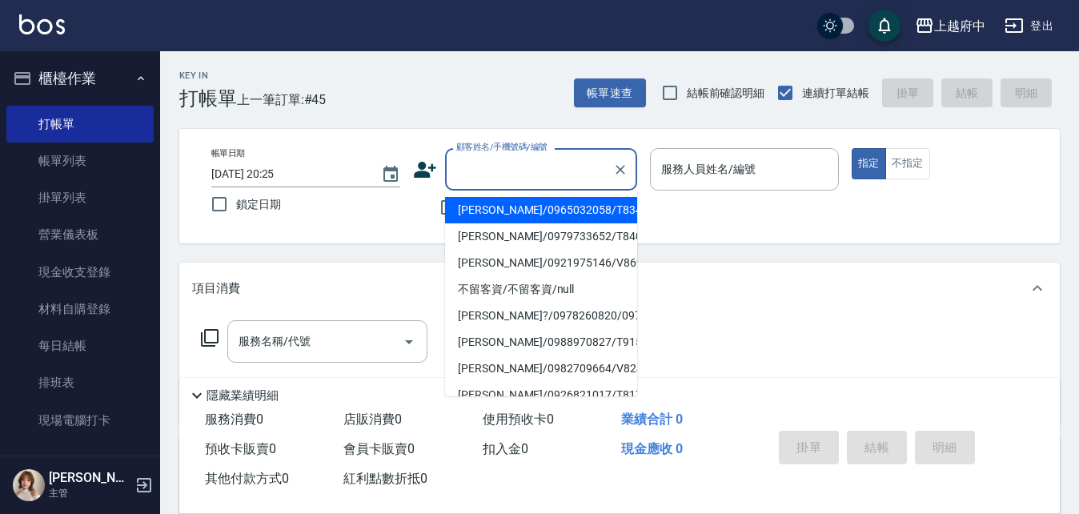
type input "ㄒ"
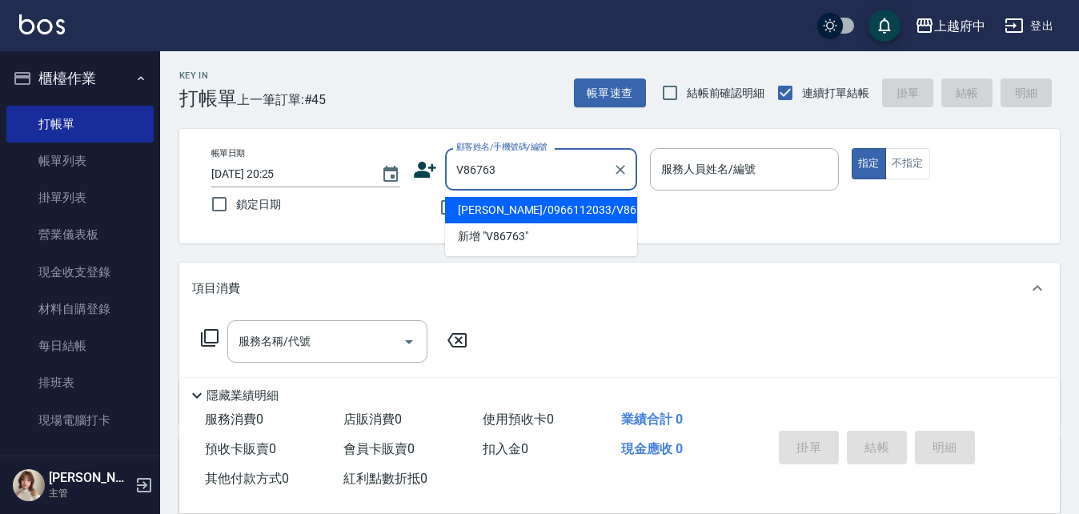
click at [533, 209] on li "吳佑賢/0966112033/V86763" at bounding box center [541, 210] width 192 height 26
type input "吳佑賢/0966112033/V86763"
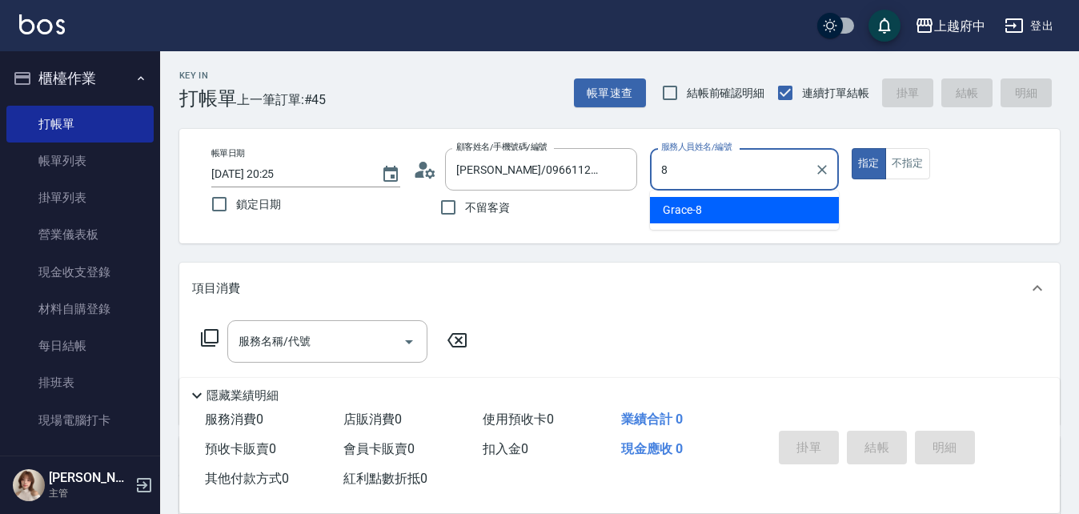
type input "Grace-8"
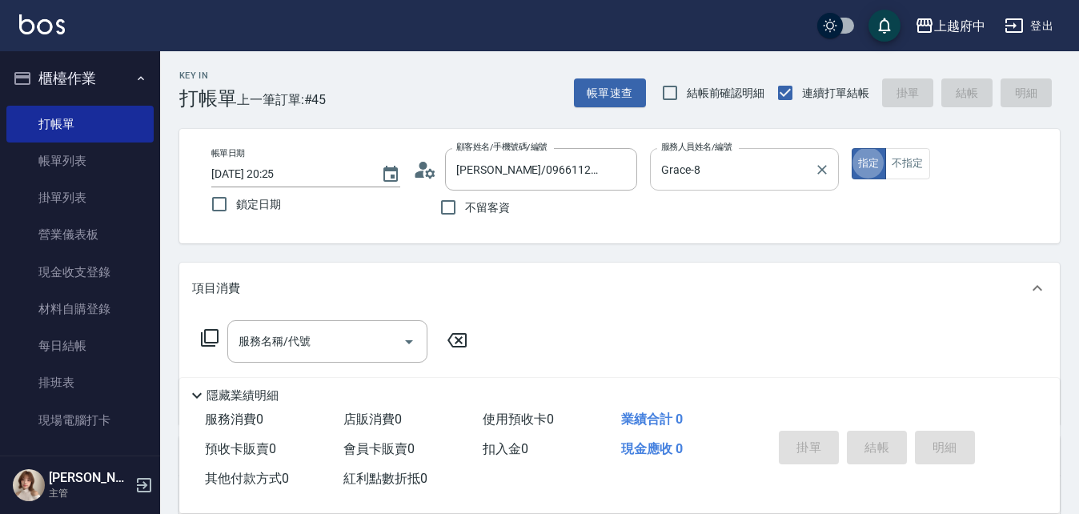
type button "true"
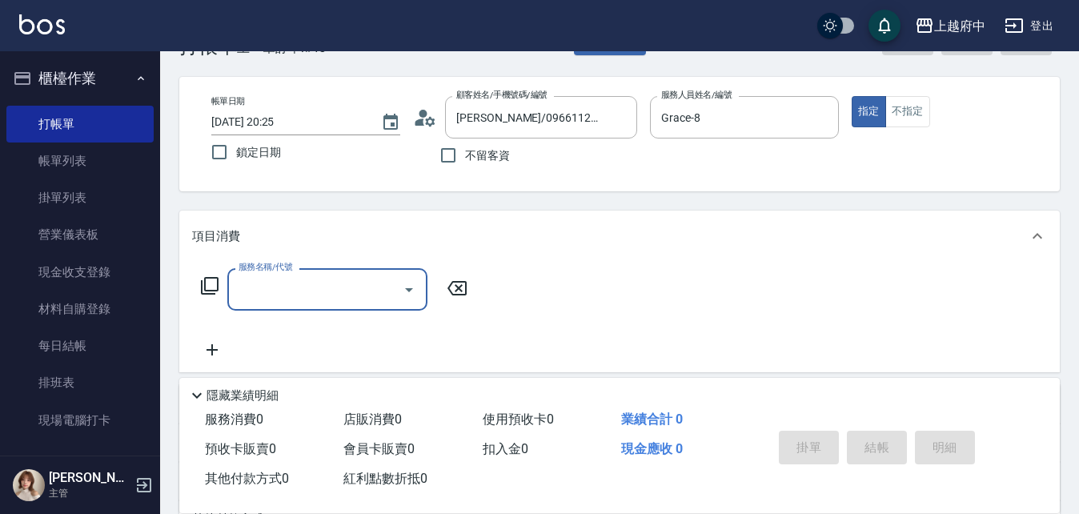
scroll to position [80, 0]
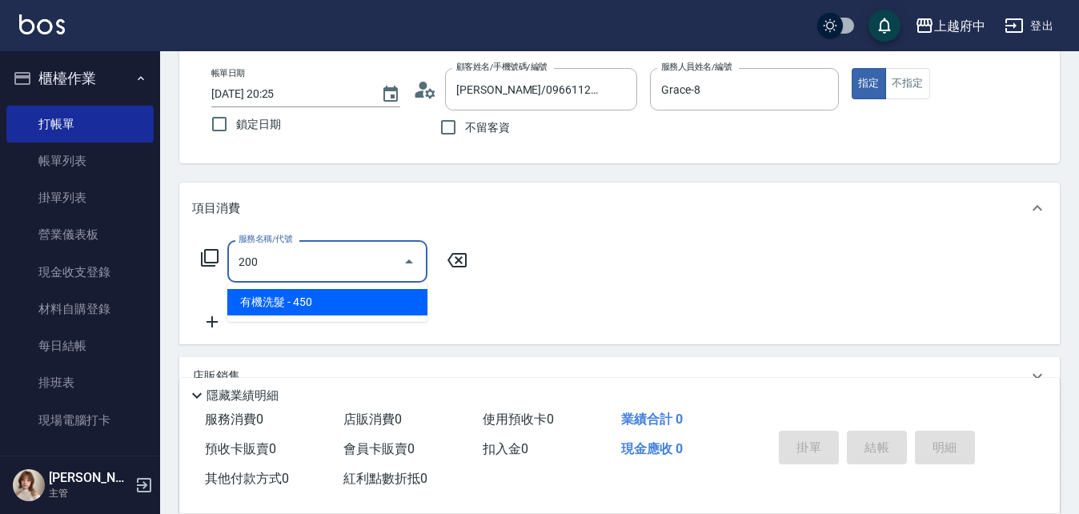
type input "有機洗髮(200)"
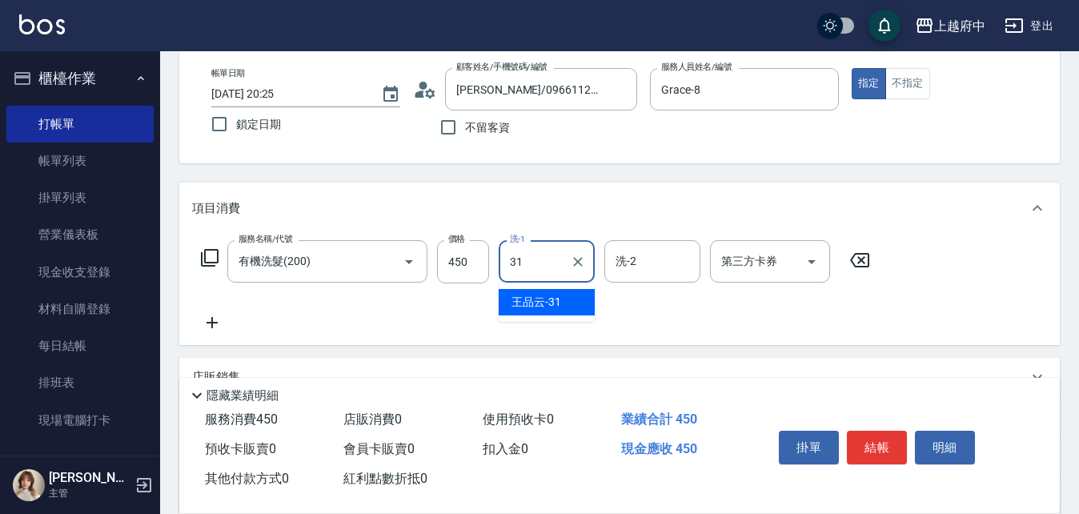
type input "[PERSON_NAME]-31"
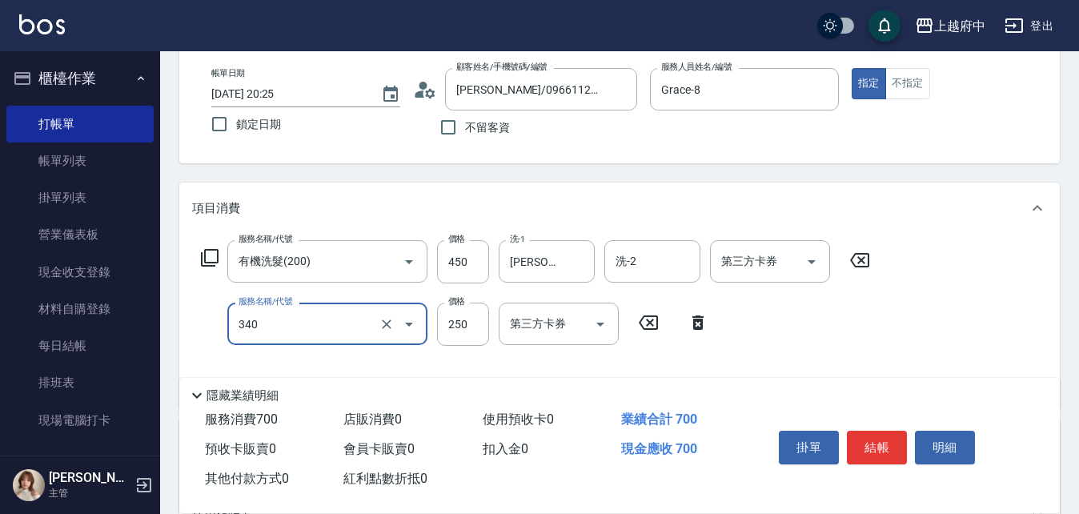
type input "剪髮(340)"
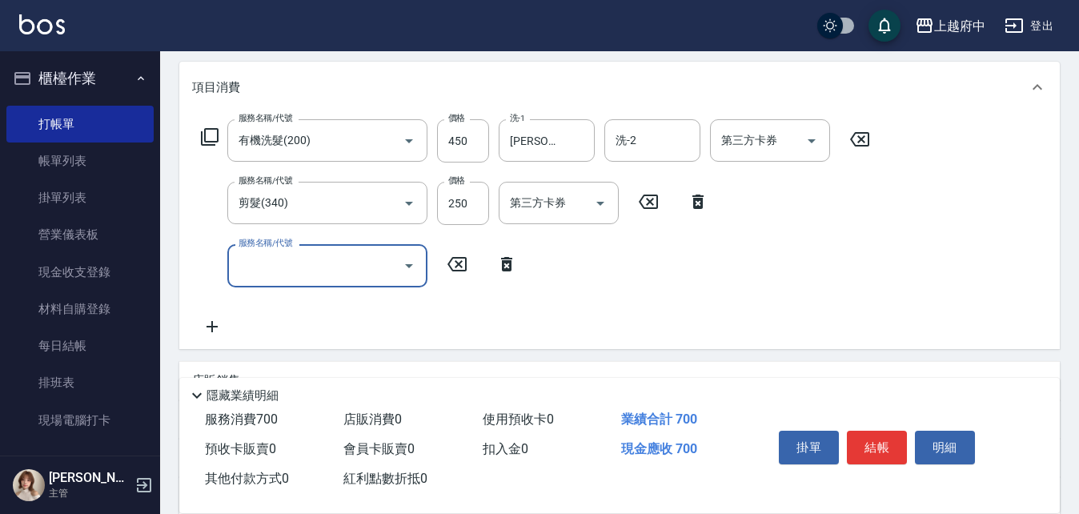
scroll to position [240, 0]
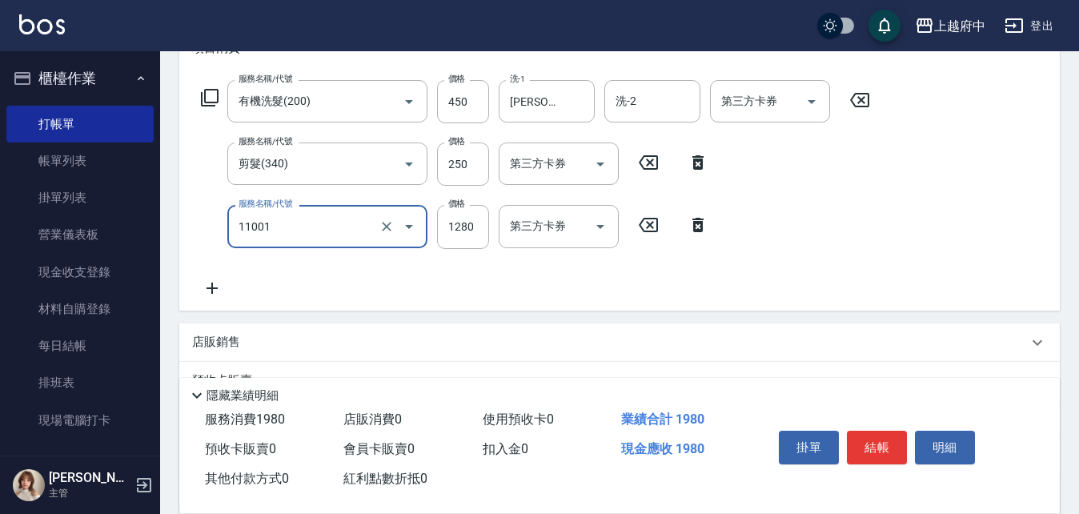
type input "燙髮S(11001)"
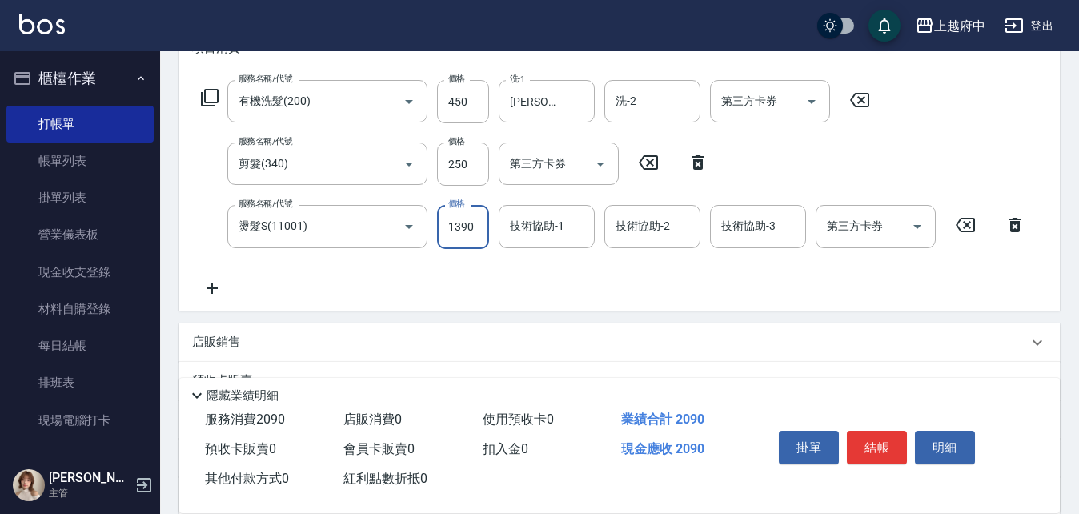
type input "1390"
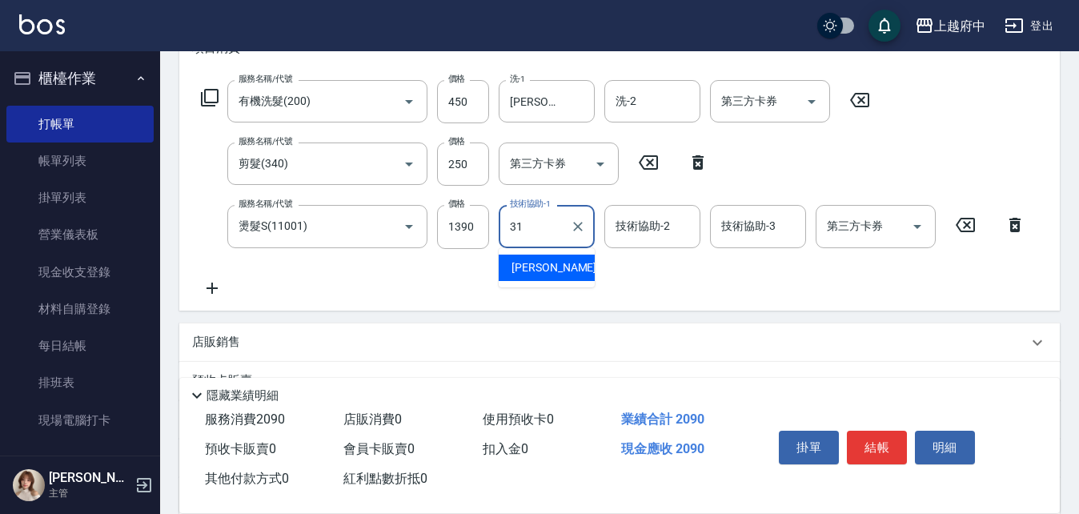
type input "[PERSON_NAME]-31"
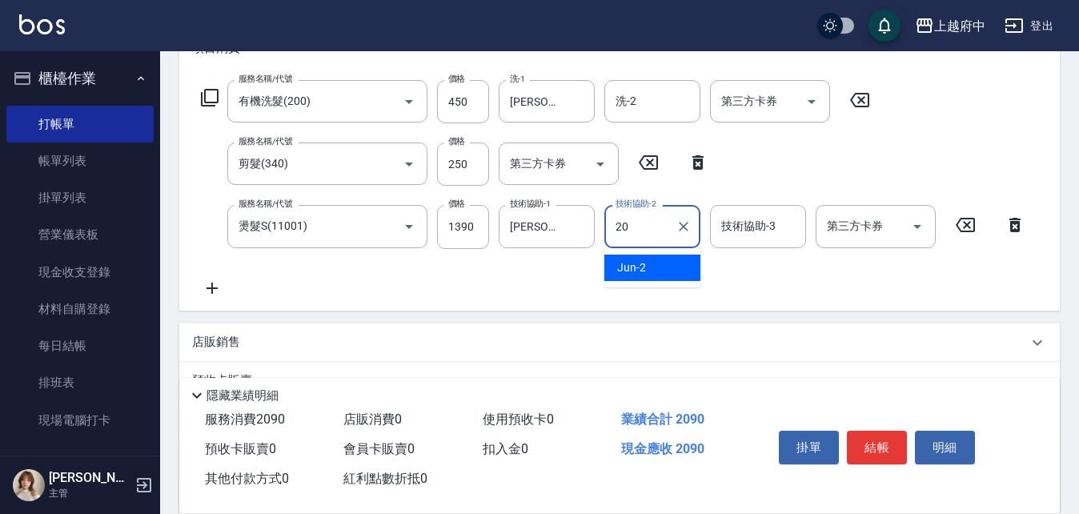
type input "Kimi-20"
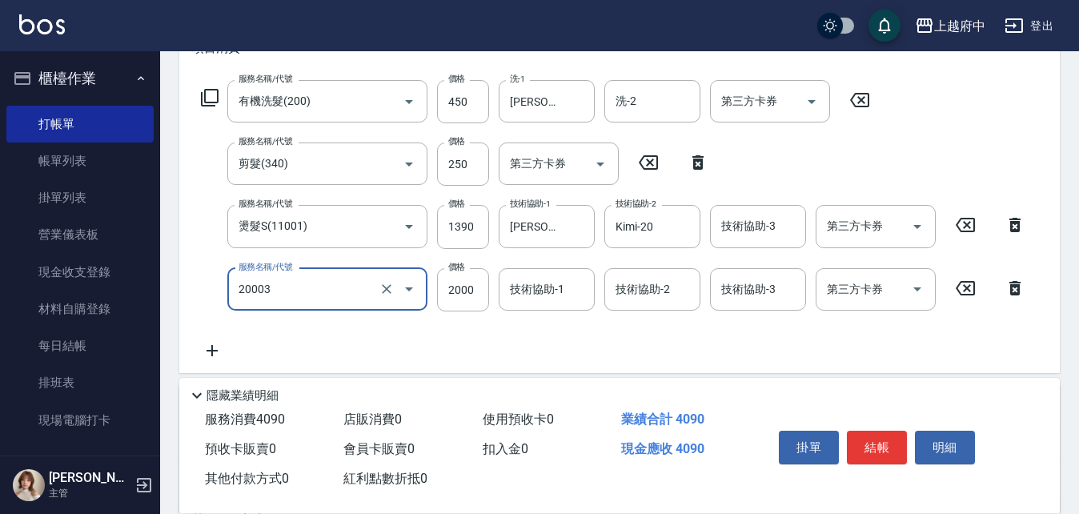
type input "M3D護髮(20003)"
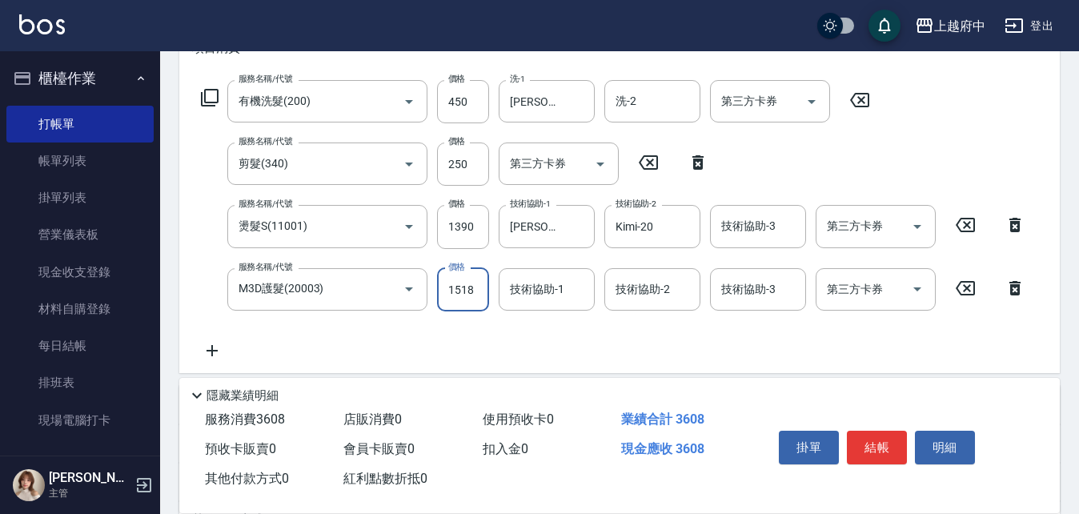
type input "1518"
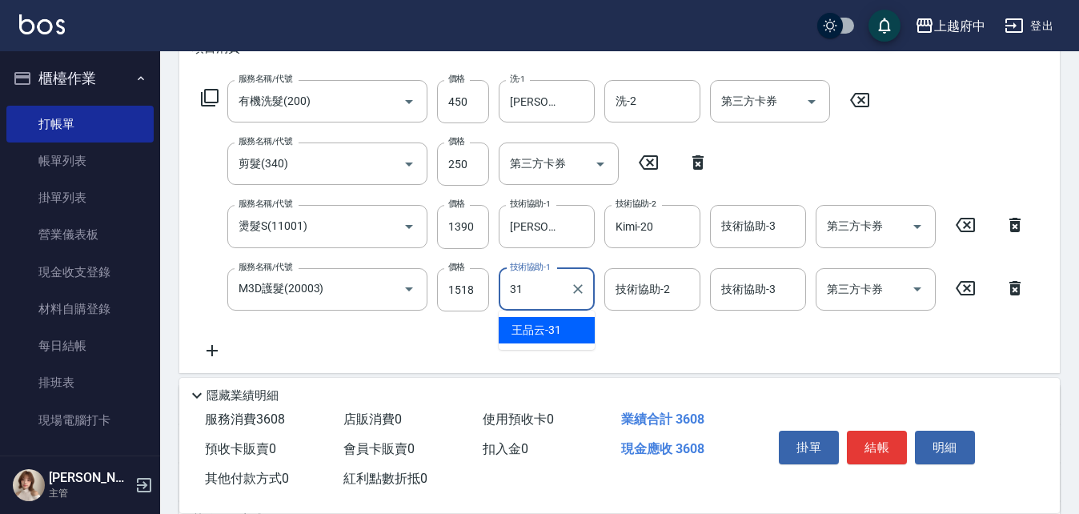
type input "[PERSON_NAME]-31"
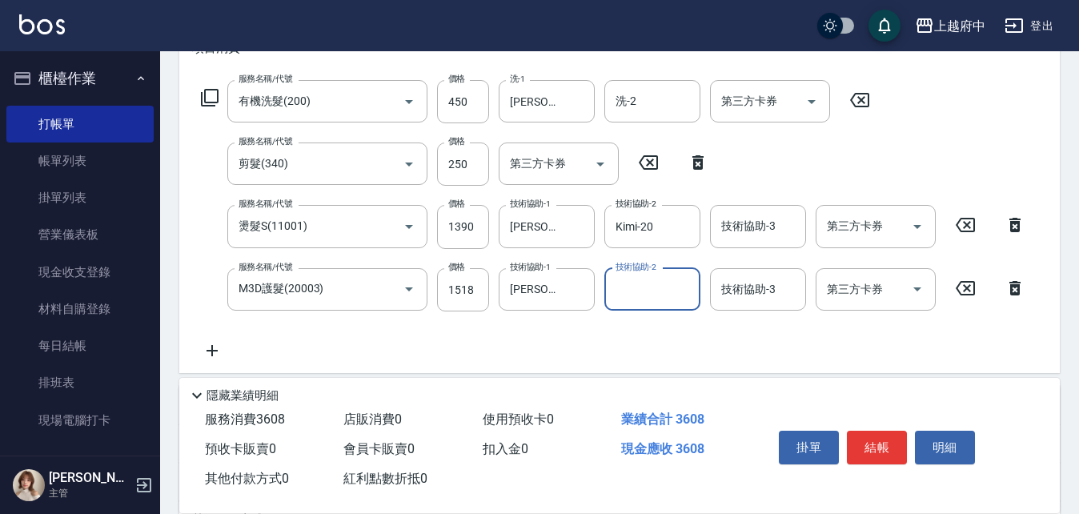
click at [365, 346] on div "服務名稱/代號 有機洗髮(200) 服務名稱/代號 價格 450 價格 洗-1 王品云-31 洗-1 洗-2 洗-2 第三方卡券 第三方卡券 服務名稱/代號 …" at bounding box center [613, 220] width 843 height 280
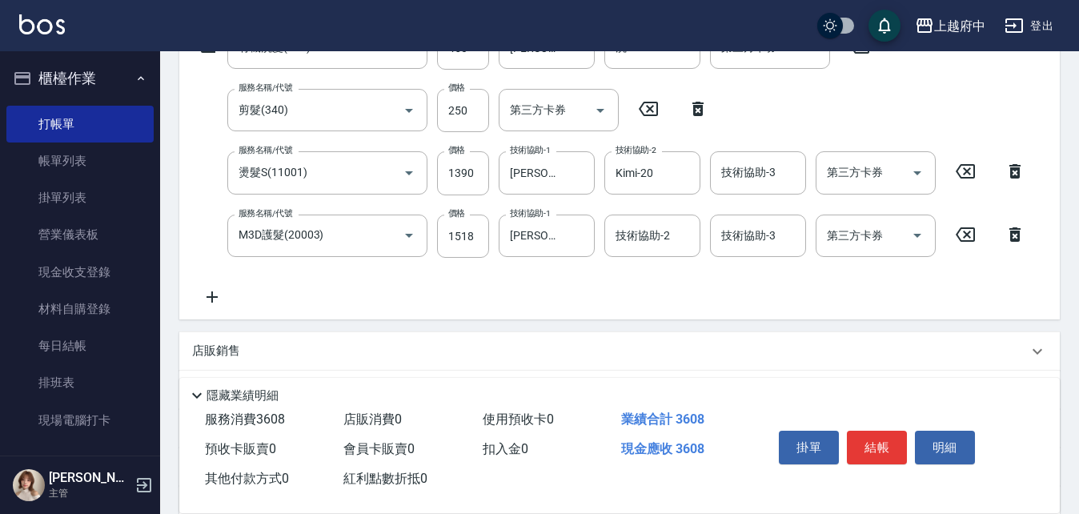
scroll to position [320, 0]
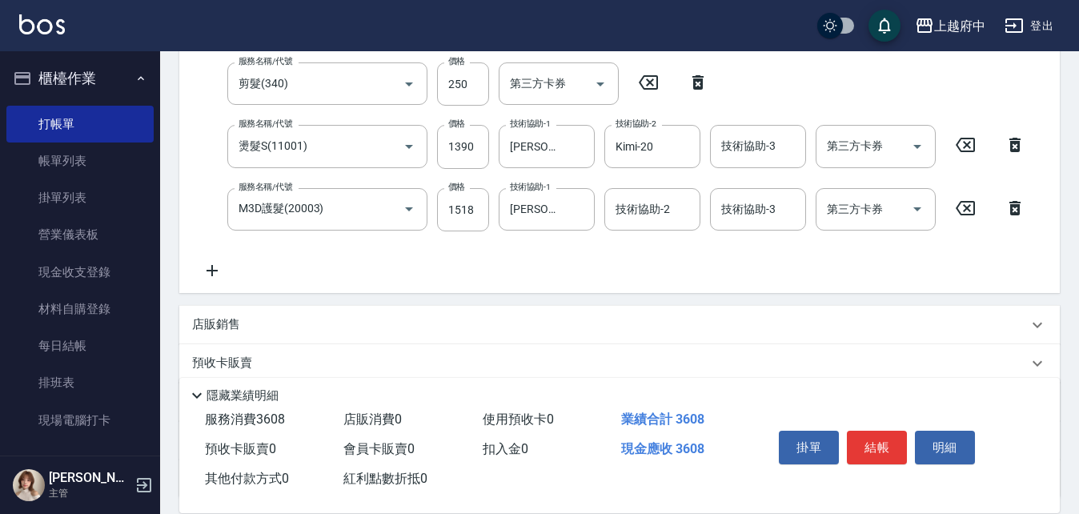
click at [215, 312] on div "店販銷售" at bounding box center [619, 325] width 881 height 38
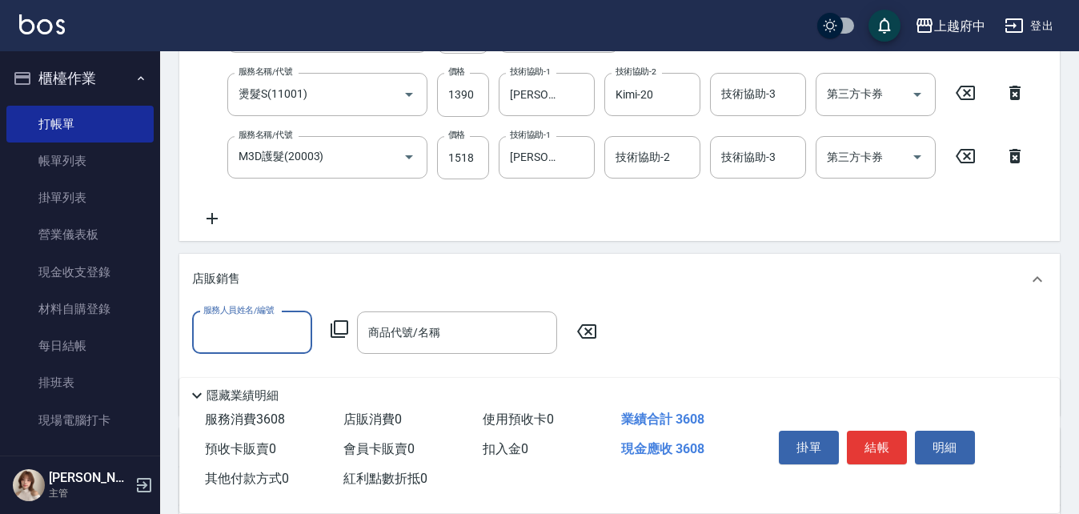
scroll to position [400, 0]
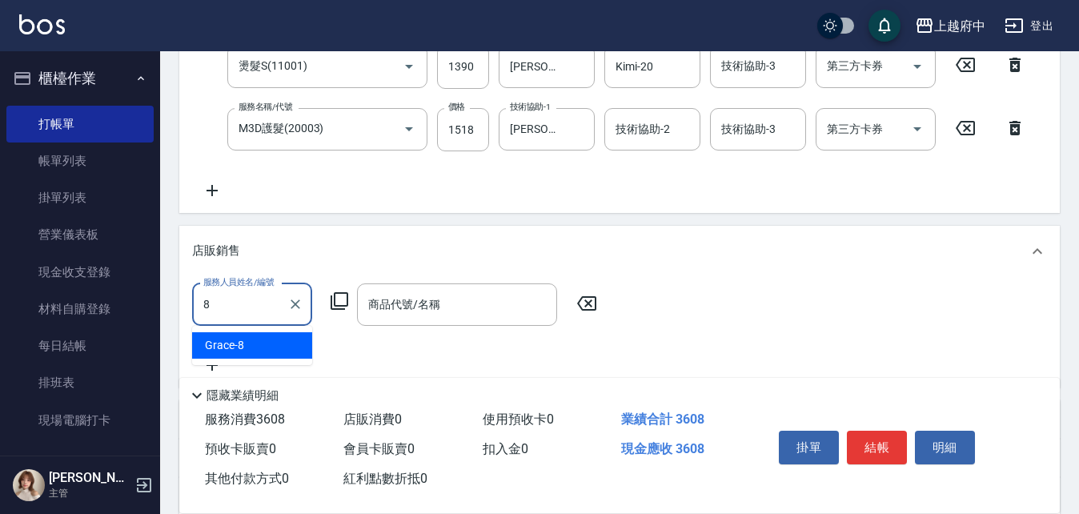
type input "Grace-8"
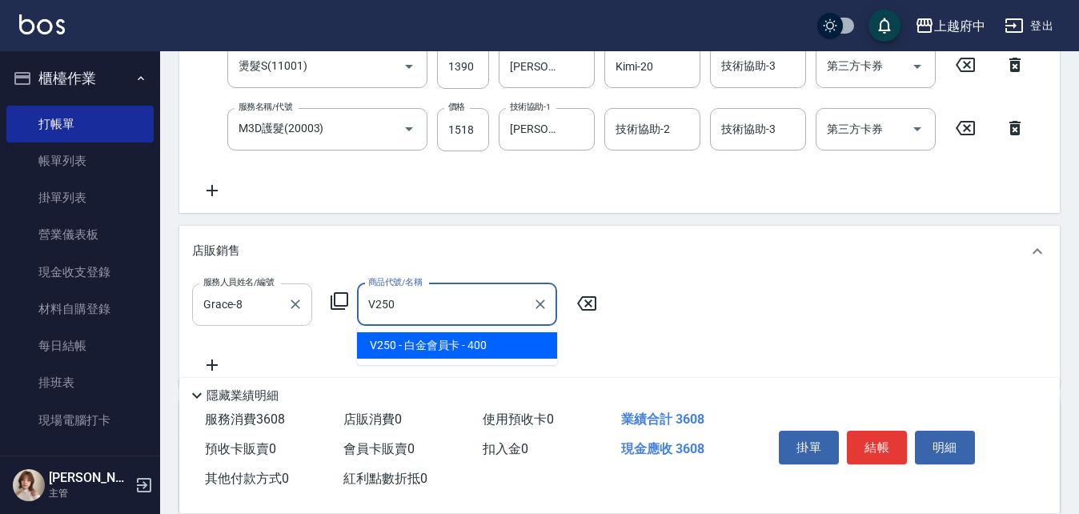
type input "白金會員[PERSON_NAME]"
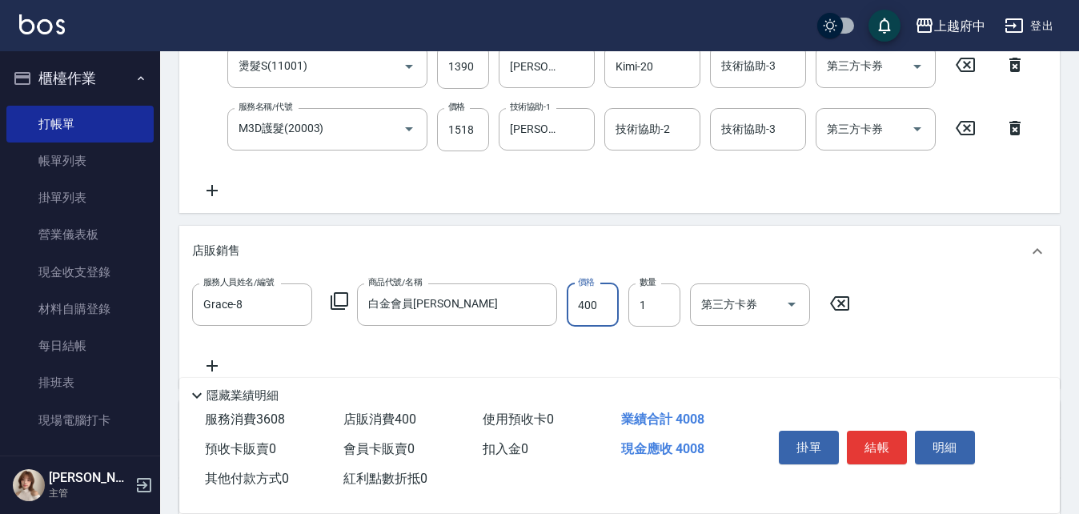
click at [597, 357] on div "服務人員姓名/編號 Grace-8 服務人員姓名/編號 商品代號/名稱 白金會員卡 商品代號/名稱 價格 400 價格 數量 1 數量 第三方卡券 第三方卡券" at bounding box center [619, 329] width 855 height 92
click at [659, 348] on div "服務人員姓名/編號 Grace-8 服務人員姓名/編號 商品代號/名稱 白金會員卡 商品代號/名稱 價格 400 價格 數量 1 數量 第三方卡券 第三方卡券" at bounding box center [619, 329] width 855 height 92
click at [873, 448] on button "結帳" at bounding box center [877, 448] width 60 height 34
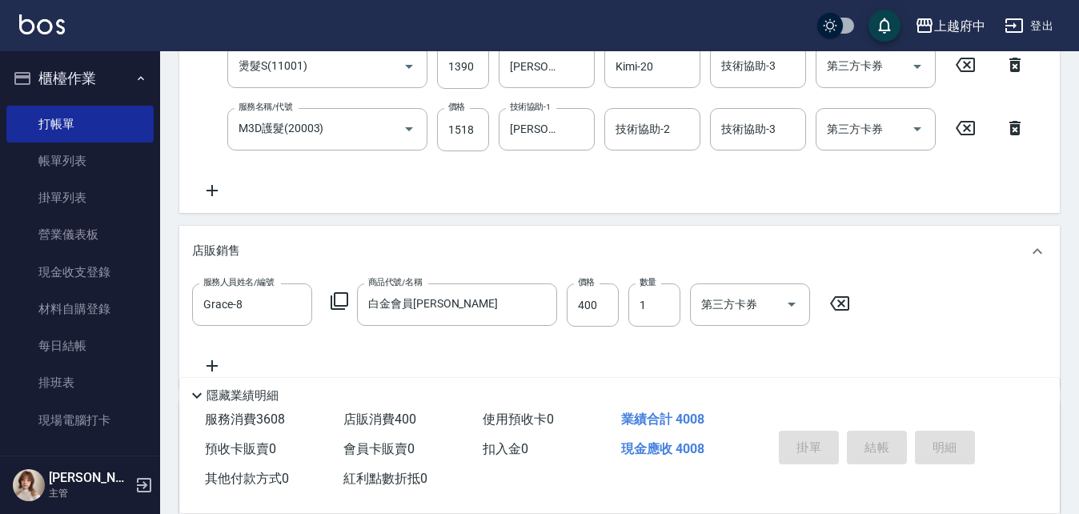
type input "2025/10/04 20:30"
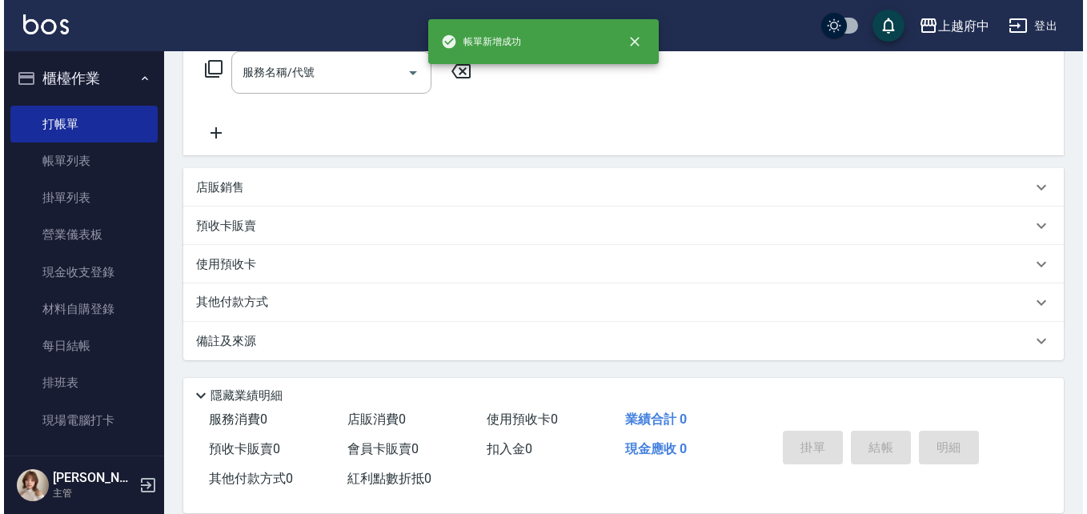
scroll to position [0, 0]
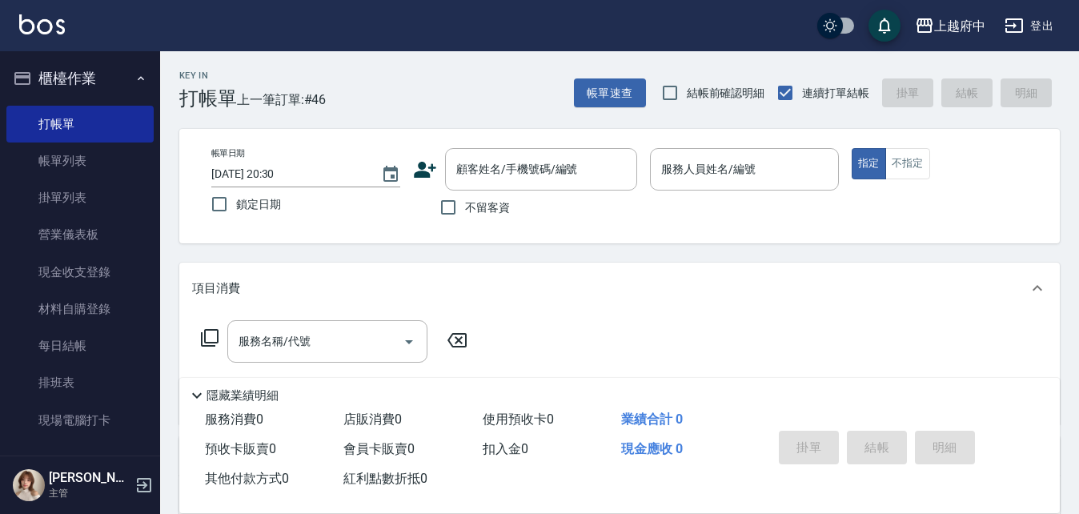
click at [422, 166] on icon at bounding box center [425, 170] width 22 height 16
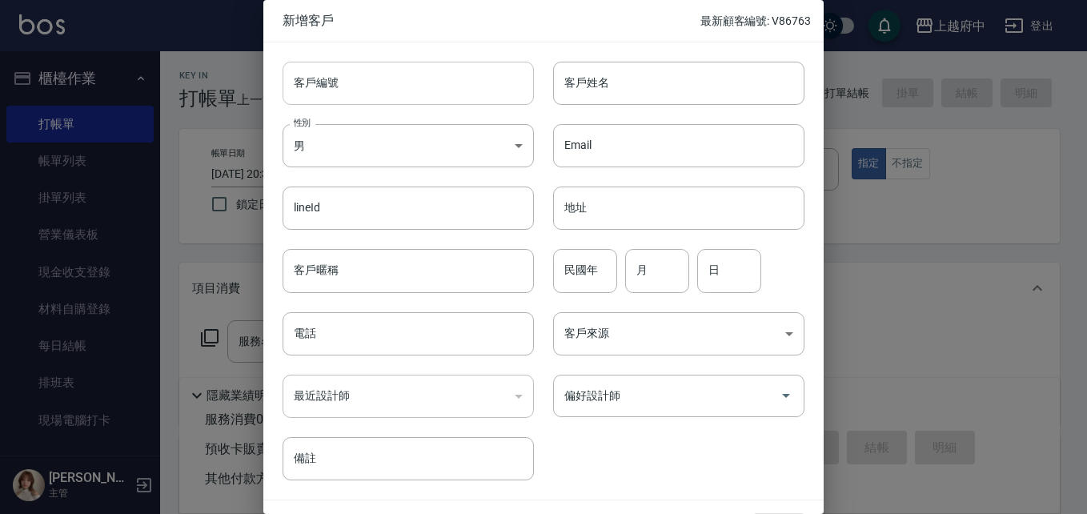
click at [339, 78] on input "客戶編號" at bounding box center [408, 83] width 251 height 43
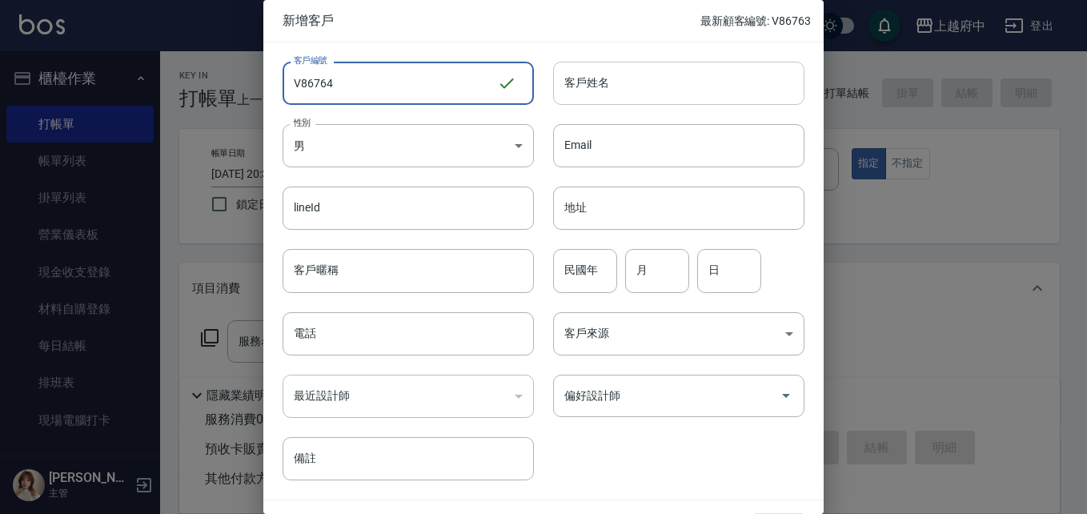
type input "V86764"
click at [609, 82] on input "客戶姓名" at bounding box center [678, 83] width 251 height 43
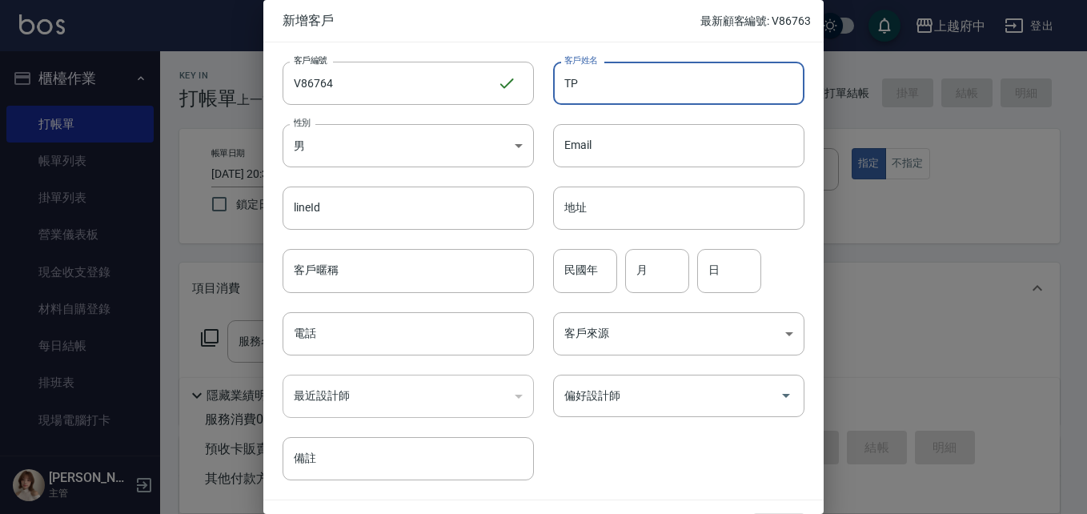
type input "T"
type input "陳浩偉"
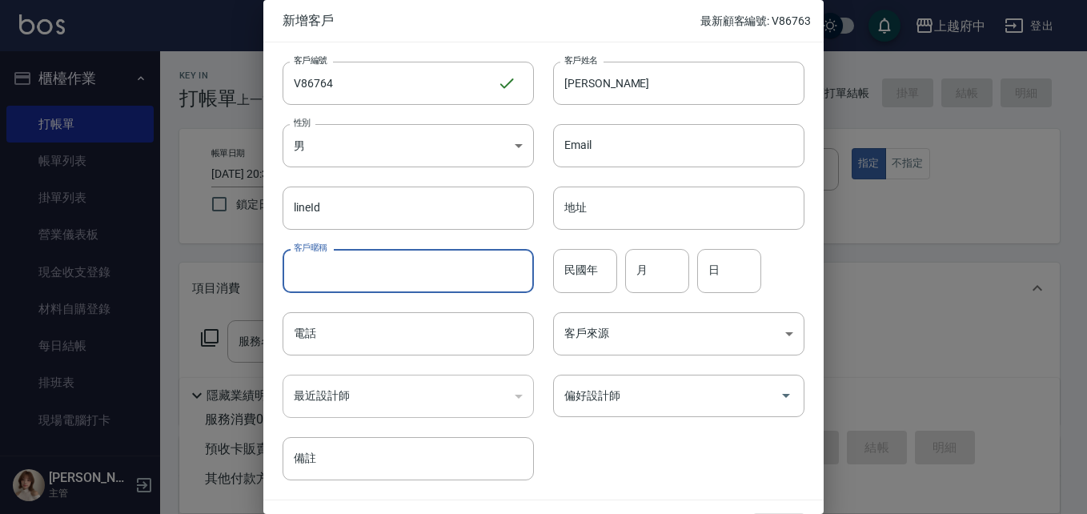
click at [351, 268] on input "客戶暱稱" at bounding box center [408, 270] width 251 height 43
type input "2027/10"
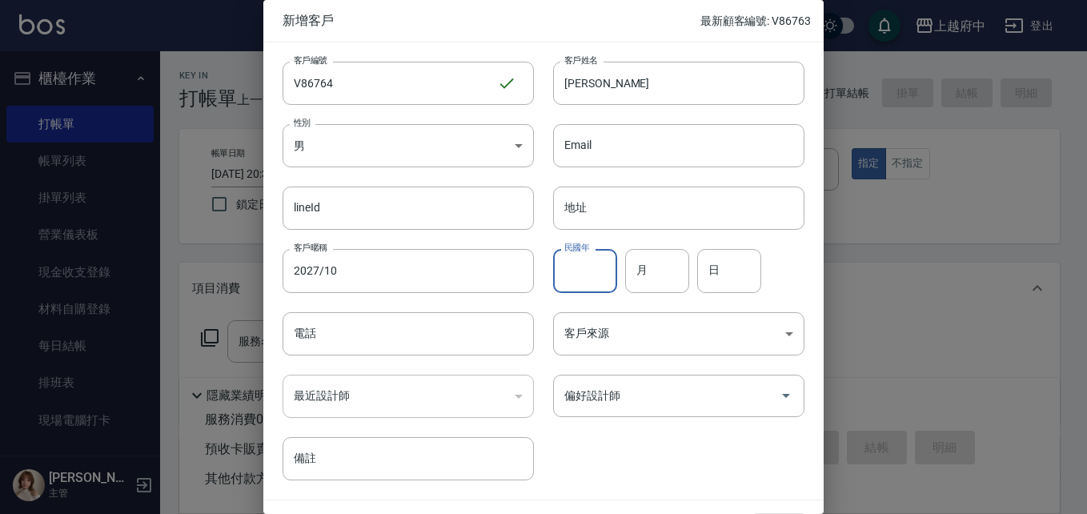
click at [571, 275] on input "民國年" at bounding box center [585, 270] width 64 height 43
type input "85"
type input "12"
type input "16"
click at [383, 348] on input "電話" at bounding box center [408, 333] width 251 height 43
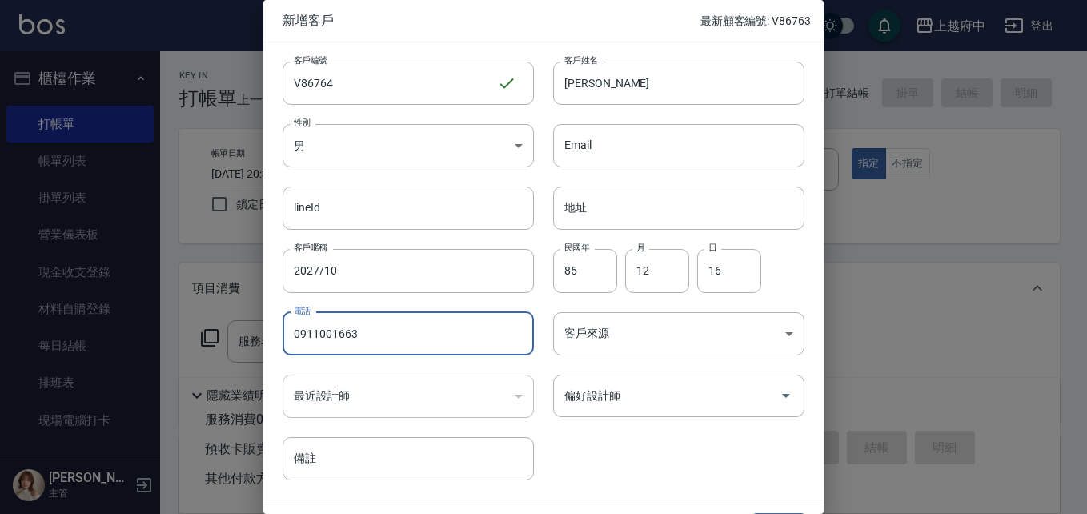
type input "0911001663"
click at [657, 452] on div "客戶編號 V86764 ​ 客戶編號 客戶姓名 陳浩偉 客戶姓名 性別 男 MALE 性別 Email Email lineId lineId 地址 地址 客…" at bounding box center [533, 261] width 541 height 438
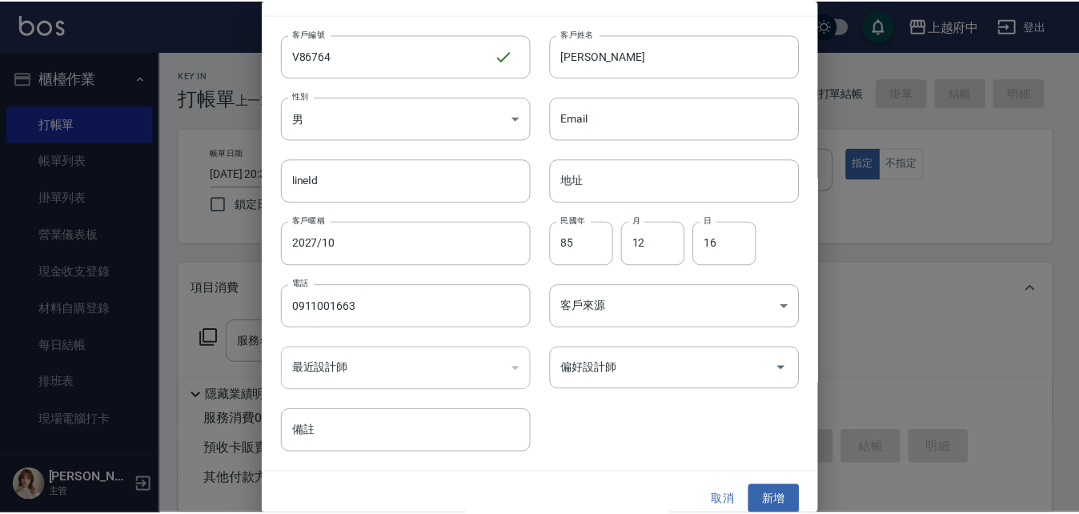
scroll to position [41, 0]
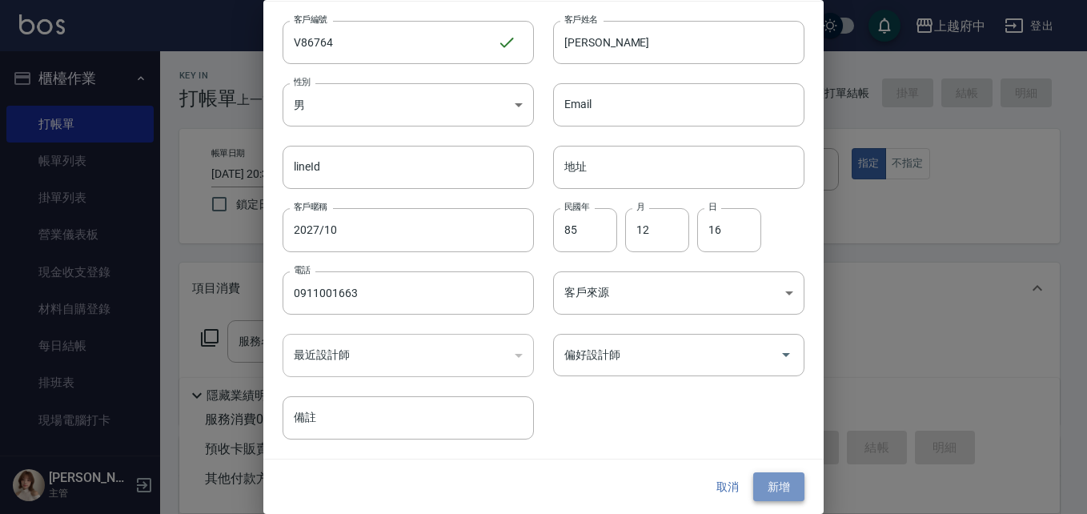
click at [770, 487] on button "新增" at bounding box center [778, 487] width 51 height 30
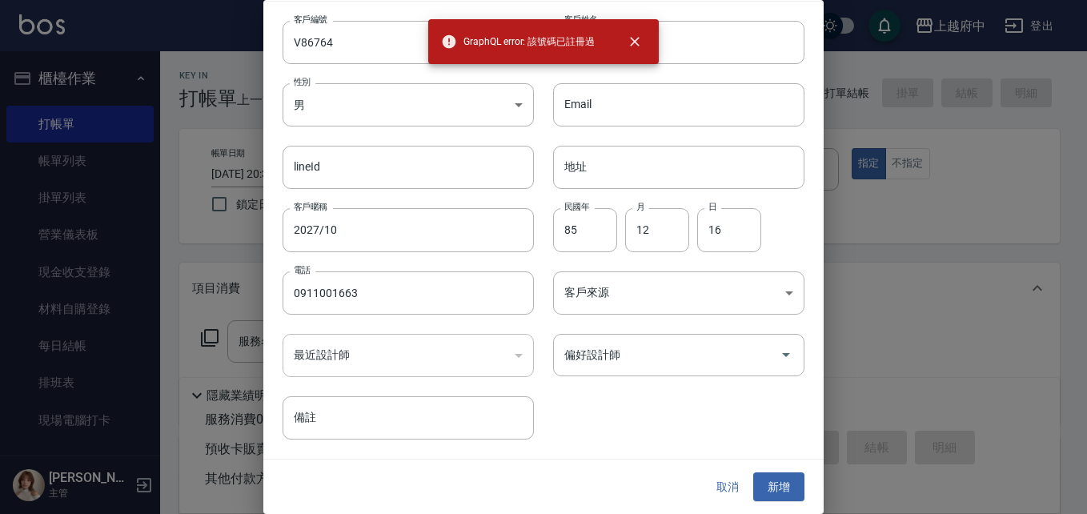
click at [717, 480] on button "取消" at bounding box center [727, 487] width 51 height 30
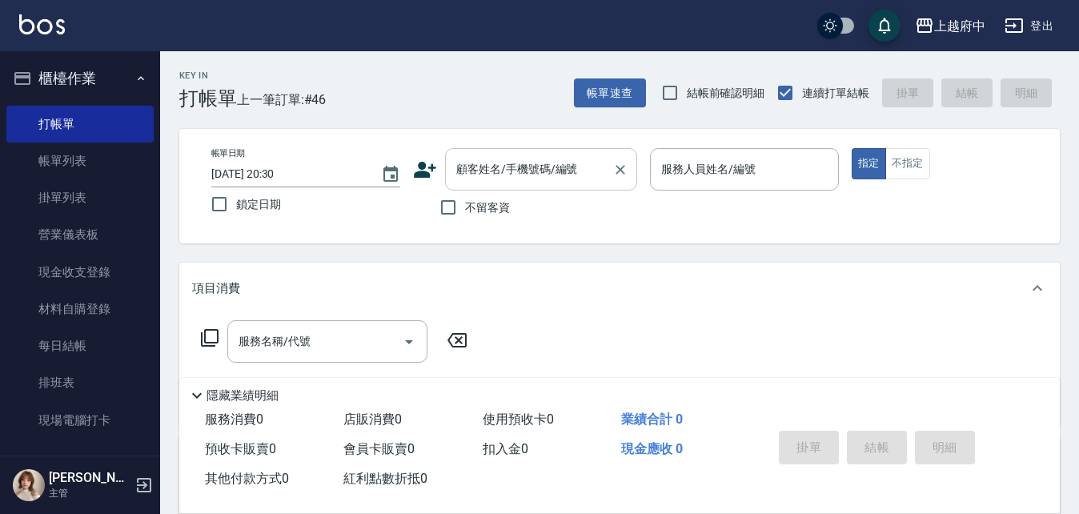
click at [464, 161] on div "顧客姓名/手機號碼/編號 顧客姓名/手機號碼/編號" at bounding box center [541, 169] width 192 height 42
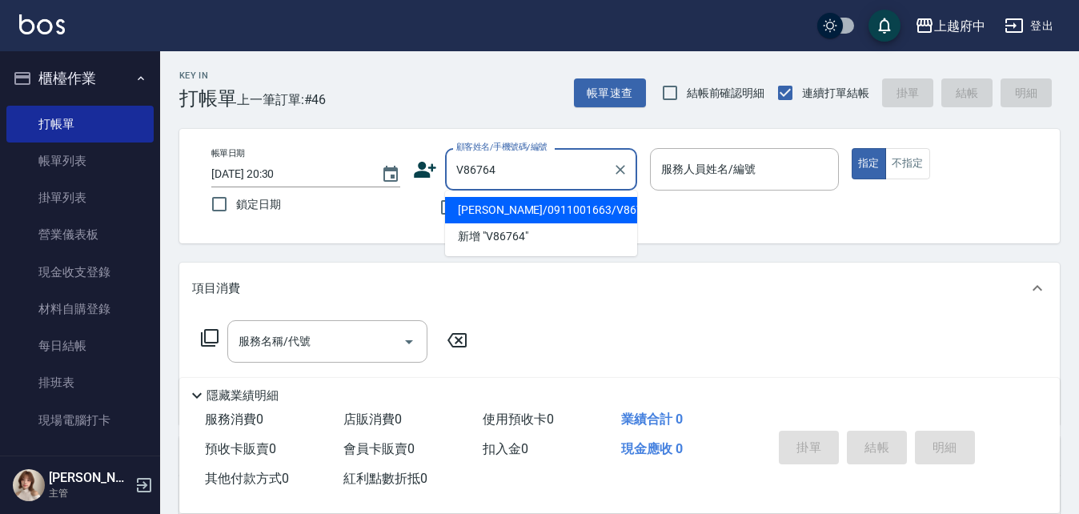
click at [528, 212] on li "陳浩偉/0911001663/V86764" at bounding box center [541, 210] width 192 height 26
type input "陳浩偉/0911001663/V86764"
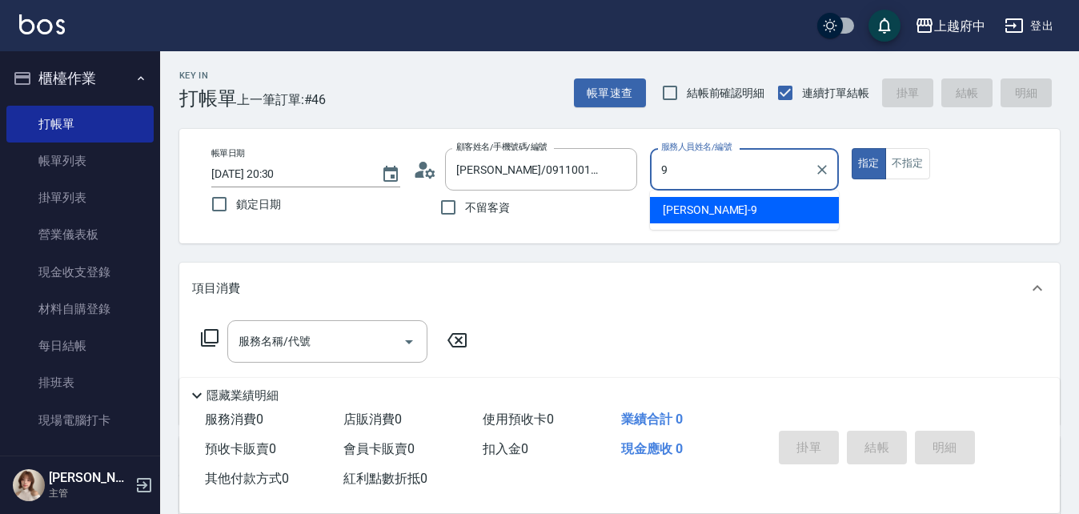
type input "[PERSON_NAME]-9"
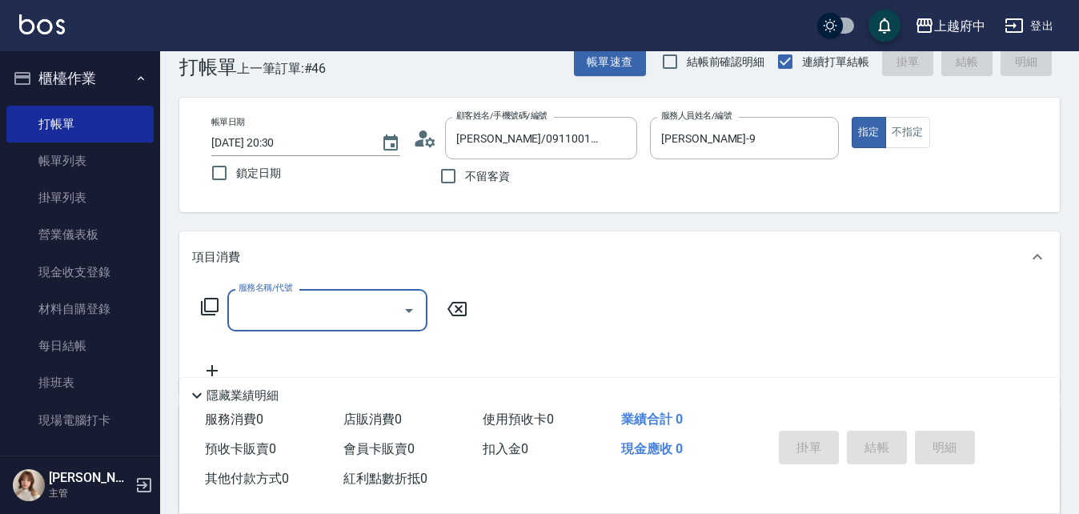
scroll to position [80, 0]
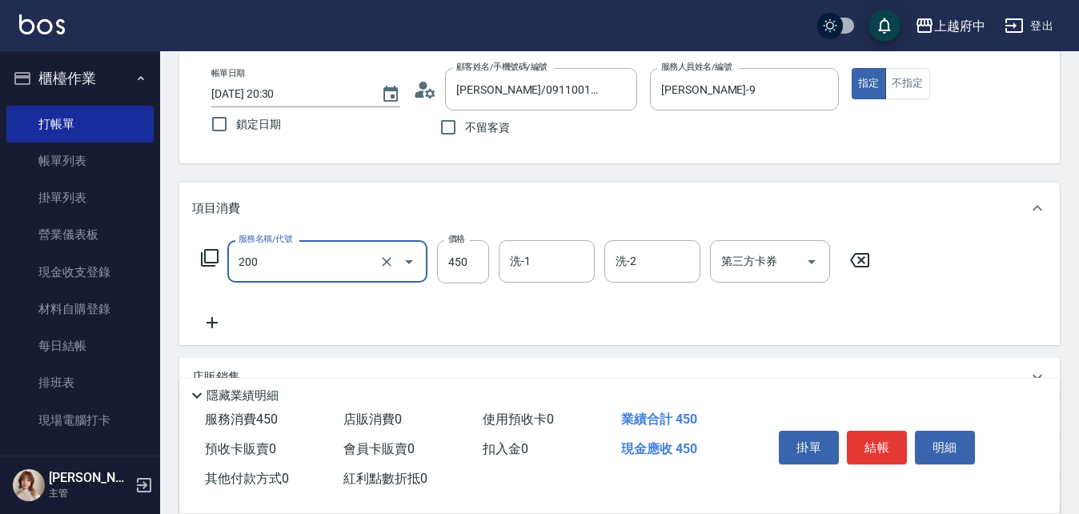
type input "有機洗髮(200)"
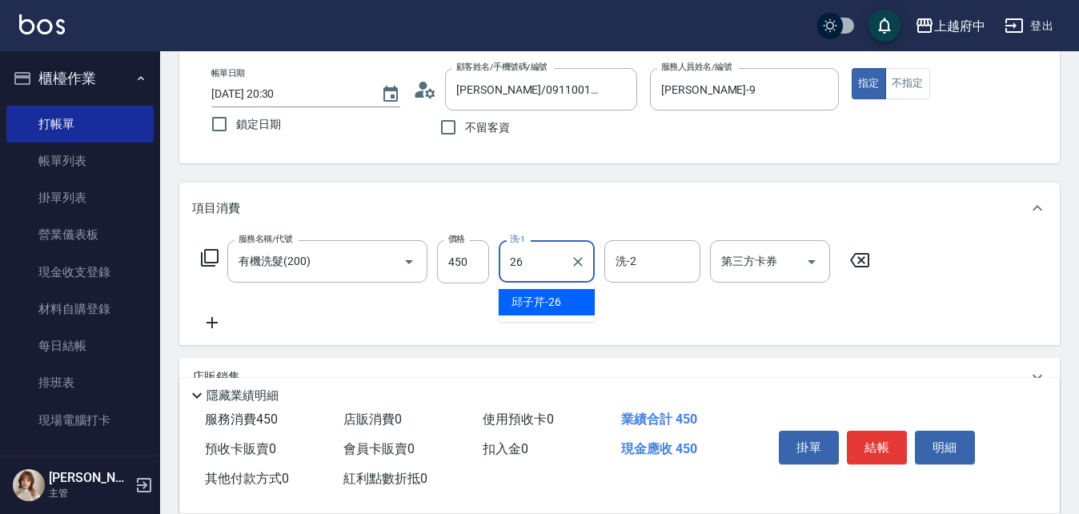
type input "[PERSON_NAME]-26"
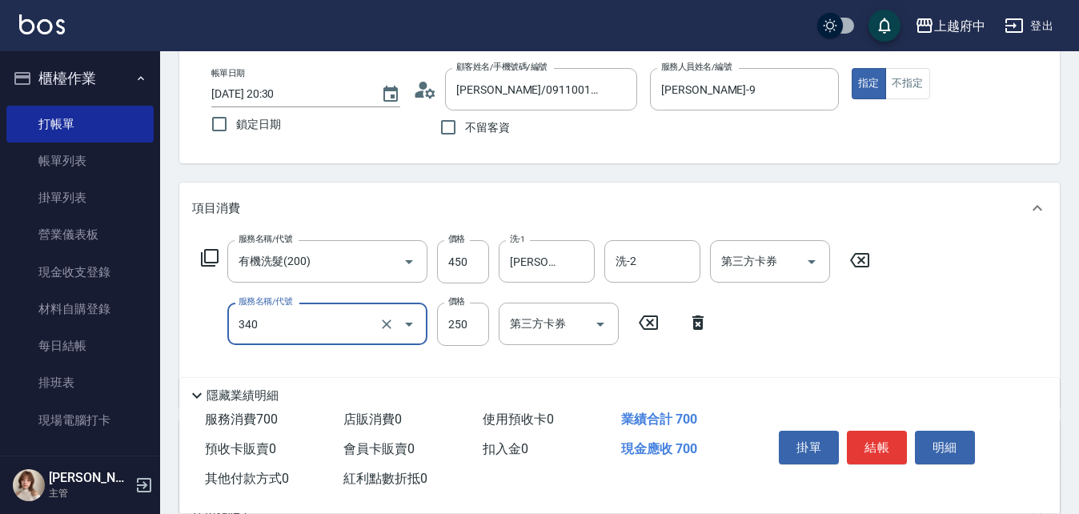
type input "剪髮(340)"
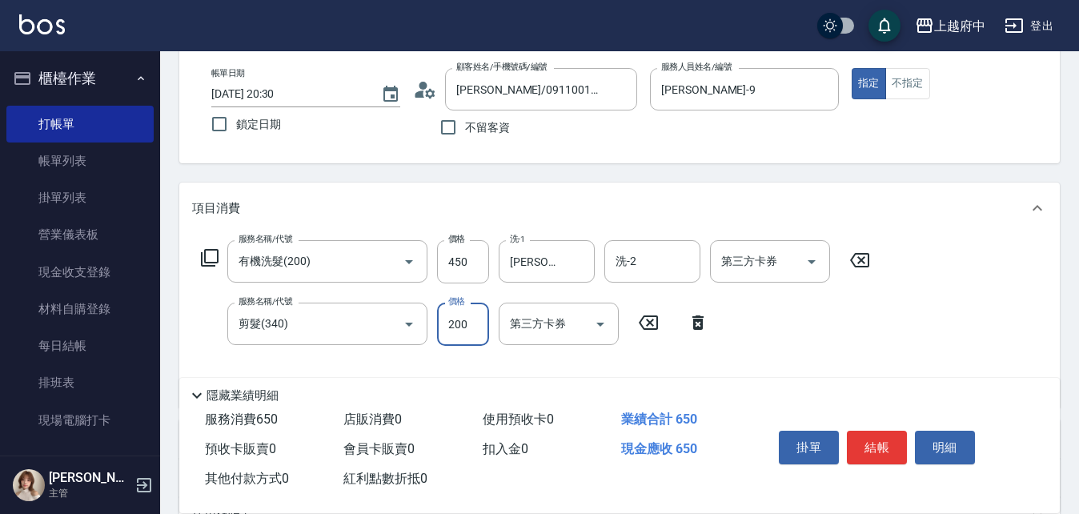
type input "200"
click at [785, 315] on div "服務名稱/代號 有機洗髮(200) 服務名稱/代號 價格 450 價格 洗-1 [PERSON_NAME]-26 洗-1 洗-2 洗-2 第三方卡券 第三方卡…" at bounding box center [536, 317] width 688 height 155
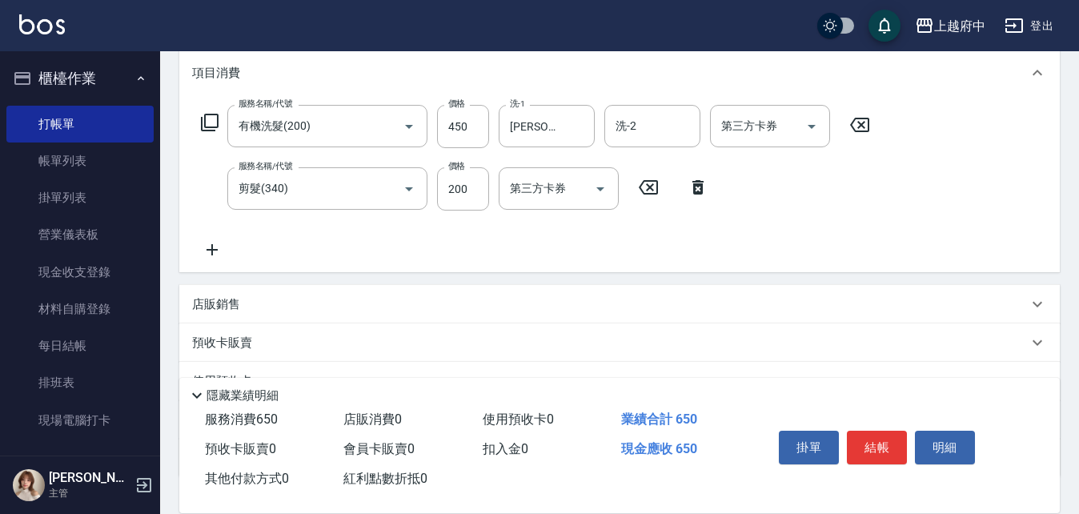
scroll to position [240, 0]
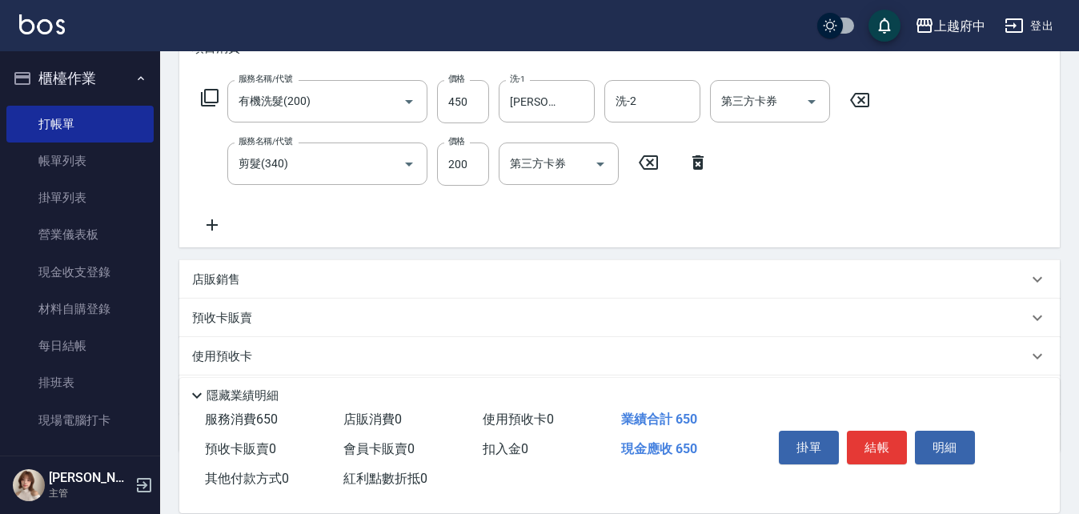
click at [240, 287] on div "店販銷售" at bounding box center [610, 279] width 836 height 17
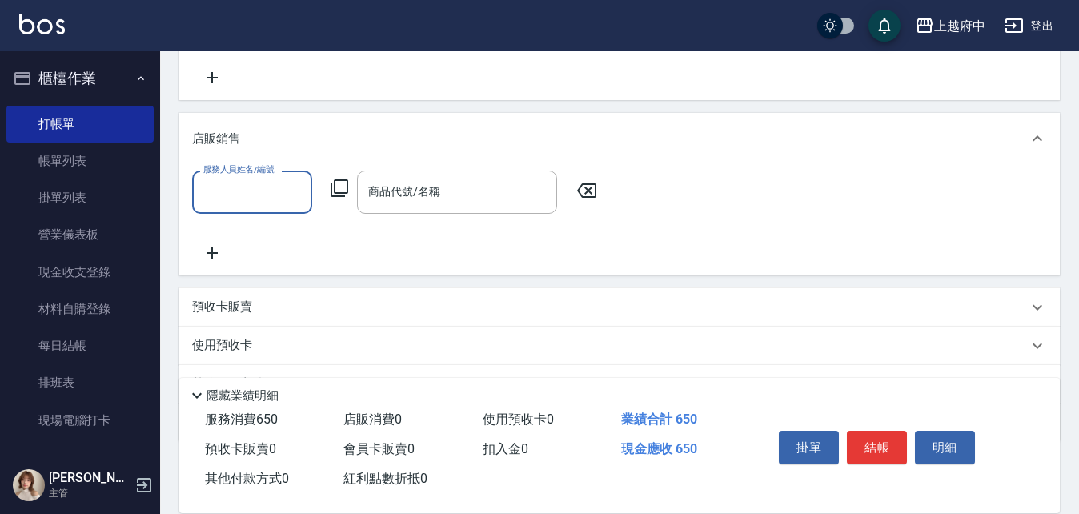
scroll to position [400, 0]
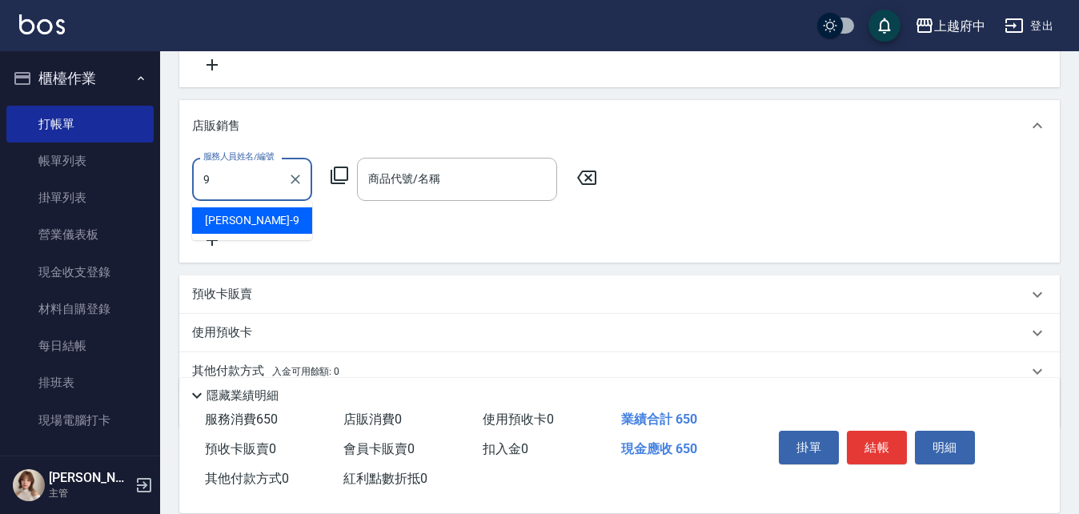
type input "[PERSON_NAME]-9"
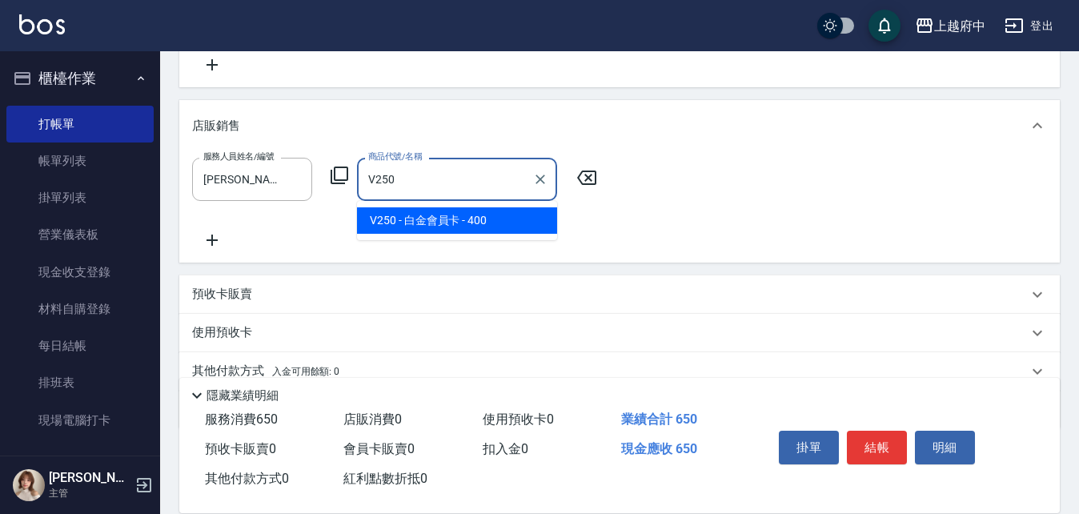
type input "白金會員[PERSON_NAME]"
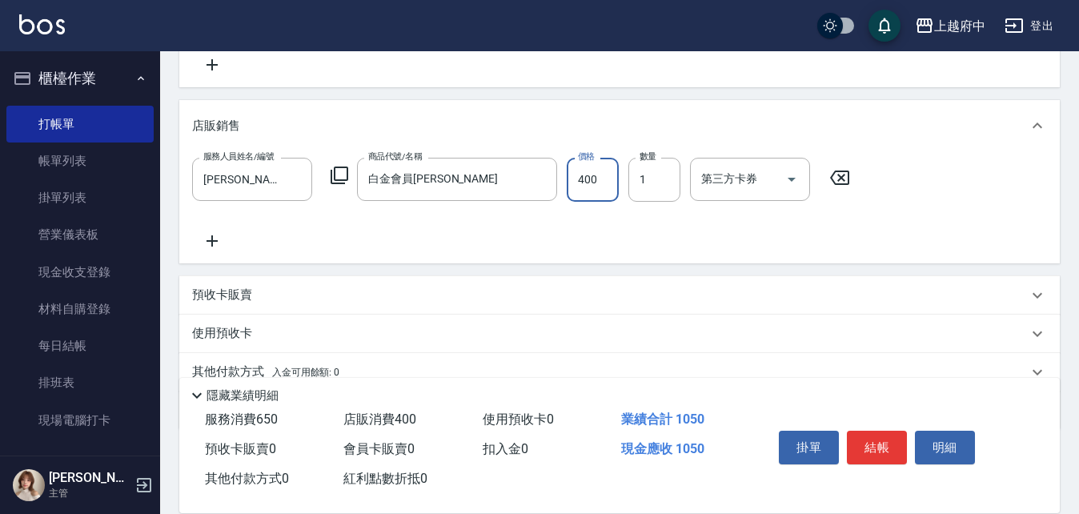
click at [466, 223] on div "服務人員姓名/編號 David-9 服務人員姓名/編號 商品代號/名稱 白金會員卡 商品代號/名稱 價格 400 價格 數量 1 數量 第三方卡券 第三方卡券" at bounding box center [619, 204] width 855 height 92
click at [885, 440] on button "結帳" at bounding box center [877, 448] width 60 height 34
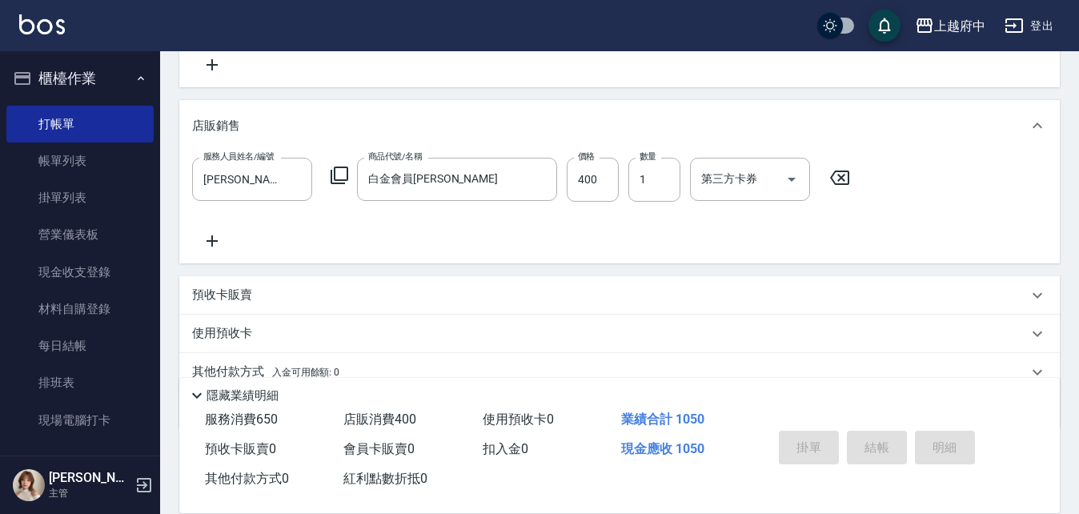
type input "2025/10/04 20:35"
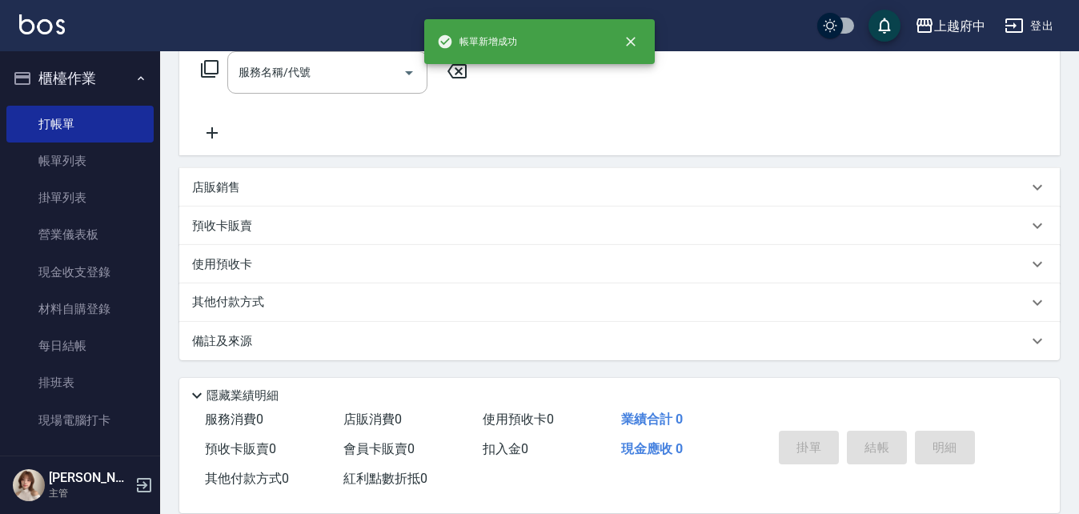
scroll to position [0, 0]
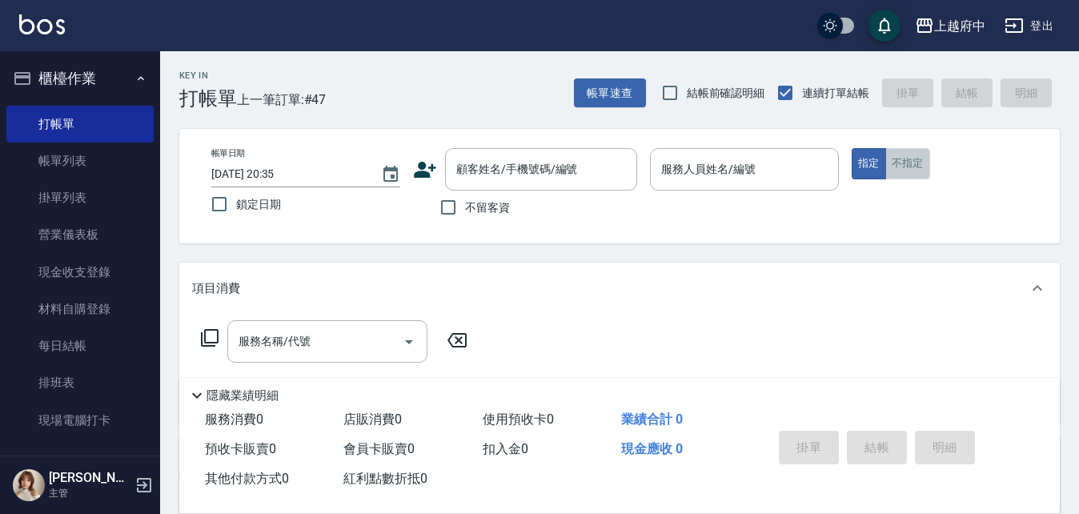
click at [896, 170] on button "不指定" at bounding box center [907, 163] width 45 height 31
click at [447, 206] on input "不留客資" at bounding box center [449, 208] width 34 height 34
checkbox input "true"
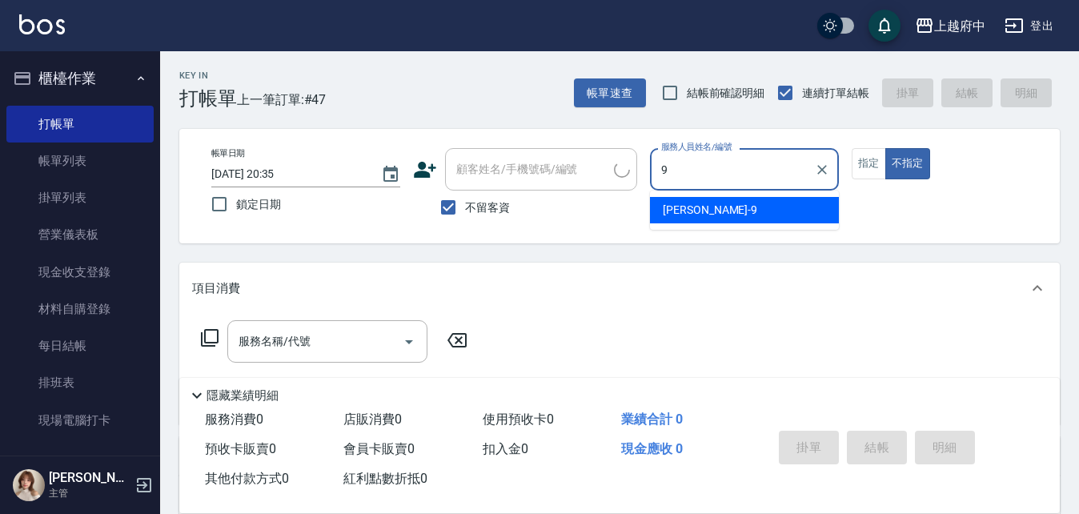
type input "[PERSON_NAME]-9"
type button "false"
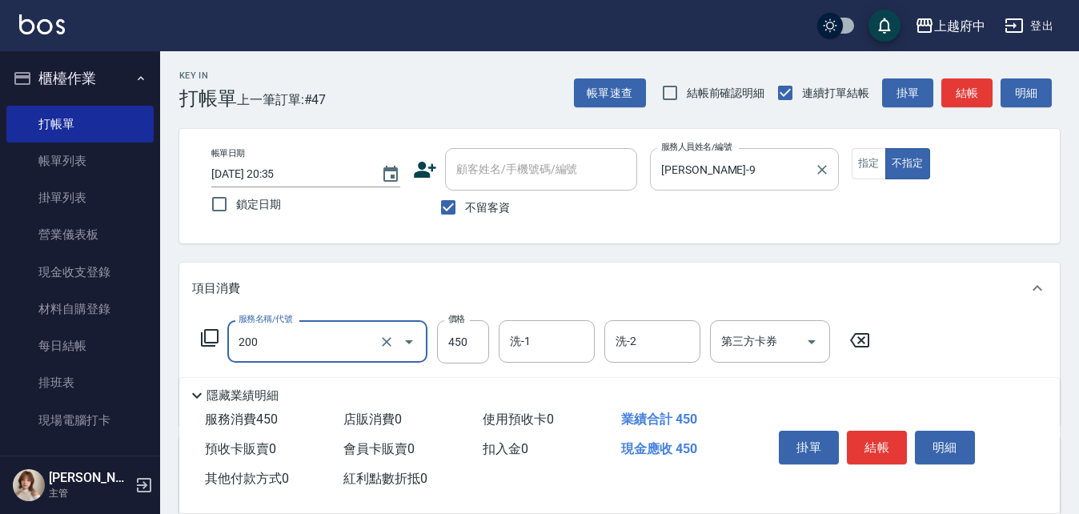
type input "有機洗髮(200)"
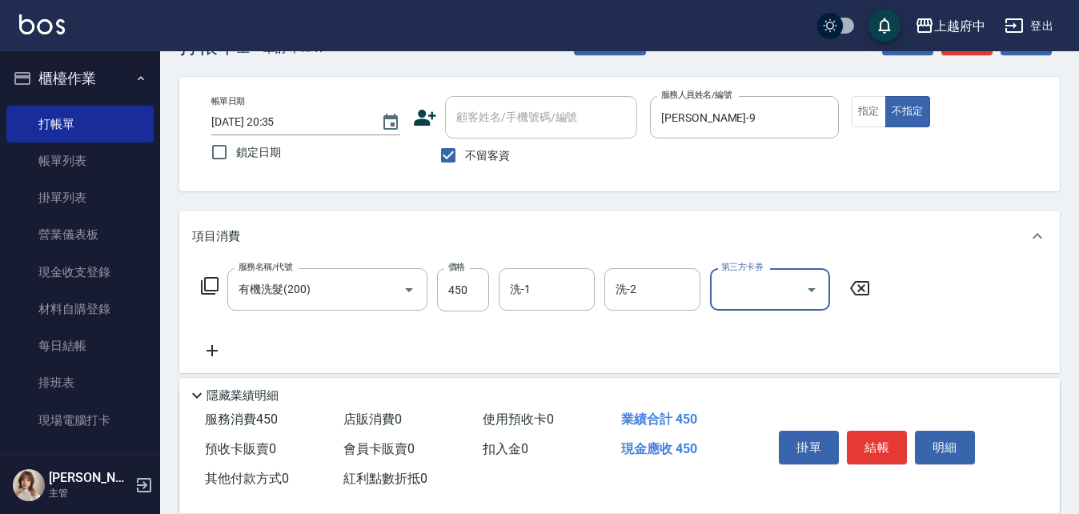
scroll to position [80, 0]
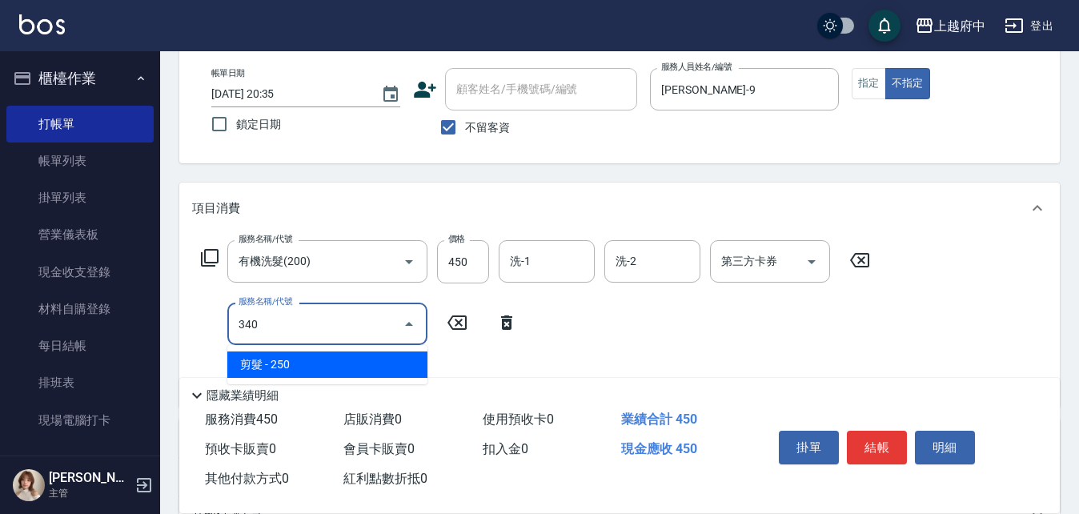
type input "剪髮(340)"
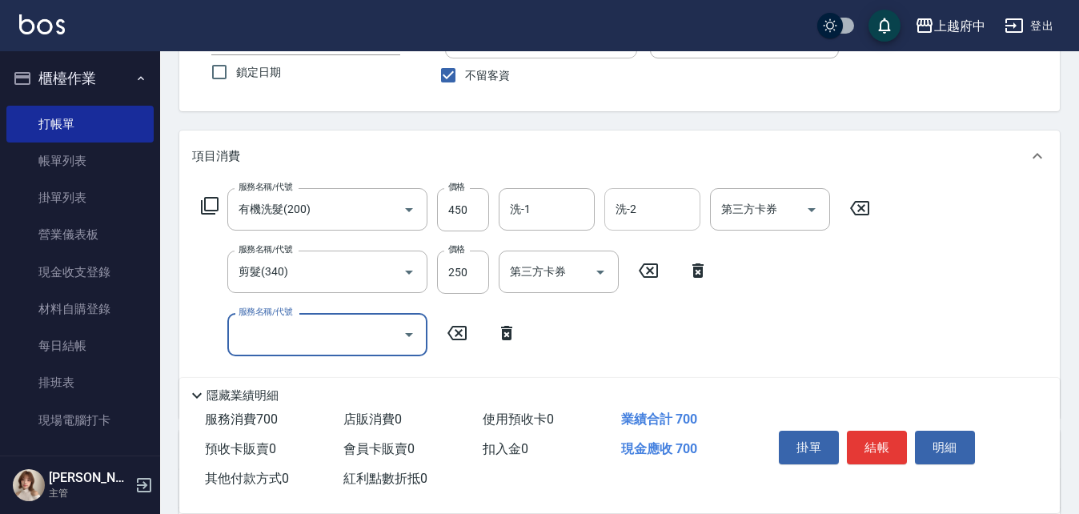
scroll to position [160, 0]
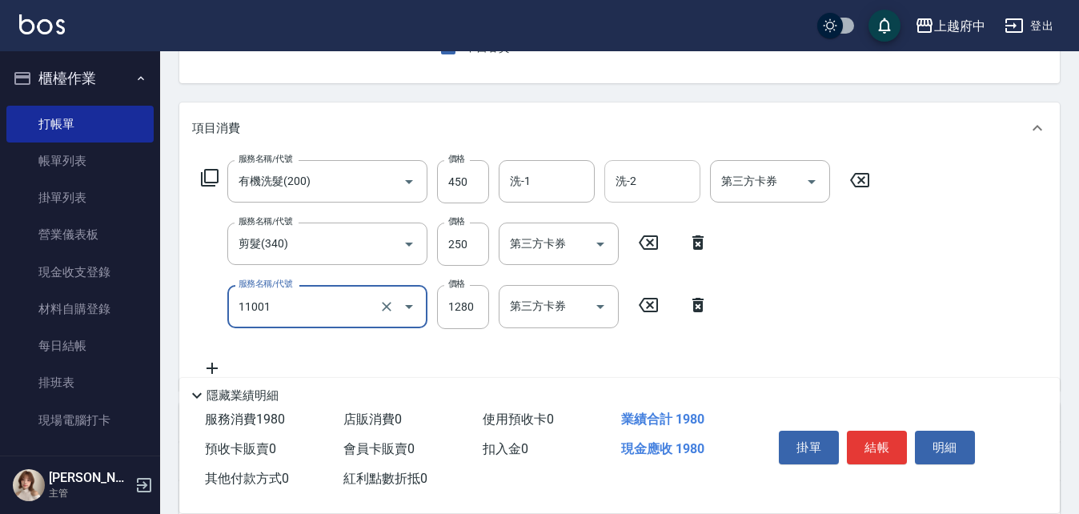
type input "燙髮S(11001)"
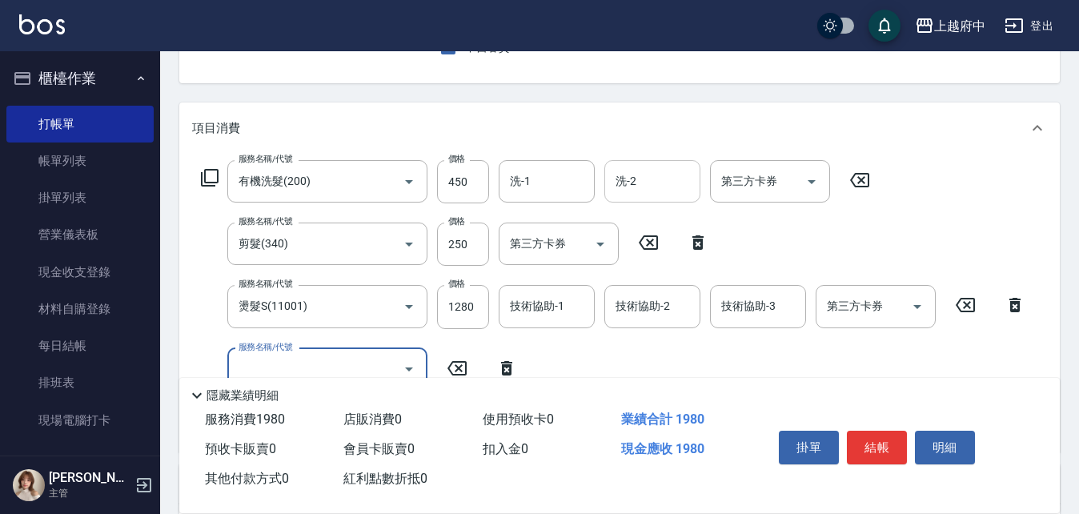
type input "5"
type input "頭皮隔離液(32033)"
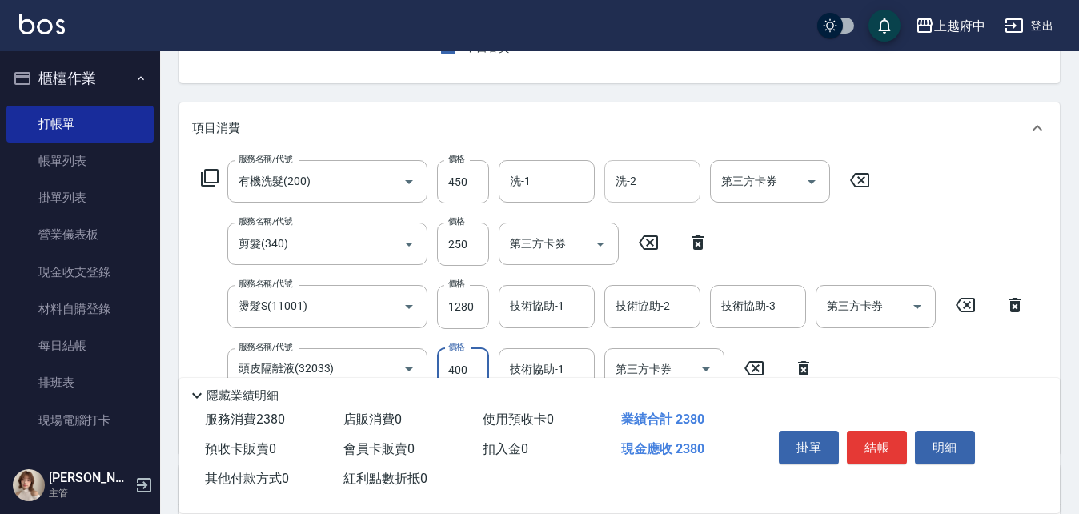
type input "400"
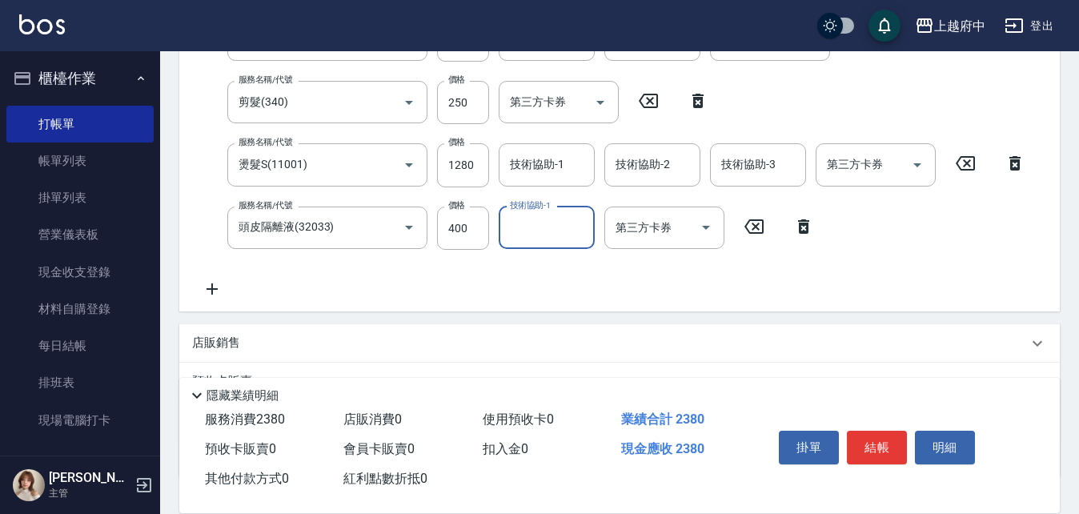
scroll to position [320, 0]
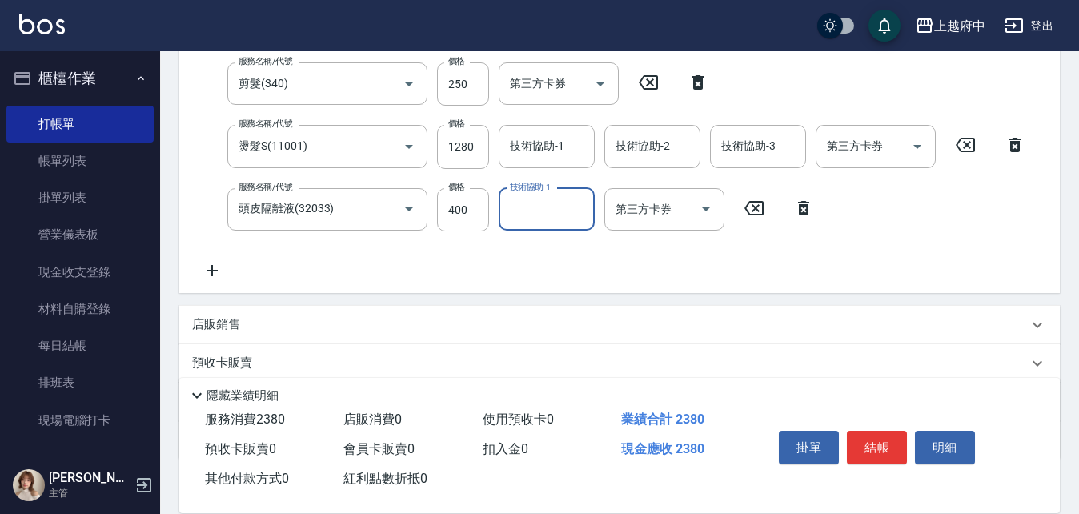
click at [588, 264] on div "服務名稱/代號 有機洗髮(200) 服務名稱/代號 價格 450 價格 洗-1 洗-1 洗-2 洗-2 第三方卡券 第三方卡券 服務名稱/代號 剪髮(340)…" at bounding box center [613, 140] width 843 height 280
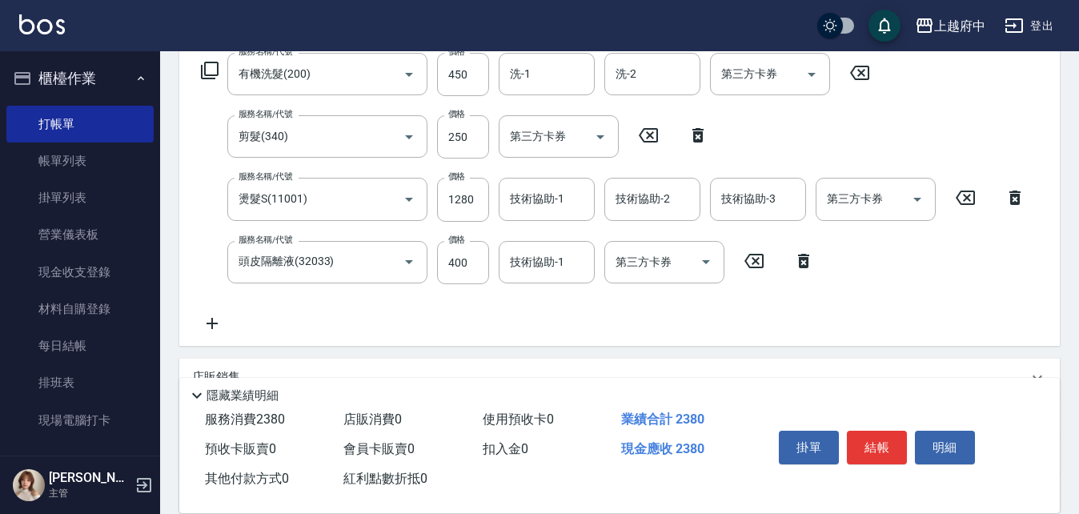
scroll to position [240, 0]
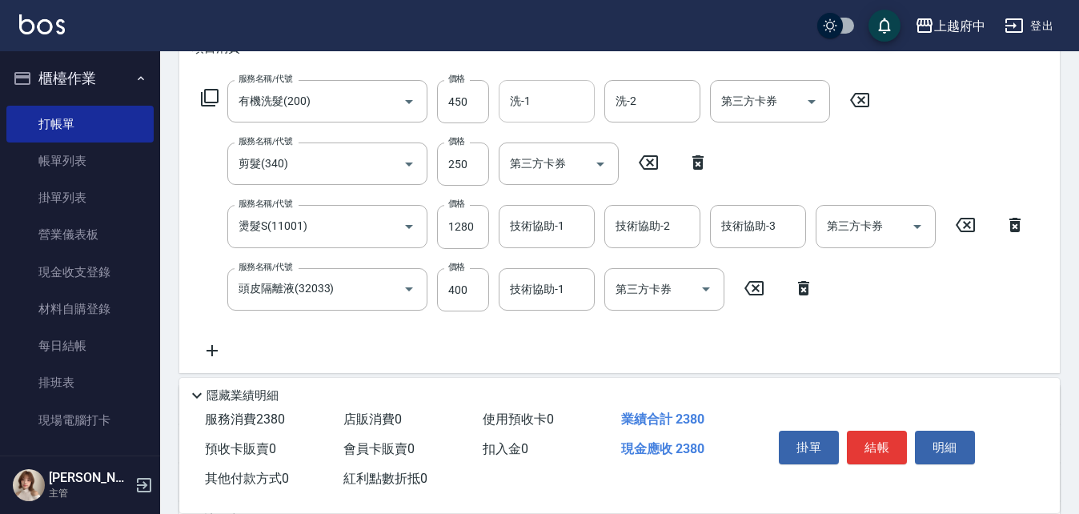
click at [552, 95] on input "洗-1" at bounding box center [547, 101] width 82 height 28
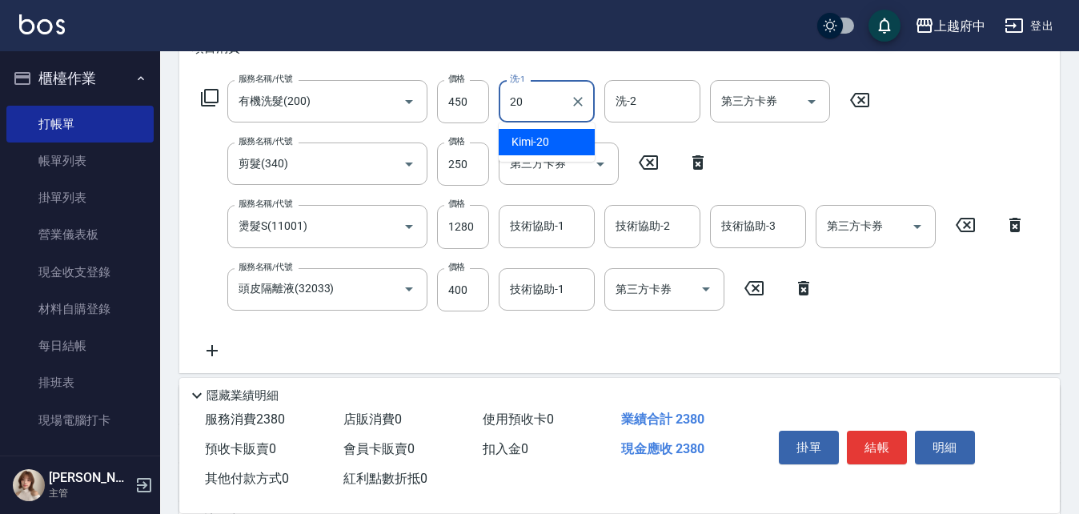
type input "Kimi-20"
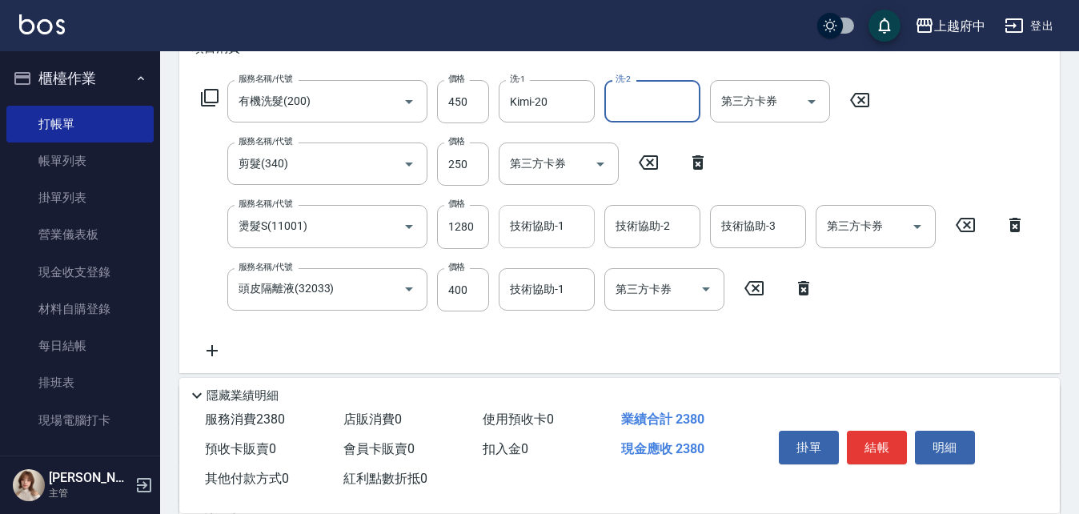
click at [528, 215] on div "技術協助-1 技術協助-1" at bounding box center [547, 226] width 96 height 42
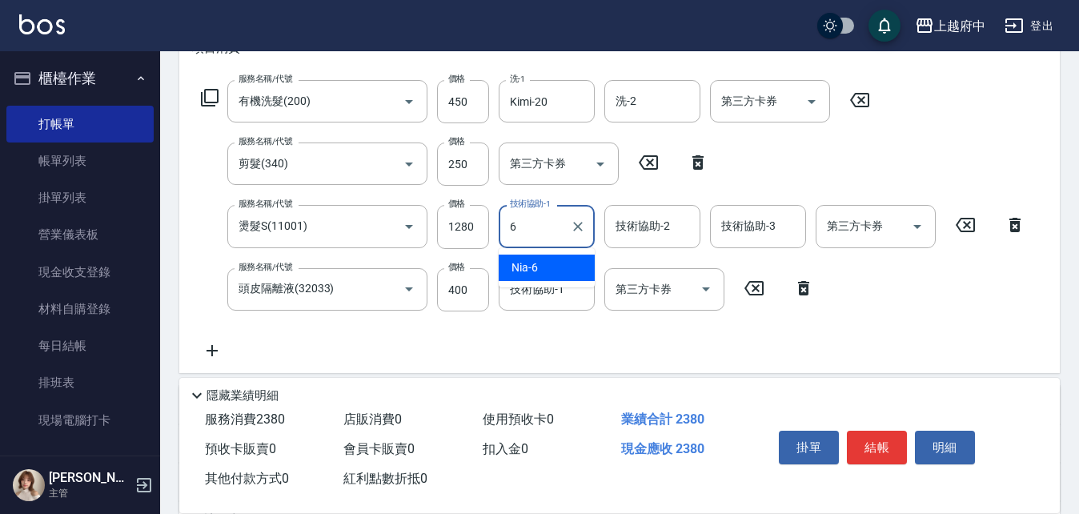
type input "Nia-6"
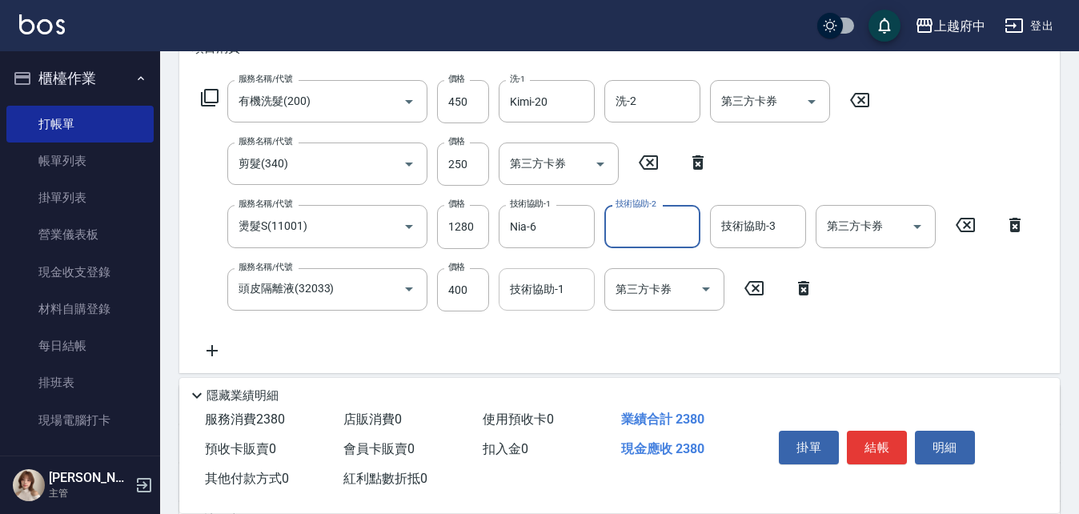
click at [539, 287] on input "技術協助-1" at bounding box center [547, 289] width 82 height 28
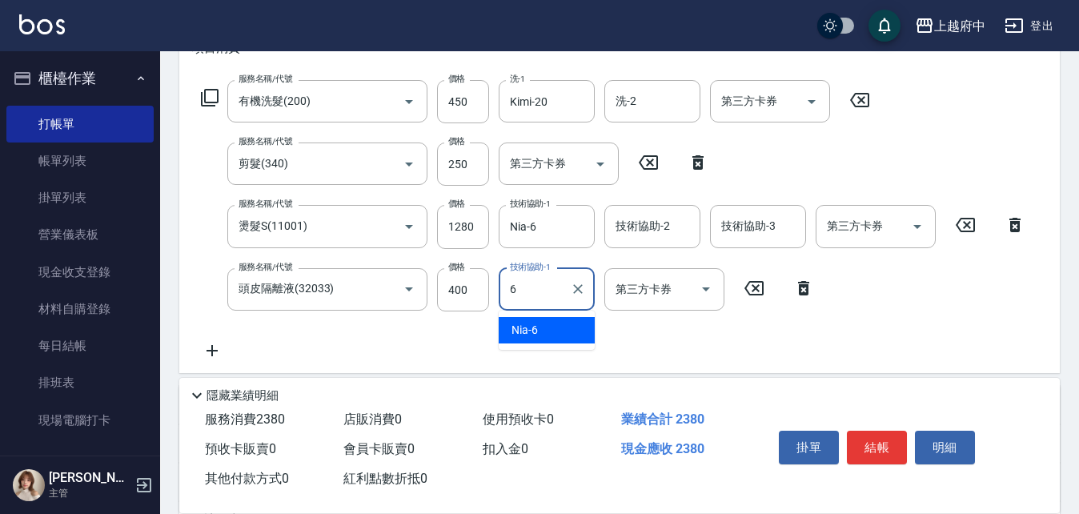
type input "Nia-6"
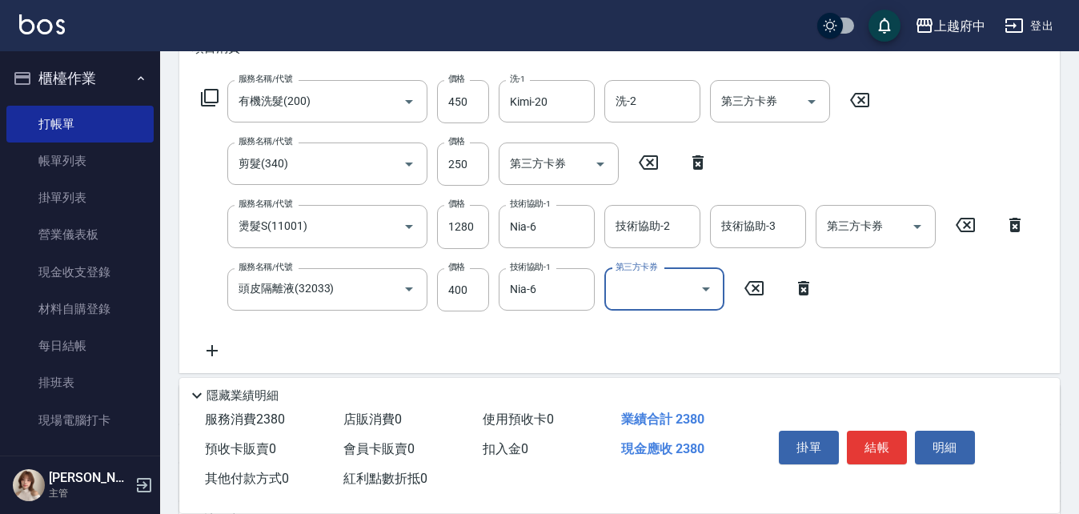
click at [677, 350] on div "服務名稱/代號 有機洗髮(200) 服務名稱/代號 價格 450 價格 洗-1 Kimi-20 洗-1 洗-2 洗-2 第三方卡券 第三方卡券 服務名稱/代號…" at bounding box center [613, 220] width 843 height 280
click at [809, 327] on div "服務名稱/代號 有機洗髮(200) 服務名稱/代號 價格 450 價格 洗-1 Kimi-20 洗-1 洗-2 洗-2 第三方卡券 第三方卡券 服務名稱/代號…" at bounding box center [613, 220] width 843 height 280
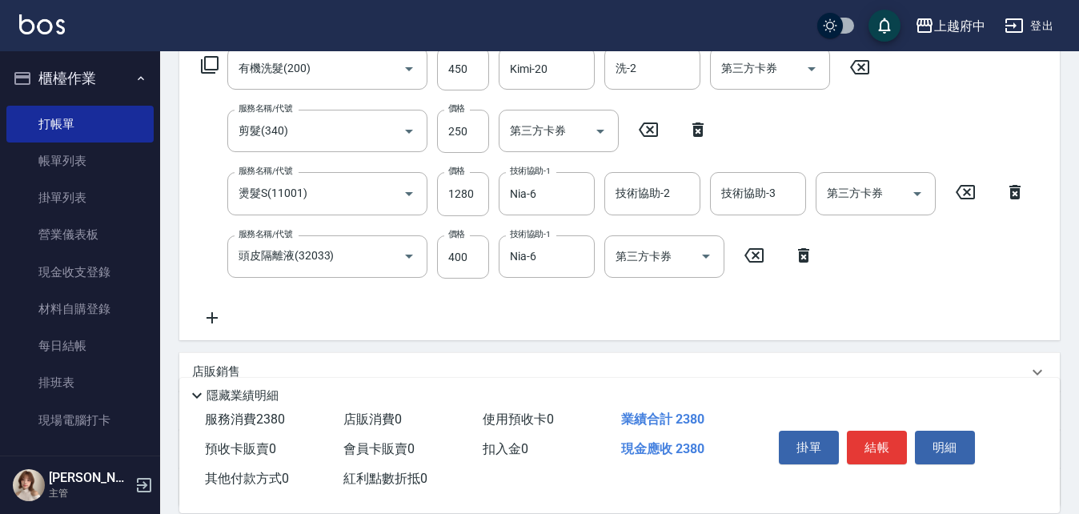
scroll to position [320, 0]
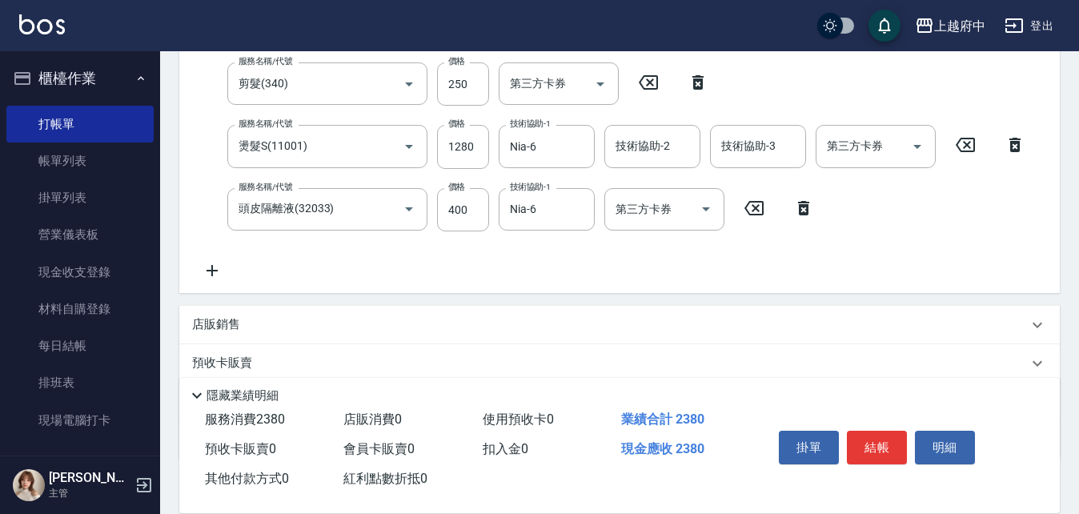
click at [877, 431] on button "結帳" at bounding box center [877, 448] width 60 height 34
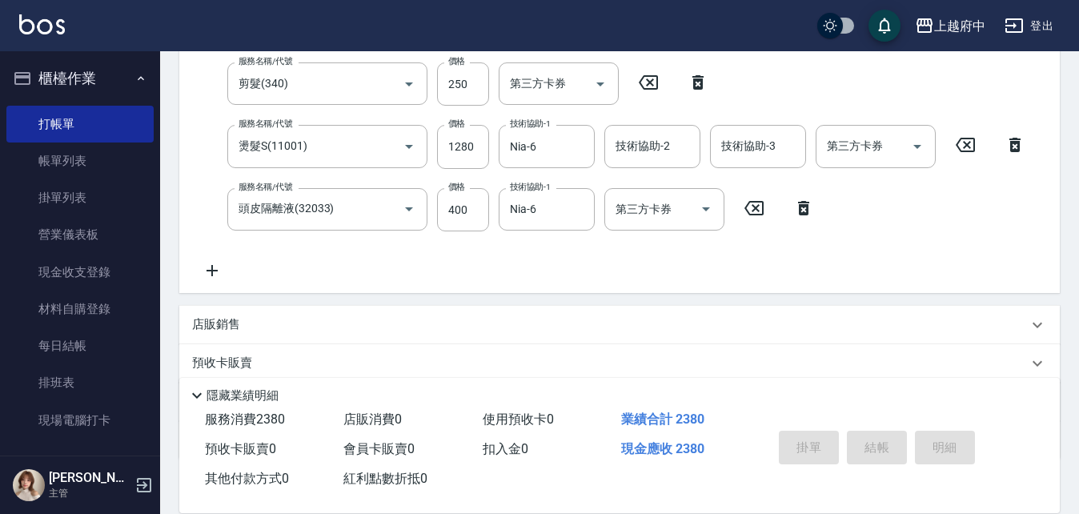
type input "2025/10/04 20:37"
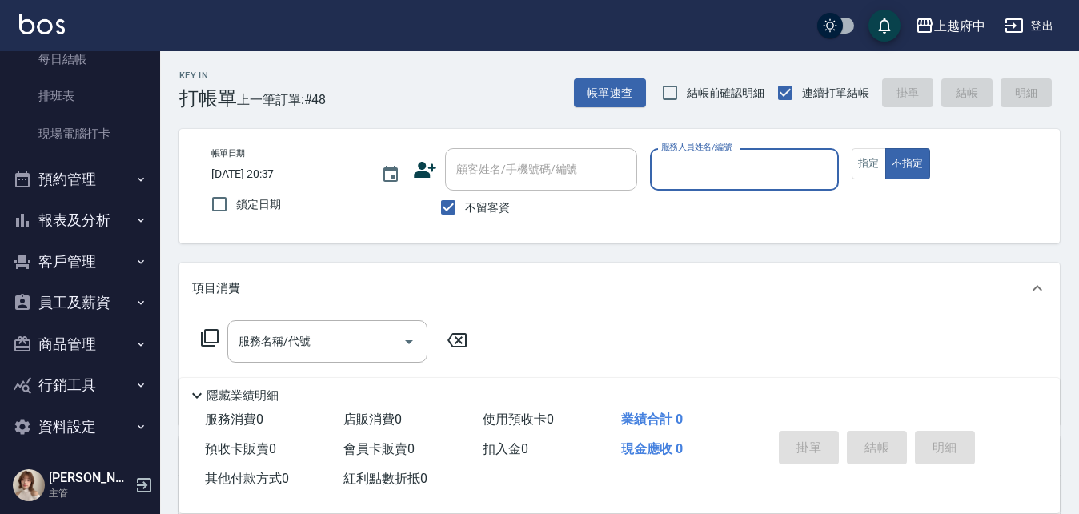
scroll to position [297, 0]
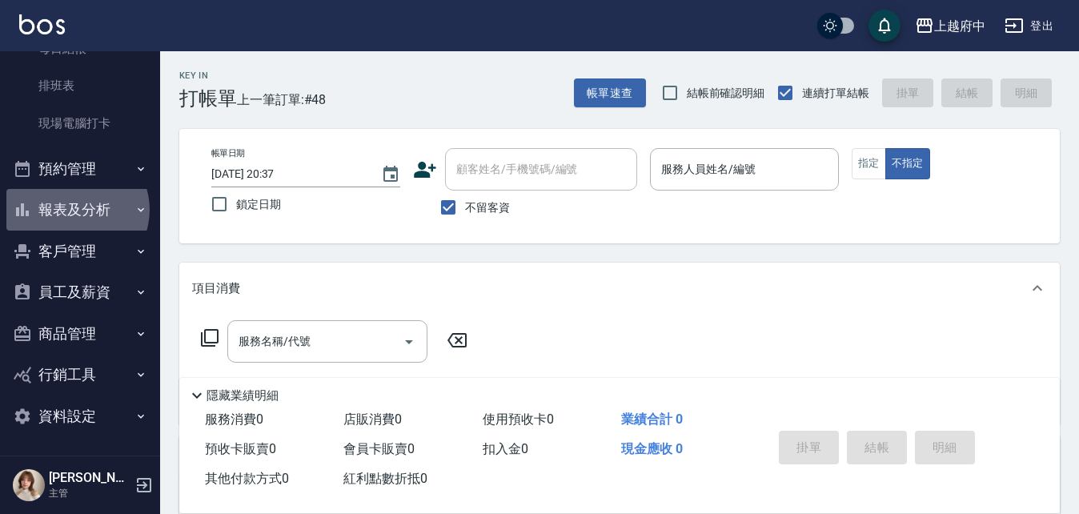
click at [75, 210] on button "報表及分析" at bounding box center [79, 210] width 147 height 42
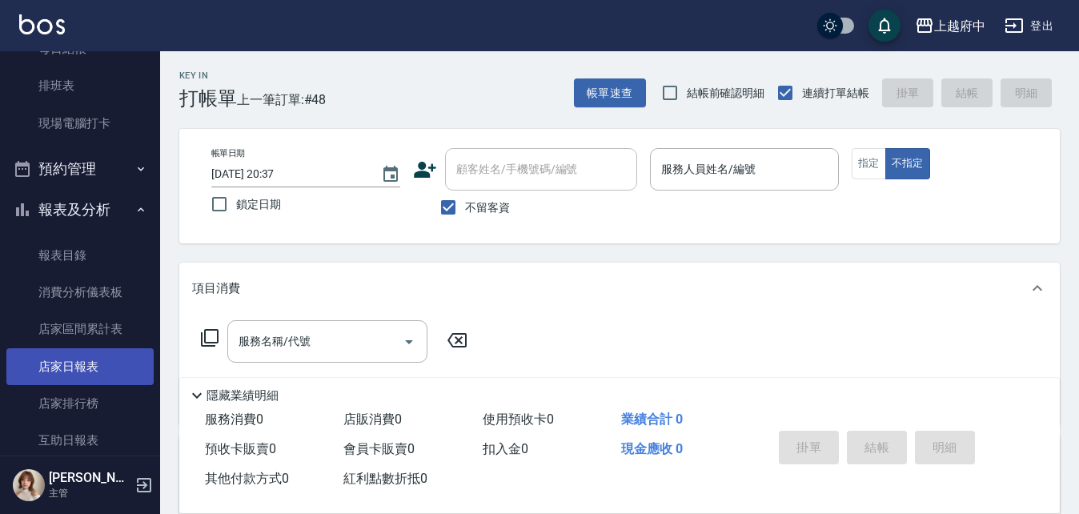
click at [78, 364] on link "店家日報表" at bounding box center [79, 366] width 147 height 37
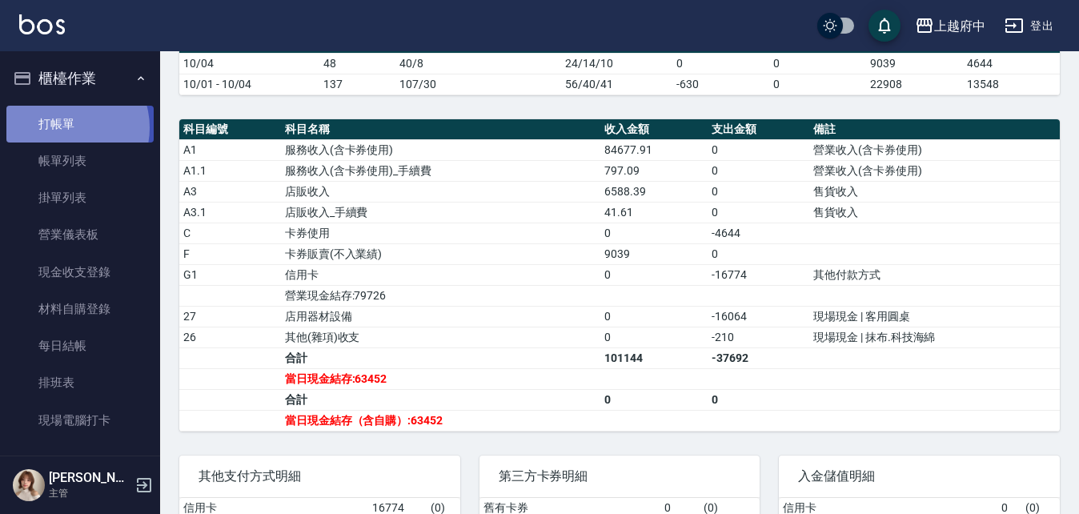
click at [66, 127] on link "打帳單" at bounding box center [79, 124] width 147 height 37
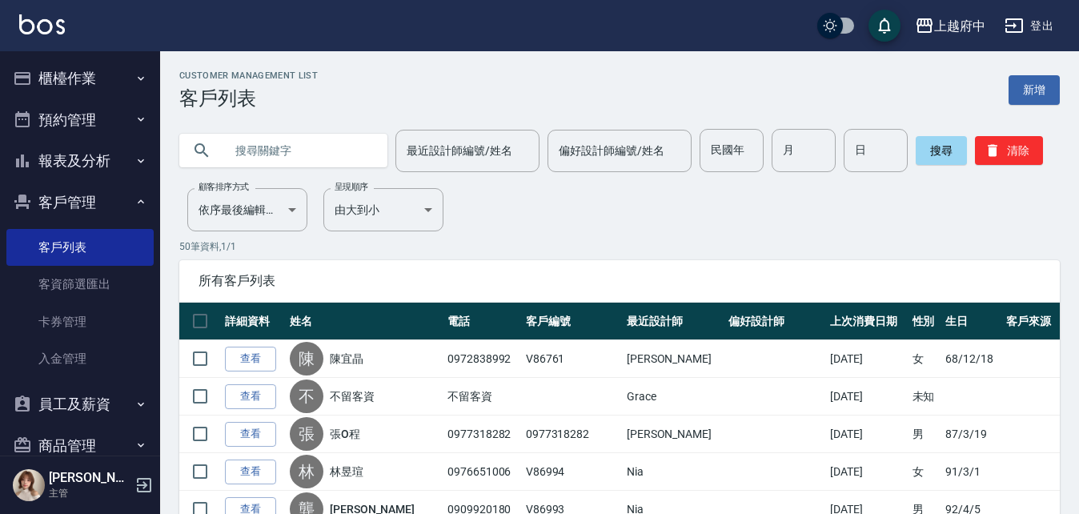
click at [323, 147] on input "text" at bounding box center [299, 150] width 151 height 43
type input "0911001663"
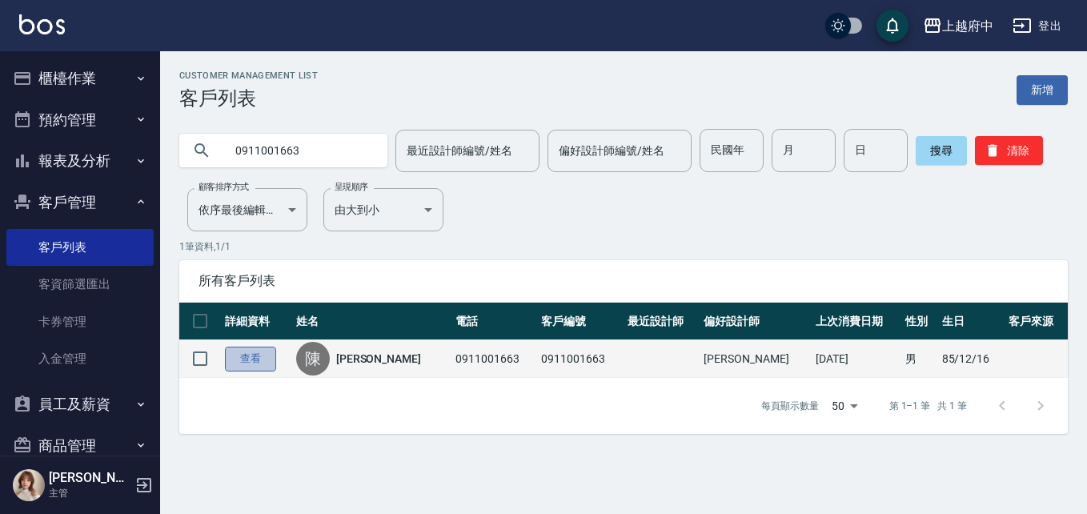
click at [263, 359] on link "查看" at bounding box center [250, 359] width 51 height 25
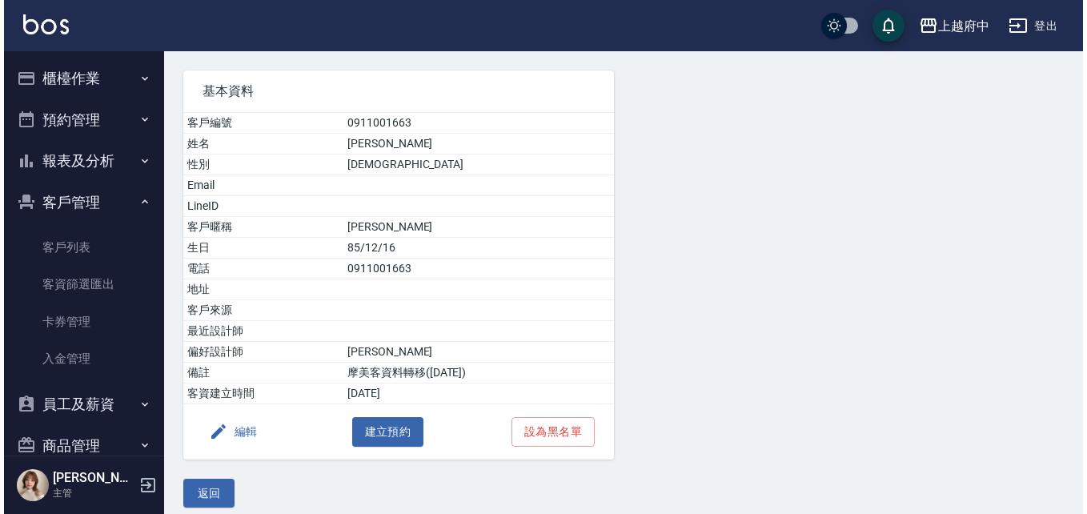
scroll to position [117, 0]
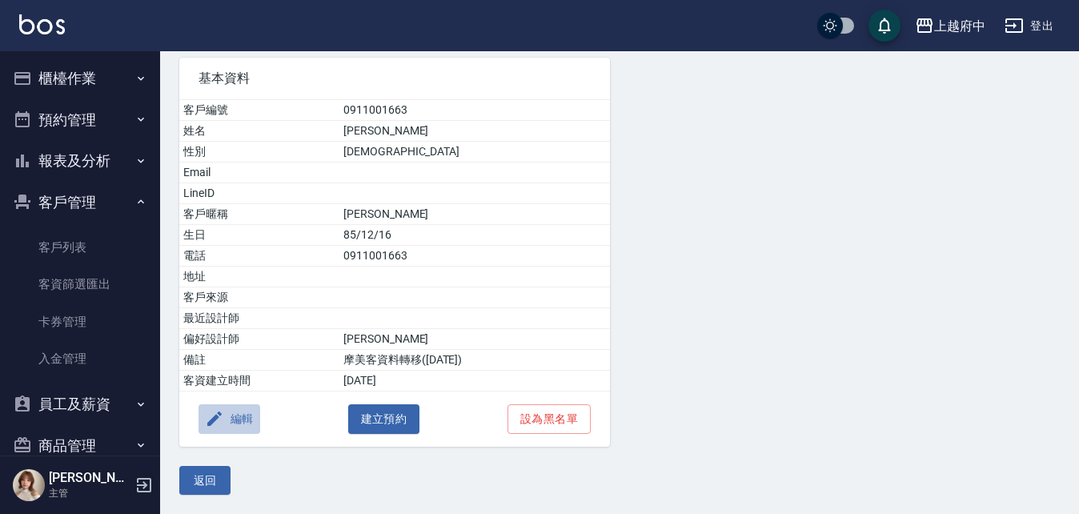
click at [242, 416] on button "編輯" at bounding box center [230, 419] width 62 height 30
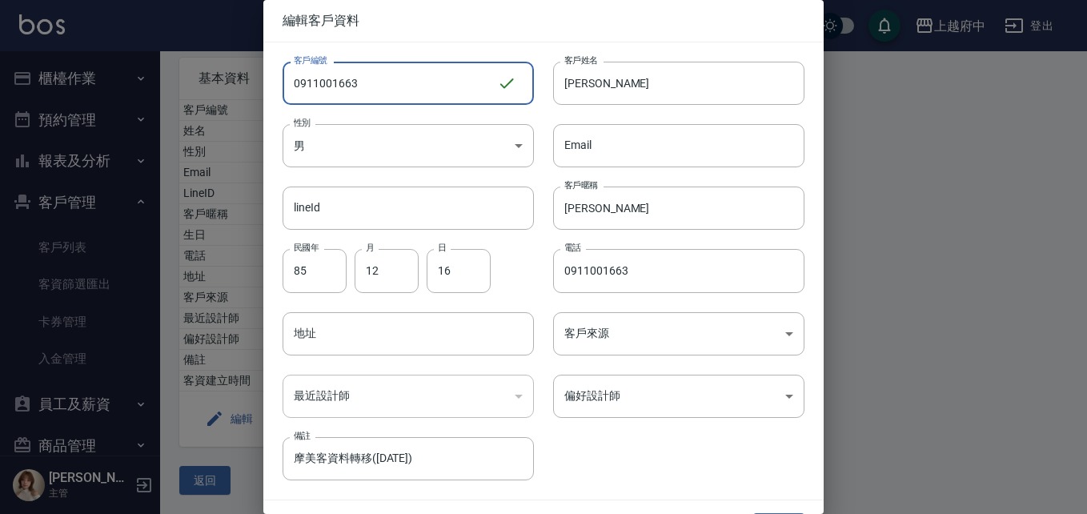
drag, startPoint x: 391, startPoint y: 89, endPoint x: 243, endPoint y: 94, distance: 147.4
click at [243, 94] on div "編輯客戶資料 客戶編號 0911001663 ​ 客戶編號 客戶姓名 陳浩偉 客戶姓名 性別 男 MALE 性別 Email Email lineId lin…" at bounding box center [543, 257] width 1087 height 514
type input "ㄒ"
type input "V86764"
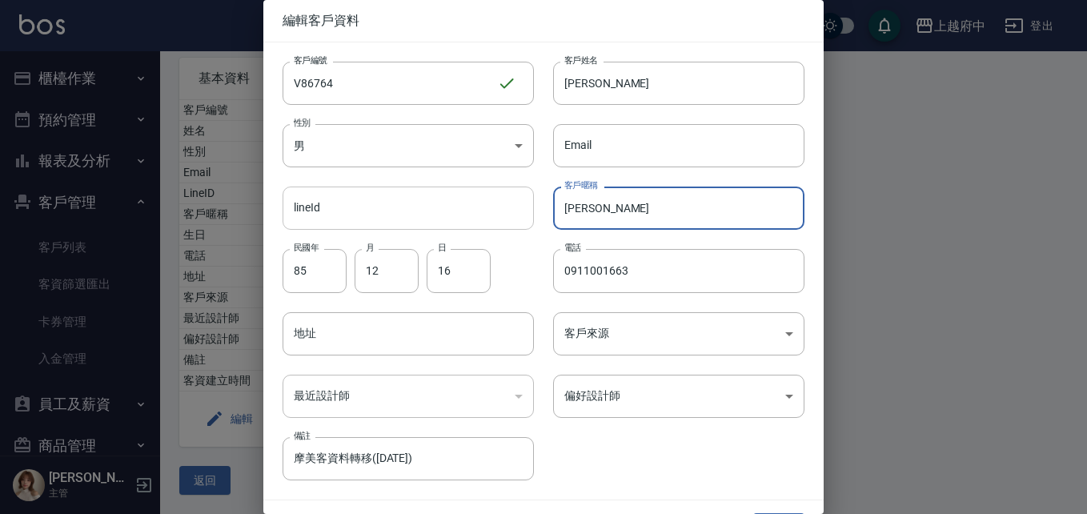
drag, startPoint x: 616, startPoint y: 203, endPoint x: 484, endPoint y: 203, distance: 132.1
click at [486, 210] on div "客戶編號 V86764 ​ 客戶編號 客戶姓名 陳浩偉 客戶姓名 性別 男 MALE 性別 Email Email lineId lineId 客戶暱稱 浩偉…" at bounding box center [533, 261] width 541 height 438
type input "2027/10"
click at [665, 444] on div "客戶編號 V86764 ​ 客戶編號 客戶姓名 陳浩偉 客戶姓名 性別 男 MALE 性別 Email Email lineId lineId 客戶暱稱 20…" at bounding box center [533, 261] width 541 height 438
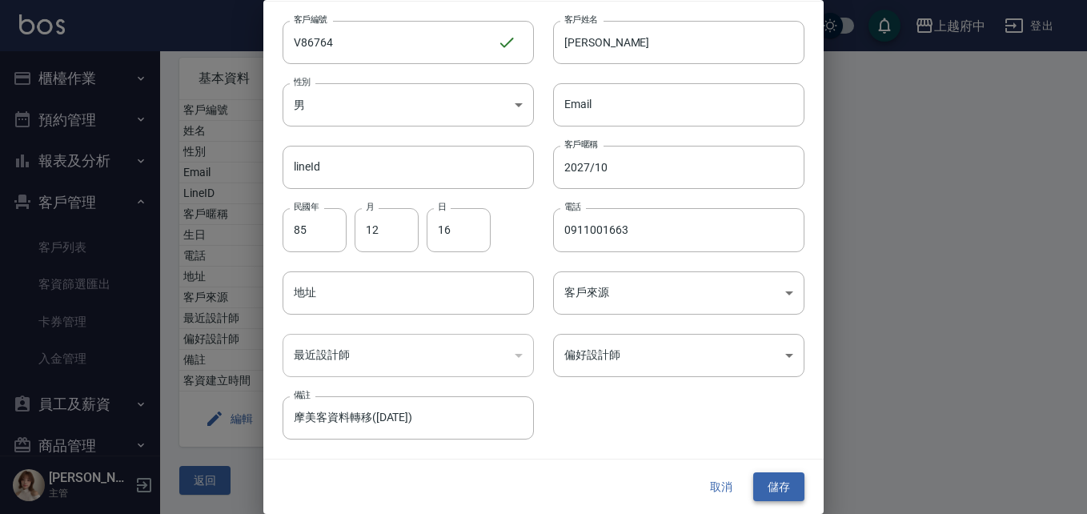
click at [777, 485] on button "儲存" at bounding box center [778, 487] width 51 height 30
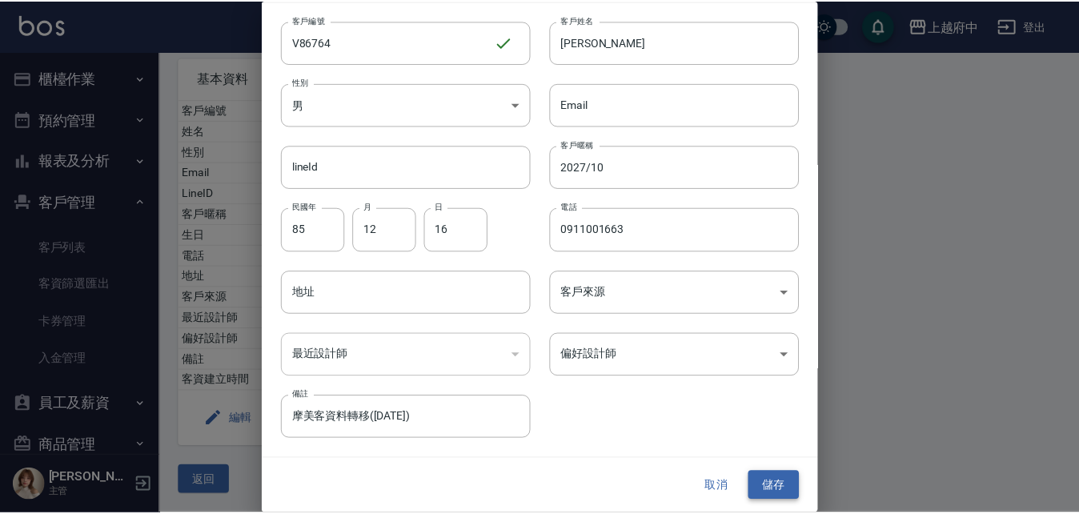
scroll to position [0, 0]
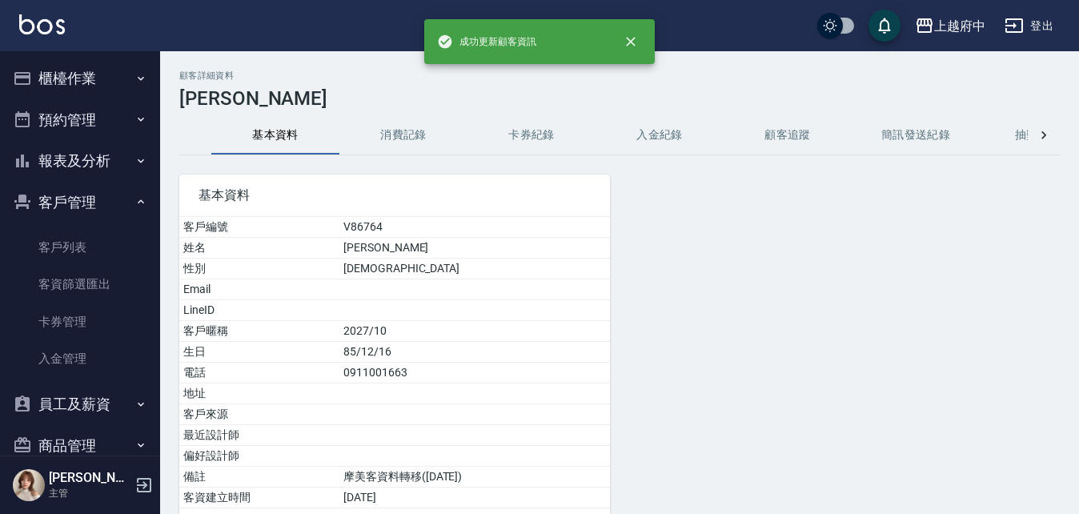
click at [58, 245] on link "客戶列表" at bounding box center [79, 247] width 147 height 37
